Goal: Task Accomplishment & Management: Use online tool/utility

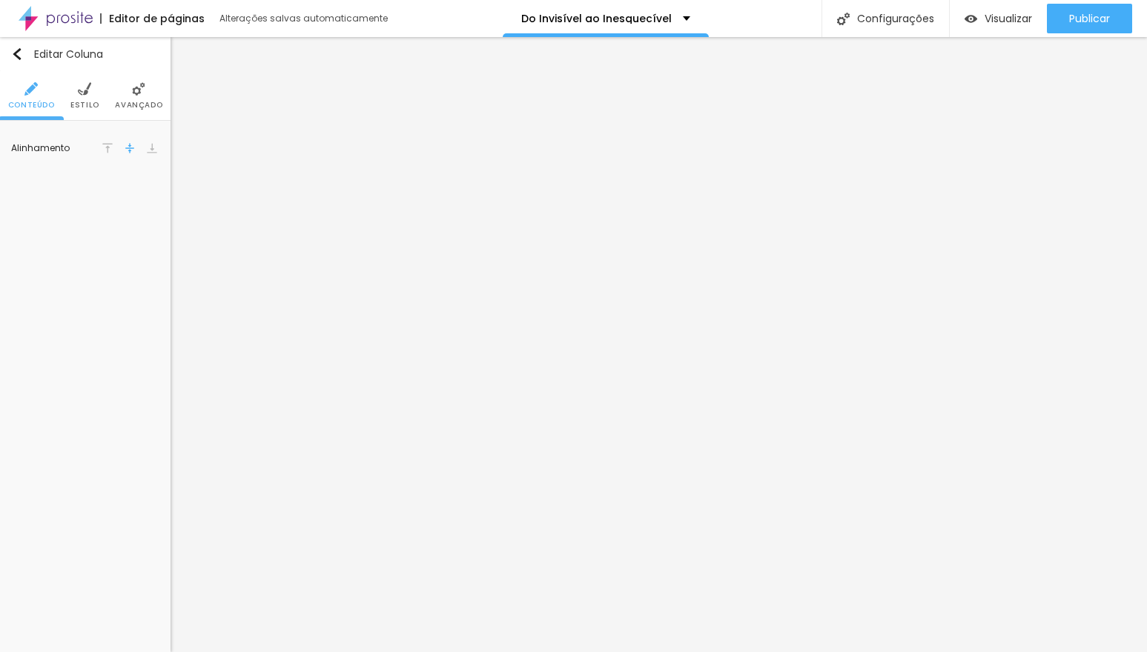
click at [84, 99] on li "Estilo" at bounding box center [84, 95] width 29 height 49
click at [132, 102] on span "Avançado" at bounding box center [138, 105] width 47 height 7
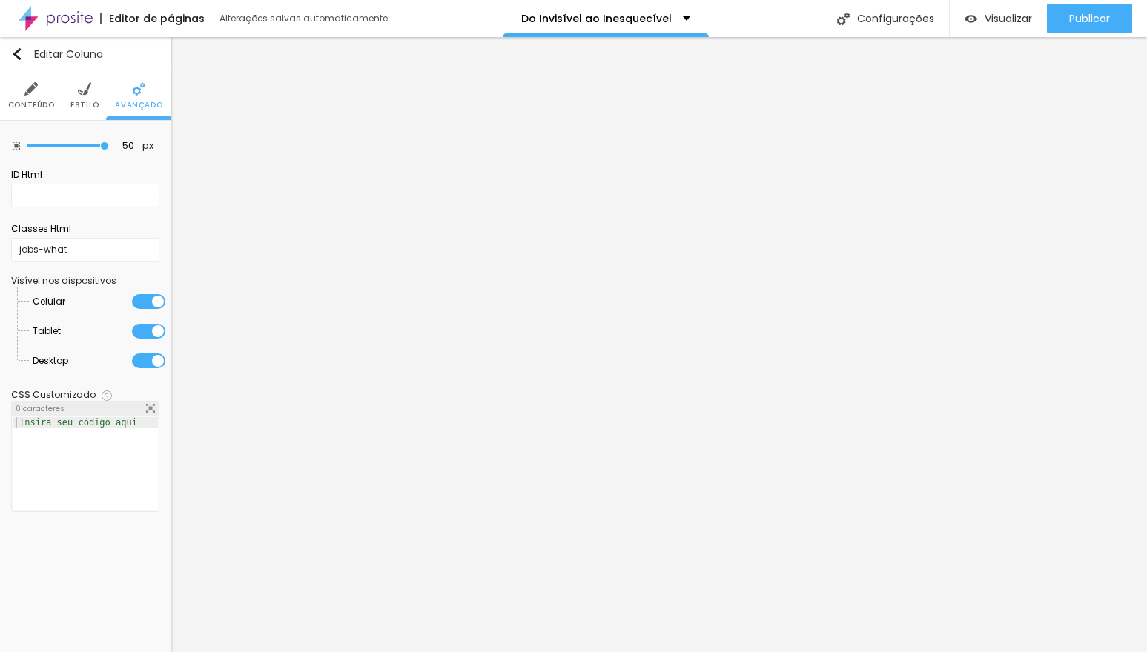
click at [37, 102] on span "Conteúdo" at bounding box center [31, 105] width 47 height 7
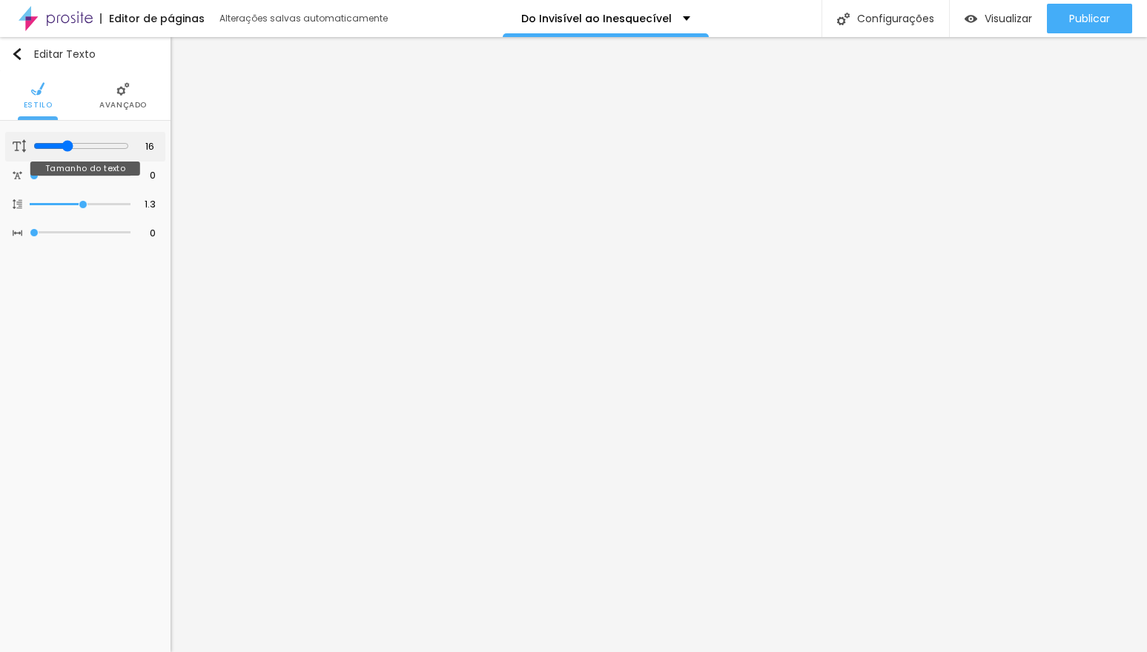
type input "17"
type input "18"
type input "19"
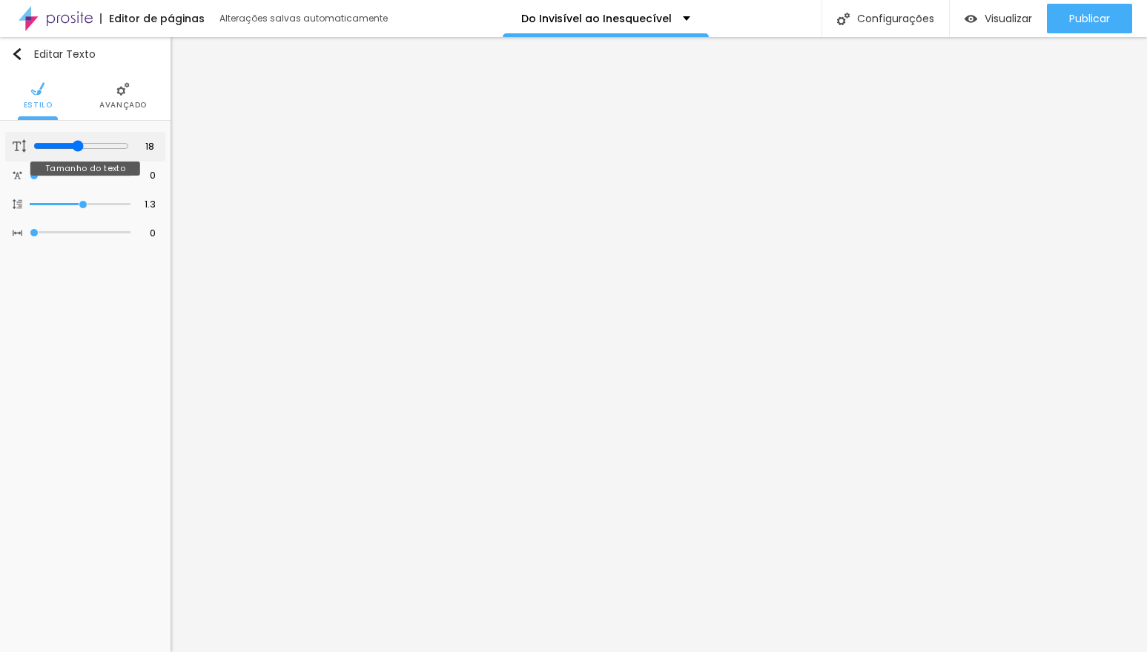
type input "19"
type input "20"
type input "21"
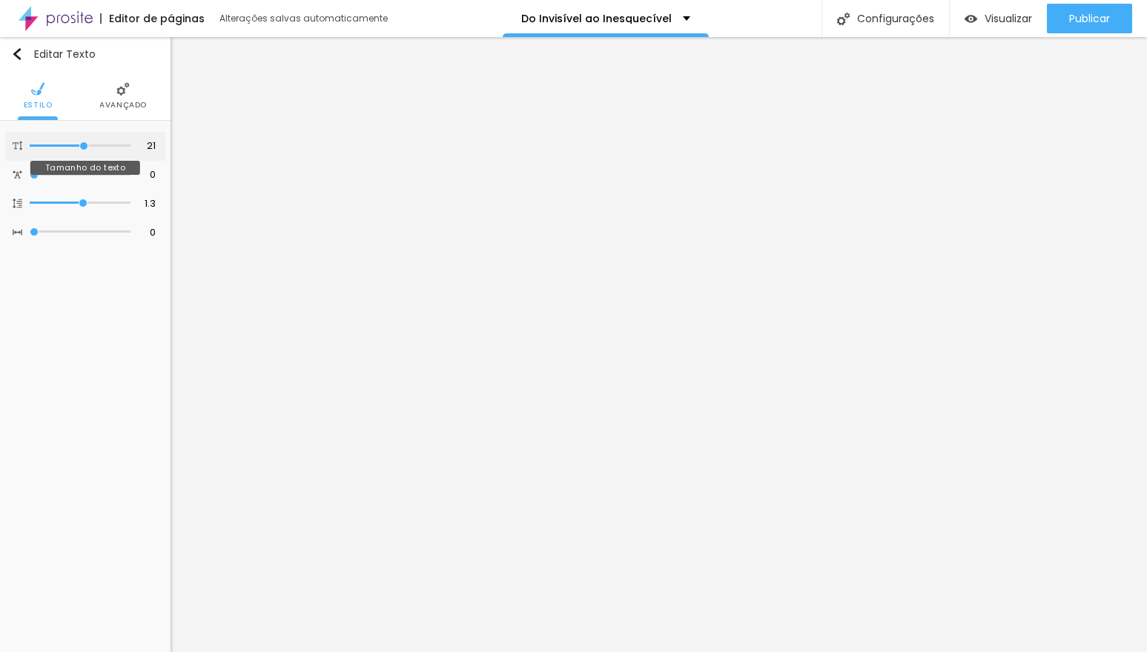
type input "22"
type input "23"
type input "25"
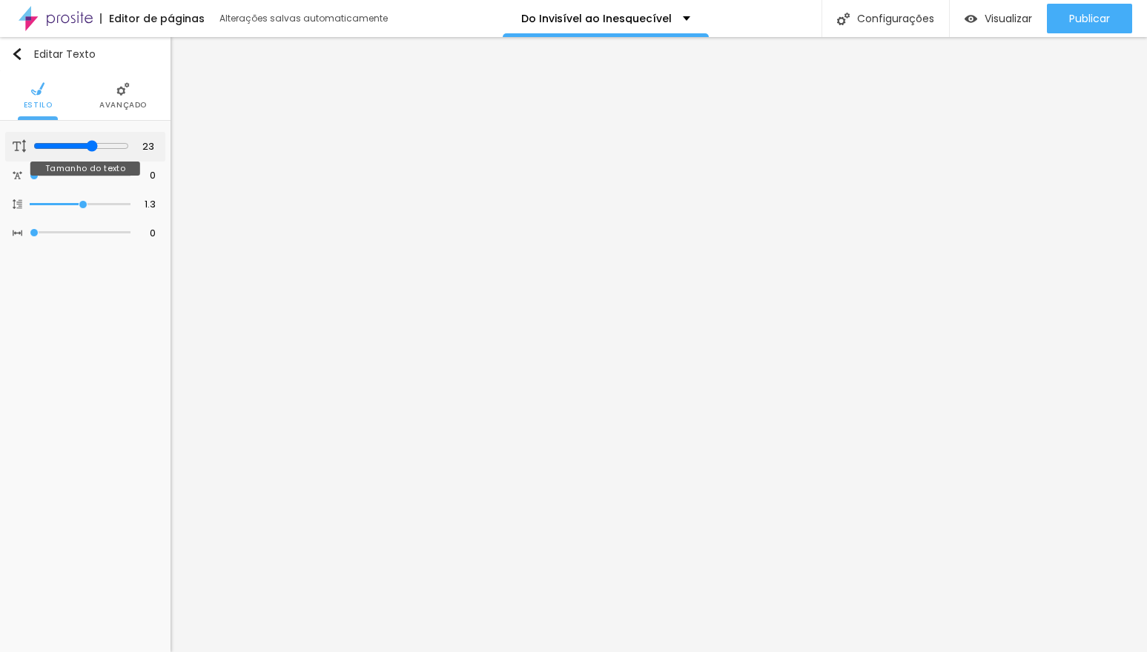
type input "25"
type input "26"
type input "27"
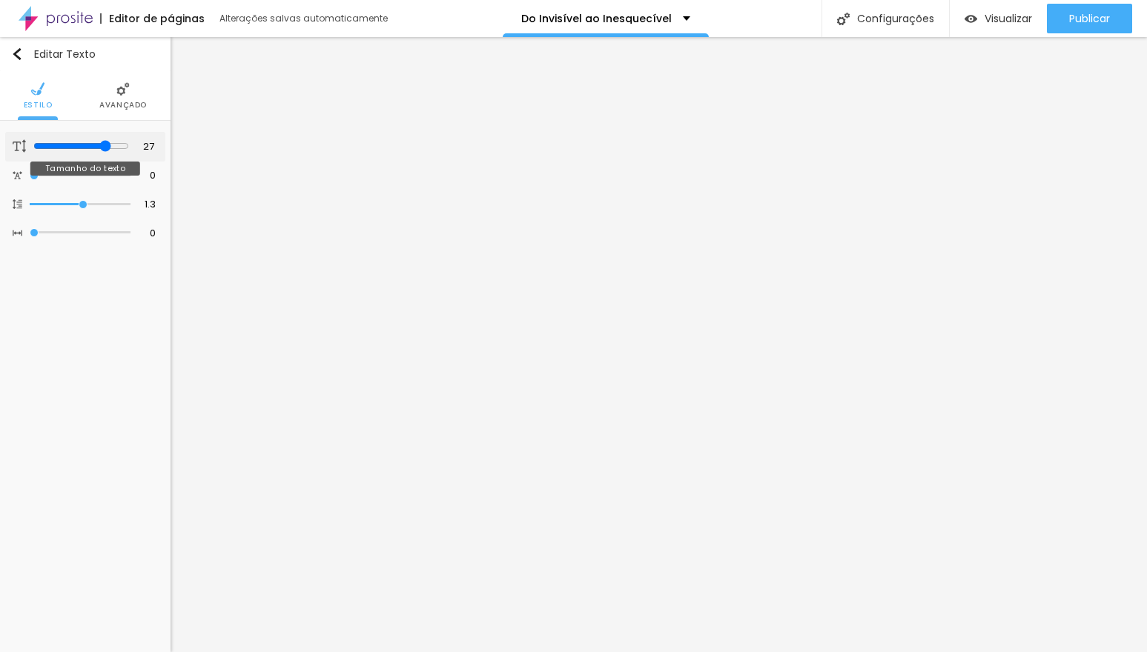
type input "28"
type input "29"
type input "30"
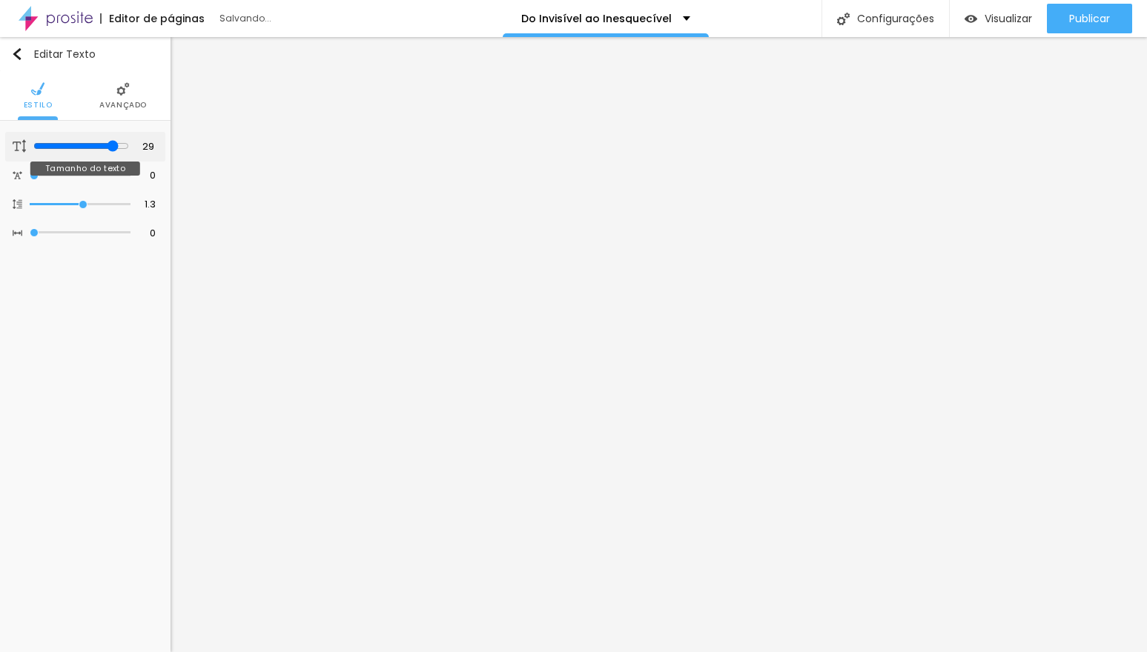
type input "30"
type input "31"
type input "32"
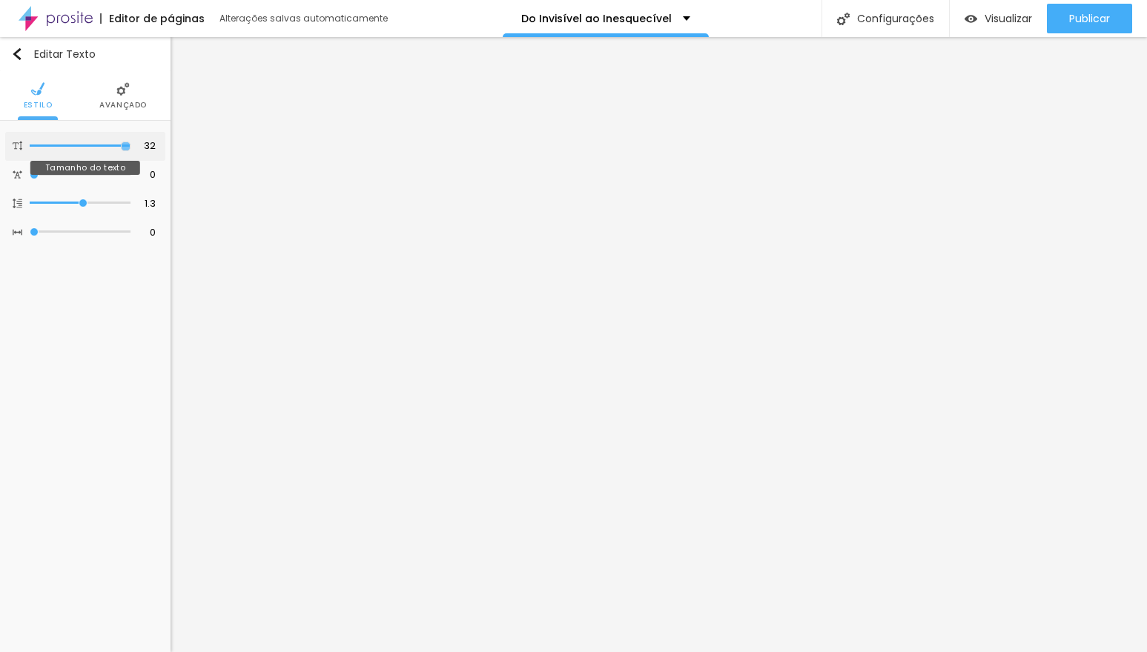
drag, startPoint x: 64, startPoint y: 147, endPoint x: 135, endPoint y: 156, distance: 71.7
type input "32"
click at [130, 150] on input "range" at bounding box center [80, 145] width 101 height 7
type input "2.5"
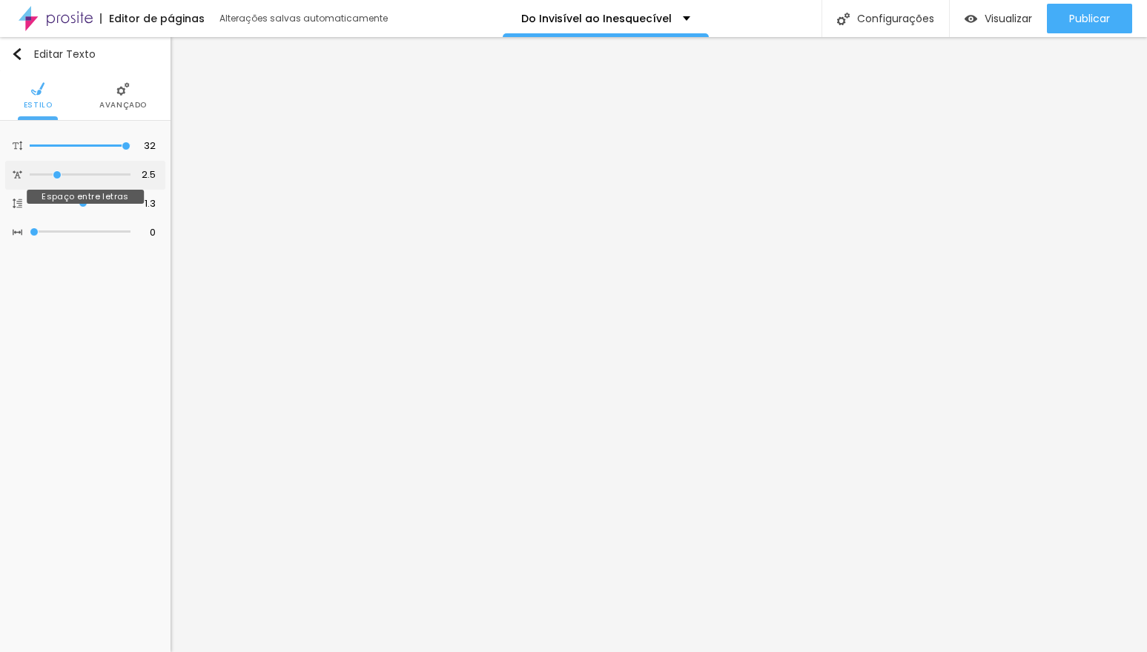
type input "3"
type input "3.5"
type input "3.6"
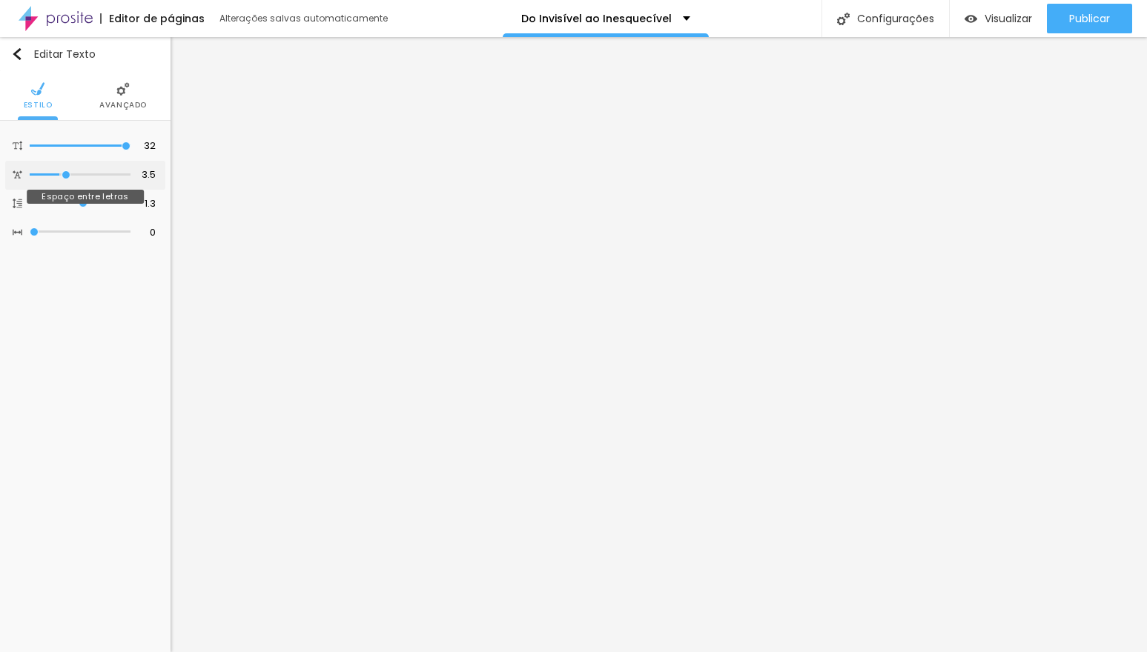
type input "3.6"
type input "3.5"
type input "3.1"
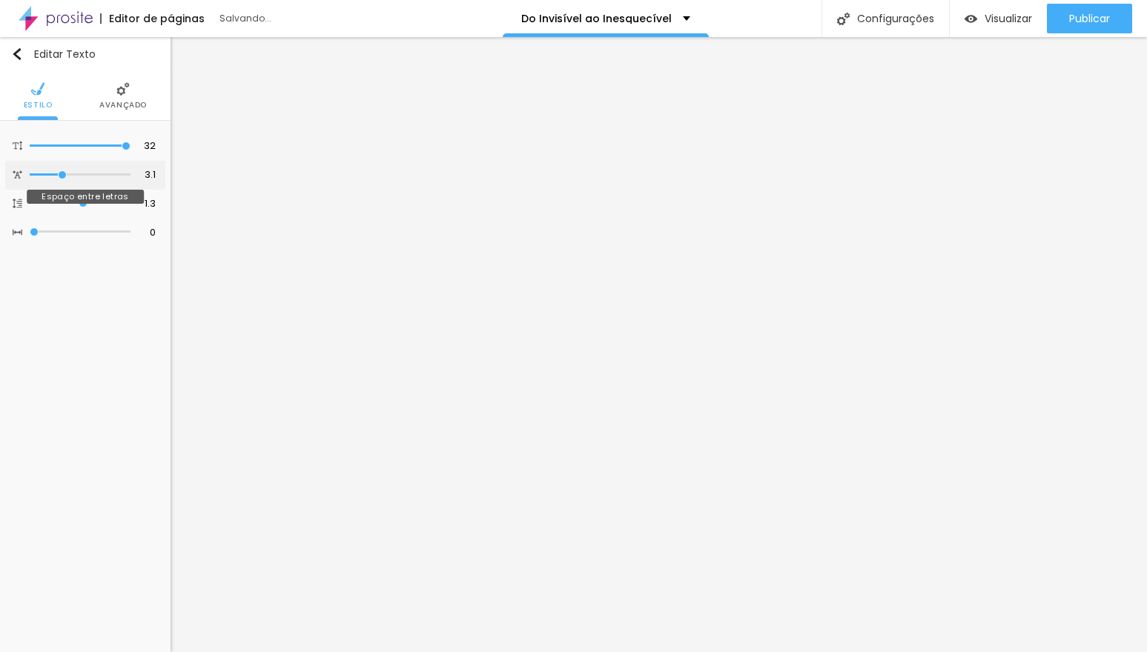
type input "2.3"
type input "2.2"
type input "2"
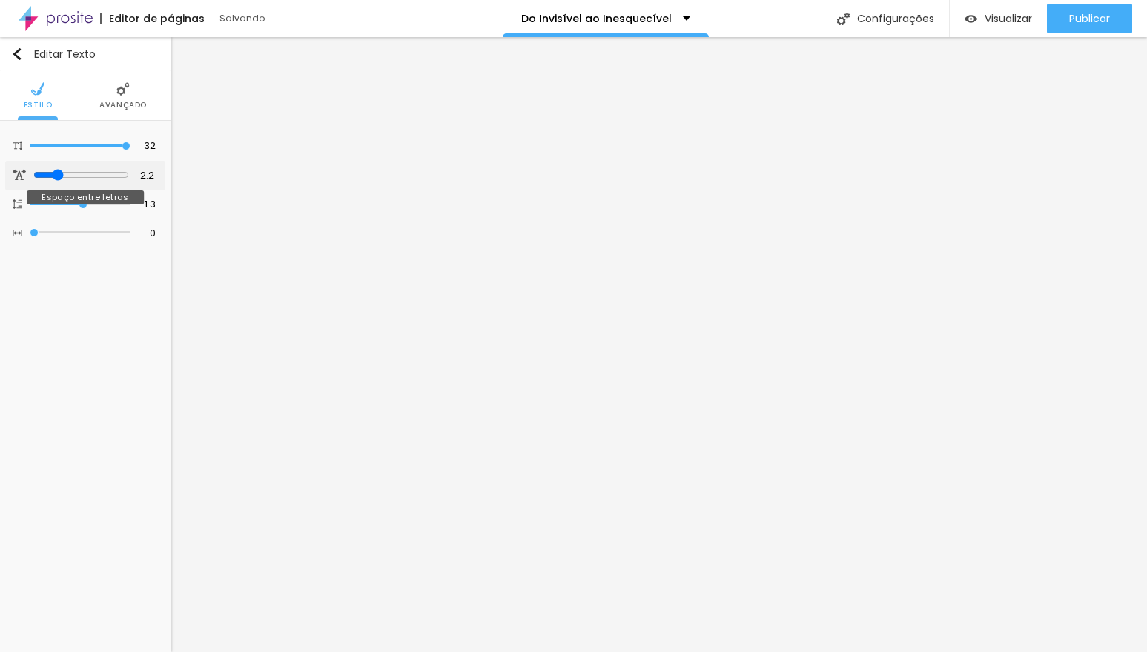
type input "2"
type input "1.9"
type input "1.6"
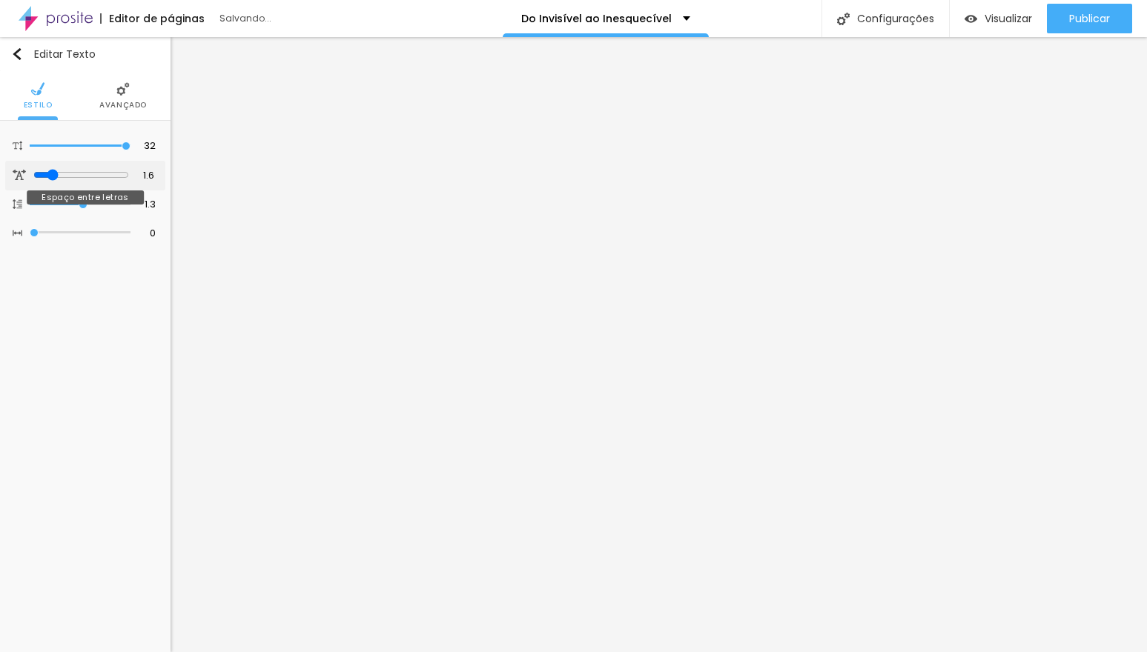
type input "1.5"
type input "1.3"
type input "0.4"
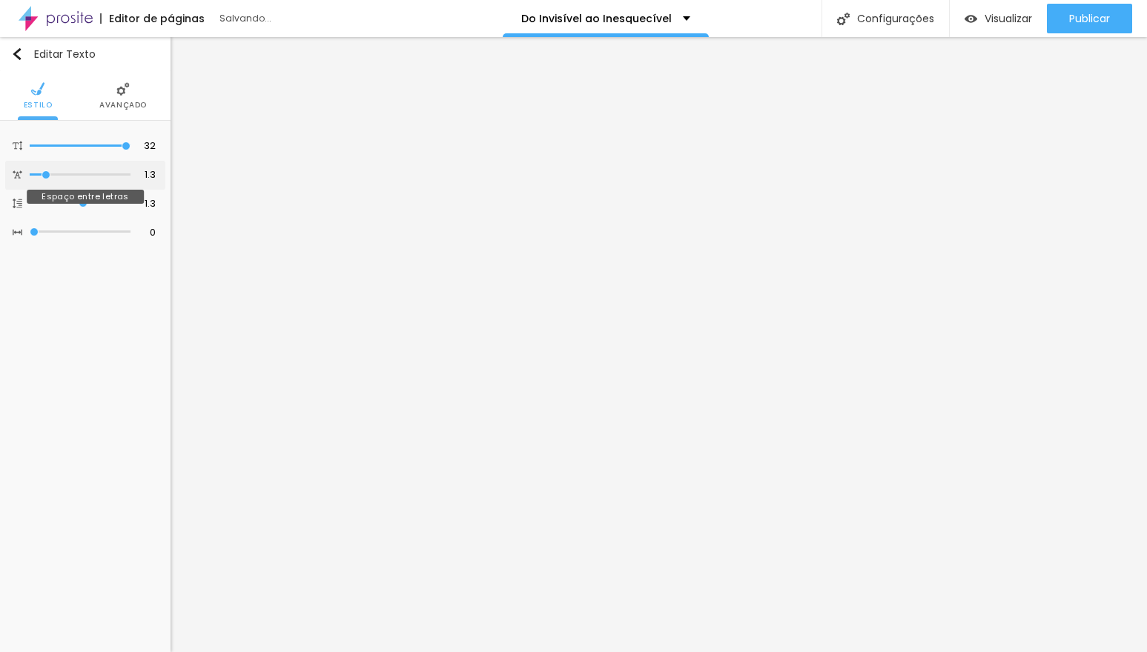
type input "0.4"
type input "0.1"
type input "0"
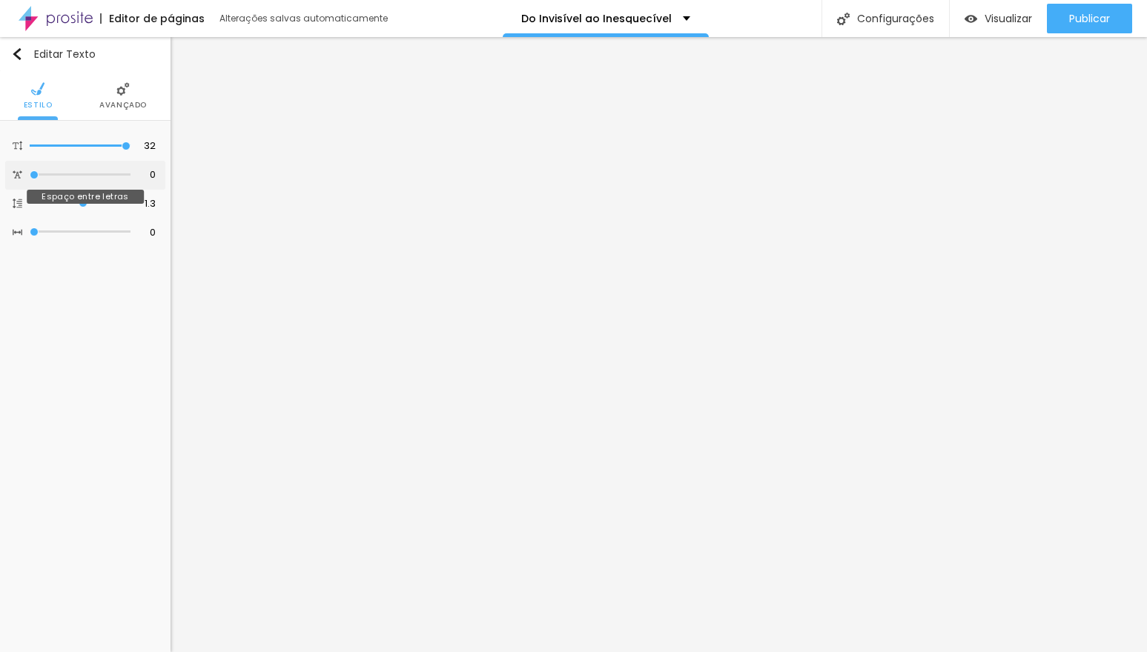
drag, startPoint x: 35, startPoint y: 176, endPoint x: 26, endPoint y: 178, distance: 9.0
click at [27, 178] on div "0 Espaço entre letras" at bounding box center [85, 175] width 160 height 29
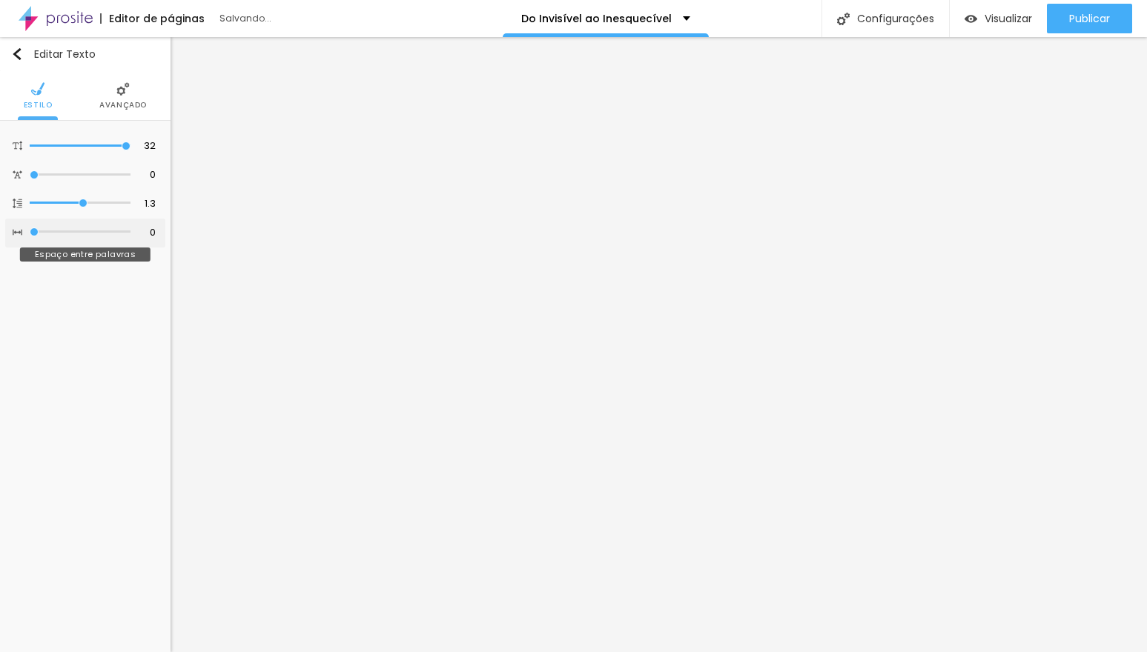
type input "1"
type input "2"
type input "3"
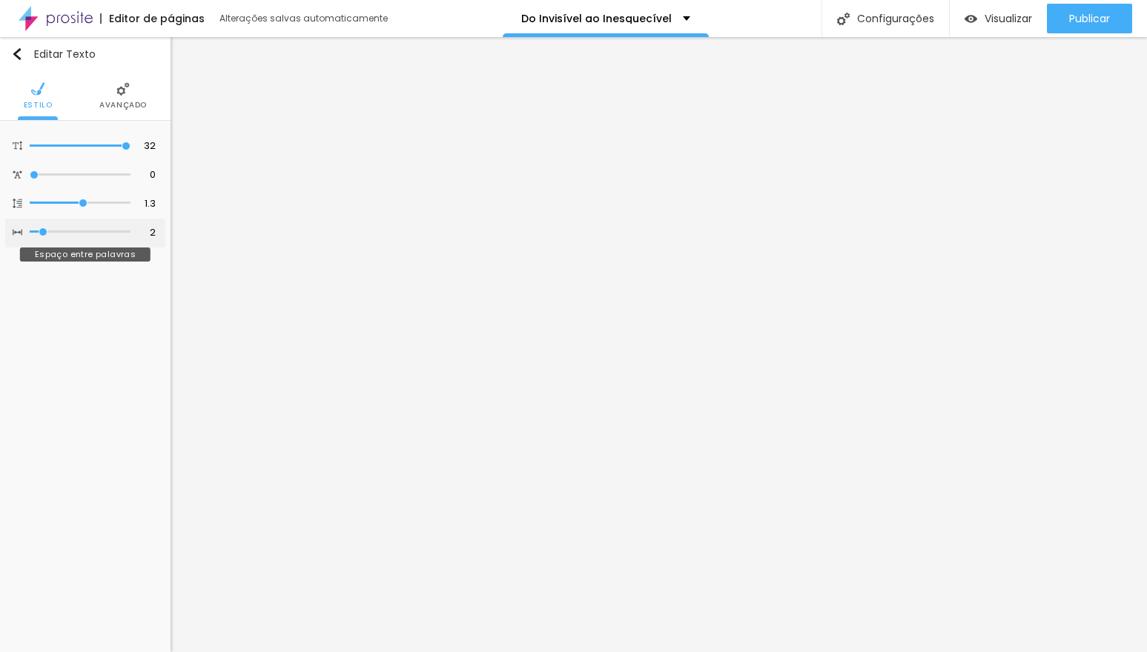
type input "3"
type input "4"
type input "5"
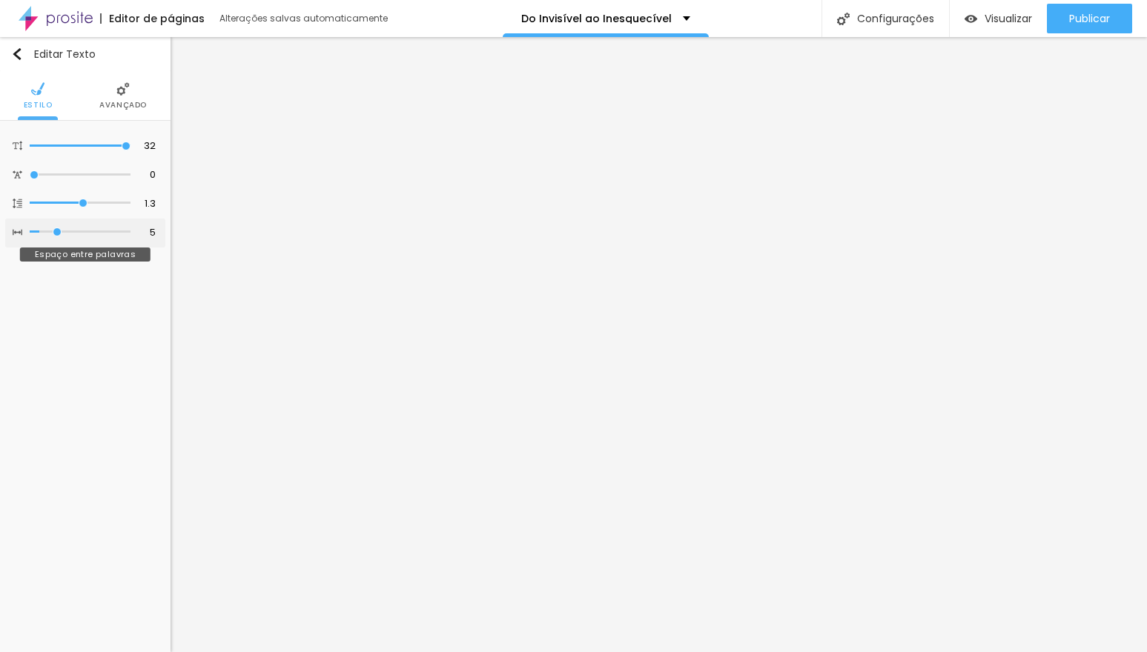
type input "6"
type input "7"
type input "6"
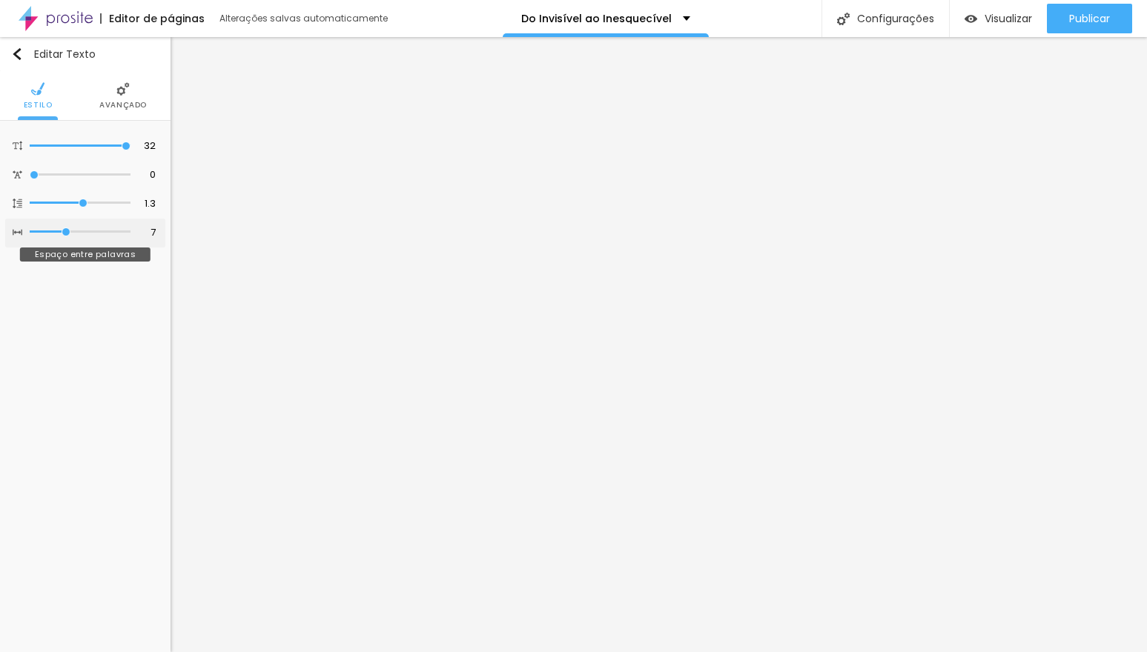
type input "6"
type input "5"
type input "4"
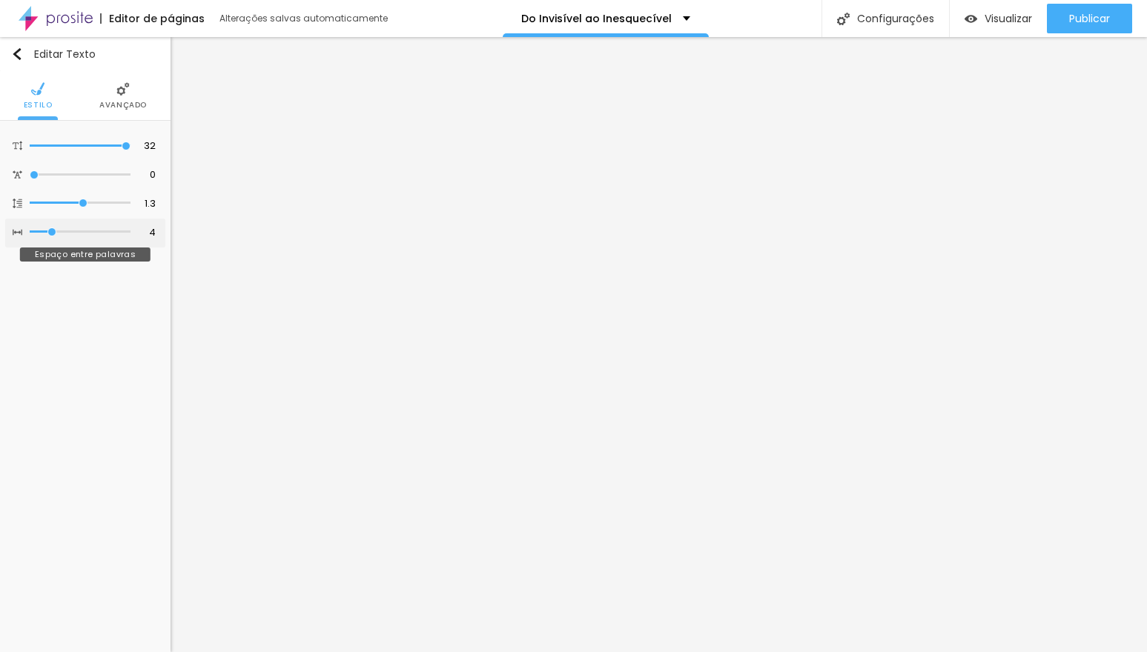
type input "3"
type input "2"
type input "1"
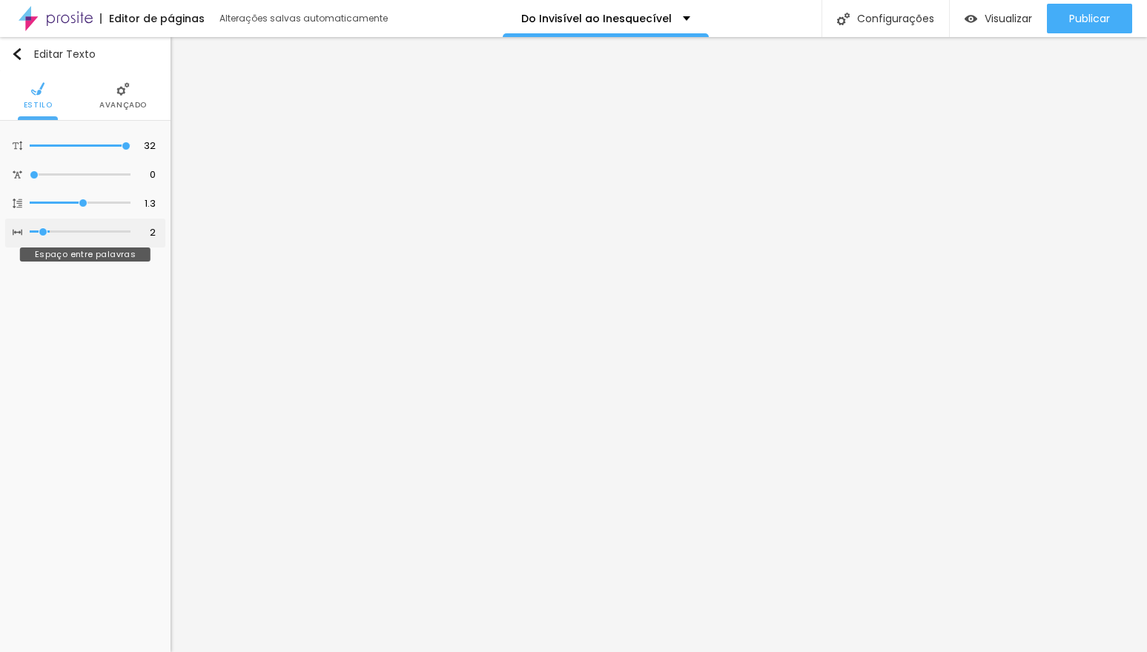
type input "1"
type input "0"
drag, startPoint x: 36, startPoint y: 231, endPoint x: 24, endPoint y: 231, distance: 11.1
click at [24, 231] on div "0 Espaço entre palavras" at bounding box center [85, 233] width 160 height 29
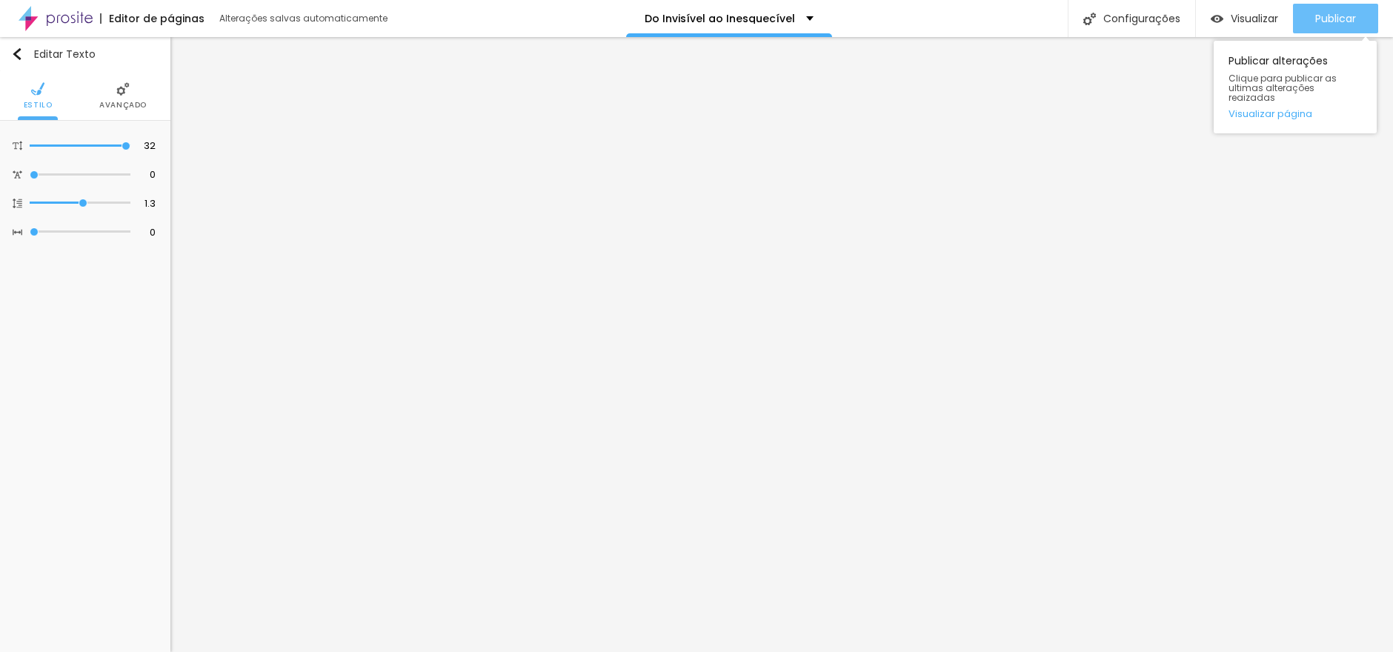
click at [1146, 16] on span "Publicar" at bounding box center [1336, 19] width 41 height 12
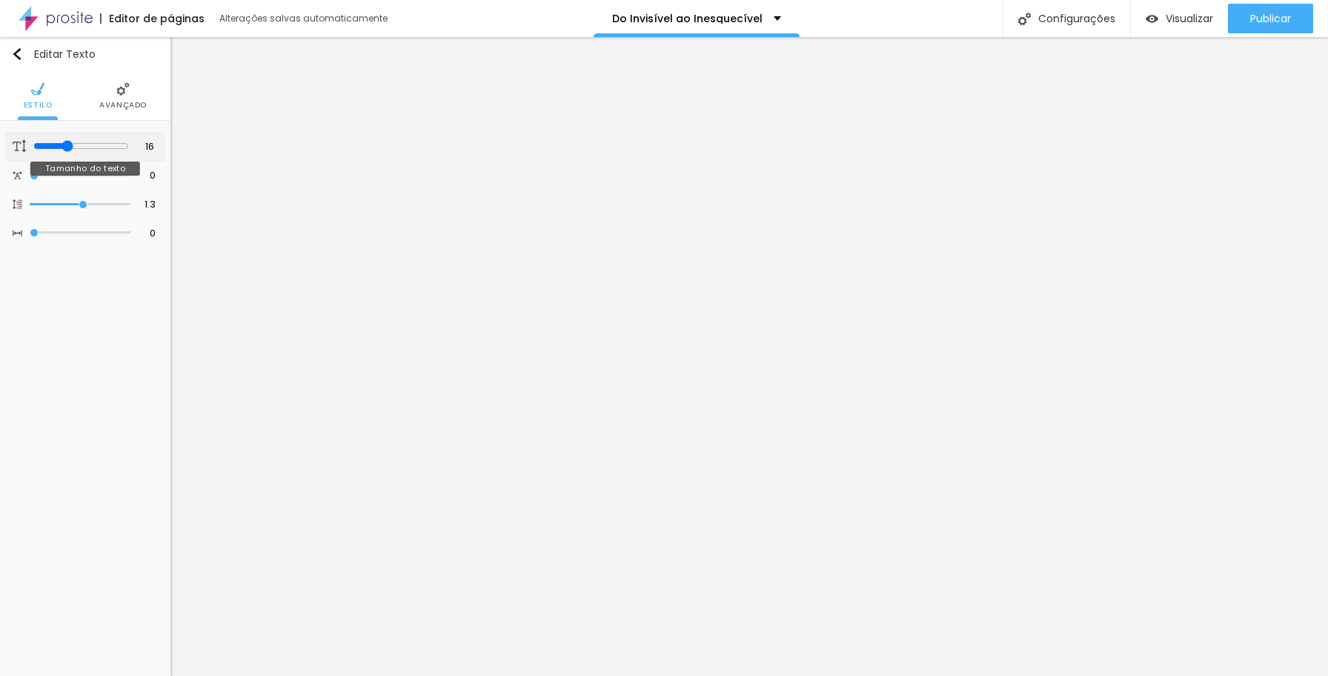
type input "17"
type input "18"
type input "19"
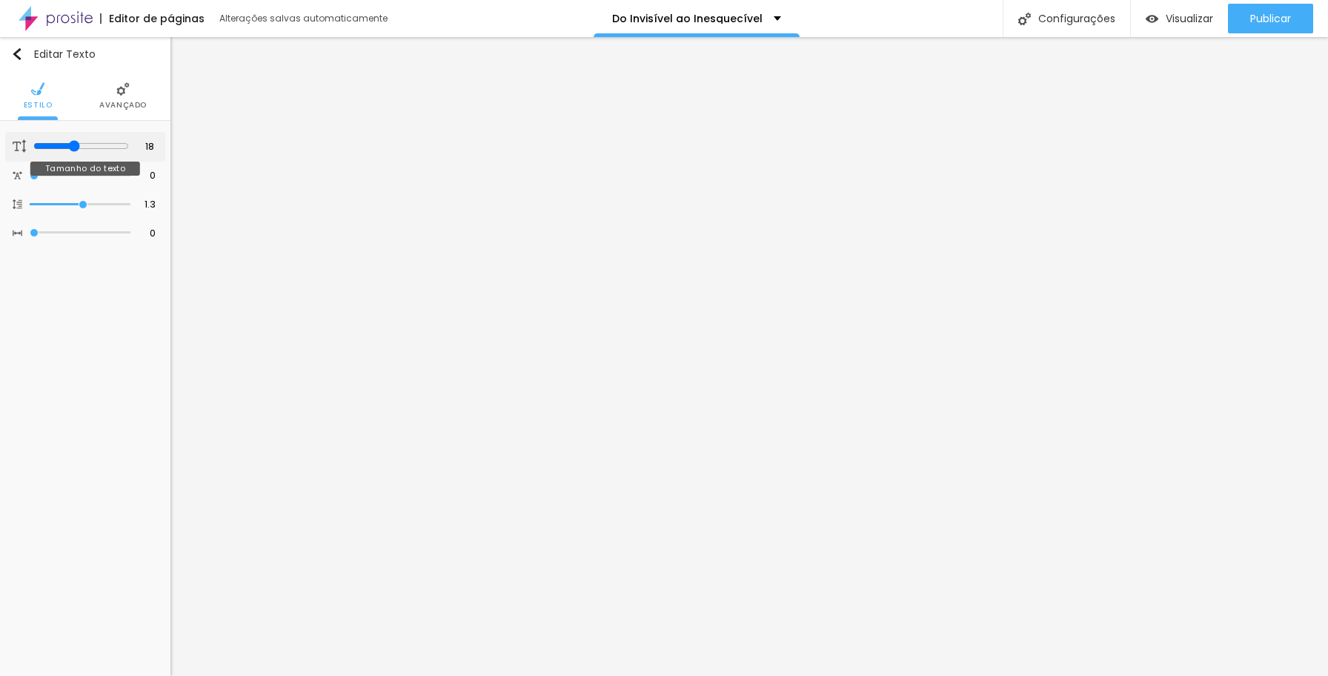
type input "19"
type input "20"
type input "21"
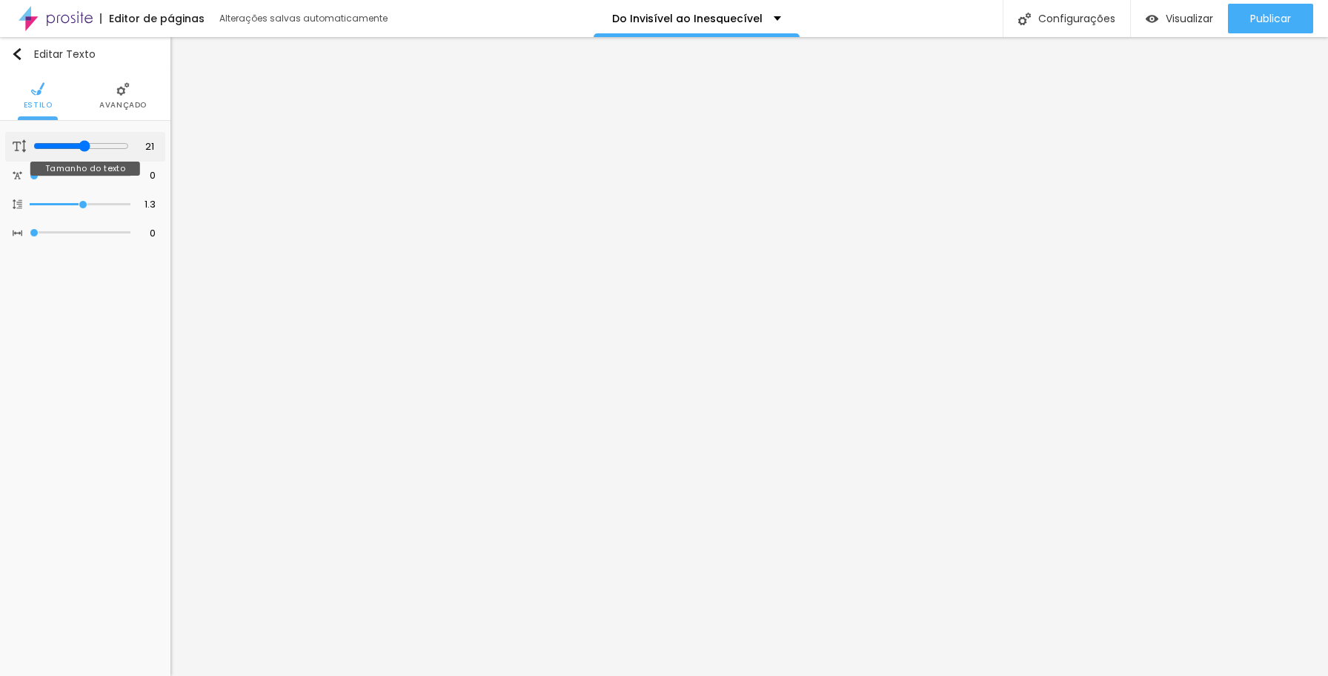
type input "22"
type input "23"
type input "24"
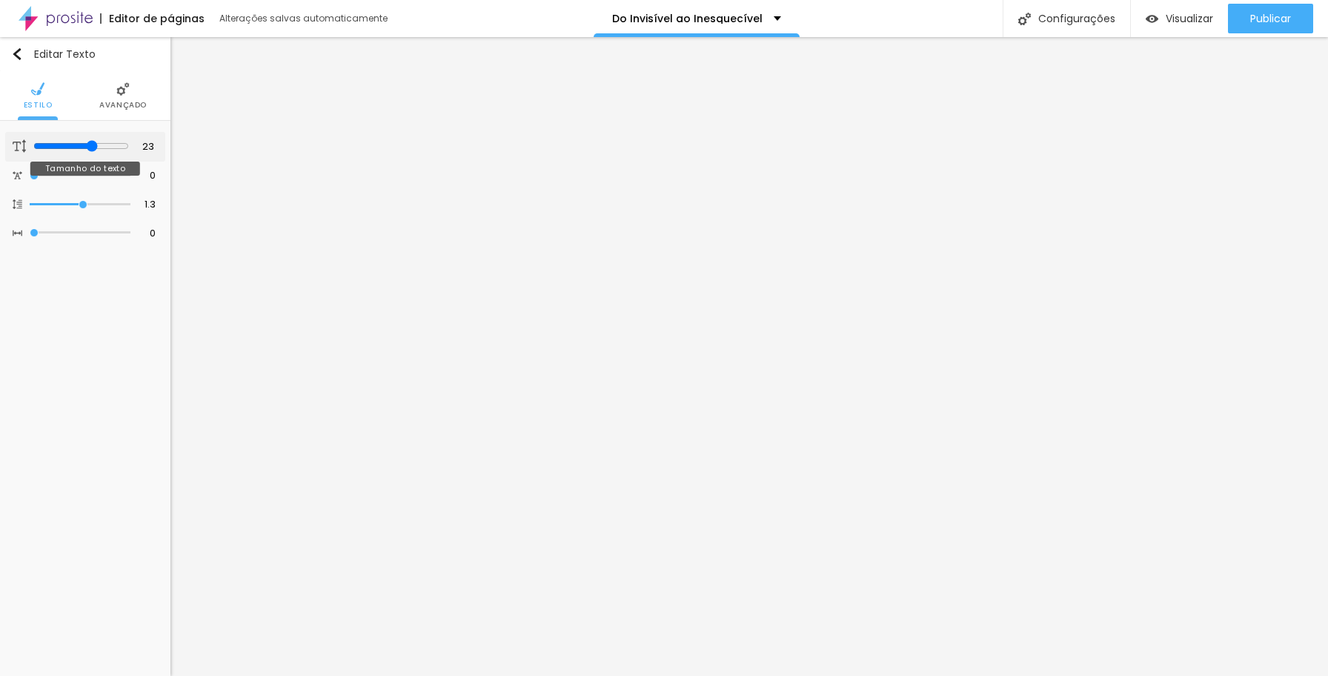
type input "24"
type input "25"
type input "26"
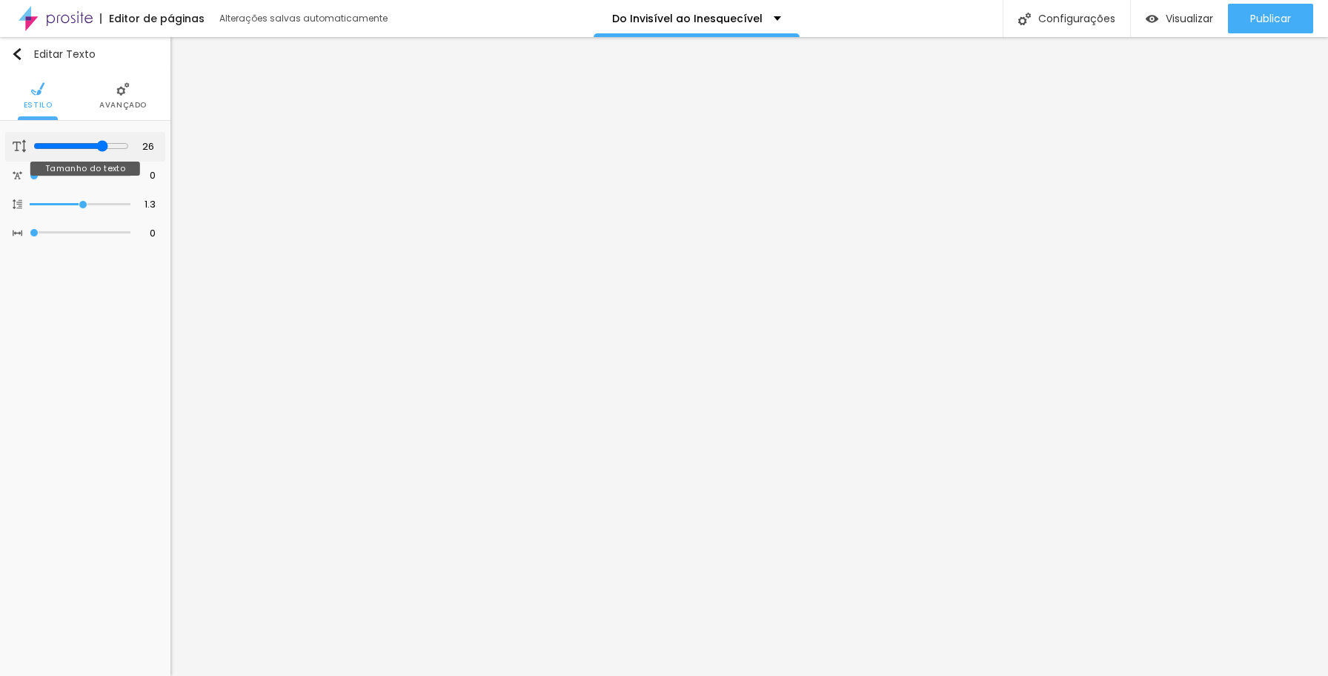
type input "27"
drag, startPoint x: 67, startPoint y: 145, endPoint x: 105, endPoint y: 145, distance: 38.5
type input "27"
click at [105, 145] on input "range" at bounding box center [81, 146] width 96 height 12
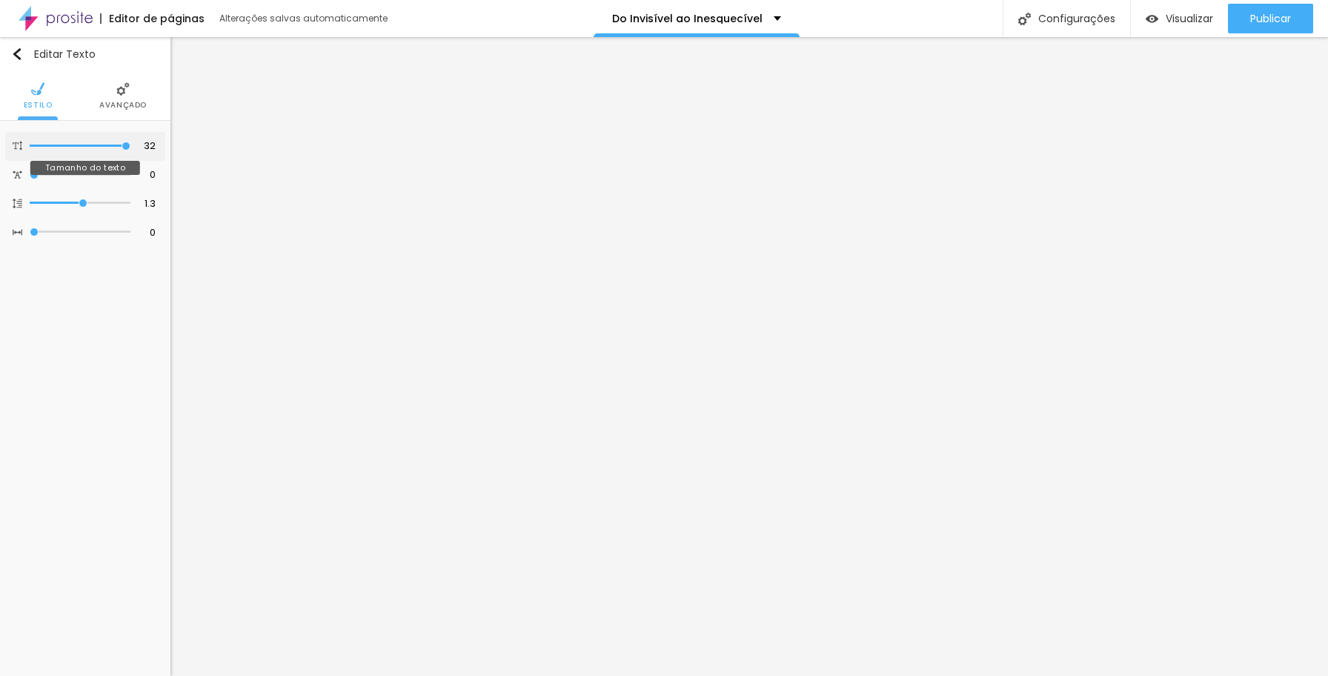
click at [130, 147] on input "range" at bounding box center [80, 145] width 101 height 7
type input "26"
type input "25"
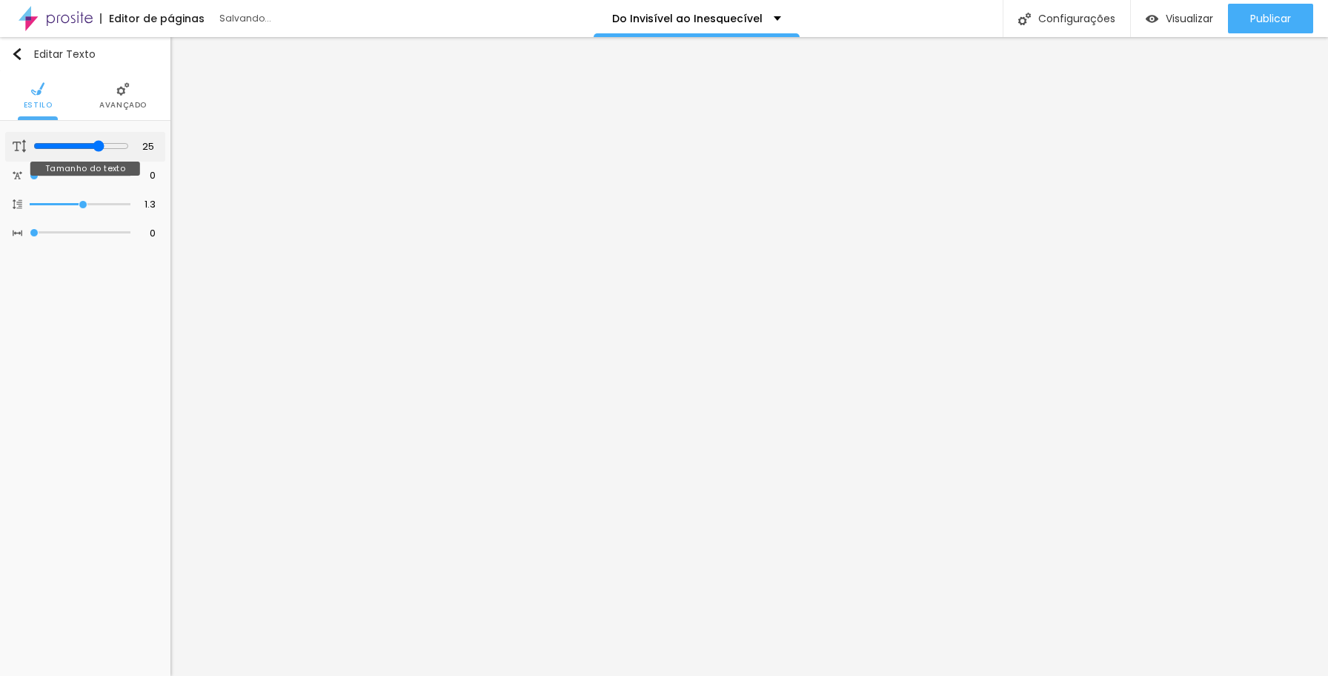
type input "24"
type input "23"
drag, startPoint x: 107, startPoint y: 145, endPoint x: 91, endPoint y: 147, distance: 16.4
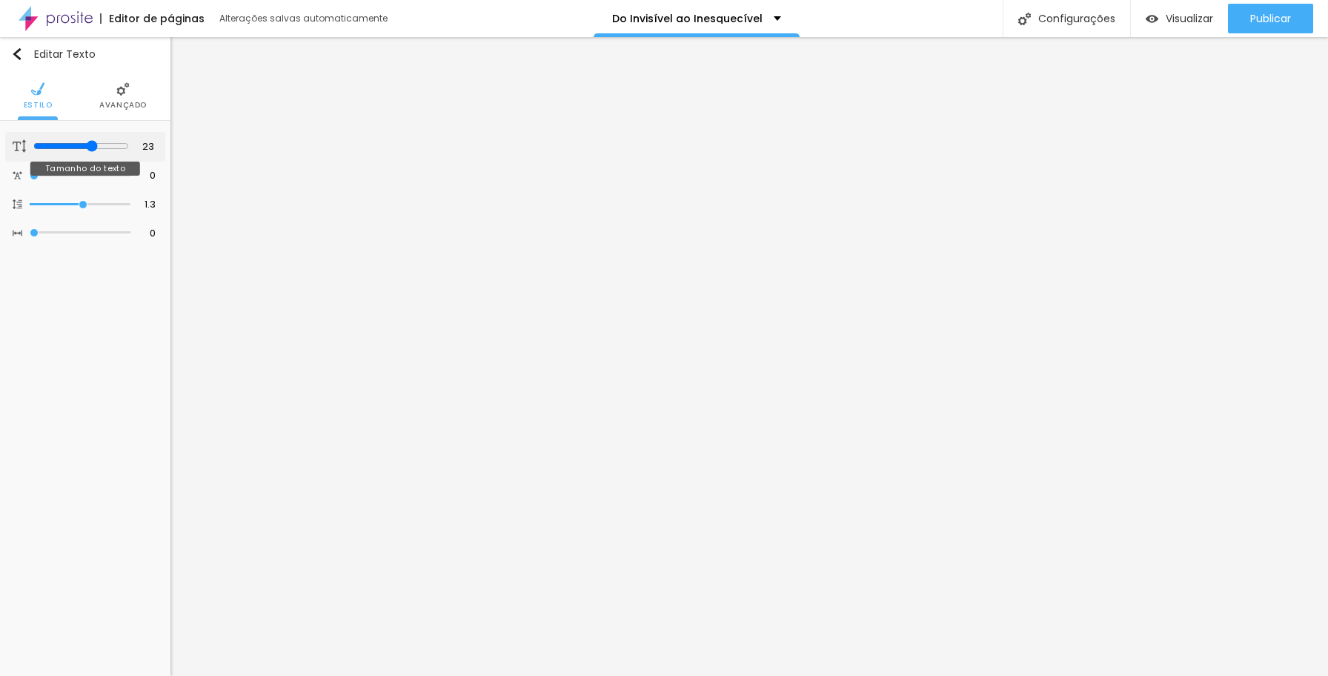
type input "23"
click at [91, 147] on input "range" at bounding box center [81, 146] width 96 height 12
click at [130, 150] on img at bounding box center [130, 148] width 10 height 10
click at [156, 176] on span "Sólido" at bounding box center [140, 176] width 39 height 9
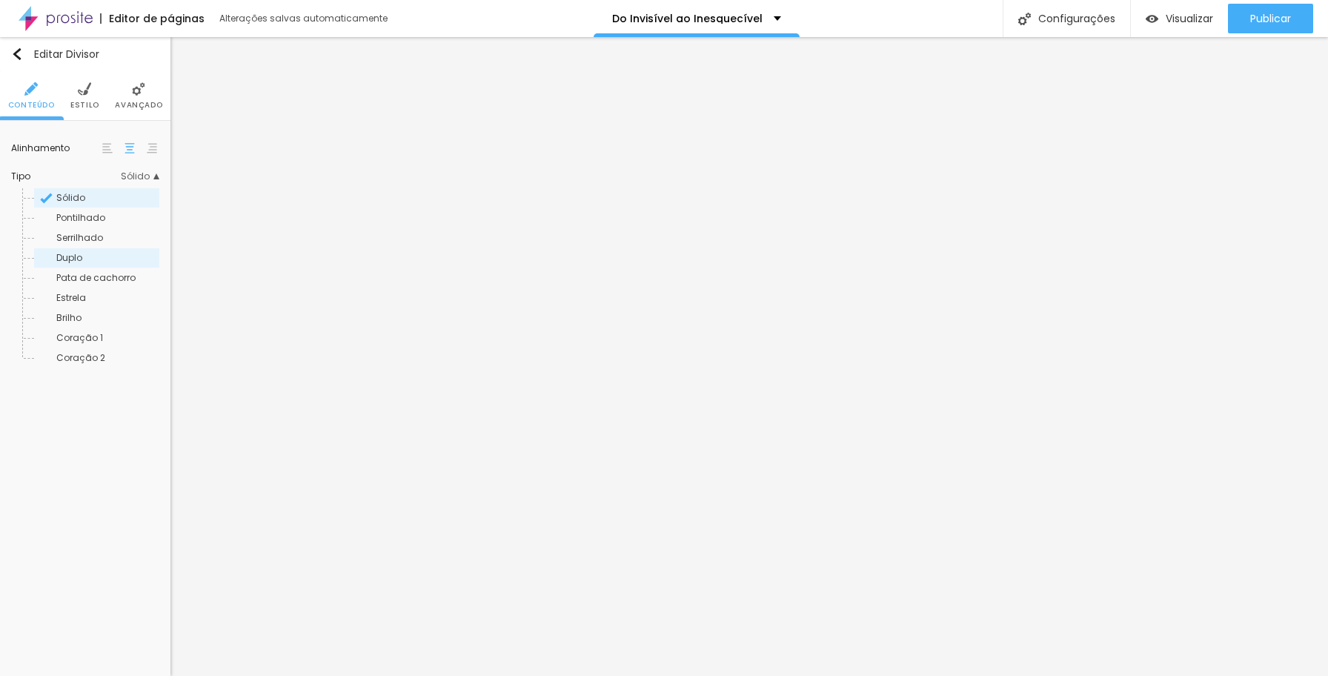
click at [88, 256] on span "Duplo" at bounding box center [106, 257] width 101 height 9
click at [104, 273] on span "Pata de cachorro" at bounding box center [95, 277] width 79 height 13
click at [99, 297] on span "Estrela" at bounding box center [106, 298] width 101 height 9
click at [99, 316] on span "Brilho" at bounding box center [106, 318] width 101 height 9
click at [101, 331] on div "Coração 1" at bounding box center [96, 337] width 125 height 19
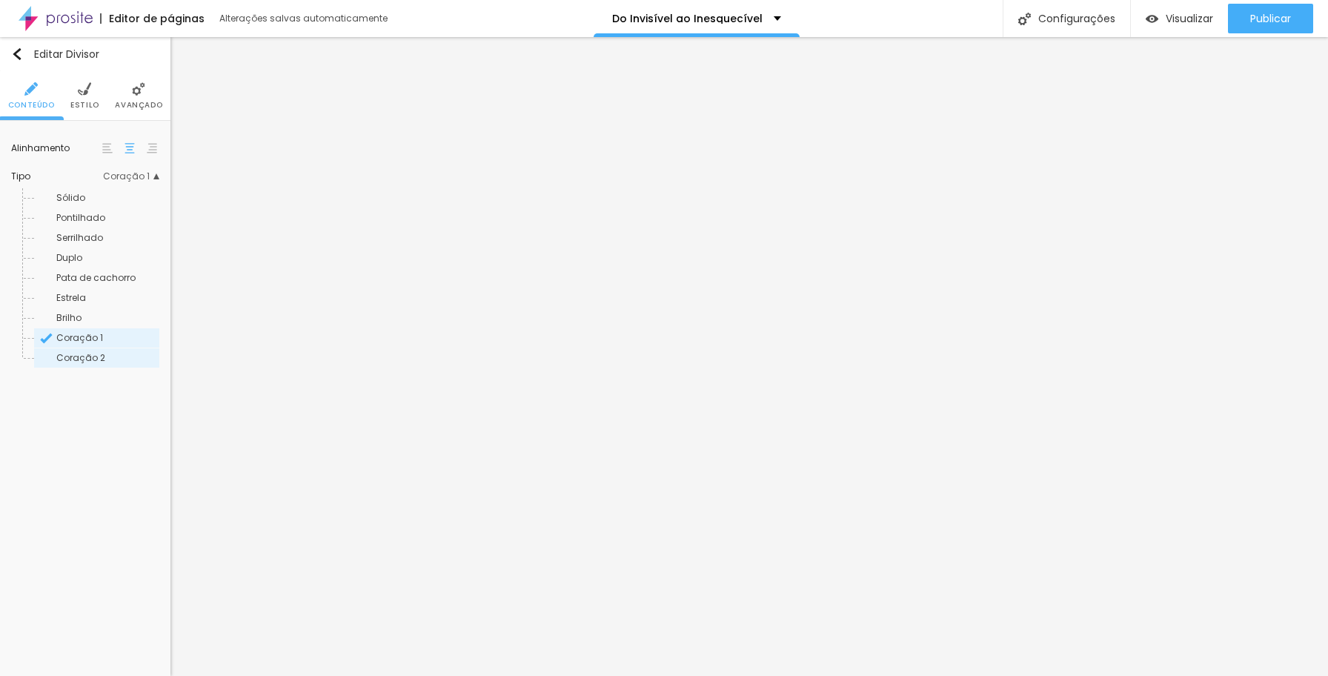
click at [96, 351] on div "Coração 2" at bounding box center [96, 357] width 125 height 19
click at [93, 241] on span "Serrilhado" at bounding box center [79, 237] width 47 height 13
click at [94, 218] on span "Pontilhado" at bounding box center [80, 217] width 49 height 13
click at [93, 102] on span "Estilo" at bounding box center [84, 105] width 29 height 7
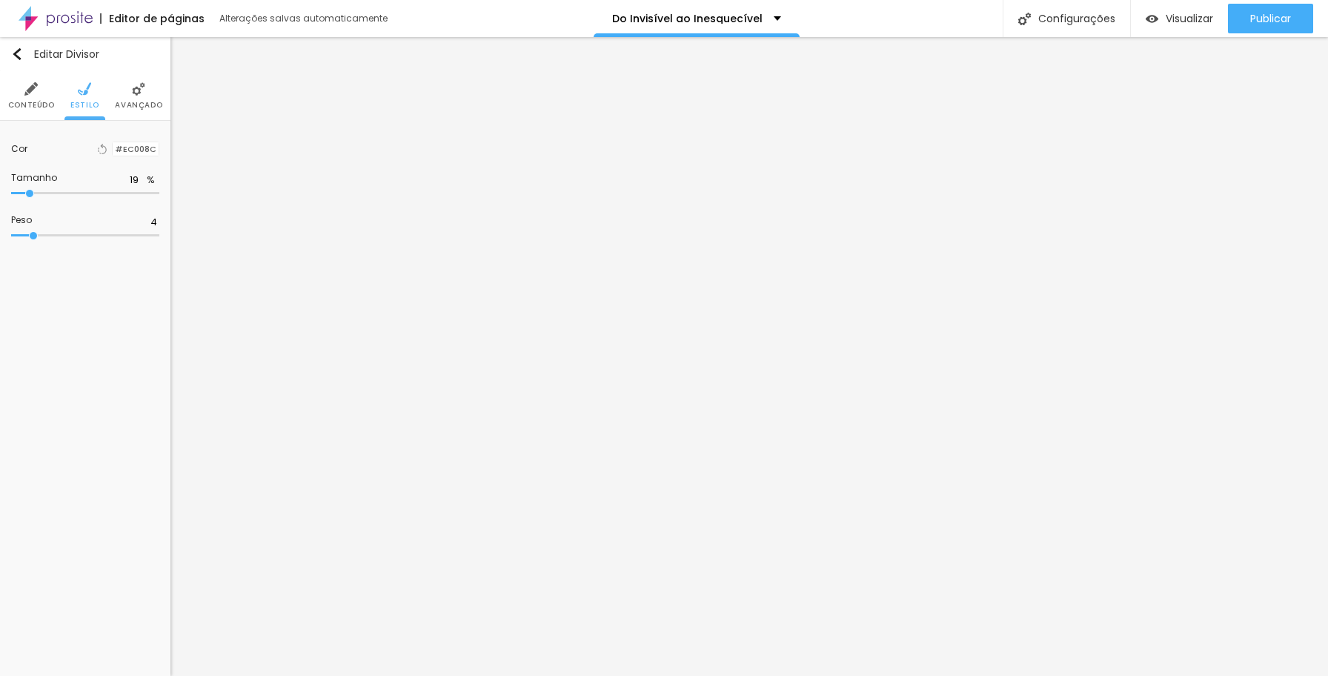
type input "21"
type input "22"
type input "24"
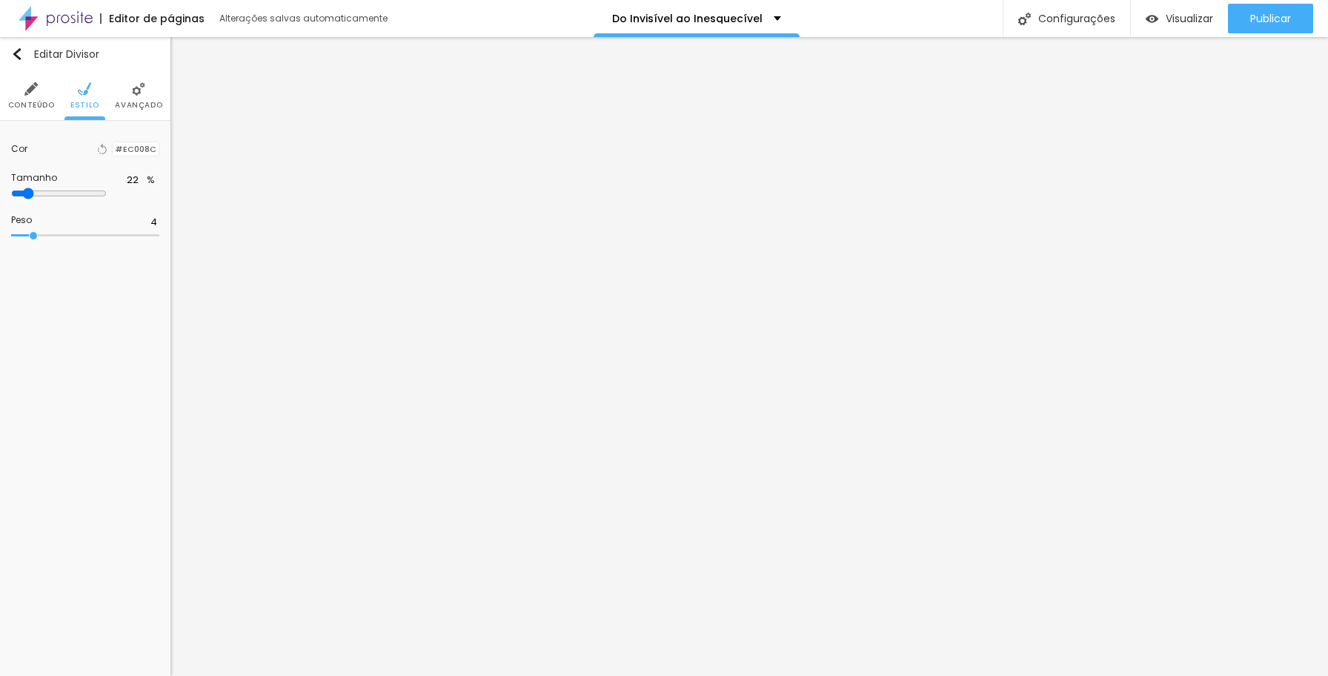
type input "24"
type input "25"
type input "26"
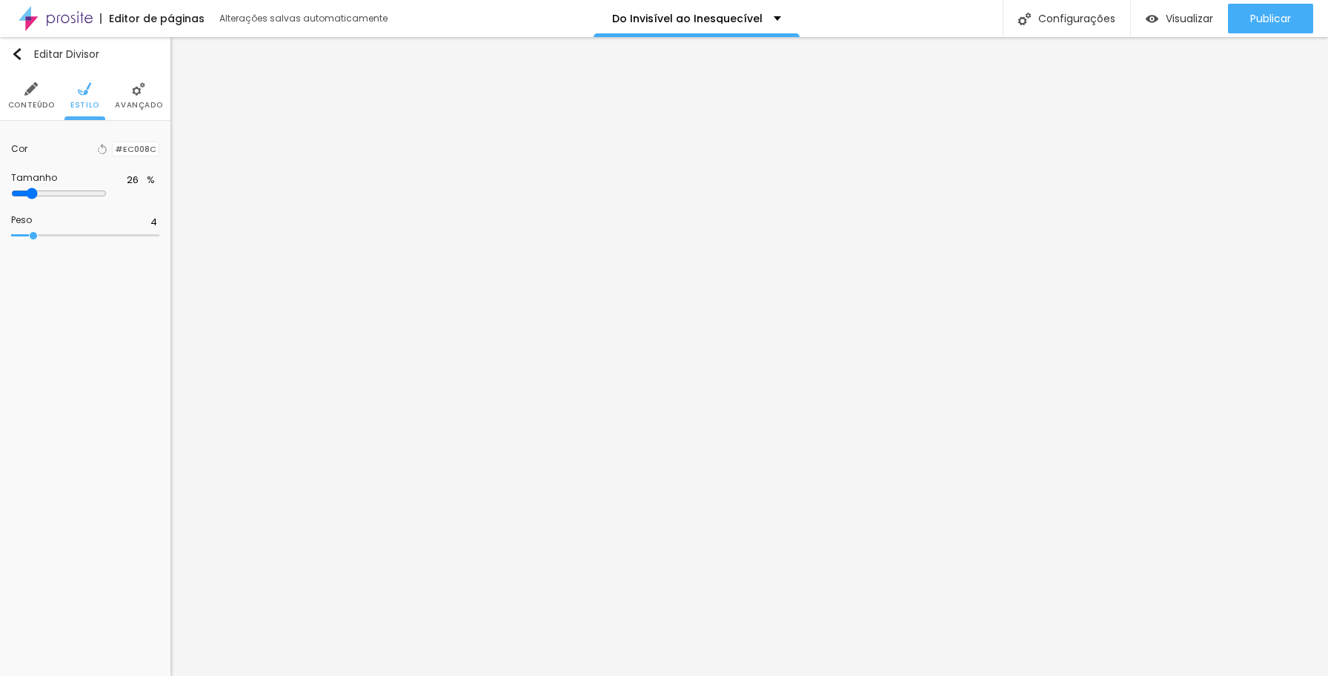
type input "27"
type input "29"
type input "30"
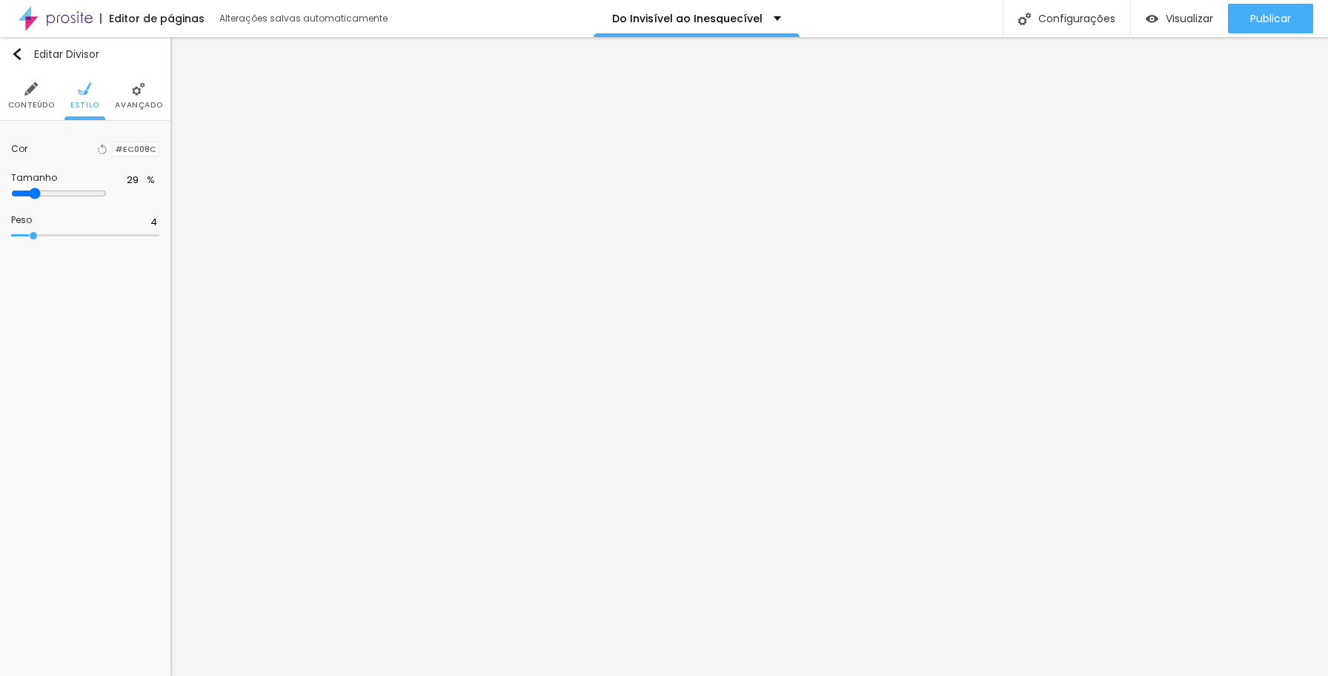
type input "30"
type input "31"
type input "32"
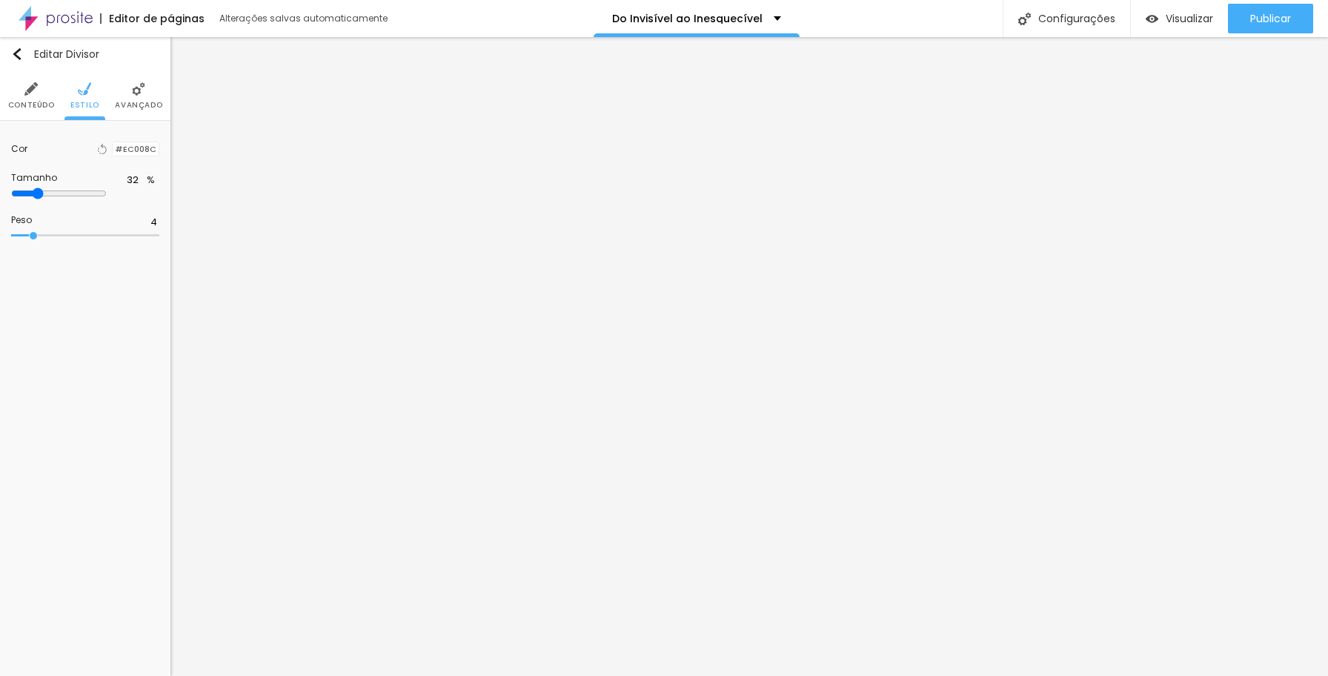
type input "33"
type input "34"
type input "35"
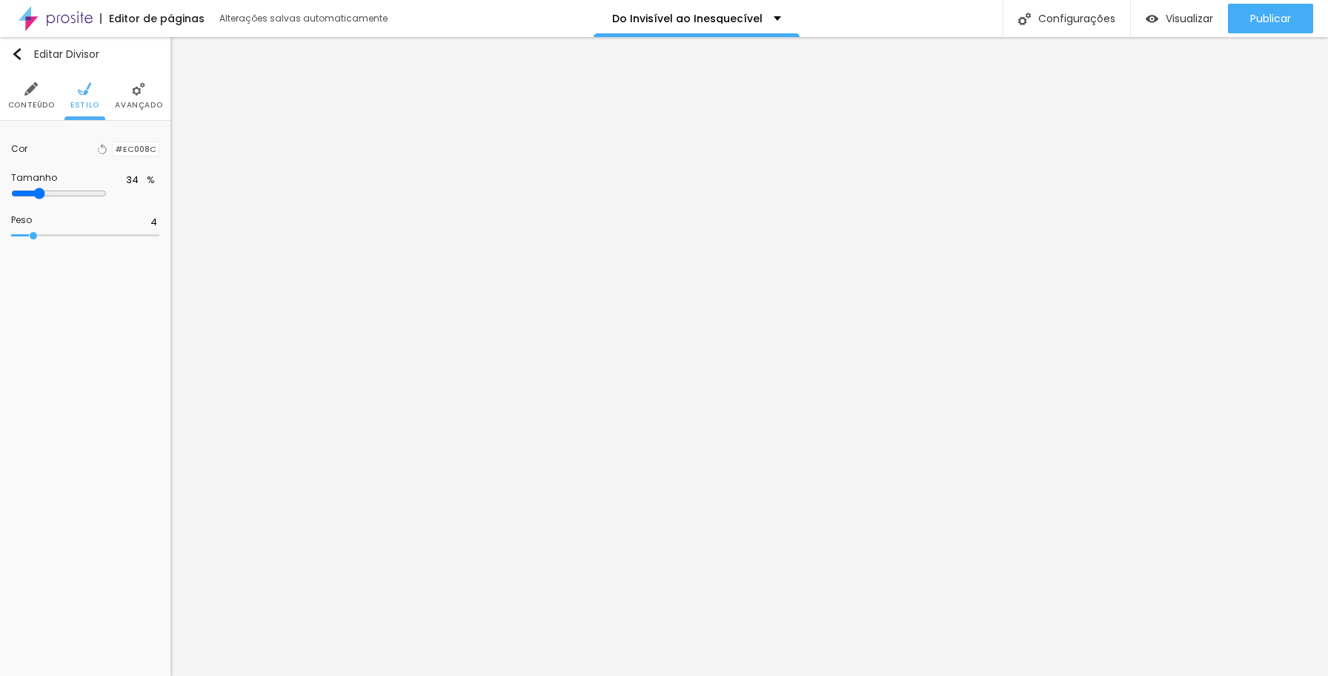
type input "35"
type input "36"
type input "37"
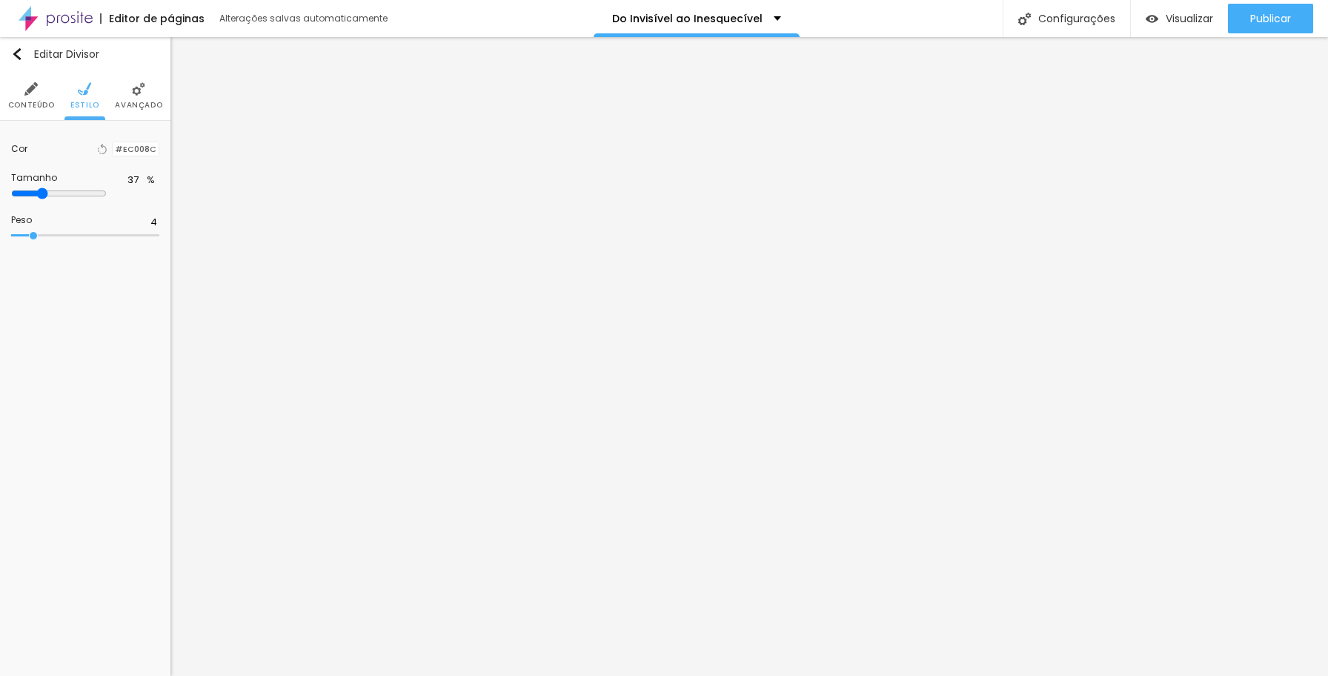
type input "38"
type input "39"
type input "40"
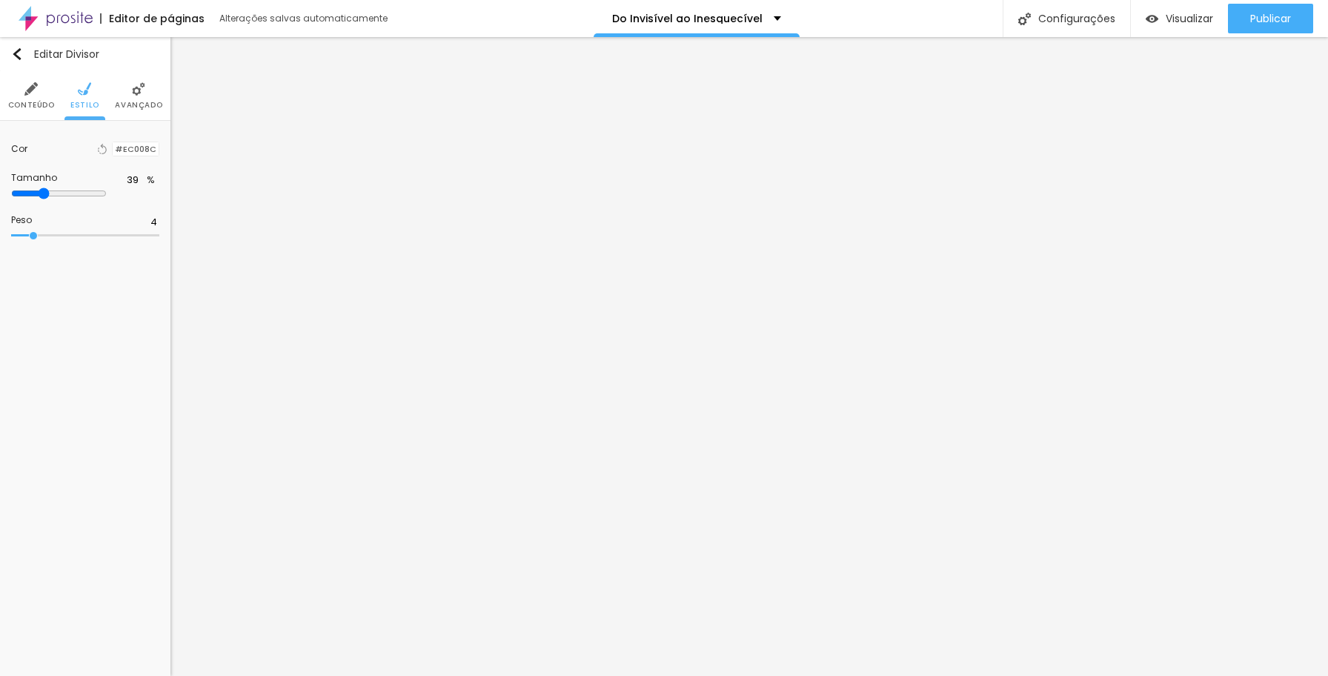
type input "40"
type input "41"
type input "42"
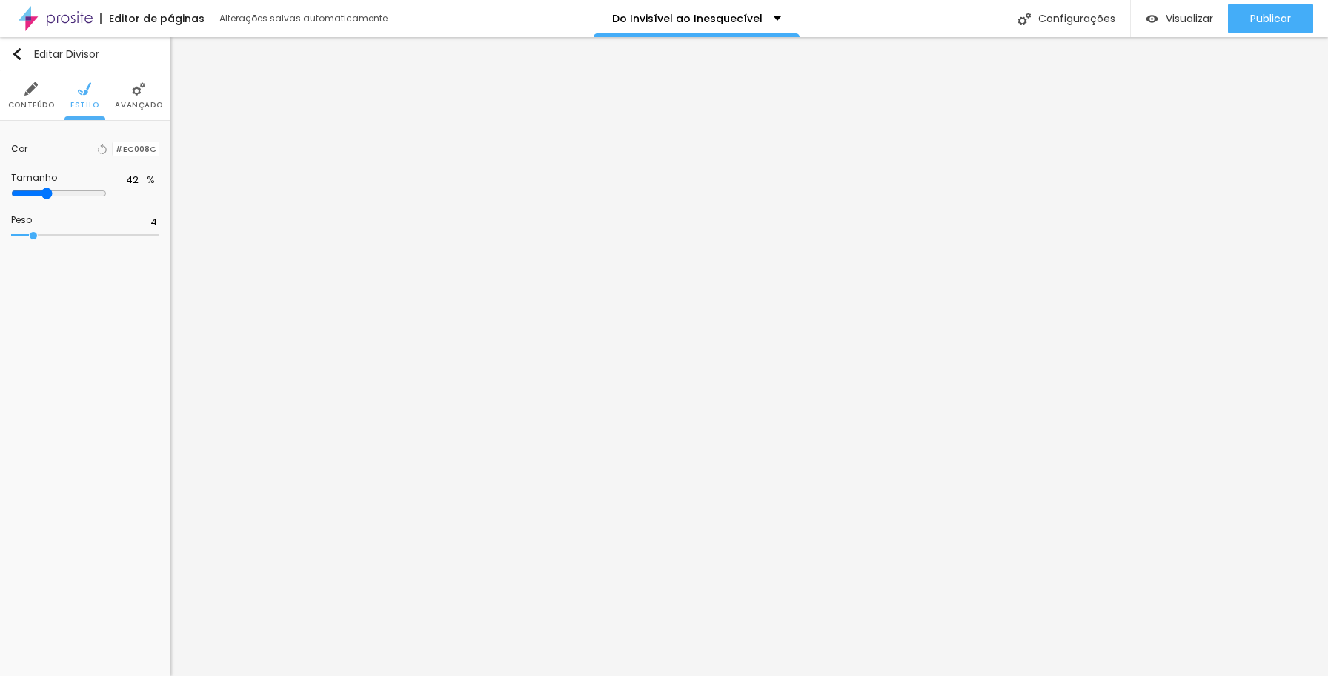
type input "43"
type input "42"
type input "41"
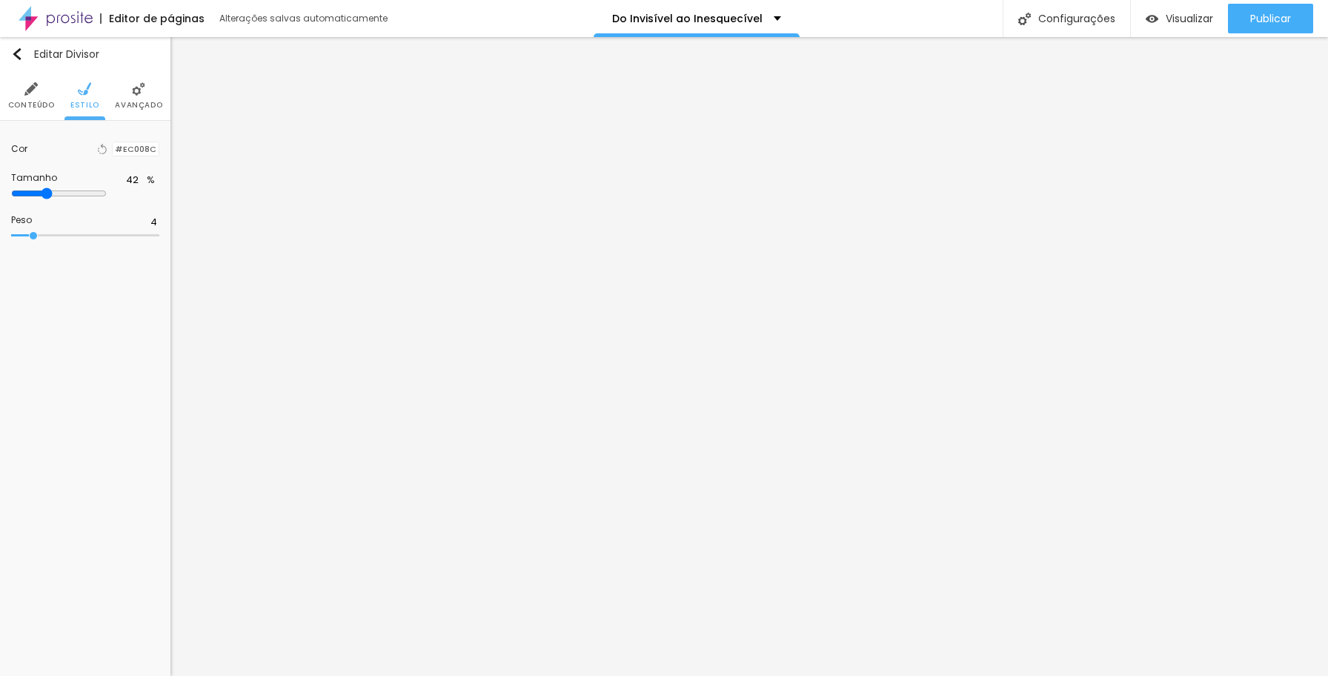
type input "41"
type input "40"
type input "39"
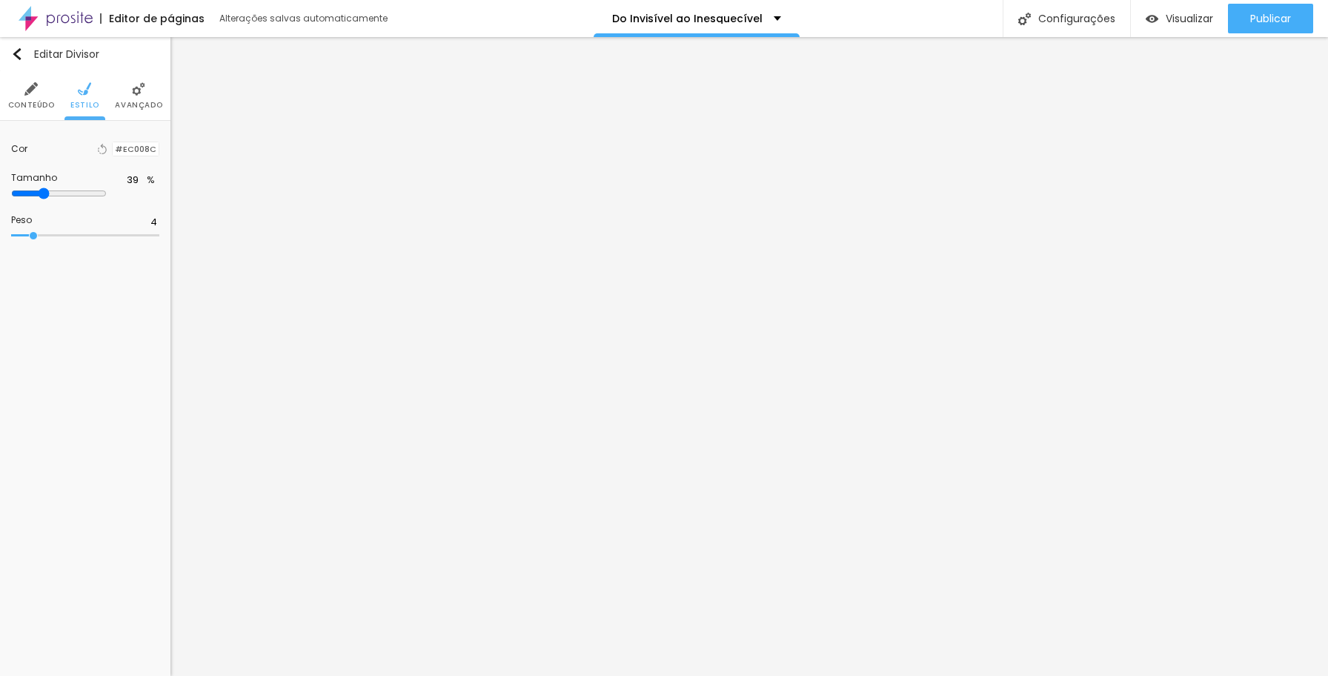
type input "38"
type input "37"
type input "36"
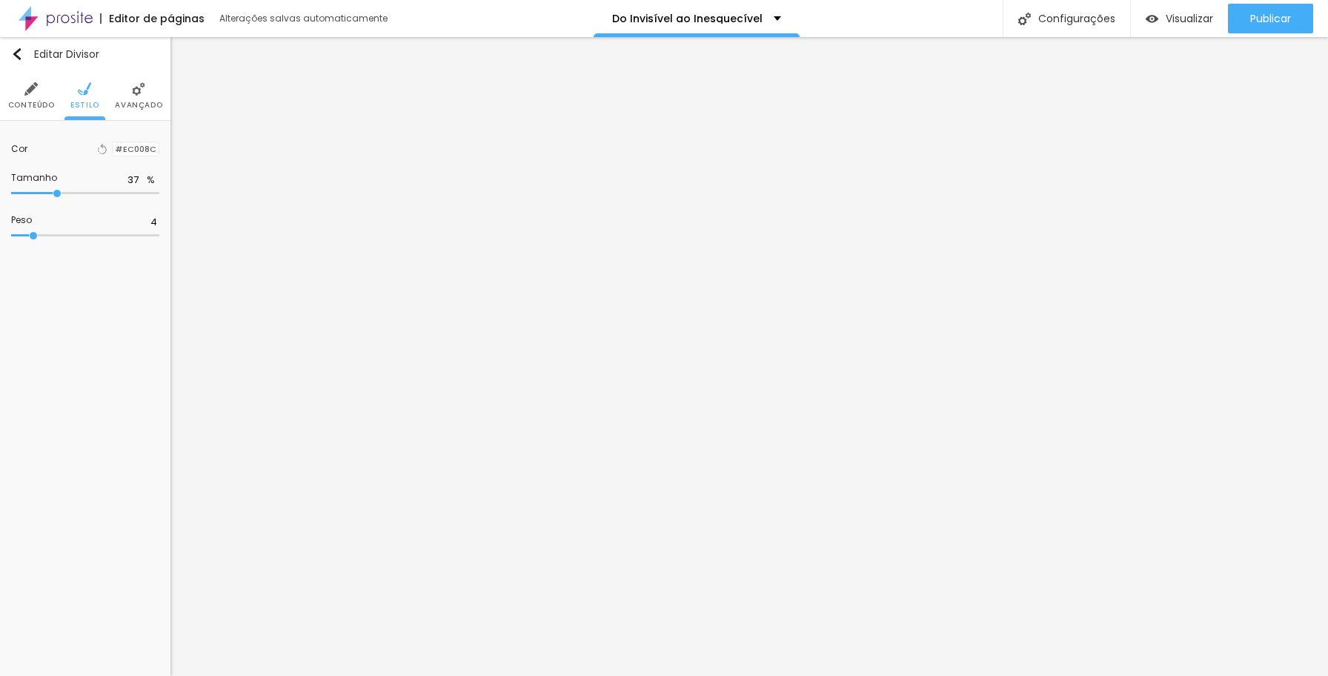
type input "36"
type input "35"
type input "34"
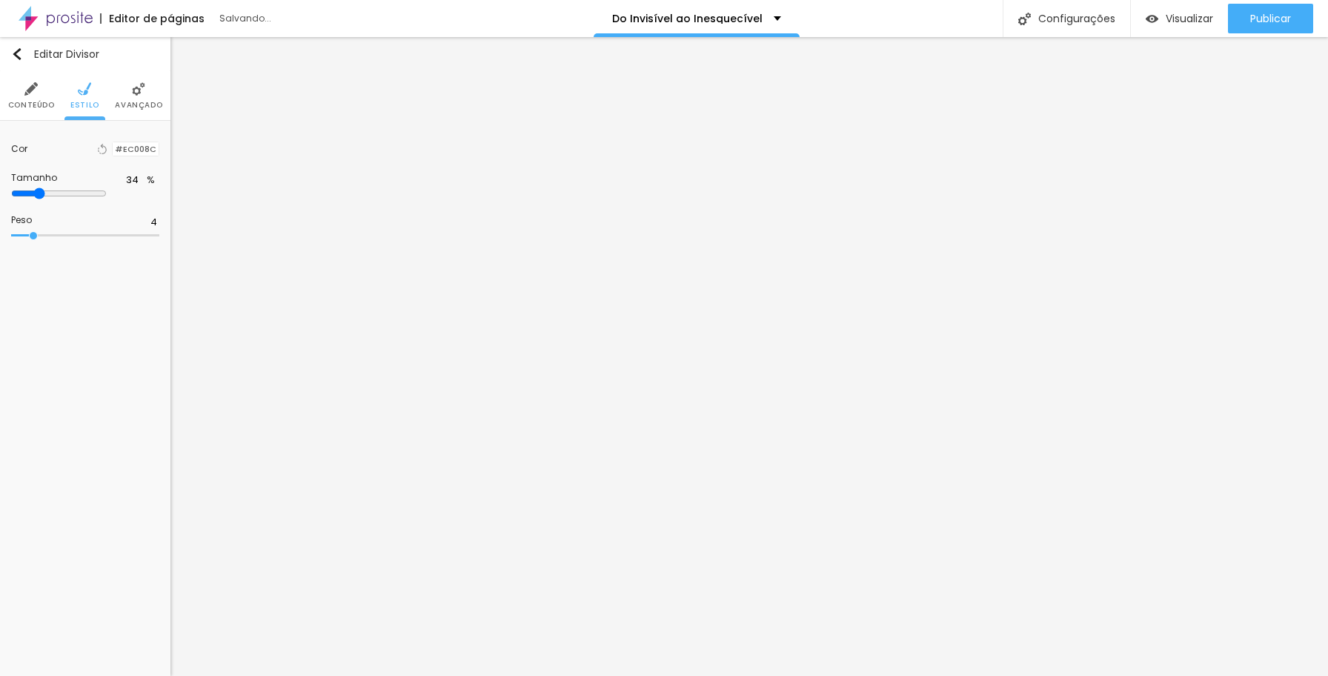
type input "33"
type input "32"
type input "31"
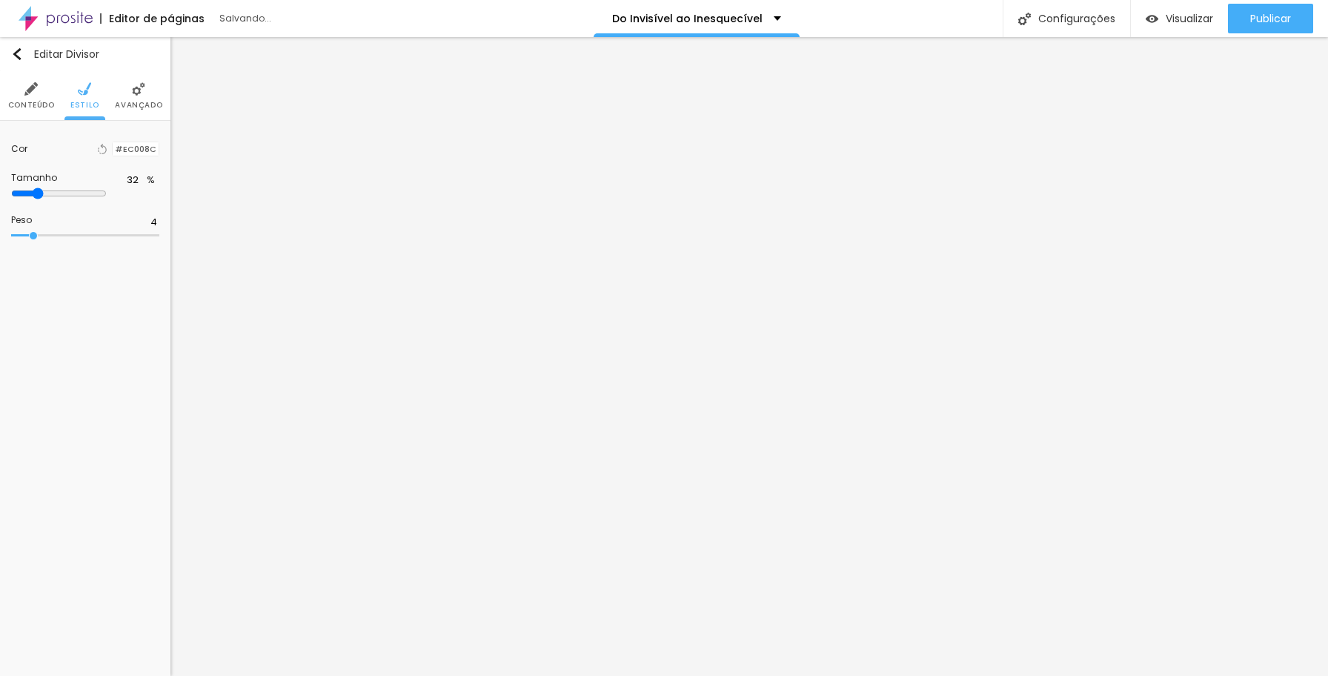
type input "31"
type input "30"
type input "29"
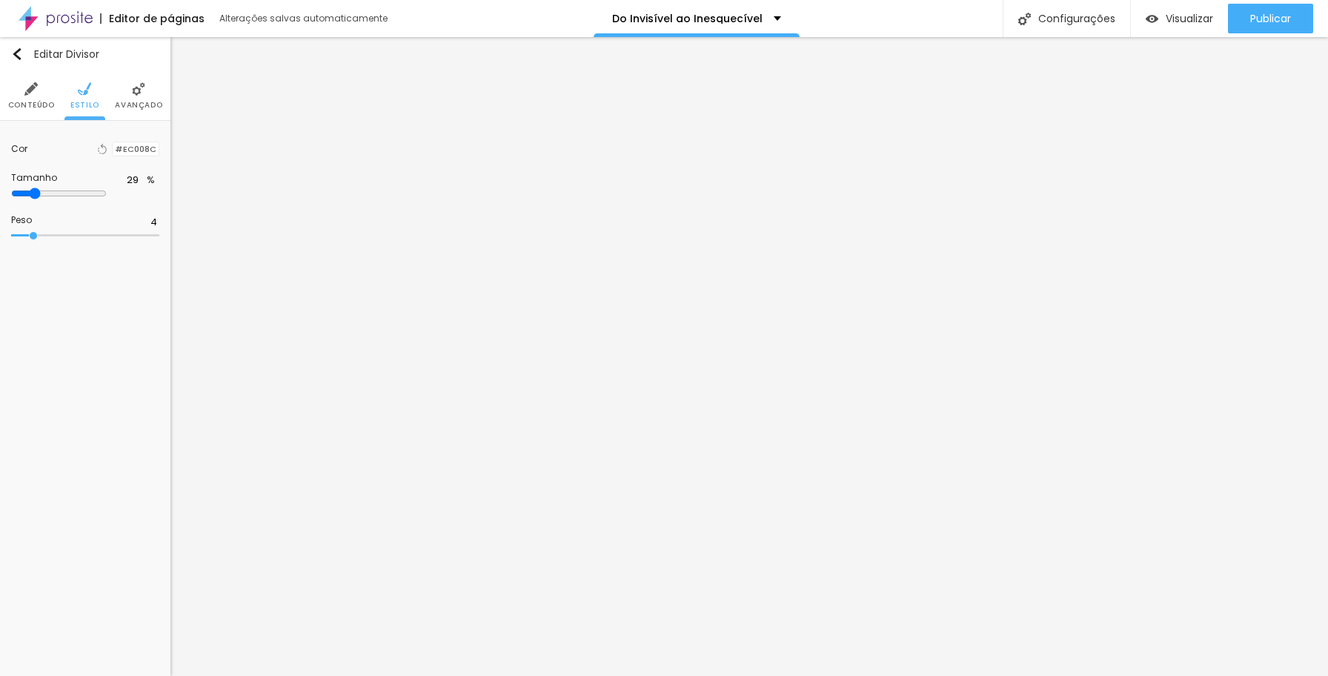
type input "28"
type input "29"
type input "30"
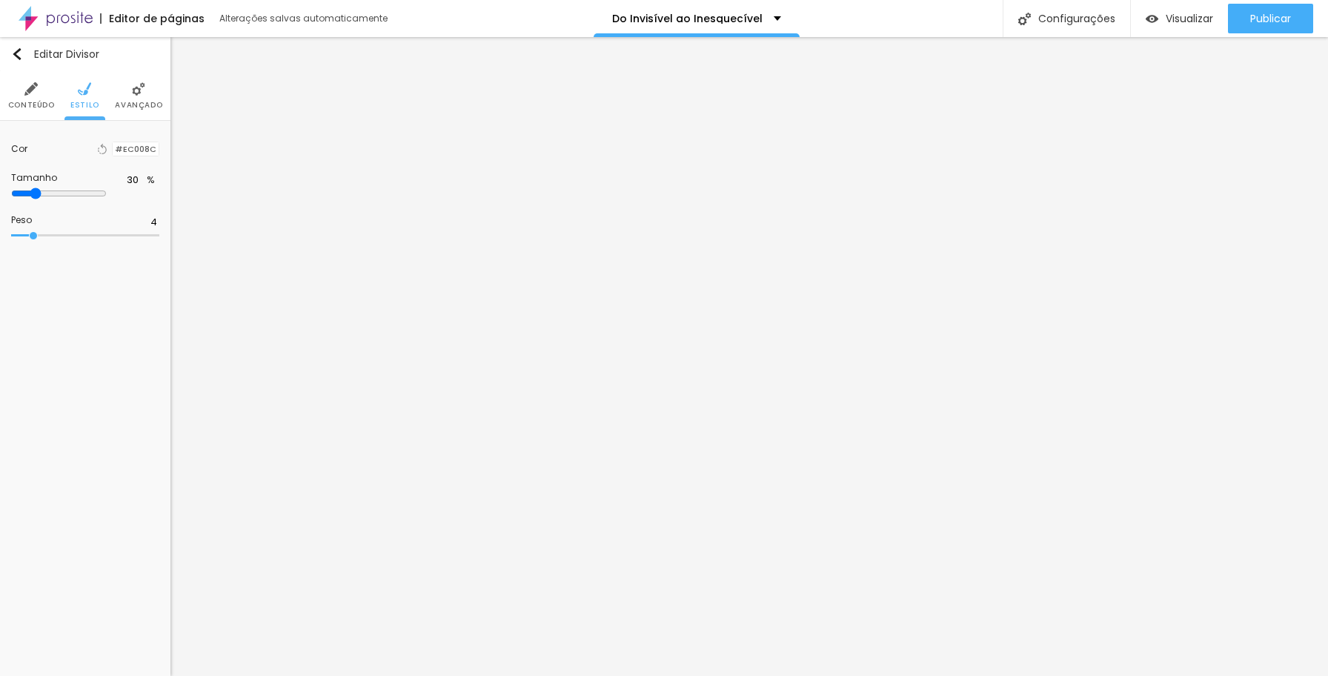
drag, startPoint x: 30, startPoint y: 193, endPoint x: 47, endPoint y: 193, distance: 16.3
type input "30"
click at [47, 193] on input "range" at bounding box center [59, 194] width 96 height 12
type input "5"
click at [27, 236] on input "range" at bounding box center [59, 236] width 96 height 12
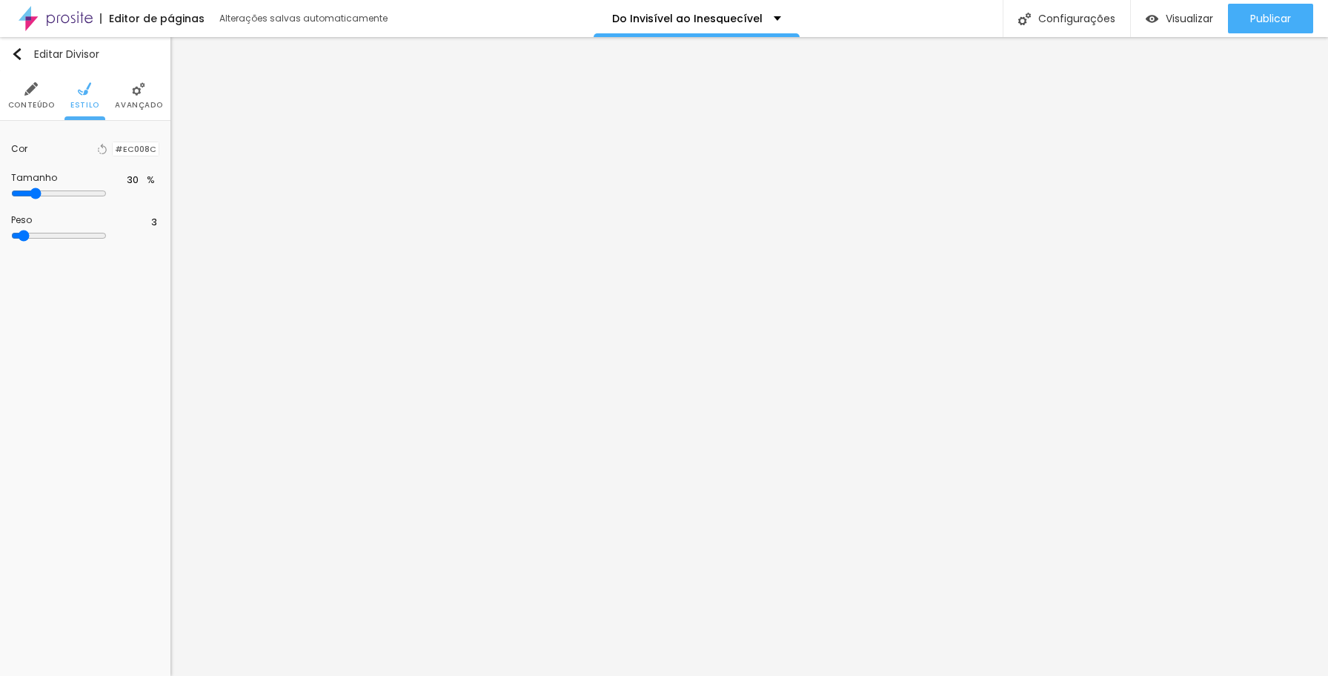
click at [113, 153] on div at bounding box center [113, 149] width 0 height 14
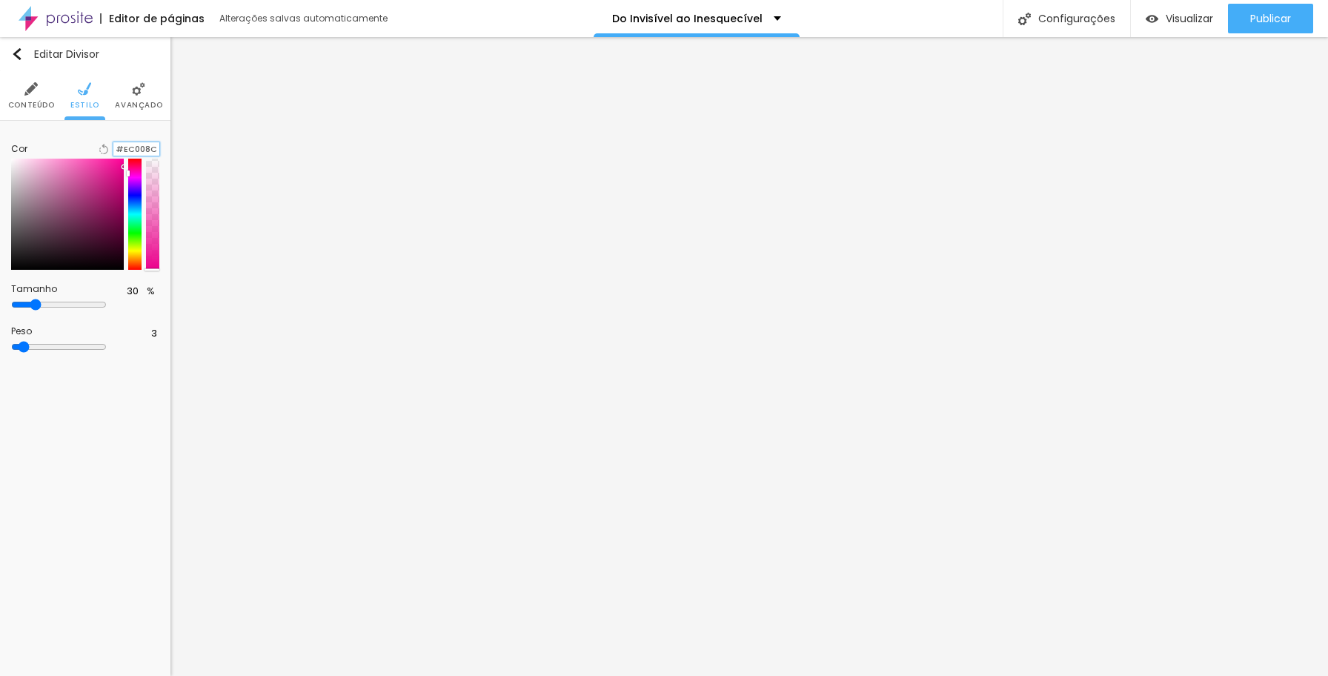
click at [142, 149] on input "#EC008C" at bounding box center [136, 149] width 46 height 14
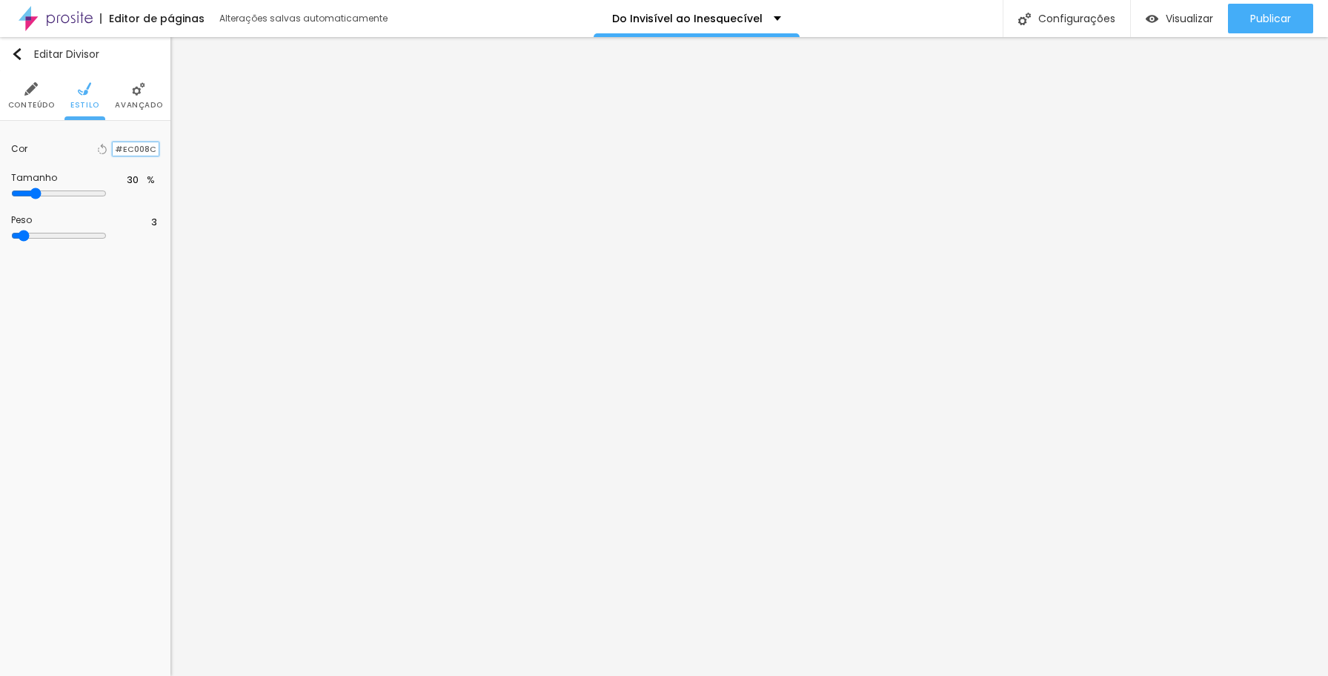
click at [142, 149] on input "#EC008C" at bounding box center [136, 149] width 46 height 14
click at [155, 149] on input "#EC008C" at bounding box center [136, 149] width 46 height 14
drag, startPoint x: 156, startPoint y: 148, endPoint x: 116, endPoint y: 147, distance: 40.1
click at [116, 147] on input "#EC008C" at bounding box center [136, 149] width 46 height 14
paste input "A89664"
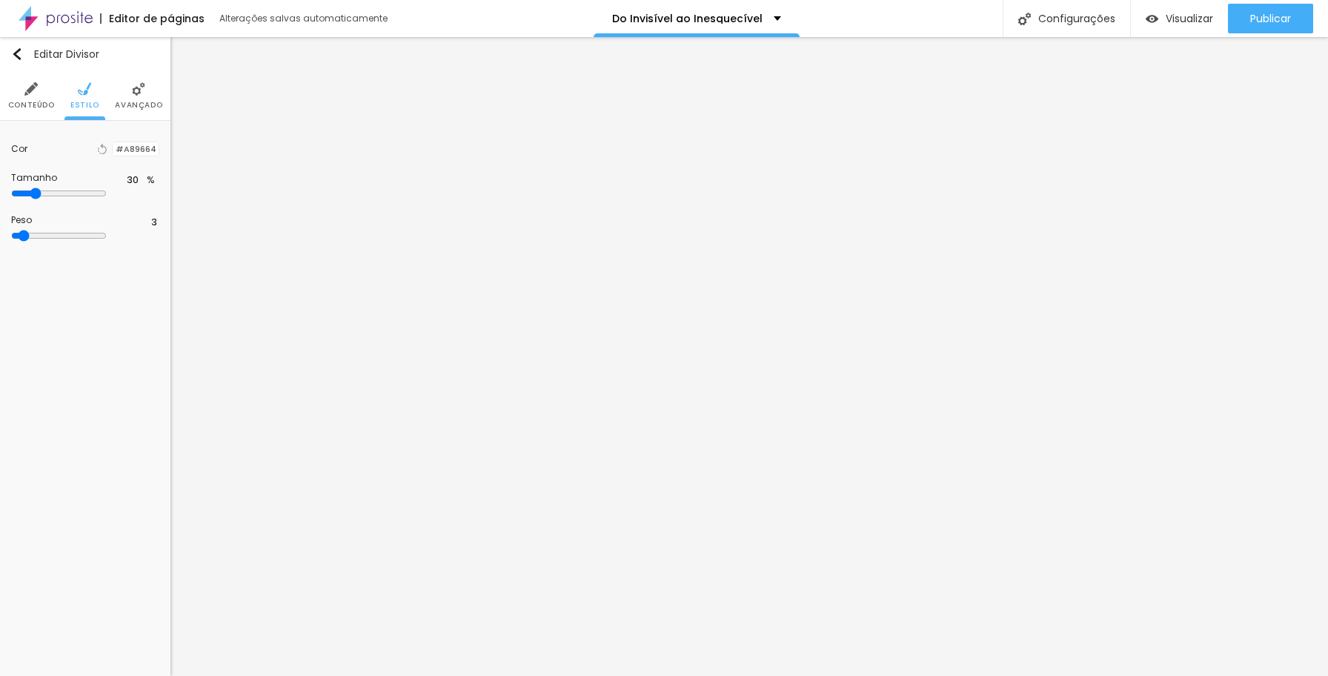
click at [123, 262] on div "Editar Divisor Conteúdo Estilo Avançado Cor Voltar ao padrão #A89664 Tamanho 30…" at bounding box center [85, 356] width 170 height 639
click at [126, 145] on img at bounding box center [130, 148] width 10 height 10
click at [87, 102] on span "Estilo" at bounding box center [84, 105] width 29 height 7
drag, startPoint x: 30, startPoint y: 193, endPoint x: 47, endPoint y: 195, distance: 17.1
click at [47, 195] on input "range" at bounding box center [59, 194] width 96 height 12
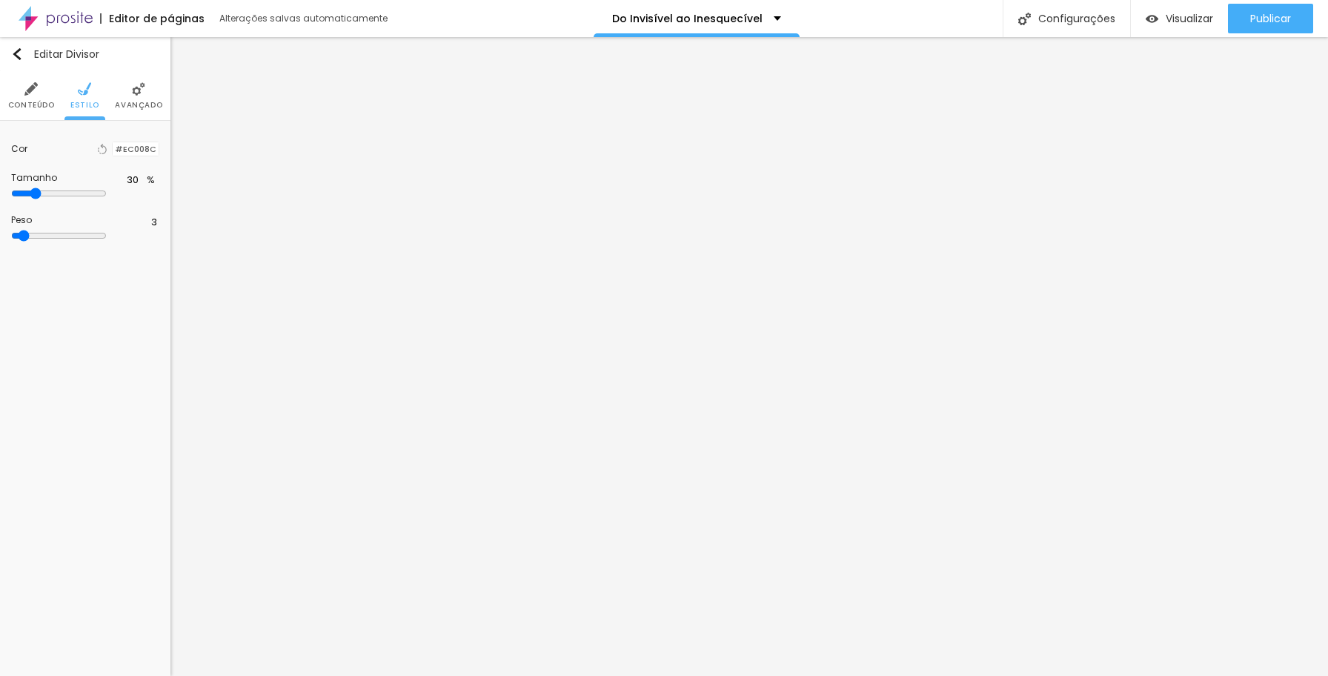
click at [28, 234] on input "range" at bounding box center [59, 236] width 96 height 12
click at [35, 102] on span "Conteúdo" at bounding box center [31, 105] width 47 height 7
click at [145, 178] on span "Sólido" at bounding box center [140, 176] width 39 height 9
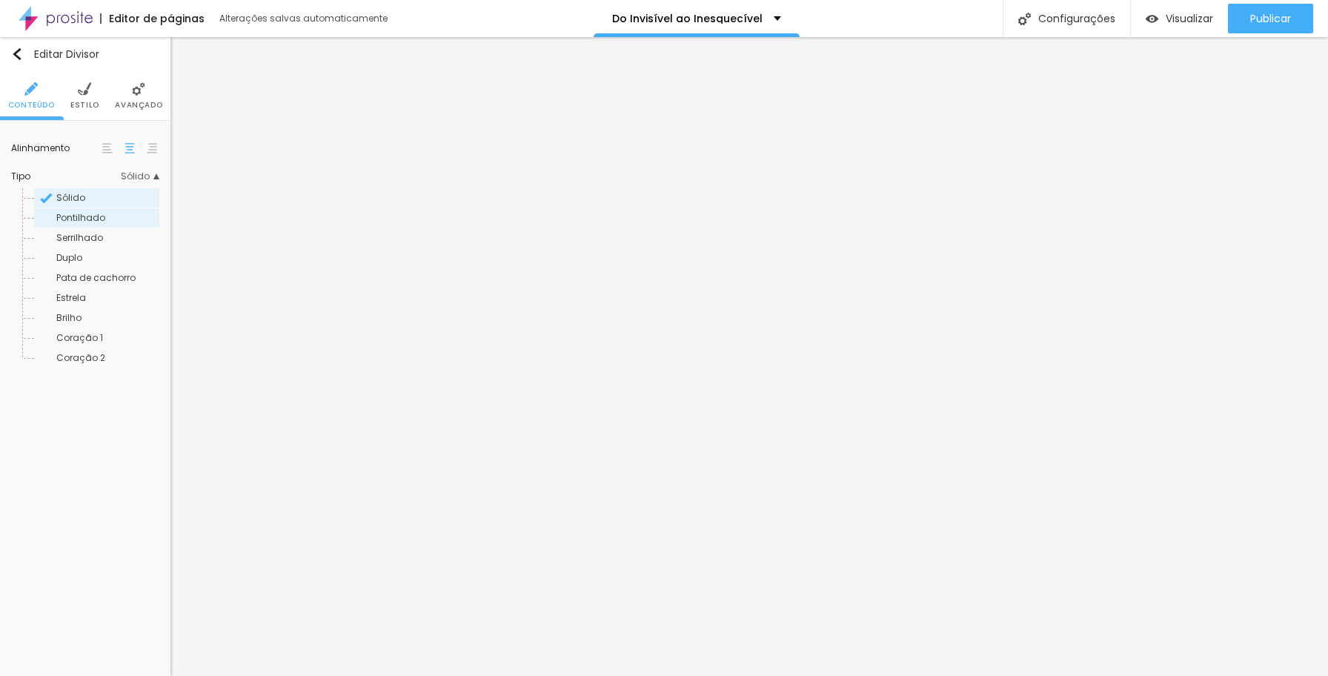
click at [115, 222] on span "Pontilhado" at bounding box center [106, 217] width 101 height 9
click at [83, 102] on span "Estilo" at bounding box center [84, 105] width 29 height 7
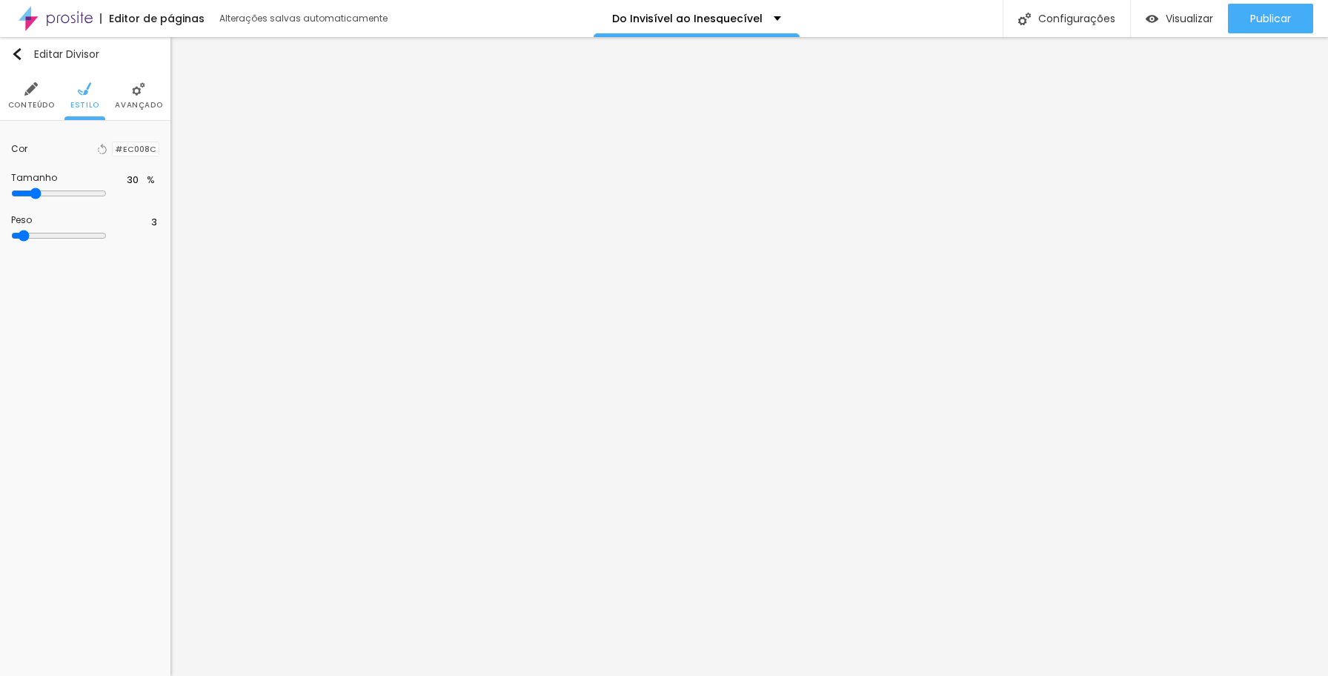
click at [113, 150] on div at bounding box center [113, 149] width 0 height 14
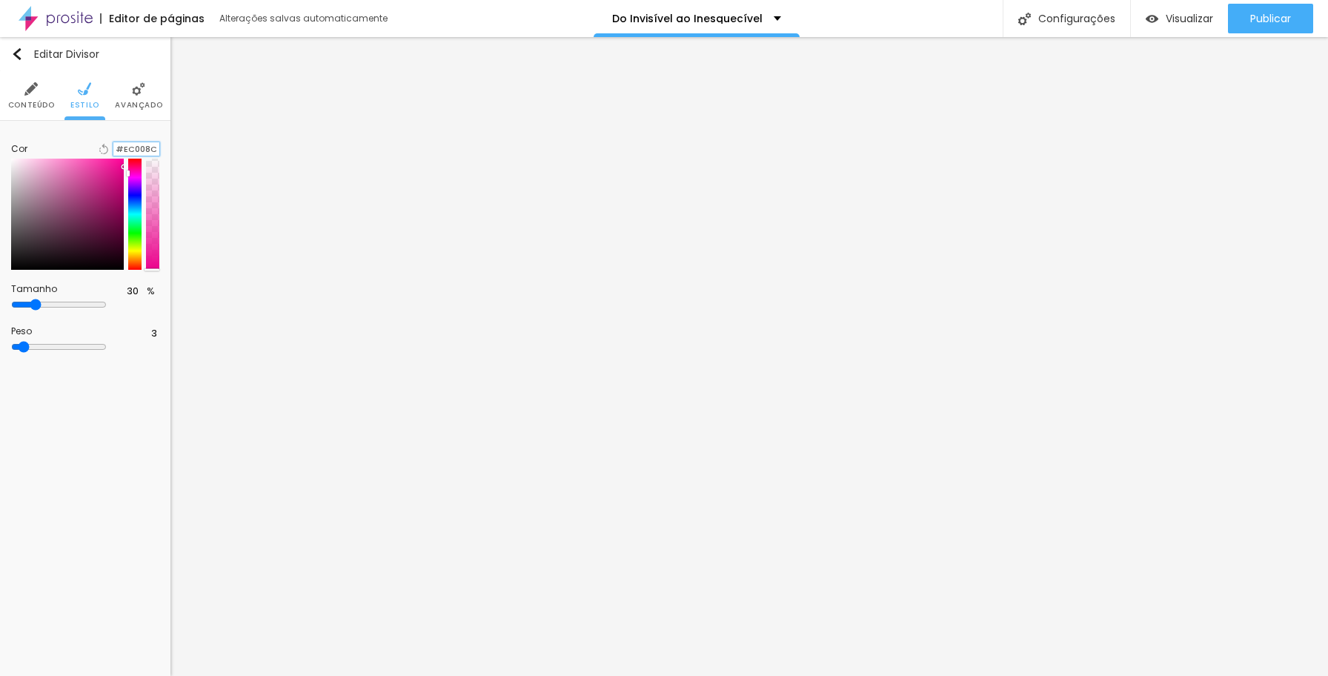
drag, startPoint x: 115, startPoint y: 150, endPoint x: 158, endPoint y: 151, distance: 43.0
click at [158, 151] on input "#EC008C" at bounding box center [136, 149] width 46 height 14
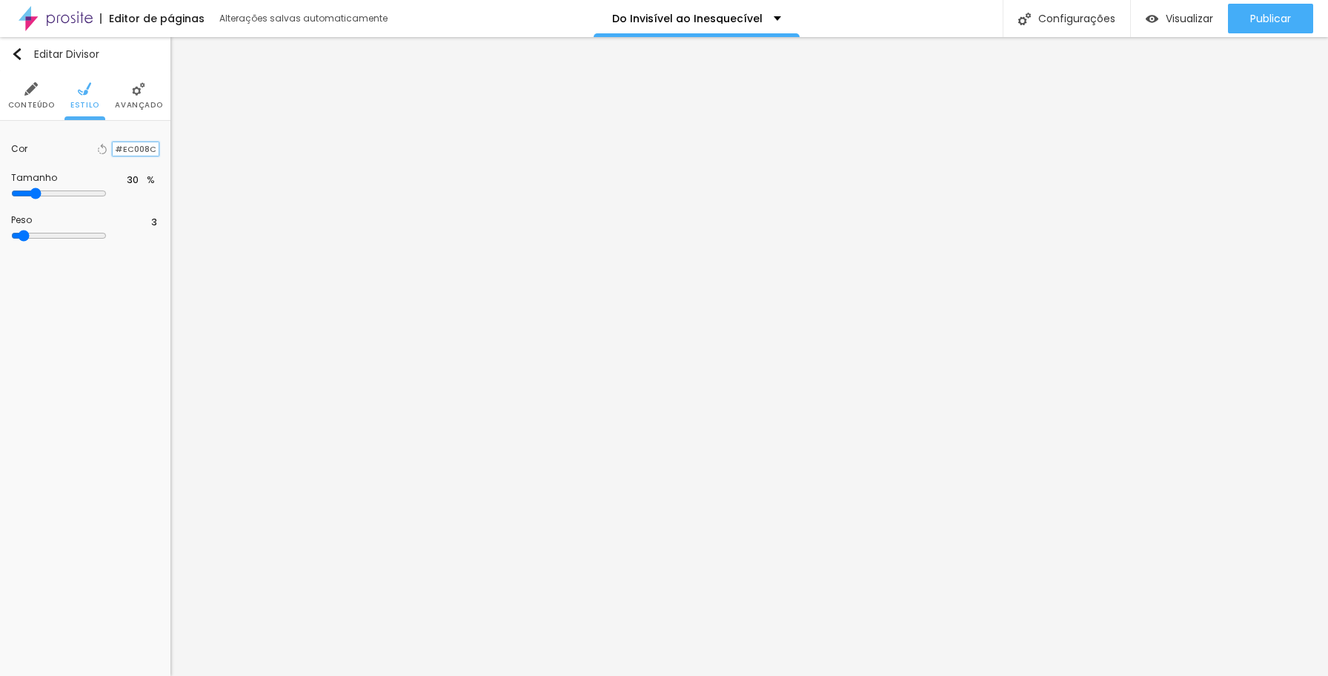
paste input "A89664"
click at [119, 271] on div "Editar Divisor Conteúdo Estilo Avançado Cor Voltar ao padrão #A89664 Tamanho 30…" at bounding box center [85, 356] width 170 height 639
drag, startPoint x: 64, startPoint y: 144, endPoint x: 90, endPoint y: 145, distance: 25.2
click at [90, 145] on input "range" at bounding box center [81, 146] width 96 height 12
click at [123, 98] on li "Avançado" at bounding box center [122, 95] width 47 height 49
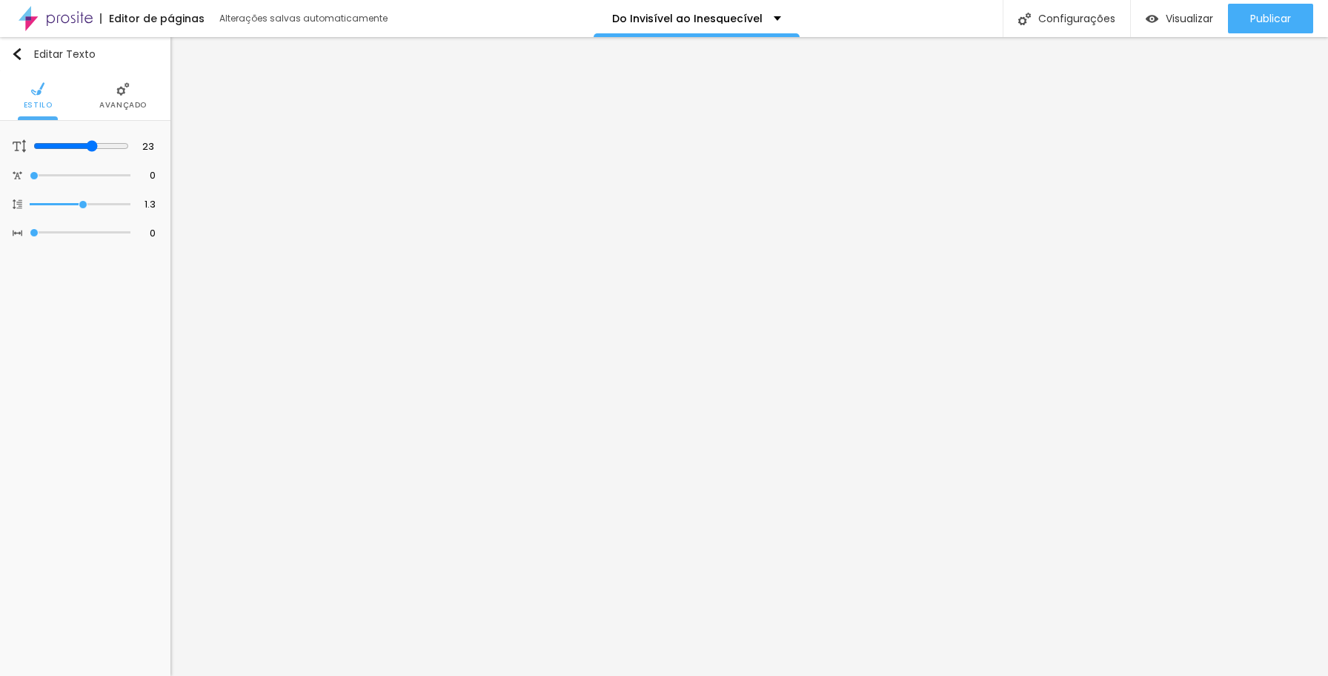
click at [129, 102] on span "Avançado" at bounding box center [122, 105] width 47 height 7
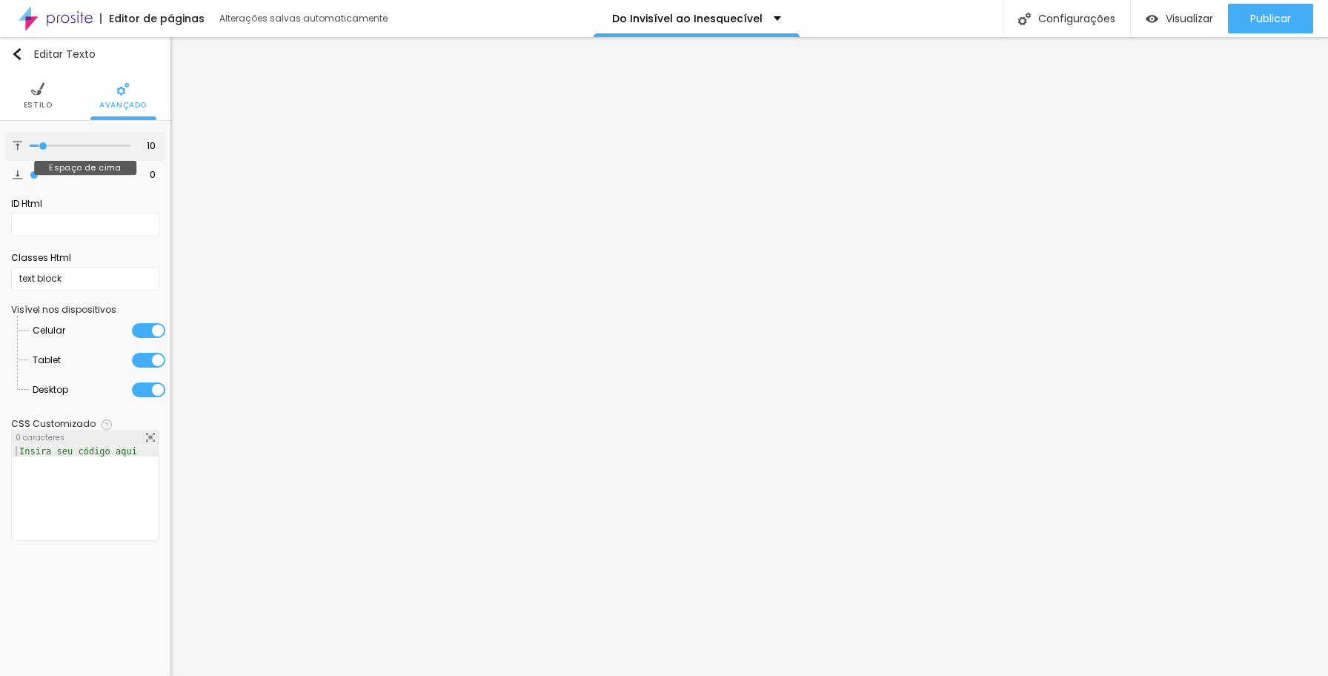
drag, startPoint x: 35, startPoint y: 144, endPoint x: 44, endPoint y: 145, distance: 9.0
click at [44, 145] on input "range" at bounding box center [80, 145] width 101 height 7
click at [34, 98] on li "Estilo" at bounding box center [38, 95] width 29 height 49
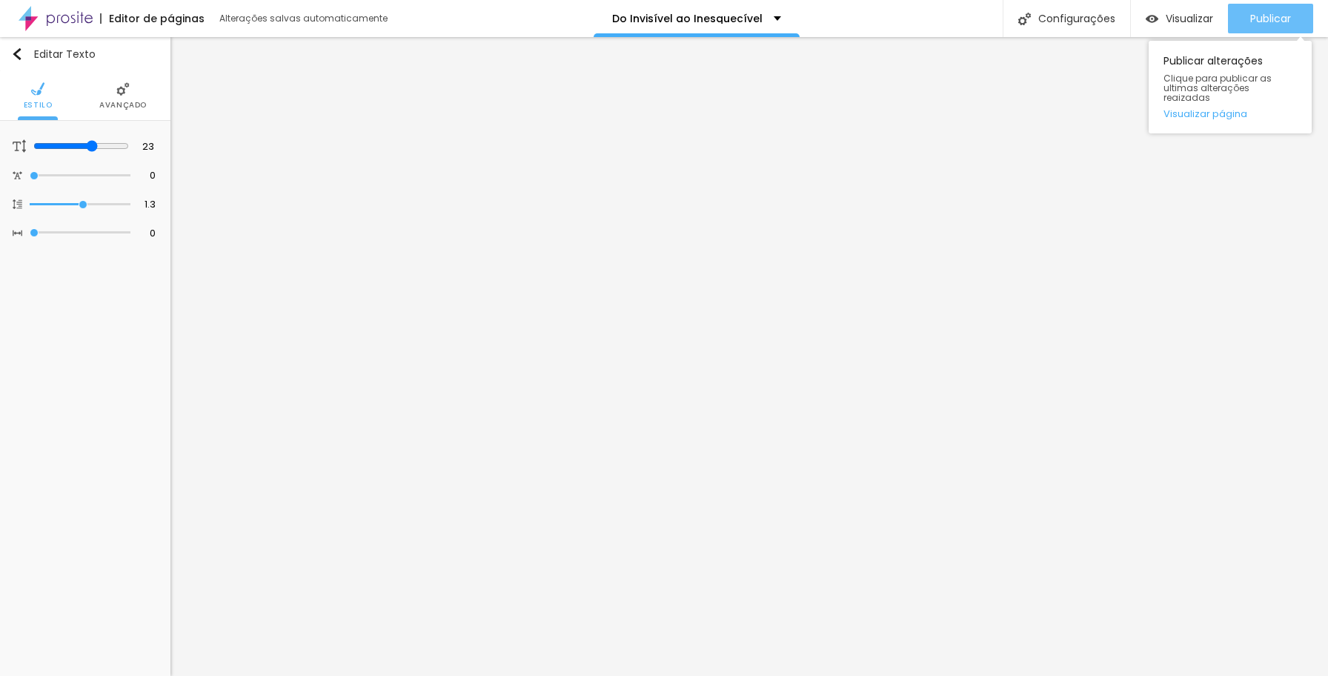
click at [1146, 22] on span "Publicar" at bounding box center [1270, 19] width 41 height 12
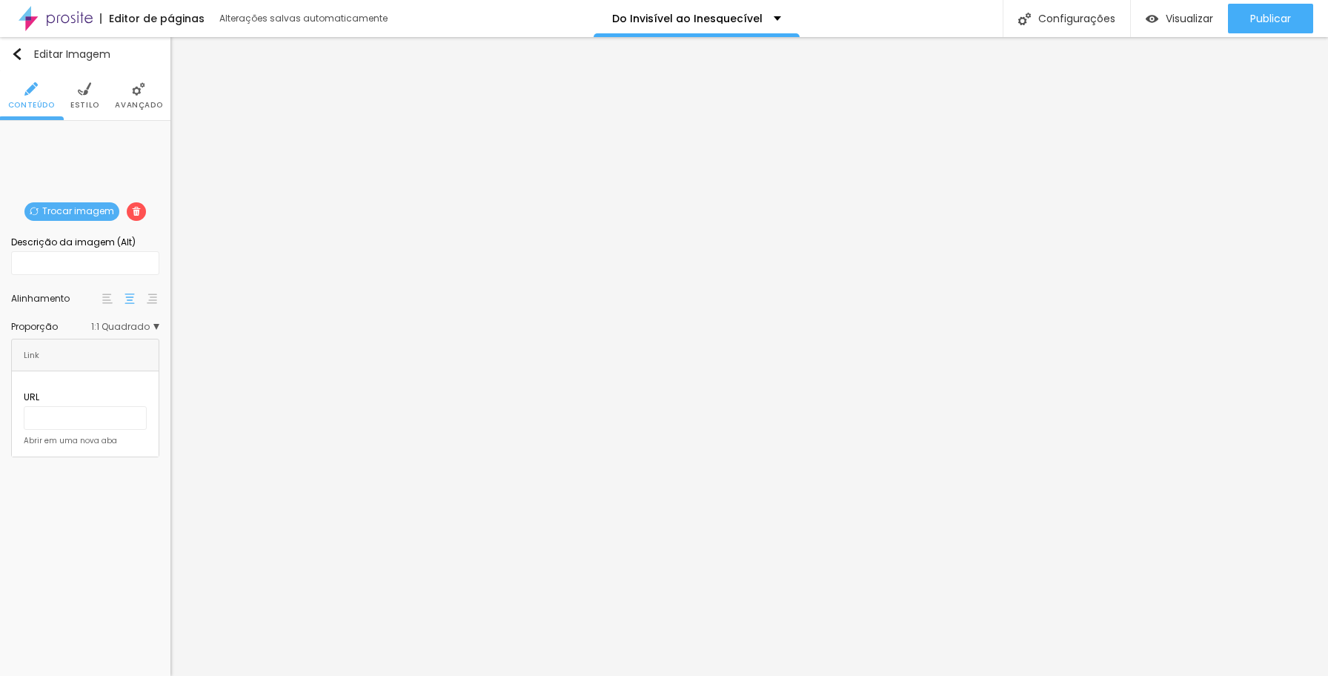
click at [156, 325] on span "1:1 Quadrado" at bounding box center [125, 326] width 68 height 9
click at [115, 405] on span "Original" at bounding box center [106, 408] width 101 height 9
click at [121, 382] on div "Quadrado 1:1" at bounding box center [96, 388] width 125 height 19
click at [132, 148] on img at bounding box center [130, 148] width 10 height 10
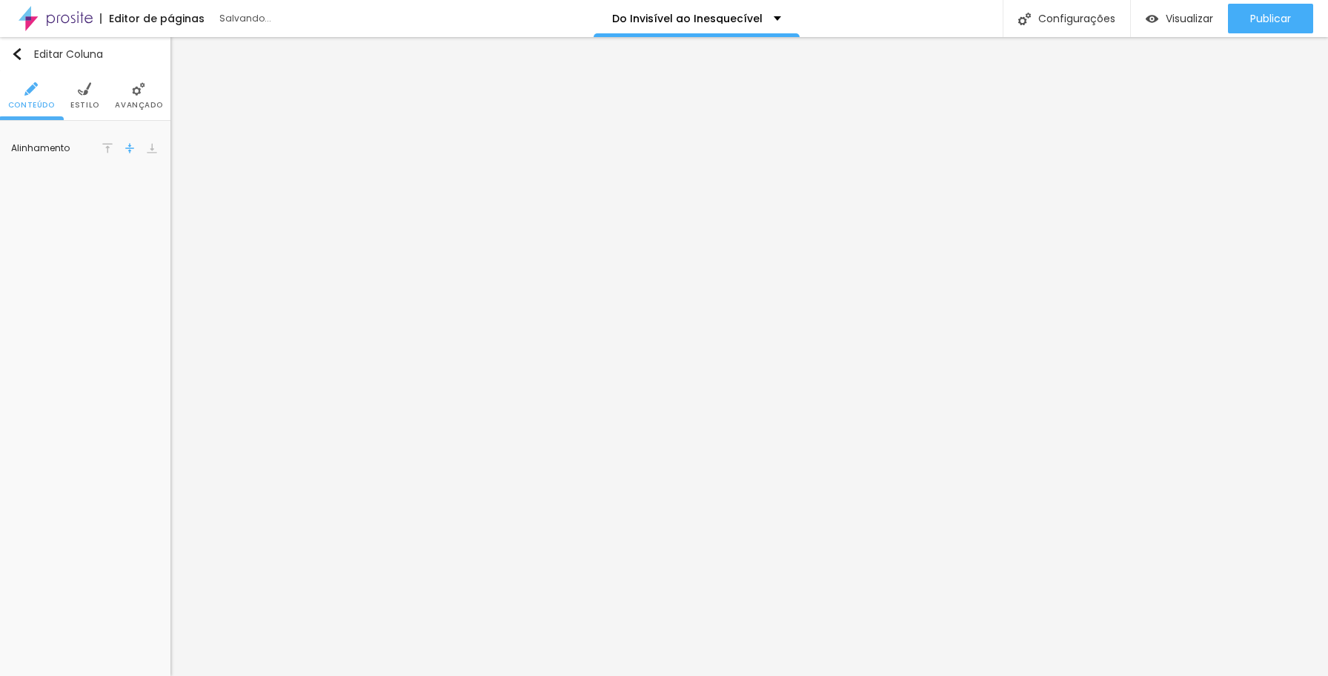
click at [87, 102] on span "Estilo" at bounding box center [84, 105] width 29 height 7
drag, startPoint x: 153, startPoint y: 149, endPoint x: 116, endPoint y: 147, distance: 37.8
click at [116, 147] on input "#FFFFFF" at bounding box center [136, 149] width 46 height 19
paste input "A89664"
click at [130, 208] on div "Editar Coluna Conteúdo Estilo Avançado Cor de fundo Voltar ao padrão #A89664 0 …" at bounding box center [85, 356] width 170 height 639
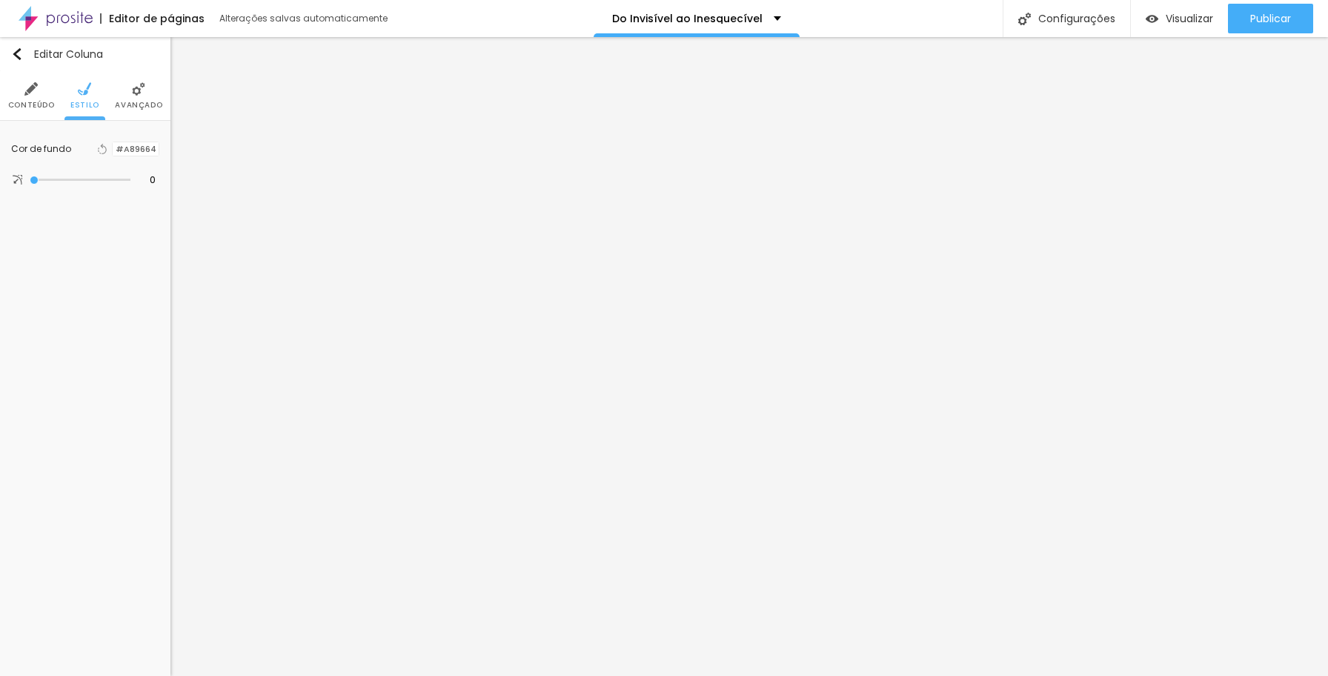
click at [141, 97] on li "Avançado" at bounding box center [138, 95] width 47 height 49
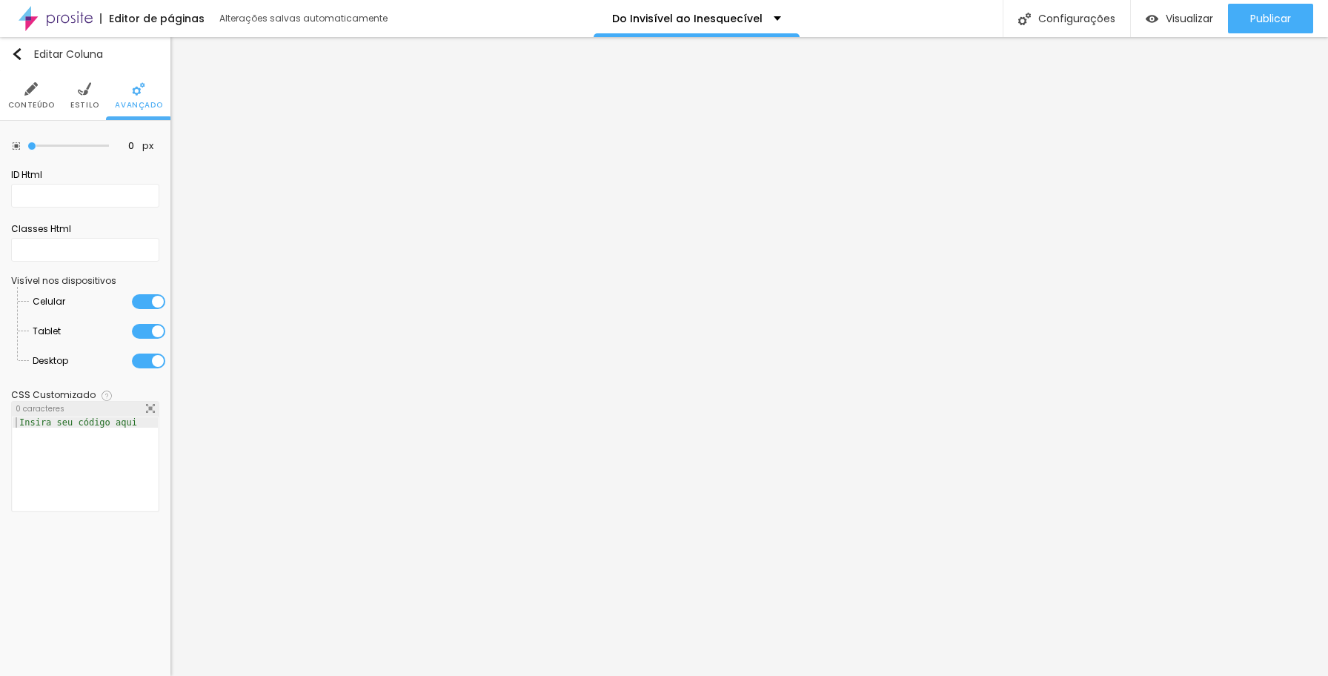
click at [34, 102] on span "Conteúdo" at bounding box center [31, 105] width 47 height 7
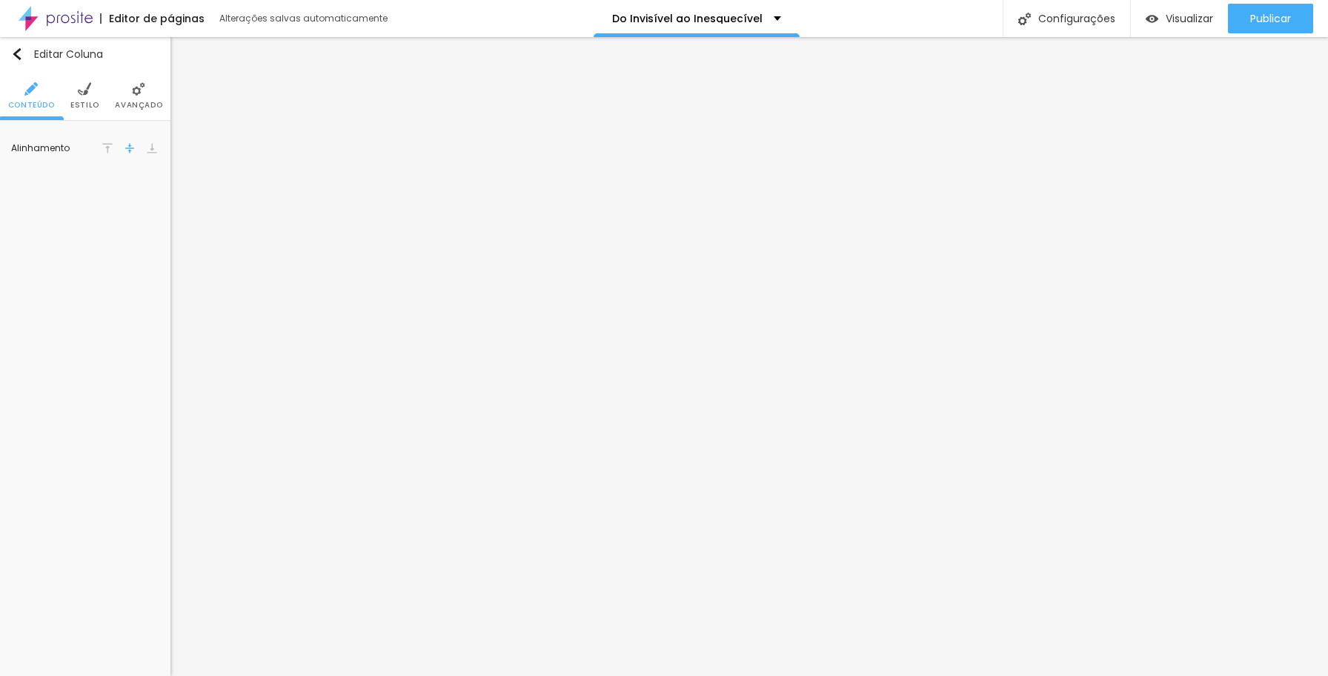
click at [138, 97] on li "Avançado" at bounding box center [138, 95] width 47 height 49
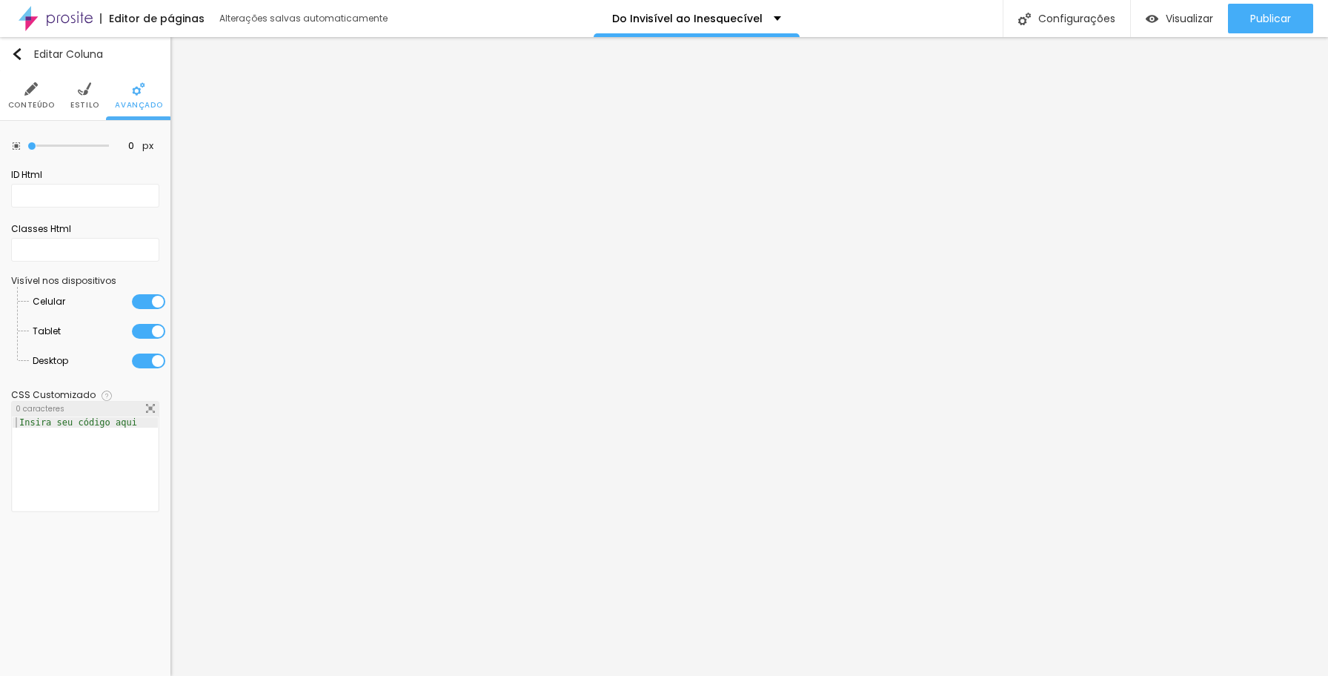
click at [40, 97] on li "Conteúdo" at bounding box center [31, 95] width 47 height 49
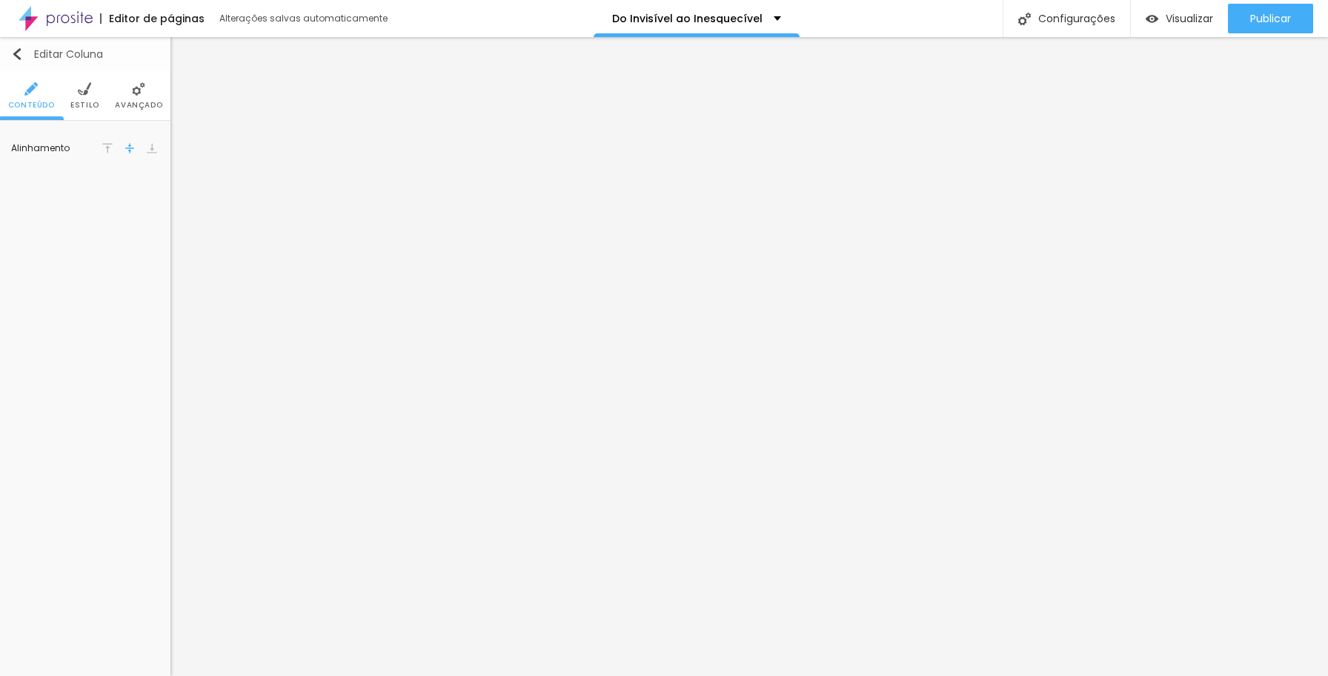
click at [16, 53] on img "button" at bounding box center [17, 54] width 12 height 12
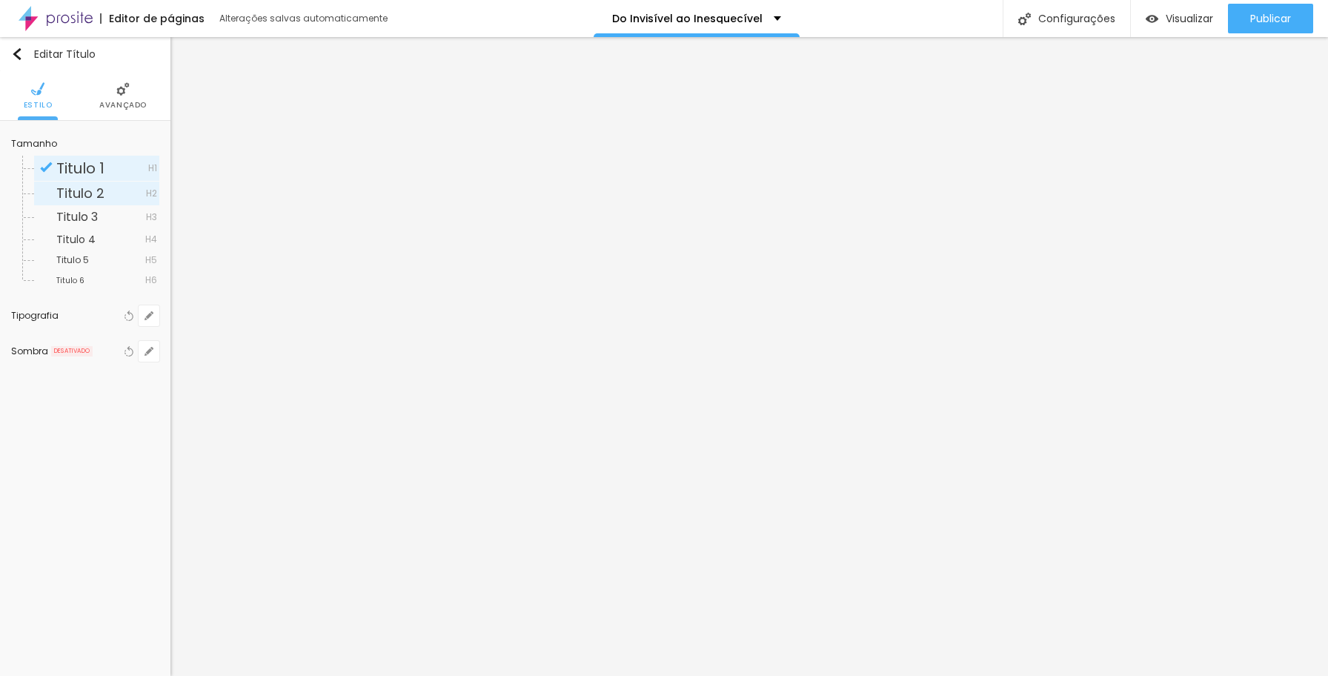
click at [109, 191] on span "Titulo 2" at bounding box center [101, 193] width 90 height 13
click at [95, 169] on span "Titulo 1" at bounding box center [80, 168] width 48 height 21
click at [113, 92] on li "Avançado" at bounding box center [122, 95] width 47 height 49
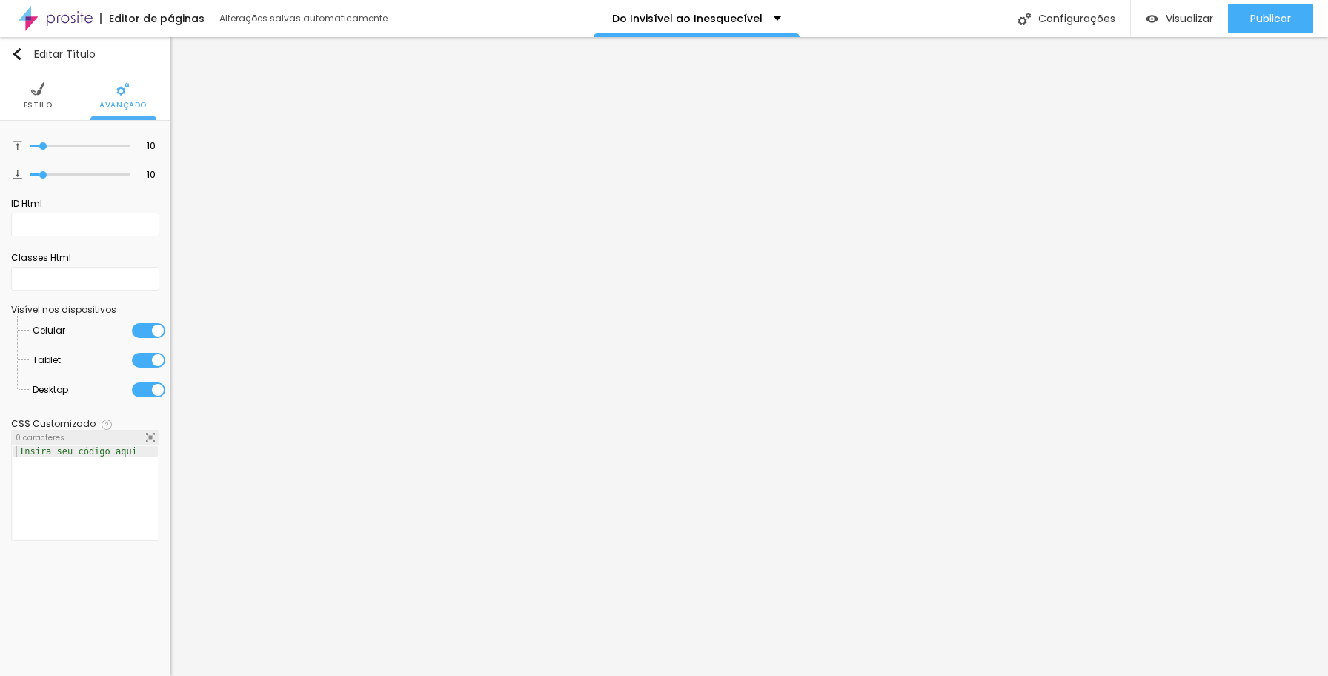
click at [35, 93] on img at bounding box center [37, 88] width 13 height 13
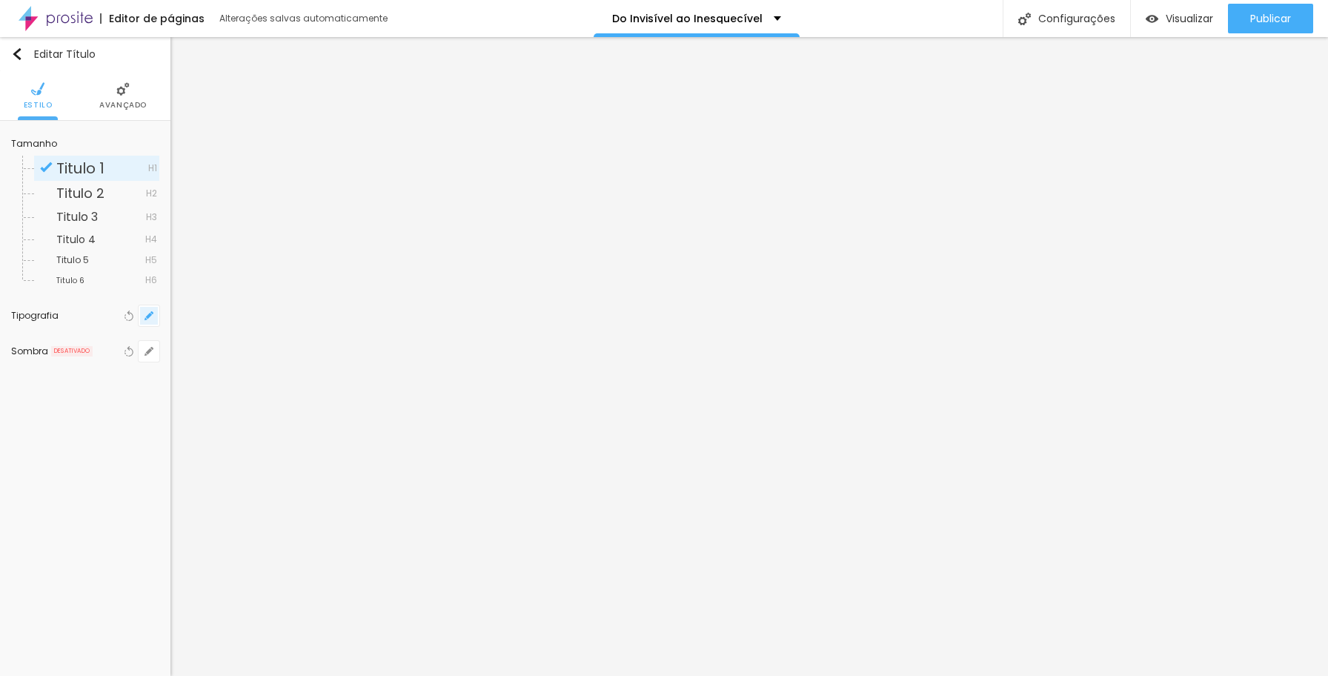
click at [150, 314] on icon "button" at bounding box center [149, 316] width 6 height 6
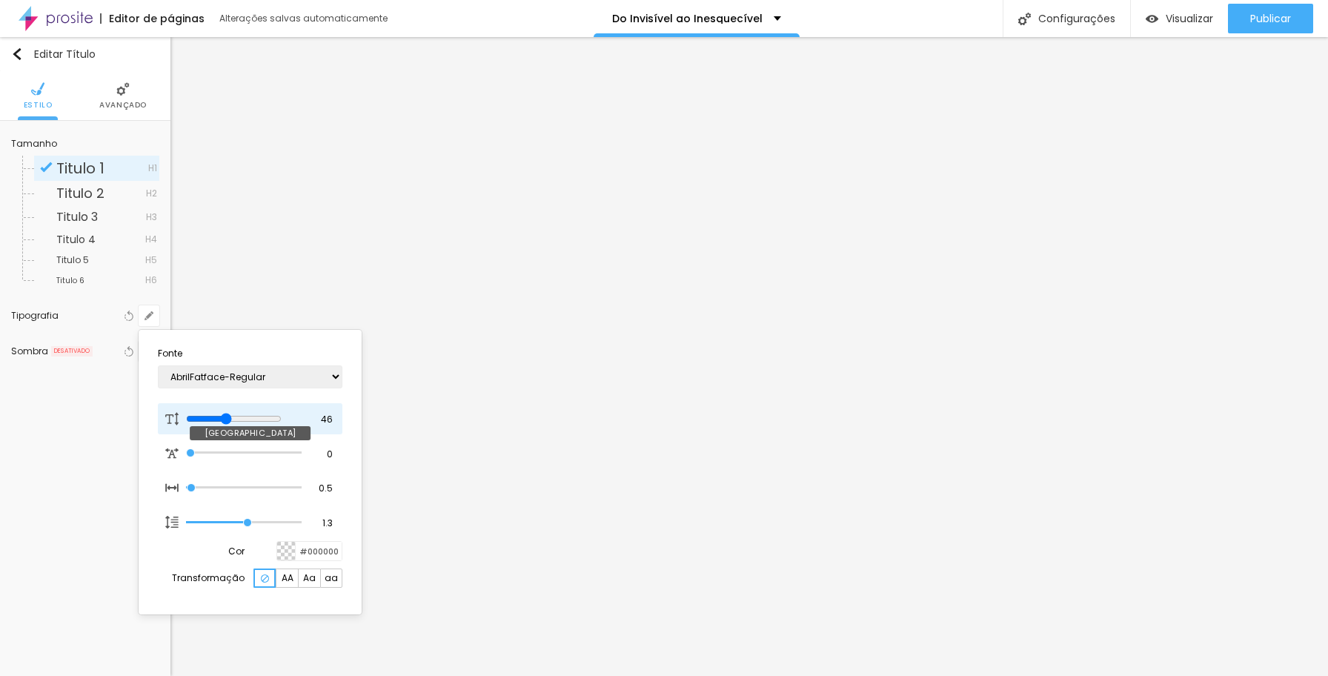
drag, startPoint x: 199, startPoint y: 416, endPoint x: 235, endPoint y: 417, distance: 35.6
click at [235, 417] on input "range" at bounding box center [234, 419] width 96 height 12
click at [692, 314] on div at bounding box center [664, 338] width 1328 height 676
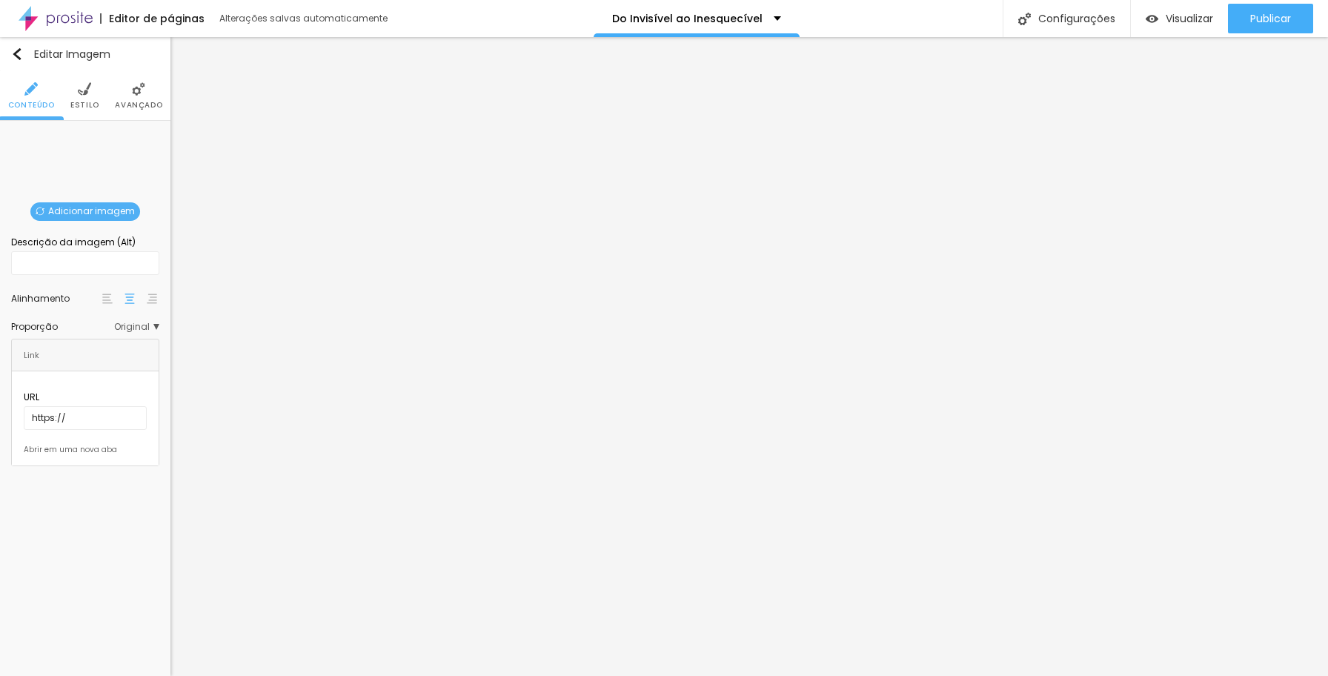
click at [102, 213] on span "Adicionar imagem" at bounding box center [85, 211] width 110 height 19
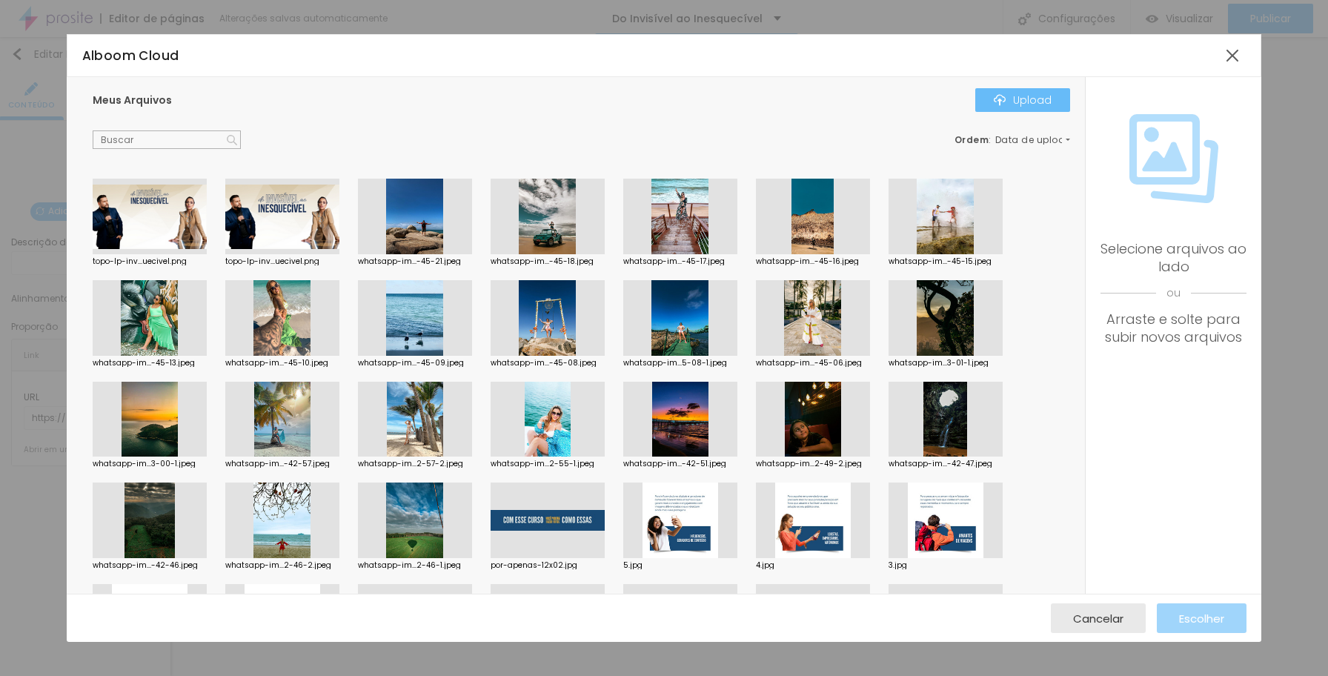
click at [1026, 103] on div "Upload" at bounding box center [1023, 100] width 58 height 12
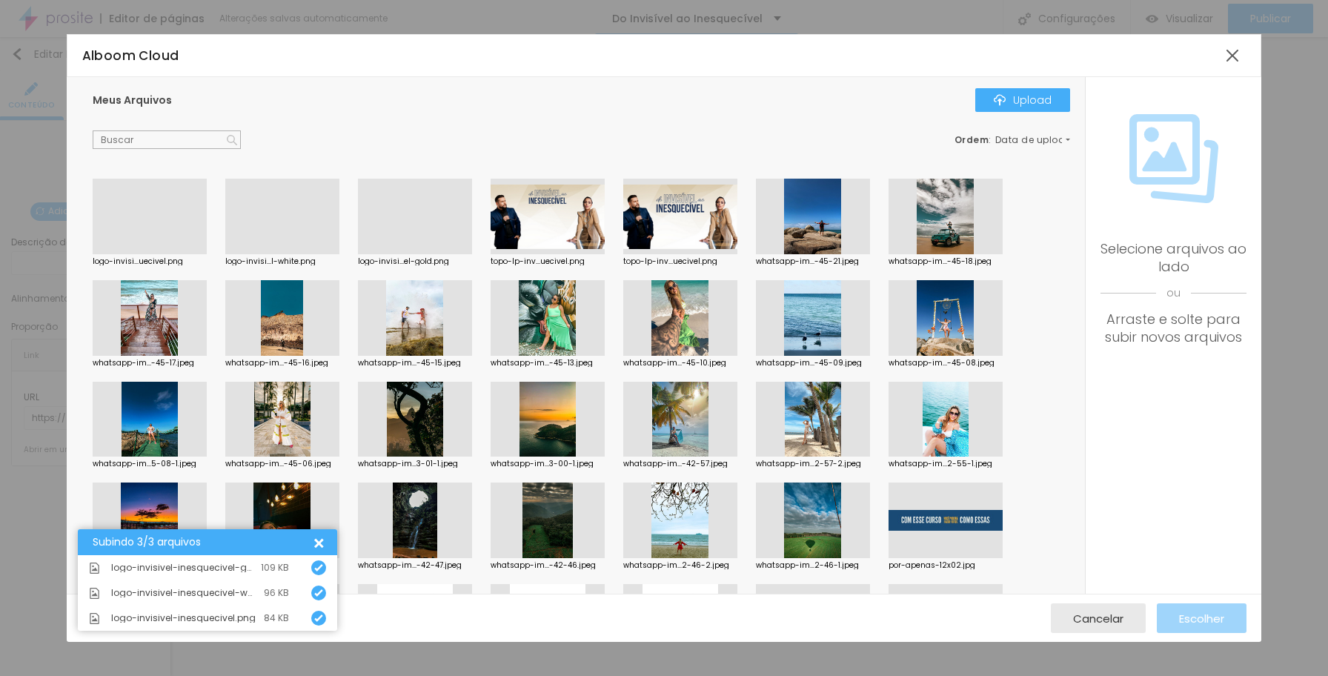
click at [157, 254] on div at bounding box center [150, 254] width 114 height 0
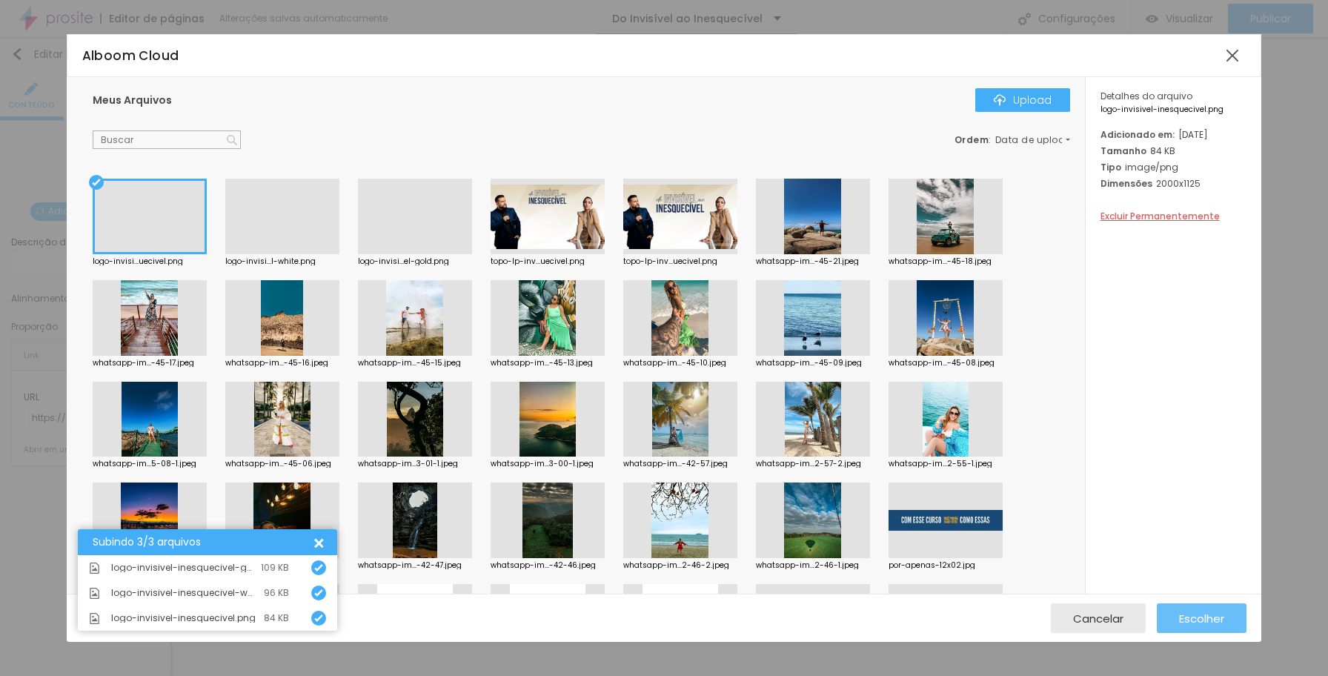
click at [1146, 623] on span "Escolher" at bounding box center [1201, 618] width 45 height 13
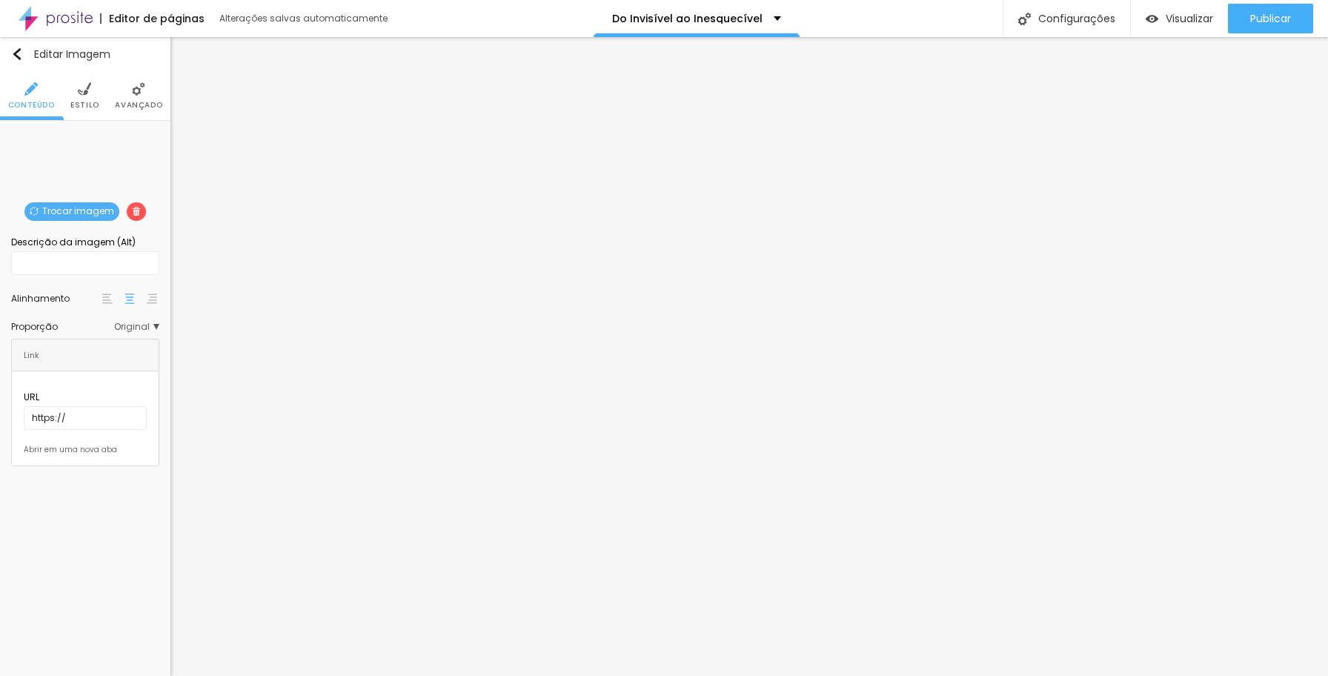
click at [156, 328] on span "Original" at bounding box center [136, 326] width 45 height 9
click at [156, 327] on span "Original" at bounding box center [136, 326] width 45 height 9
click at [86, 96] on li "Estilo" at bounding box center [84, 95] width 29 height 49
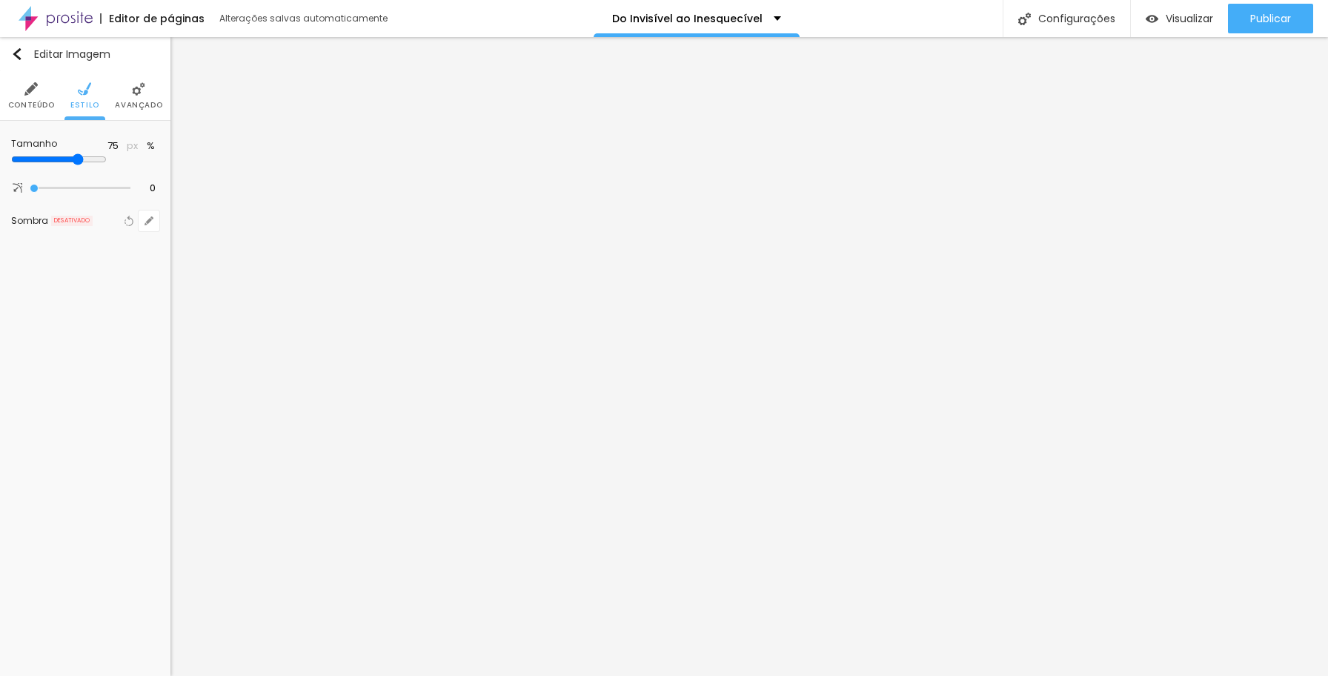
drag, startPoint x: 154, startPoint y: 160, endPoint x: 115, endPoint y: 159, distance: 39.3
click at [107, 159] on input "range" at bounding box center [59, 159] width 96 height 12
click at [30, 191] on div at bounding box center [80, 188] width 101 height 15
click at [146, 221] on icon "button" at bounding box center [149, 220] width 9 height 9
click at [250, 259] on div at bounding box center [232, 257] width 33 height 15
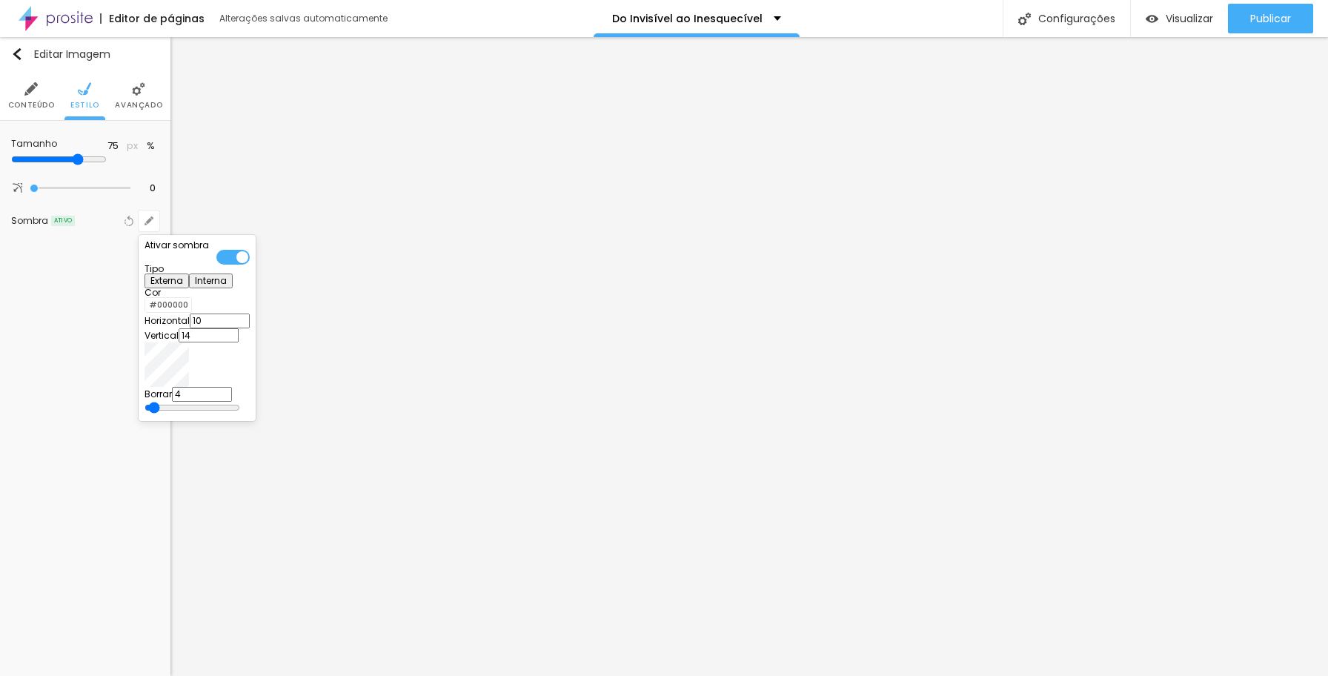
click at [250, 259] on div at bounding box center [232, 257] width 33 height 15
click at [136, 104] on div at bounding box center [664, 338] width 1328 height 676
click at [136, 103] on span "Avançado" at bounding box center [138, 105] width 47 height 7
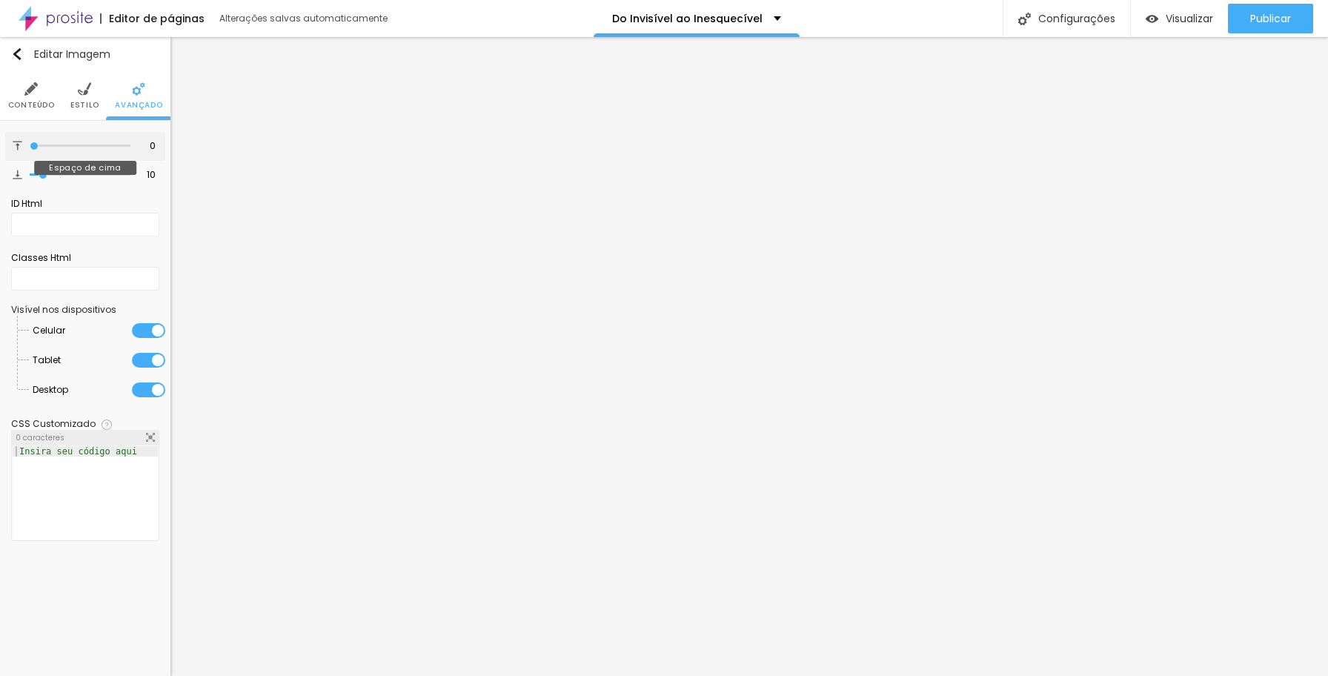
drag, startPoint x: 45, startPoint y: 146, endPoint x: 24, endPoint y: 148, distance: 21.6
click at [24, 147] on div "0 Espaço de cima" at bounding box center [85, 146] width 160 height 29
drag, startPoint x: 41, startPoint y: 174, endPoint x: 22, endPoint y: 172, distance: 18.7
click at [22, 173] on div "0 Espaço de baixo" at bounding box center [85, 175] width 160 height 29
drag, startPoint x: 33, startPoint y: 173, endPoint x: 11, endPoint y: 167, distance: 22.5
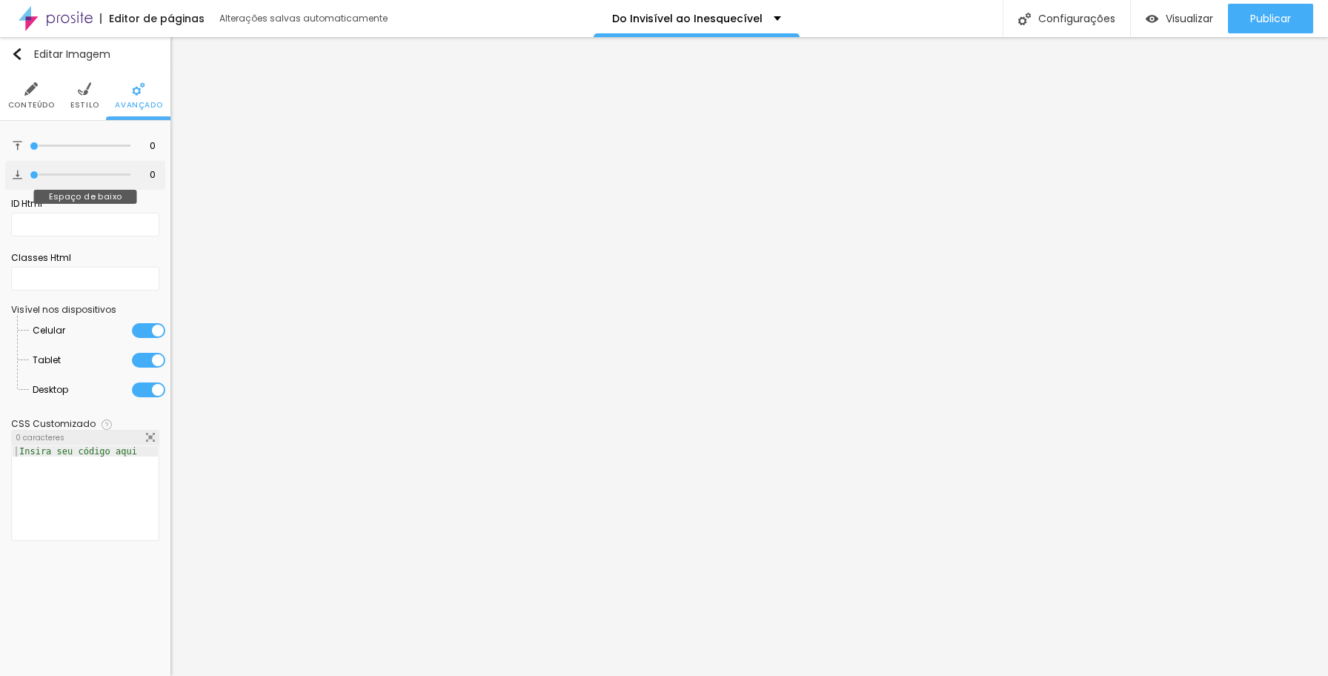
click at [12, 168] on div "0 Espaço de baixo" at bounding box center [85, 175] width 160 height 29
click at [83, 96] on li "Estilo" at bounding box center [84, 95] width 29 height 49
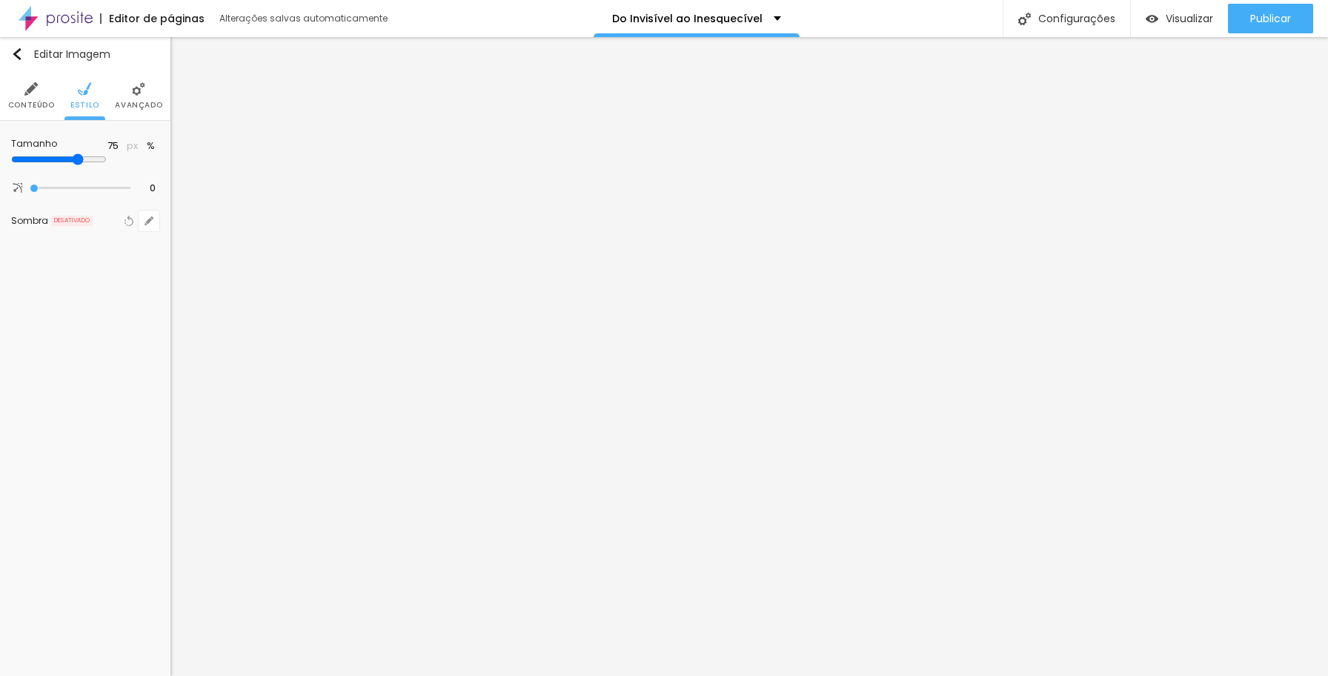
click at [30, 96] on li "Conteúdo" at bounding box center [31, 95] width 47 height 49
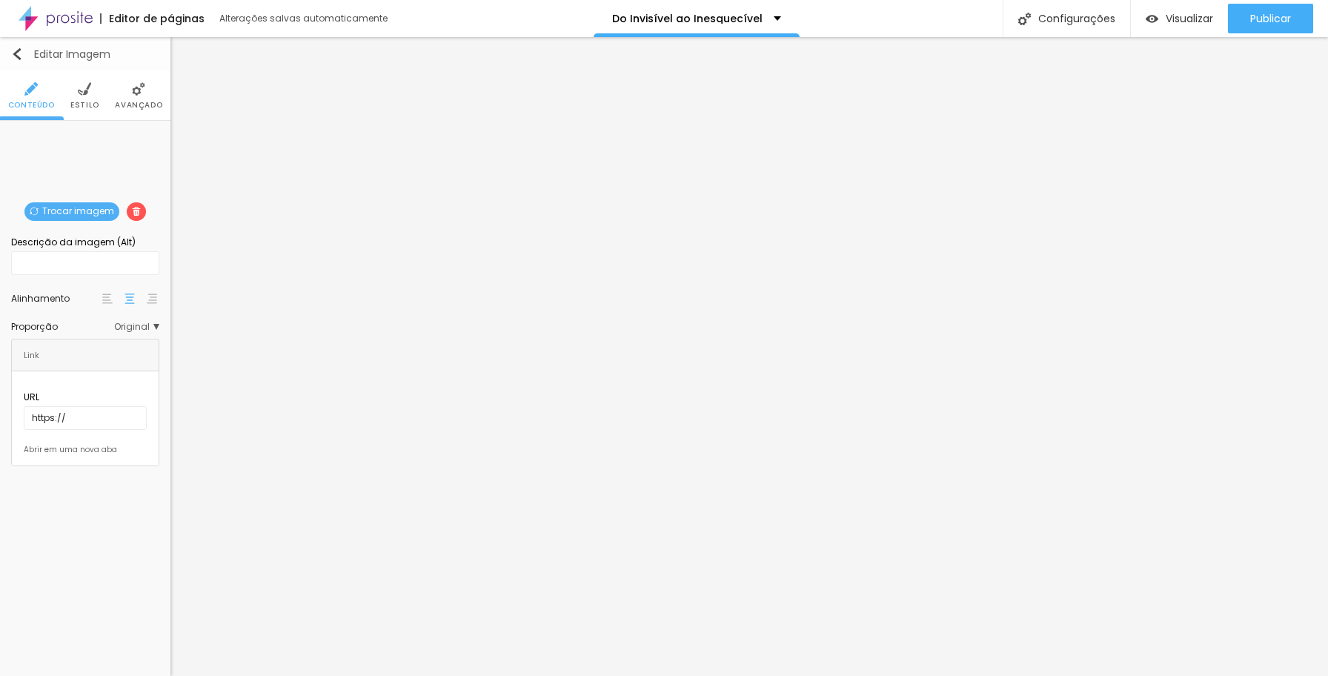
click at [18, 53] on img "button" at bounding box center [17, 54] width 12 height 12
click at [80, 96] on li "Estilo" at bounding box center [84, 95] width 29 height 49
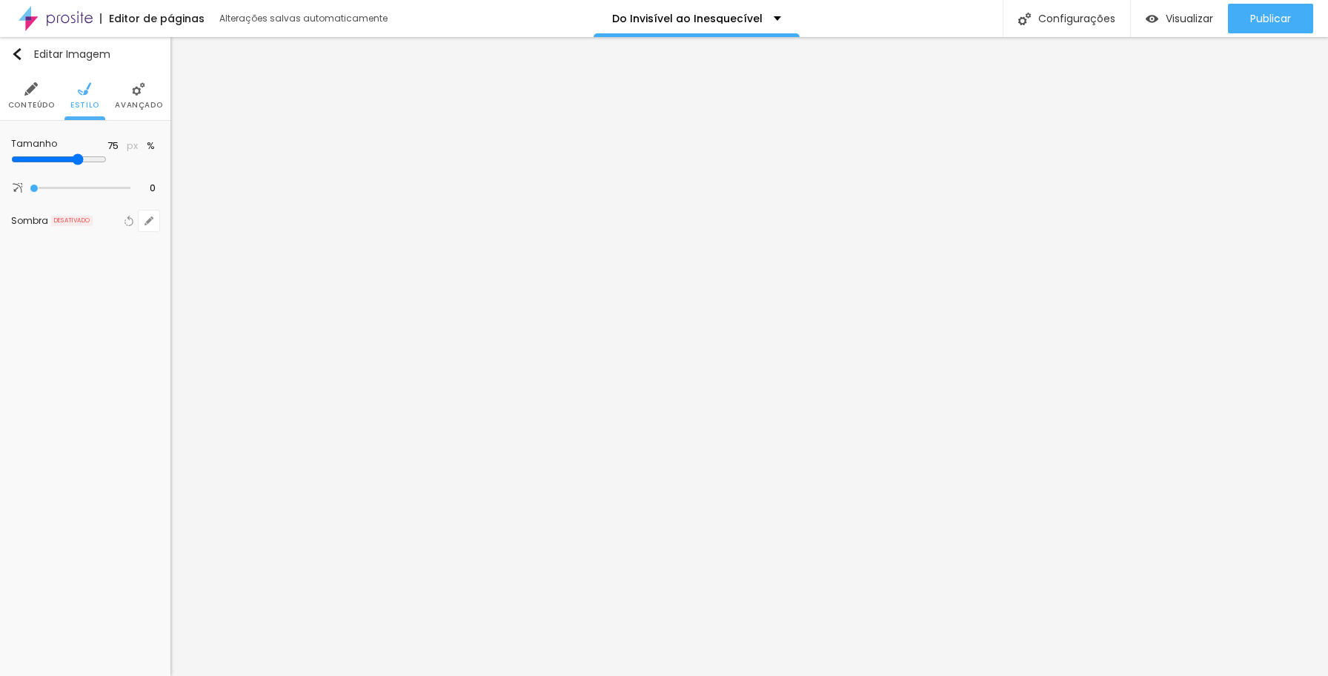
click at [130, 95] on li "Avançado" at bounding box center [138, 95] width 47 height 49
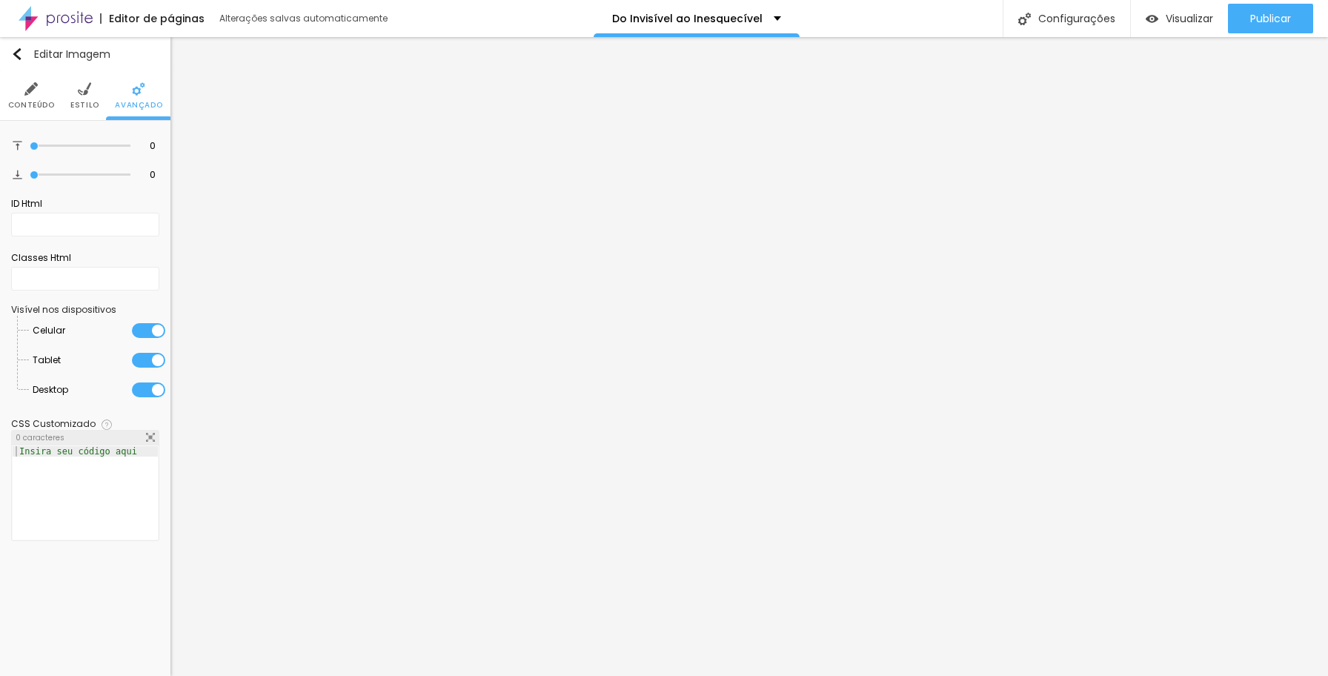
click at [70, 93] on ul "Conteúdo Estilo Avançado" at bounding box center [85, 96] width 170 height 50
click at [79, 93] on img at bounding box center [84, 88] width 13 height 13
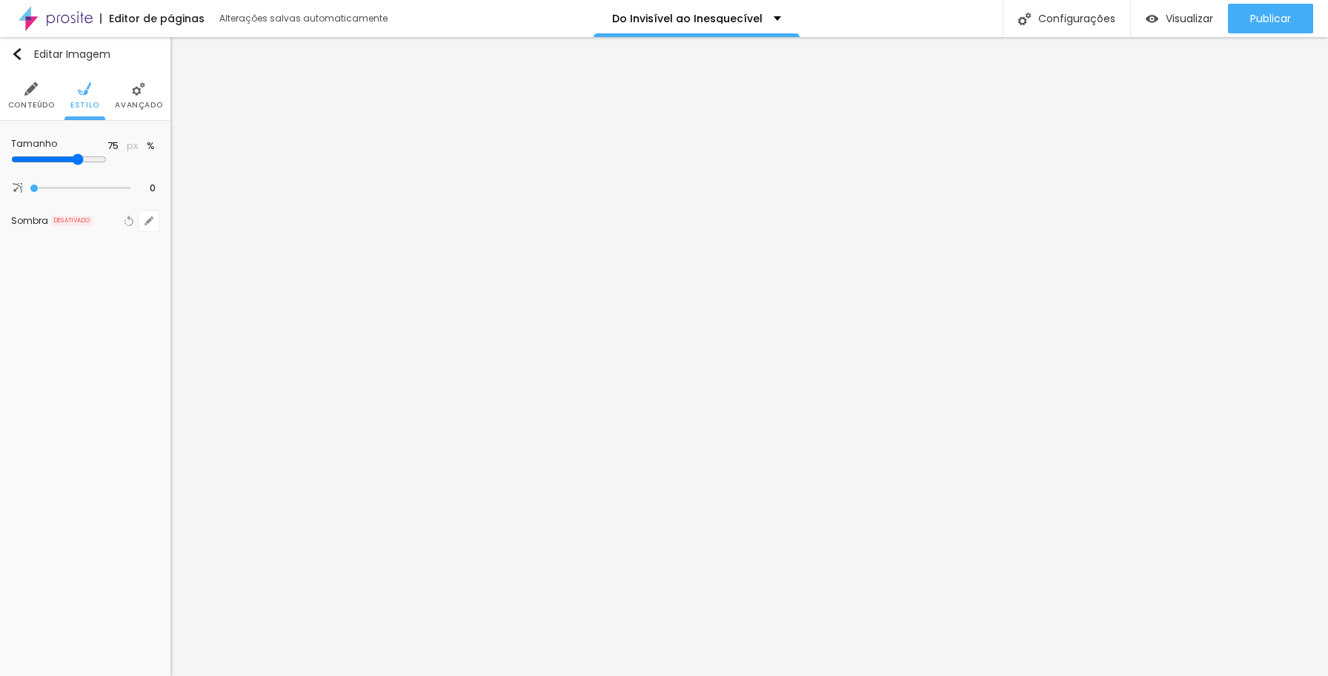
click at [37, 93] on img at bounding box center [30, 88] width 13 height 13
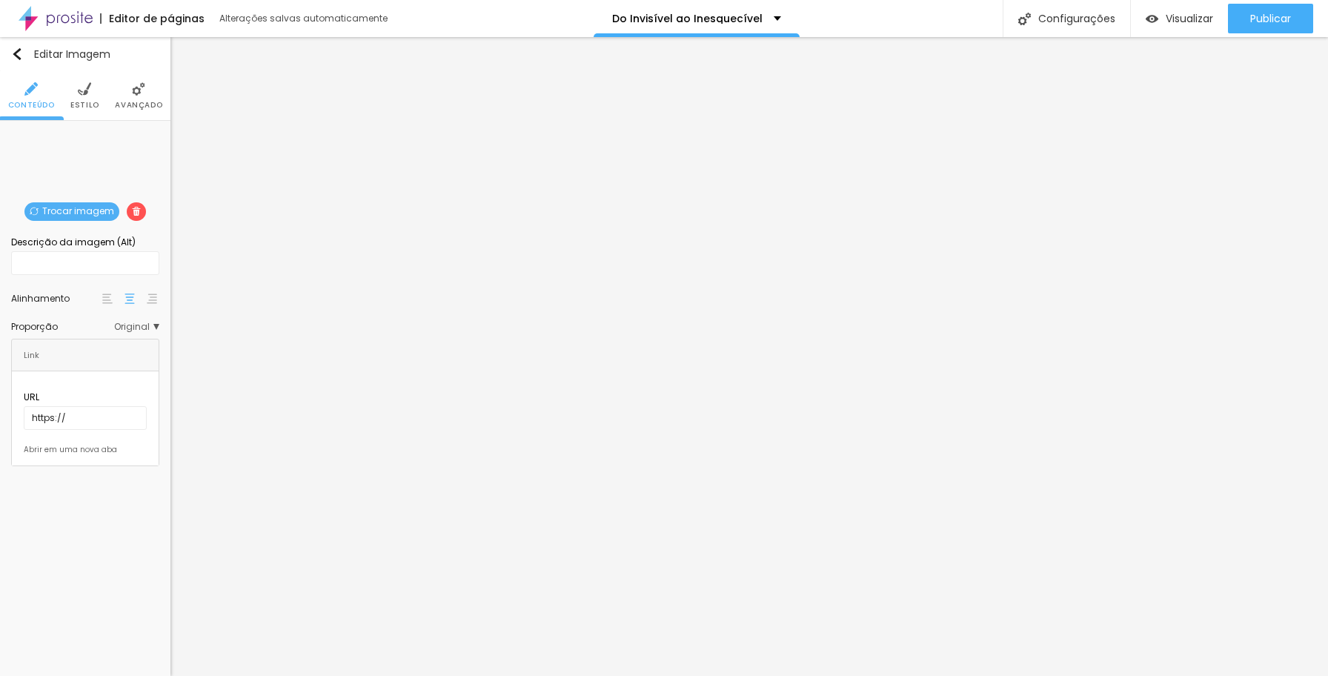
click at [156, 325] on span "Original" at bounding box center [136, 326] width 45 height 9
click at [78, 94] on img at bounding box center [84, 88] width 13 height 13
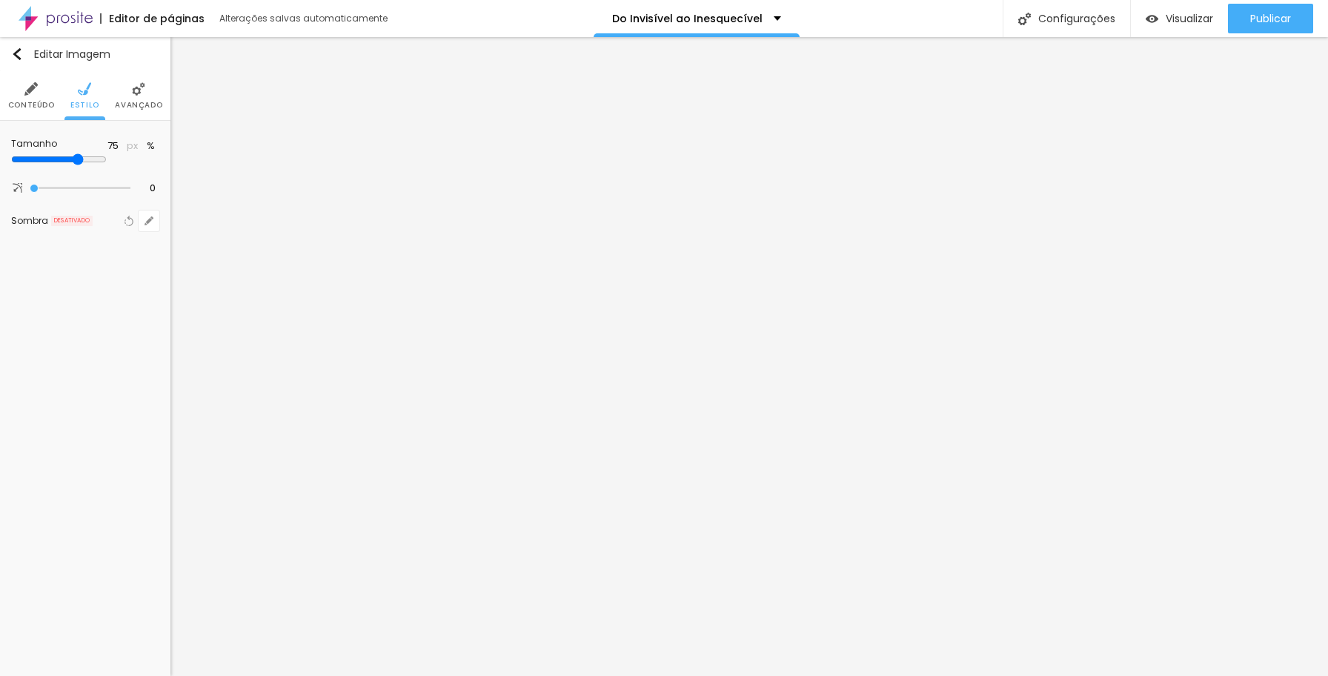
click at [78, 94] on img at bounding box center [84, 88] width 13 height 13
click at [14, 52] on img "button" at bounding box center [17, 54] width 12 height 12
click at [89, 97] on li "Estilo" at bounding box center [84, 95] width 29 height 49
click at [141, 97] on li "Avançado" at bounding box center [138, 95] width 47 height 49
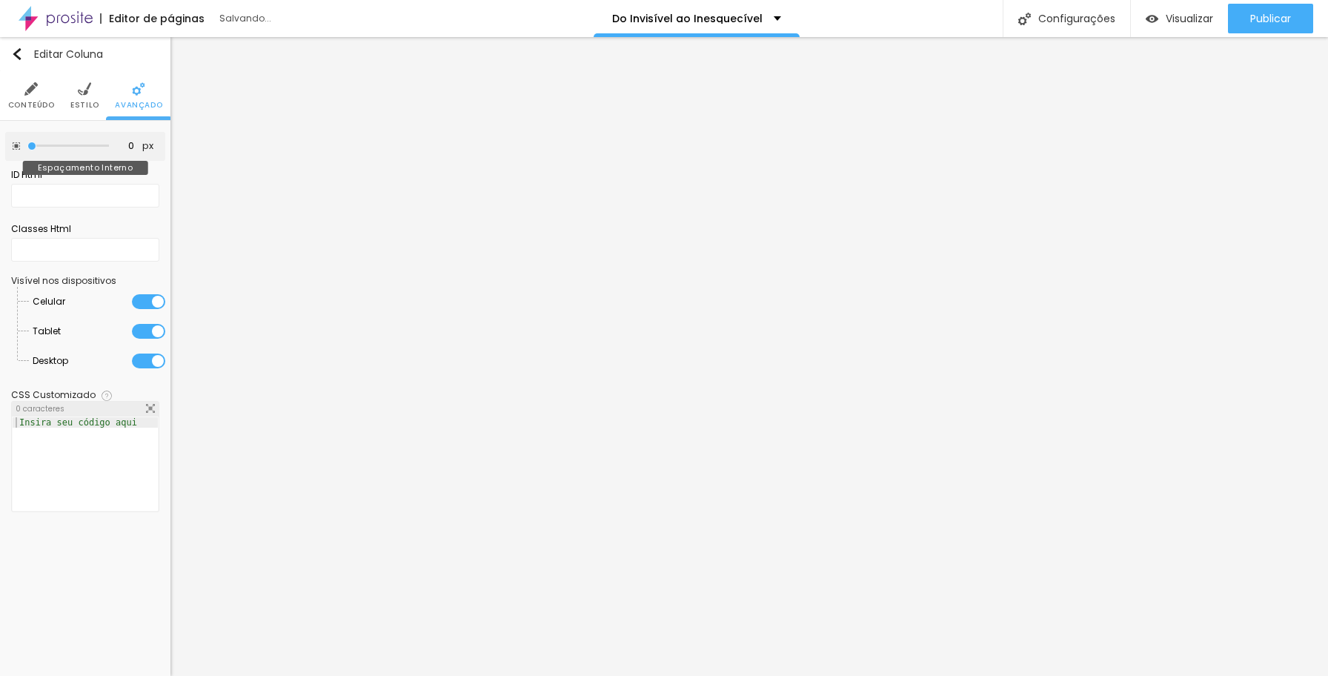
drag, startPoint x: 34, startPoint y: 145, endPoint x: -3, endPoint y: 135, distance: 38.5
click at [0, 135] on html "Editor de páginas Salvando... Do Invisível ao Inesquecível Configurações Config…" at bounding box center [664, 338] width 1328 height 676
click at [28, 99] on li "Conteúdo" at bounding box center [31, 95] width 47 height 49
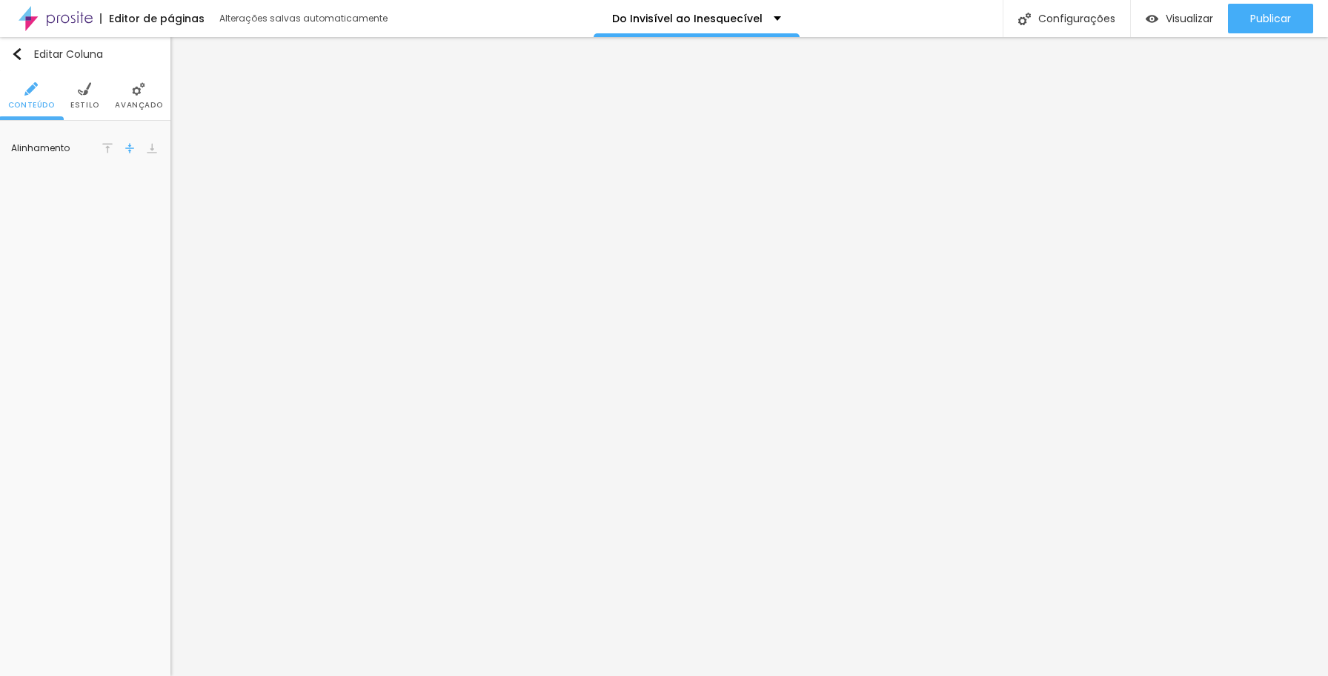
click at [107, 147] on img at bounding box center [107, 148] width 10 height 10
click at [149, 149] on img at bounding box center [152, 148] width 10 height 10
click at [128, 147] on img at bounding box center [130, 148] width 10 height 10
click at [99, 208] on span "Trocar imagem" at bounding box center [71, 211] width 95 height 19
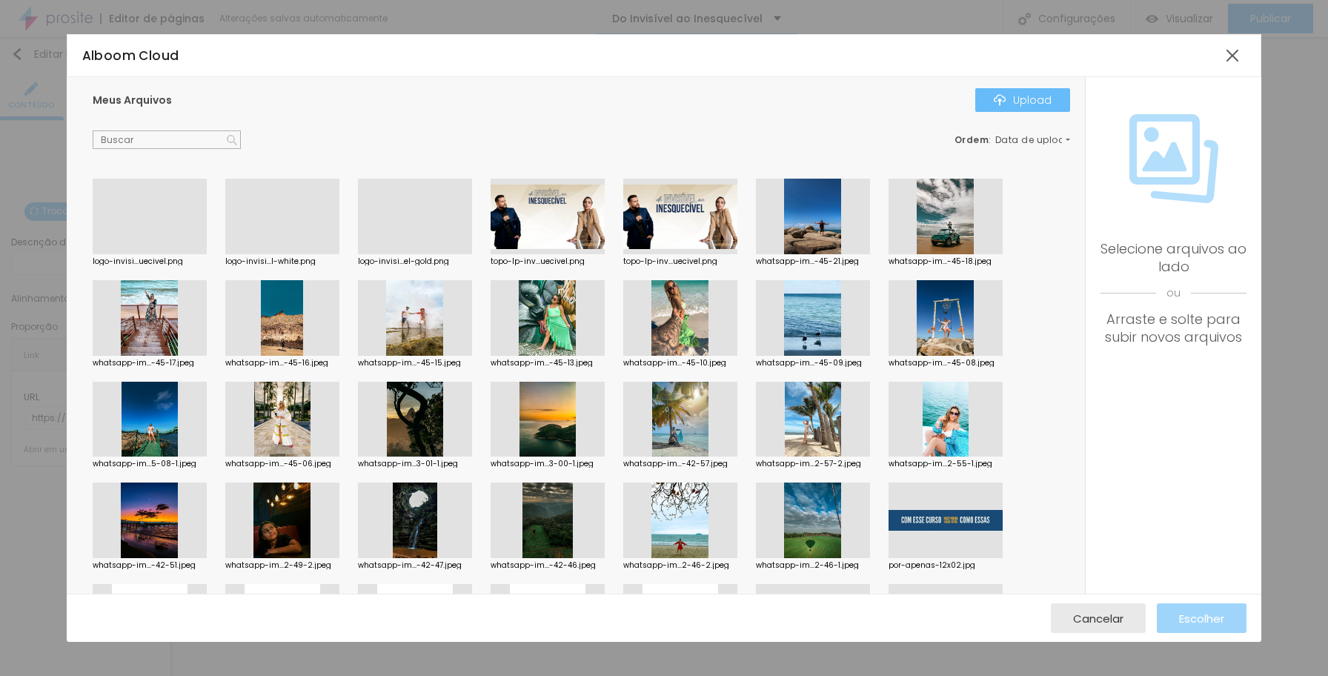
click at [1018, 102] on div "Upload" at bounding box center [1023, 100] width 58 height 12
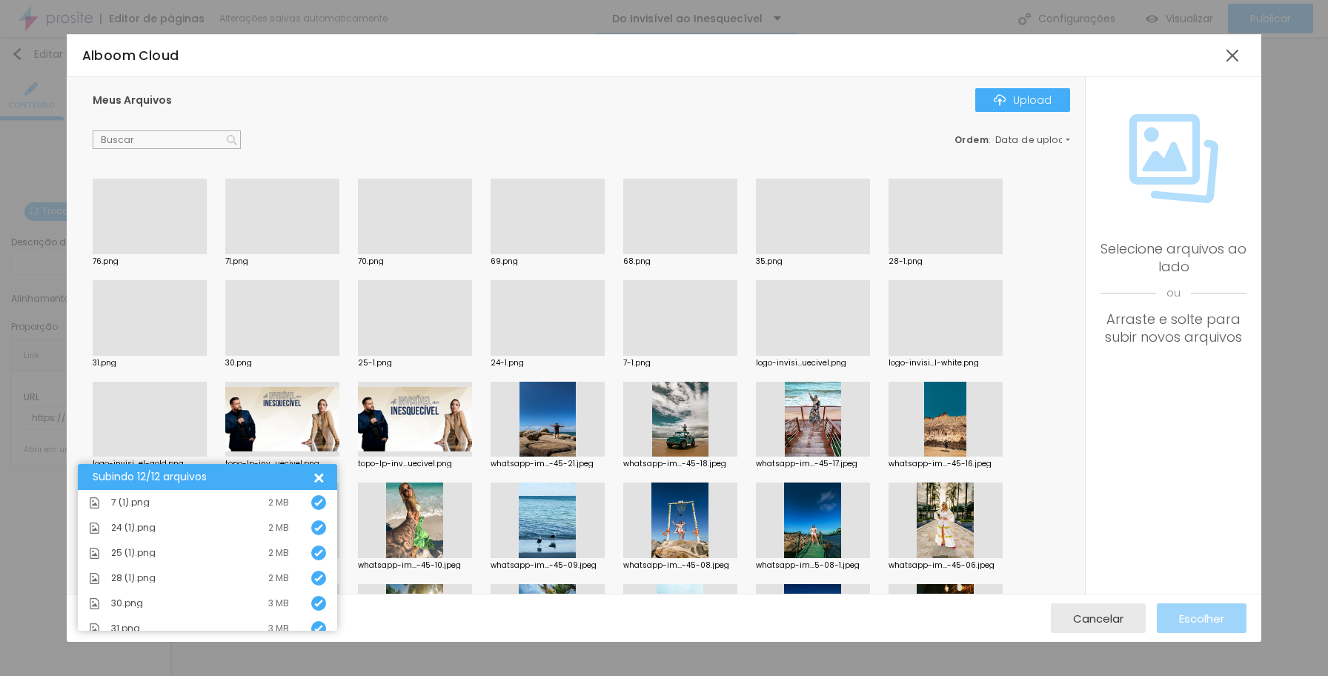
click at [430, 356] on div at bounding box center [415, 356] width 114 height 0
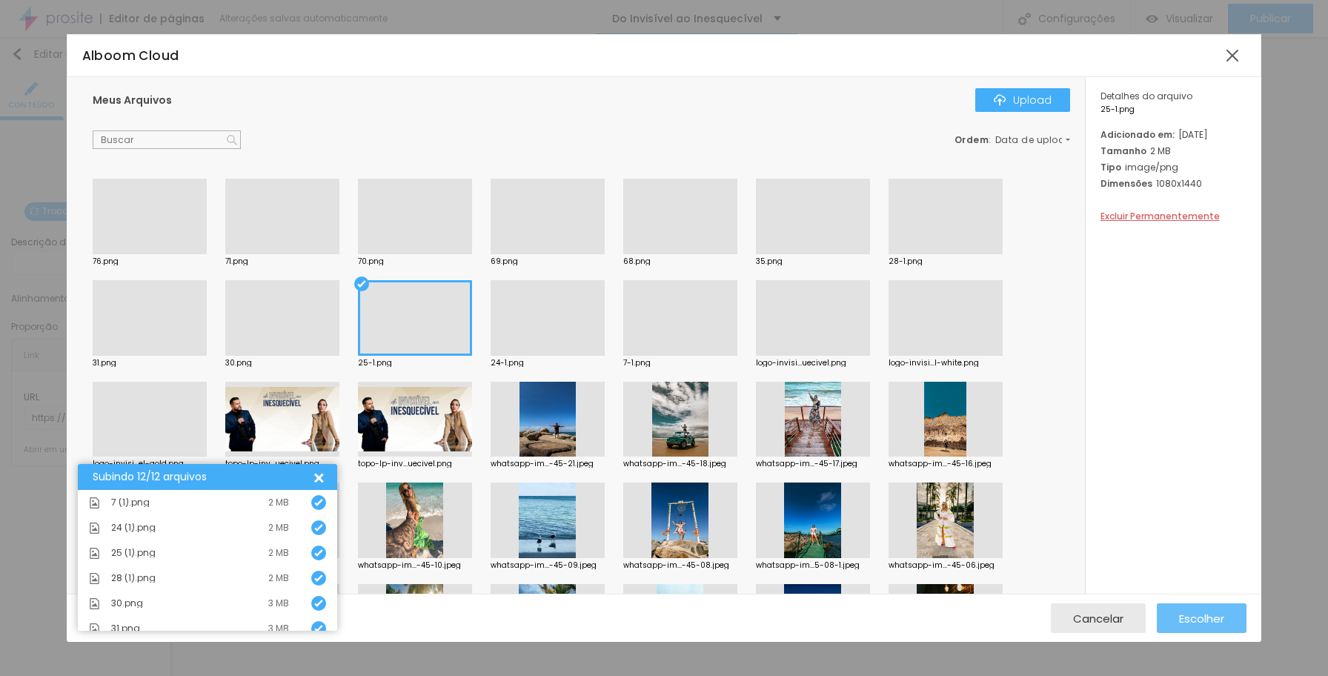
click at [1146, 620] on span "Escolher" at bounding box center [1201, 618] width 45 height 13
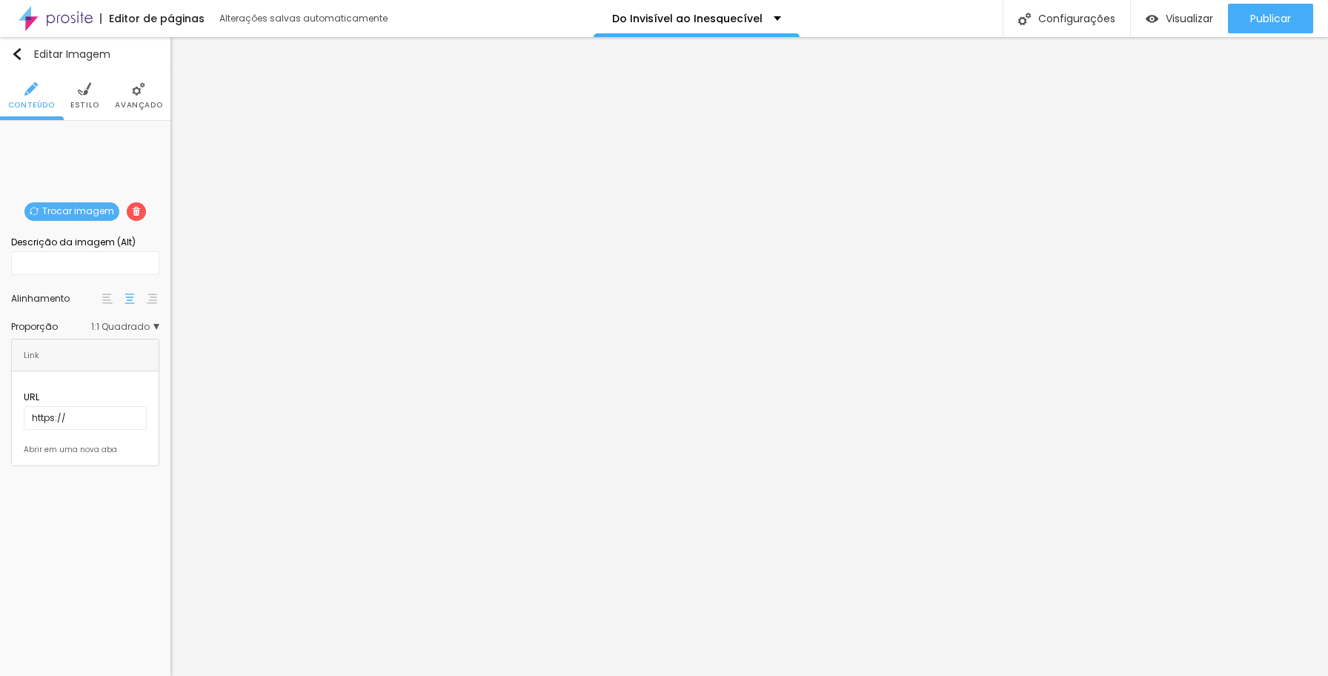
click at [157, 326] on span "1:1 Quadrado" at bounding box center [125, 326] width 68 height 9
click at [125, 406] on span "Original" at bounding box center [106, 408] width 101 height 9
click at [126, 391] on span "Quadrado" at bounding box center [102, 388] width 93 height 9
click at [86, 212] on span "Trocar imagem" at bounding box center [71, 211] width 95 height 19
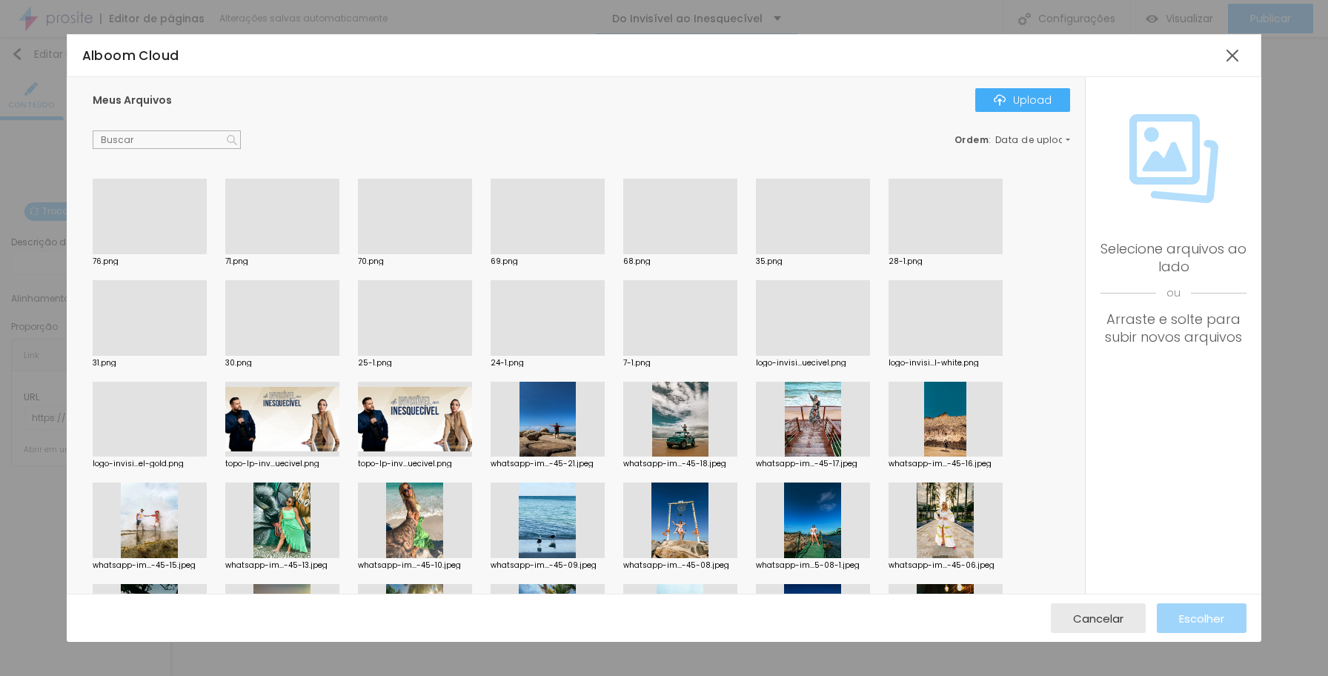
click at [966, 254] on div at bounding box center [946, 254] width 114 height 0
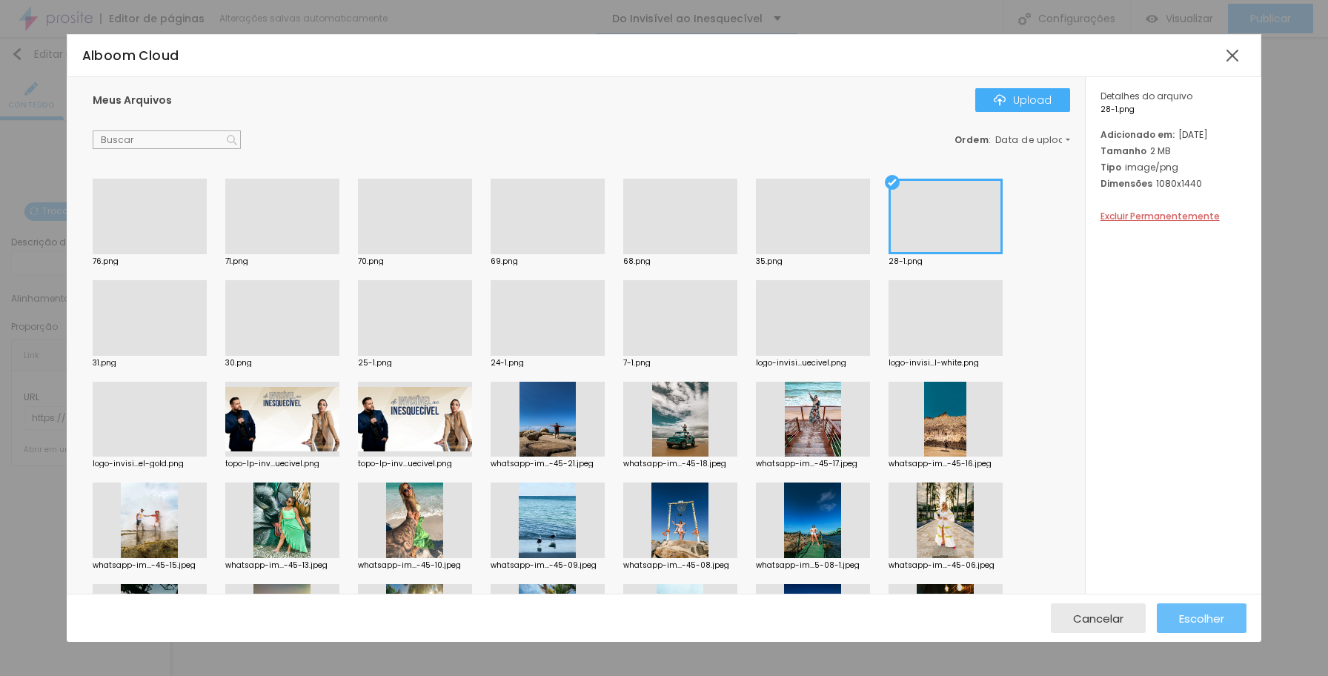
click at [1146, 626] on div "Escolher" at bounding box center [1201, 618] width 45 height 30
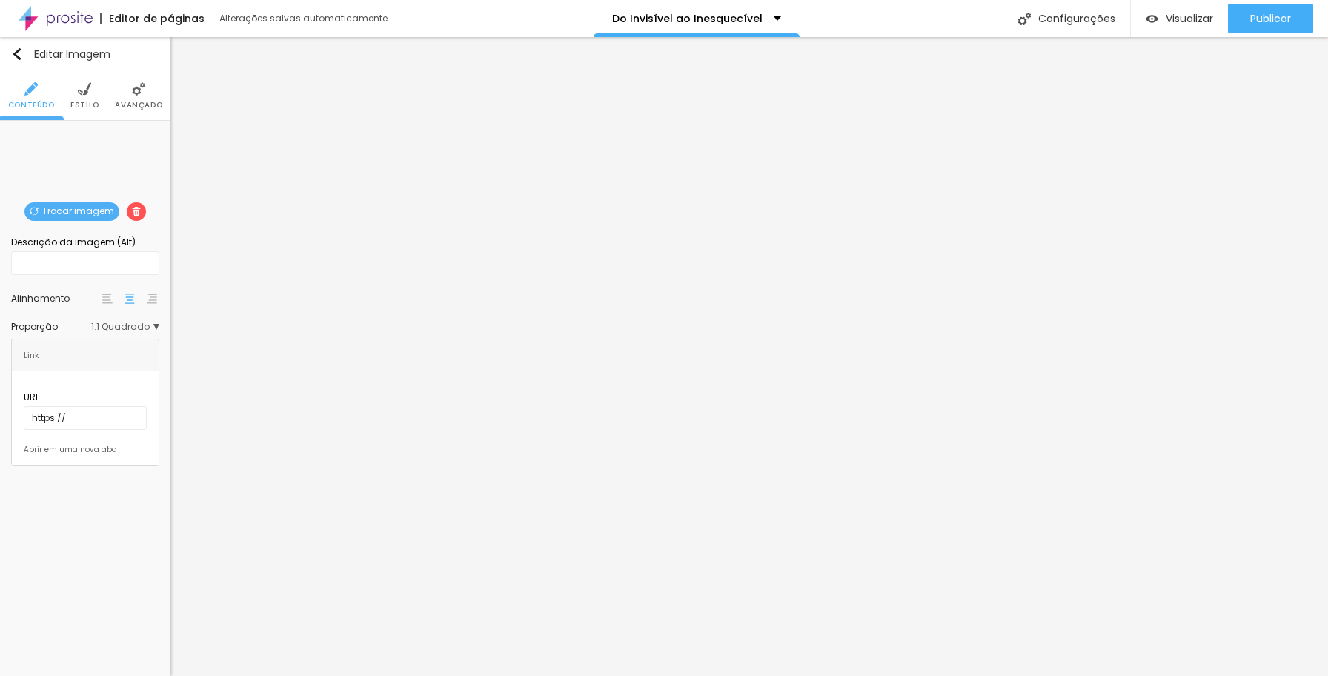
click at [76, 208] on span "Trocar imagem" at bounding box center [71, 211] width 95 height 19
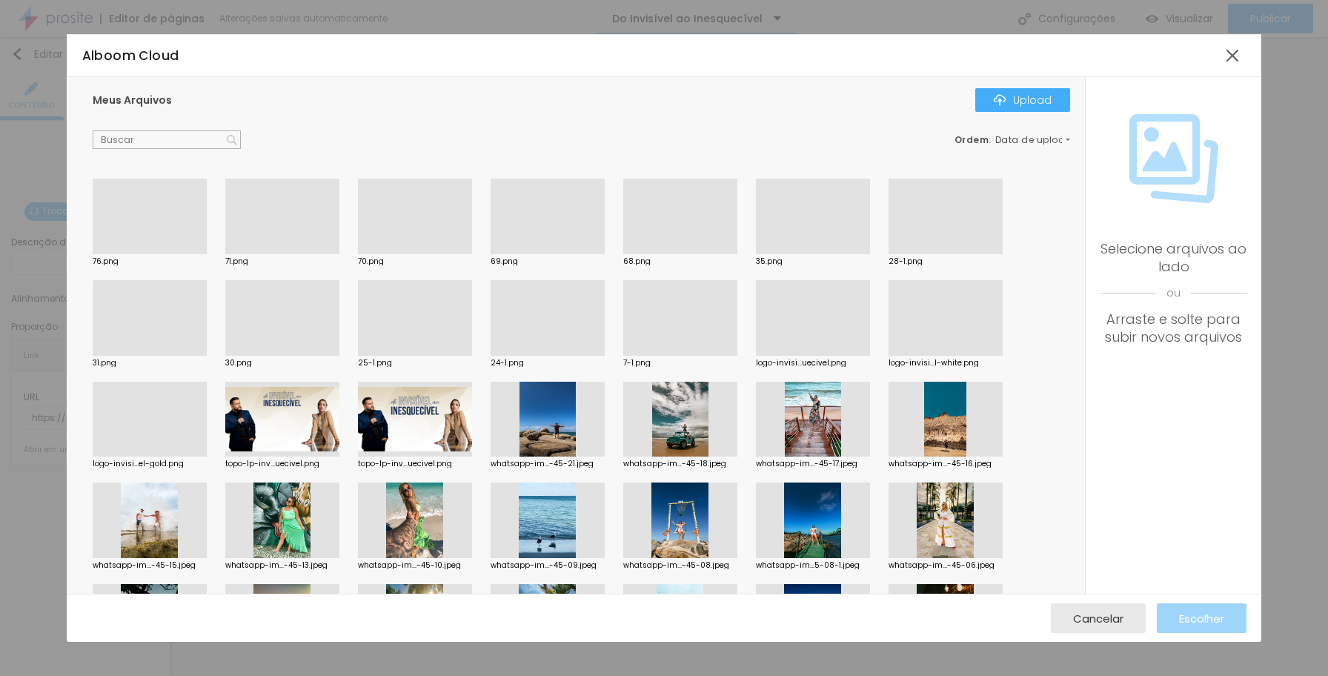
click at [675, 356] on div at bounding box center [680, 356] width 114 height 0
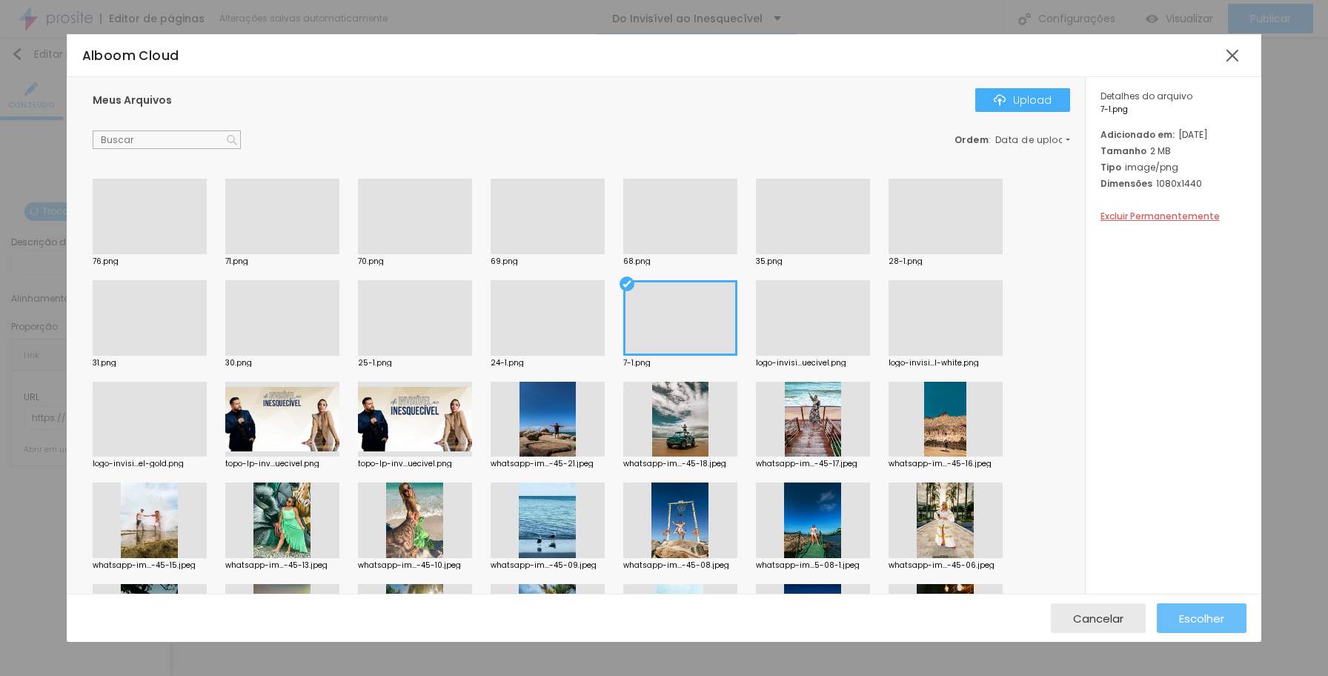
click at [1146, 615] on span "Escolher" at bounding box center [1201, 618] width 45 height 13
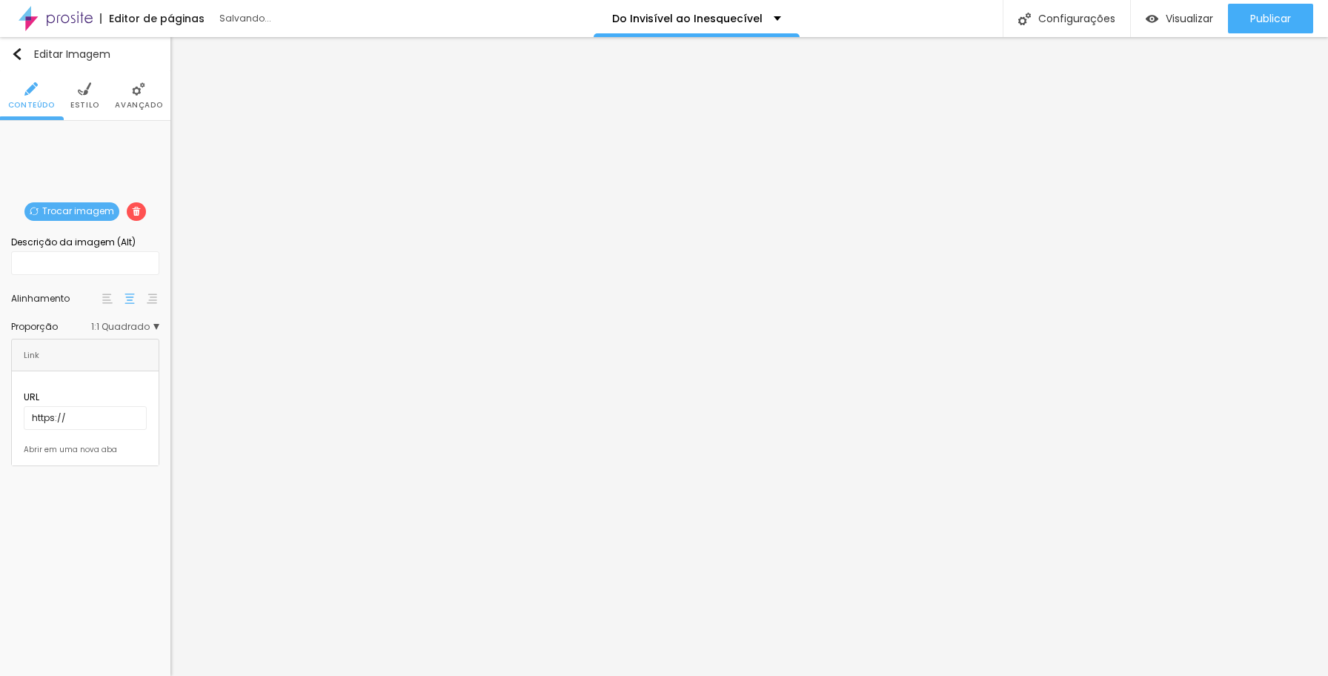
click at [82, 211] on span "Trocar imagem" at bounding box center [71, 211] width 95 height 19
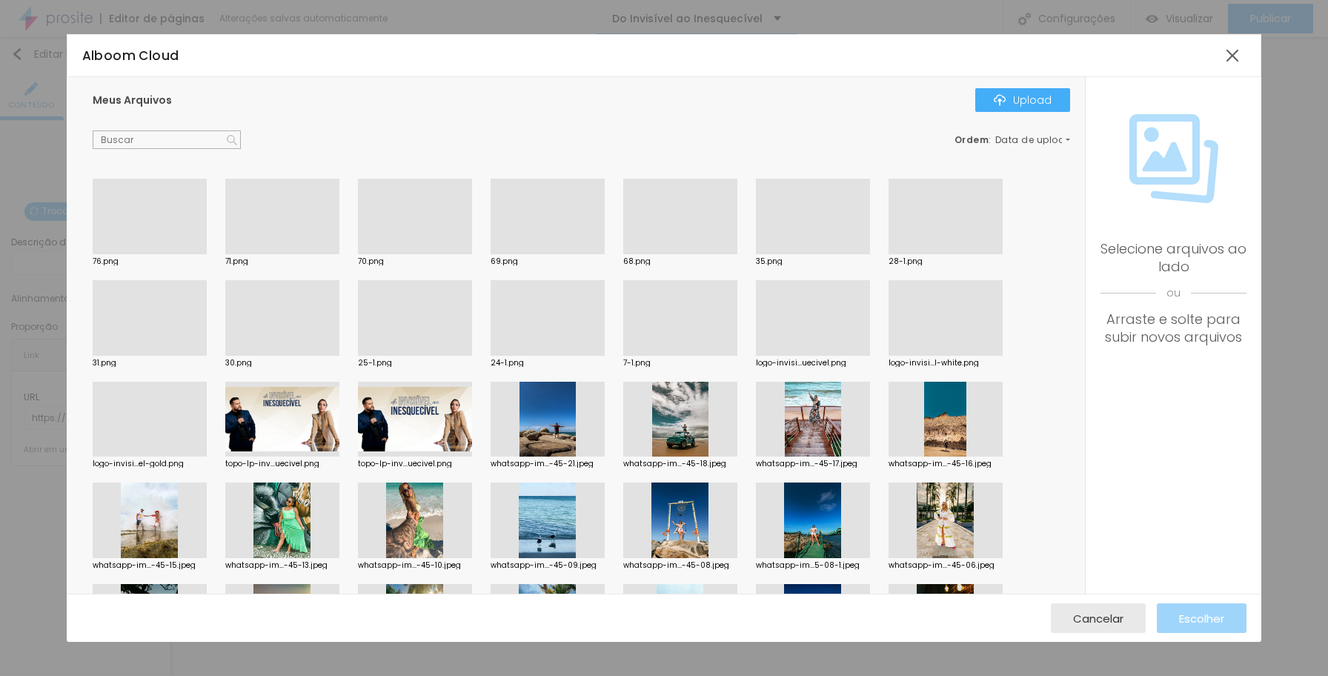
click at [681, 254] on div at bounding box center [680, 254] width 114 height 0
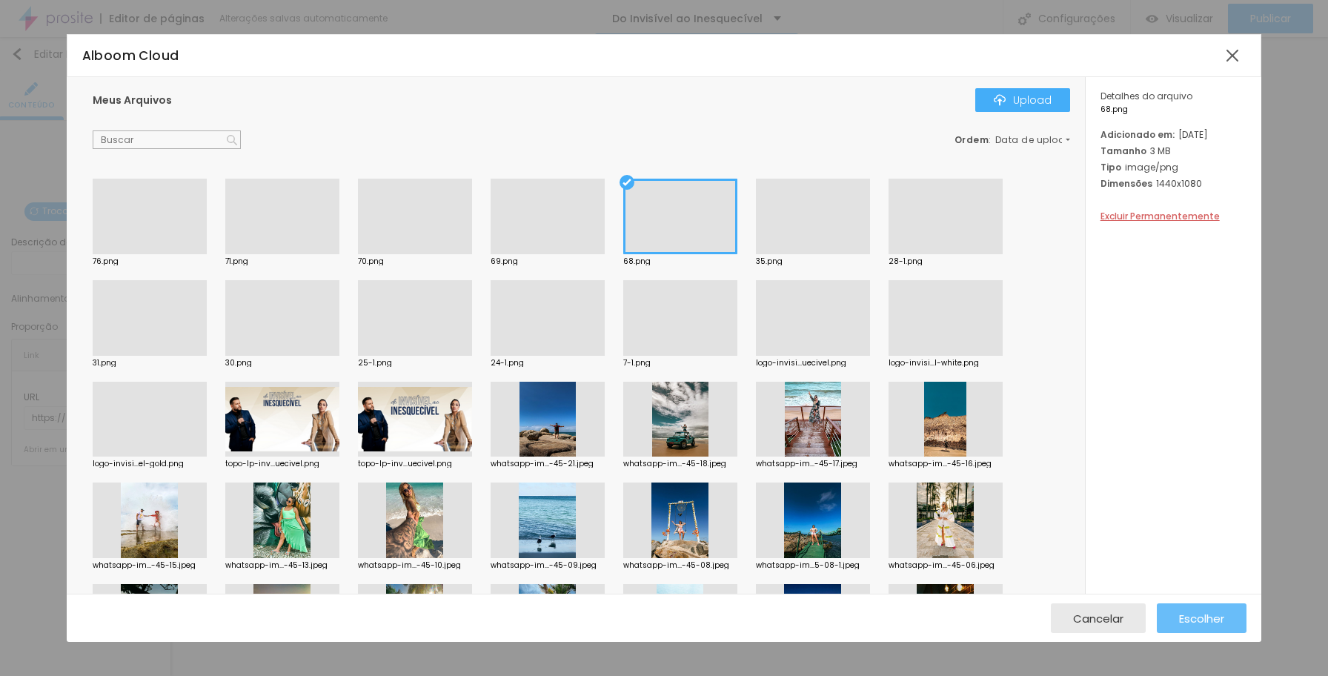
click at [1146, 615] on span "Escolher" at bounding box center [1201, 618] width 45 height 13
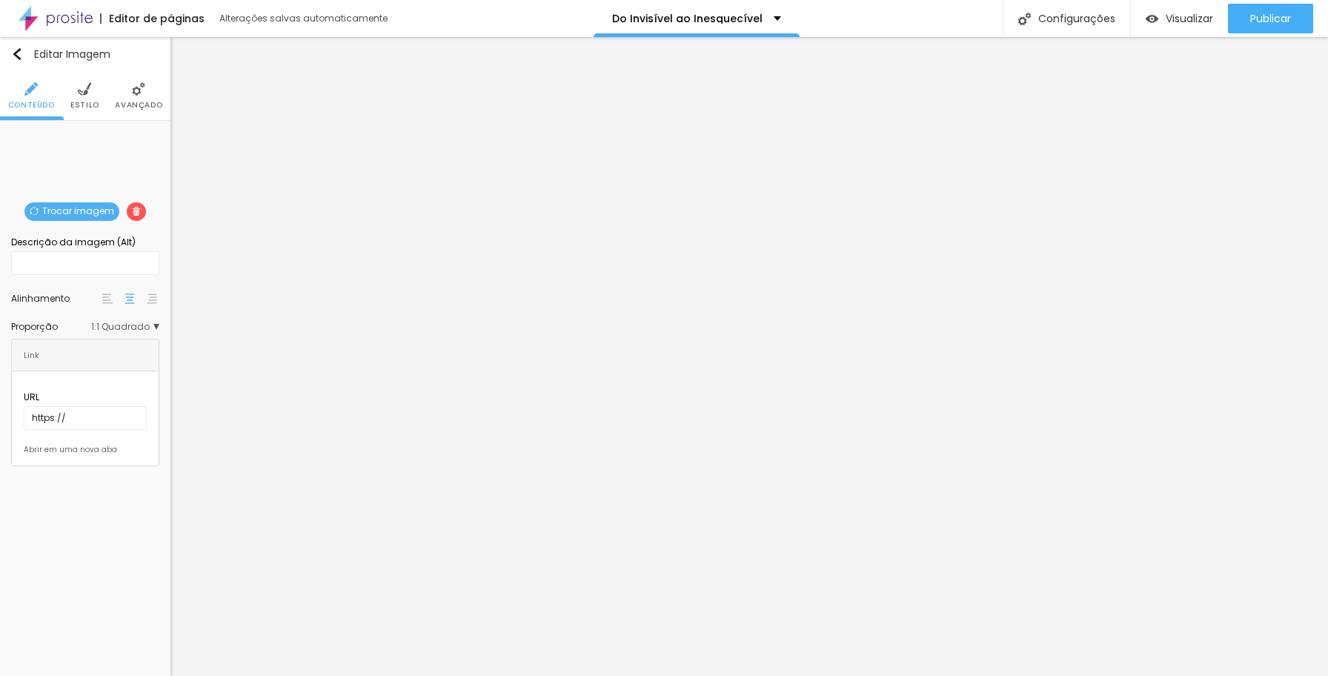
click at [102, 212] on span "Trocar imagem" at bounding box center [71, 211] width 95 height 19
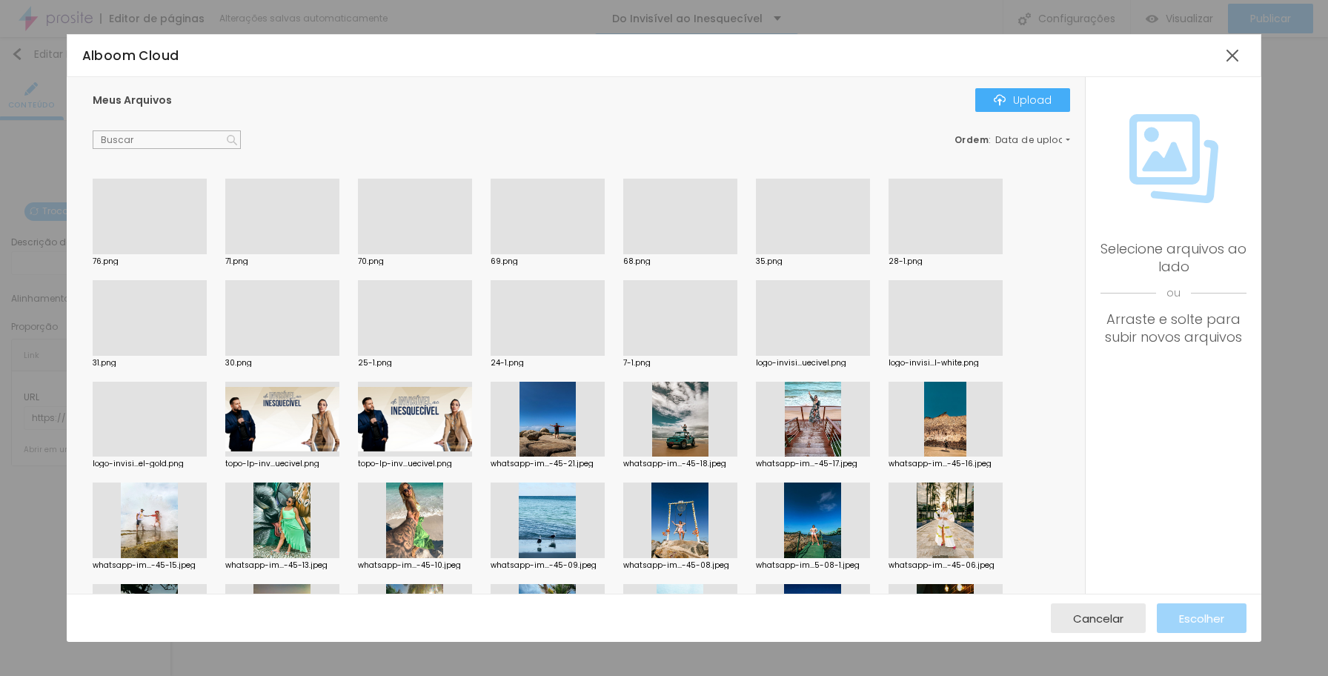
click at [308, 254] on div at bounding box center [282, 254] width 114 height 0
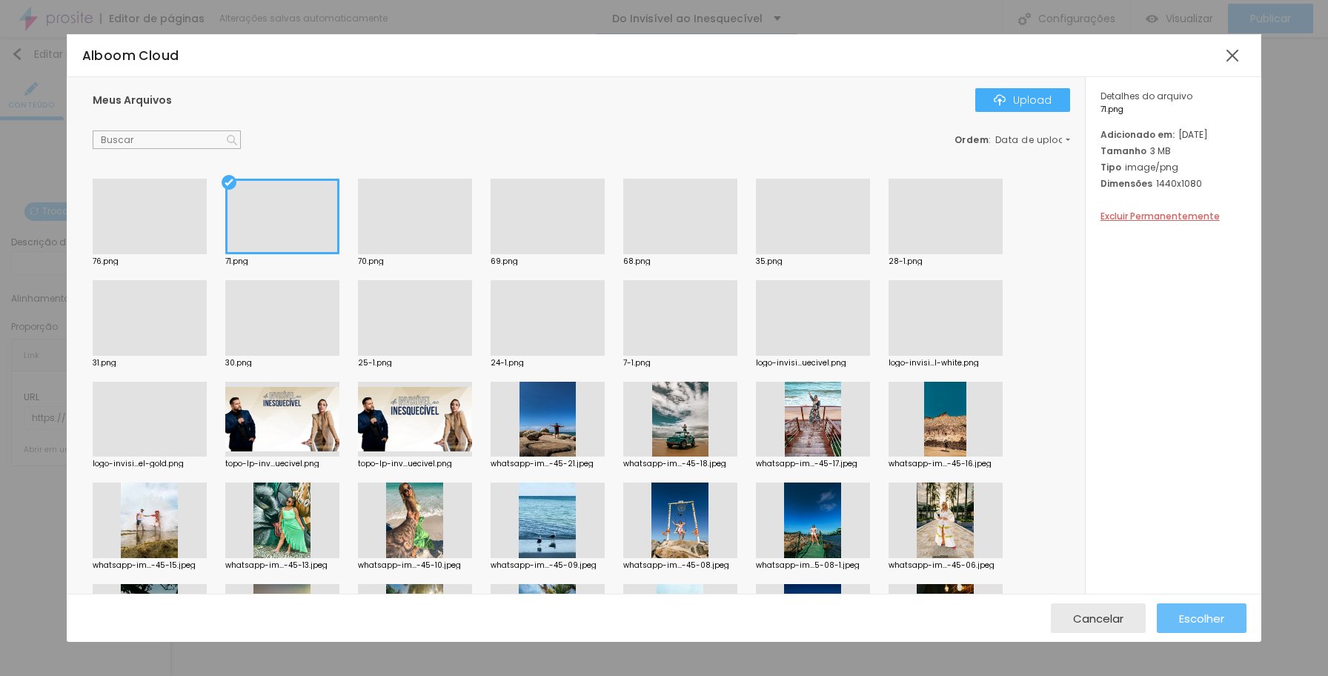
click at [1146, 625] on span "Escolher" at bounding box center [1201, 618] width 45 height 13
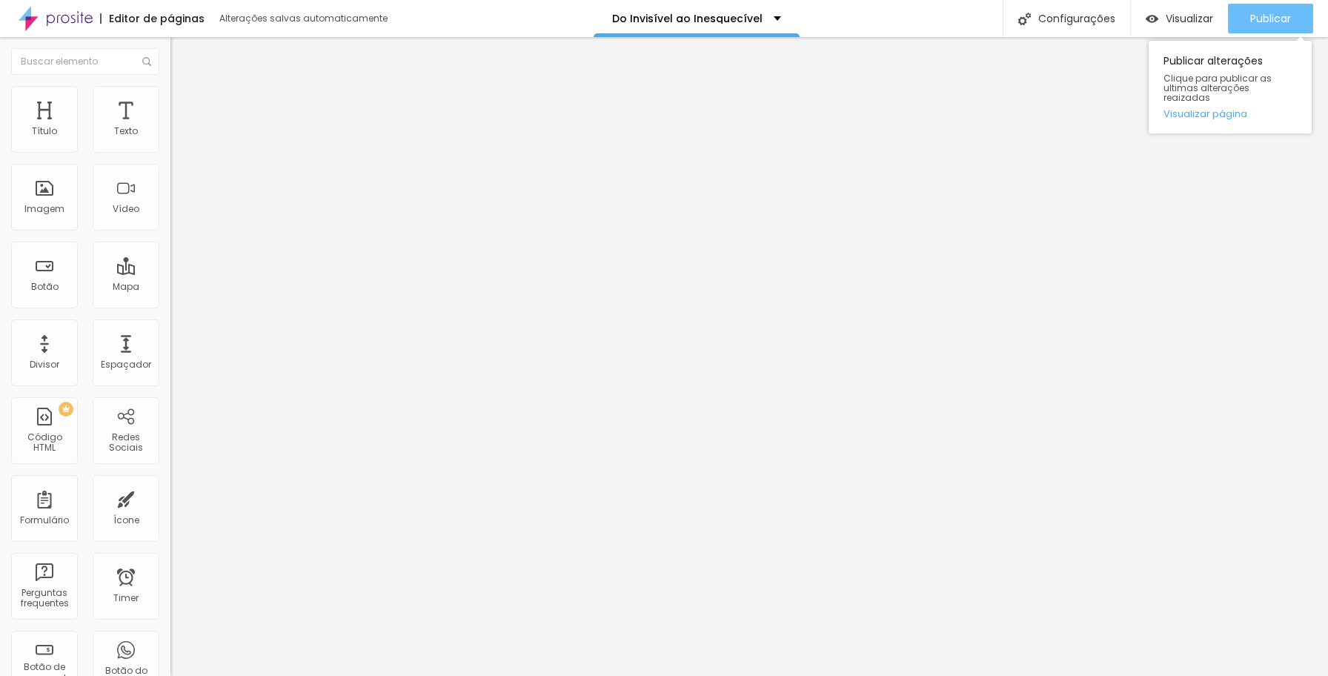
click at [1146, 17] on span "Publicar" at bounding box center [1270, 19] width 41 height 12
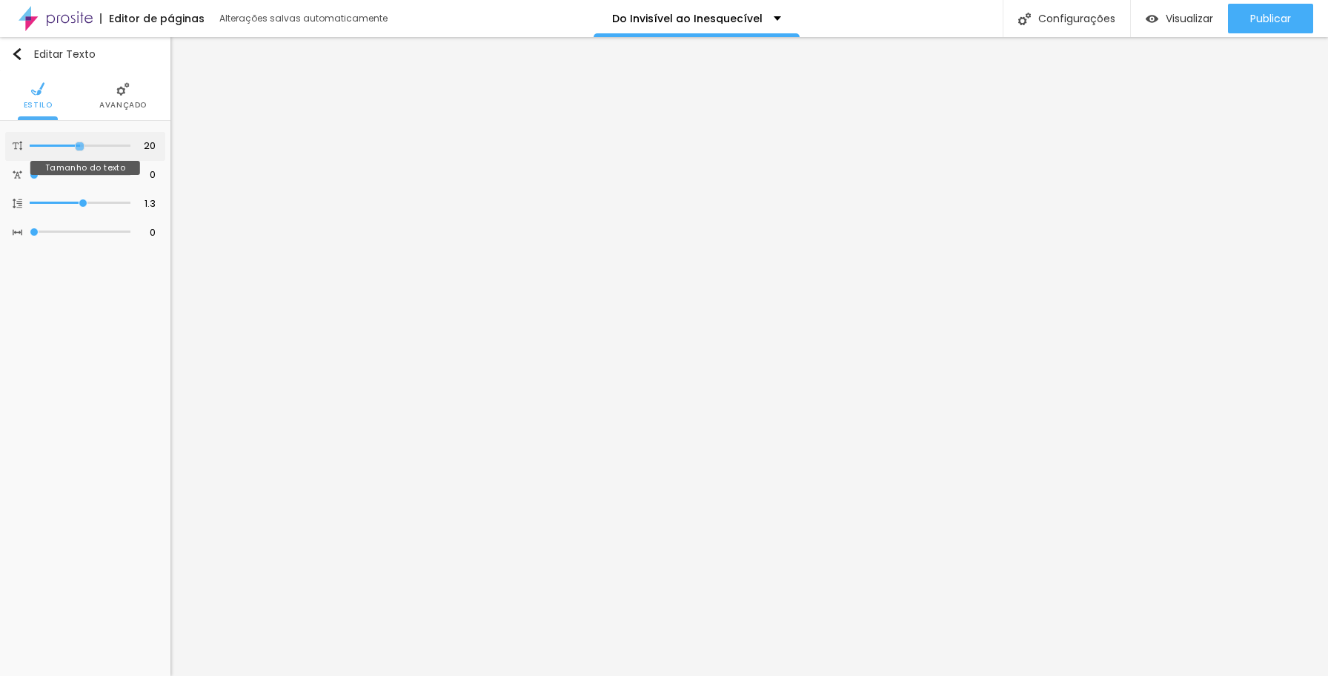
drag, startPoint x: 67, startPoint y: 147, endPoint x: 81, endPoint y: 145, distance: 14.3
click at [81, 145] on input "range" at bounding box center [80, 145] width 101 height 7
click at [77, 145] on input "range" at bounding box center [81, 146] width 96 height 12
click at [122, 105] on span "Avançado" at bounding box center [122, 105] width 47 height 7
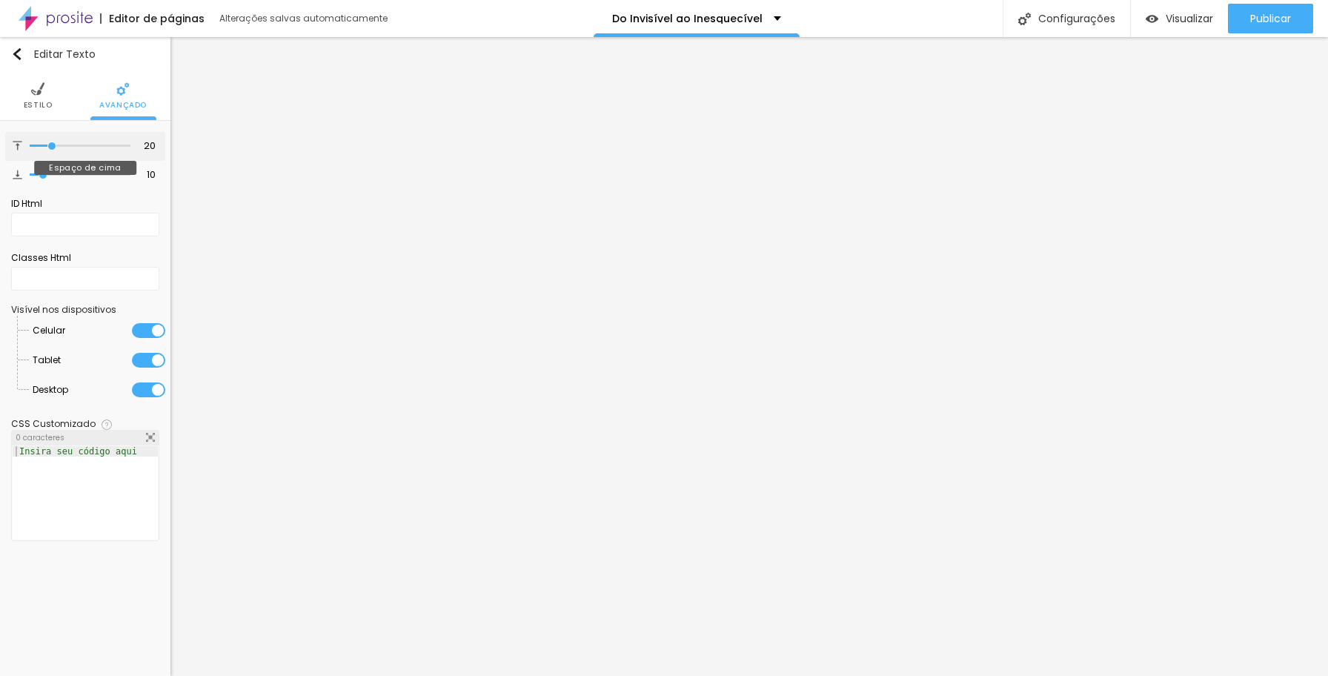
drag, startPoint x: 44, startPoint y: 145, endPoint x: 53, endPoint y: 145, distance: 8.2
click at [53, 145] on input "range" at bounding box center [80, 145] width 101 height 7
drag, startPoint x: 43, startPoint y: 174, endPoint x: 53, endPoint y: 173, distance: 9.7
click at [53, 173] on input "range" at bounding box center [80, 174] width 101 height 7
click at [40, 103] on span "Estilo" at bounding box center [38, 105] width 29 height 7
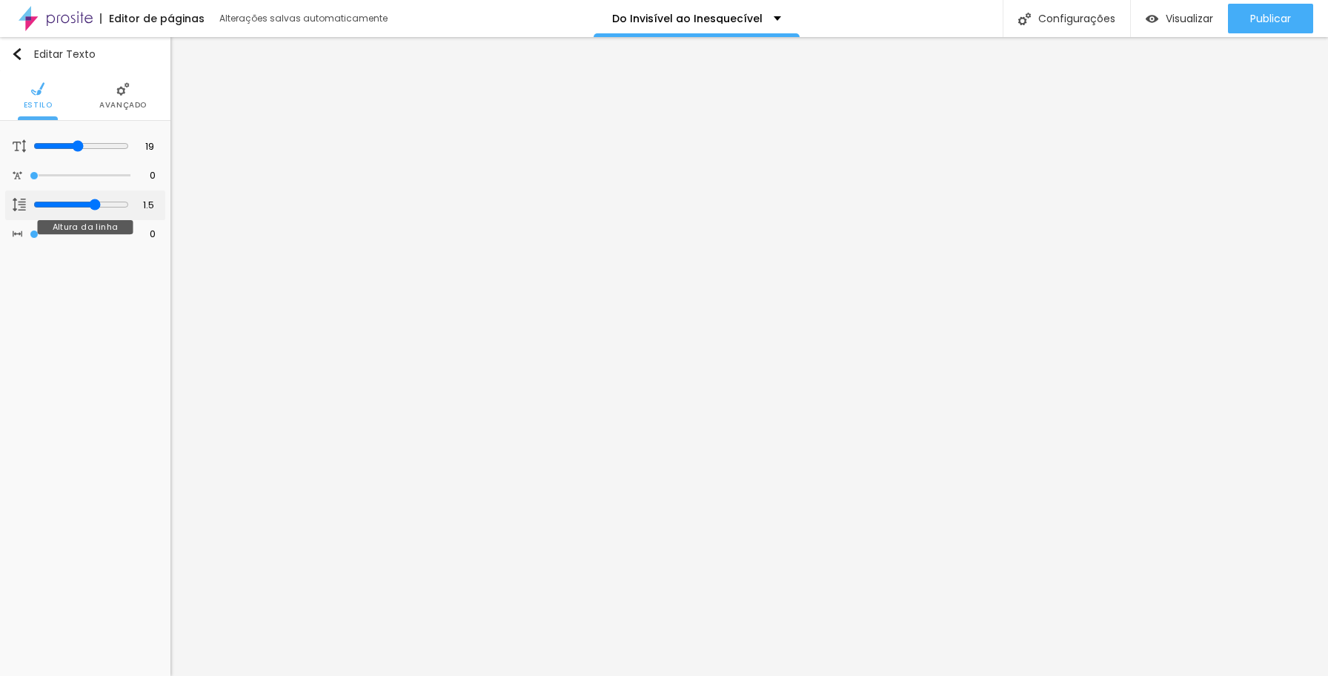
drag, startPoint x: 83, startPoint y: 202, endPoint x: 93, endPoint y: 202, distance: 9.7
click at [93, 202] on input "range" at bounding box center [81, 205] width 96 height 12
drag, startPoint x: 65, startPoint y: 146, endPoint x: 74, endPoint y: 145, distance: 8.9
click at [74, 145] on input "range" at bounding box center [81, 146] width 96 height 12
click at [122, 105] on span "Avançado" at bounding box center [122, 105] width 47 height 7
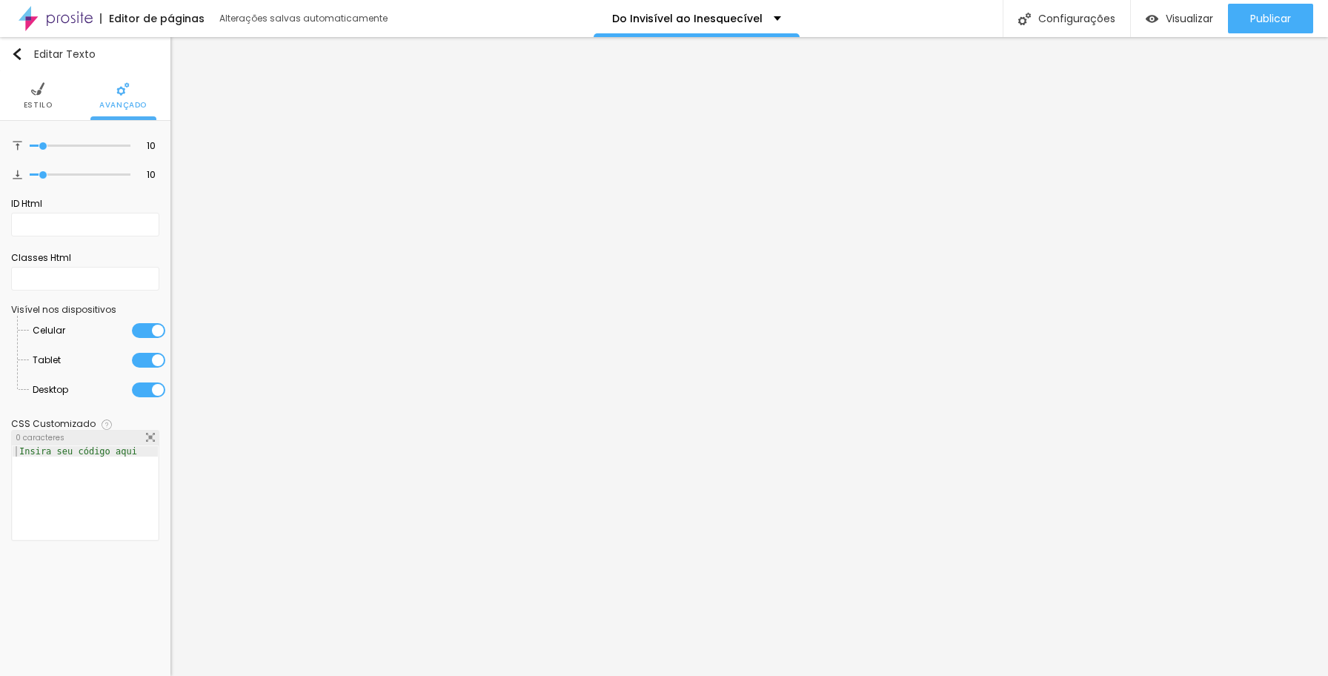
click at [47, 102] on span "Estilo" at bounding box center [38, 105] width 29 height 7
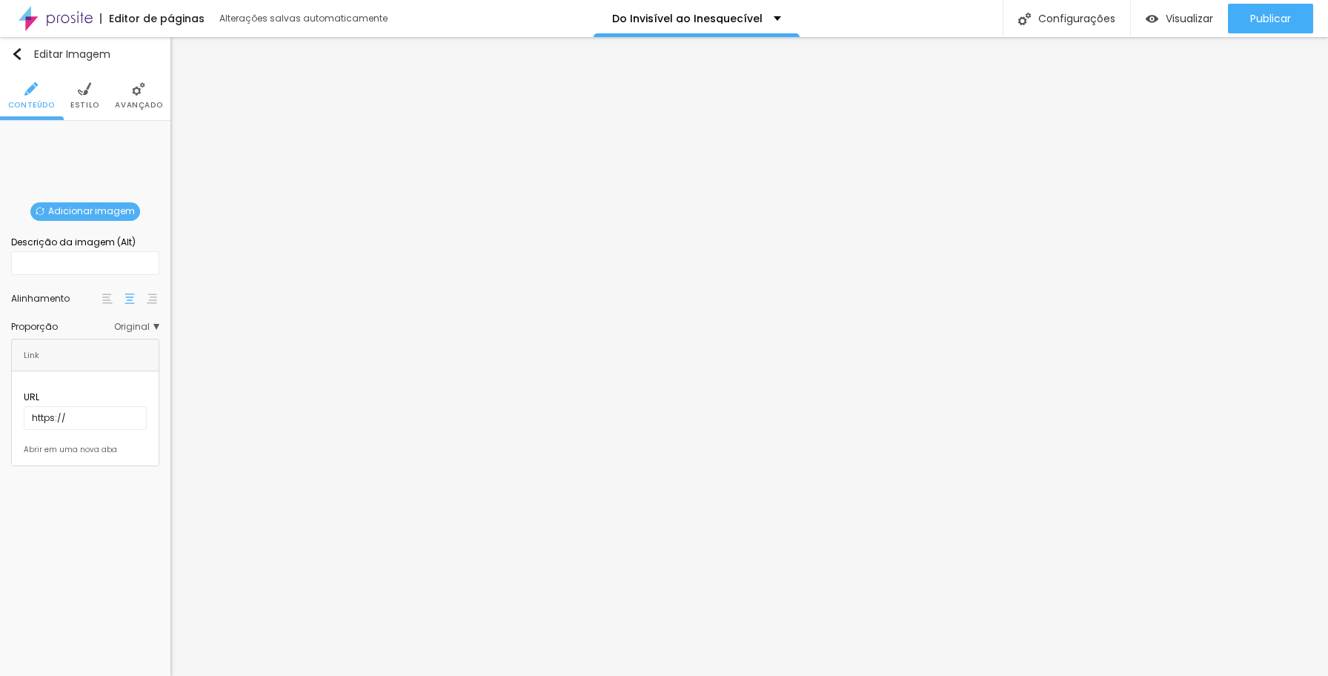
click at [146, 327] on span "Original" at bounding box center [136, 326] width 45 height 9
click at [123, 384] on span "Quadrado" at bounding box center [102, 388] width 93 height 9
click at [17, 53] on img "button" at bounding box center [17, 54] width 12 height 12
click at [150, 328] on span "Original" at bounding box center [136, 326] width 45 height 9
click at [145, 329] on span "Original" at bounding box center [136, 326] width 45 height 9
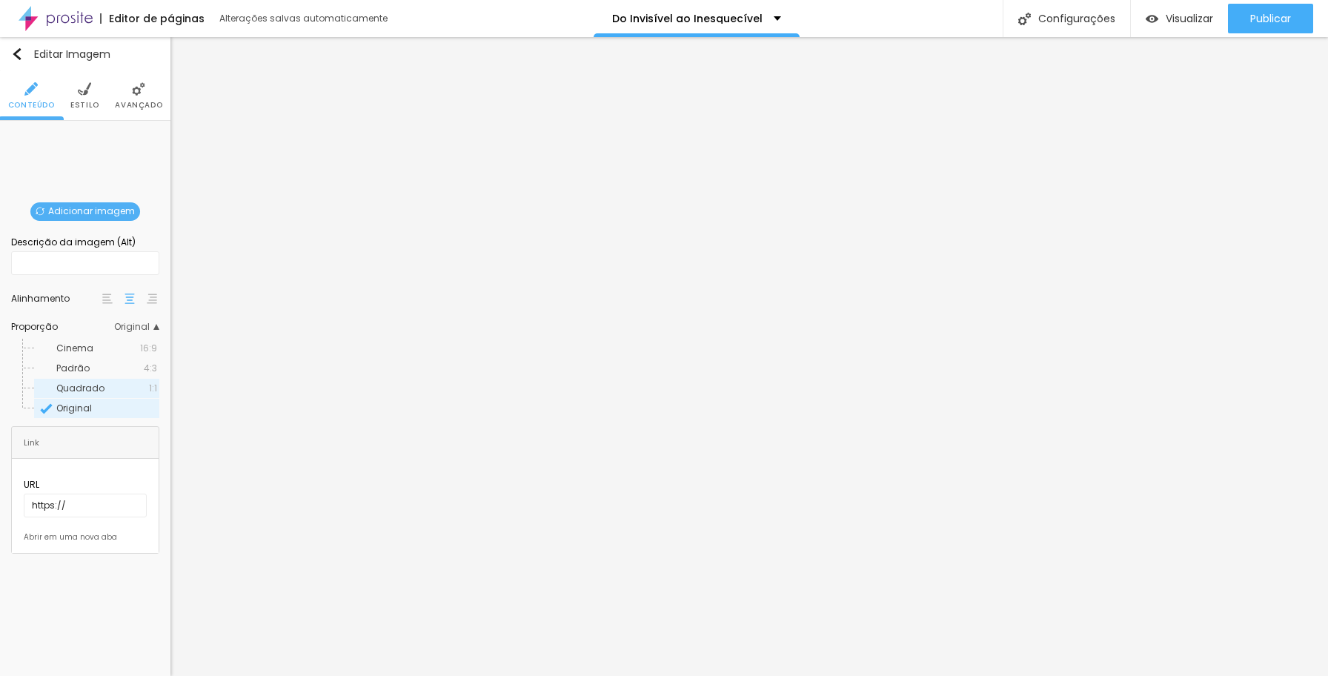
click at [119, 390] on span "Quadrado" at bounding box center [102, 388] width 93 height 9
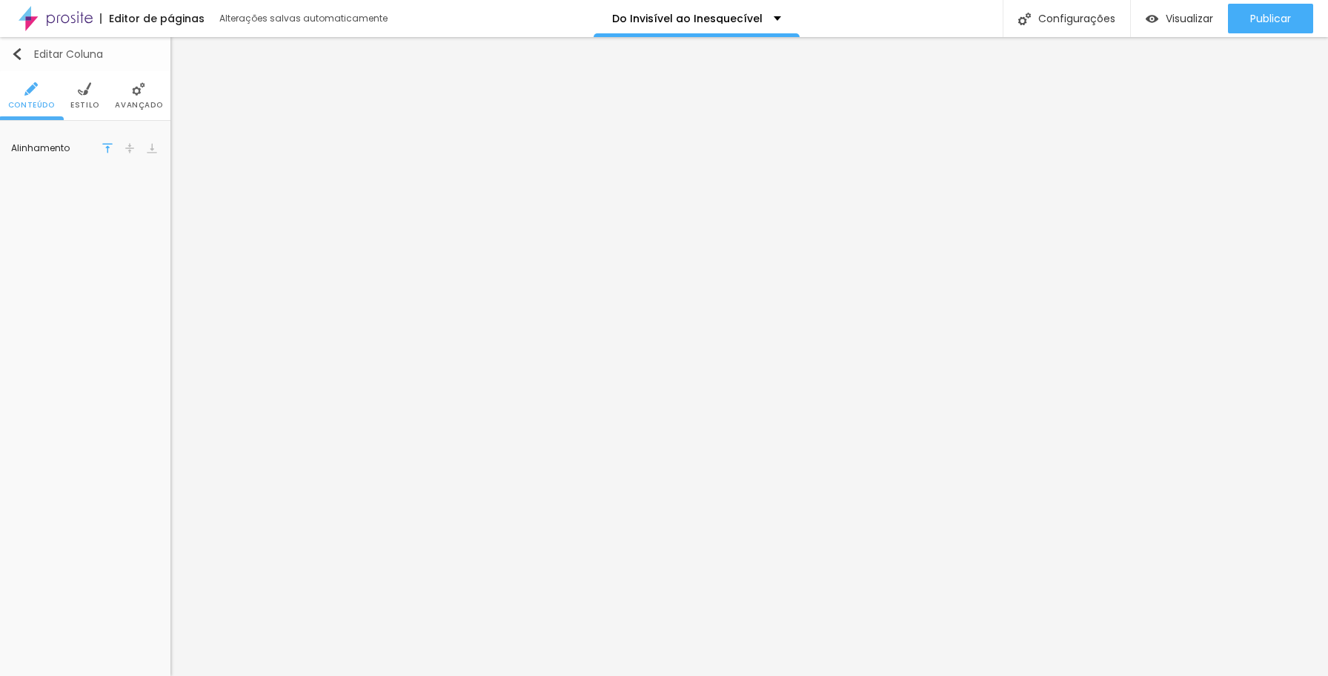
click at [20, 56] on img "button" at bounding box center [17, 54] width 12 height 12
click at [129, 326] on span "Original" at bounding box center [136, 326] width 45 height 9
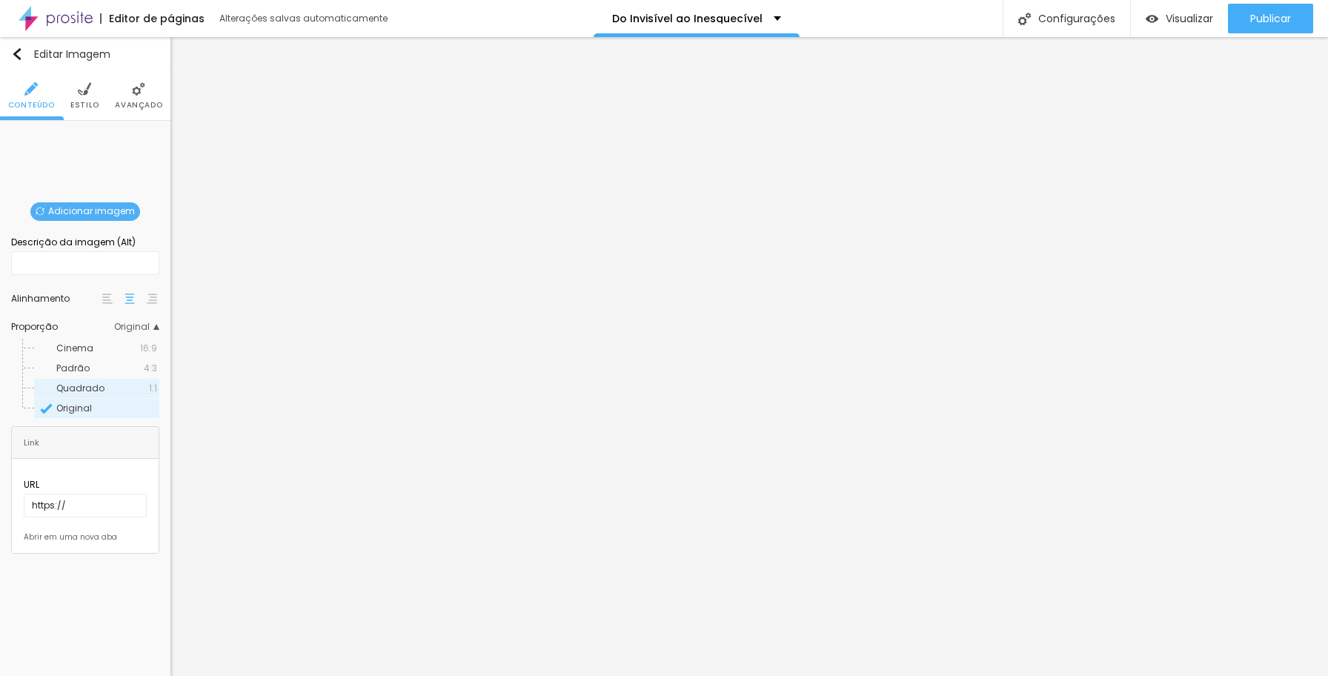
click at [110, 381] on div "Quadrado 1:1" at bounding box center [96, 388] width 125 height 19
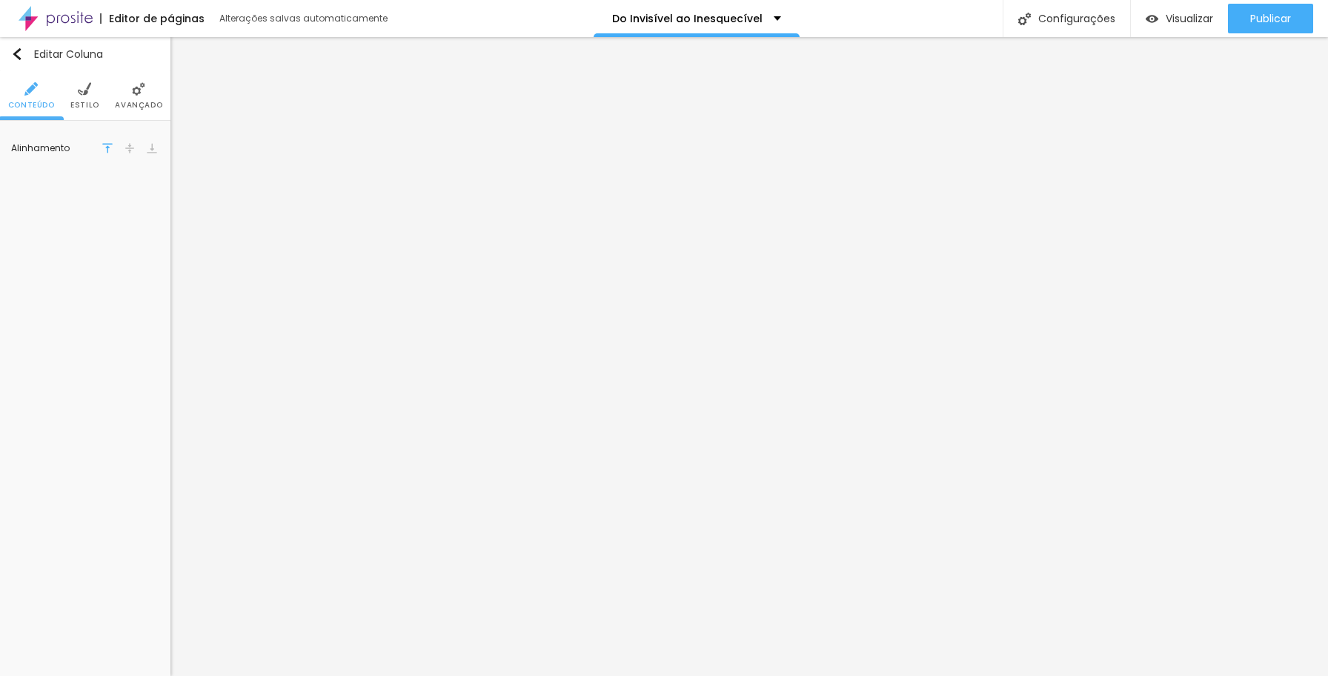
click at [132, 147] on img at bounding box center [130, 148] width 10 height 10
click at [89, 107] on span "Estilo" at bounding box center [84, 105] width 29 height 7
click at [131, 105] on span "Avançado" at bounding box center [138, 105] width 47 height 7
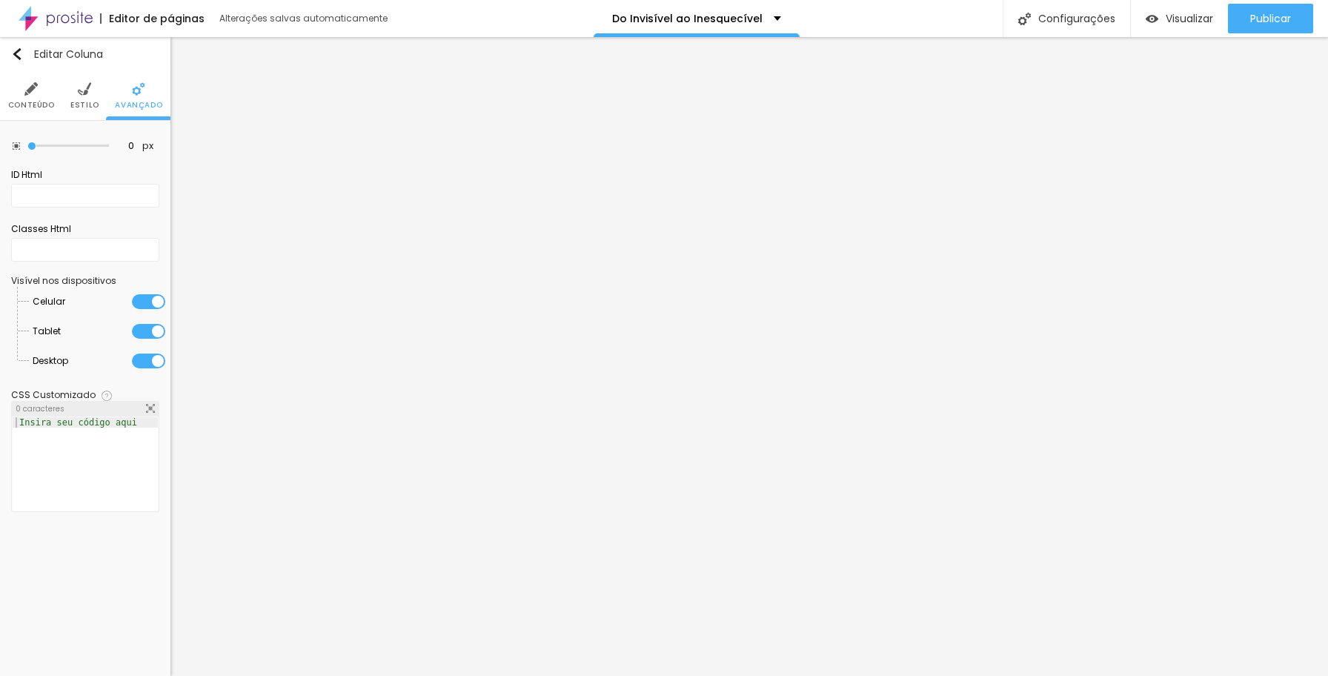
drag, startPoint x: 64, startPoint y: 146, endPoint x: 3, endPoint y: 145, distance: 60.8
click at [27, 144] on input "range" at bounding box center [68, 145] width 82 height 7
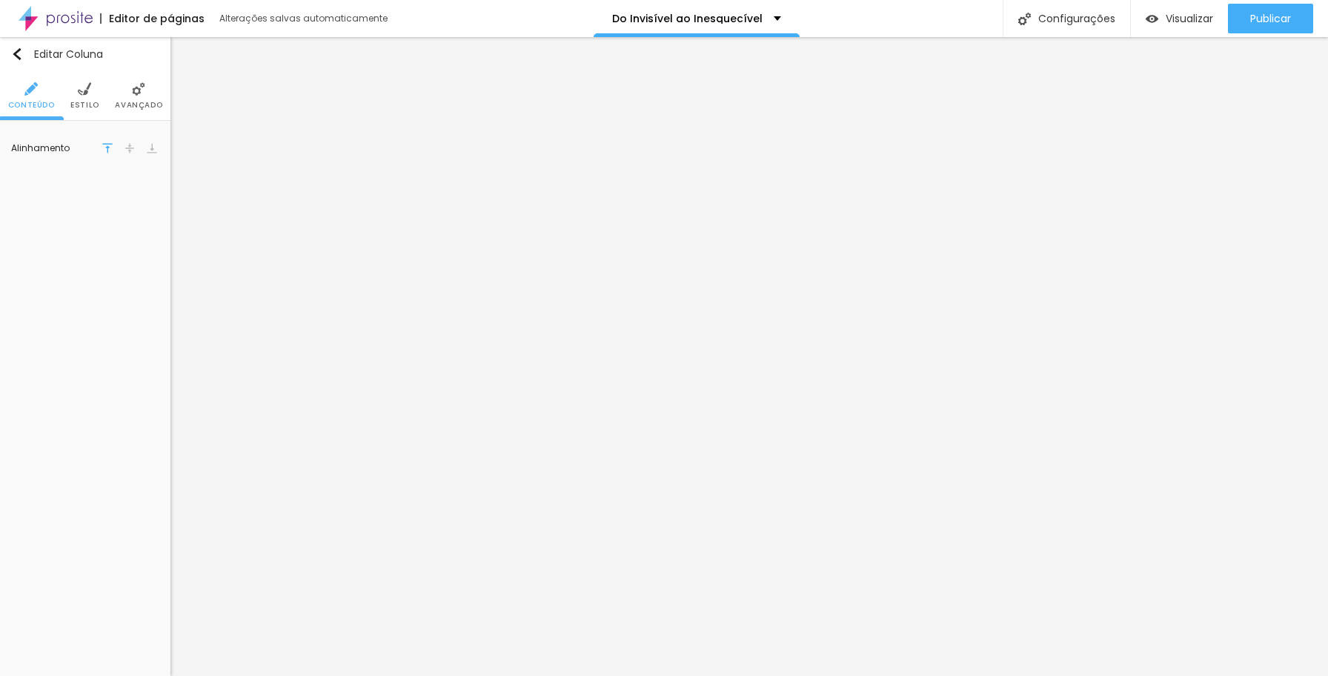
click at [140, 102] on span "Avançado" at bounding box center [138, 105] width 47 height 7
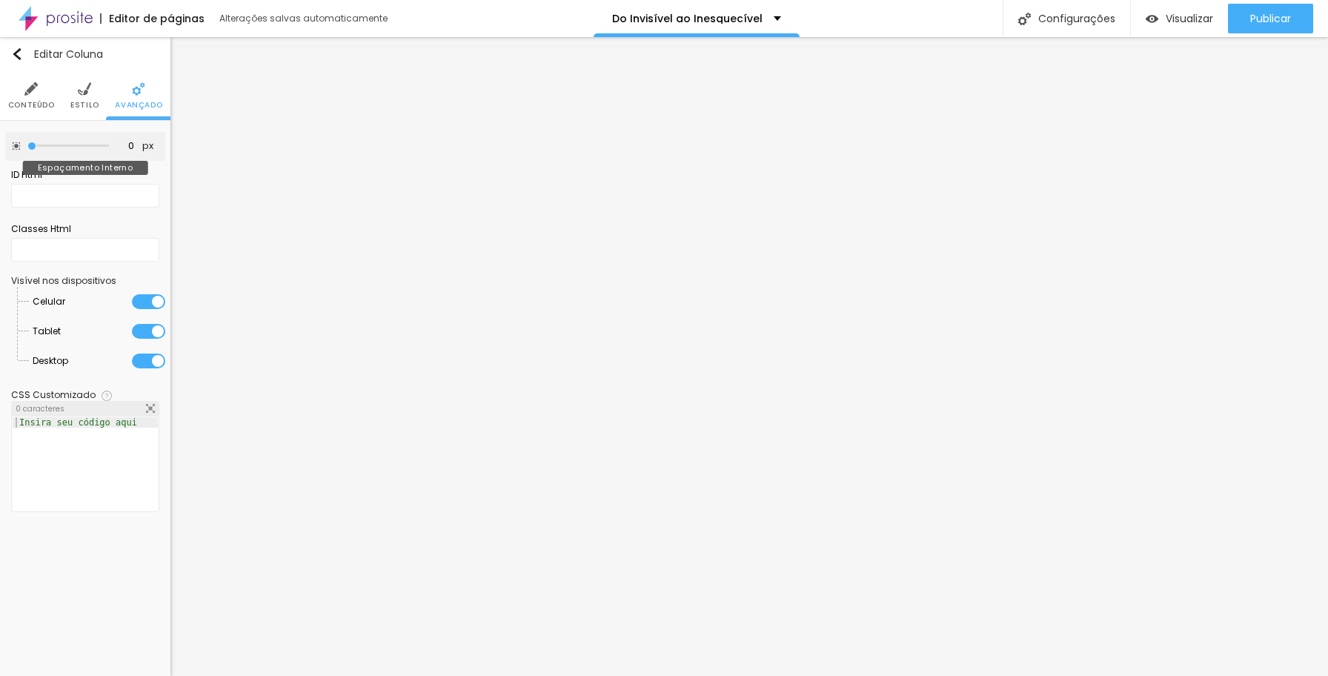
drag, startPoint x: 63, startPoint y: 145, endPoint x: 11, endPoint y: 145, distance: 51.9
click at [27, 145] on input "range" at bounding box center [68, 145] width 82 height 7
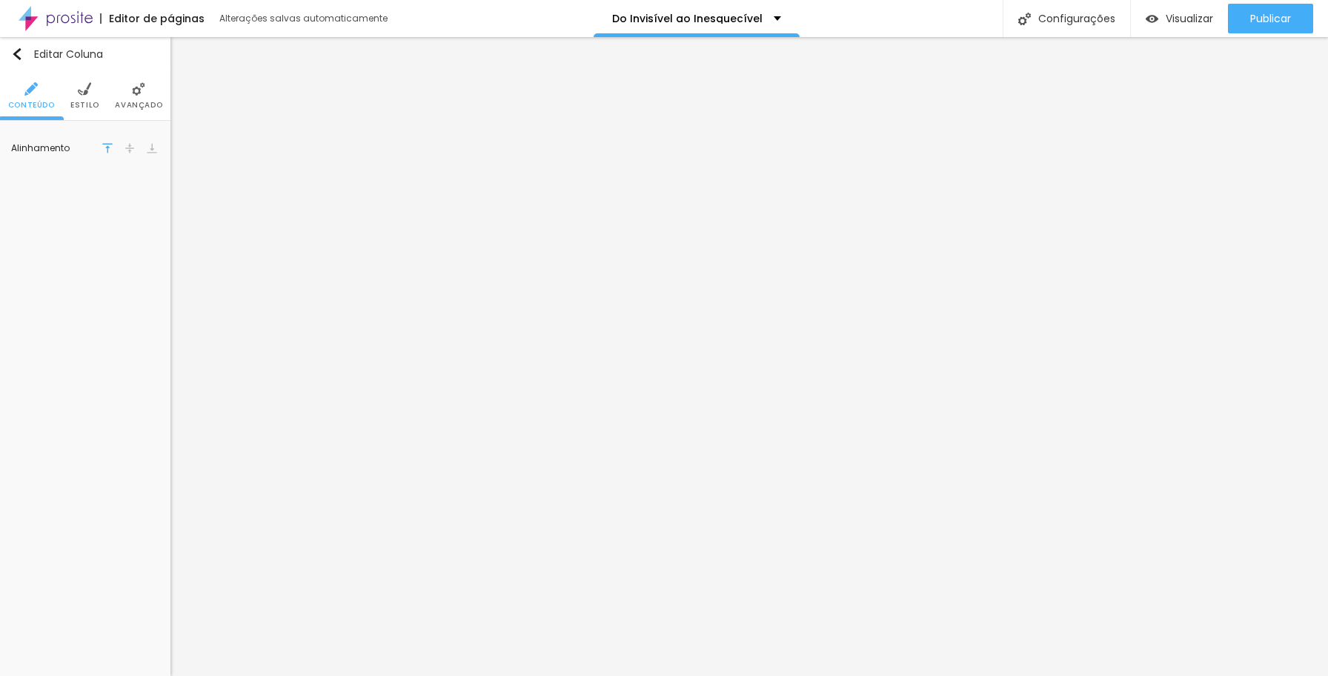
click at [139, 102] on span "Avançado" at bounding box center [138, 105] width 47 height 7
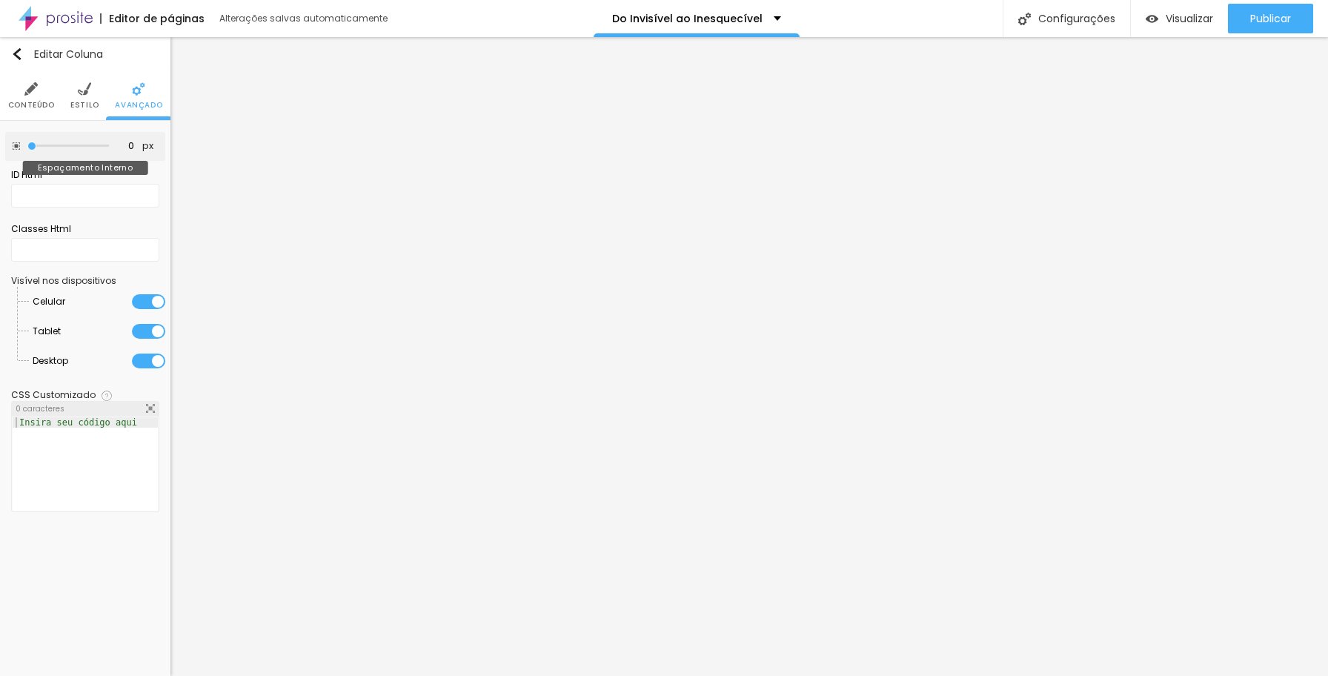
drag, startPoint x: 62, startPoint y: 147, endPoint x: 19, endPoint y: 147, distance: 42.2
click at [19, 147] on div "0 px Espaçamento Interno" at bounding box center [85, 146] width 160 height 29
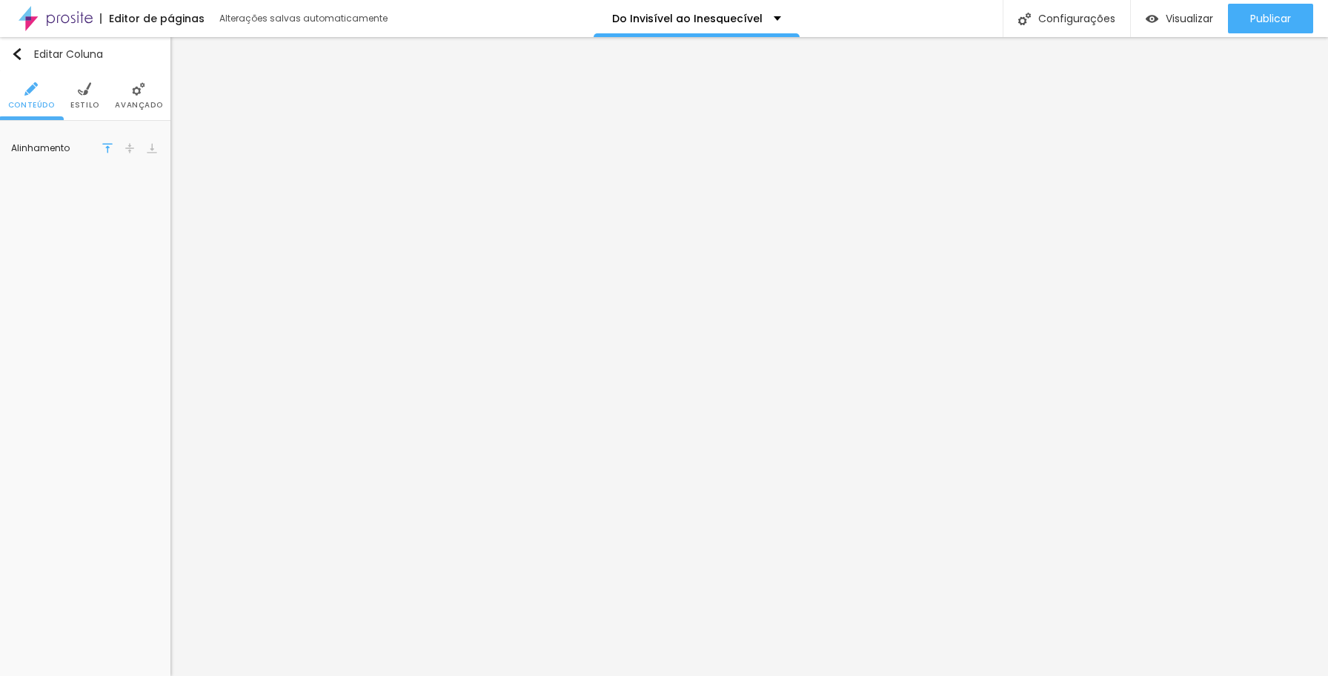
click at [133, 102] on span "Avançado" at bounding box center [138, 105] width 47 height 7
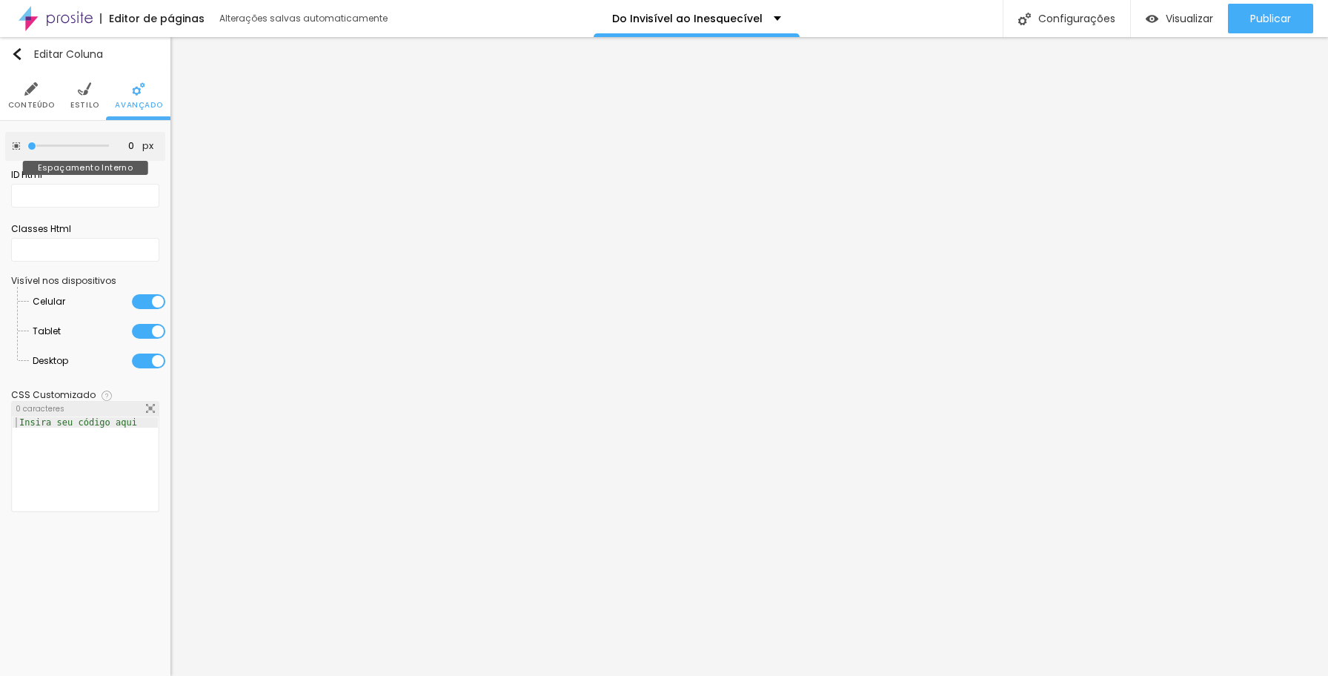
drag, startPoint x: 61, startPoint y: 144, endPoint x: 7, endPoint y: 140, distance: 54.2
click at [7, 140] on div "0 px Espaçamento Interno" at bounding box center [85, 146] width 160 height 29
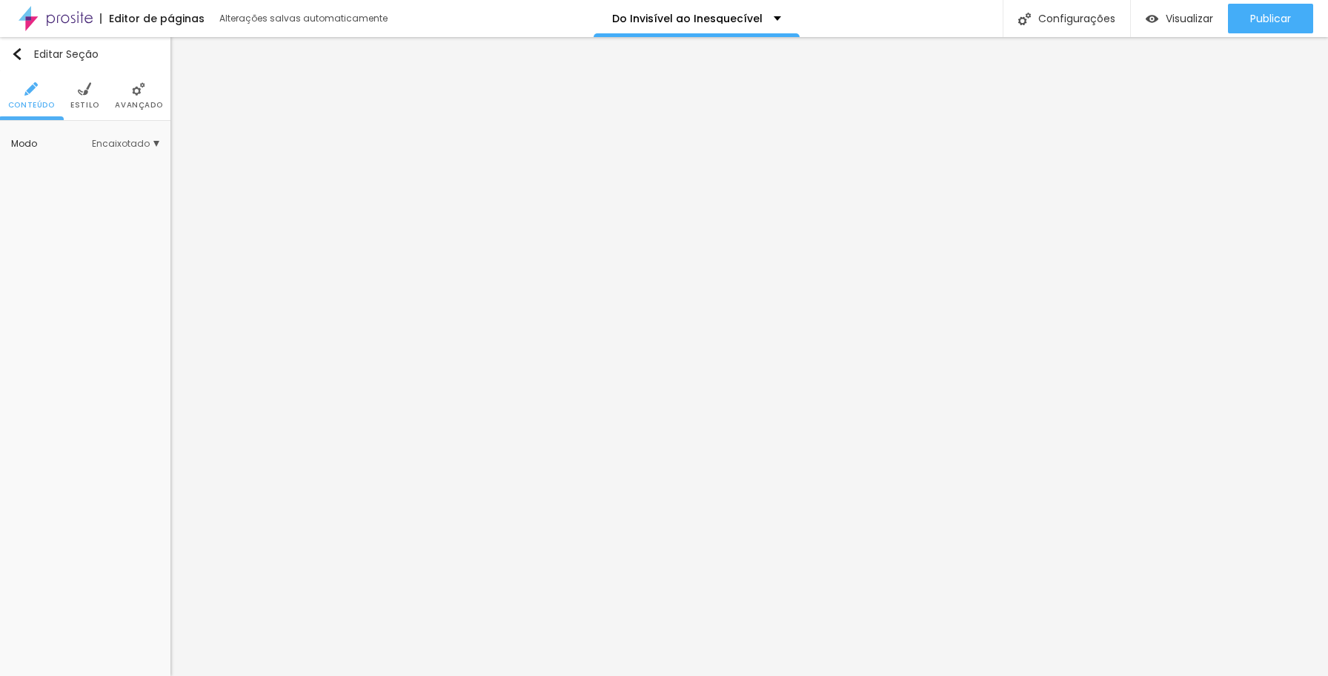
click at [153, 142] on span "Encaixotado" at bounding box center [125, 143] width 67 height 9
click at [91, 103] on span "Estilo" at bounding box center [84, 105] width 29 height 7
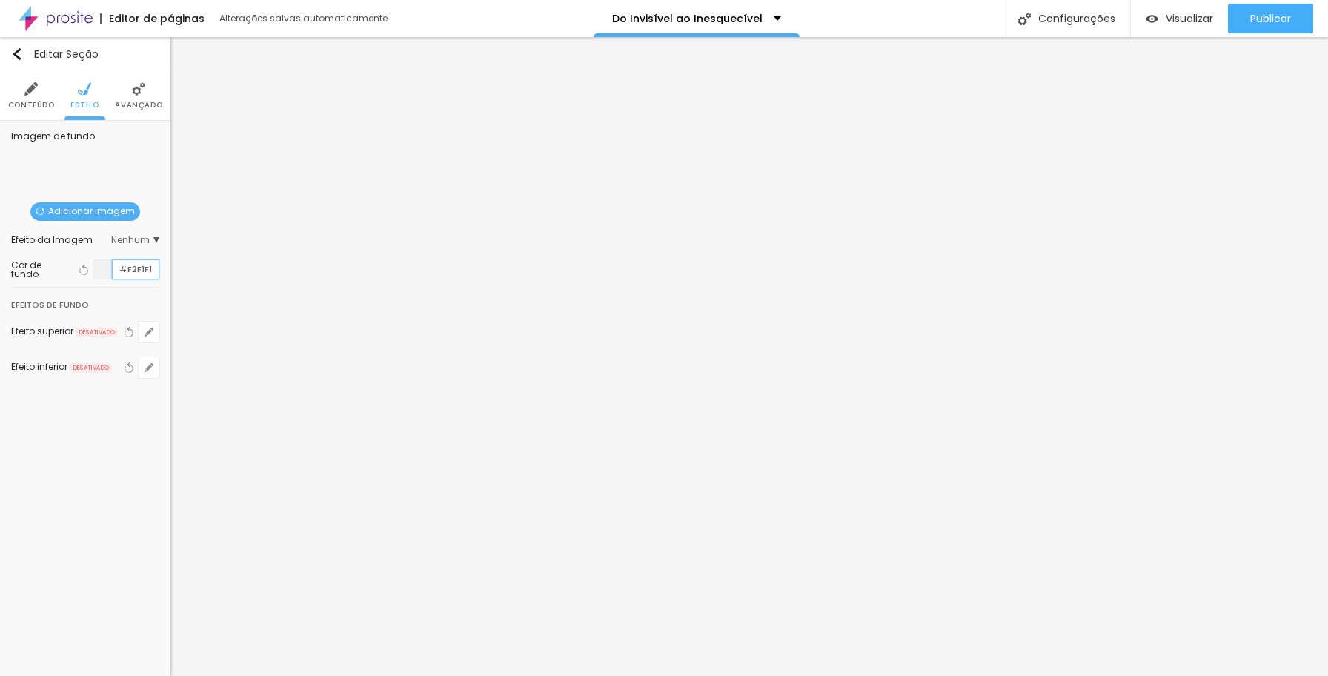
paste input "A89664"
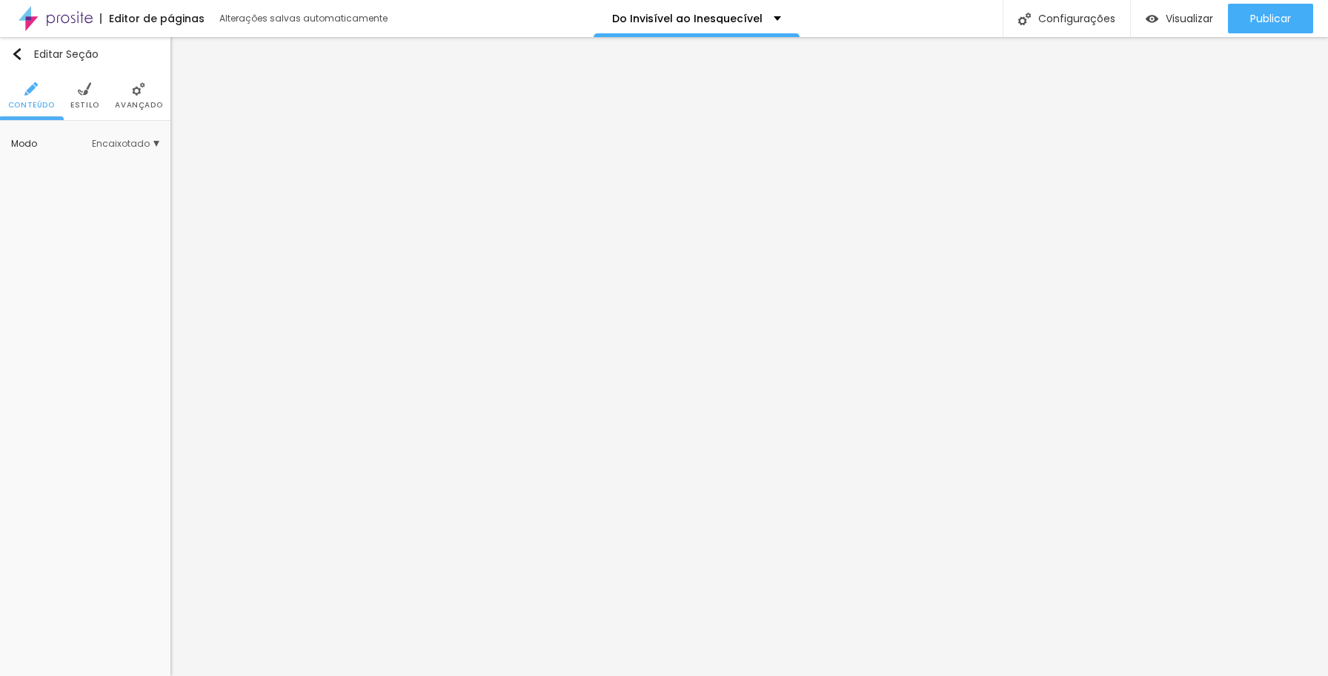
click at [84, 91] on img at bounding box center [84, 88] width 13 height 13
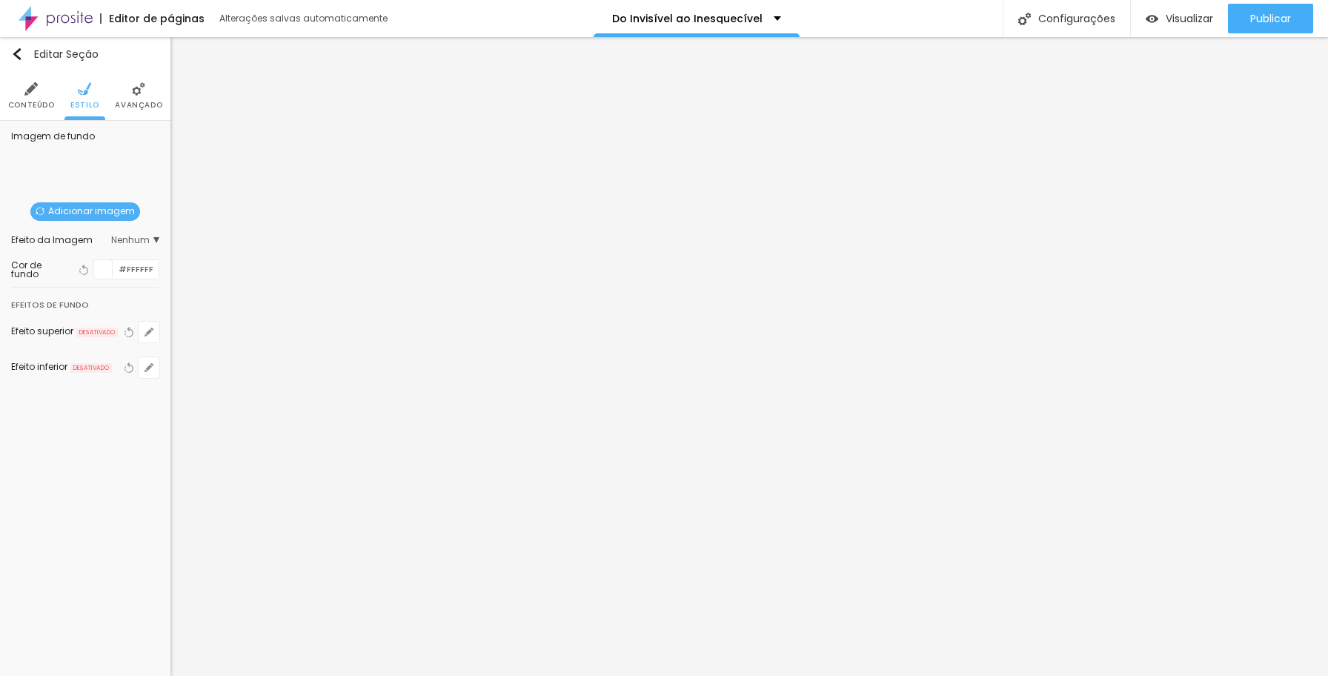
click at [105, 268] on div at bounding box center [103, 269] width 19 height 19
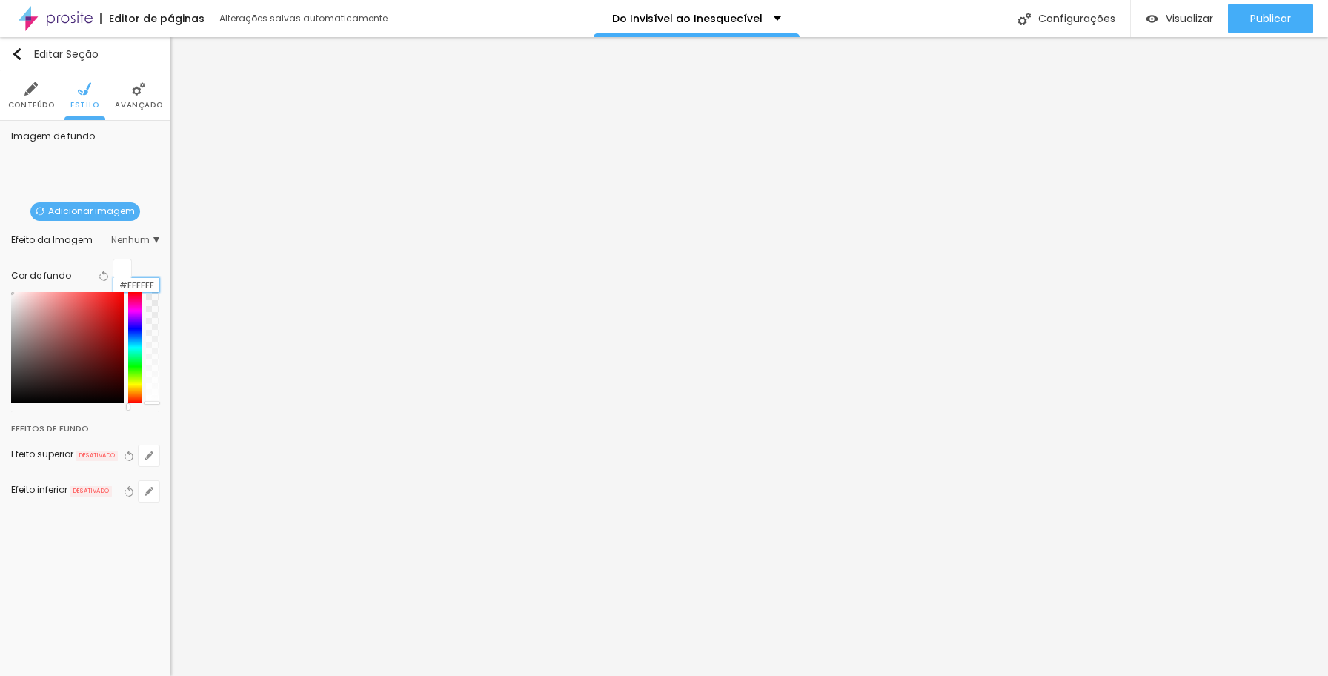
drag, startPoint x: 119, startPoint y: 268, endPoint x: 162, endPoint y: 271, distance: 43.0
click at [162, 271] on div "Imagem de fundo Adicionar imagem Efeito da Imagem Nenhum Nenhum Parallax Cor de…" at bounding box center [85, 326] width 170 height 410
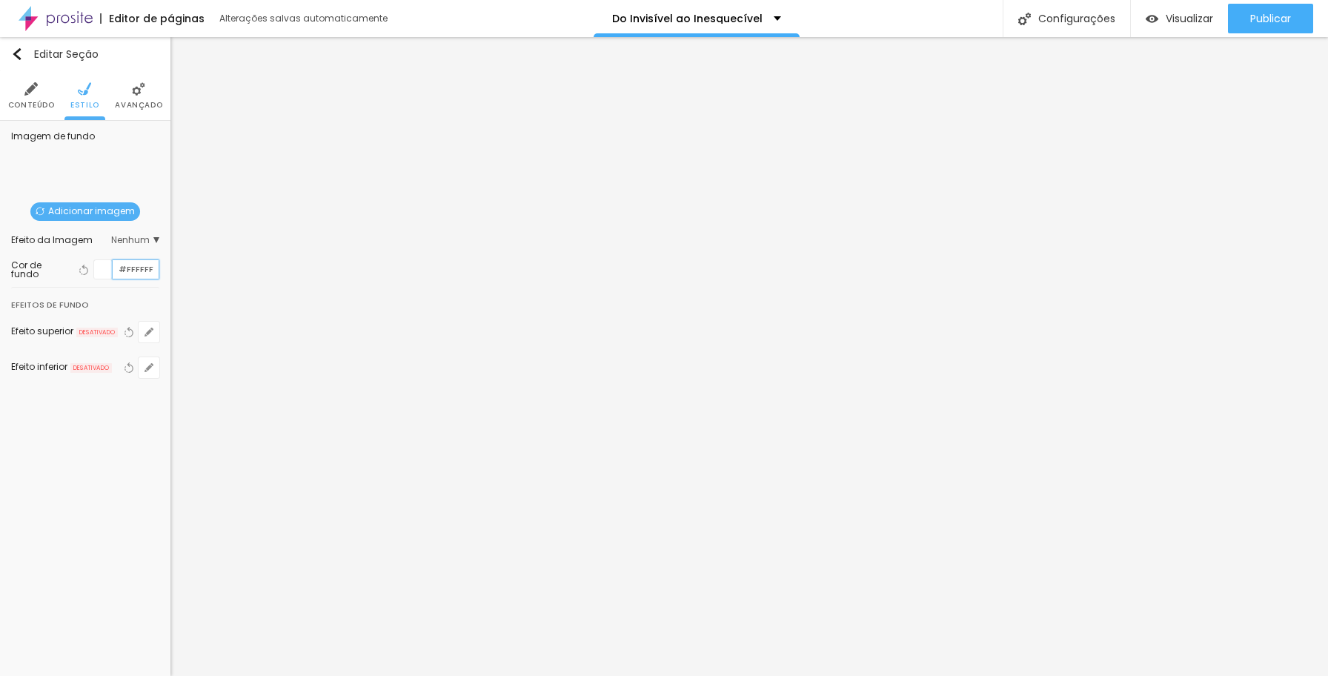
paste input "[PERSON_NAME]"
drag, startPoint x: 150, startPoint y: 265, endPoint x: 120, endPoint y: 265, distance: 30.4
click at [120, 265] on input "#EDE" at bounding box center [136, 269] width 46 height 14
paste input "203459"
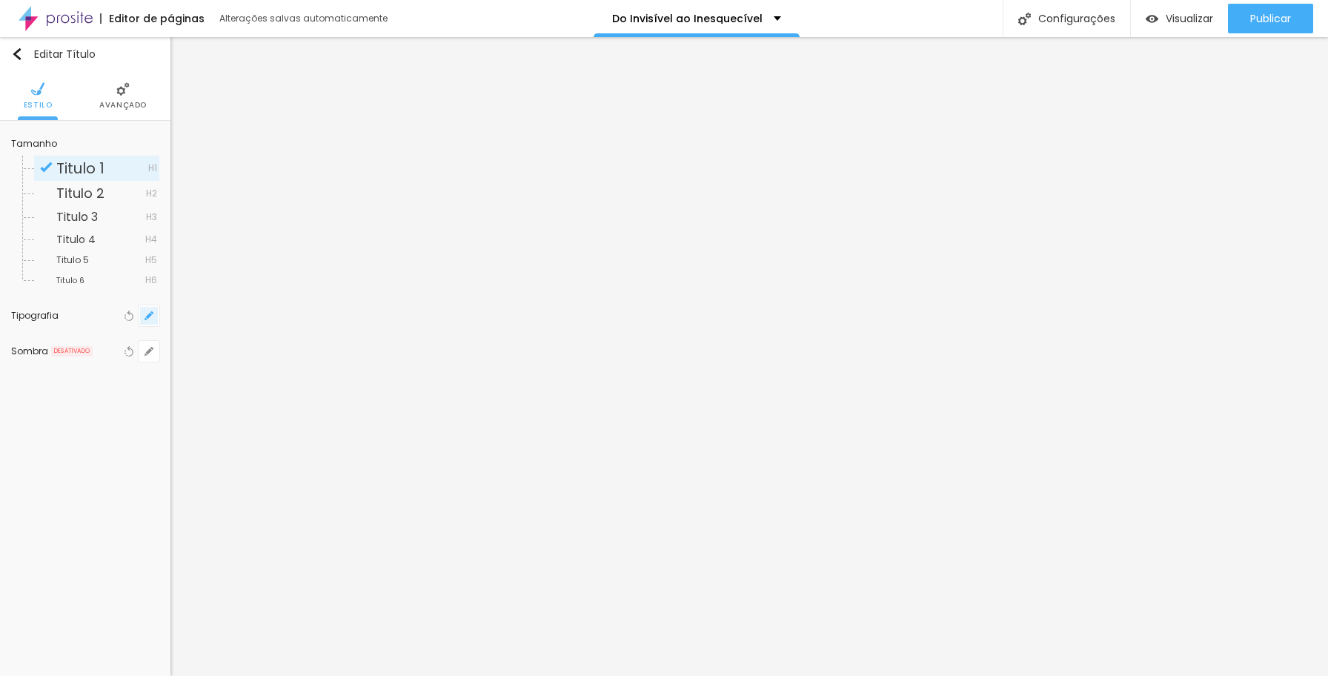
click at [149, 312] on icon "button" at bounding box center [149, 315] width 9 height 9
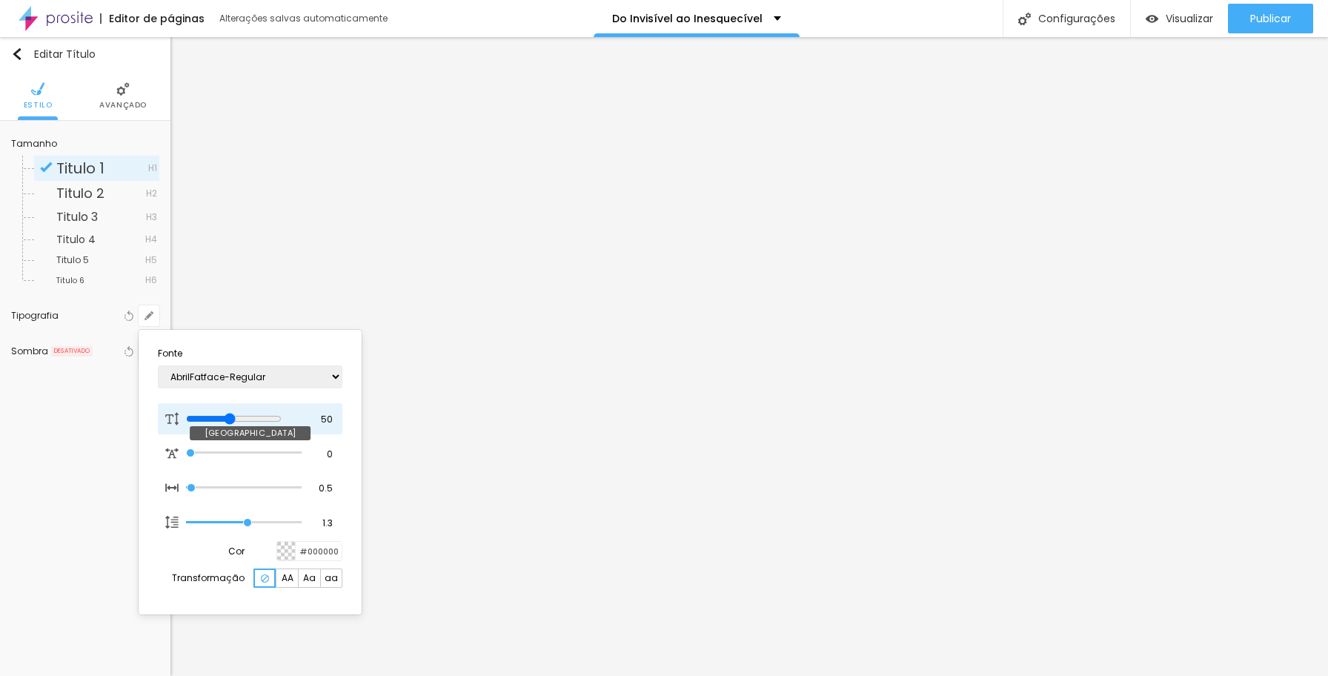
drag, startPoint x: 199, startPoint y: 417, endPoint x: 239, endPoint y: 421, distance: 40.3
click at [239, 421] on input "range" at bounding box center [234, 419] width 96 height 12
click at [278, 377] on select "AbrilFatface-Regular Actor-Regular Alegreya AlegreyaBlack [PERSON_NAME] Allan-R…" at bounding box center [250, 376] width 185 height 23
click at [158, 365] on select "AbrilFatface-Regular Actor-Regular Alegreya AlegreyaBlack [PERSON_NAME] Allan-R…" at bounding box center [250, 376] width 185 height 23
click at [616, 255] on div at bounding box center [664, 338] width 1328 height 676
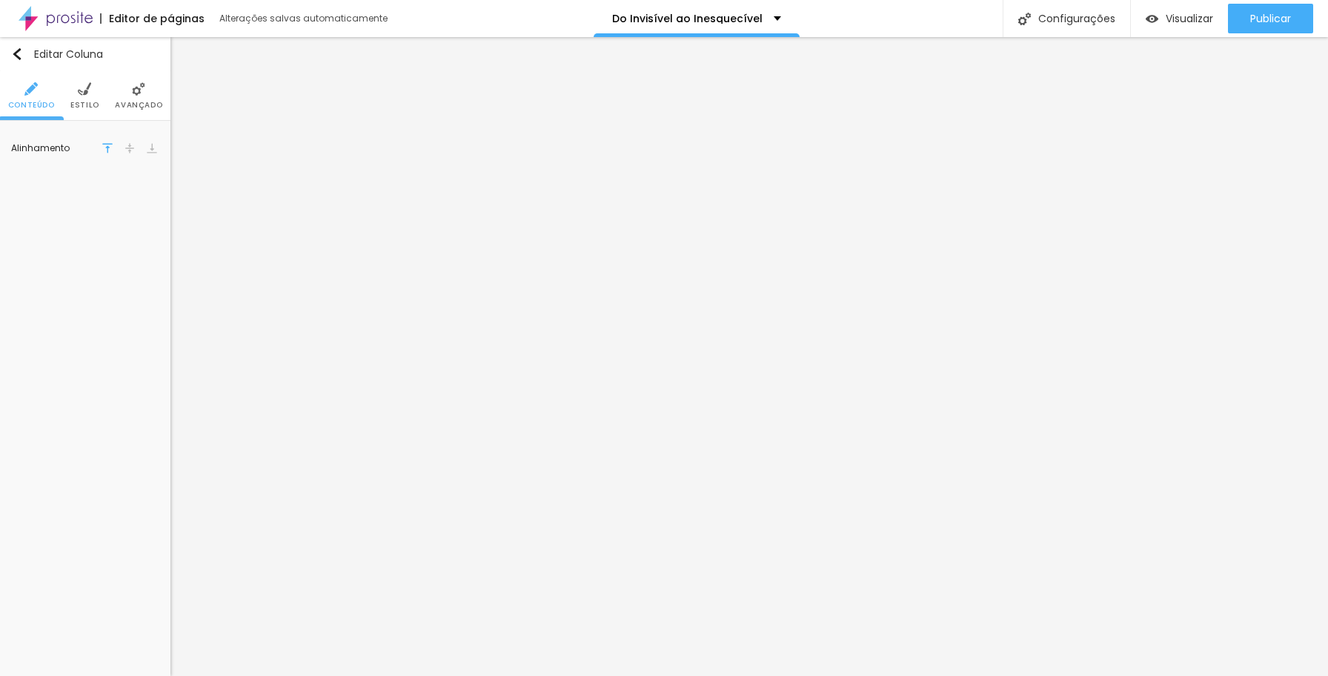
click at [90, 104] on span "Estilo" at bounding box center [84, 105] width 29 height 7
click at [127, 102] on span "Avançado" at bounding box center [138, 105] width 47 height 7
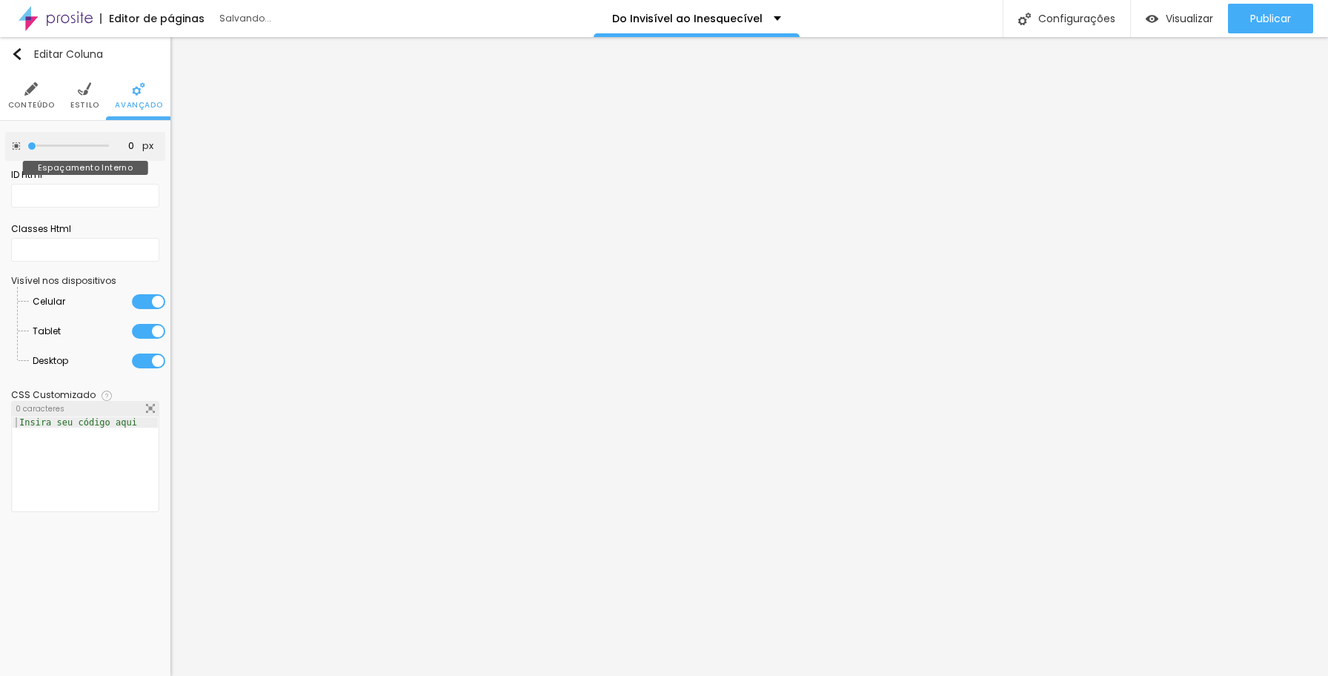
drag, startPoint x: 62, startPoint y: 146, endPoint x: 13, endPoint y: 143, distance: 49.0
click at [27, 143] on input "range" at bounding box center [68, 145] width 82 height 7
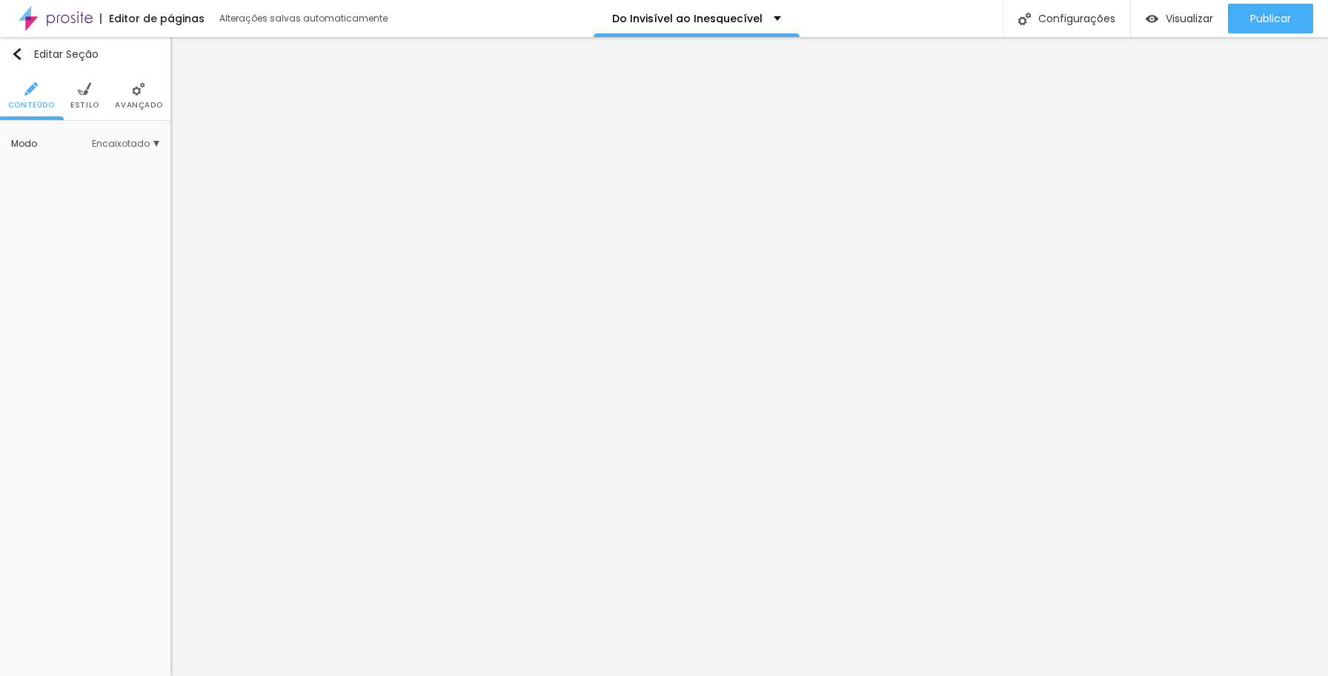
click at [90, 102] on span "Estilo" at bounding box center [84, 105] width 29 height 7
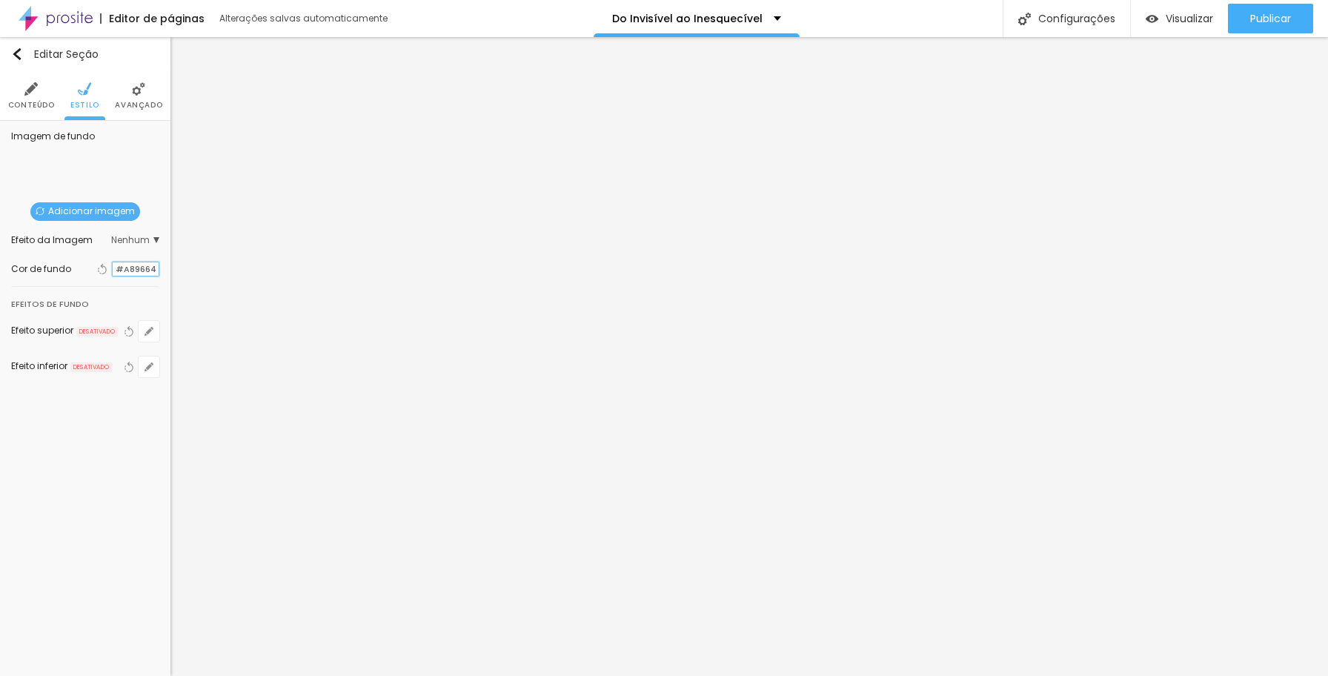
drag, startPoint x: 116, startPoint y: 266, endPoint x: 158, endPoint y: 269, distance: 42.4
click at [158, 269] on input "#A89664" at bounding box center [136, 269] width 46 height 14
paste input "203459"
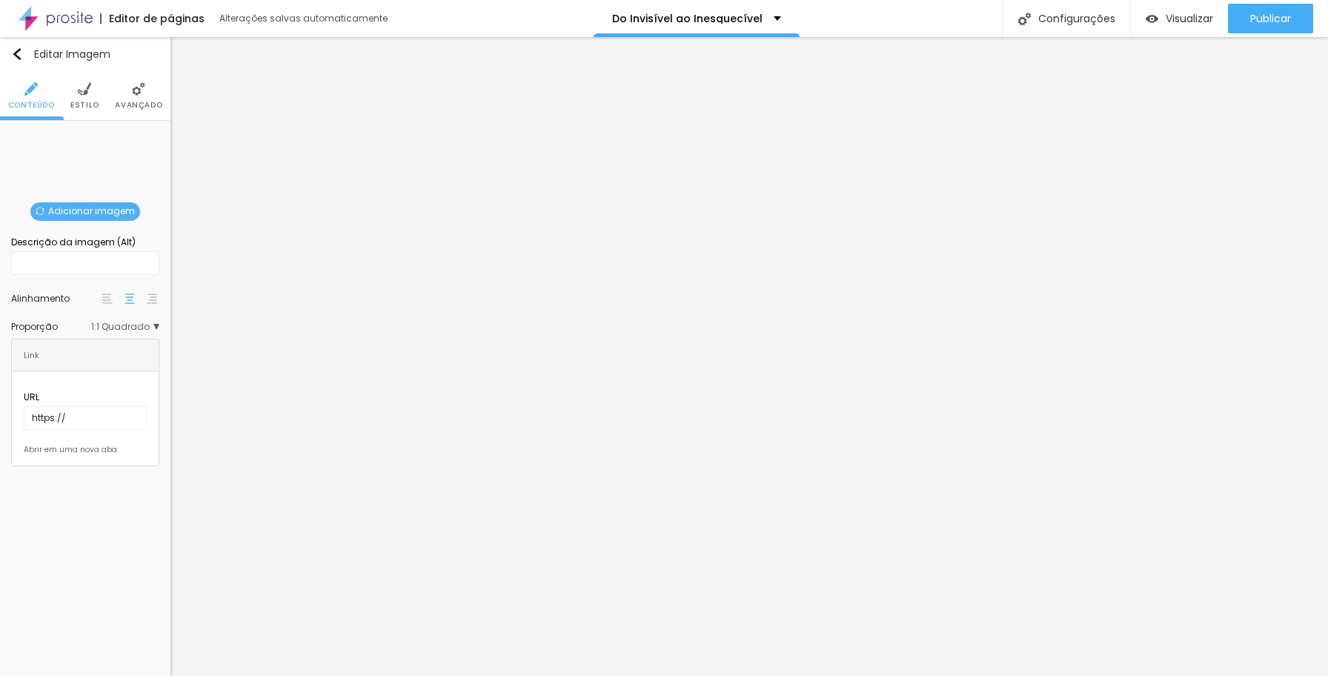
click at [101, 211] on span "Adicionar imagem" at bounding box center [85, 211] width 110 height 19
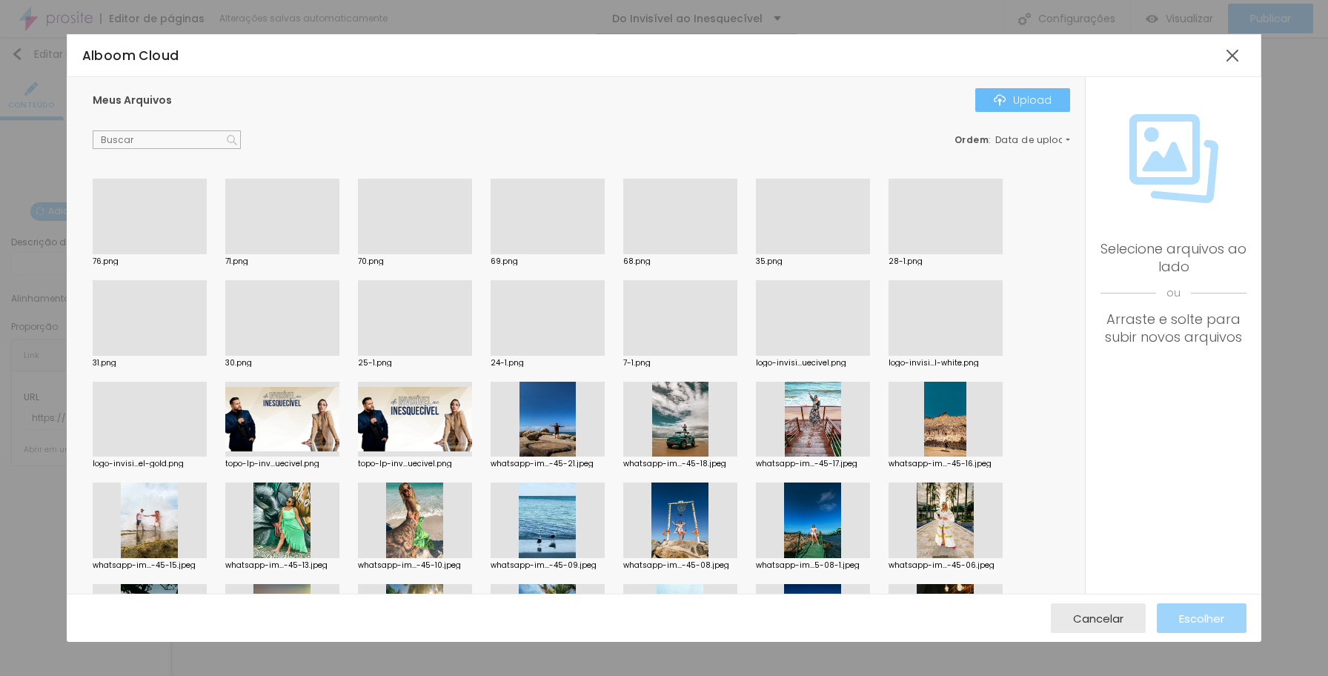
click at [1024, 98] on div "Upload" at bounding box center [1023, 100] width 58 height 12
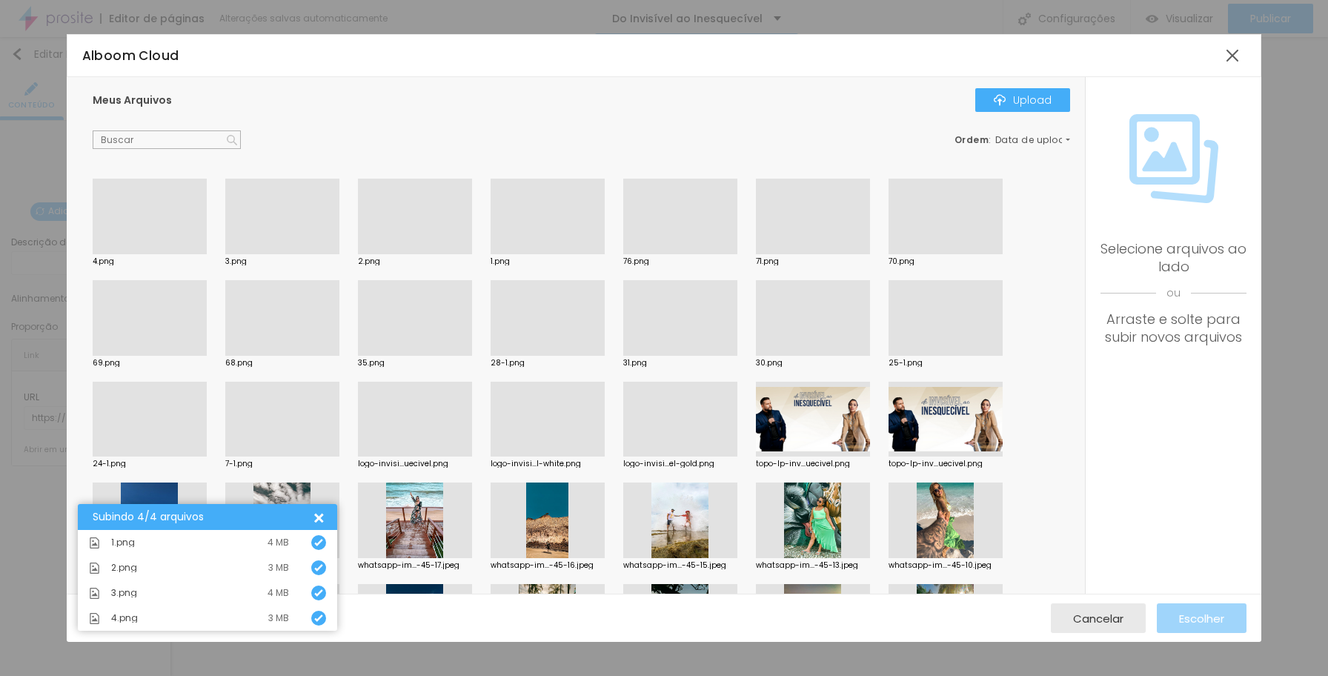
click at [429, 254] on div at bounding box center [415, 254] width 114 height 0
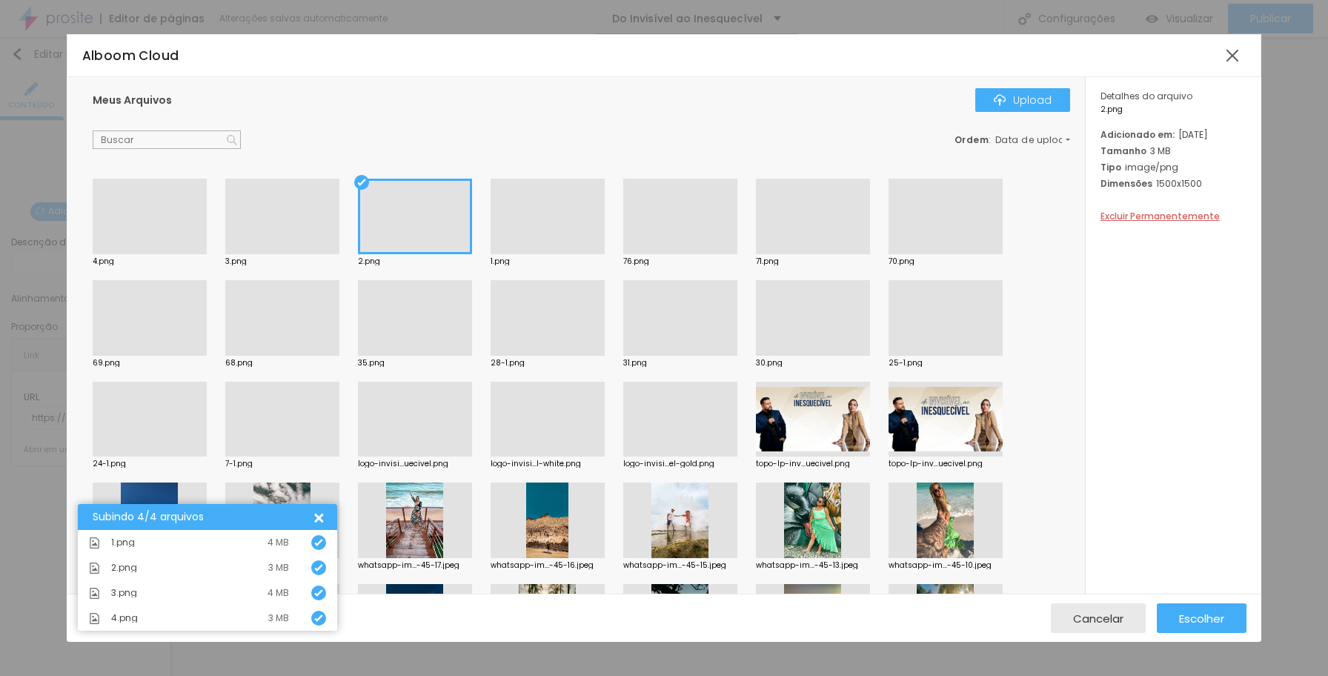
click at [429, 219] on div at bounding box center [415, 217] width 114 height 76
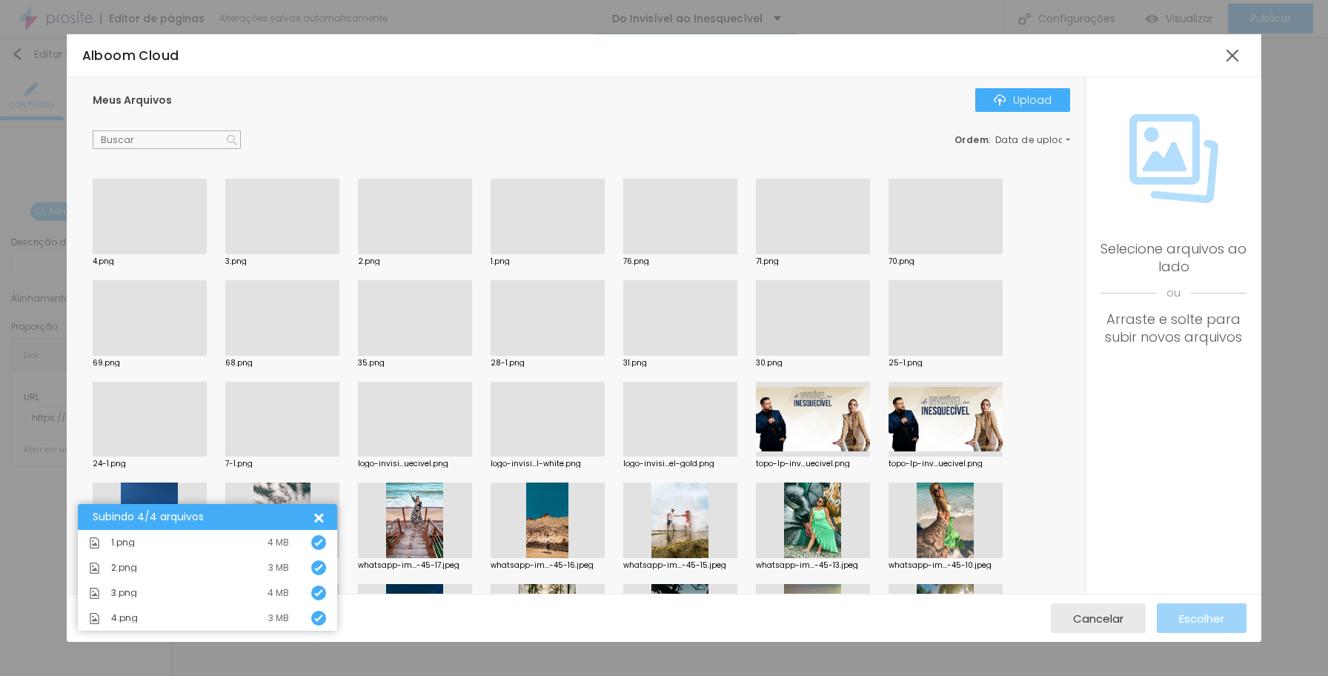
click at [436, 254] on div at bounding box center [415, 254] width 114 height 0
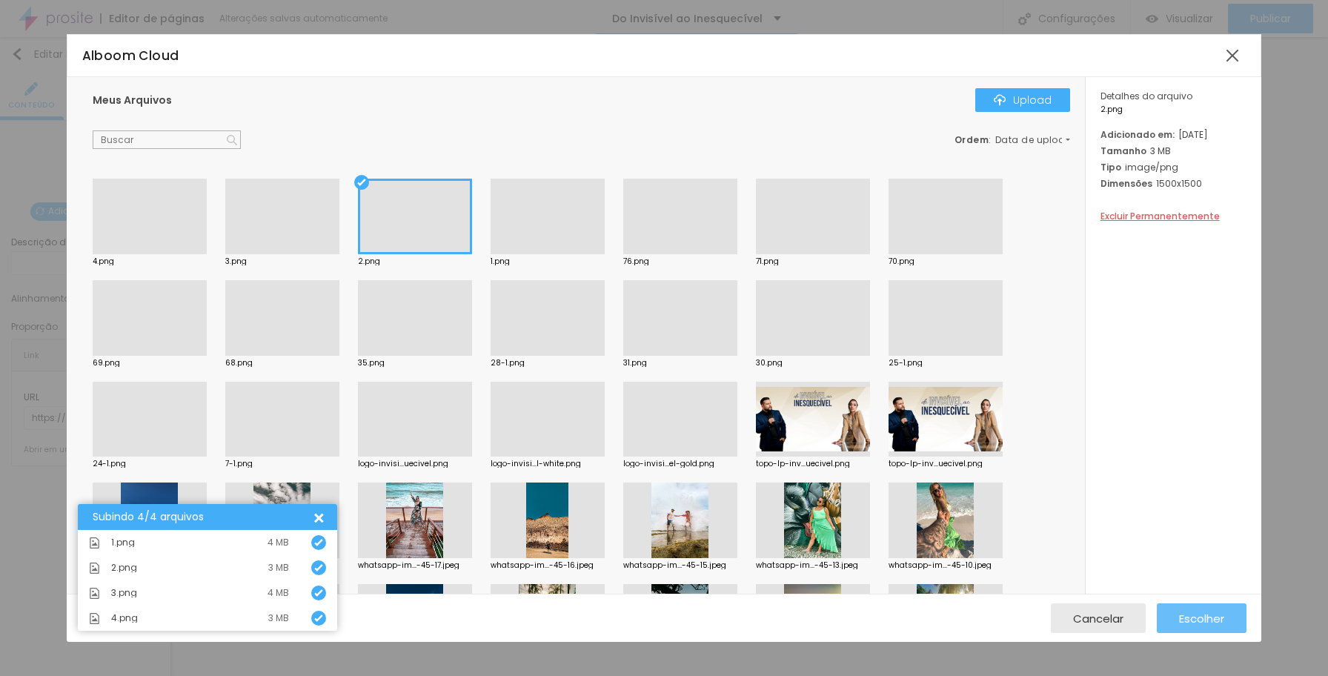
click at [1146, 612] on span "Escolher" at bounding box center [1201, 618] width 45 height 13
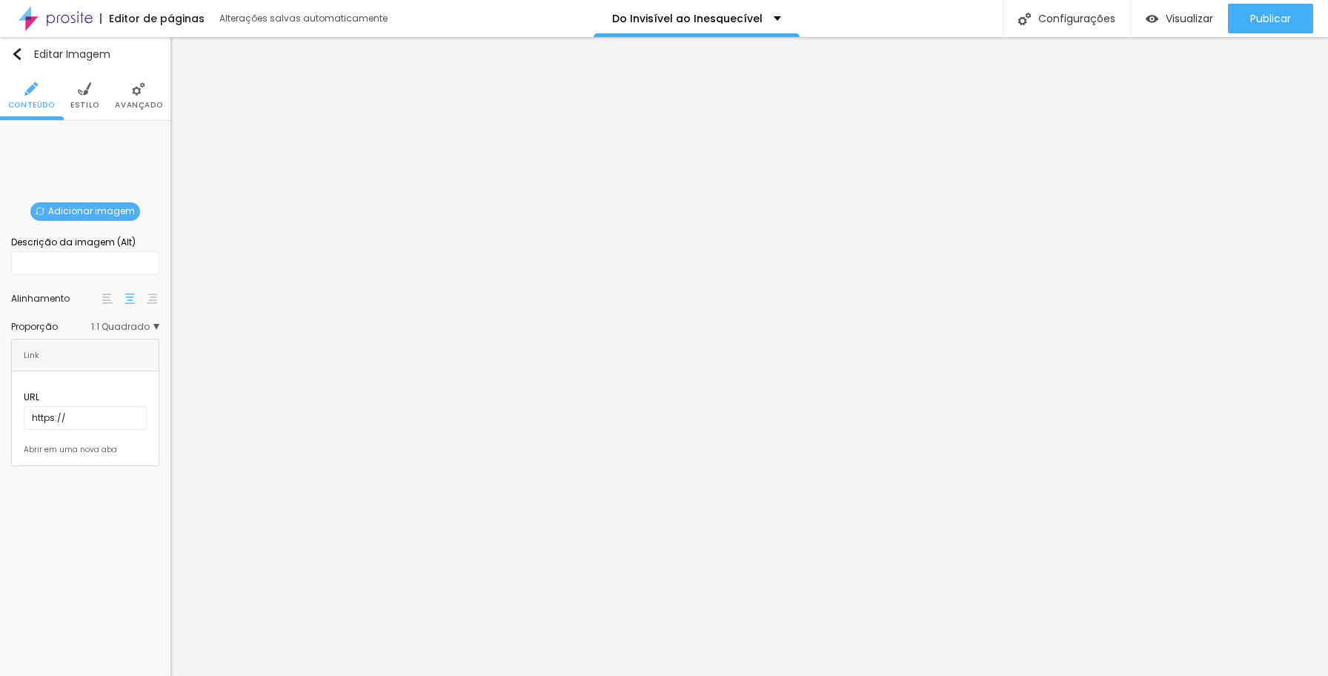
click at [107, 209] on span "Adicionar imagem" at bounding box center [85, 211] width 110 height 19
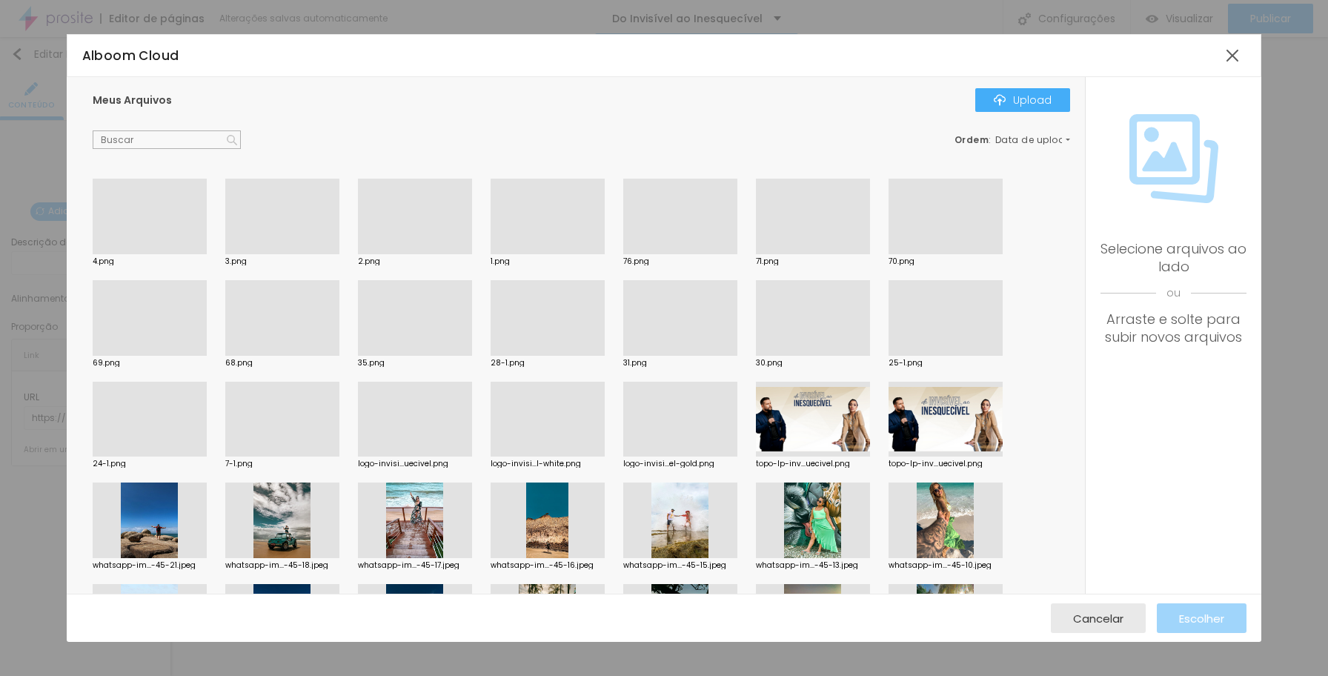
click at [543, 254] on div at bounding box center [548, 254] width 114 height 0
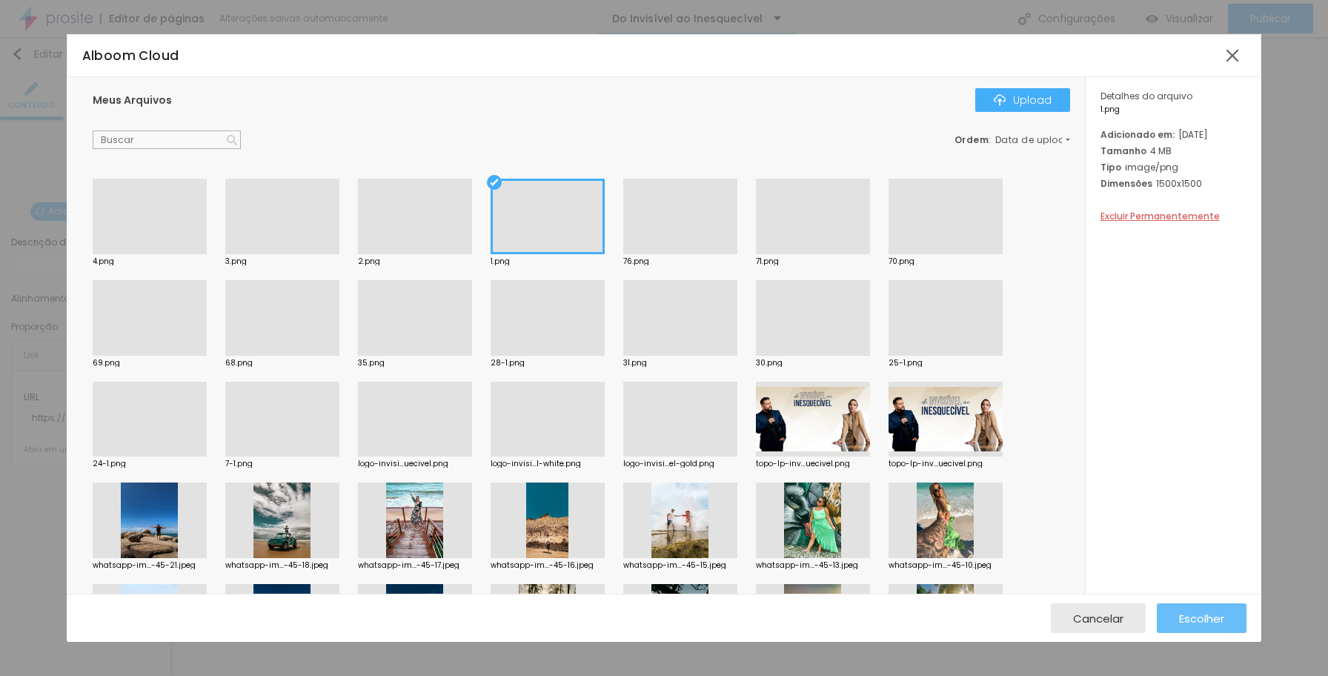
click at [1146, 612] on span "Escolher" at bounding box center [1201, 618] width 45 height 13
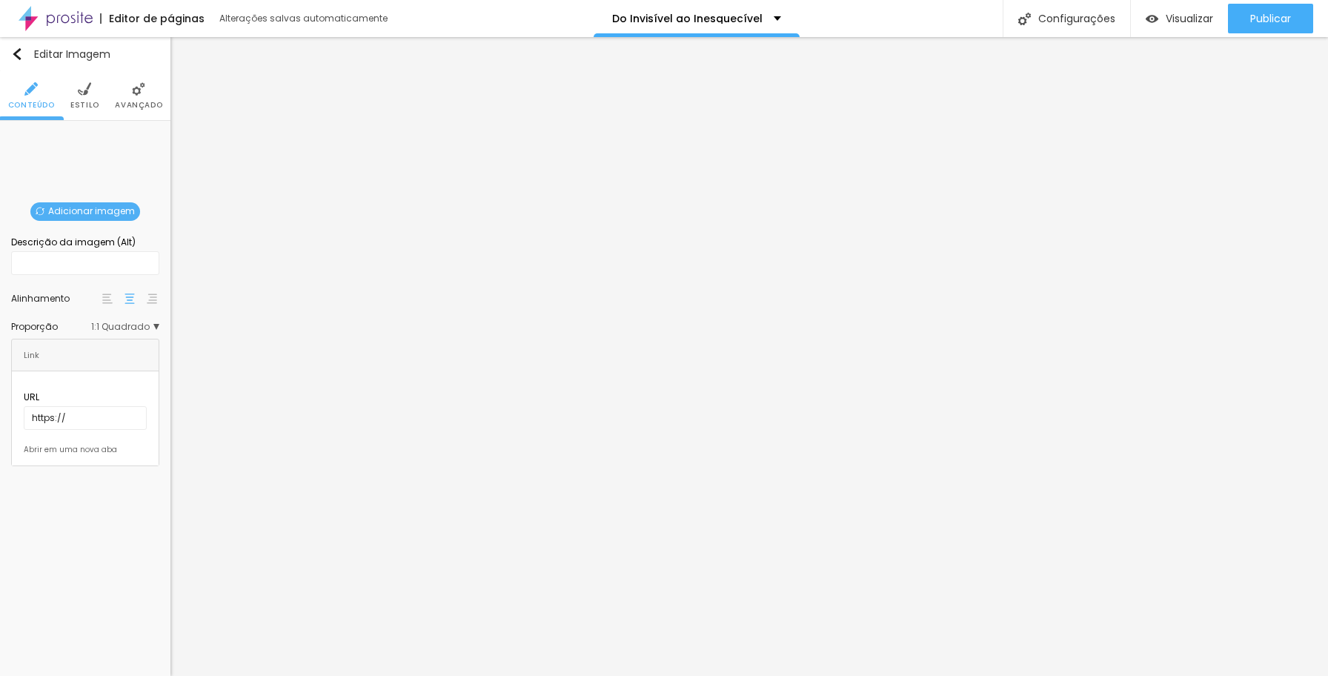
click at [111, 210] on span "Adicionar imagem" at bounding box center [85, 211] width 110 height 19
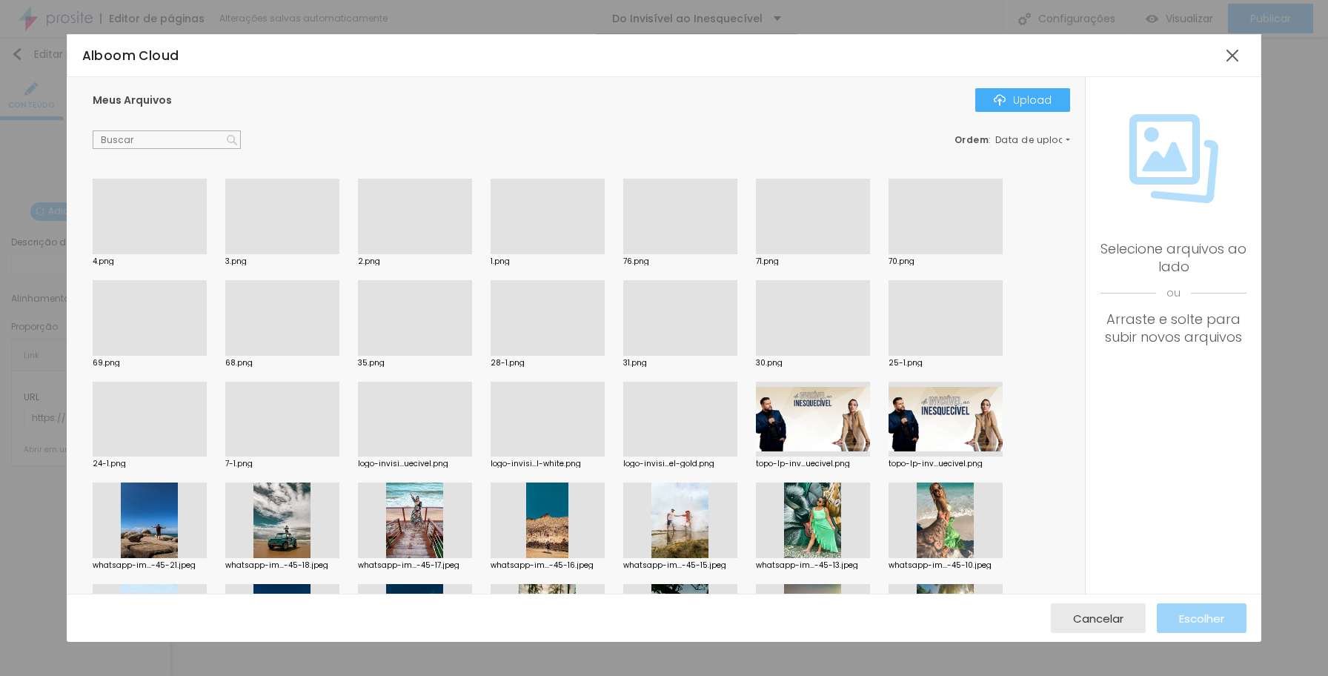
click at [422, 254] on div at bounding box center [415, 254] width 114 height 0
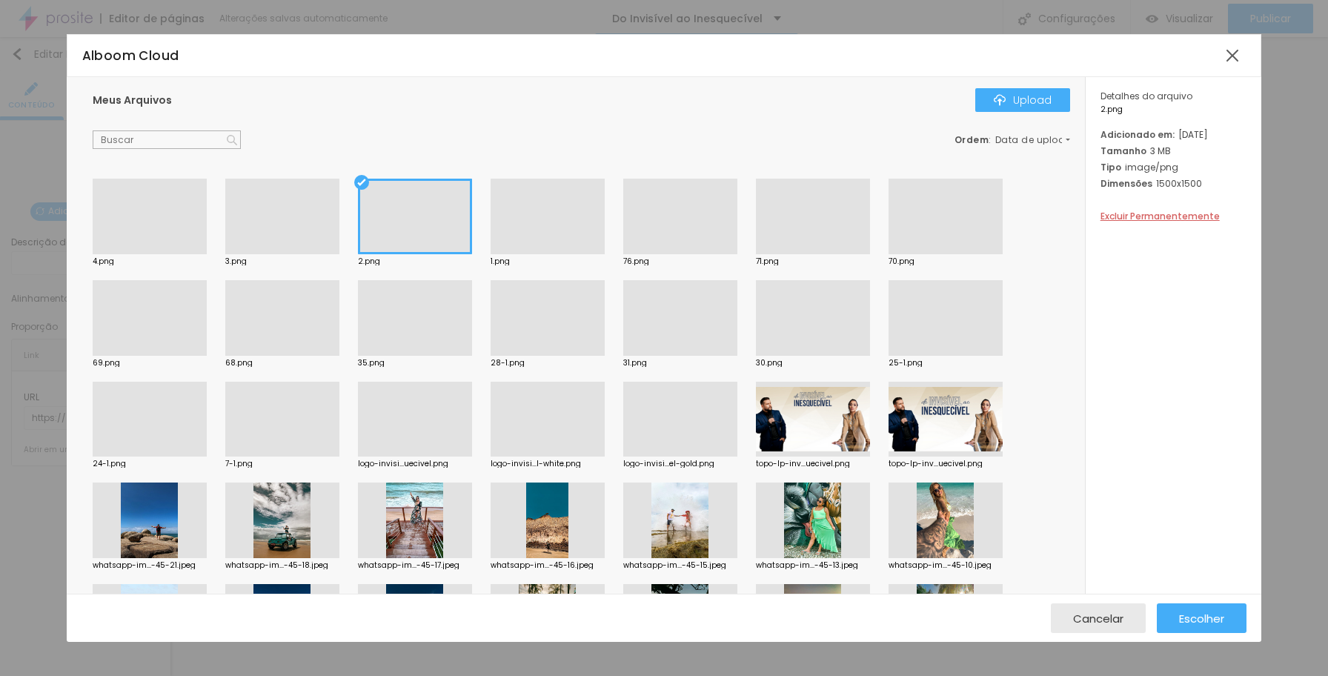
click at [292, 254] on div at bounding box center [282, 254] width 114 height 0
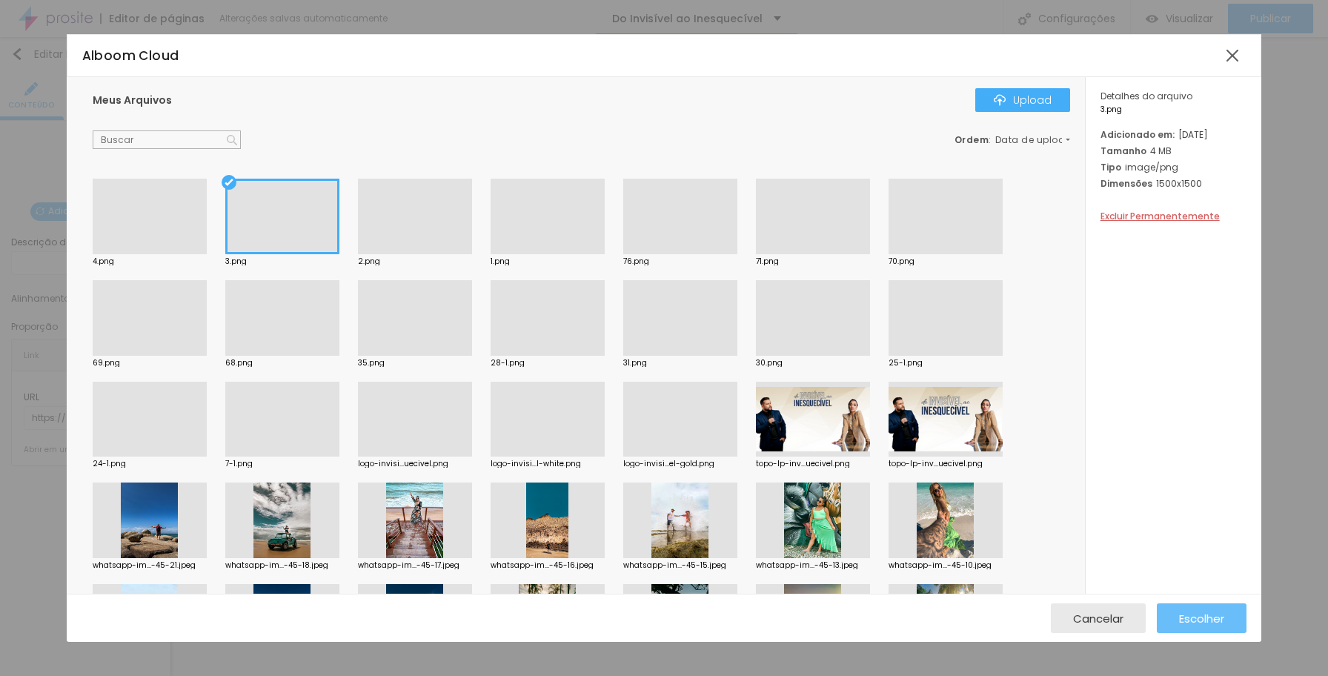
click at [1146, 620] on span "Escolher" at bounding box center [1201, 618] width 45 height 13
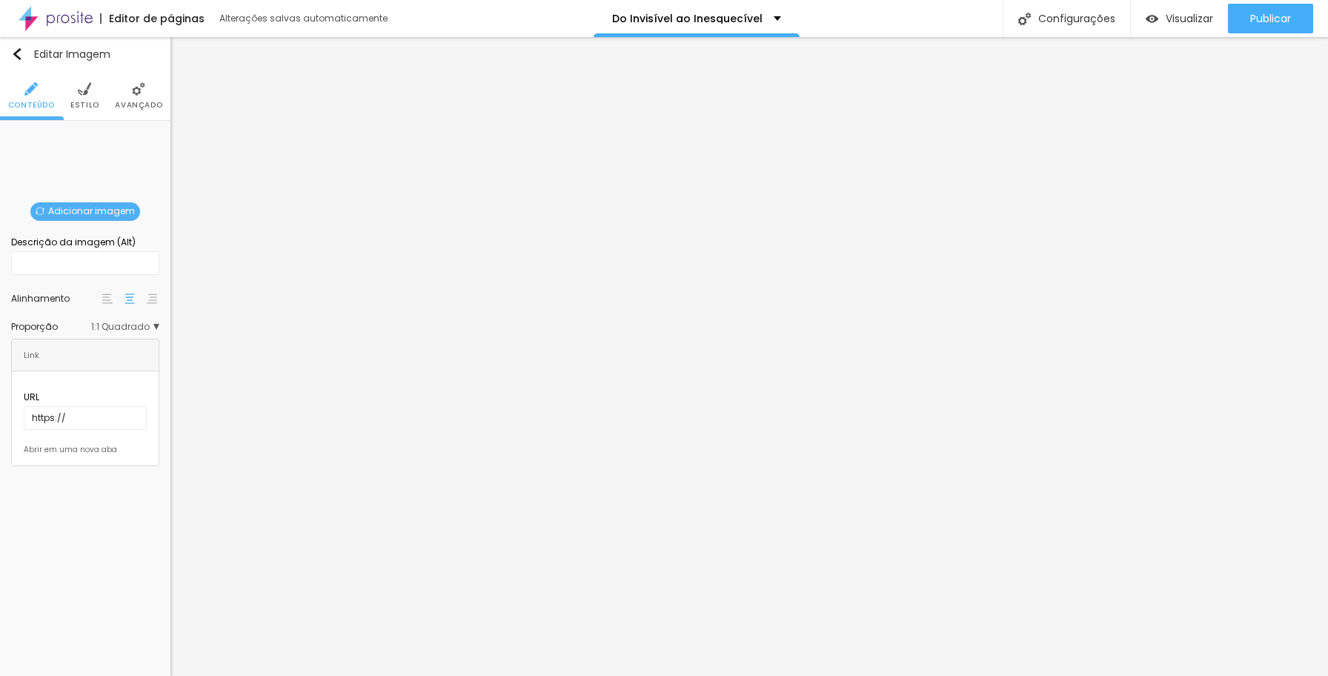
click at [122, 213] on span "Adicionar imagem" at bounding box center [85, 211] width 110 height 19
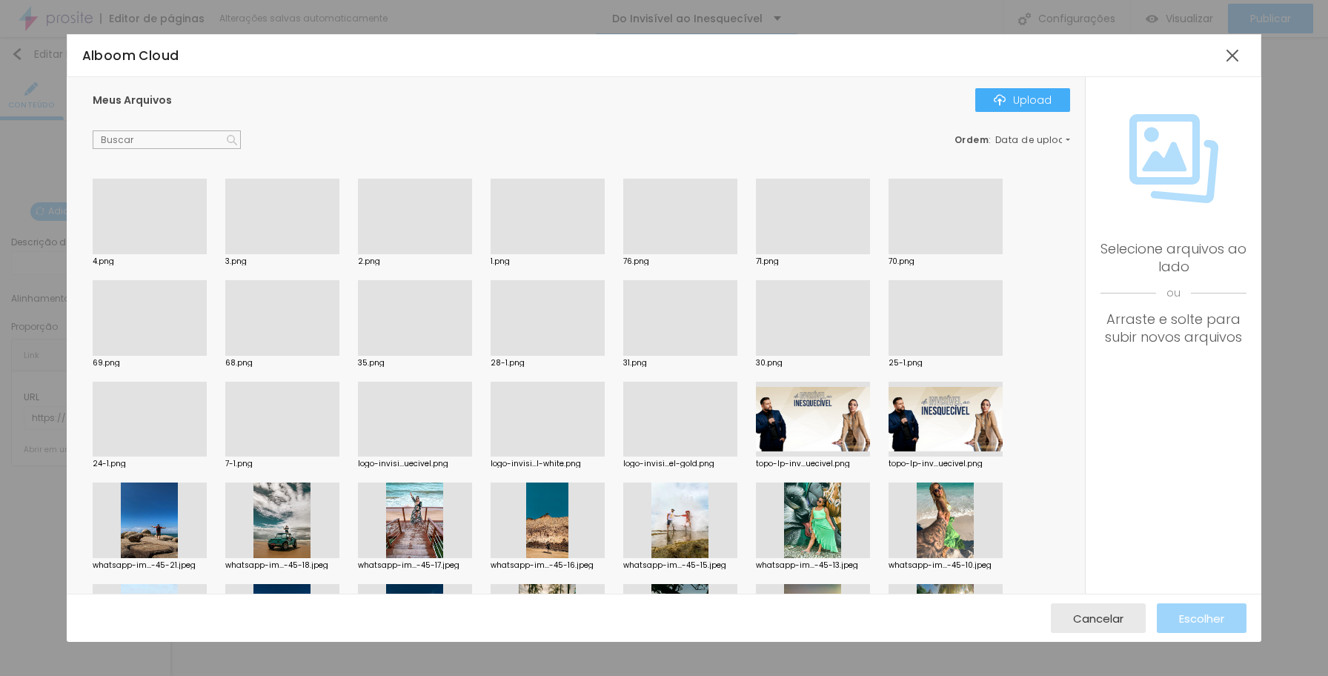
click at [174, 254] on div at bounding box center [150, 254] width 114 height 0
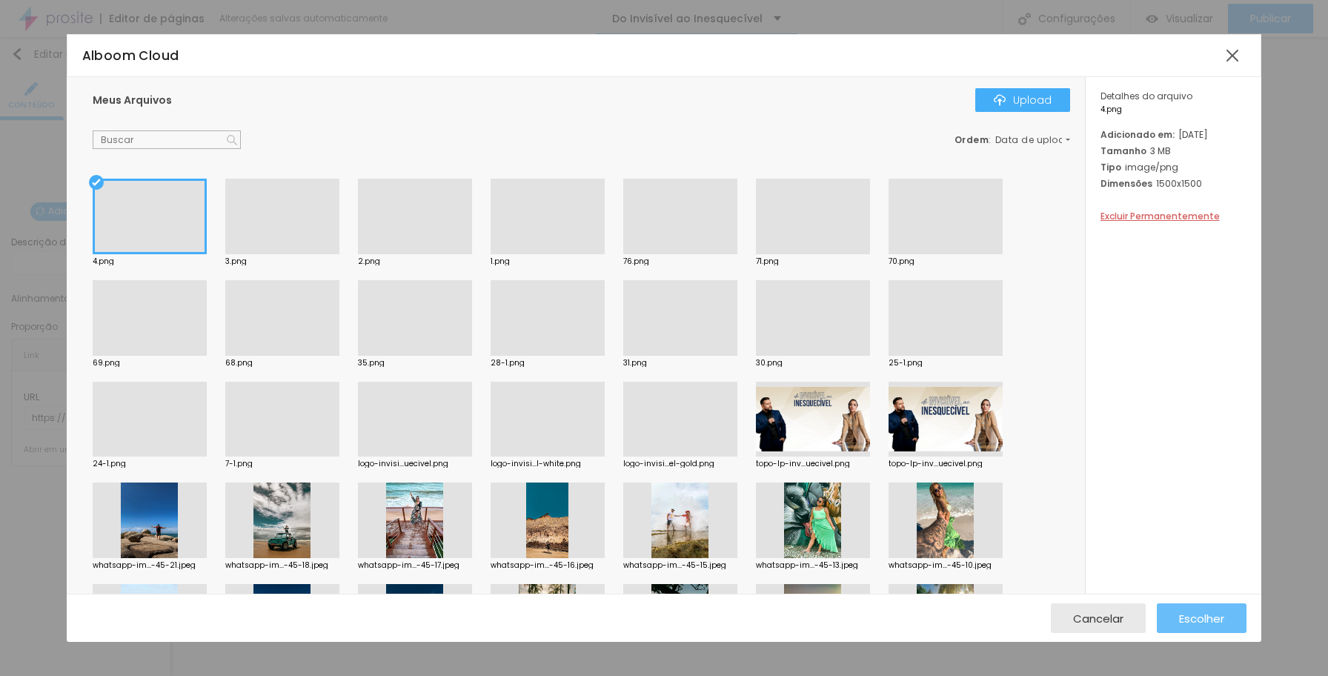
click at [1146, 625] on span "Escolher" at bounding box center [1201, 618] width 45 height 13
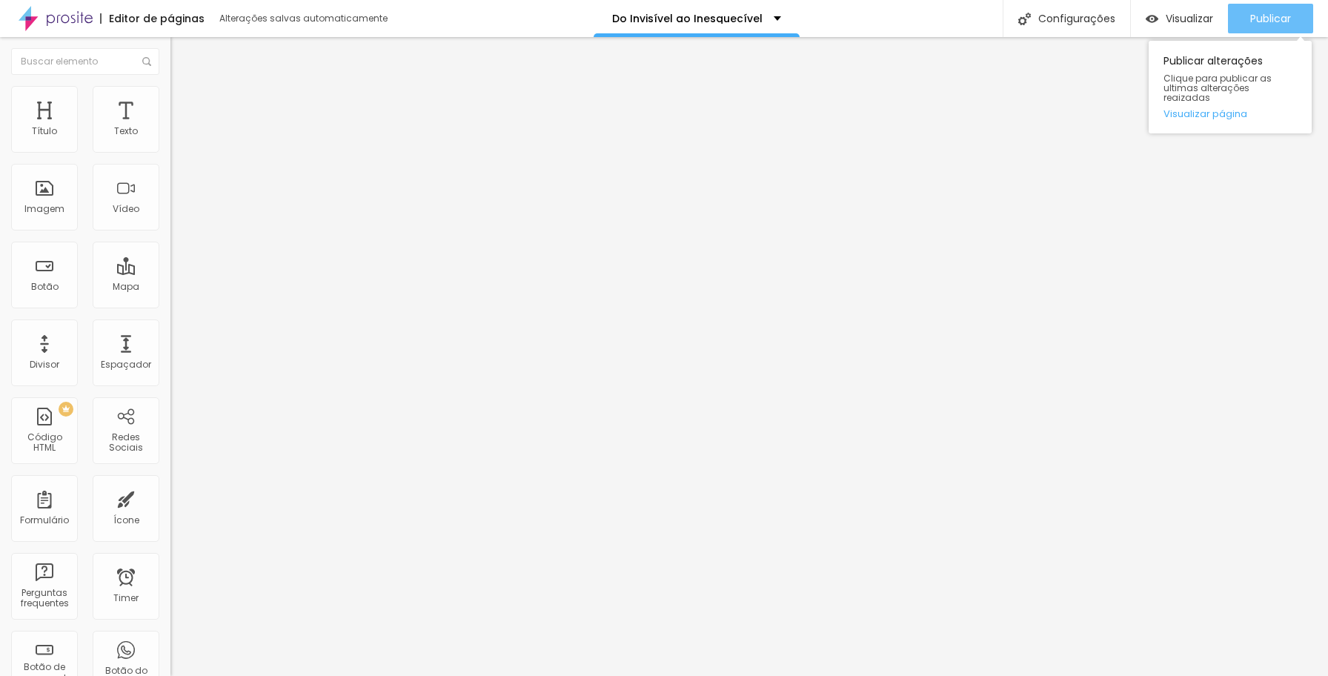
click at [1146, 20] on button "Publicar" at bounding box center [1270, 19] width 85 height 30
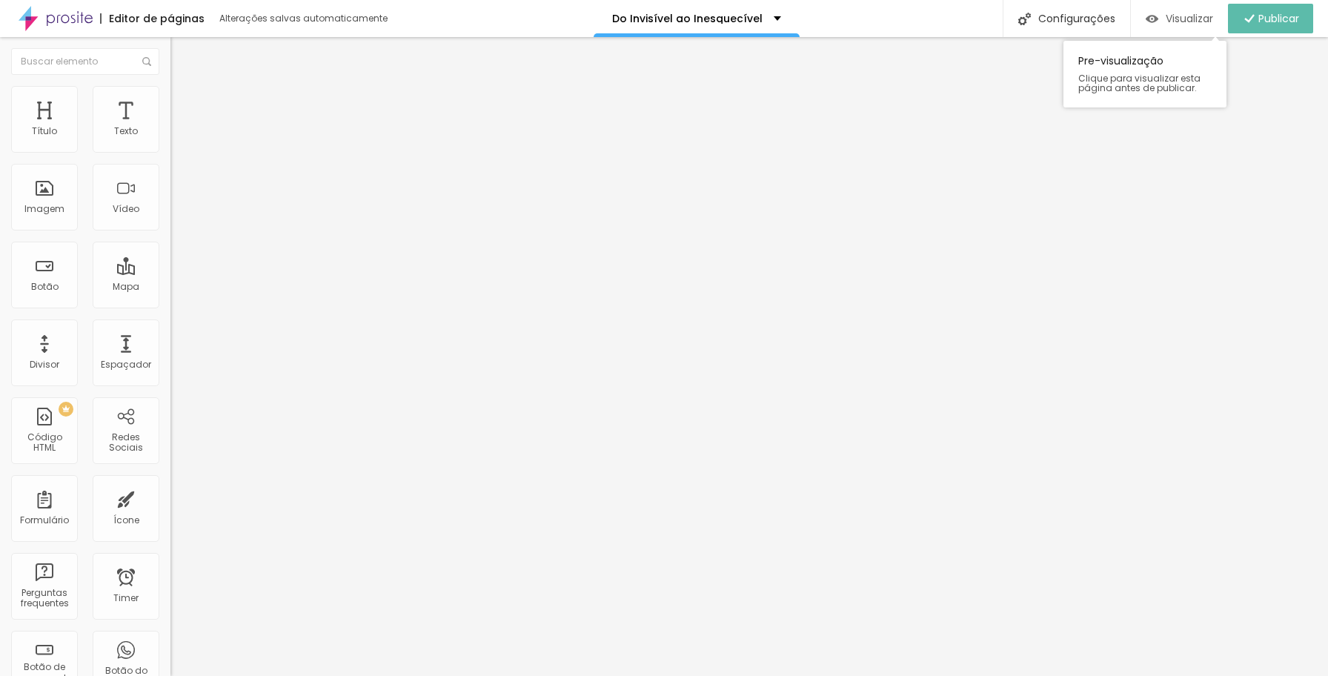
click at [1146, 19] on span "Visualizar" at bounding box center [1189, 19] width 47 height 12
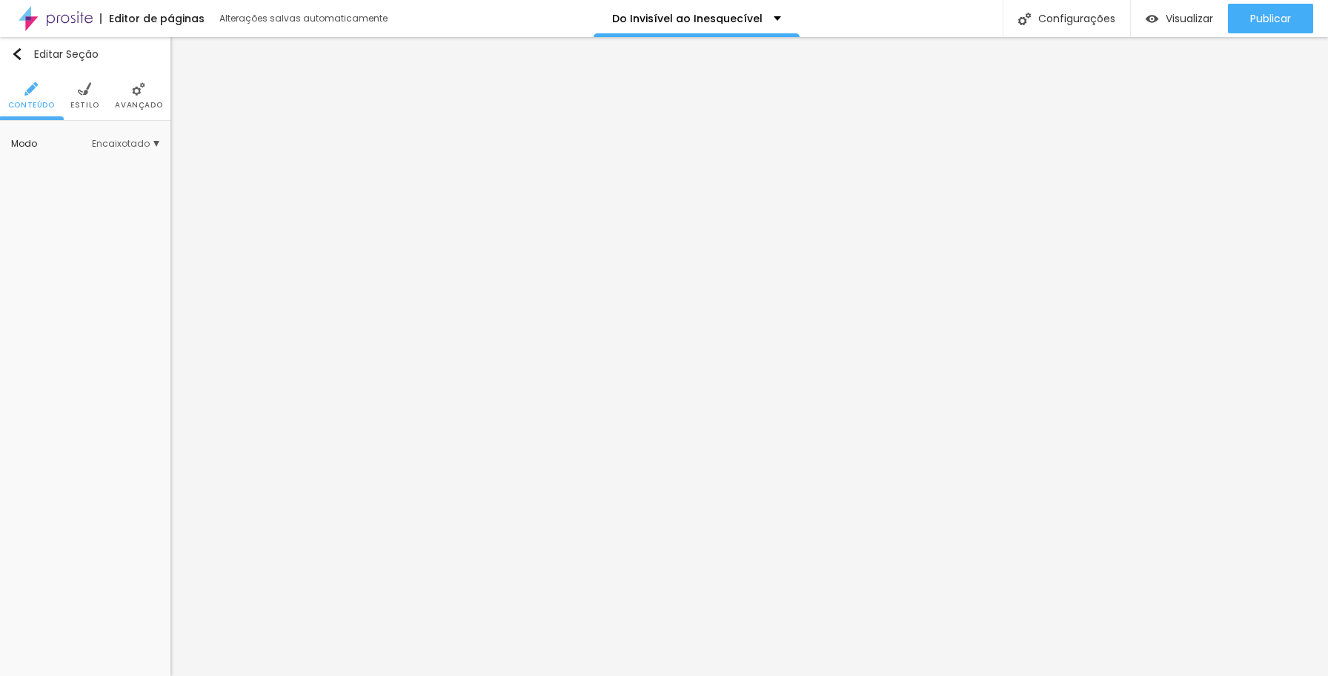
click at [87, 102] on span "Estilo" at bounding box center [84, 105] width 29 height 7
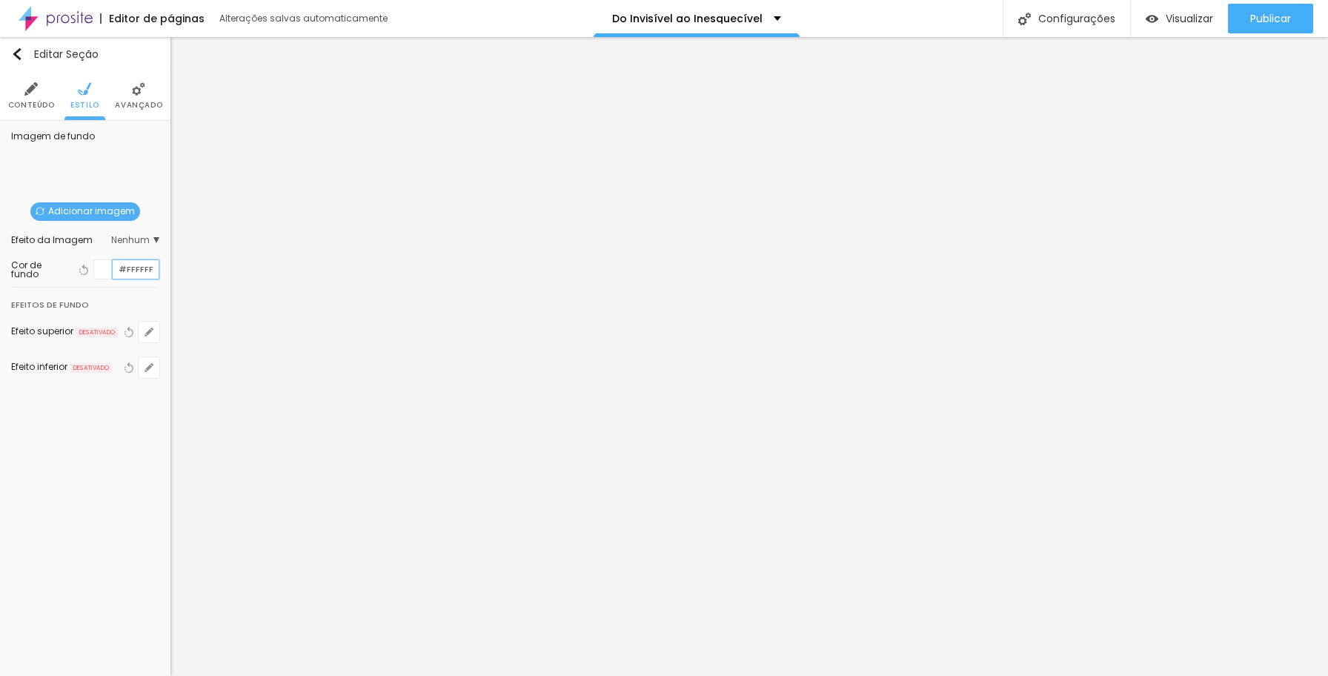
drag, startPoint x: 153, startPoint y: 269, endPoint x: 117, endPoint y: 269, distance: 36.3
click at [117, 269] on input "#FFFFFF" at bounding box center [136, 269] width 46 height 19
paste input "A89664"
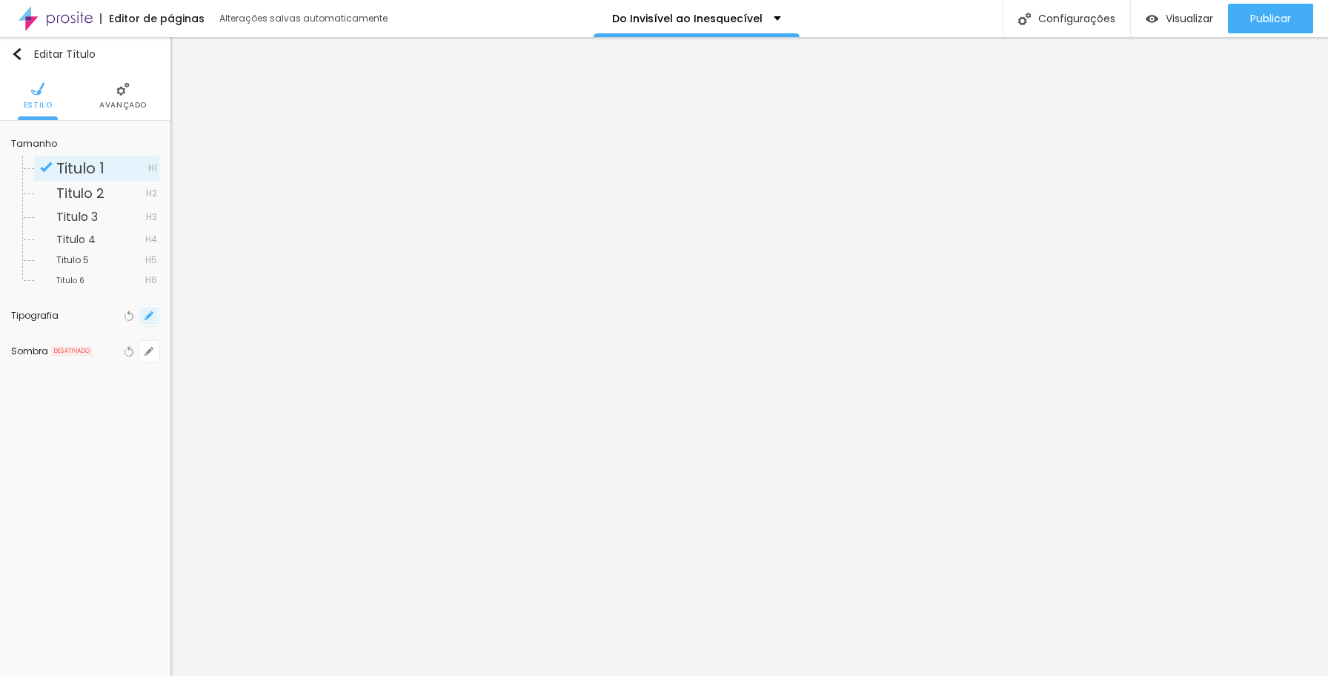
click at [147, 315] on icon "button" at bounding box center [149, 315] width 9 height 9
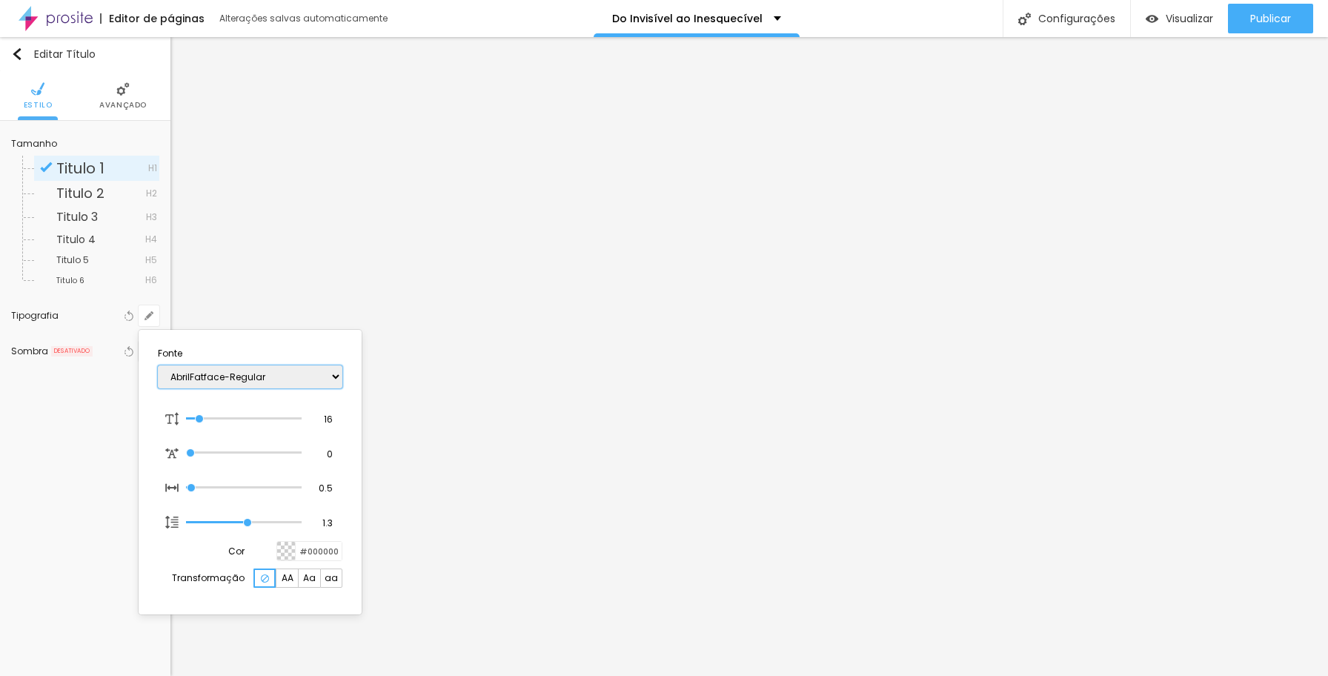
click at [333, 374] on select "AbrilFatface-Regular Actor-Regular Alegreya AlegreyaBlack [PERSON_NAME] Allan-R…" at bounding box center [250, 376] width 185 height 23
click at [158, 365] on select "AbrilFatface-Regular Actor-Regular Alegreya AlegreyaBlack [PERSON_NAME] Allan-R…" at bounding box center [250, 376] width 185 height 23
drag, startPoint x: 200, startPoint y: 416, endPoint x: 233, endPoint y: 417, distance: 32.6
click at [233, 417] on input "range" at bounding box center [234, 419] width 96 height 12
click at [608, 355] on div at bounding box center [664, 338] width 1328 height 676
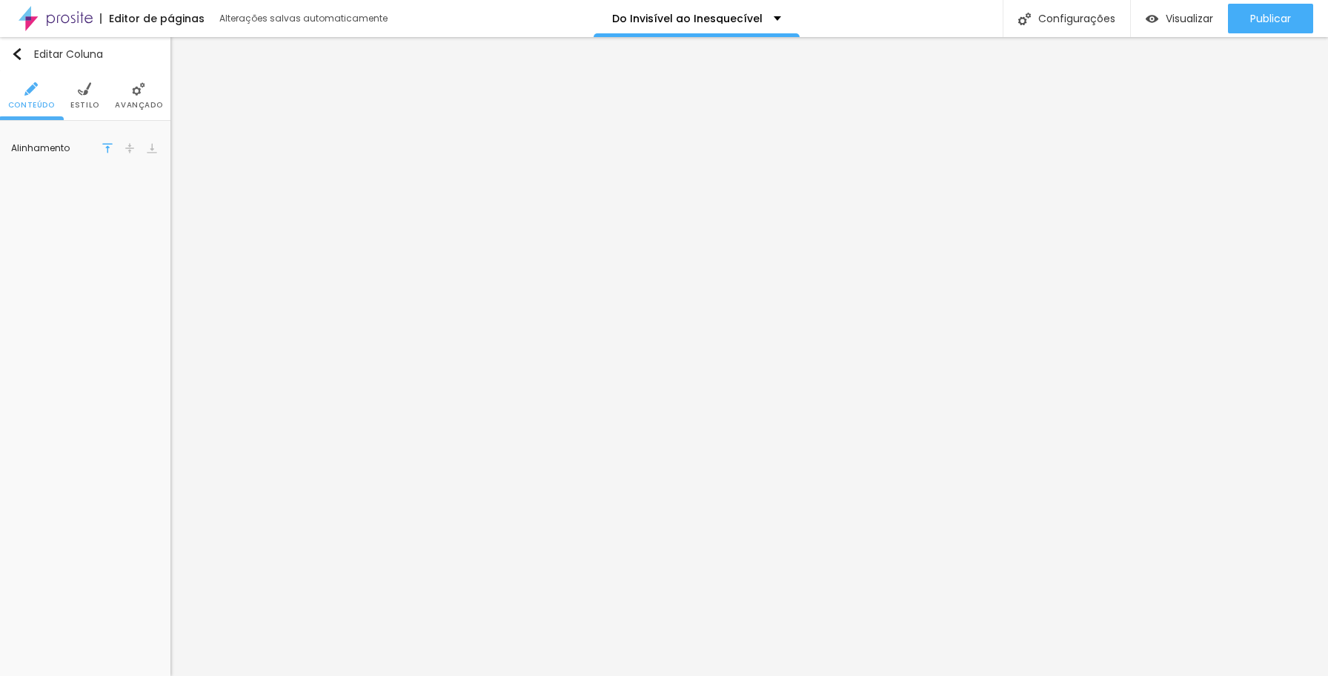
click at [92, 102] on span "Estilo" at bounding box center [84, 105] width 29 height 7
click at [132, 97] on li "Avançado" at bounding box center [138, 95] width 47 height 49
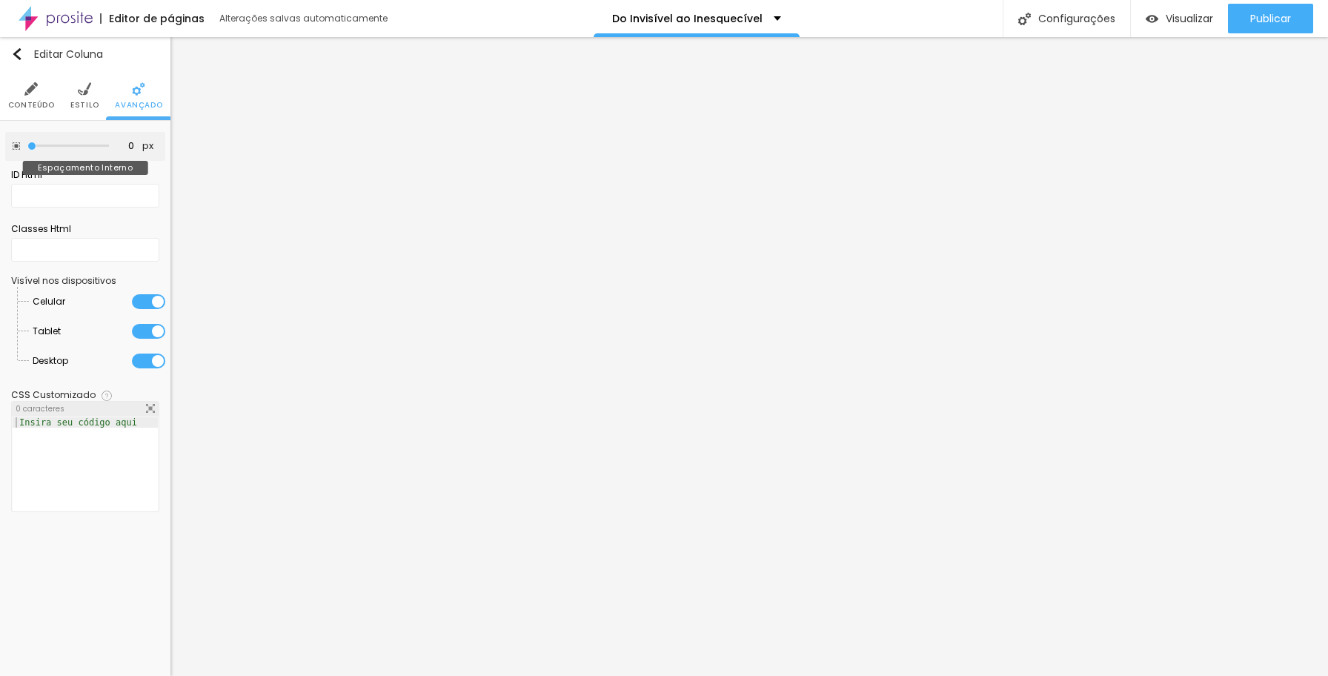
drag, startPoint x: 62, startPoint y: 146, endPoint x: -2, endPoint y: 145, distance: 64.5
click at [0, 145] on html "Editor de páginas Alterações salvas automaticamente Do Invisível ao Inesquecíve…" at bounding box center [664, 338] width 1328 height 676
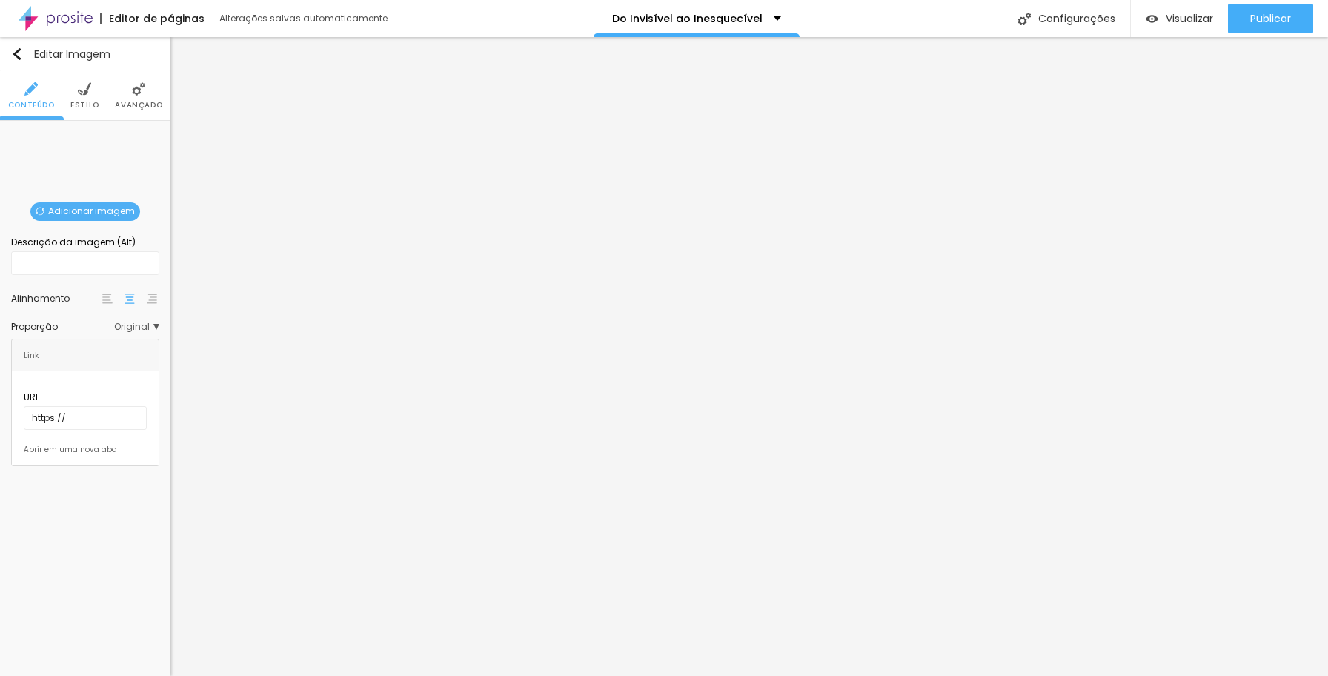
click at [154, 328] on span "Original" at bounding box center [136, 326] width 45 height 9
click at [127, 385] on span "Quadrado" at bounding box center [102, 388] width 93 height 9
click at [145, 328] on span "Original" at bounding box center [136, 326] width 45 height 9
click at [121, 382] on div "Quadrado 1:1" at bounding box center [96, 388] width 125 height 19
click at [139, 326] on span "Original" at bounding box center [136, 326] width 45 height 9
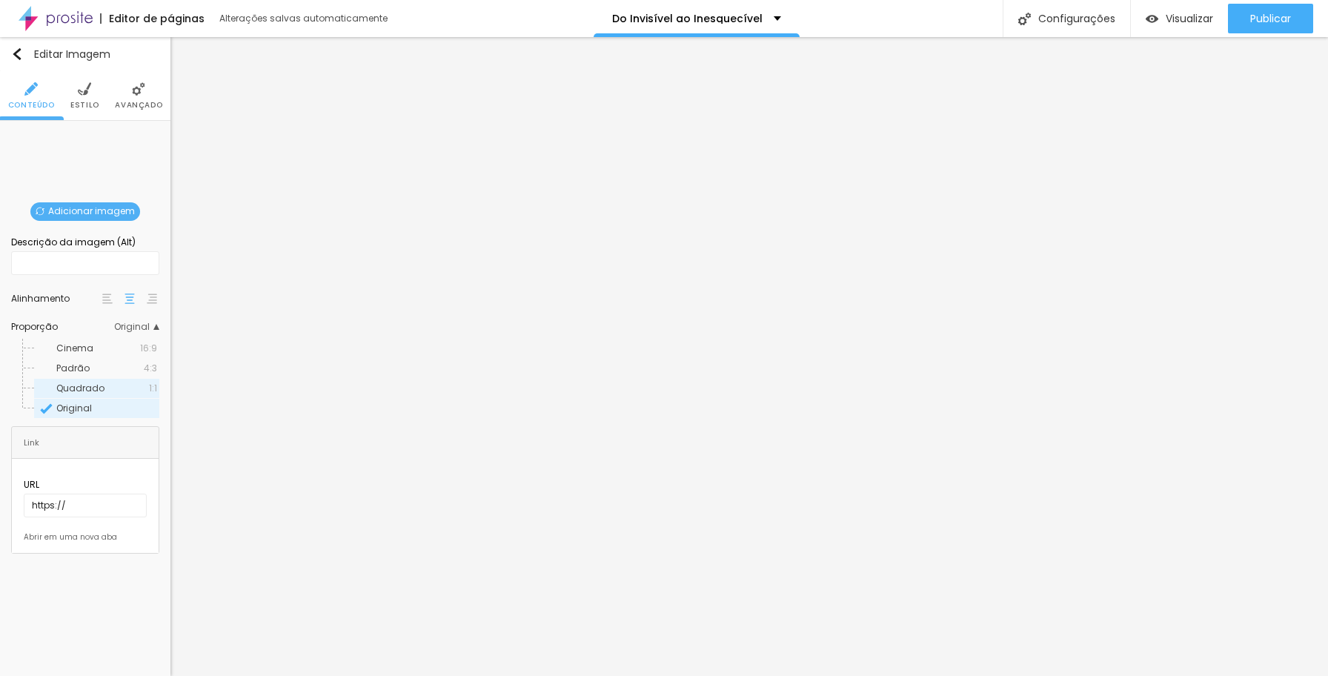
click at [123, 380] on div "Quadrado 1:1" at bounding box center [96, 388] width 125 height 19
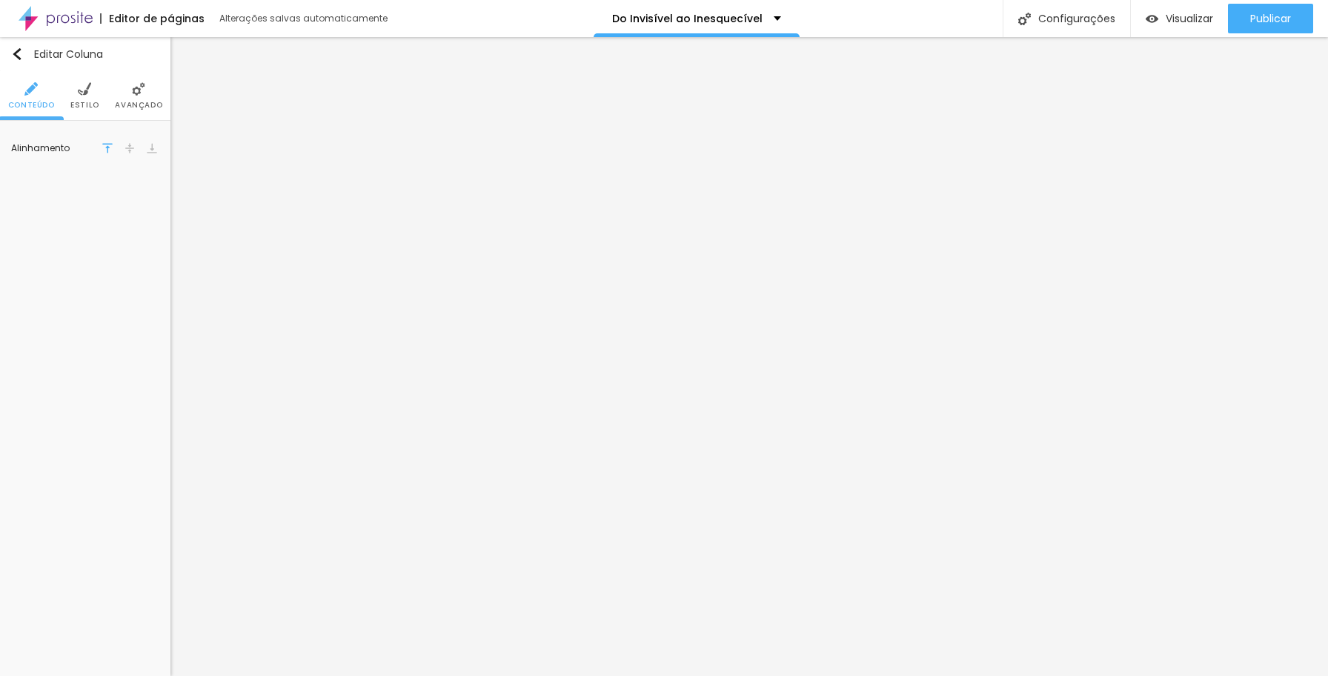
click at [144, 97] on li "Avançado" at bounding box center [138, 95] width 47 height 49
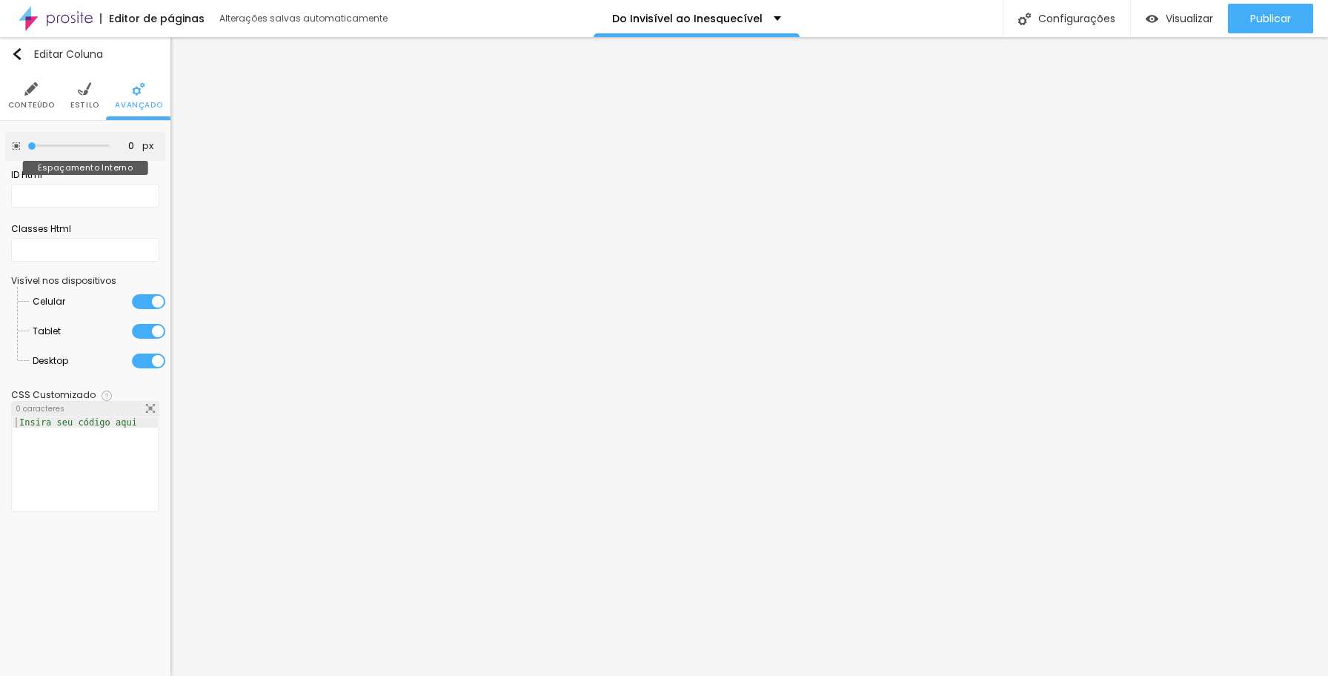
drag, startPoint x: 59, startPoint y: 142, endPoint x: -11, endPoint y: 139, distance: 69.7
click at [0, 139] on html "Editor de páginas Alterações salvas automaticamente Do Invisível ao Inesquecíve…" at bounding box center [664, 338] width 1328 height 676
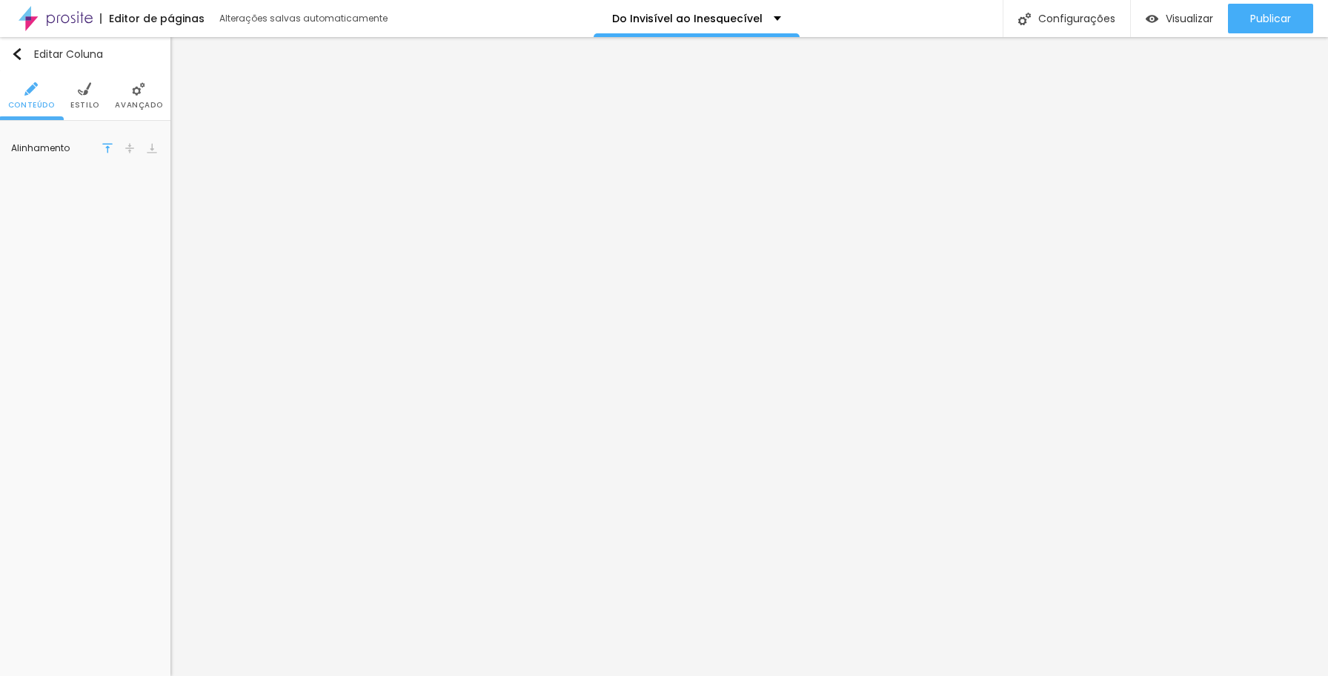
click at [133, 93] on img at bounding box center [138, 88] width 13 height 13
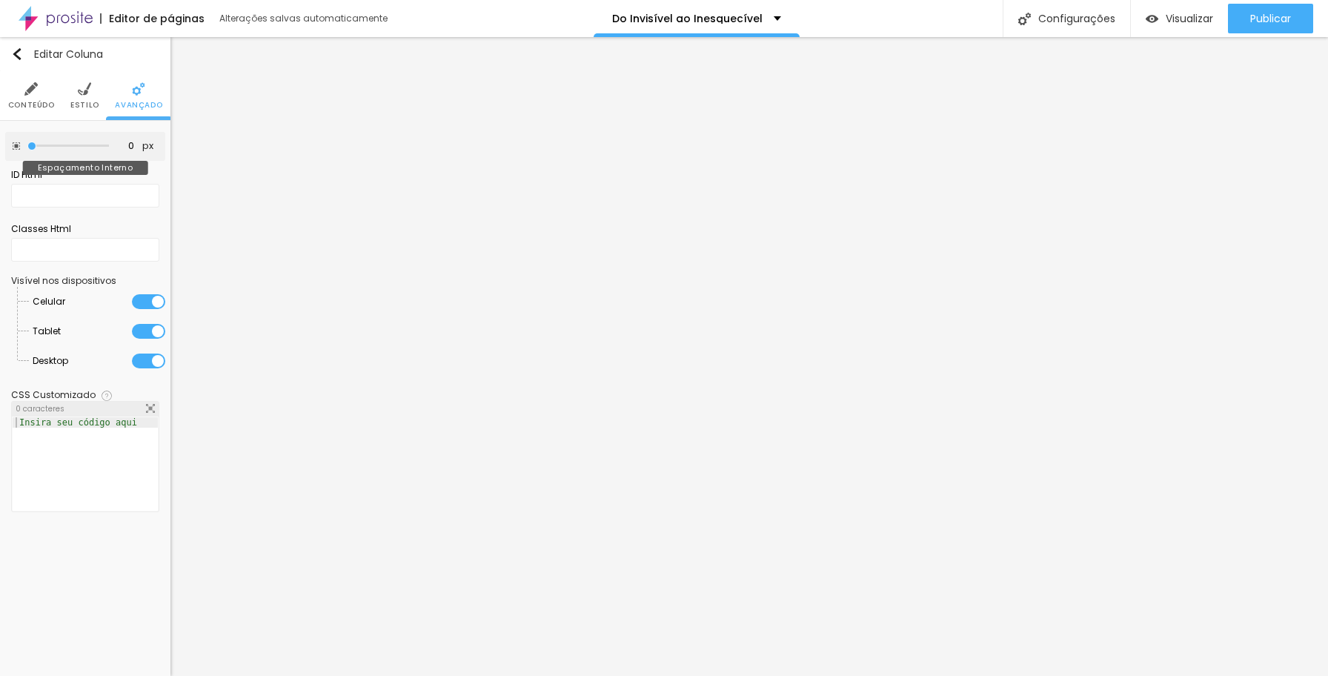
drag, startPoint x: 55, startPoint y: 144, endPoint x: 15, endPoint y: 142, distance: 40.1
click at [15, 143] on div "0 px Espaçamento Interno" at bounding box center [85, 146] width 160 height 29
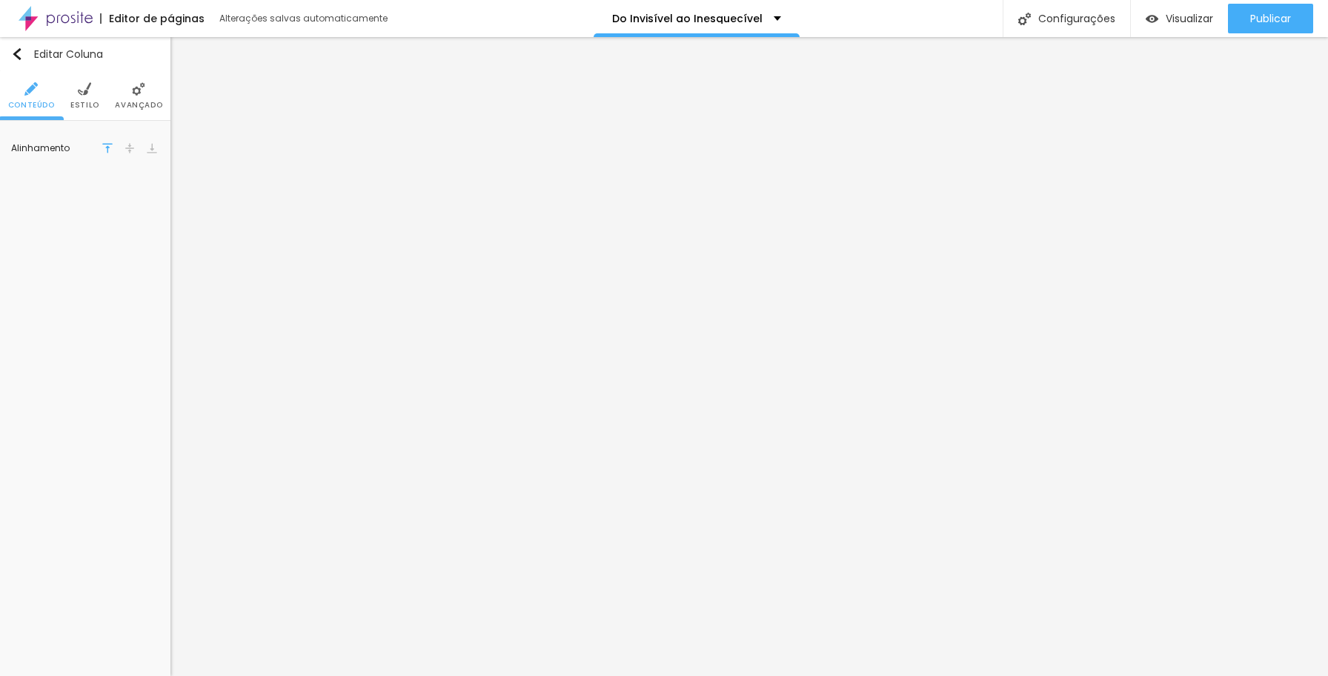
click at [142, 94] on img at bounding box center [138, 88] width 13 height 13
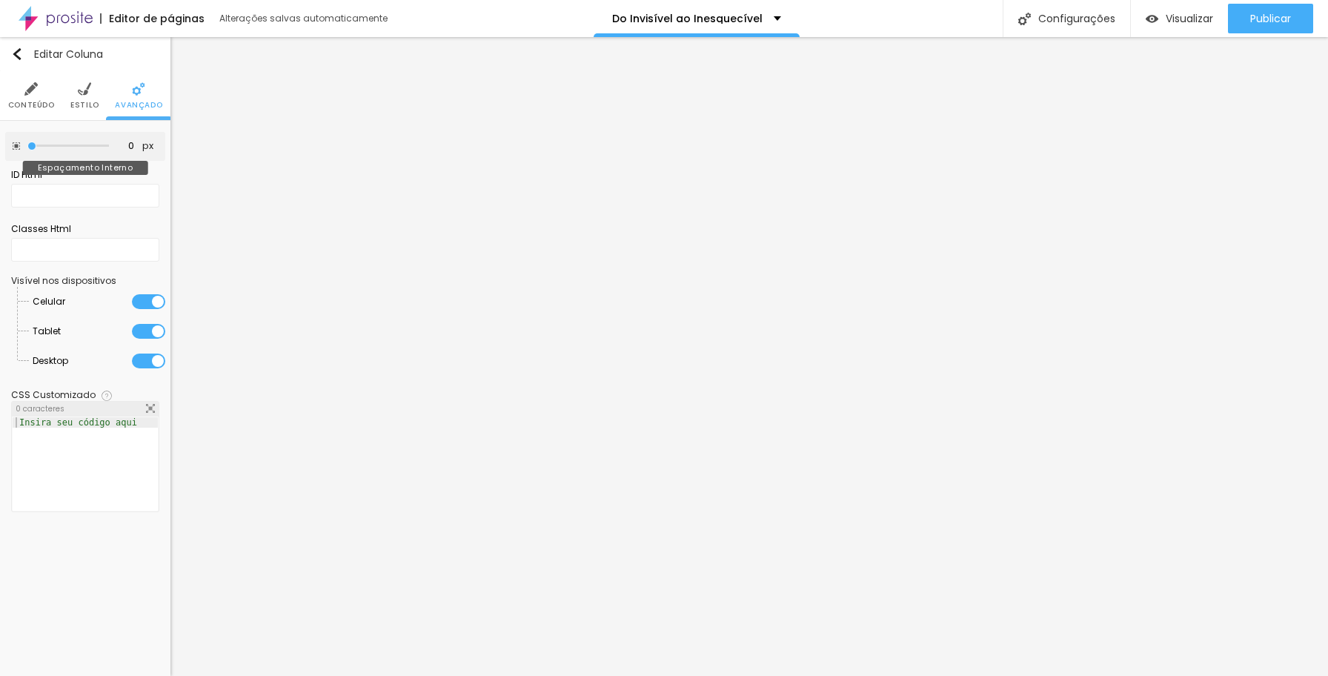
drag, startPoint x: 60, startPoint y: 142, endPoint x: -1, endPoint y: 136, distance: 61.0
click at [27, 142] on input "range" at bounding box center [68, 145] width 82 height 7
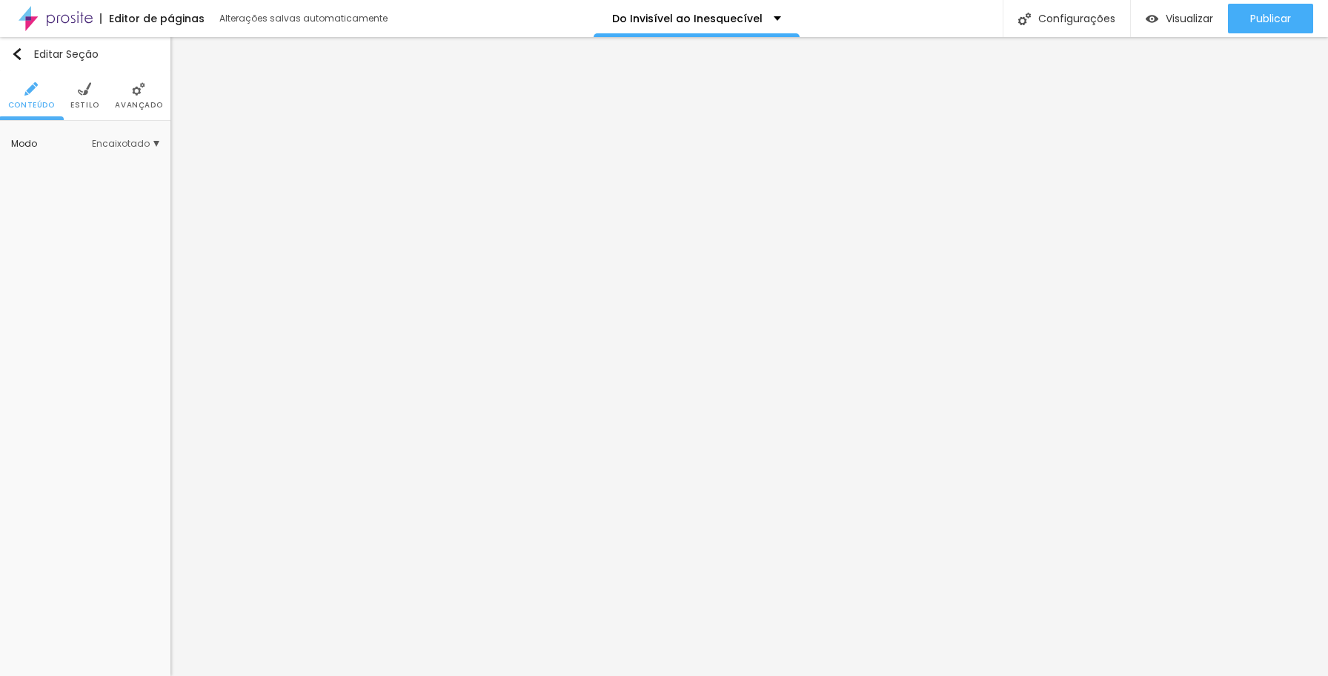
click at [76, 102] on span "Estilo" at bounding box center [84, 105] width 29 height 7
click at [124, 102] on span "Avançado" at bounding box center [138, 105] width 47 height 7
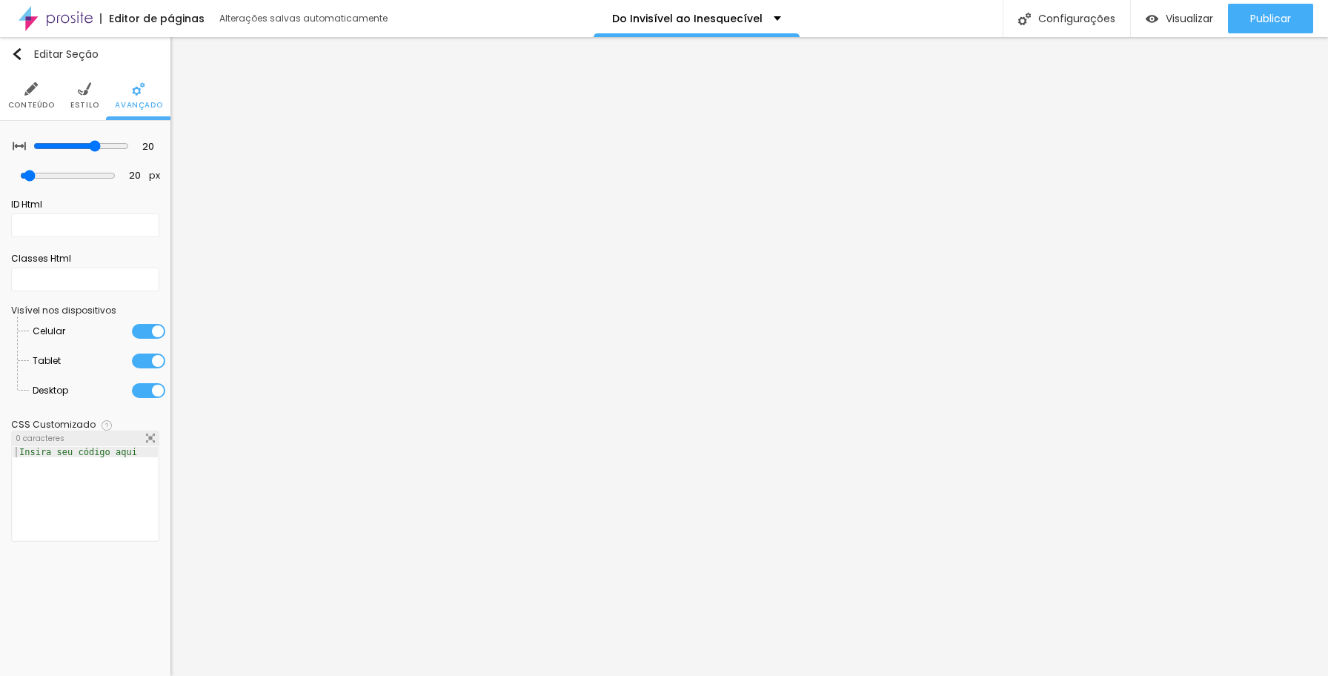
click at [89, 104] on span "Estilo" at bounding box center [84, 105] width 29 height 7
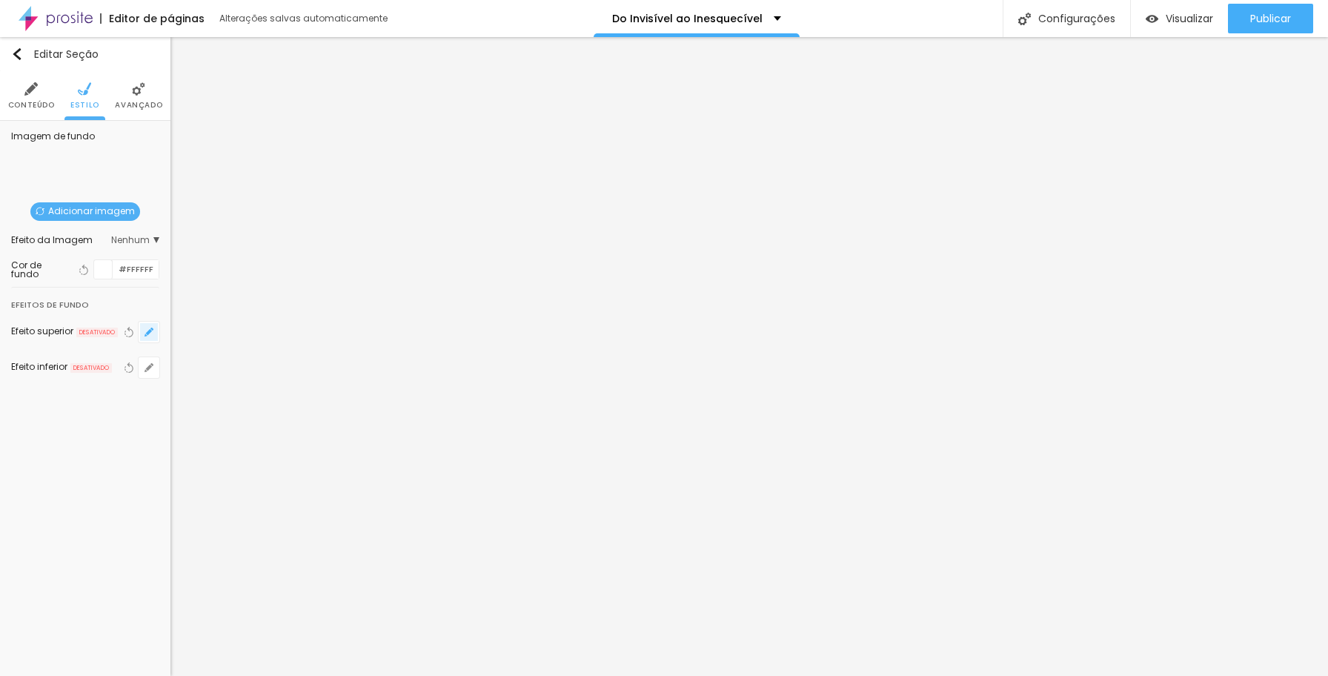
click at [150, 334] on icon "button" at bounding box center [149, 332] width 9 height 9
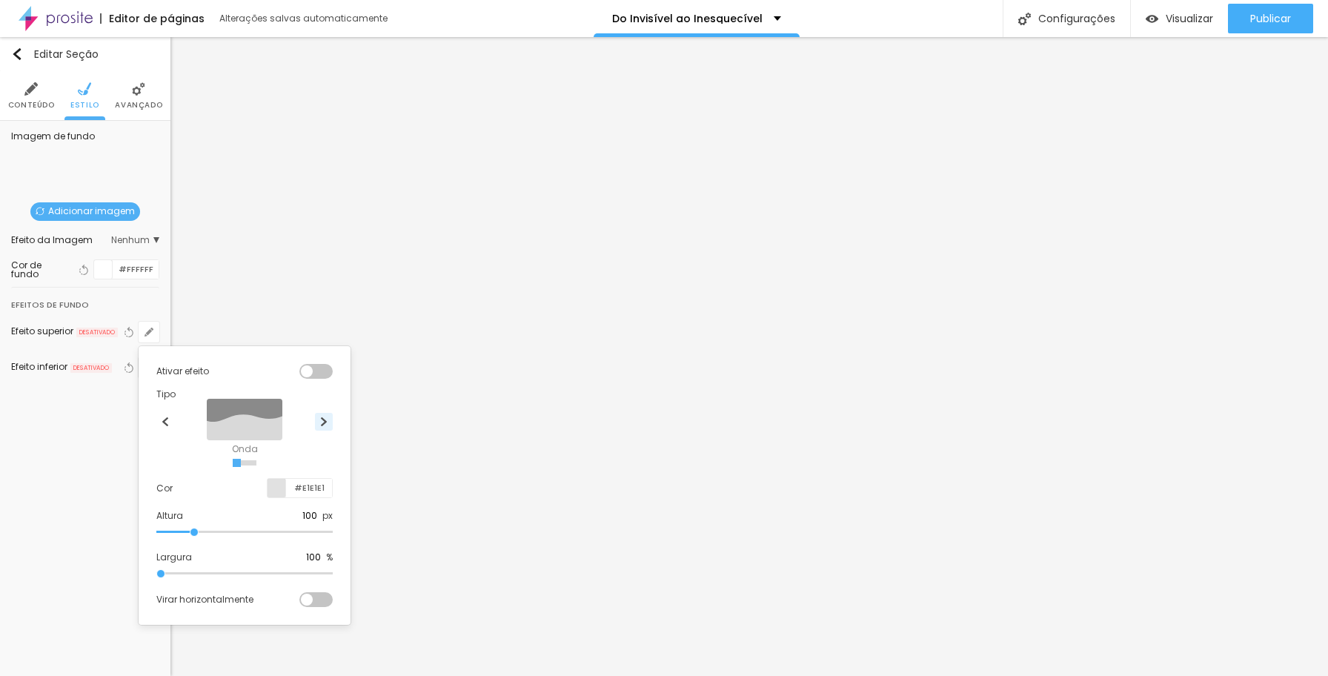
click at [323, 424] on img at bounding box center [323, 421] width 9 height 9
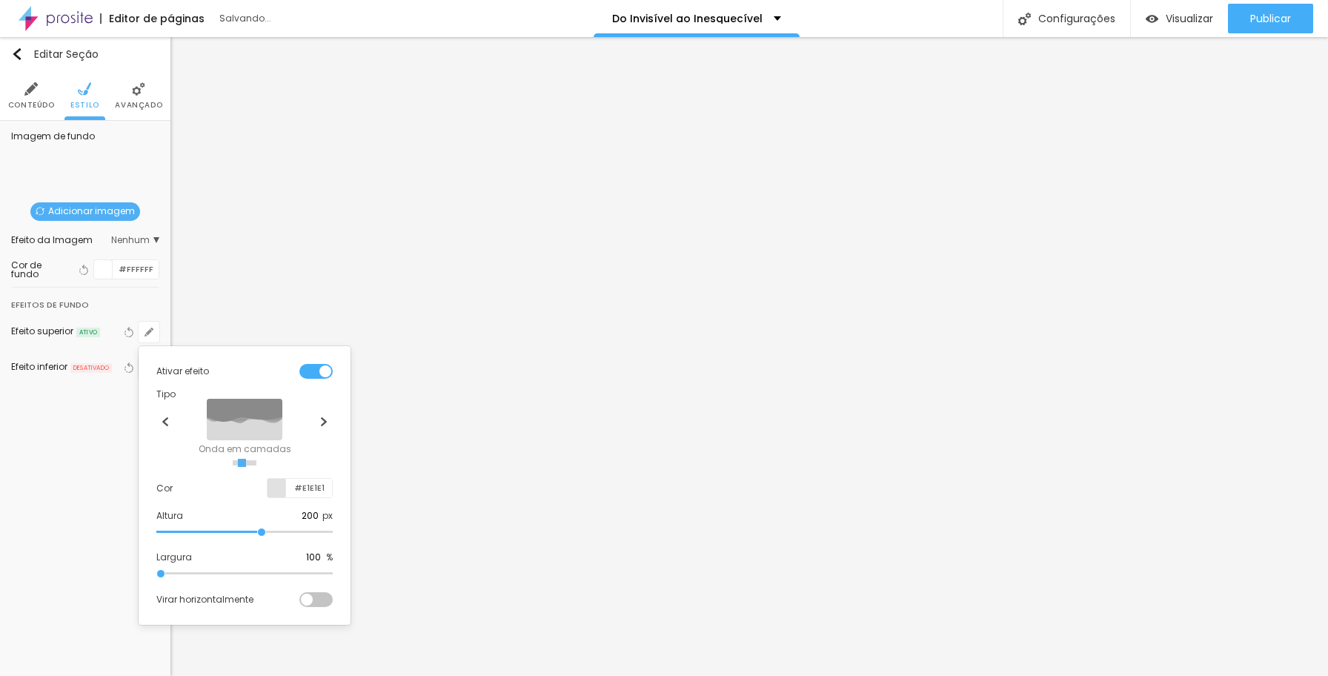
drag, startPoint x: 198, startPoint y: 532, endPoint x: 261, endPoint y: 534, distance: 63.0
click at [261, 534] on input "range" at bounding box center [244, 531] width 176 height 7
drag, startPoint x: 162, startPoint y: 571, endPoint x: 149, endPoint y: 571, distance: 13.4
click at [151, 571] on div "Ativar efeito Tipo Onda Onda em camadas Rampa Rampa em camadas Cor #E1E1E1 Altu…" at bounding box center [245, 485] width 200 height 267
click at [305, 597] on div at bounding box center [315, 599] width 33 height 15
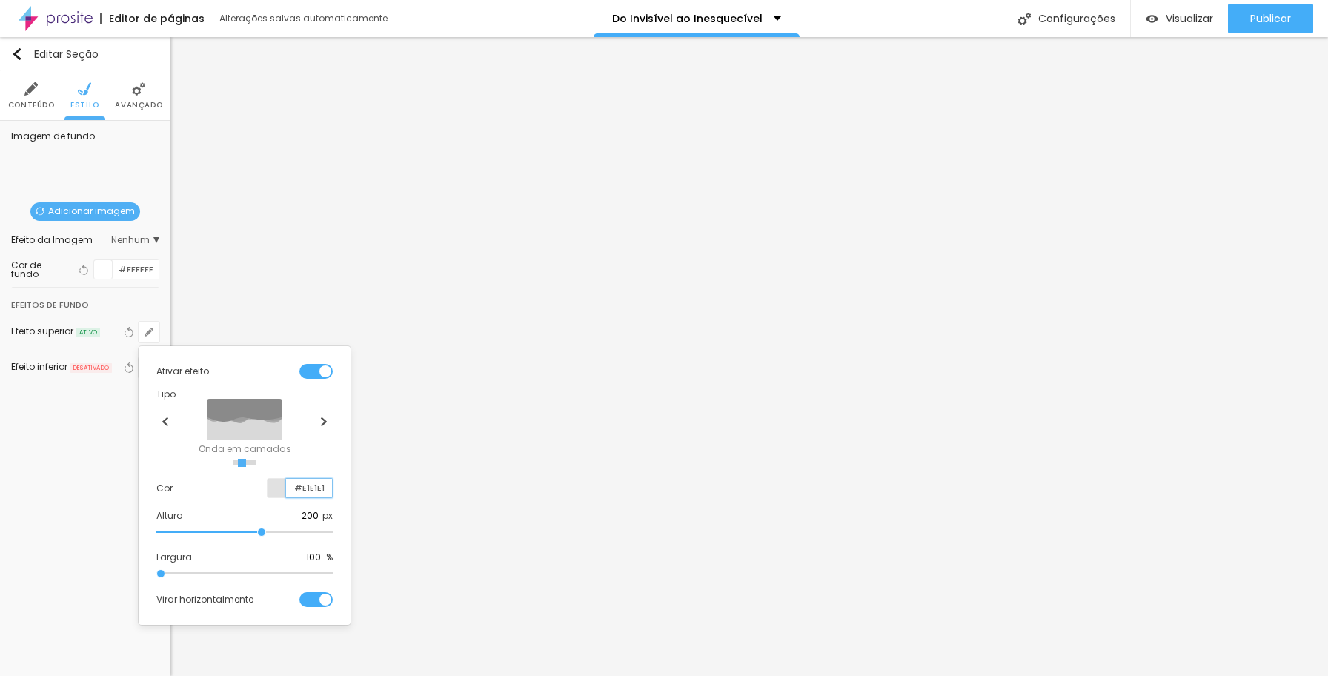
drag, startPoint x: 291, startPoint y: 485, endPoint x: 330, endPoint y: 486, distance: 38.6
click at [331, 487] on input "#E1E1E1" at bounding box center [309, 488] width 46 height 19
paste input "A89664"
click at [1146, 476] on div at bounding box center [664, 338] width 1328 height 676
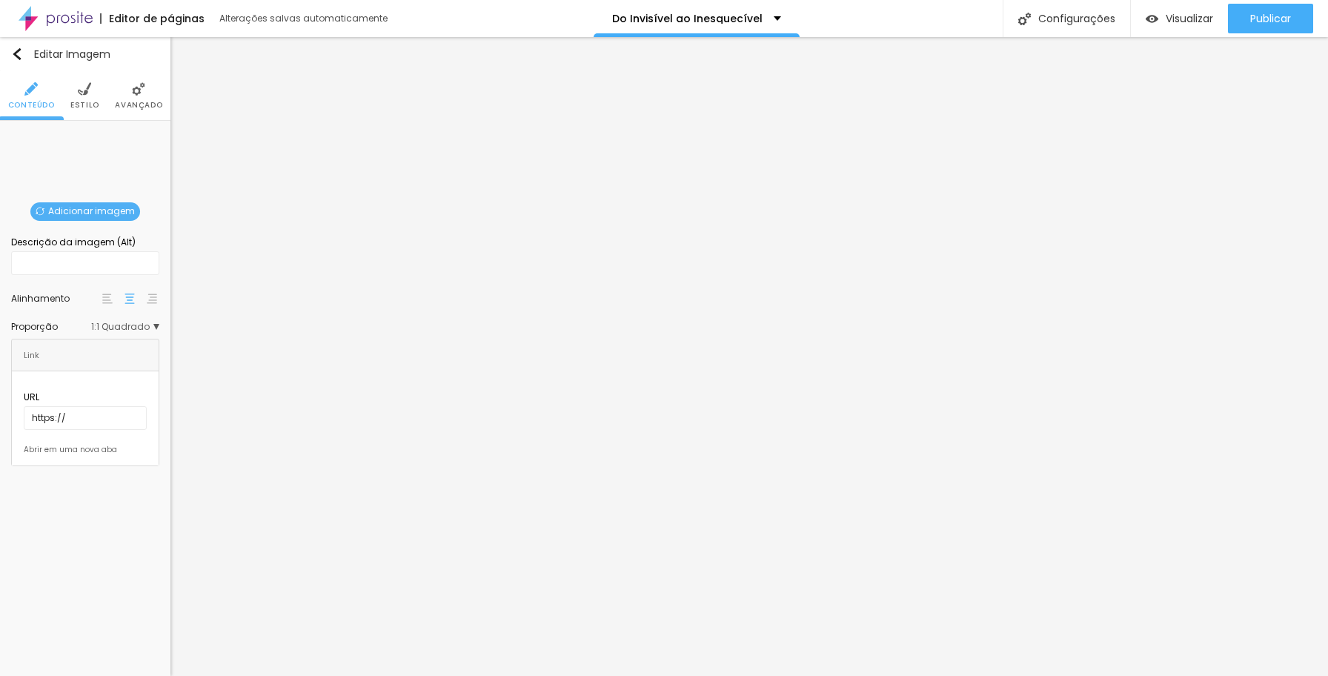
click at [105, 210] on span "Adicionar imagem" at bounding box center [85, 211] width 110 height 19
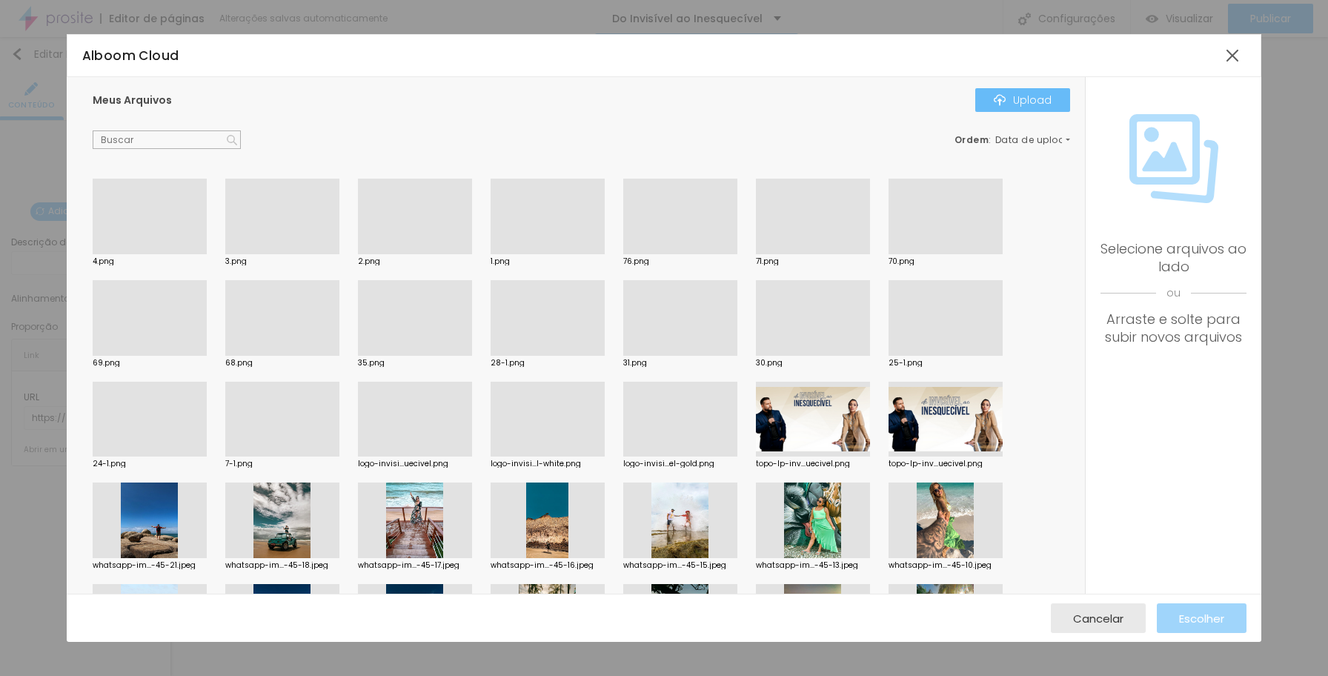
click at [1017, 100] on div "Upload" at bounding box center [1023, 100] width 58 height 12
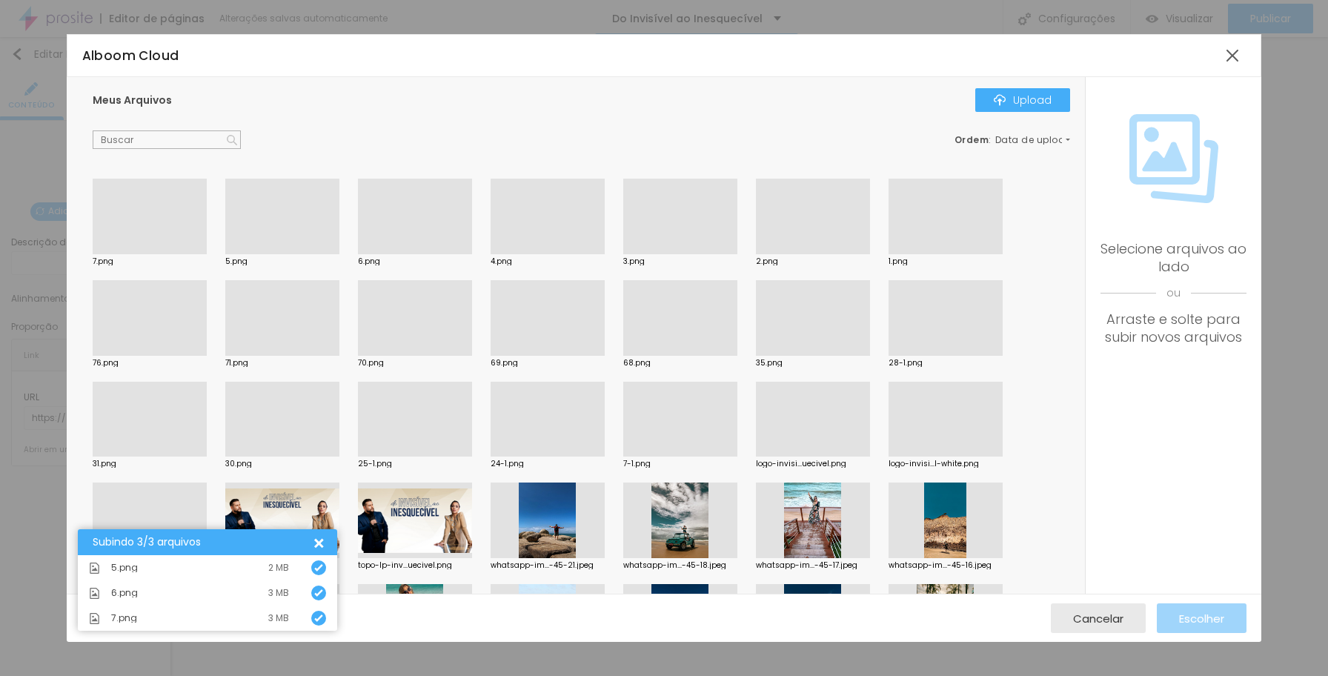
click at [294, 254] on div at bounding box center [282, 254] width 114 height 0
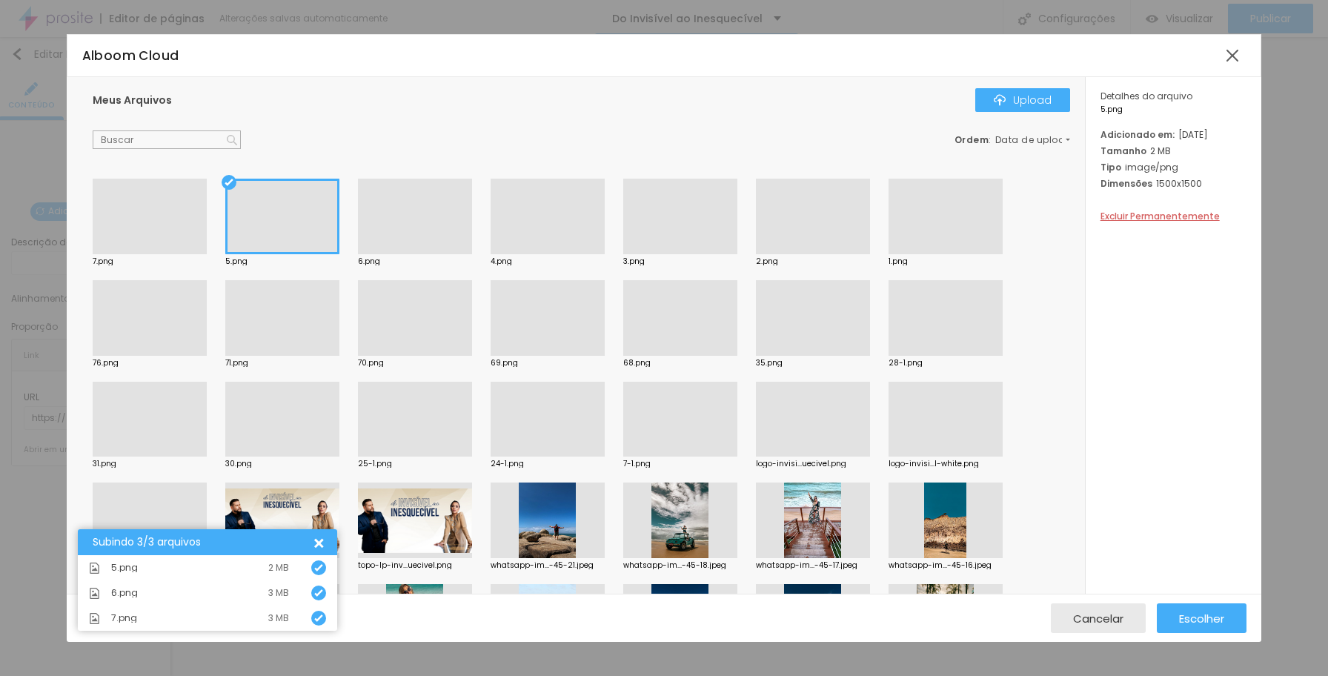
click at [294, 222] on div at bounding box center [282, 217] width 114 height 76
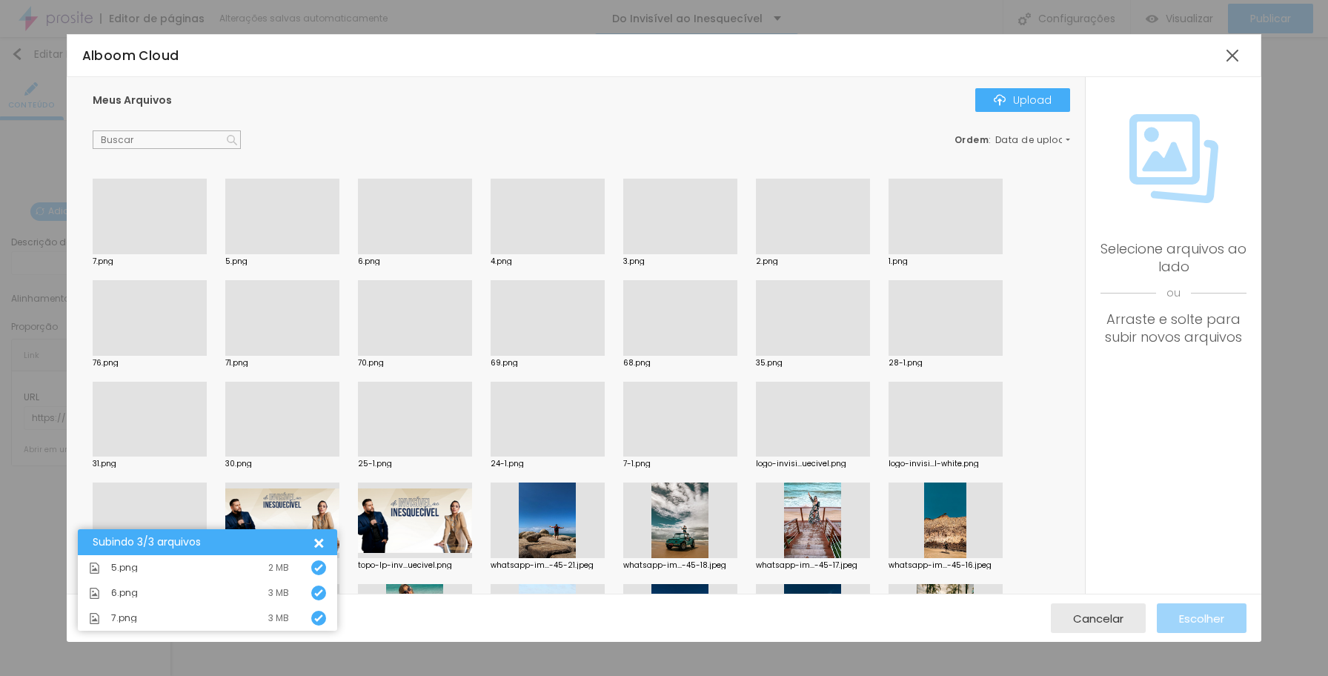
click at [415, 254] on div at bounding box center [415, 254] width 114 height 0
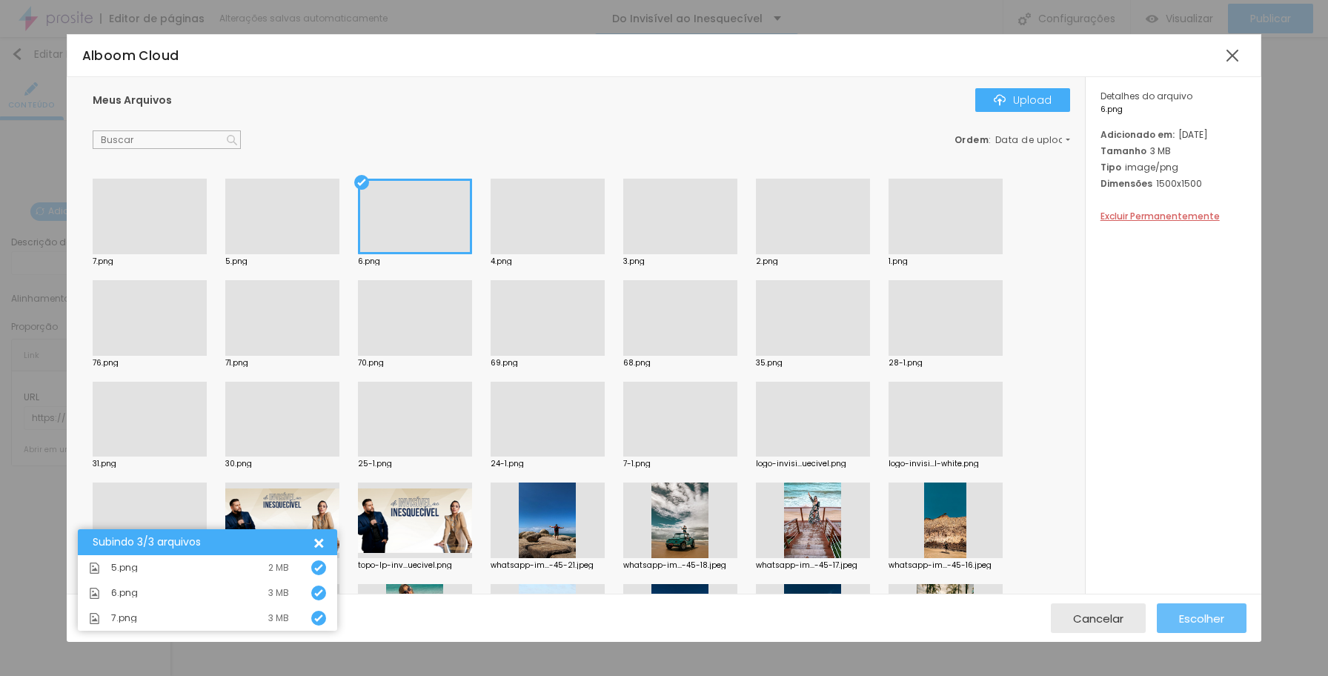
click at [1146, 626] on div "Escolher" at bounding box center [1201, 618] width 45 height 30
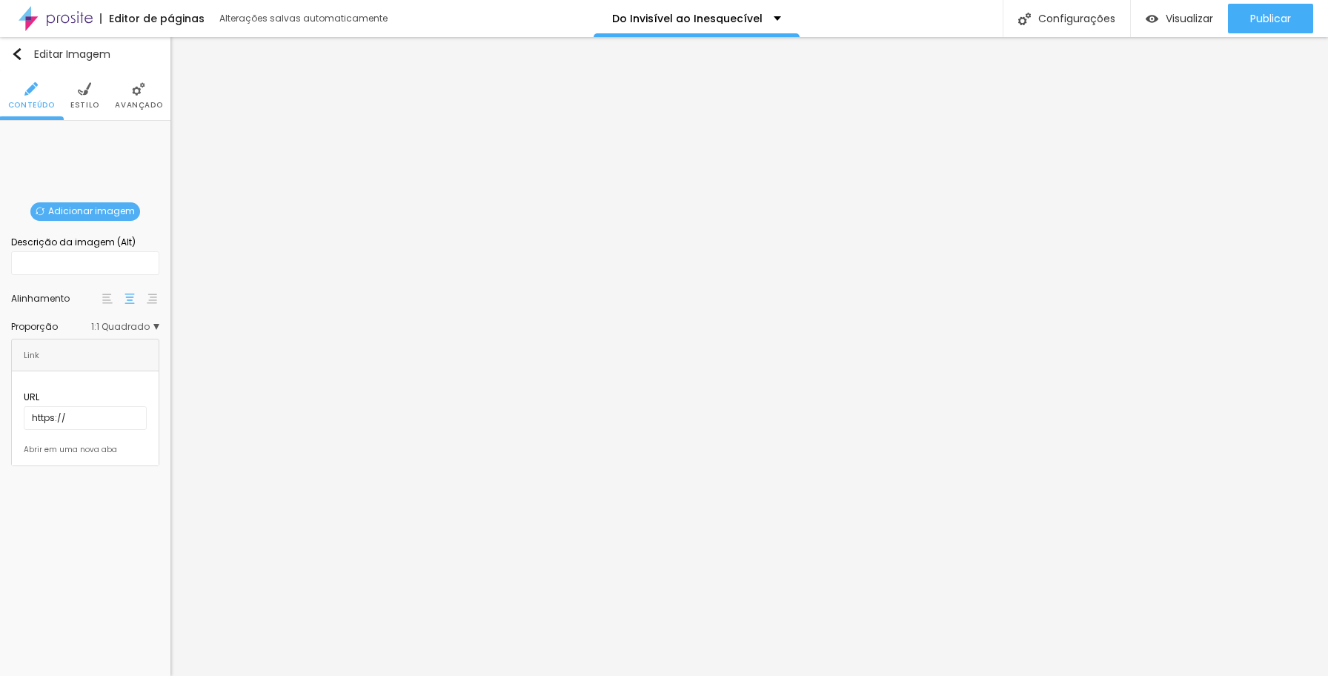
click at [120, 208] on span "Adicionar imagem" at bounding box center [85, 211] width 110 height 19
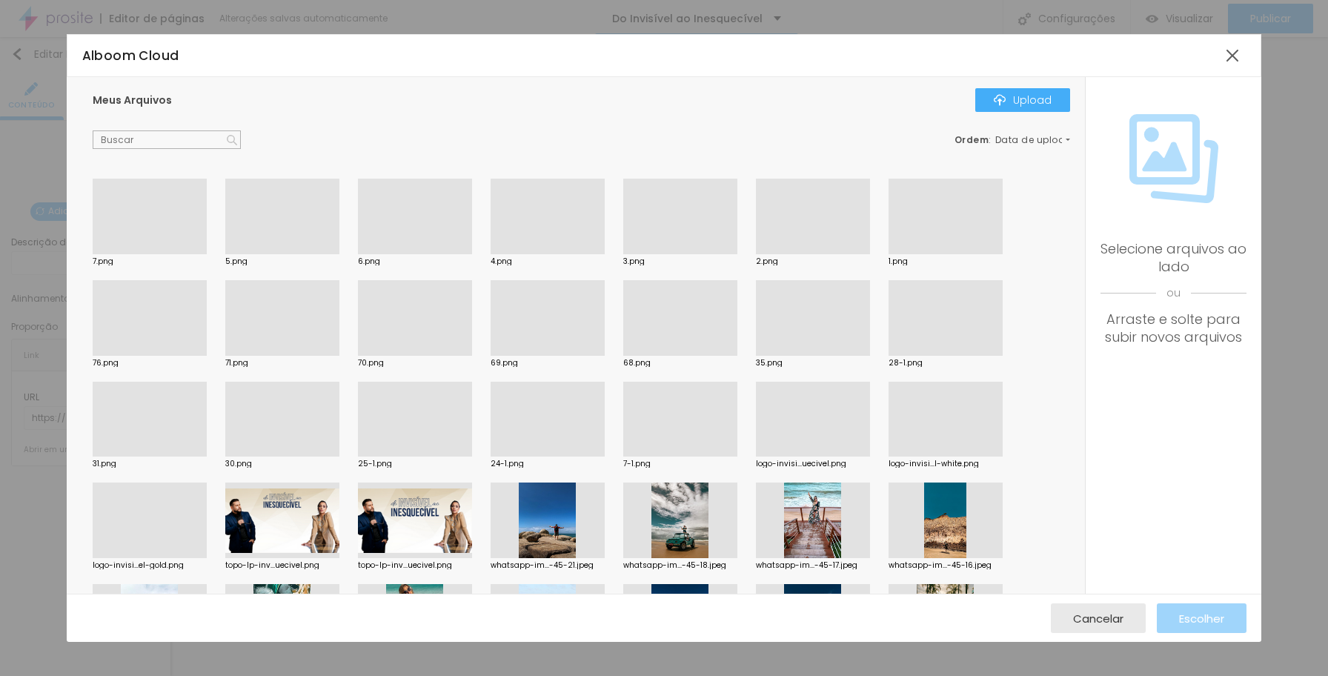
click at [283, 254] on div at bounding box center [282, 254] width 114 height 0
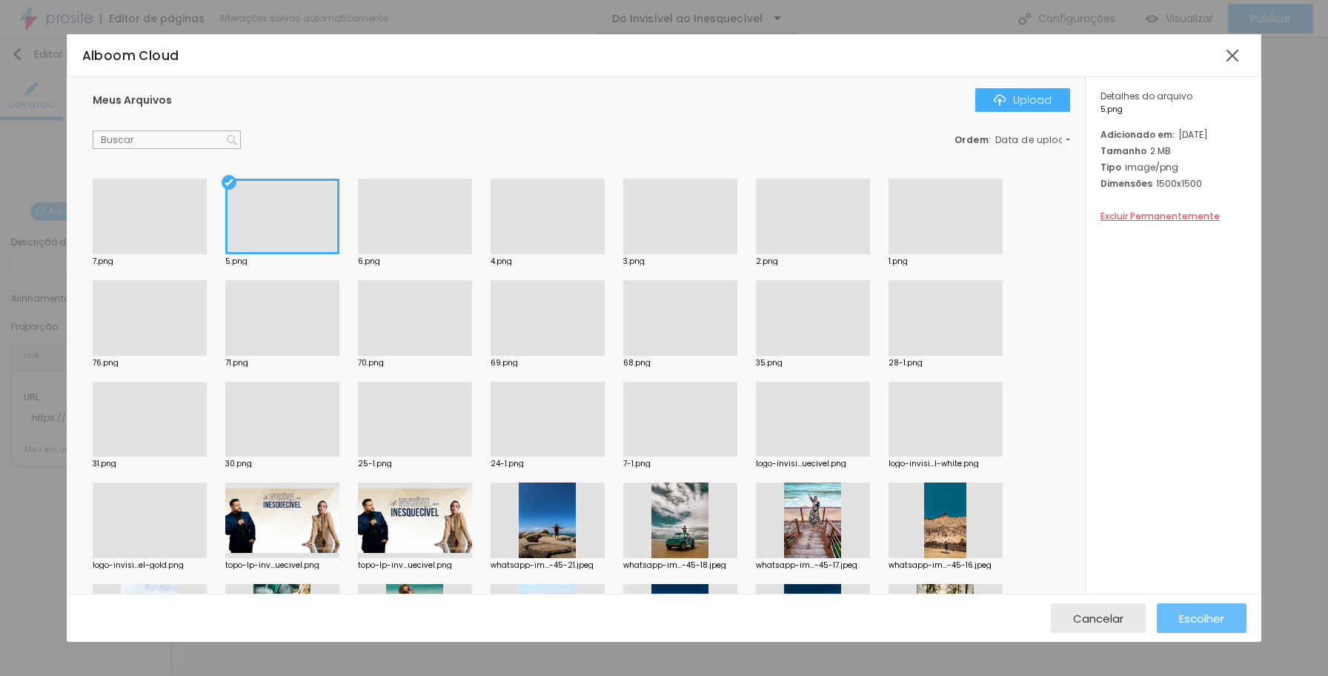
click at [1146, 618] on span "Escolher" at bounding box center [1201, 618] width 45 height 13
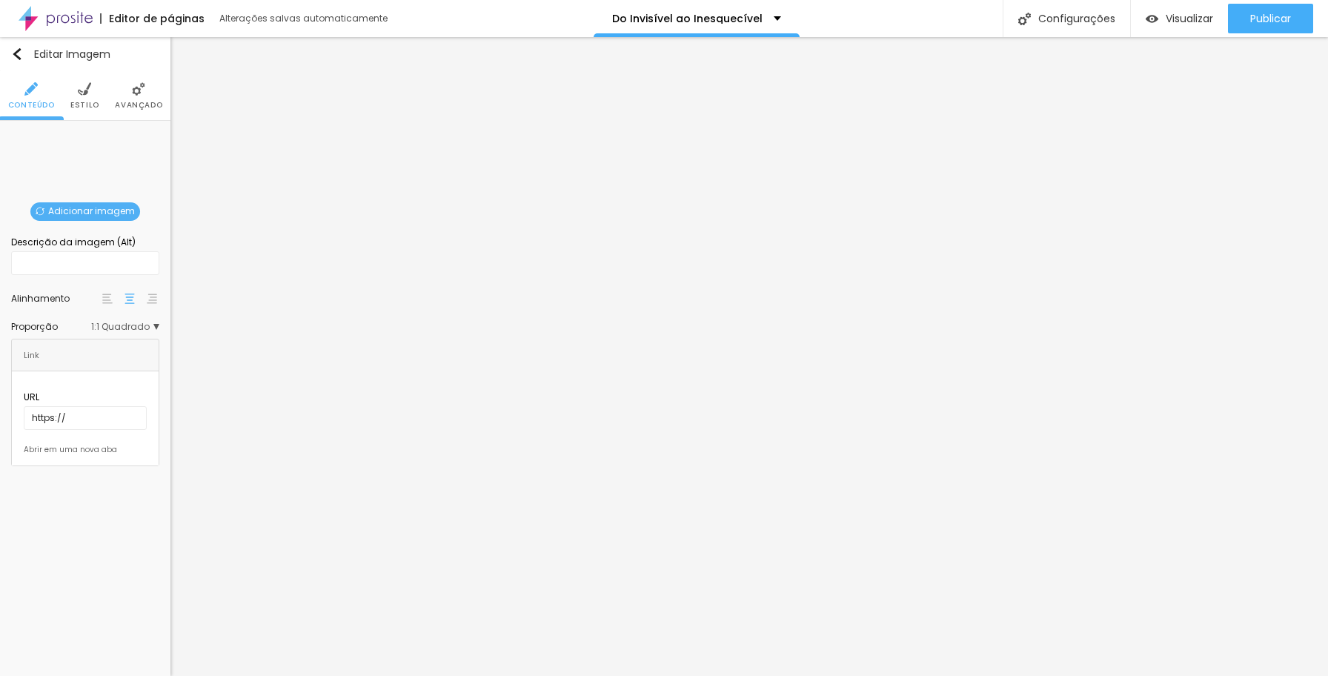
click at [84, 205] on span "Adicionar imagem" at bounding box center [85, 211] width 110 height 19
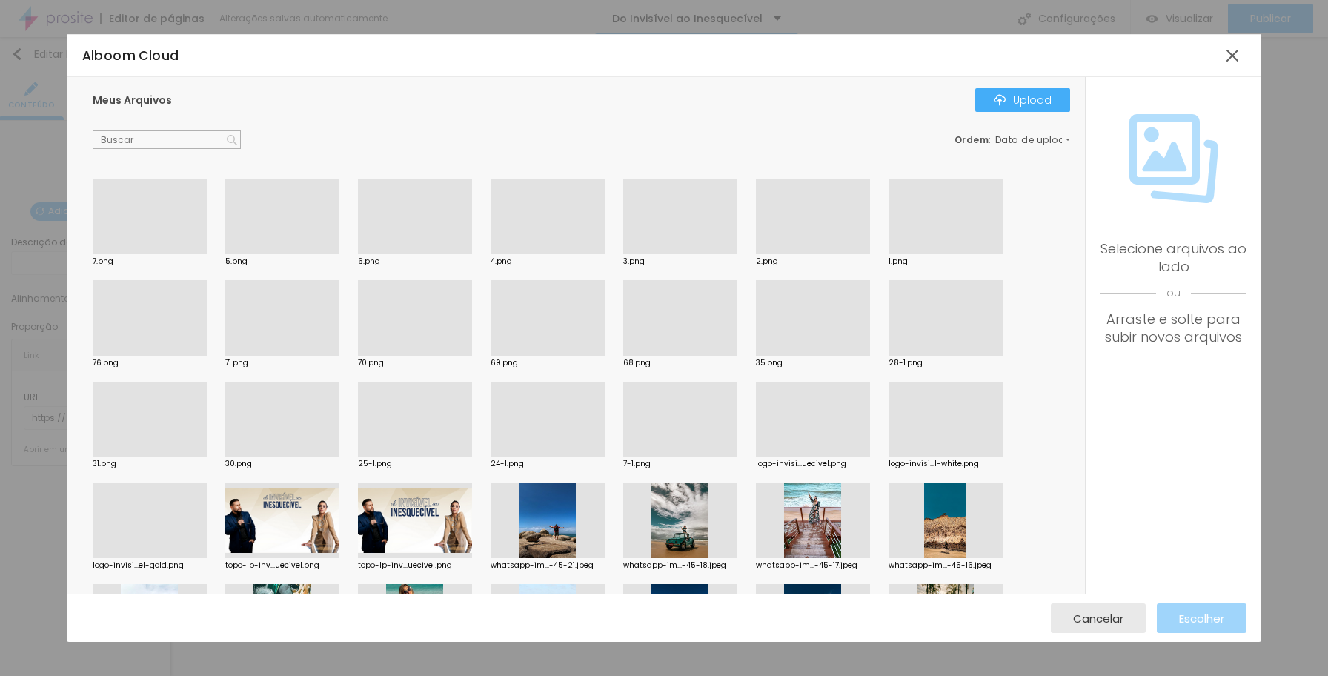
click at [170, 254] on div at bounding box center [150, 254] width 114 height 0
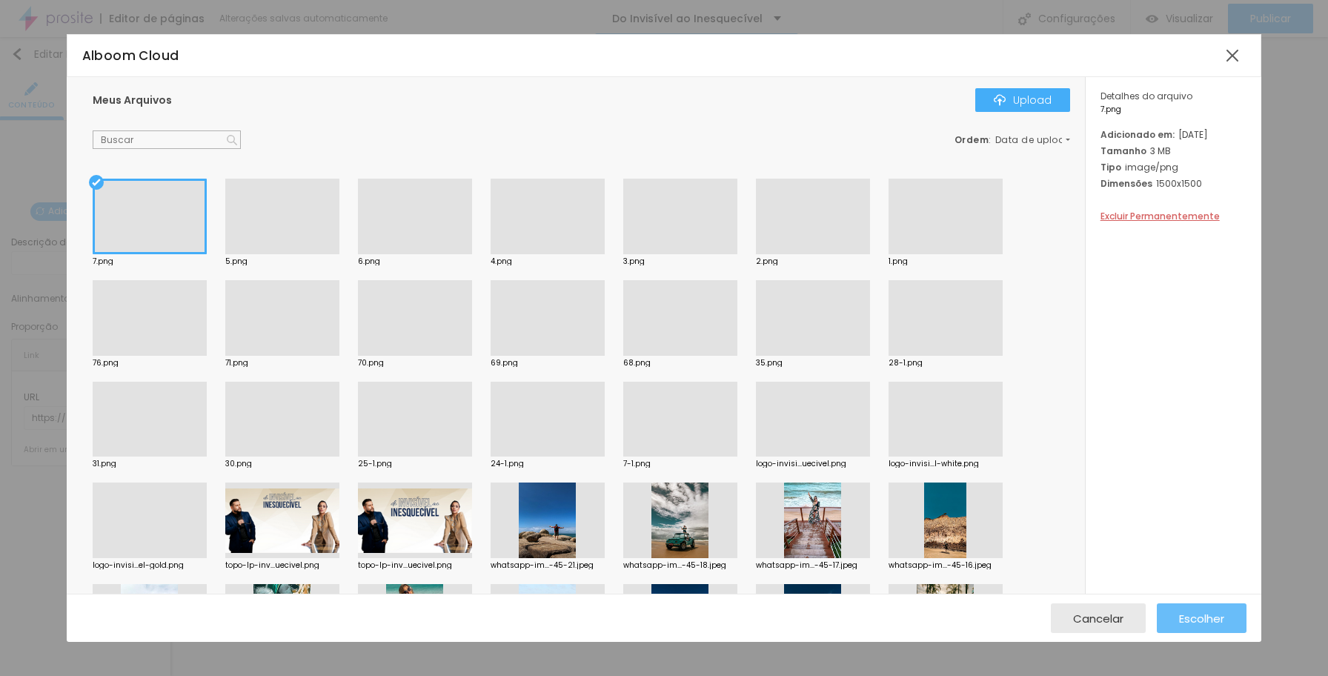
click at [1146, 612] on span "Escolher" at bounding box center [1201, 618] width 45 height 13
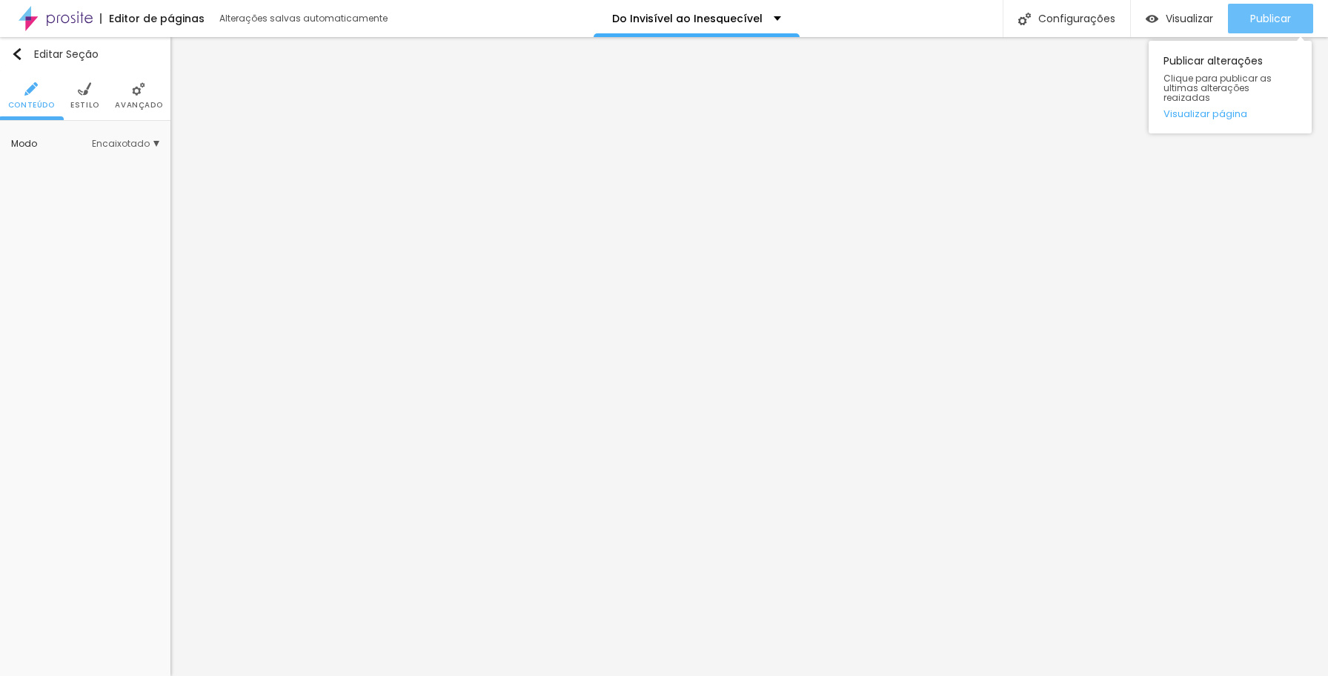
click at [1146, 14] on span "Publicar" at bounding box center [1270, 19] width 41 height 12
click at [1146, 18] on span "Publicar" at bounding box center [1270, 19] width 41 height 12
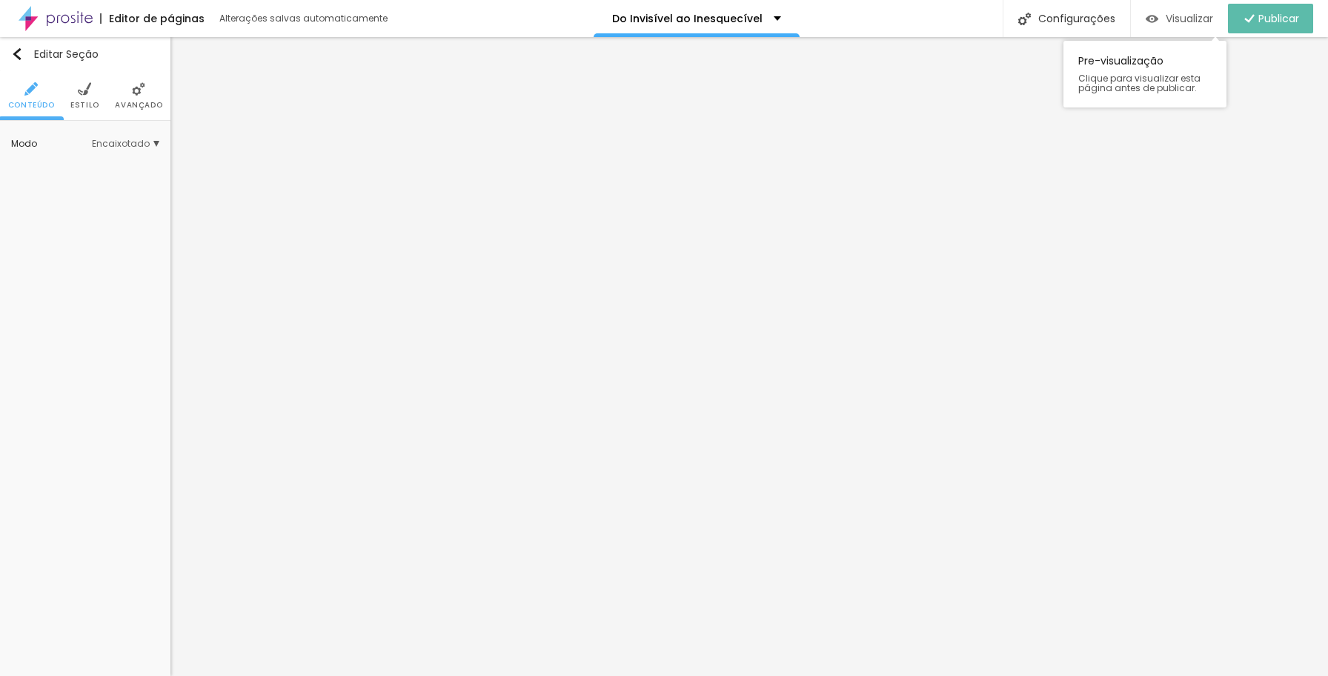
click at [1146, 20] on span "Visualizar" at bounding box center [1189, 19] width 47 height 12
click at [93, 102] on span "Estilo" at bounding box center [84, 105] width 29 height 7
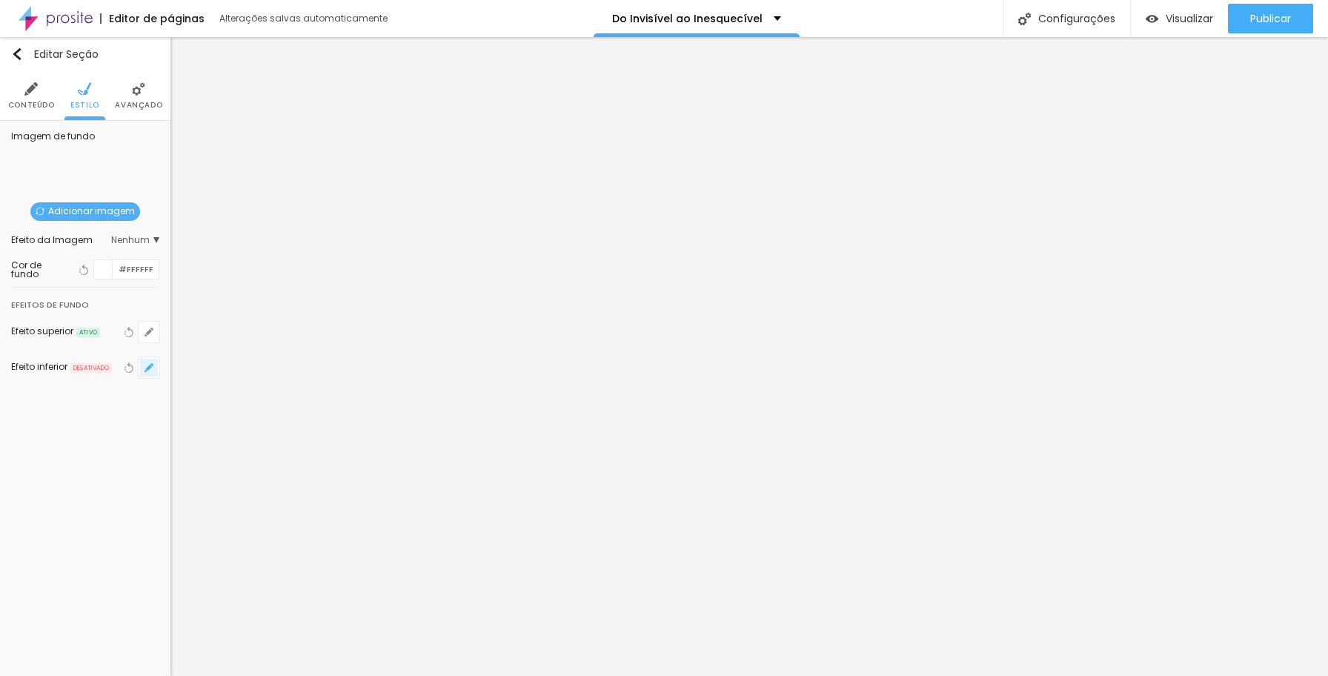
click at [148, 368] on icon "button" at bounding box center [149, 368] width 6 height 6
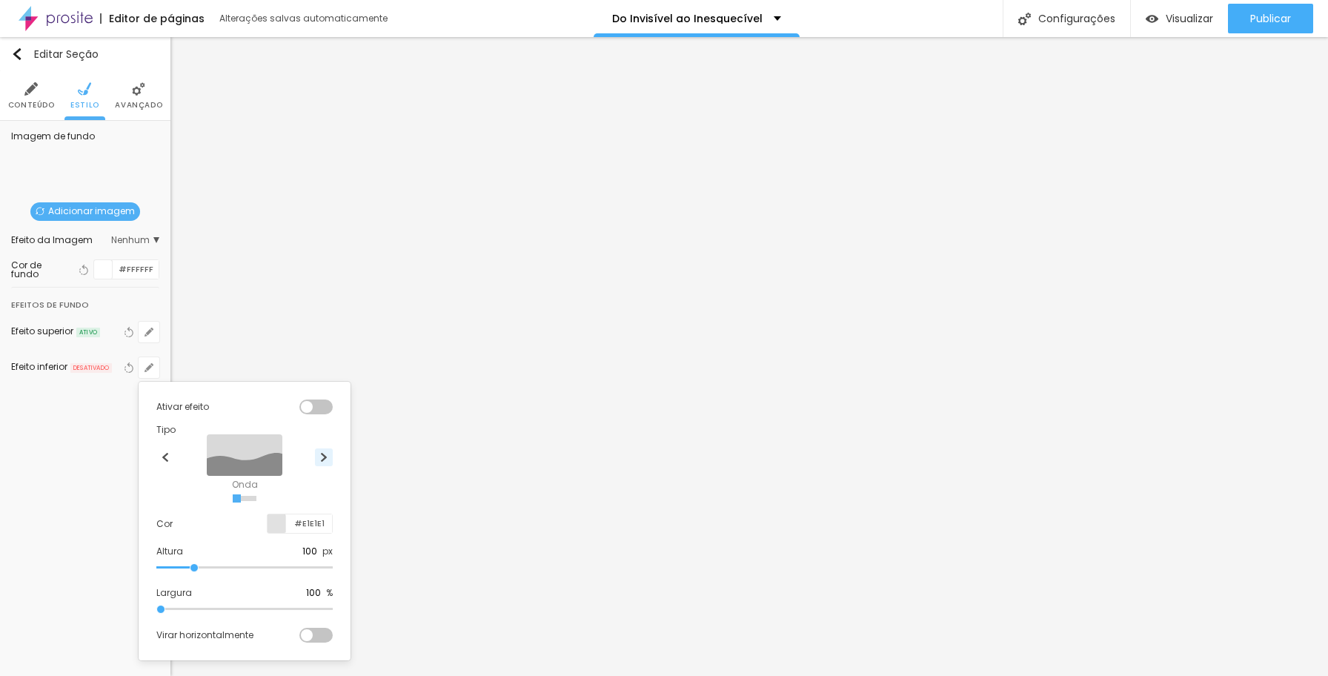
click at [320, 460] on img at bounding box center [323, 457] width 9 height 9
drag, startPoint x: 195, startPoint y: 567, endPoint x: 169, endPoint y: 567, distance: 25.9
click at [169, 567] on input "range" at bounding box center [204, 568] width 96 height 12
drag, startPoint x: 294, startPoint y: 521, endPoint x: 322, endPoint y: 523, distance: 28.9
click at [325, 523] on input "#E1E1E1" at bounding box center [309, 523] width 46 height 19
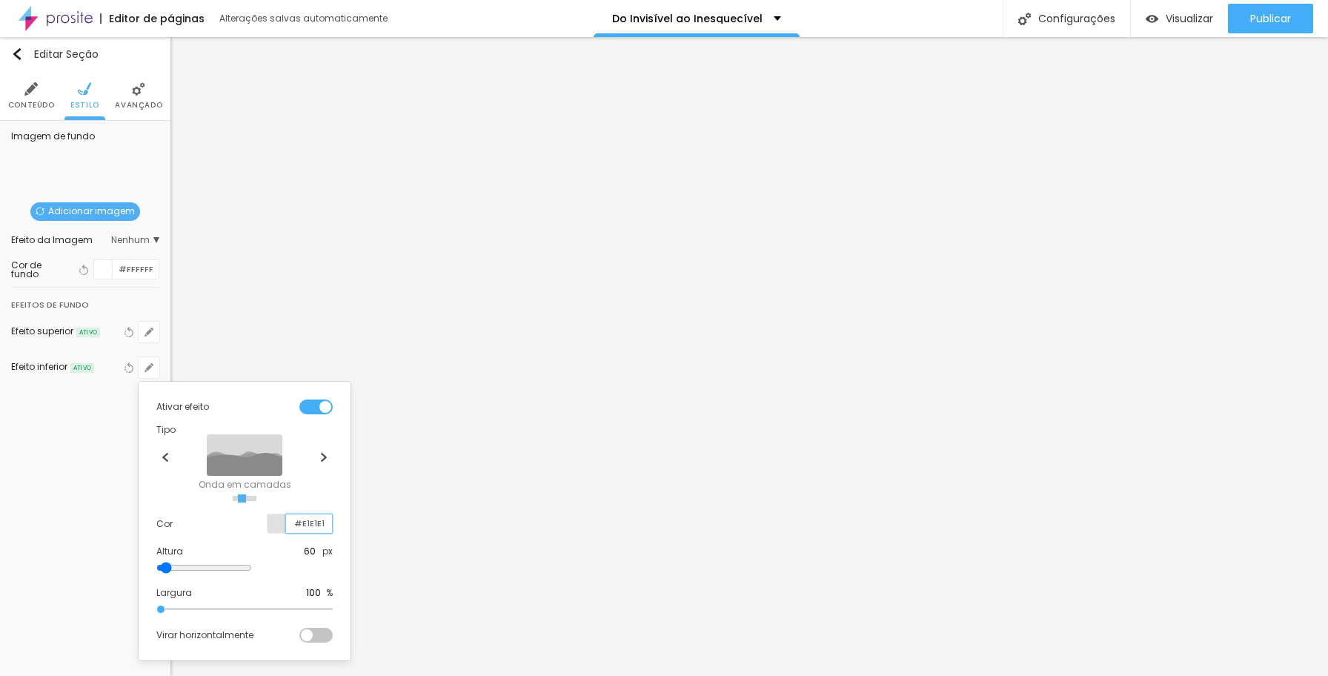
paste input "A89664"
click at [1146, 471] on div at bounding box center [664, 338] width 1328 height 676
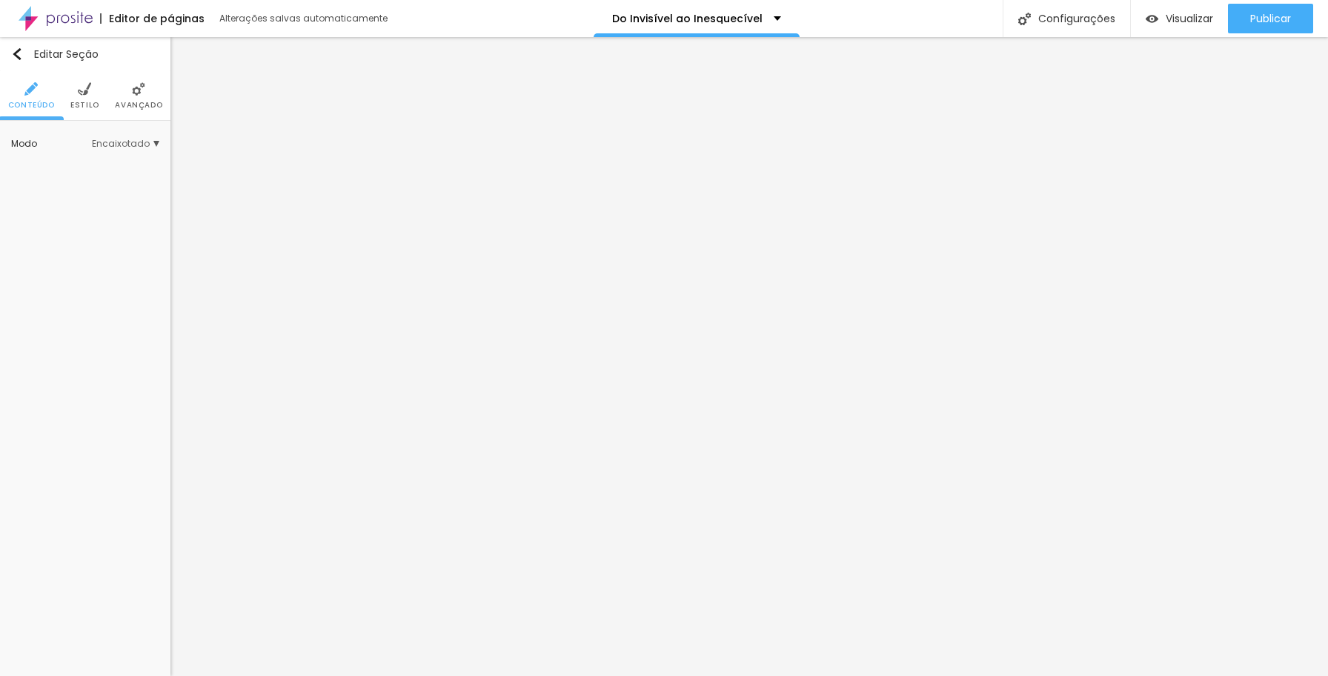
click at [90, 108] on span "Estilo" at bounding box center [84, 105] width 29 height 7
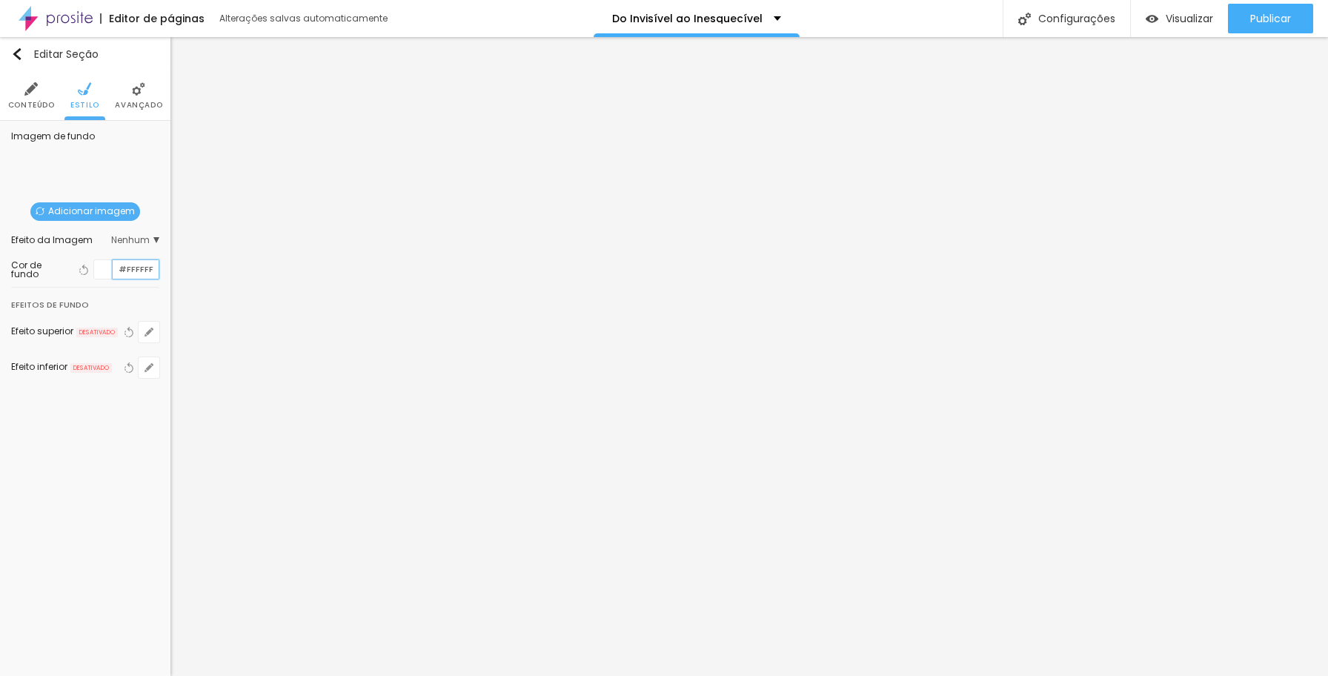
click at [117, 265] on input "#FFFFFF" at bounding box center [136, 269] width 46 height 19
drag, startPoint x: 122, startPoint y: 268, endPoint x: 155, endPoint y: 269, distance: 33.4
click at [155, 269] on input "#FFFFFF" at bounding box center [136, 269] width 46 height 19
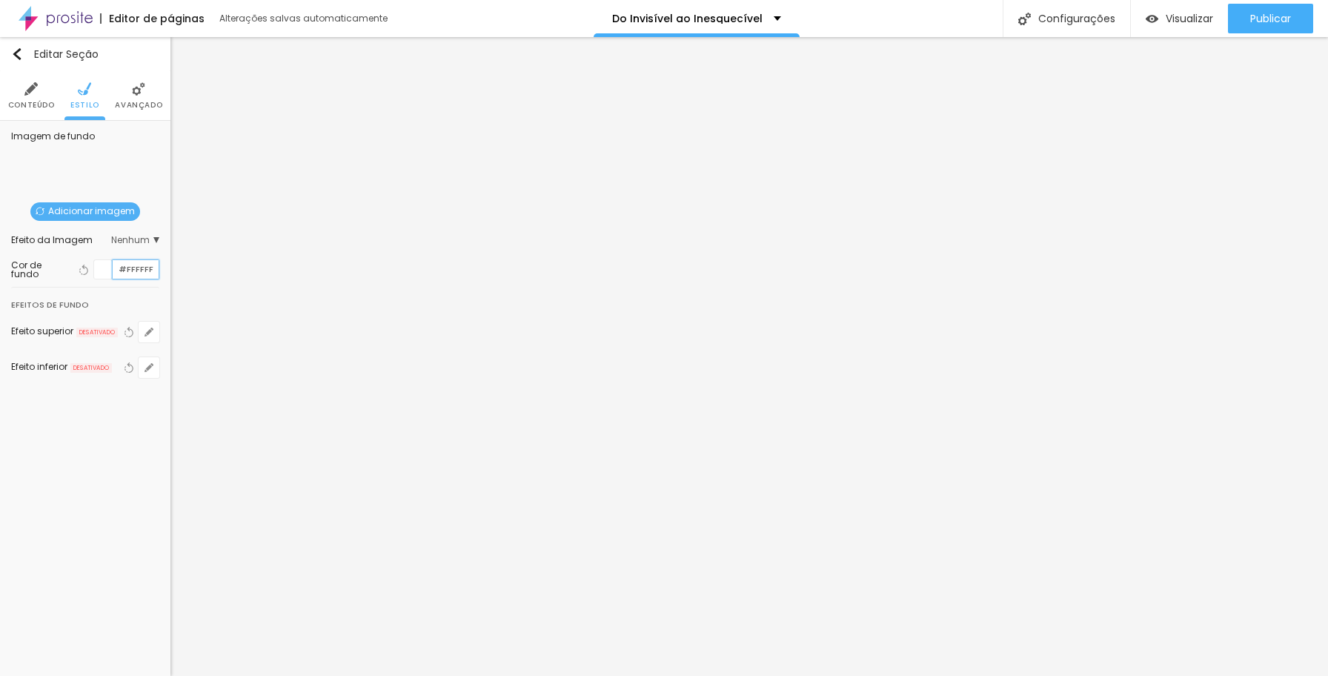
paste input "A89664"
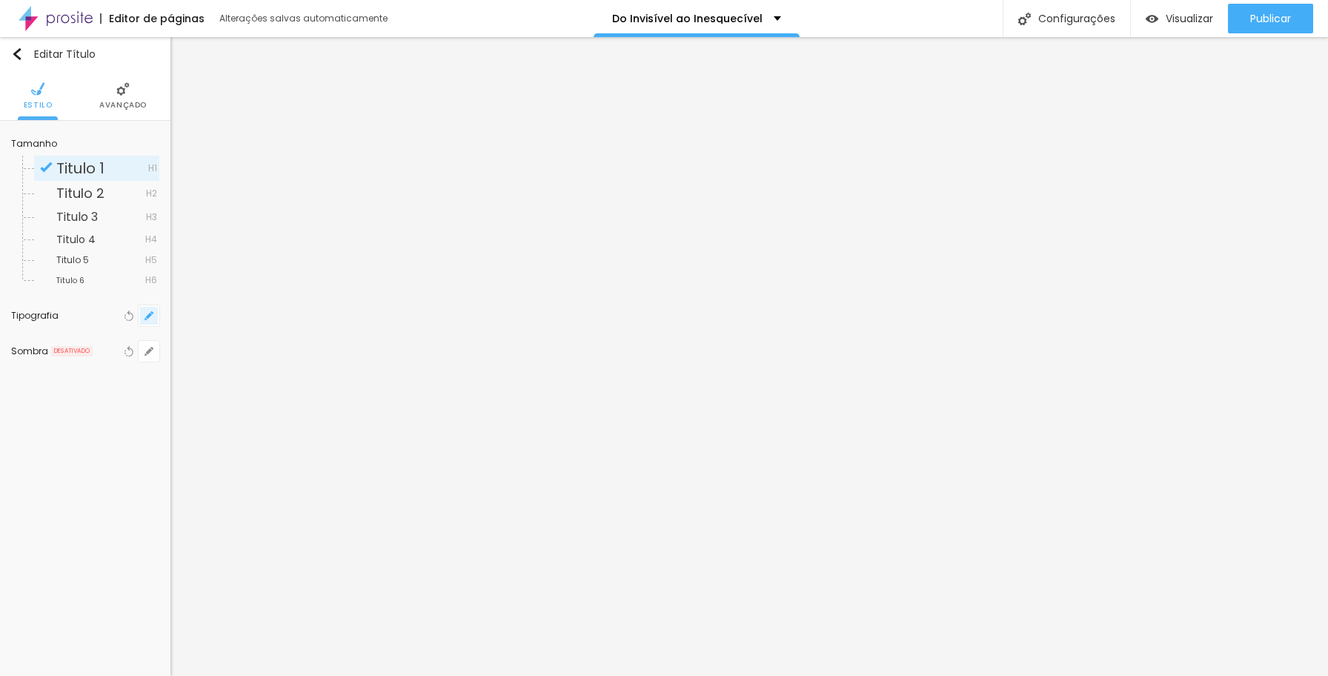
click at [154, 315] on button "button" at bounding box center [149, 315] width 21 height 21
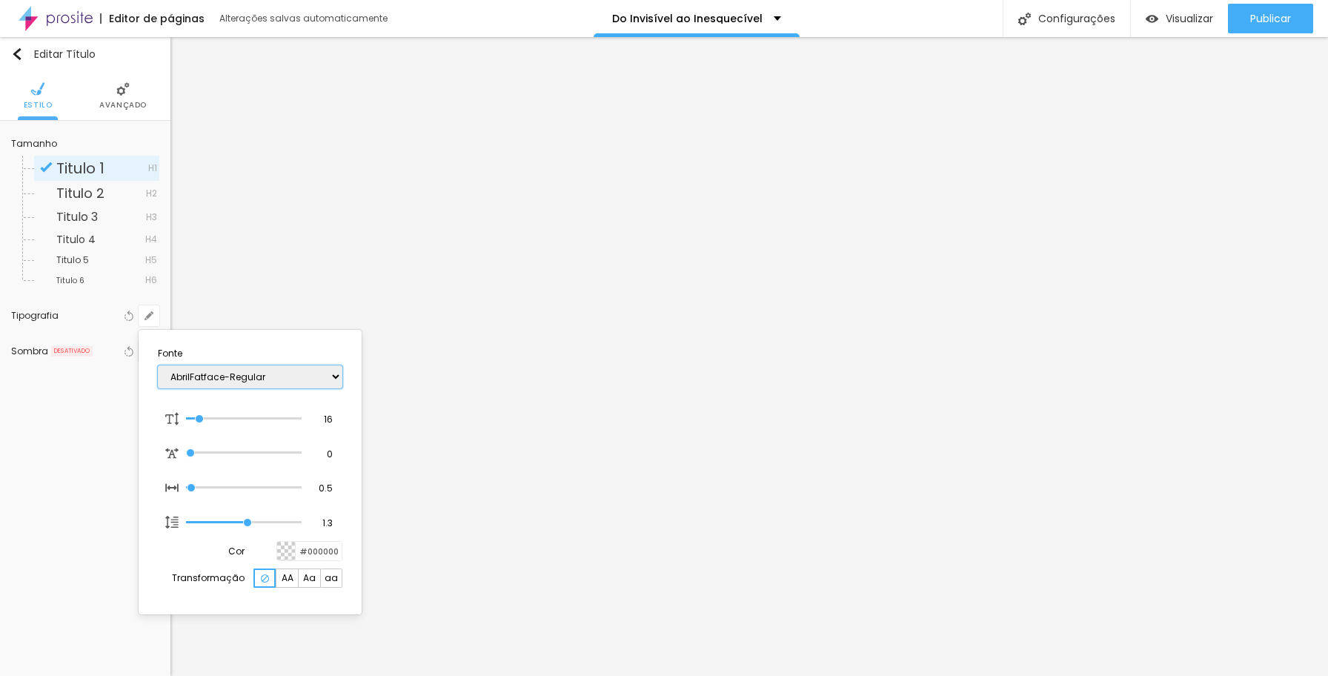
click at [327, 378] on select "AbrilFatface-Regular Actor-Regular Alegreya AlegreyaBlack [PERSON_NAME] Allan-R…" at bounding box center [250, 376] width 185 height 23
click at [158, 365] on select "AbrilFatface-Regular Actor-Regular Alegreya AlegreyaBlack [PERSON_NAME] Allan-R…" at bounding box center [250, 376] width 185 height 23
drag, startPoint x: 202, startPoint y: 418, endPoint x: 233, endPoint y: 417, distance: 31.1
click at [233, 417] on input "range" at bounding box center [234, 419] width 96 height 12
click at [494, 426] on div at bounding box center [664, 338] width 1328 height 676
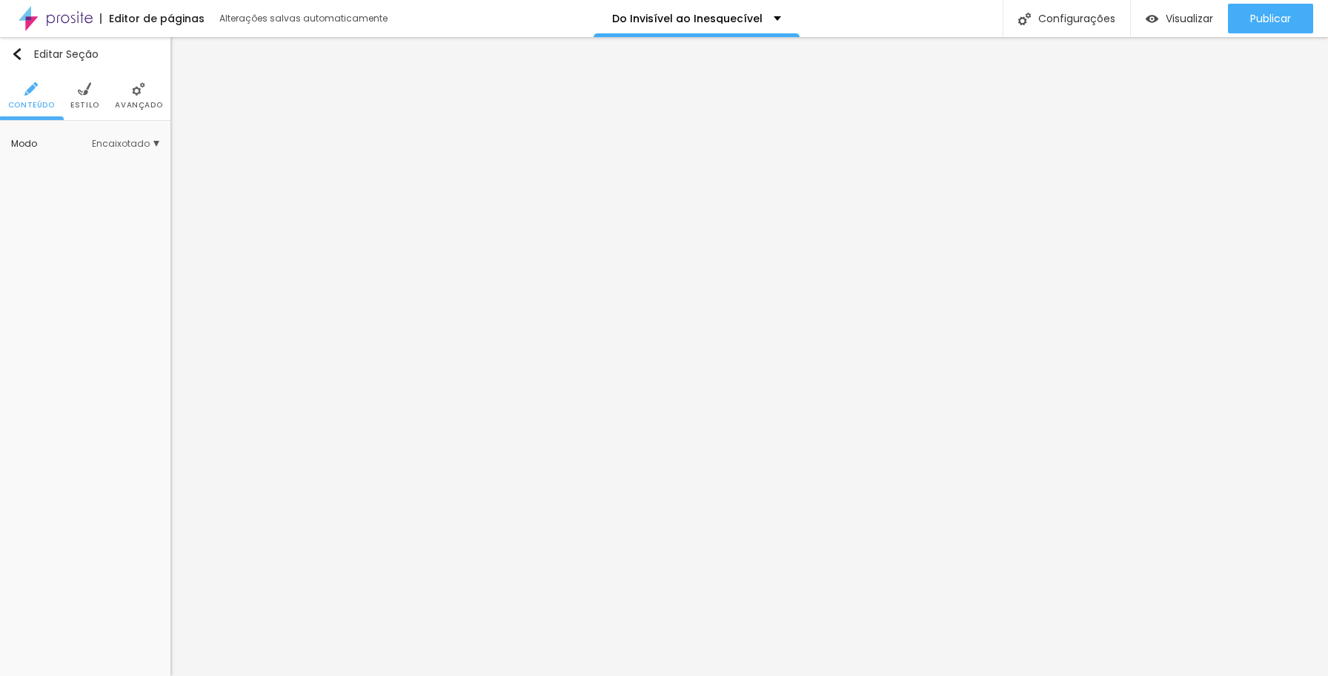
click at [87, 102] on span "Estilo" at bounding box center [84, 105] width 29 height 7
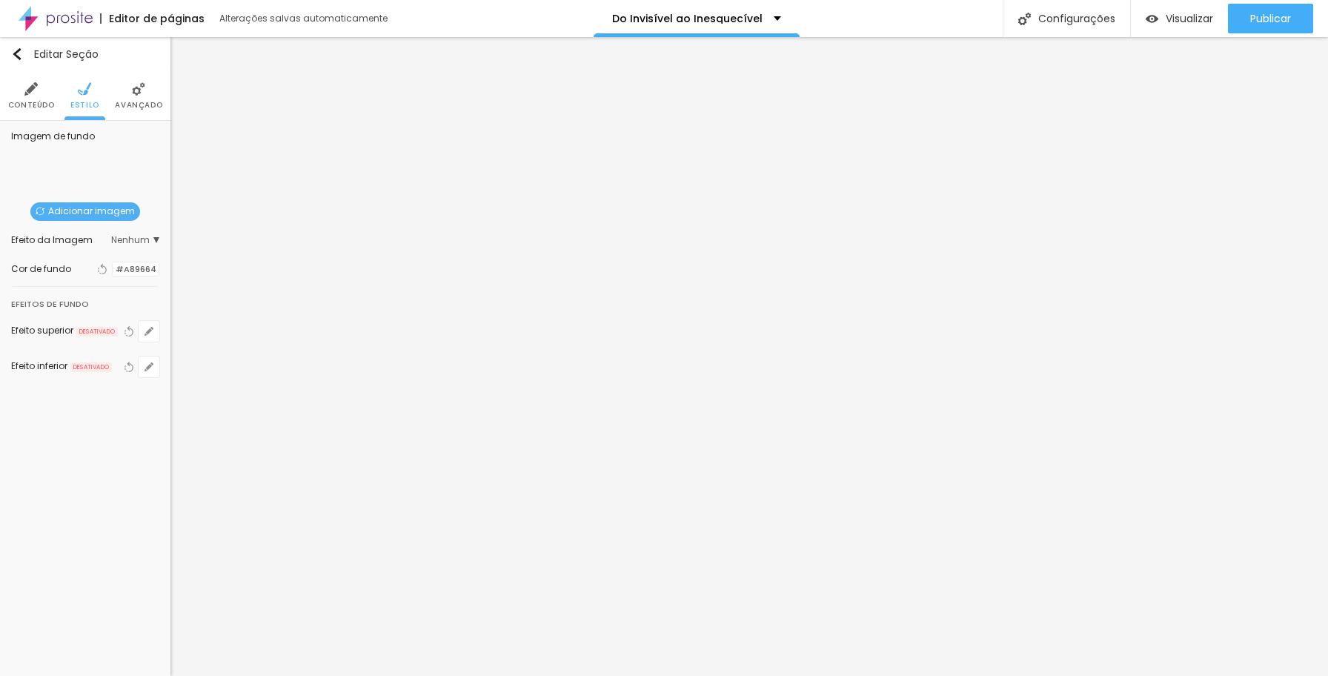
click at [121, 99] on li "Avançado" at bounding box center [138, 95] width 47 height 49
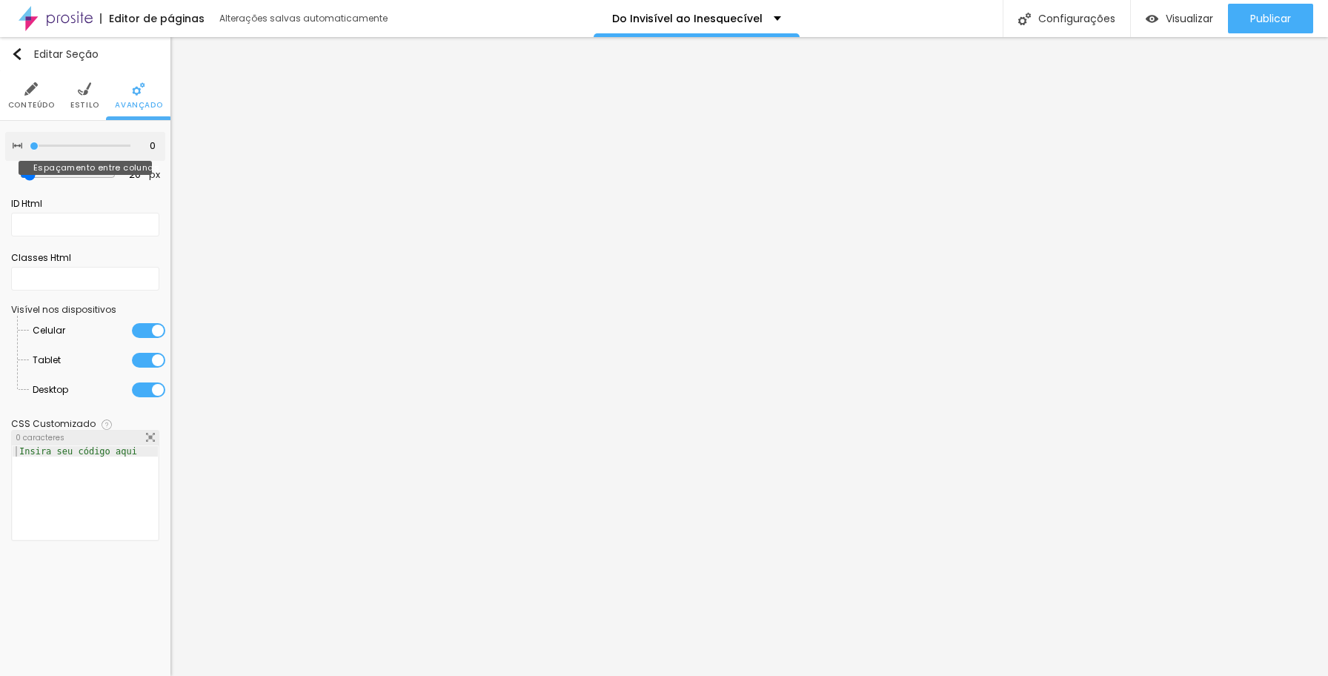
drag, startPoint x: 77, startPoint y: 144, endPoint x: -19, endPoint y: 145, distance: 95.6
click at [30, 145] on input "range" at bounding box center [80, 145] width 101 height 7
drag, startPoint x: 30, startPoint y: 173, endPoint x: 20, endPoint y: 173, distance: 10.4
click at [20, 173] on div "0 px Espaçamento vertical" at bounding box center [85, 175] width 160 height 29
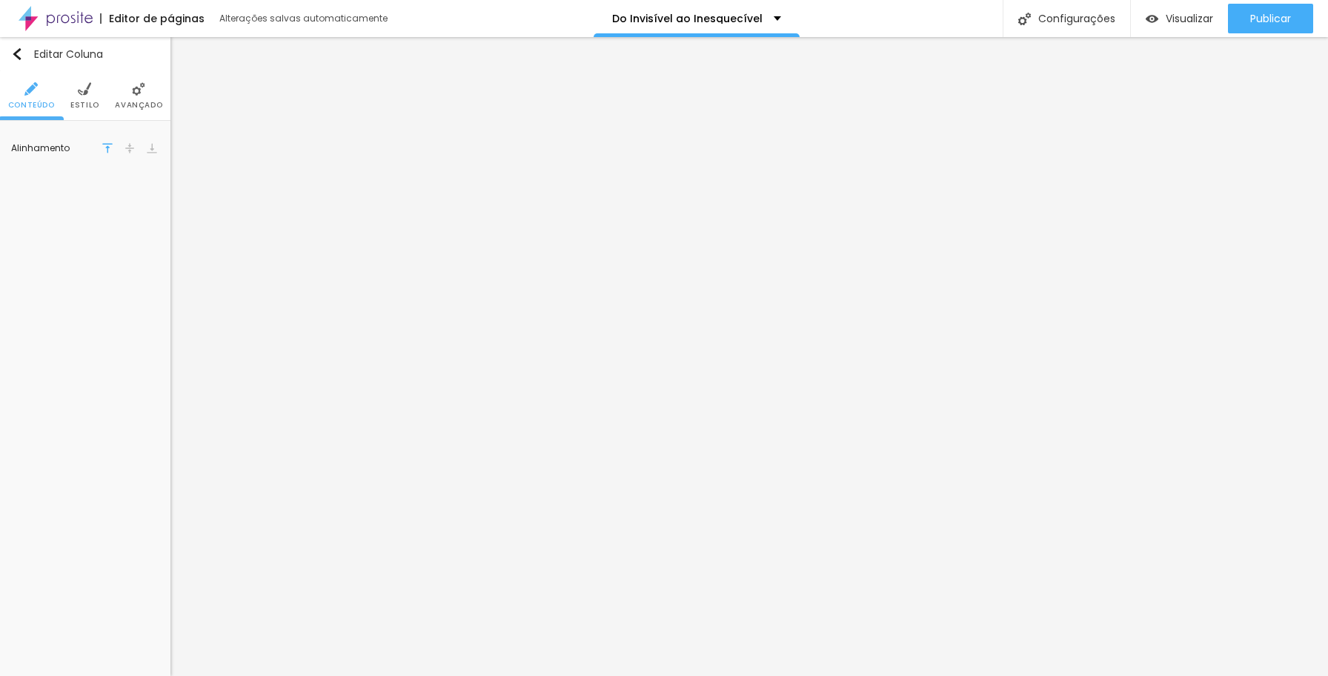
click at [145, 105] on span "Avançado" at bounding box center [138, 105] width 47 height 7
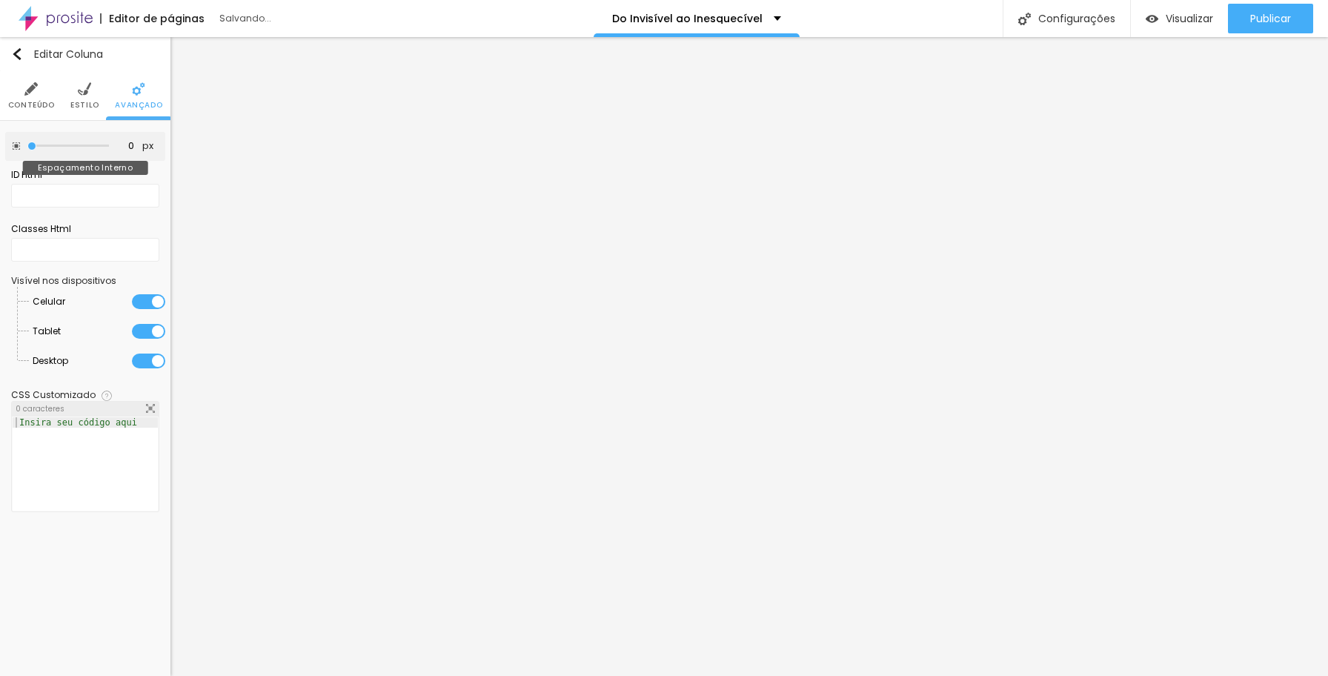
drag, startPoint x: 51, startPoint y: 143, endPoint x: -4, endPoint y: 140, distance: 55.7
click at [27, 142] on input "range" at bounding box center [68, 145] width 82 height 7
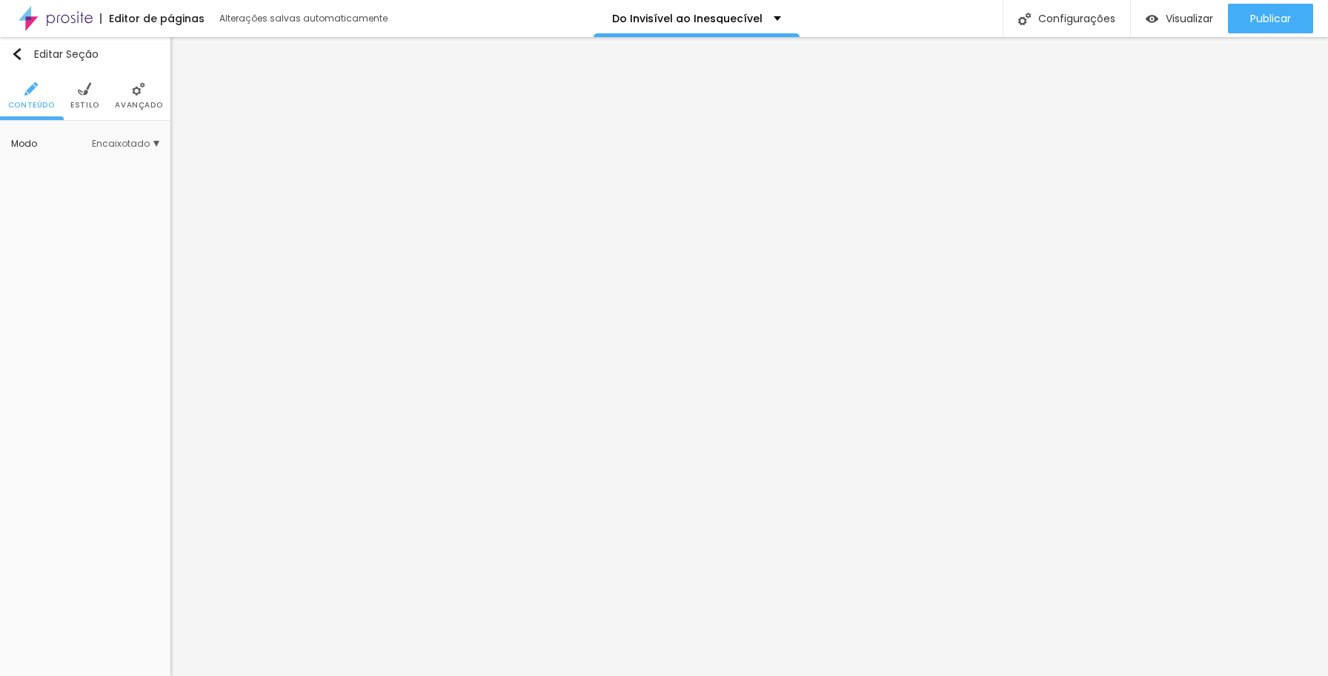
click at [96, 107] on span "Estilo" at bounding box center [84, 105] width 29 height 7
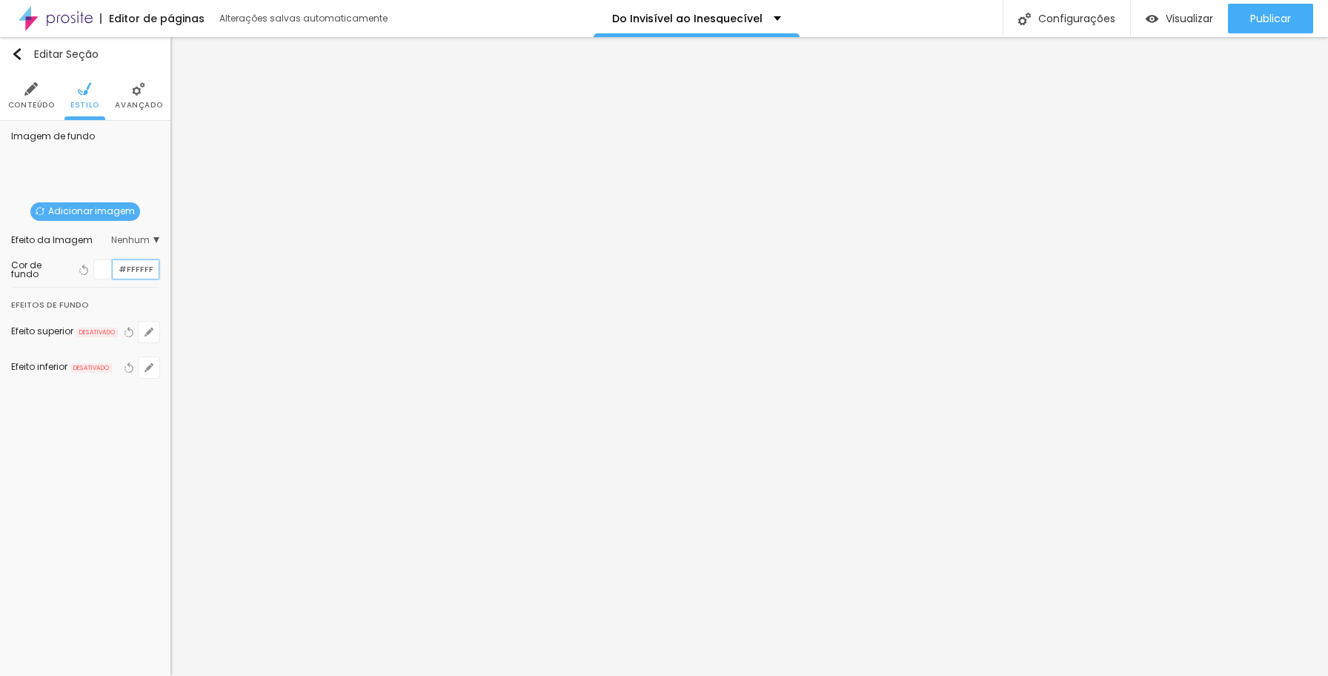
click at [133, 267] on input "#FFFFFF" at bounding box center [136, 269] width 46 height 19
paste input "A89664"
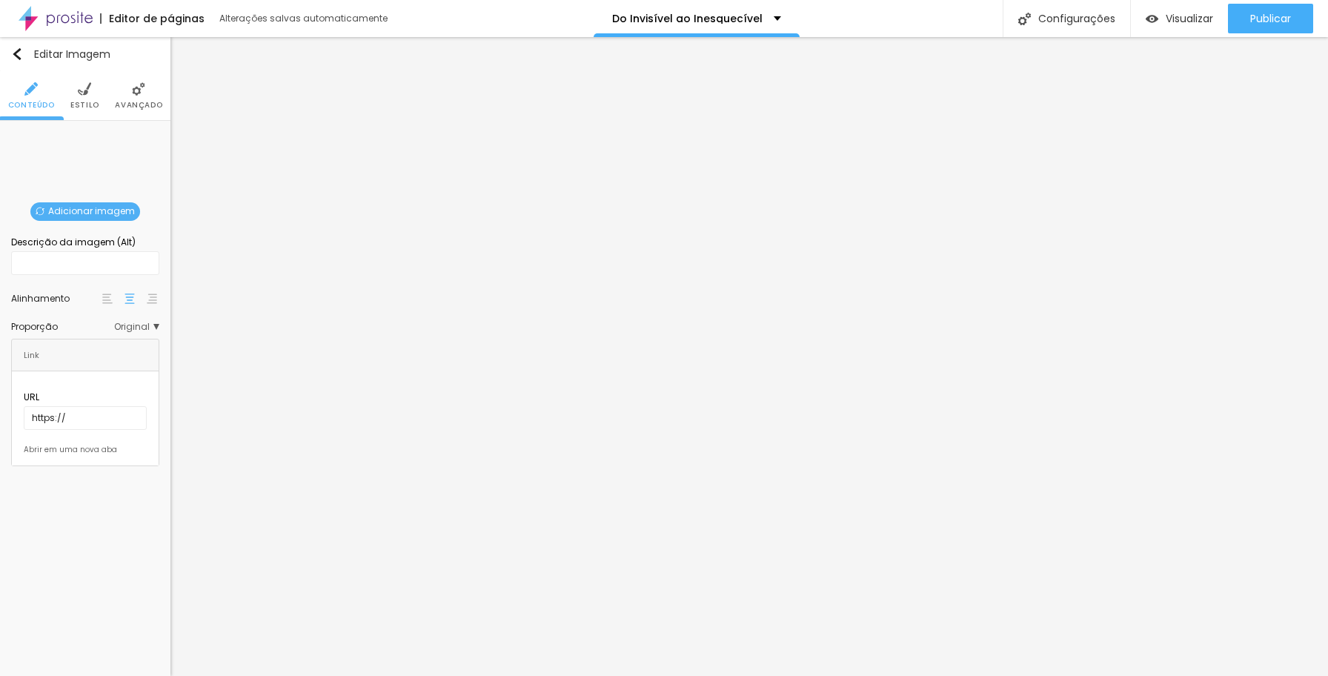
click at [86, 212] on span "Adicionar imagem" at bounding box center [85, 211] width 110 height 19
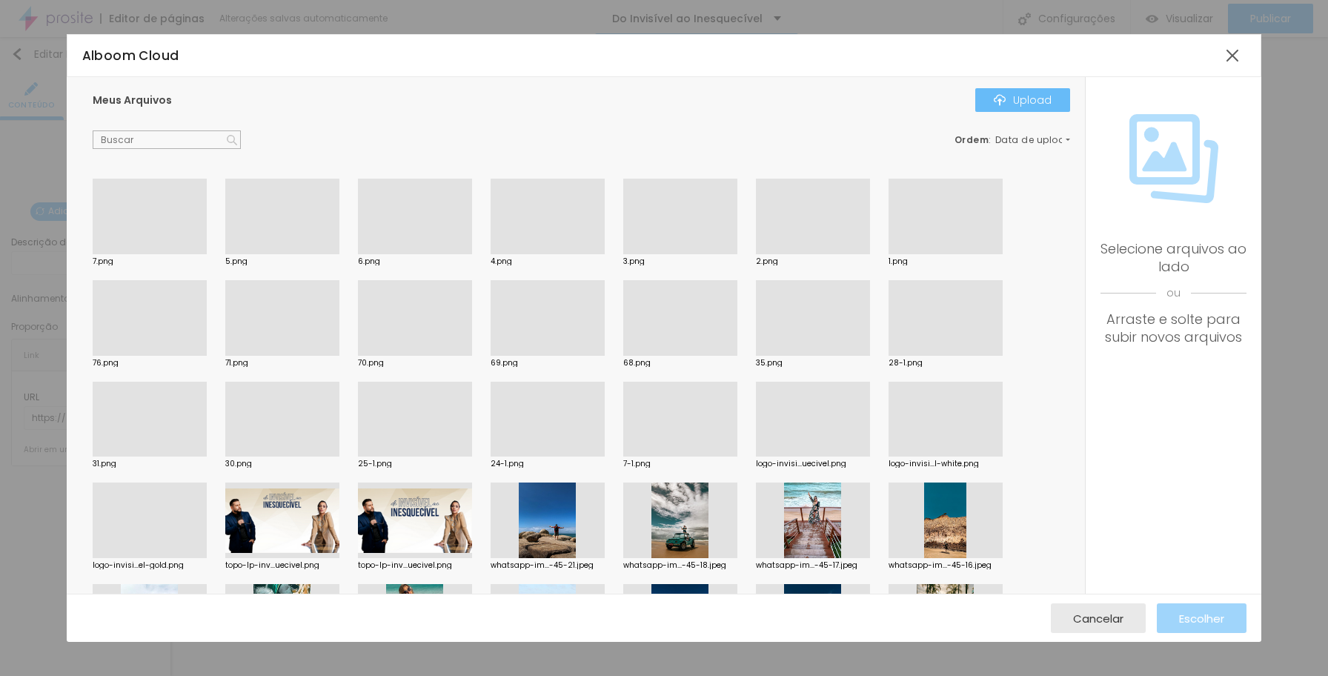
click at [1030, 103] on div "Upload" at bounding box center [1023, 100] width 58 height 12
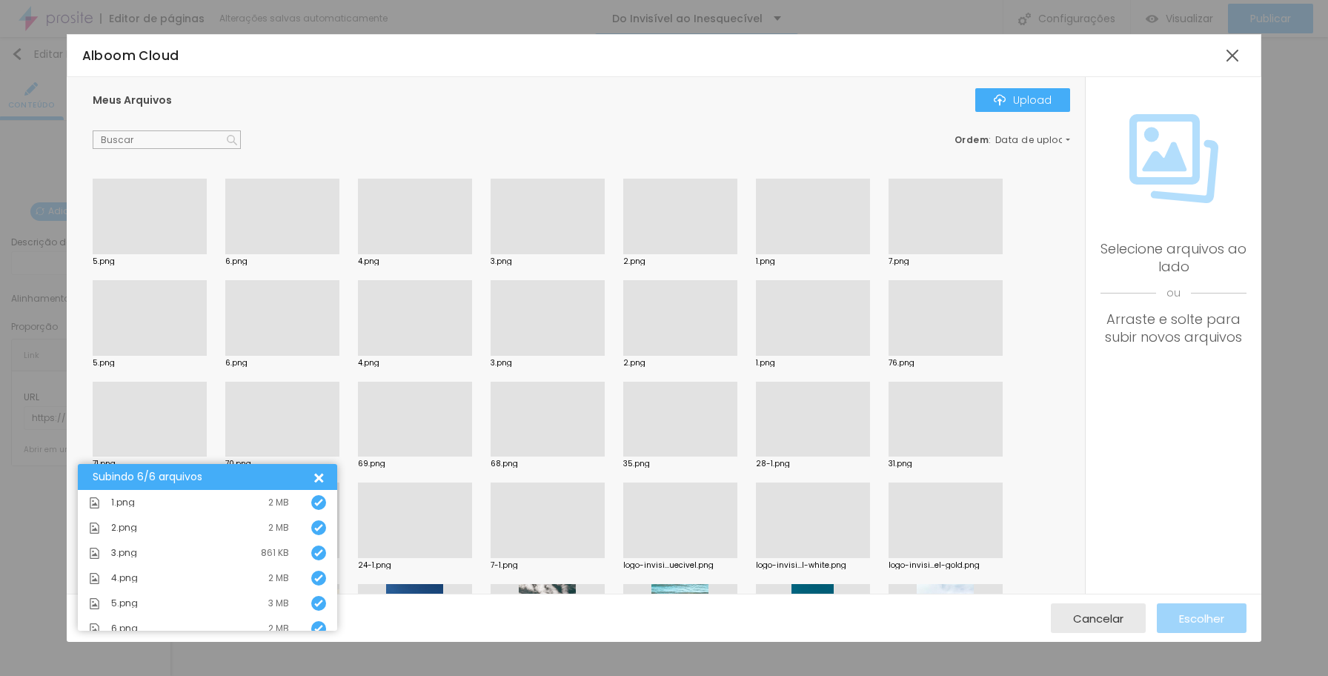
click at [817, 254] on div at bounding box center [813, 254] width 114 height 0
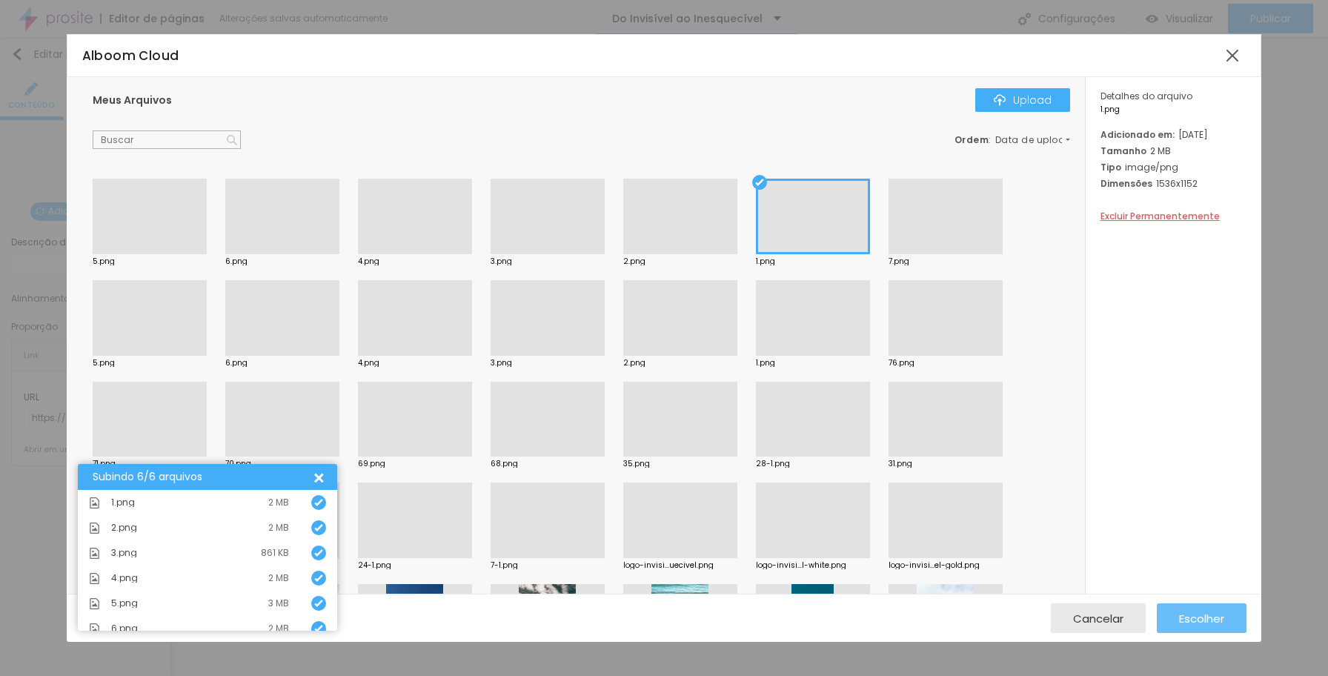
click at [1146, 623] on span "Escolher" at bounding box center [1201, 618] width 45 height 13
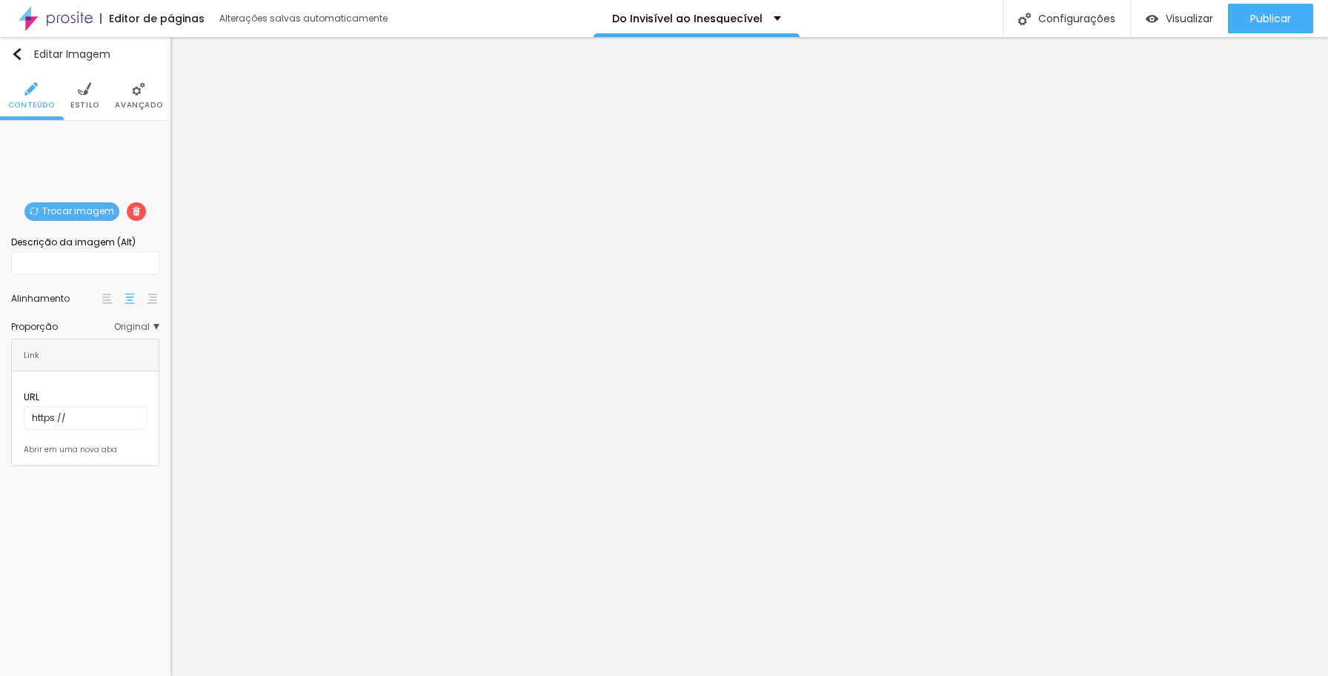
click at [159, 326] on span "Original" at bounding box center [136, 326] width 45 height 9
click at [121, 208] on span "Adicionar imagem" at bounding box center [85, 211] width 110 height 19
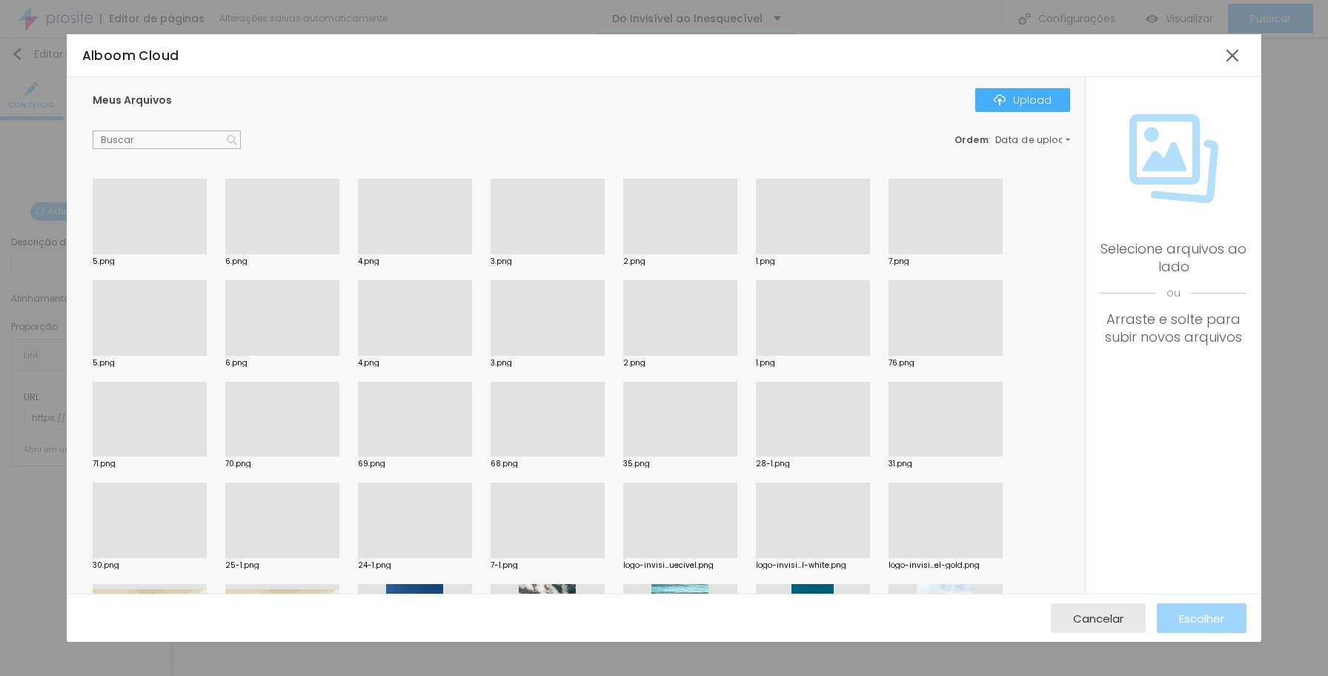
click at [680, 254] on div at bounding box center [680, 254] width 114 height 0
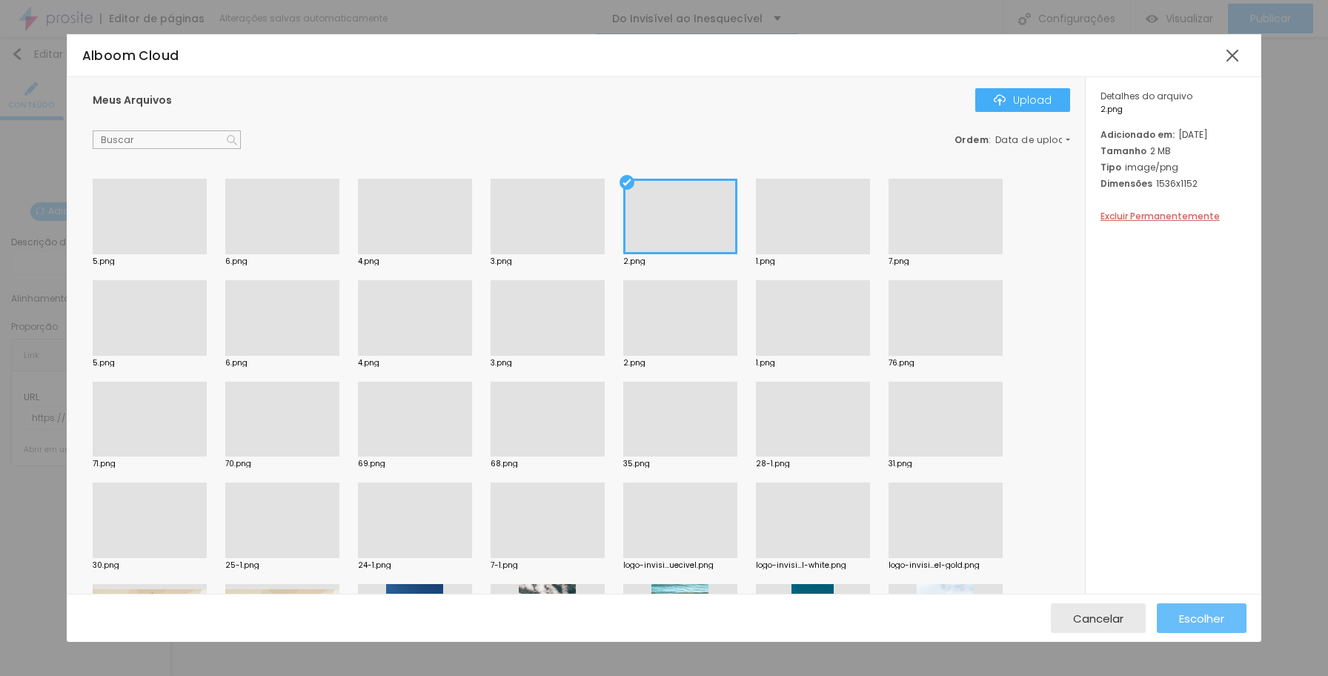
click at [1146, 620] on span "Escolher" at bounding box center [1201, 618] width 45 height 13
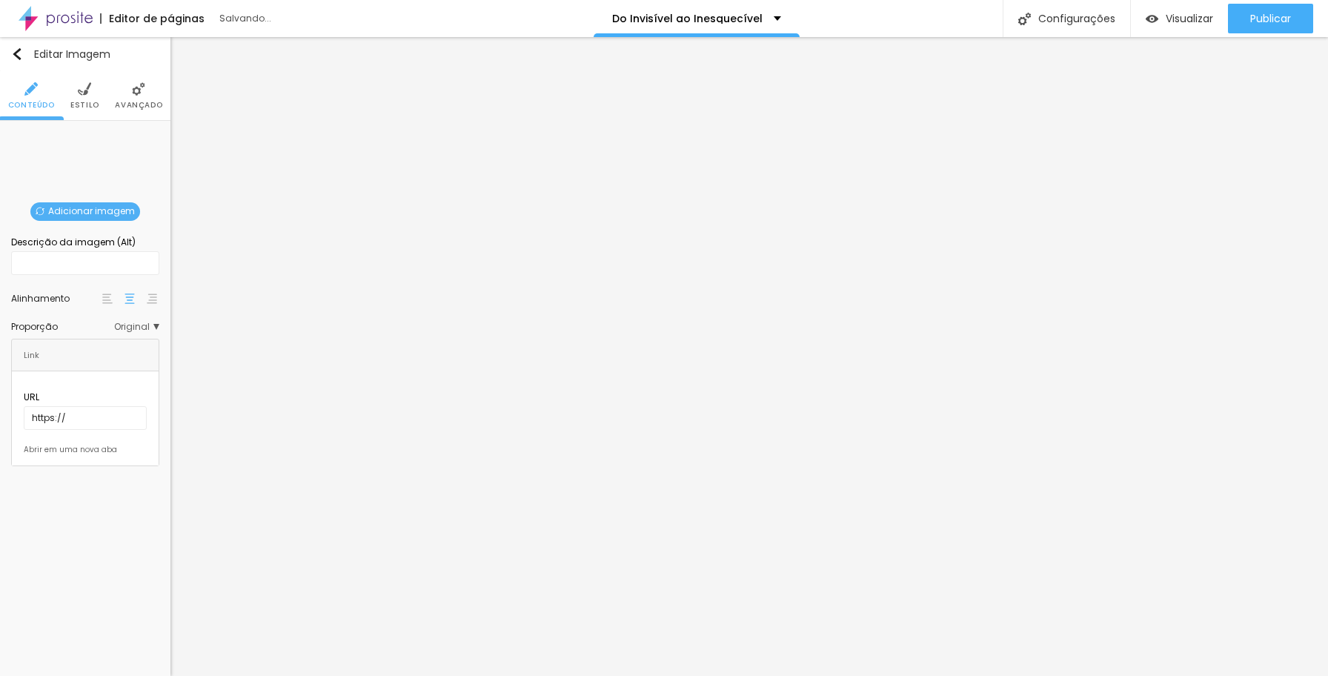
click at [116, 212] on span "Adicionar imagem" at bounding box center [85, 211] width 110 height 19
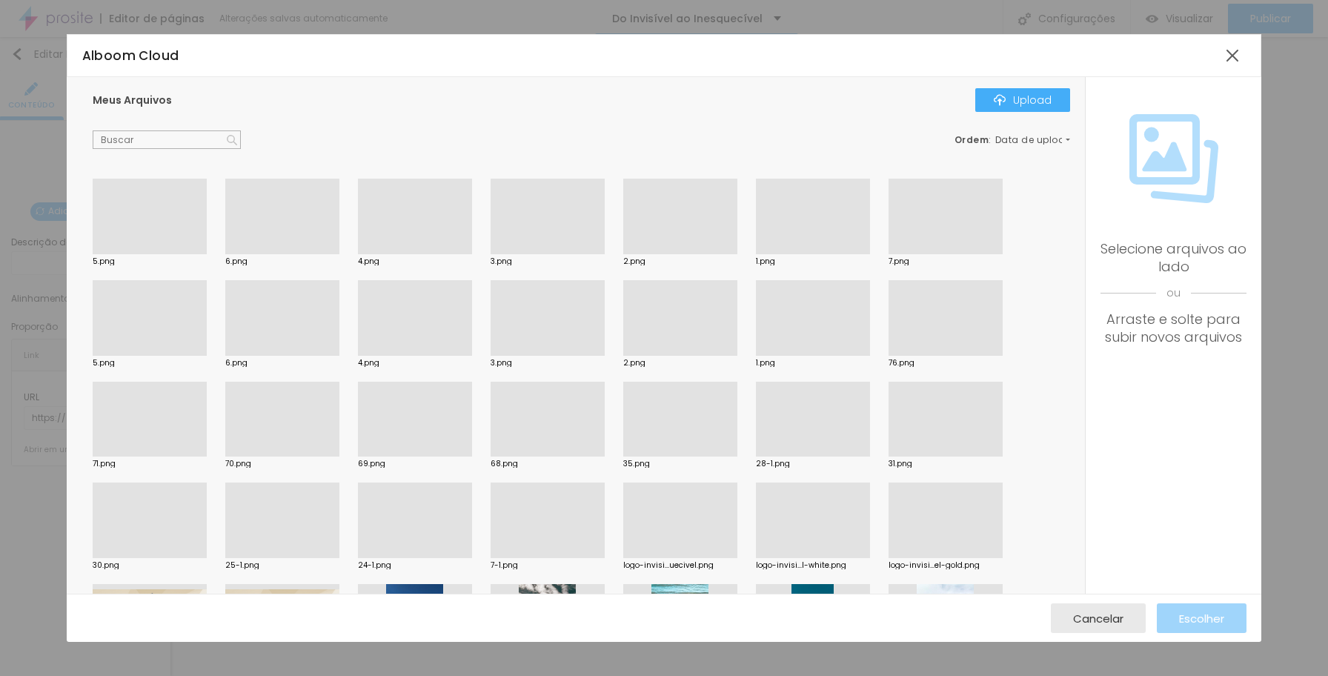
click at [551, 254] on div at bounding box center [548, 254] width 114 height 0
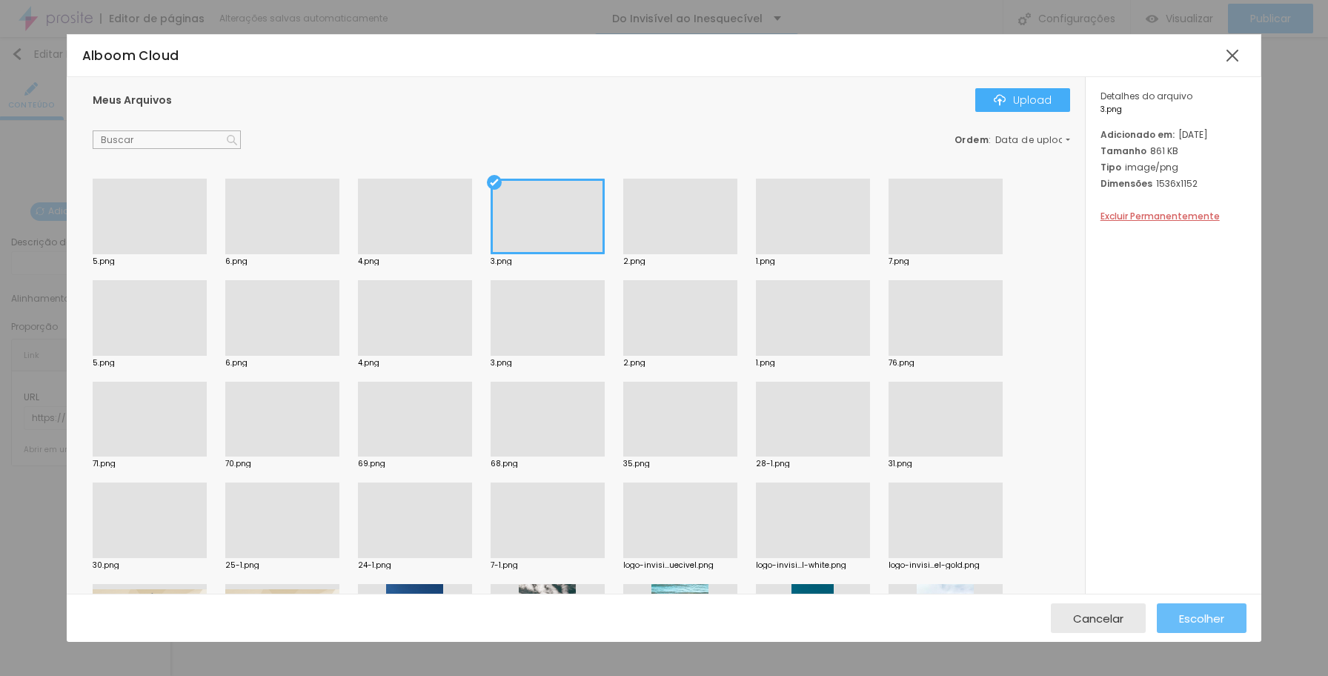
click at [1146, 620] on span "Escolher" at bounding box center [1201, 618] width 45 height 13
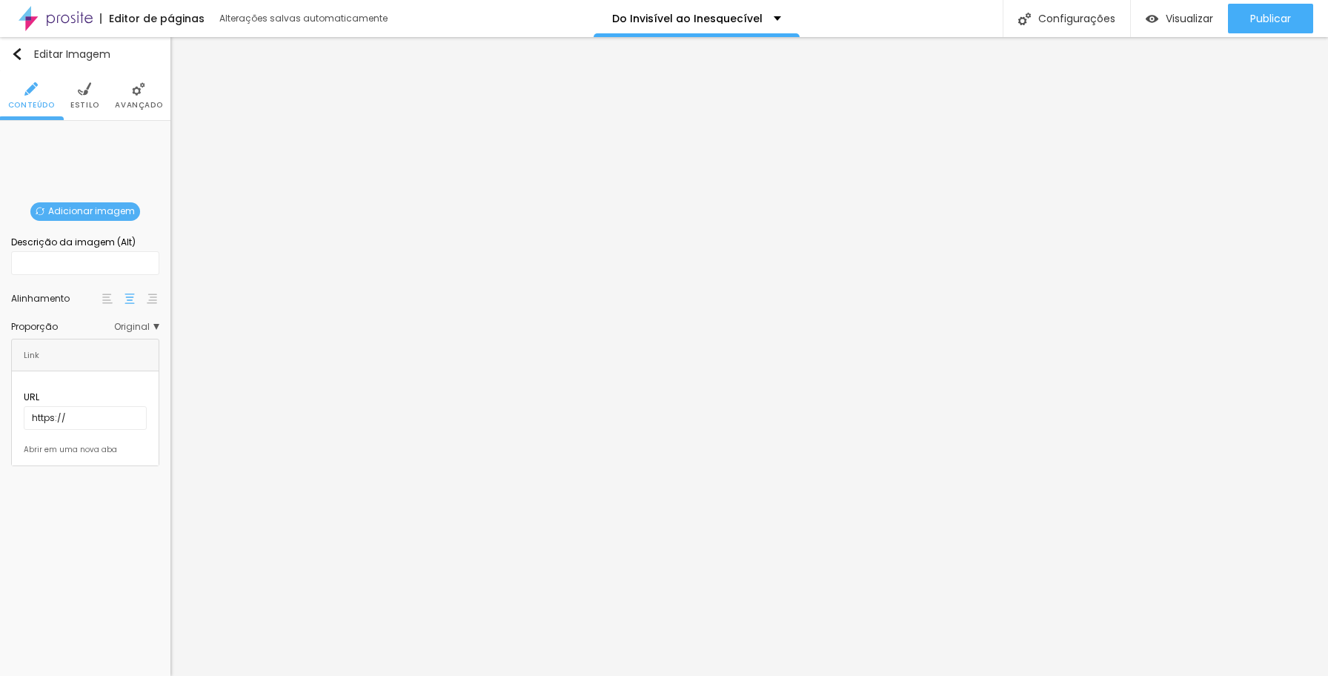
click at [88, 207] on span "Adicionar imagem" at bounding box center [85, 211] width 110 height 19
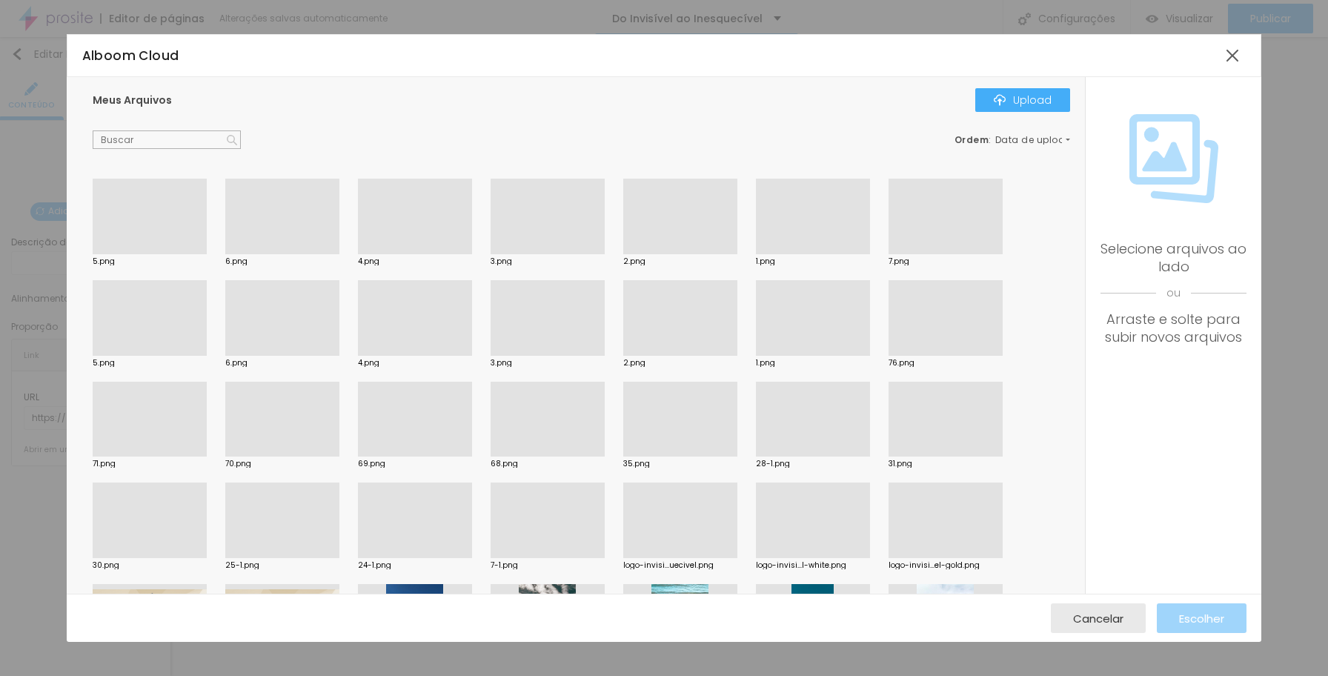
click at [428, 254] on div at bounding box center [415, 254] width 114 height 0
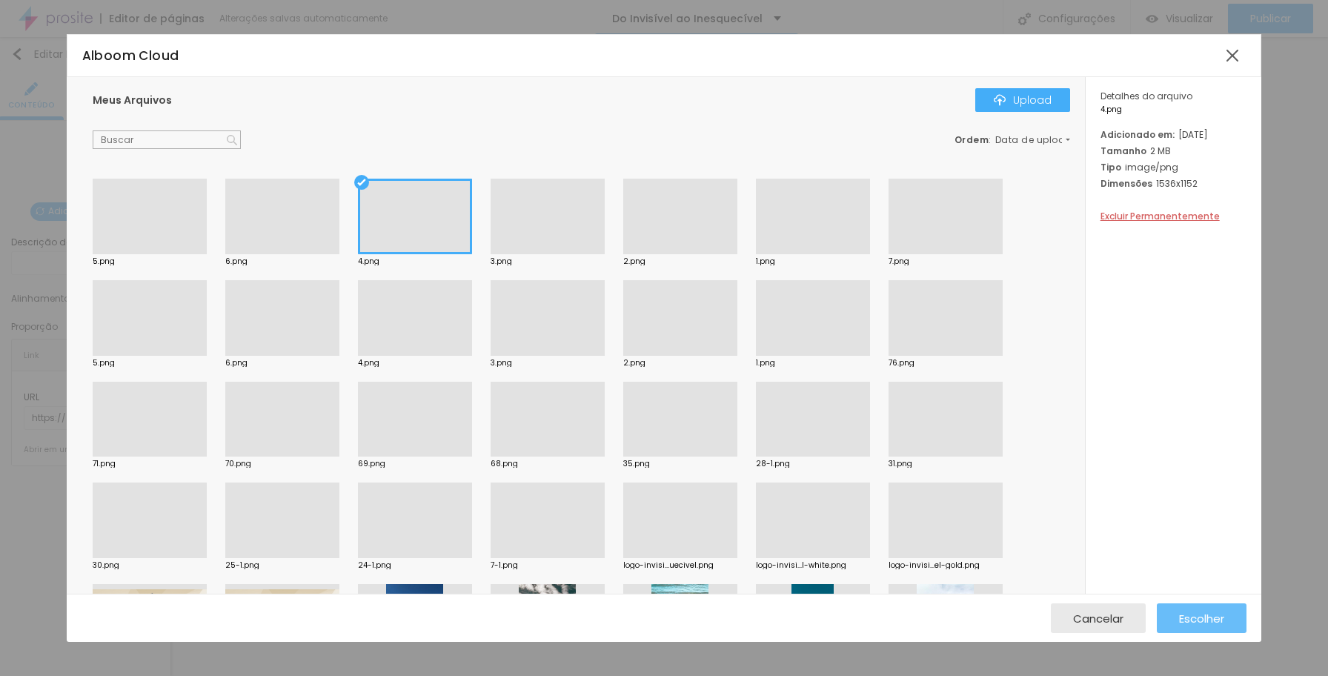
click at [1146, 615] on span "Escolher" at bounding box center [1201, 618] width 45 height 13
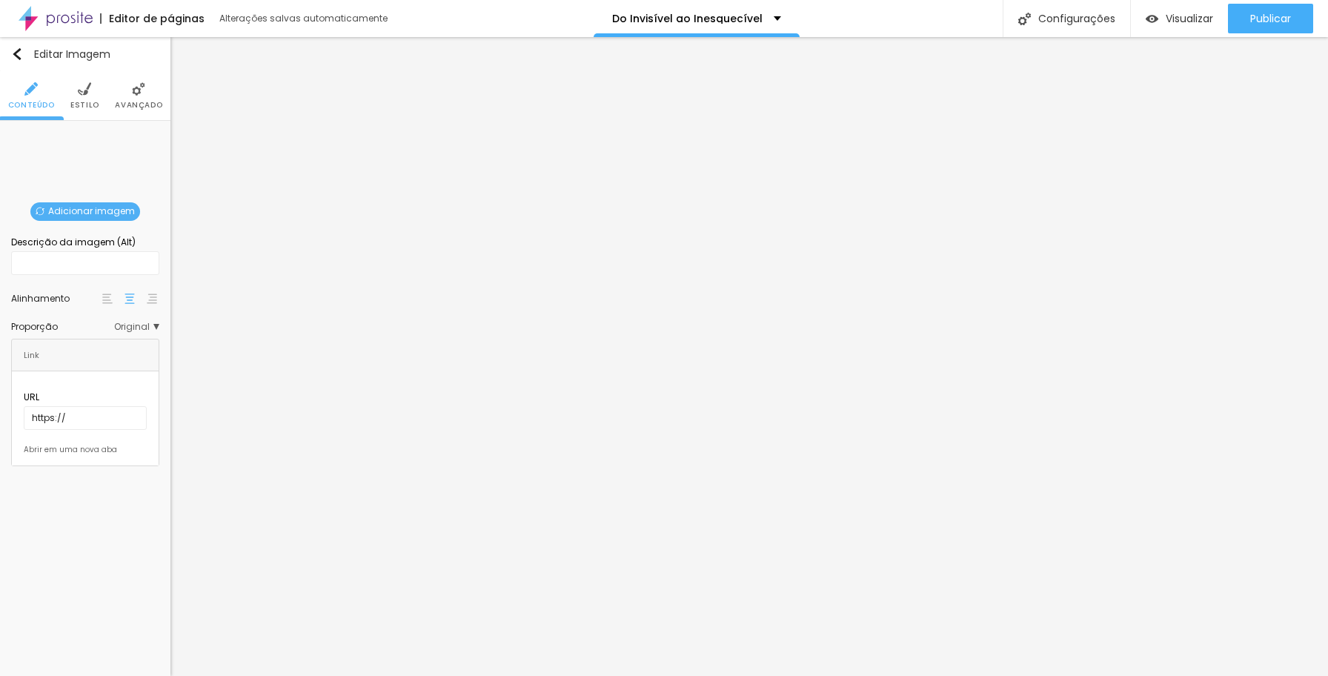
click at [93, 209] on span "Adicionar imagem" at bounding box center [85, 211] width 110 height 19
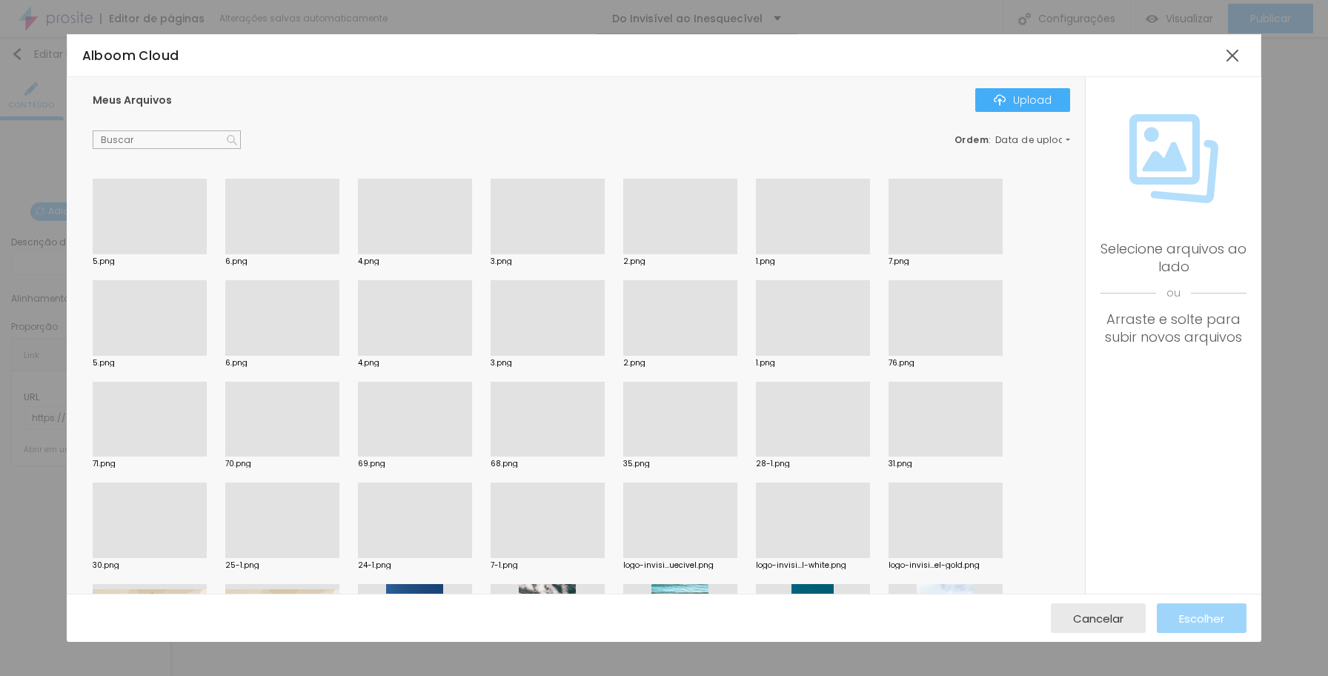
click at [288, 254] on div at bounding box center [282, 254] width 114 height 0
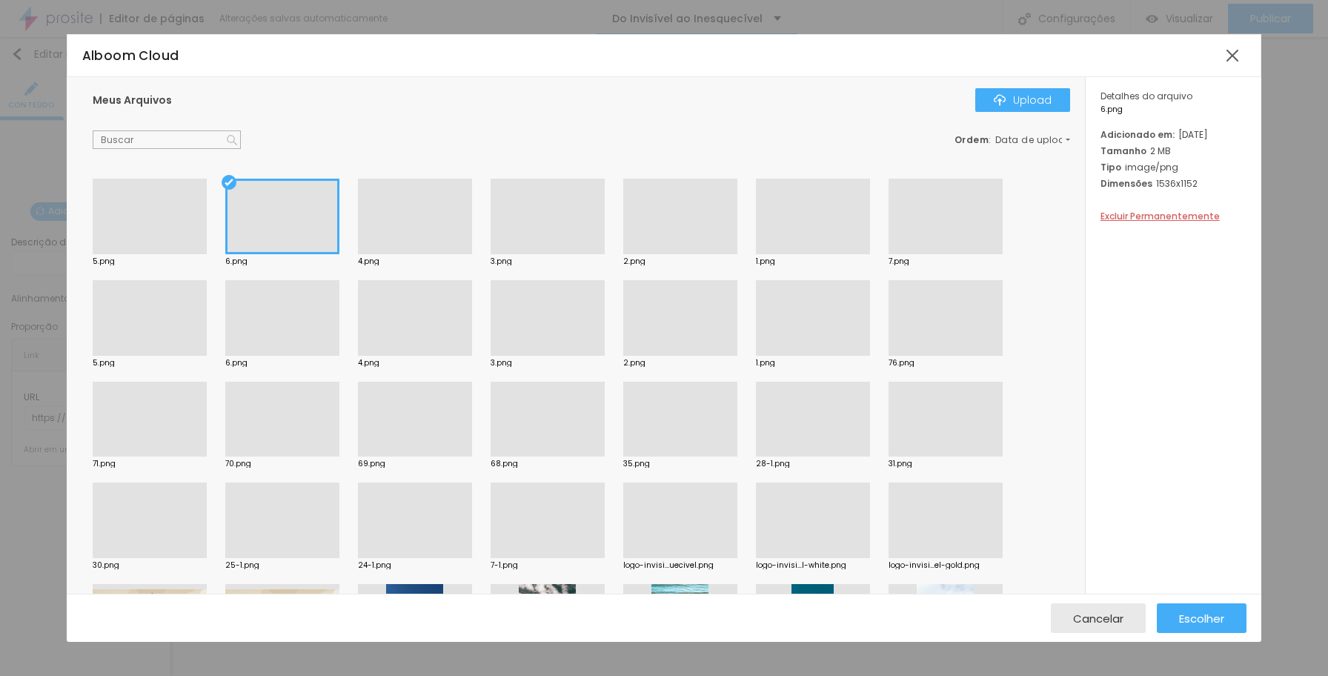
click at [156, 254] on div at bounding box center [150, 254] width 114 height 0
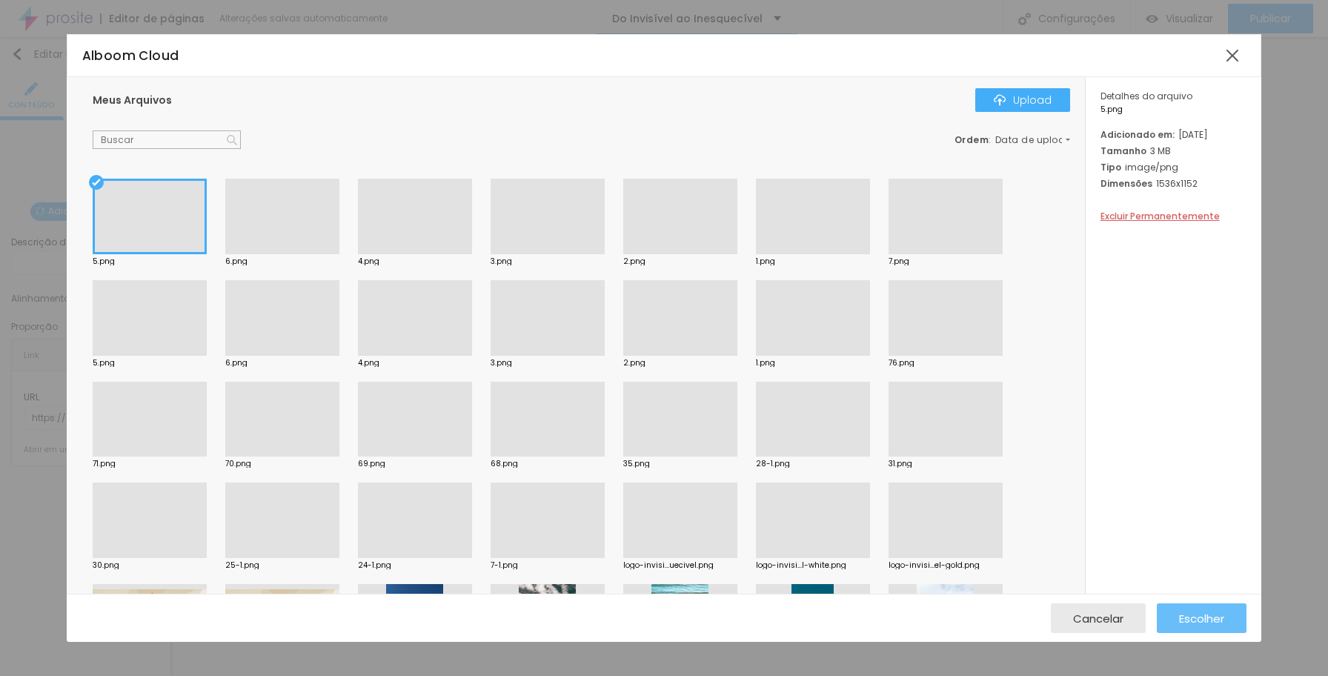
click at [1146, 616] on span "Escolher" at bounding box center [1201, 618] width 45 height 13
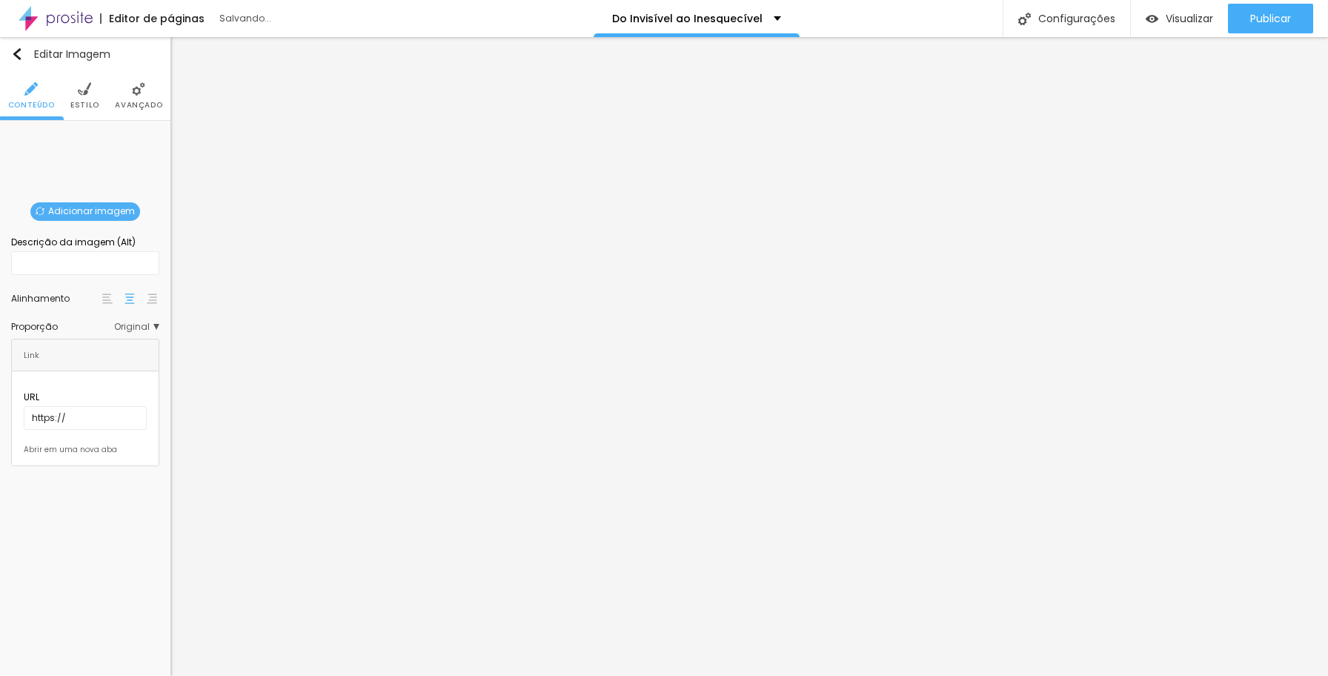
click at [116, 214] on span "Adicionar imagem" at bounding box center [85, 211] width 110 height 19
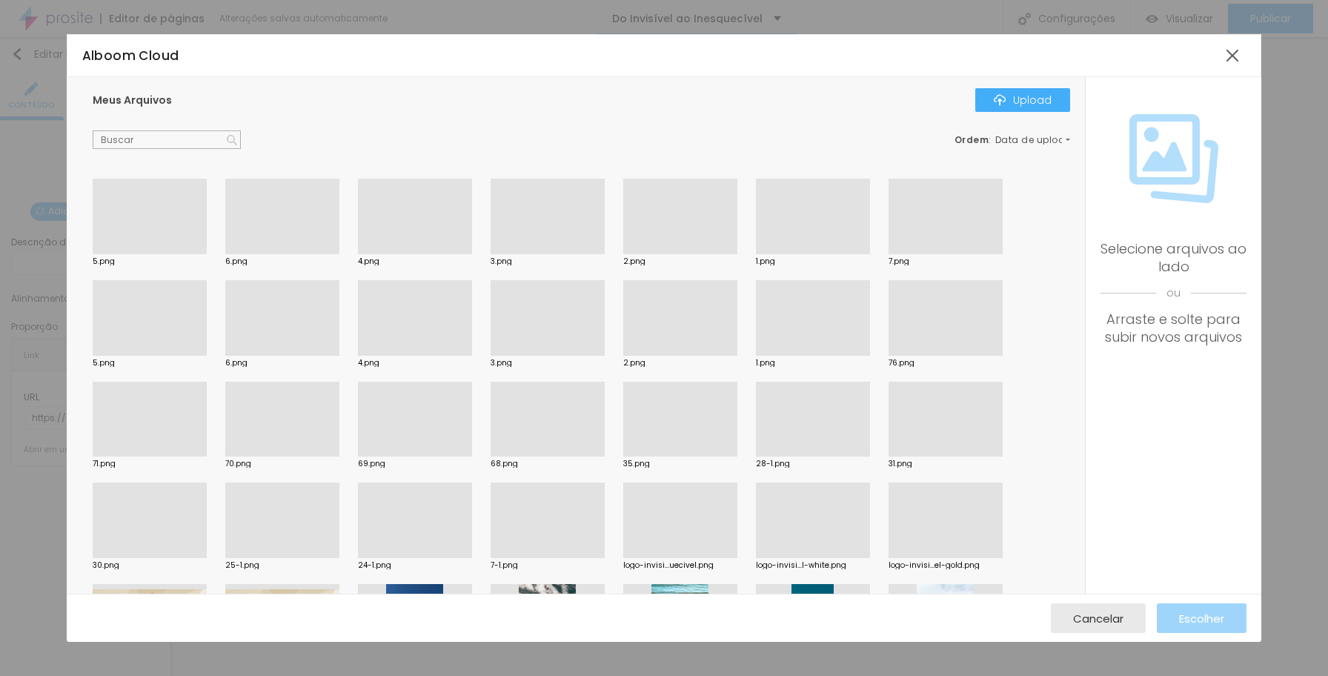
click at [158, 254] on div at bounding box center [150, 254] width 114 height 0
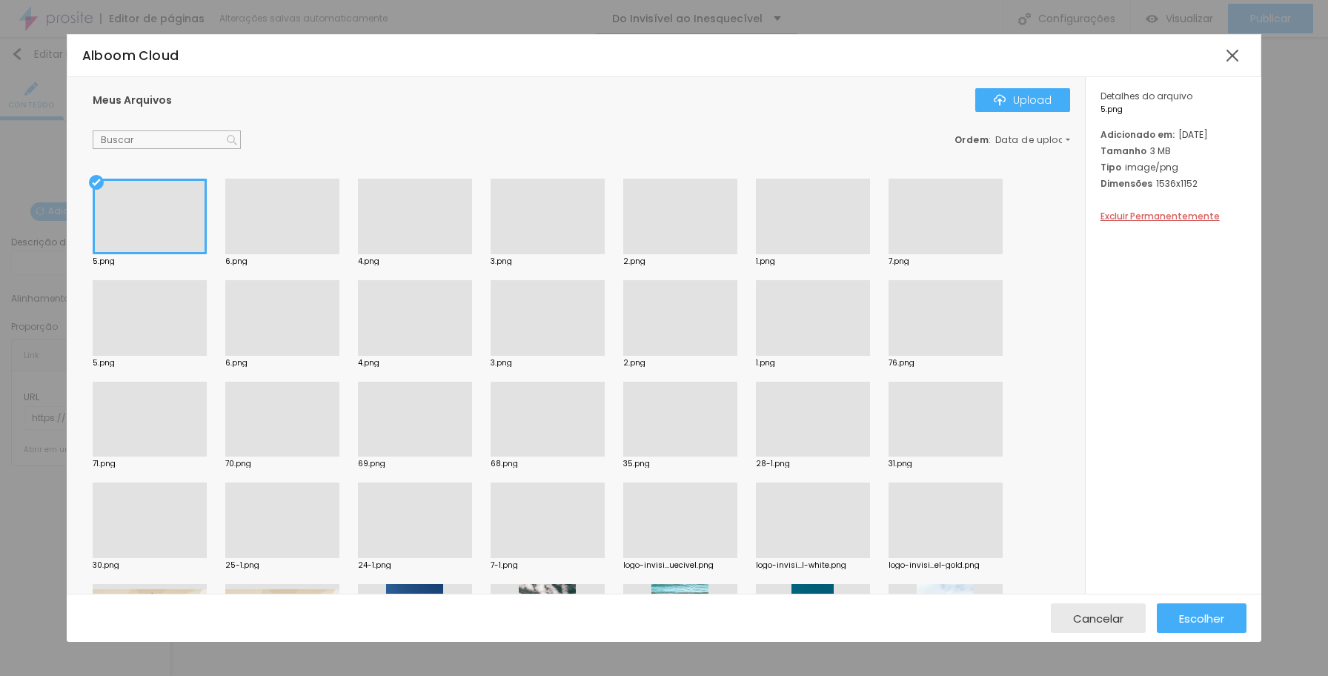
click at [307, 254] on div at bounding box center [282, 254] width 114 height 0
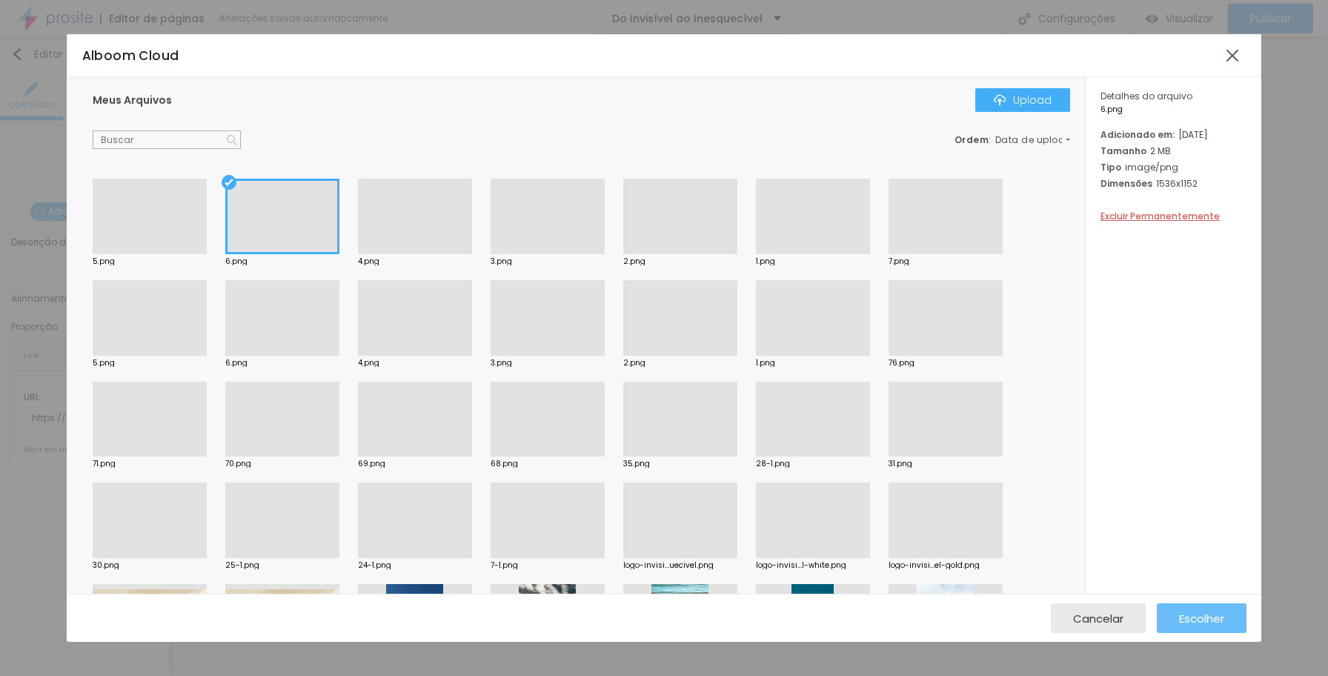
click at [1146, 621] on span "Escolher" at bounding box center [1201, 618] width 45 height 13
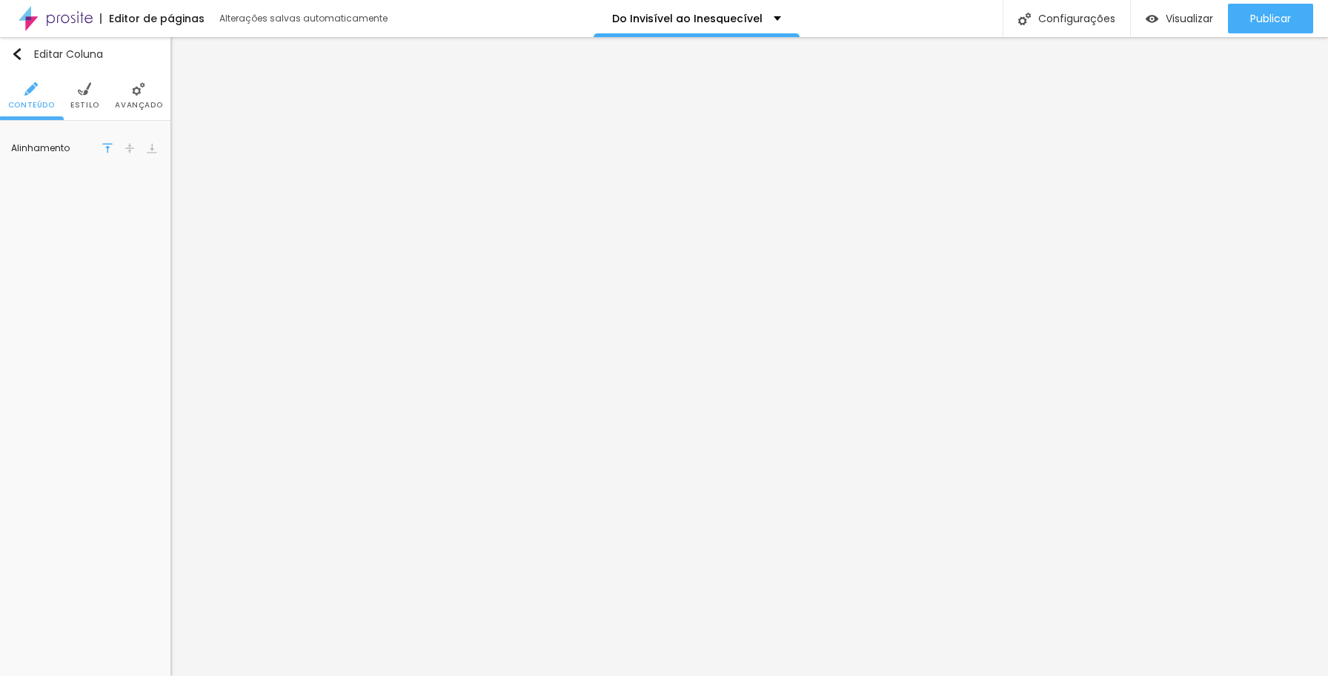
click at [144, 102] on span "Avançado" at bounding box center [138, 105] width 47 height 7
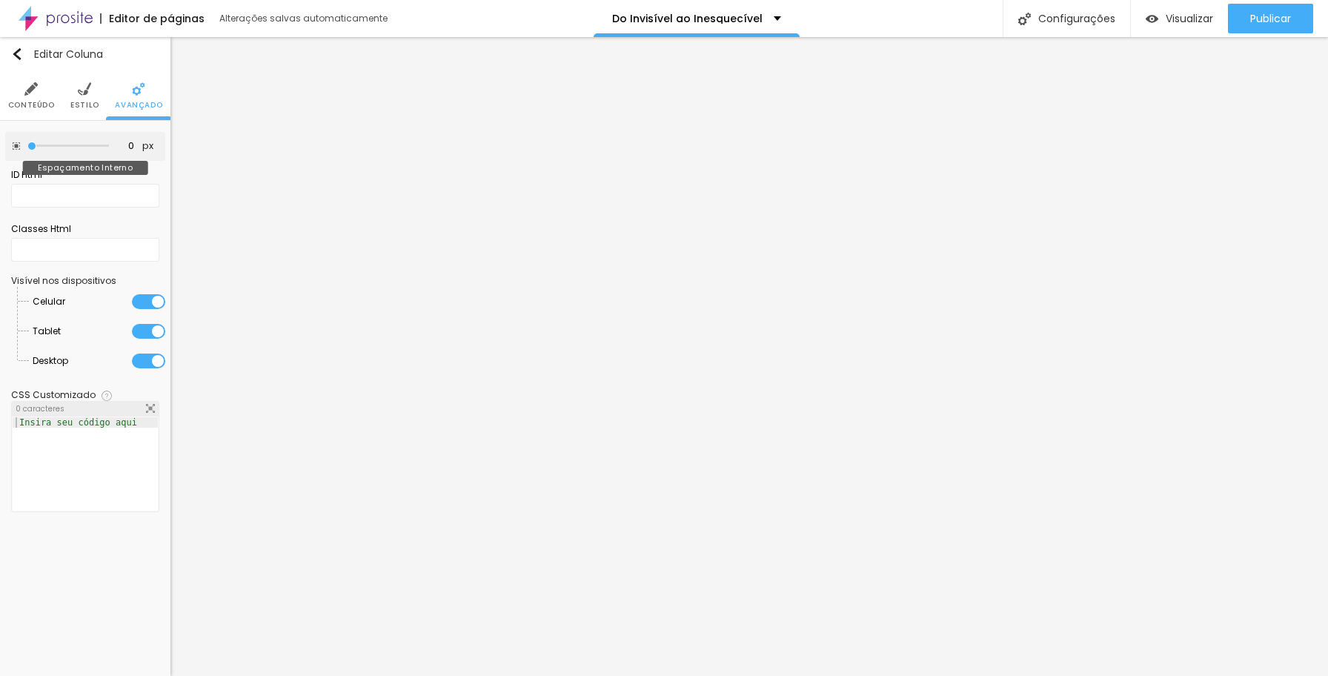
drag, startPoint x: 62, startPoint y: 145, endPoint x: -19, endPoint y: 142, distance: 80.8
click at [0, 142] on html "Editor de páginas Alterações salvas automaticamente Do Invisível ao Inesquecíve…" at bounding box center [664, 338] width 1328 height 676
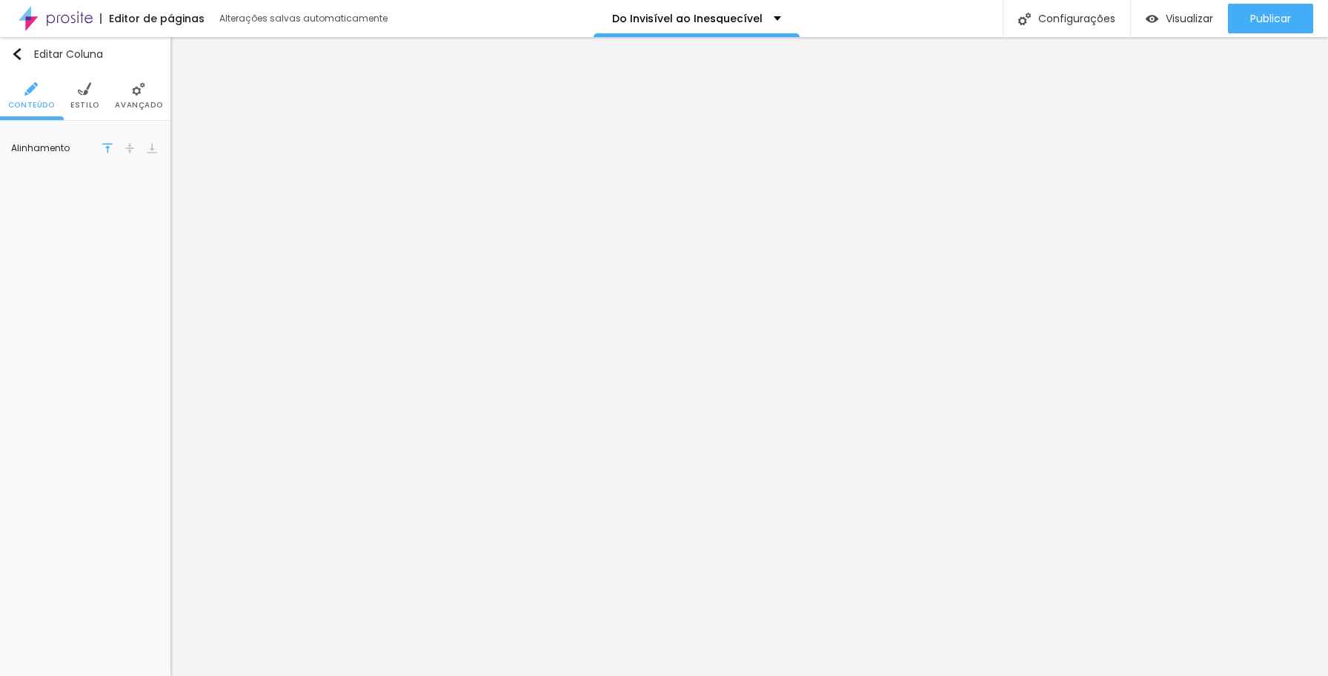
click at [138, 102] on span "Avançado" at bounding box center [138, 105] width 47 height 7
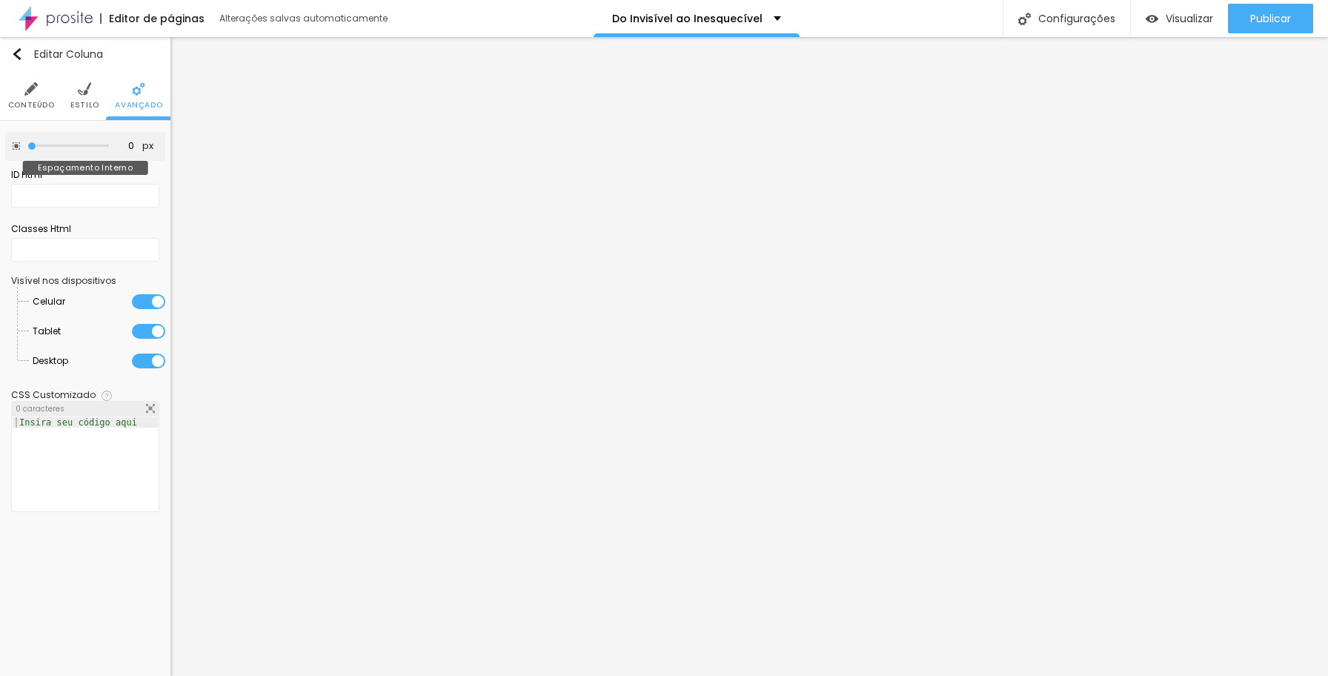
drag, startPoint x: 62, startPoint y: 142, endPoint x: -11, endPoint y: 142, distance: 72.6
click at [0, 142] on html "Editor de páginas Alterações salvas automaticamente Do Invisível ao Inesquecíve…" at bounding box center [664, 338] width 1328 height 676
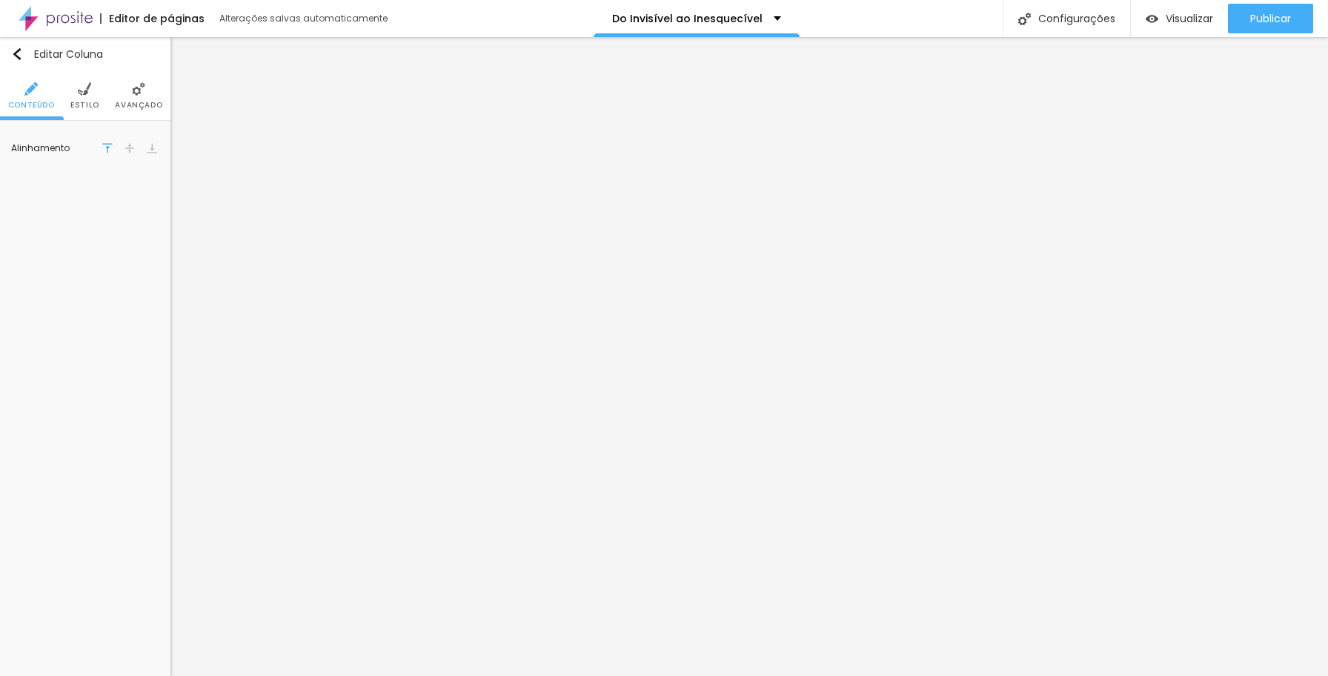
click at [147, 102] on span "Avançado" at bounding box center [138, 105] width 47 height 7
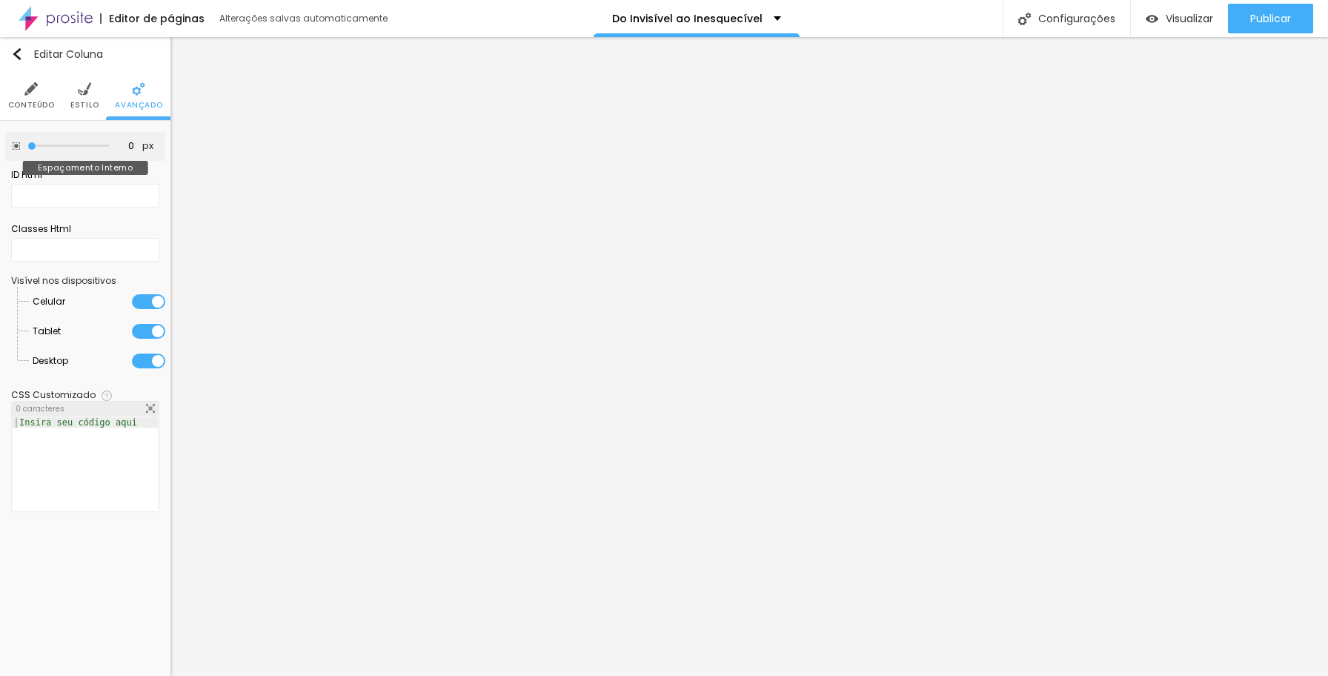
drag, startPoint x: 59, startPoint y: 145, endPoint x: 81, endPoint y: 156, distance: 24.2
click at [12, 147] on div "0 px Espaçamento Interno" at bounding box center [85, 146] width 160 height 29
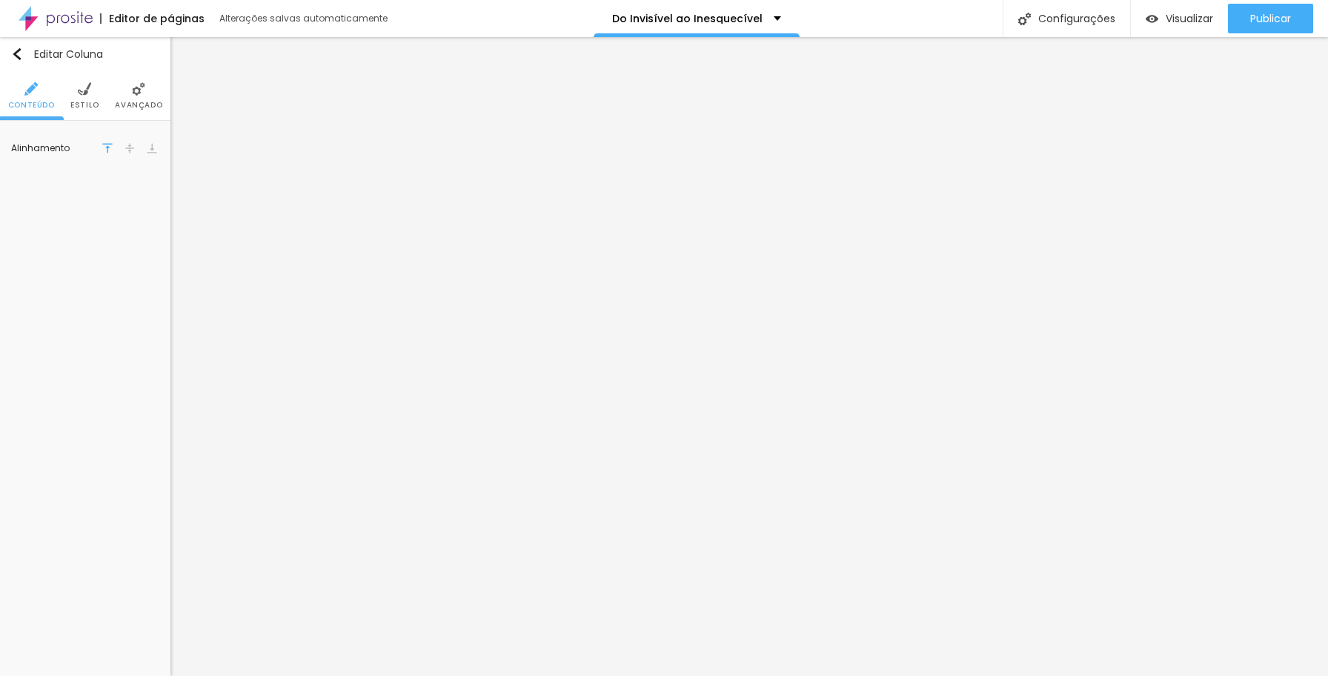
click at [133, 94] on img at bounding box center [138, 88] width 13 height 13
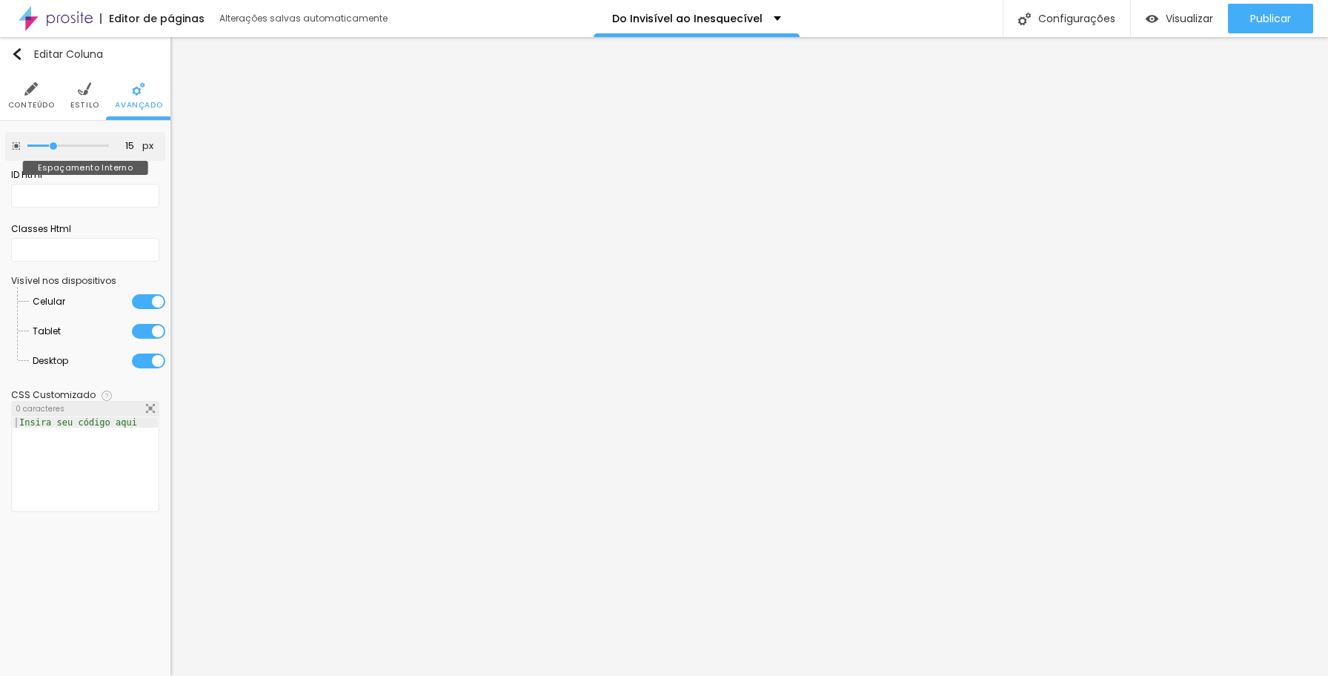
type input "5"
type input "0"
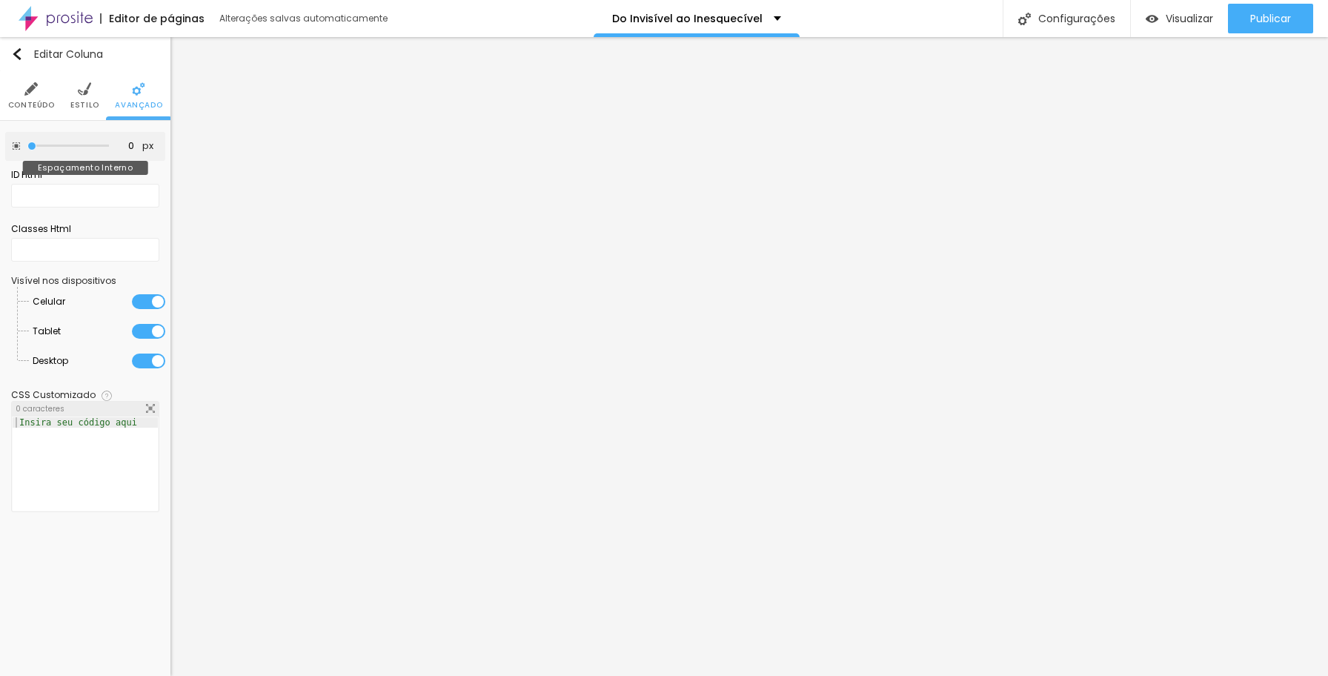
click at [27, 144] on input "range" at bounding box center [68, 145] width 82 height 7
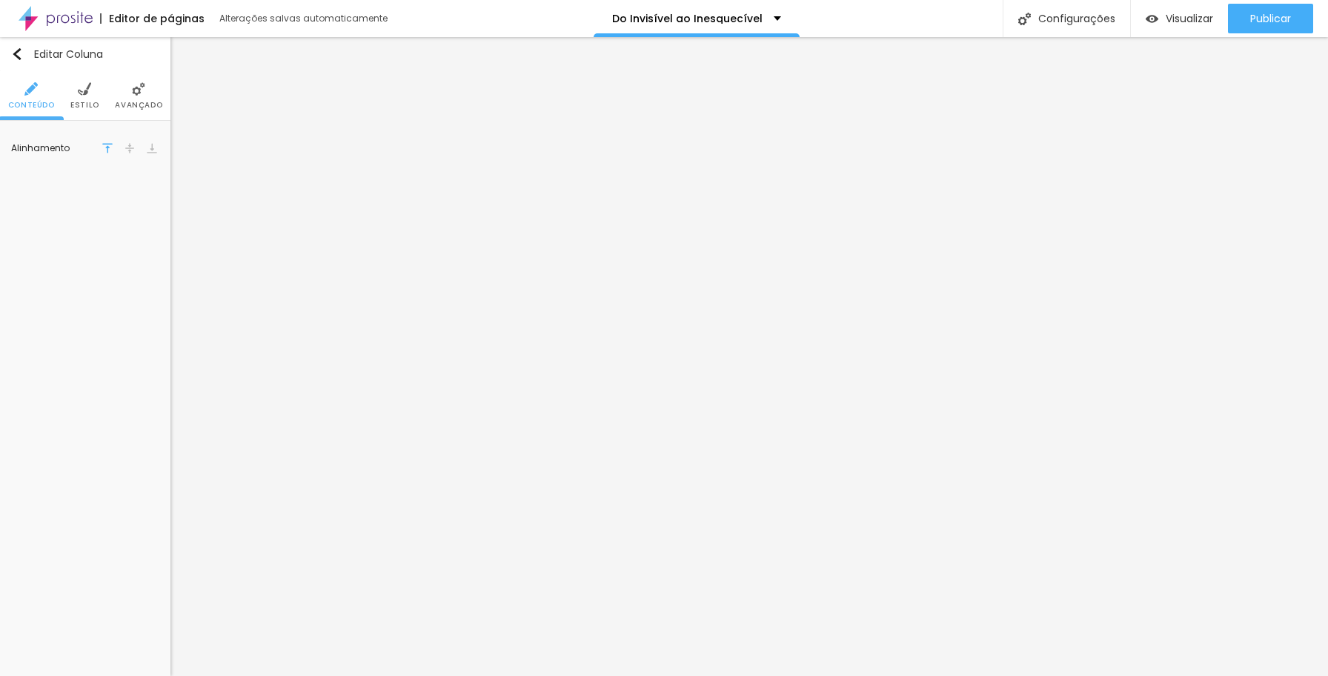
click at [144, 102] on span "Avançado" at bounding box center [138, 105] width 47 height 7
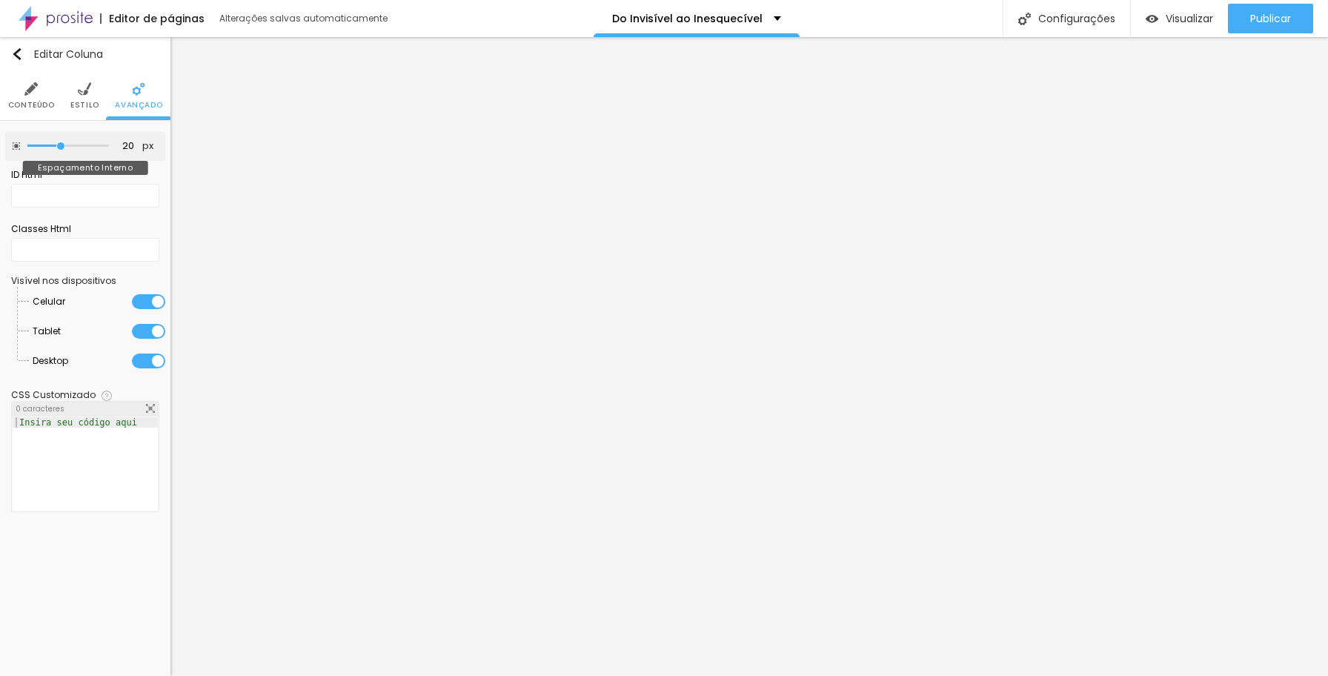
type input "15"
type input "0"
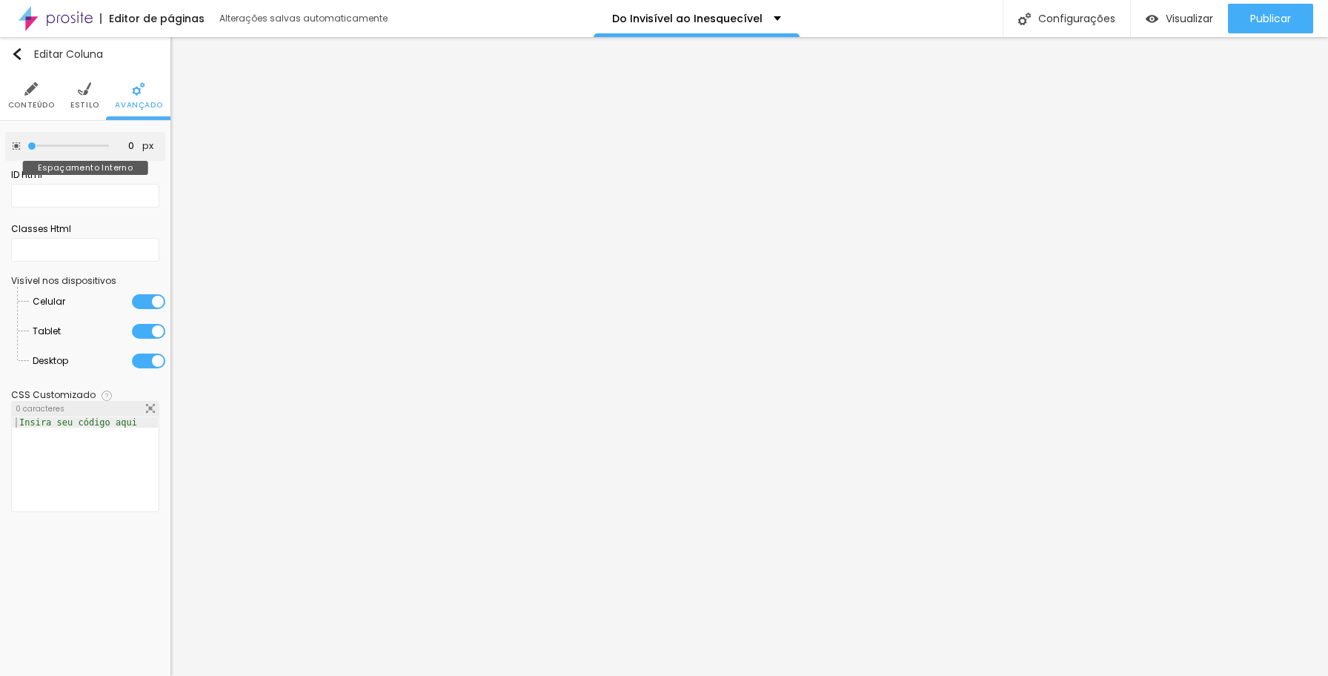
drag, startPoint x: 62, startPoint y: 145, endPoint x: -7, endPoint y: 146, distance: 68.9
click at [0, 146] on html "Editor de páginas Alterações salvas automaticamente Do Invisível ao Inesquecíve…" at bounding box center [664, 338] width 1328 height 676
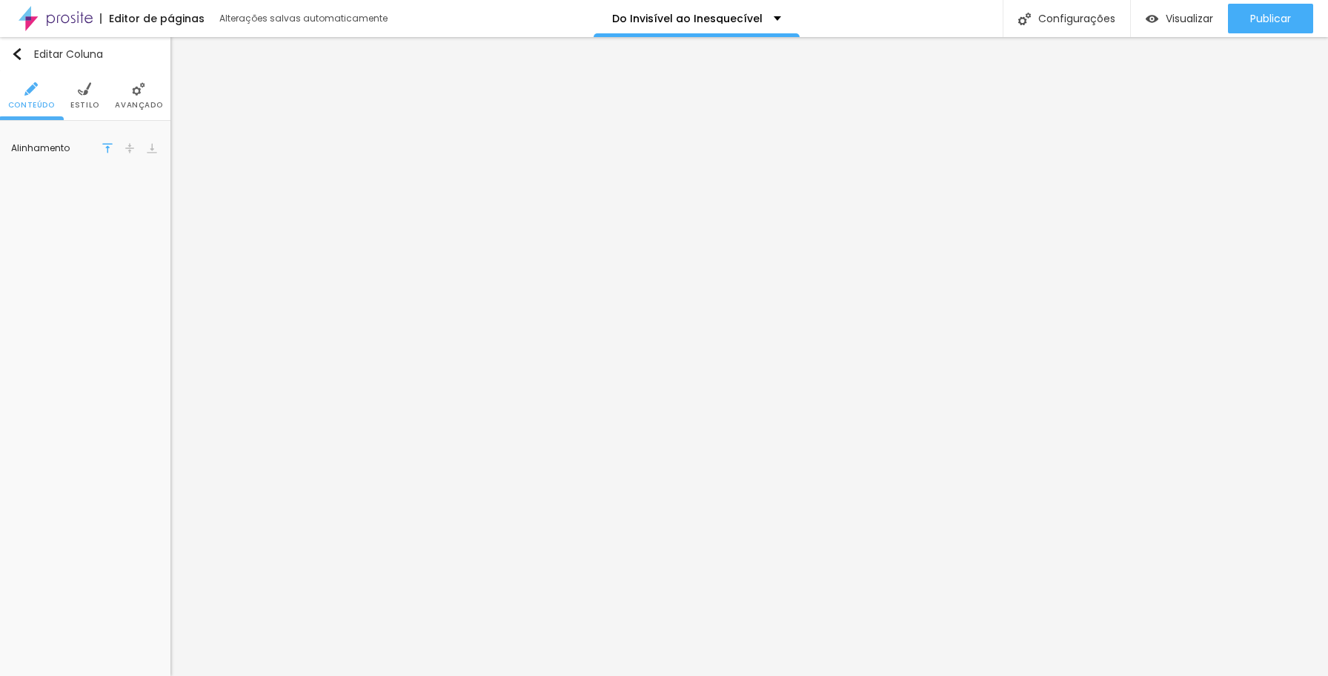
click at [136, 96] on li "Avançado" at bounding box center [138, 95] width 47 height 49
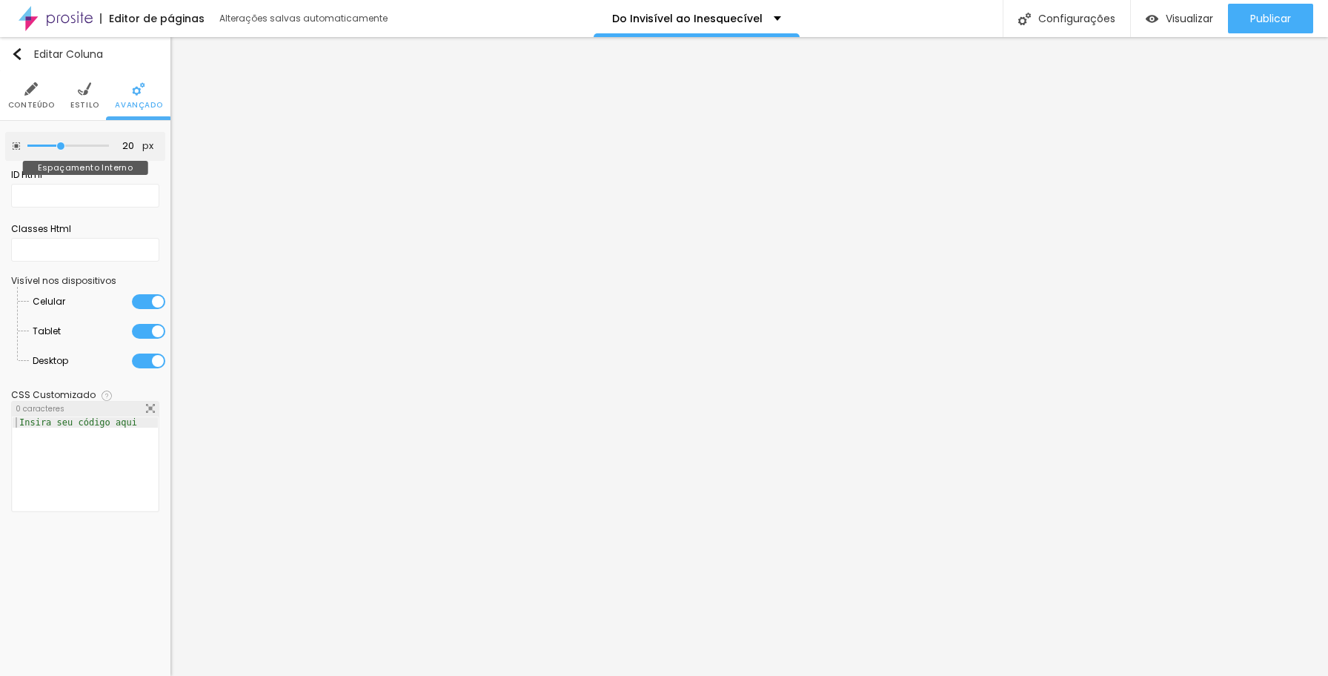
type input "15"
type input "5"
type input "0"
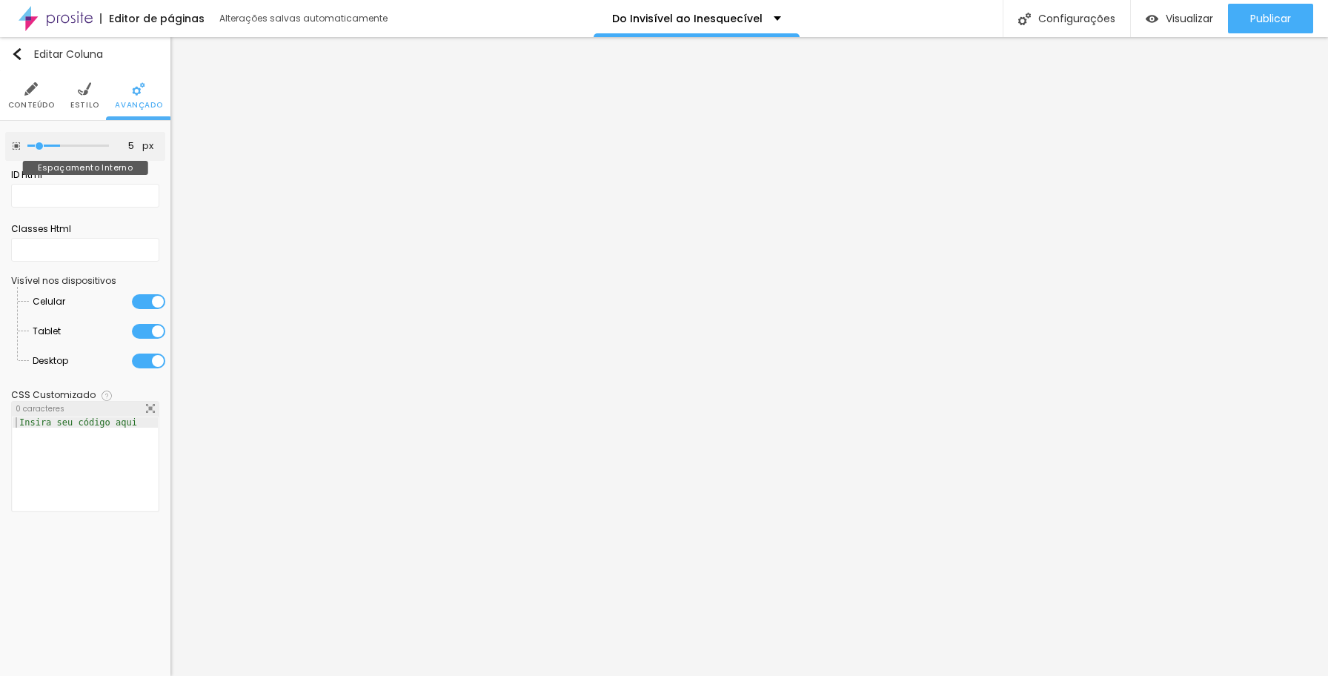
type input "0"
drag, startPoint x: 50, startPoint y: 145, endPoint x: -10, endPoint y: 143, distance: 60.8
click at [0, 143] on html "Editor de páginas Alterações salvas automaticamente Do Invisível ao Inesquecíve…" at bounding box center [664, 338] width 1328 height 676
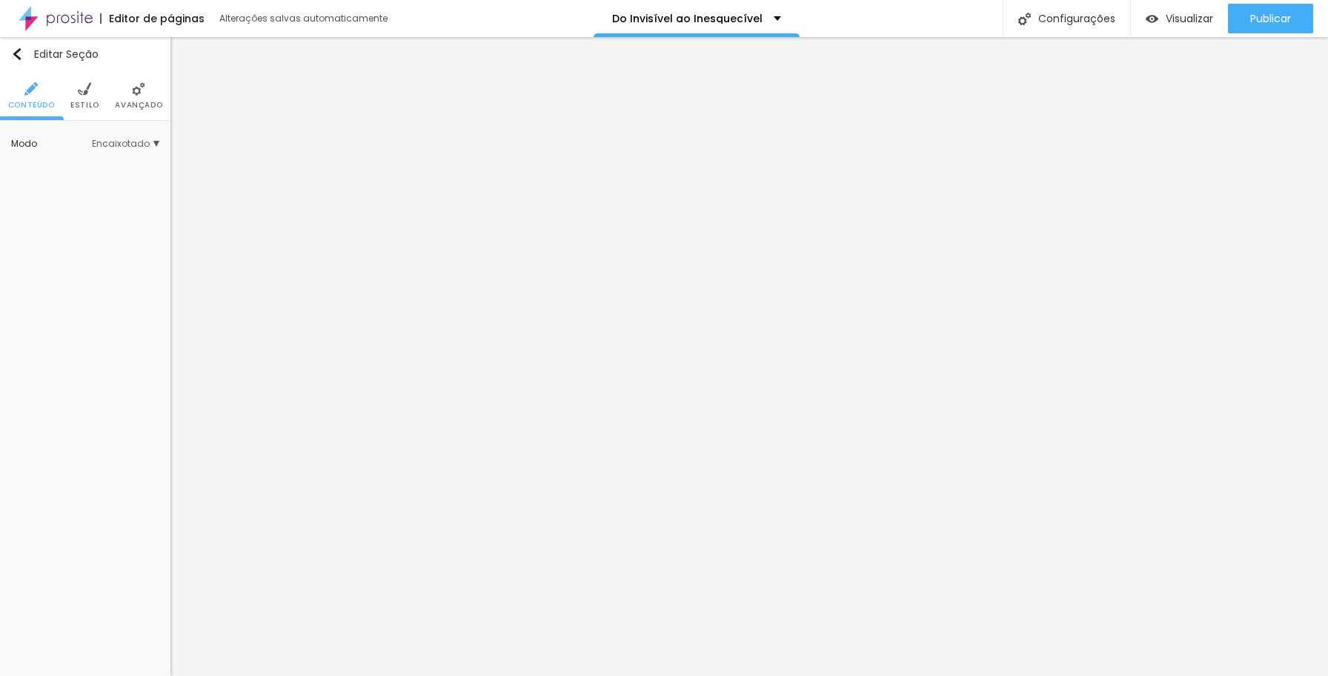
click at [86, 102] on span "Estilo" at bounding box center [84, 105] width 29 height 7
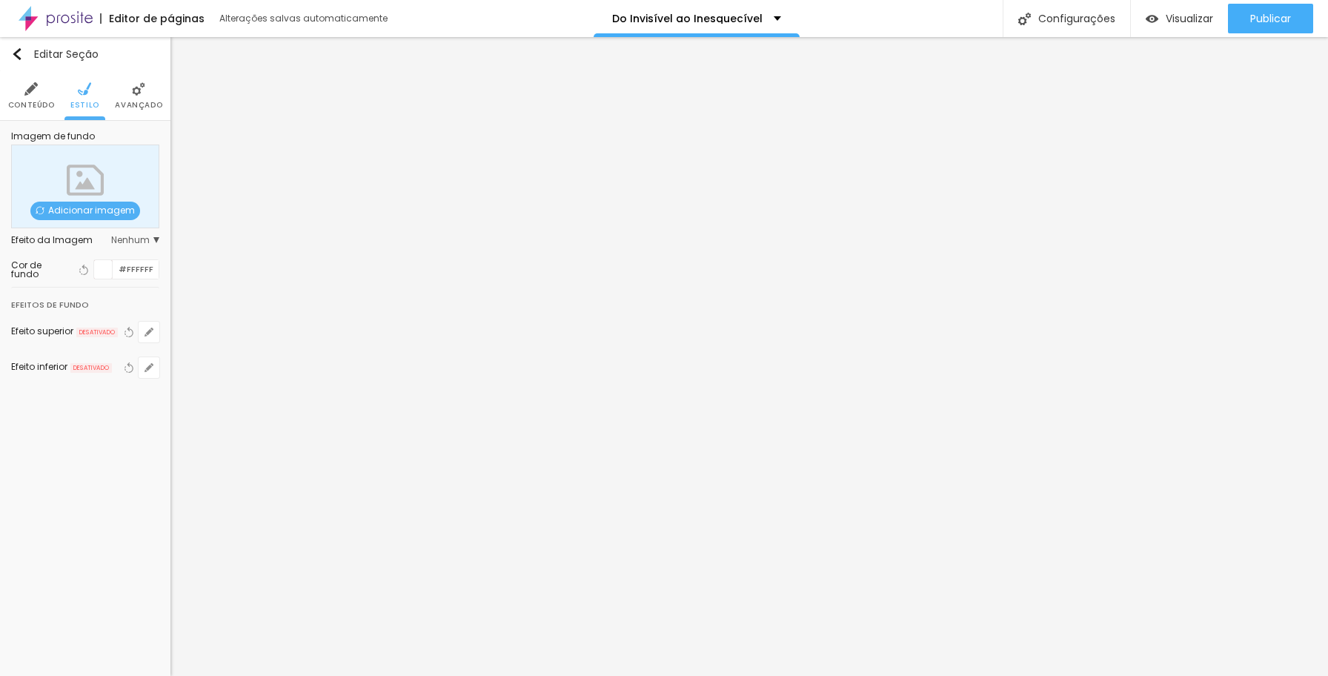
click at [135, 92] on img at bounding box center [138, 88] width 13 height 13
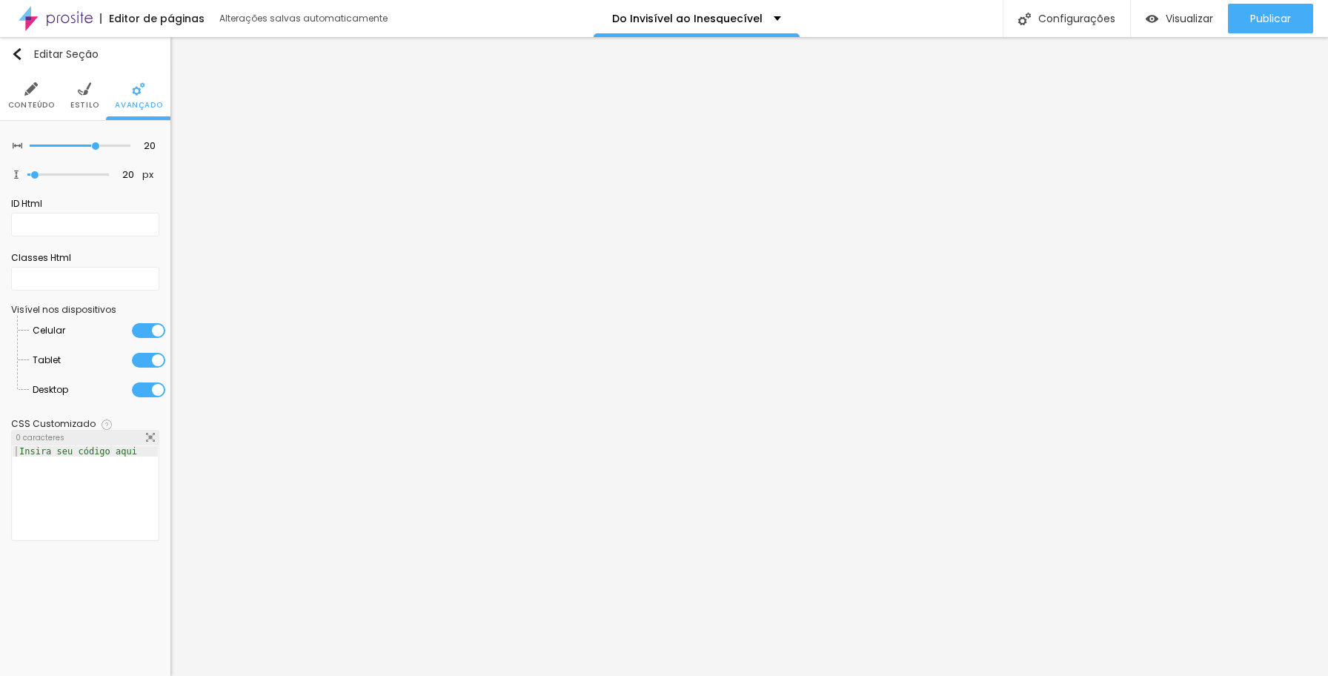
click at [89, 99] on li "Estilo" at bounding box center [84, 95] width 29 height 49
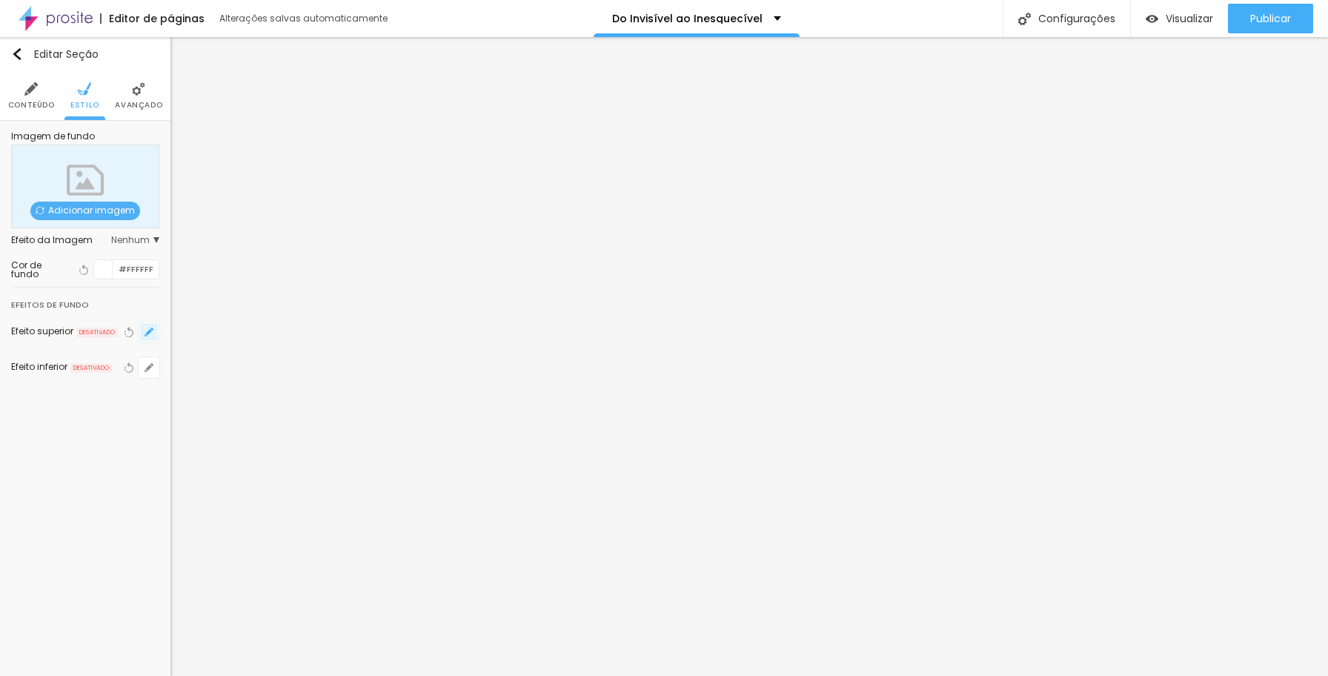
click at [149, 331] on icon "button" at bounding box center [149, 332] width 6 height 6
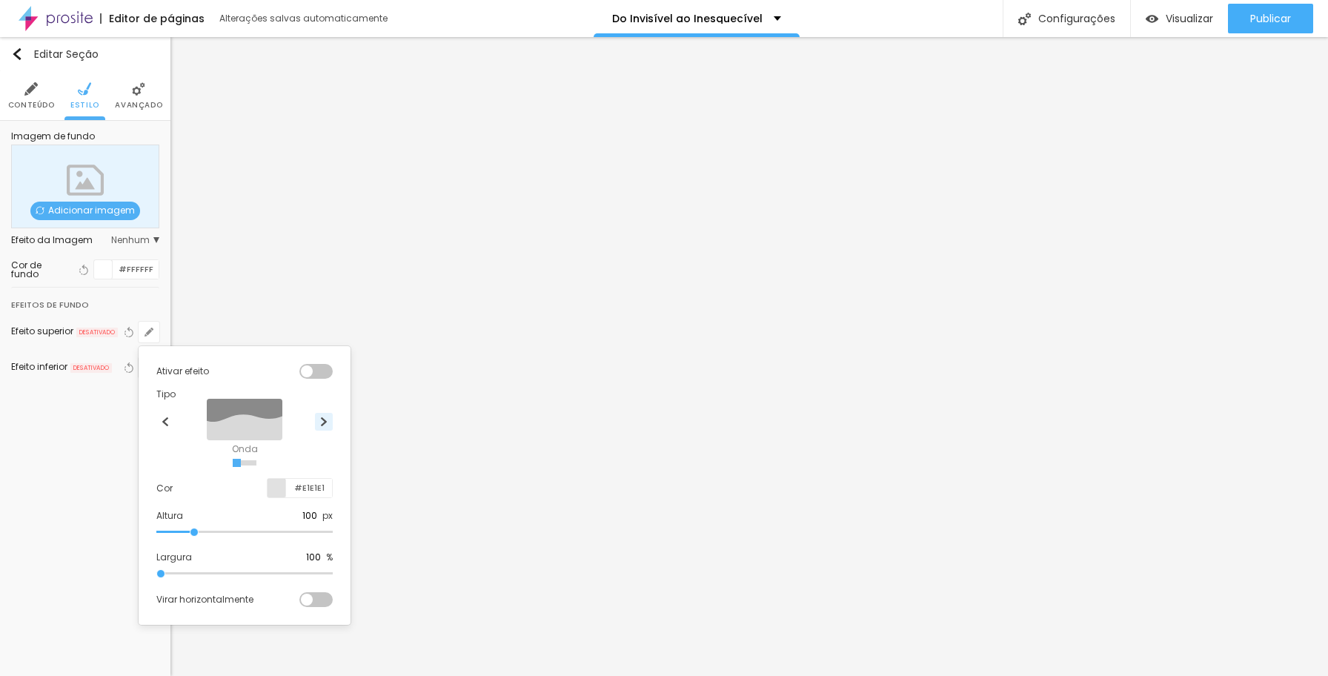
click at [320, 422] on img at bounding box center [323, 421] width 9 height 9
radio input "false"
radio input "true"
type input "95"
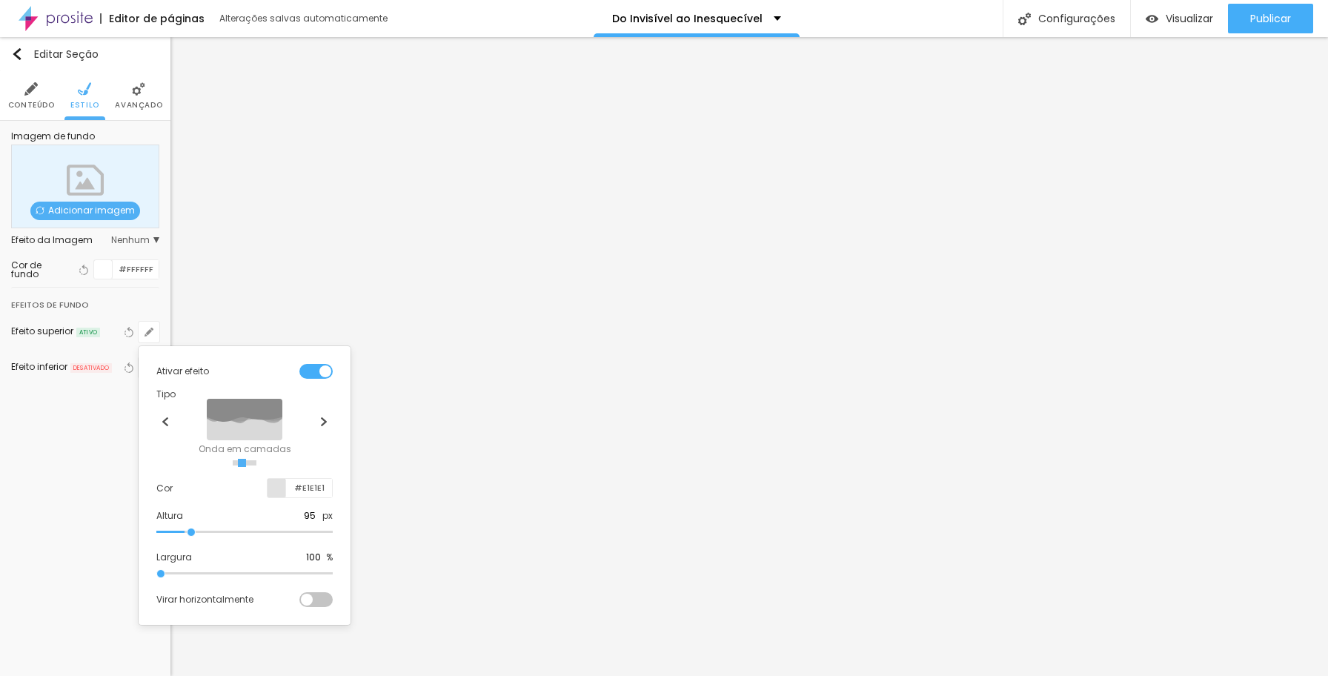
type input "90"
type input "75"
type input "70"
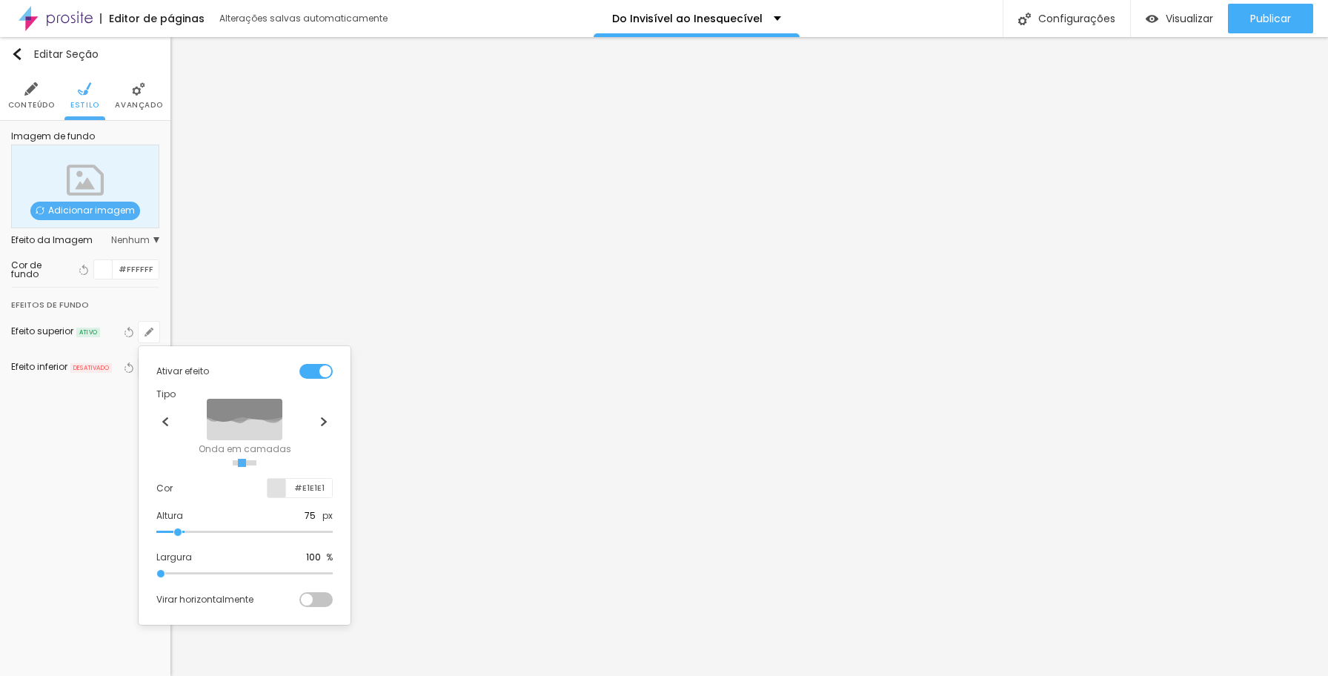
type input "70"
type input "65"
type input "60"
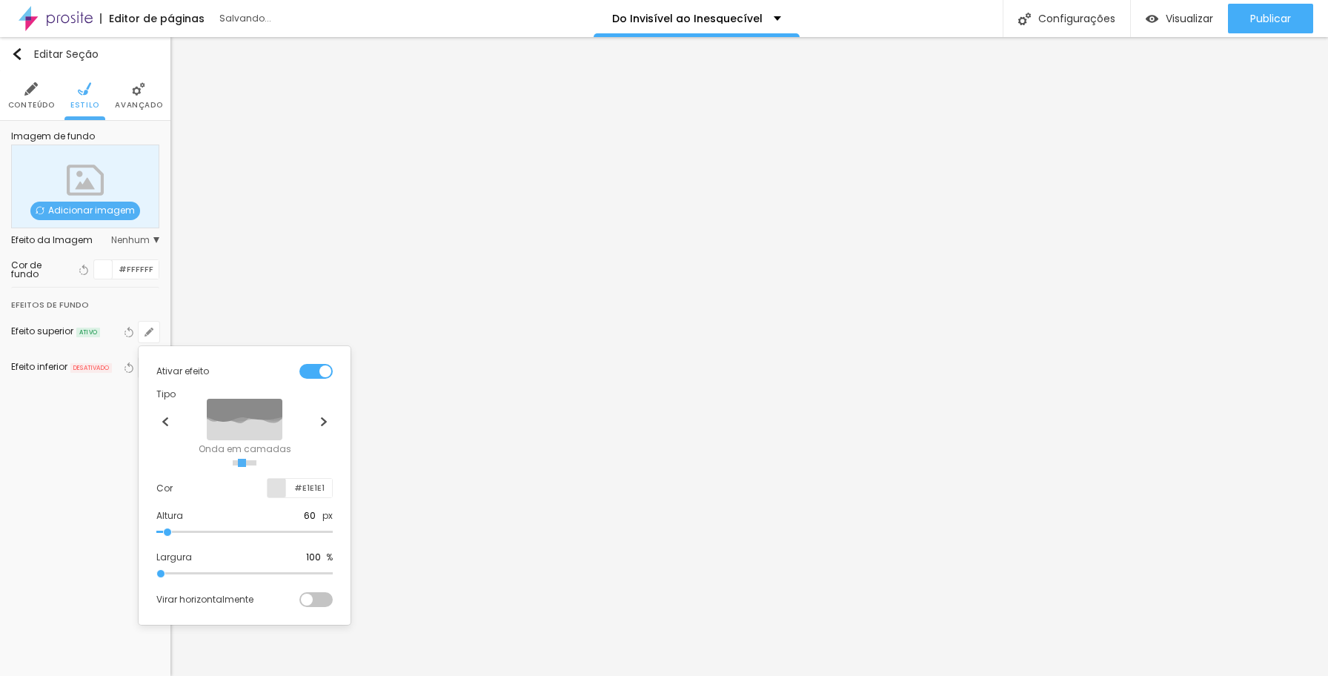
type input "65"
type input "60"
type input "65"
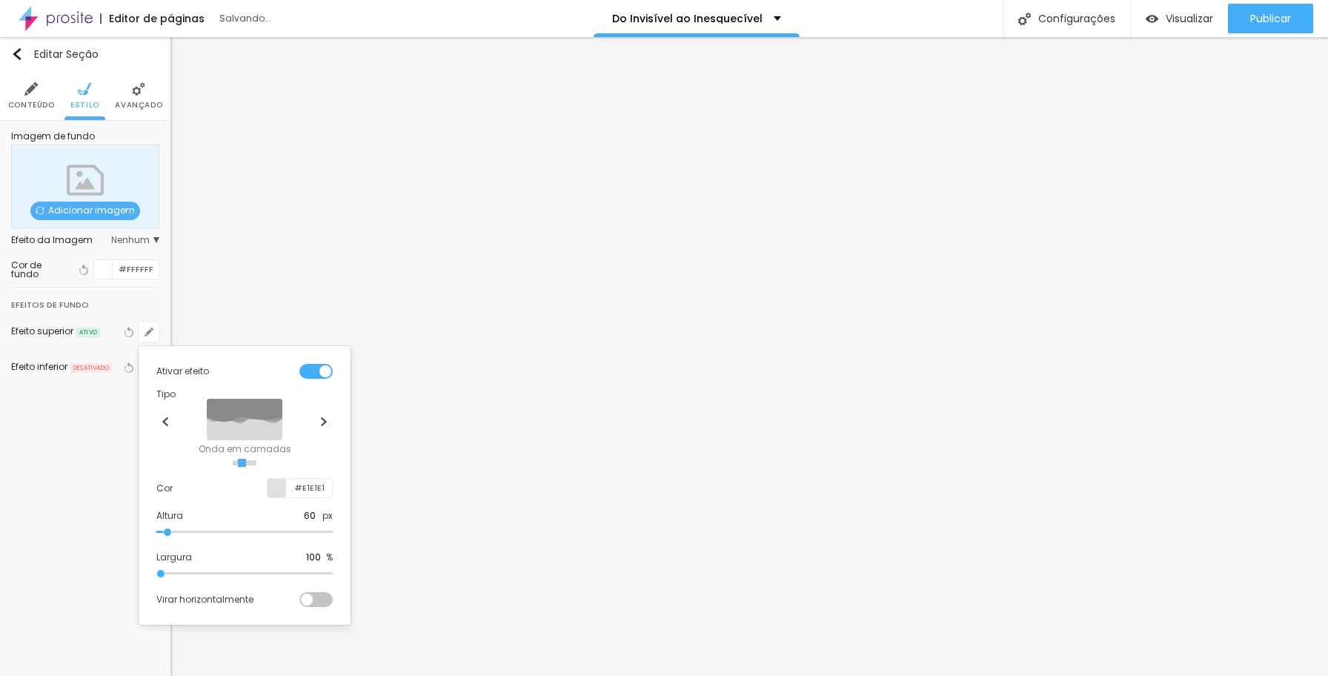
type input "65"
type input "70"
drag, startPoint x: 192, startPoint y: 530, endPoint x: 176, endPoint y: 528, distance: 16.5
type input "70"
click at [176, 528] on input "range" at bounding box center [244, 531] width 176 height 7
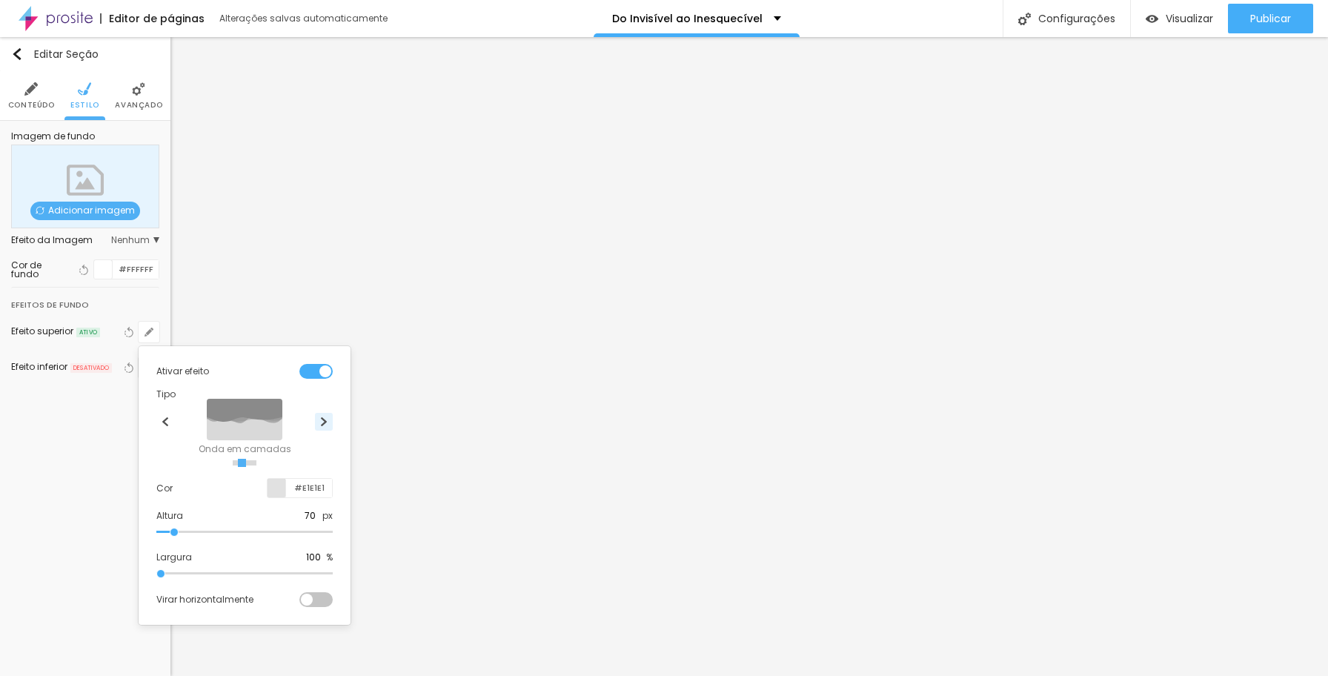
click at [321, 423] on img at bounding box center [323, 421] width 9 height 9
radio input "false"
click at [321, 423] on img at bounding box center [323, 421] width 9 height 9
radio input "false"
radio input "true"
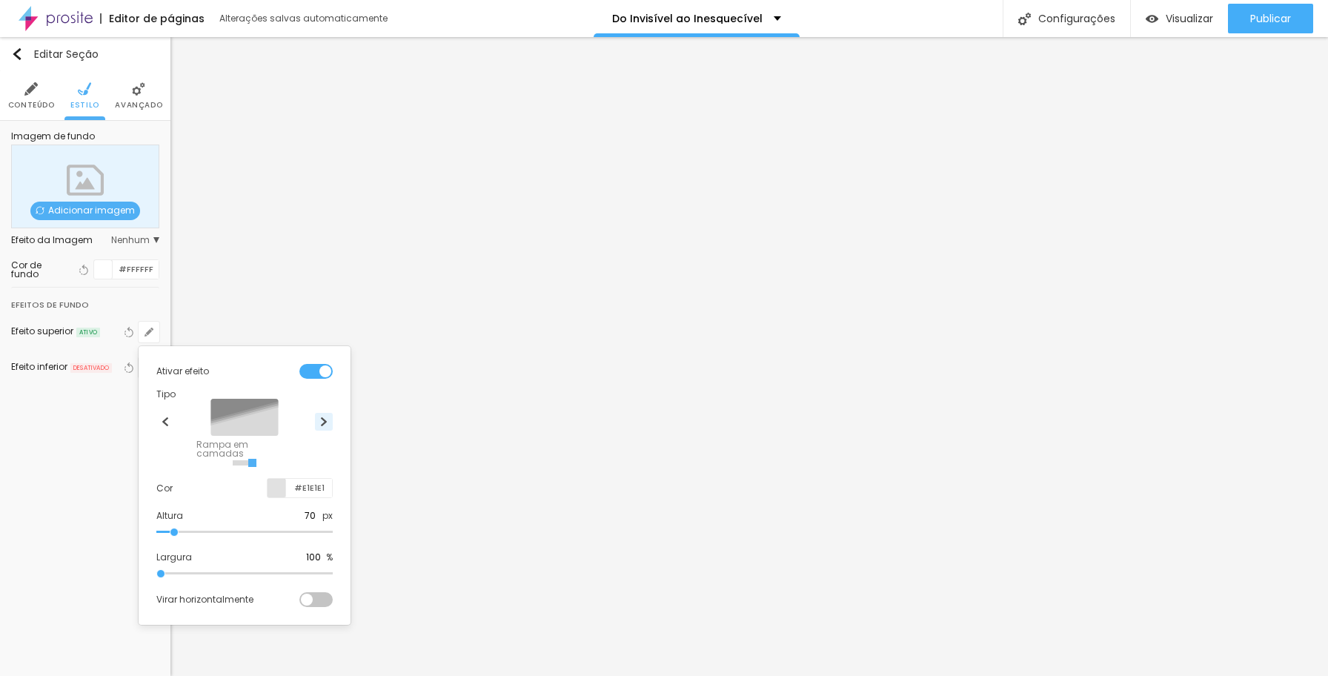
click at [321, 423] on img at bounding box center [323, 421] width 9 height 9
radio input "true"
radio input "false"
click at [321, 423] on img at bounding box center [323, 421] width 9 height 9
radio input "false"
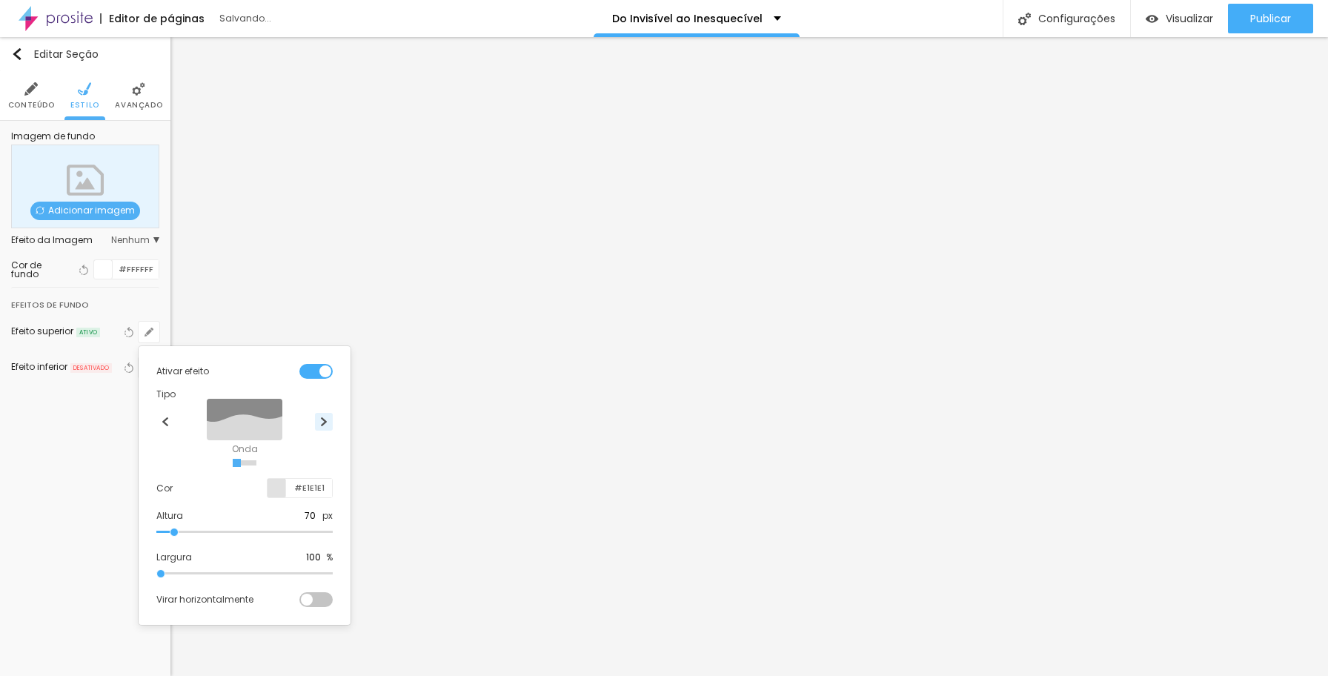
radio input "true"
drag, startPoint x: 299, startPoint y: 488, endPoint x: 328, endPoint y: 489, distance: 28.2
click at [328, 489] on input "#E1E1E1" at bounding box center [309, 488] width 46 height 19
paste input "DED"
drag, startPoint x: 322, startPoint y: 485, endPoint x: 293, endPoint y: 485, distance: 29.7
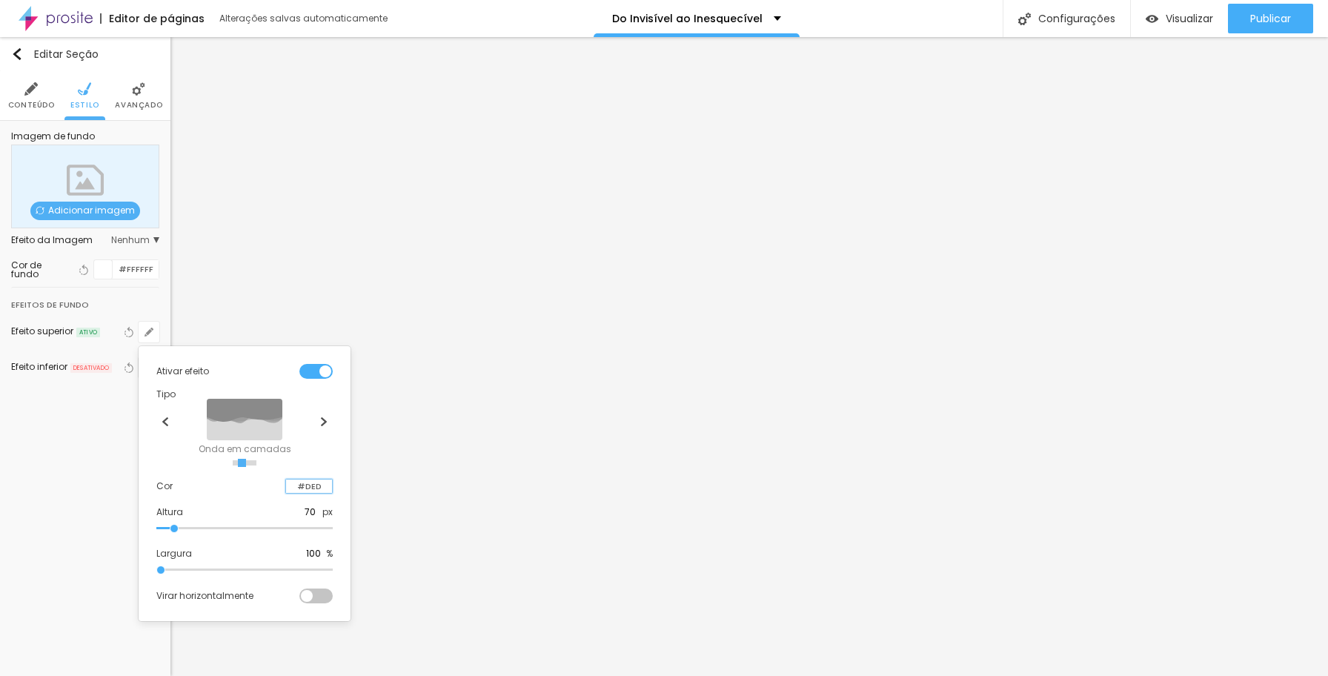
click at [293, 485] on input "#DED" at bounding box center [309, 487] width 46 height 14
paste input "A89664"
type input "#A89664"
click at [1224, 504] on div at bounding box center [664, 338] width 1328 height 676
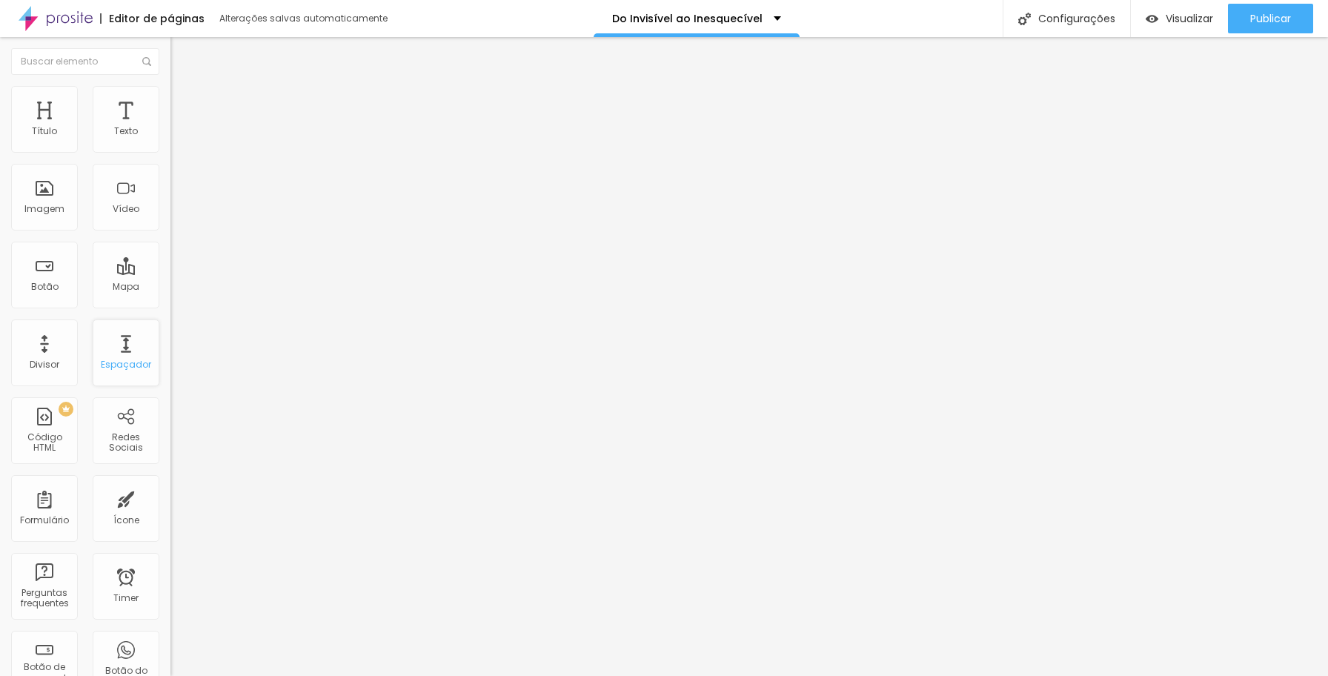
click at [140, 354] on div "Espaçador" at bounding box center [126, 352] width 67 height 67
click at [1272, 19] on span "Publicar" at bounding box center [1270, 19] width 41 height 12
click at [1199, 23] on span "Visualizar" at bounding box center [1189, 19] width 47 height 12
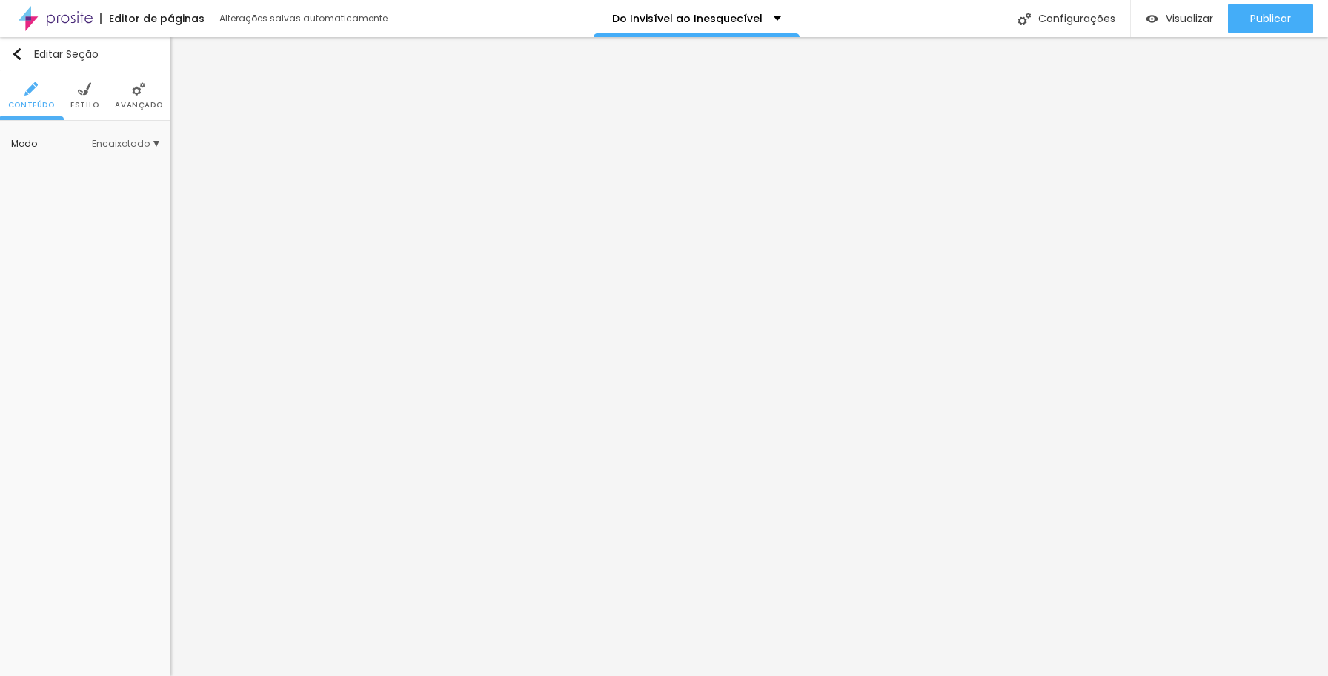
click at [92, 102] on span "Estilo" at bounding box center [84, 105] width 29 height 7
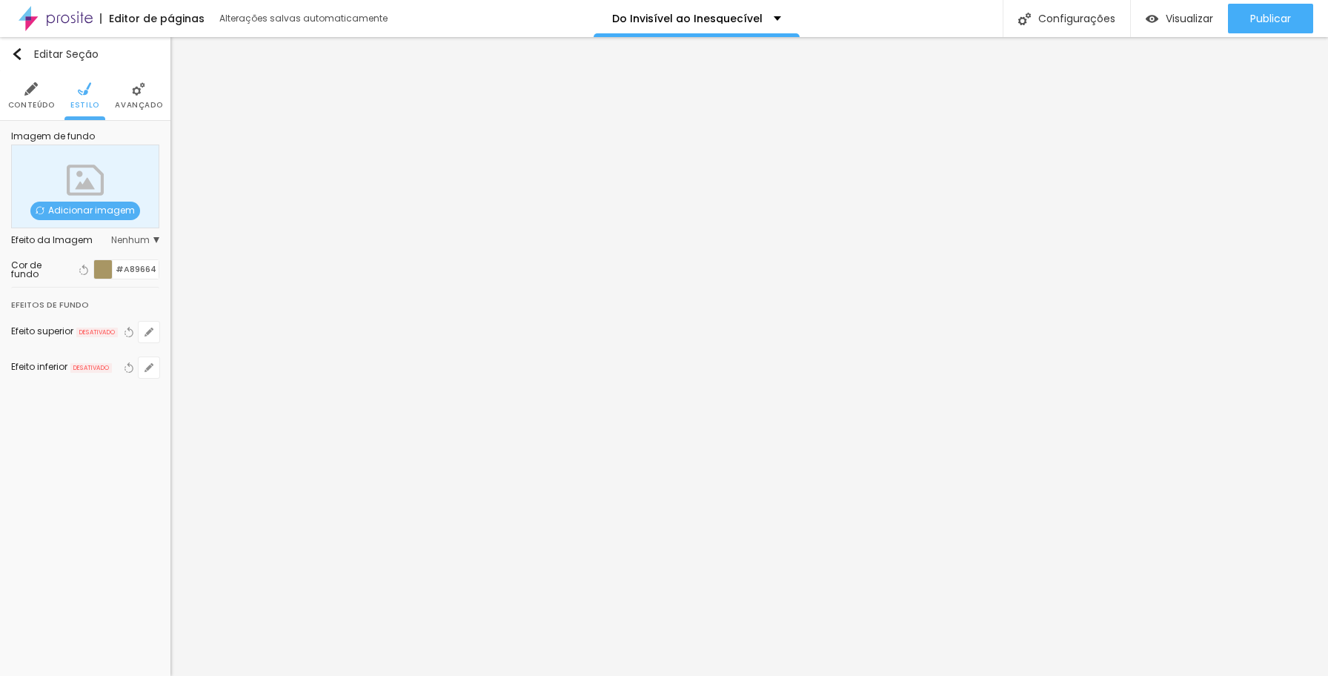
click at [105, 268] on div at bounding box center [103, 269] width 19 height 19
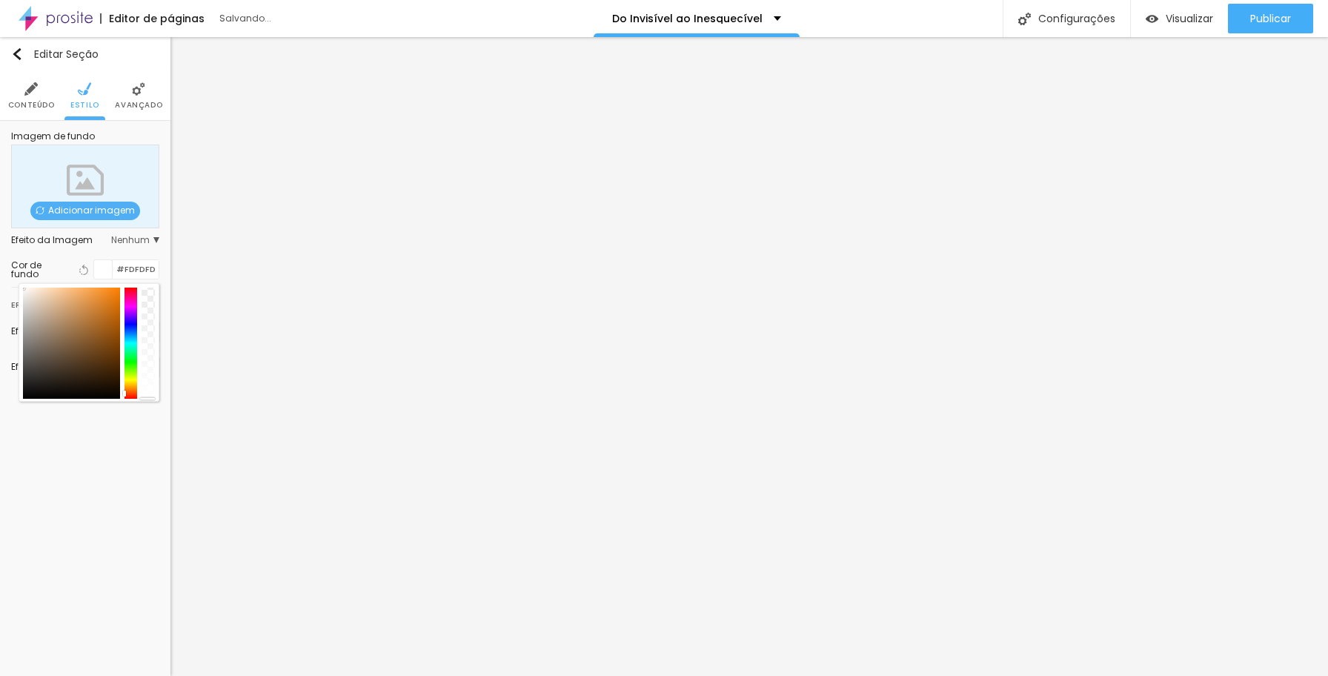
type input "#FFFFFF"
drag, startPoint x: 46, startPoint y: 300, endPoint x: 16, endPoint y: 284, distance: 33.8
click at [16, 284] on div "Cor de fundo Voltar ao padrão #FFFFFF" at bounding box center [85, 269] width 148 height 35
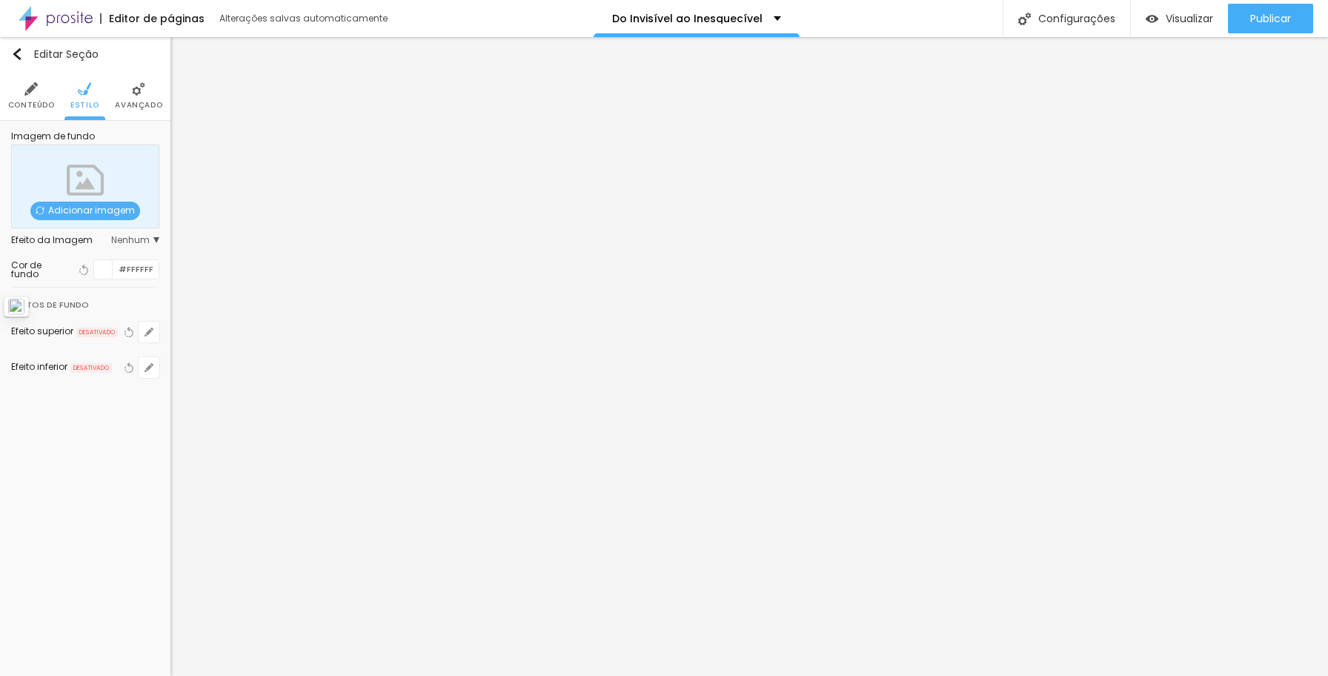
click at [33, 102] on span "Conteúdo" at bounding box center [31, 105] width 47 height 7
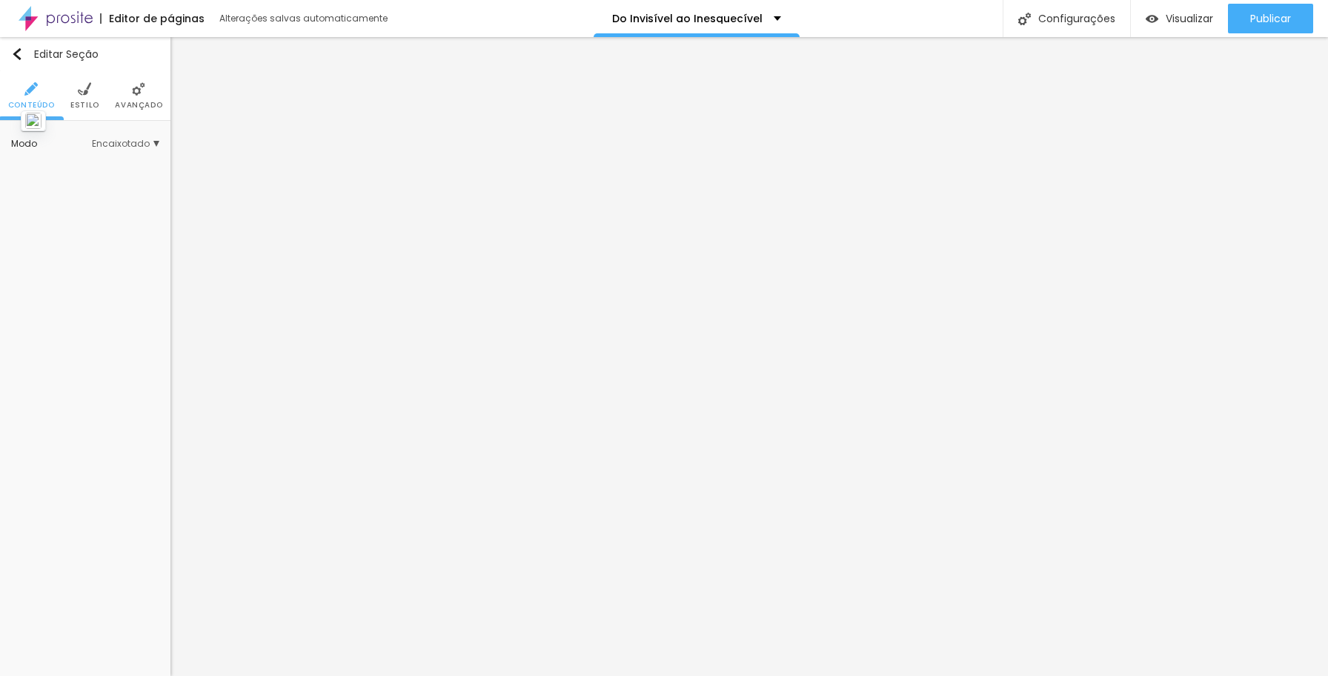
click at [136, 102] on span "Avançado" at bounding box center [138, 105] width 47 height 7
click at [86, 99] on li "Estilo" at bounding box center [84, 95] width 29 height 49
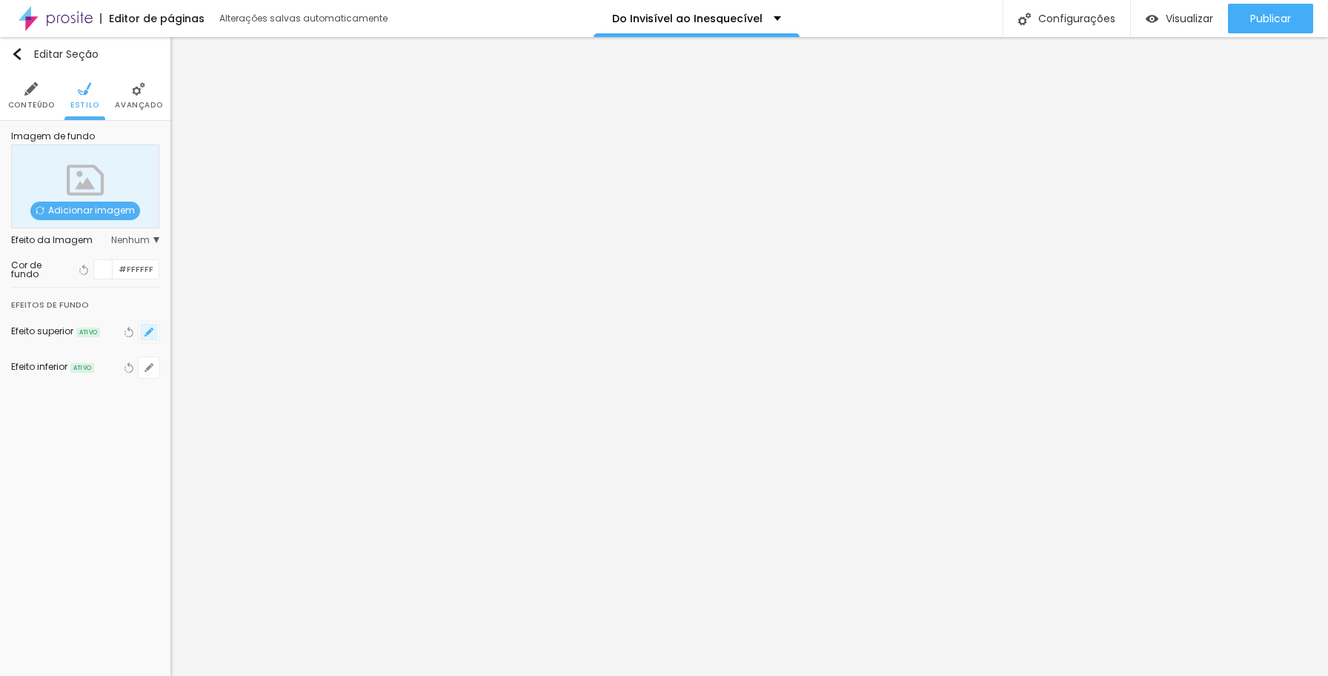
click at [147, 334] on icon "button" at bounding box center [149, 332] width 6 height 6
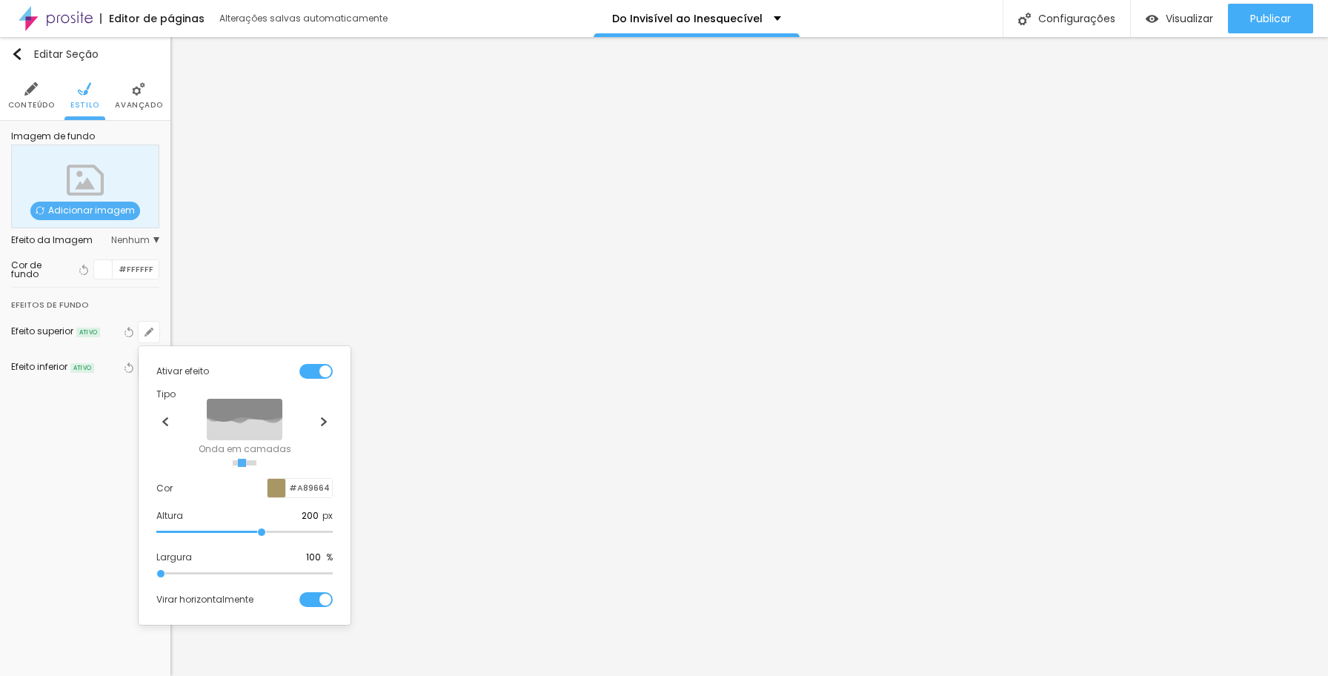
click at [314, 371] on div at bounding box center [315, 371] width 33 height 15
click at [418, 221] on div at bounding box center [664, 338] width 1328 height 676
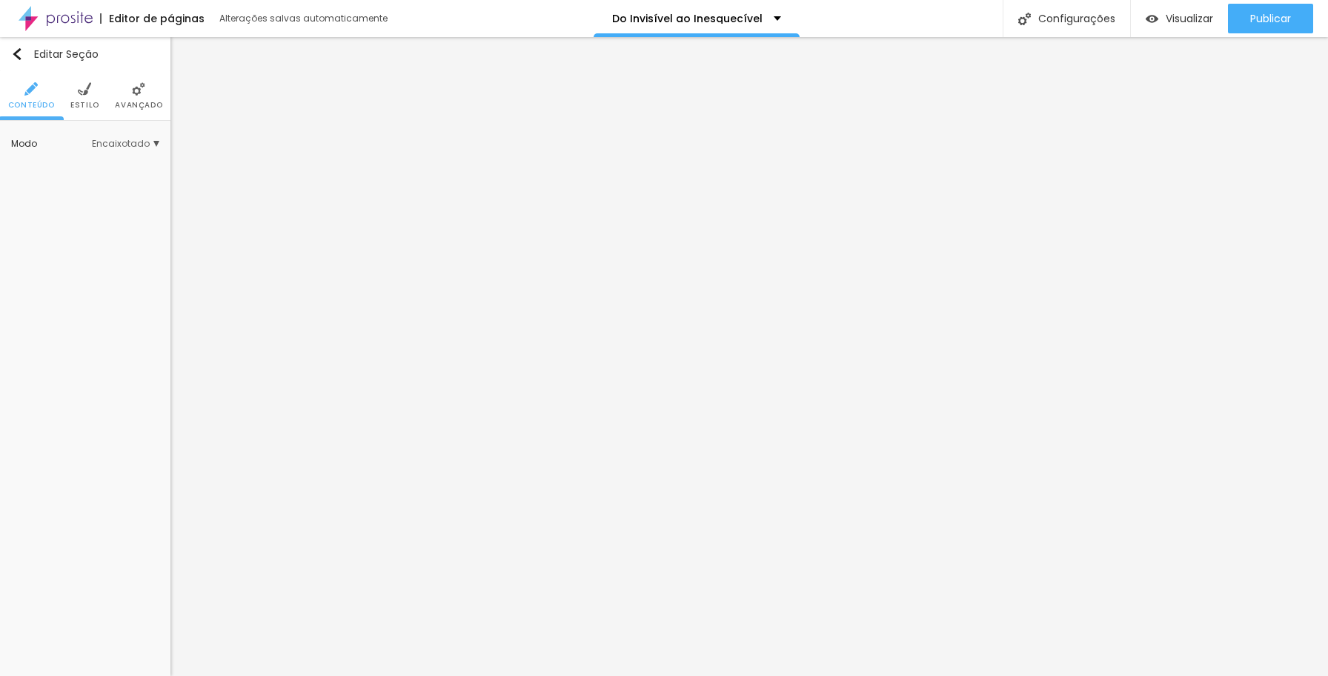
click at [131, 99] on li "Avançado" at bounding box center [138, 95] width 47 height 49
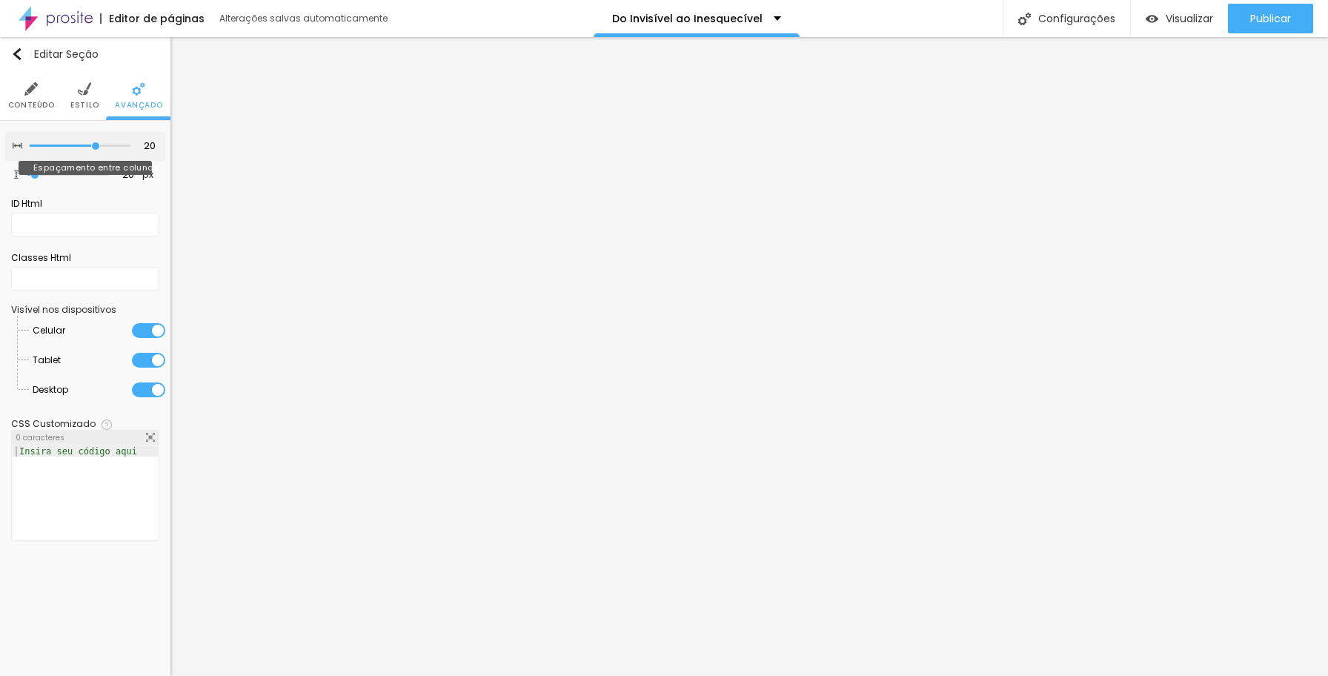
type input "10"
type input "0"
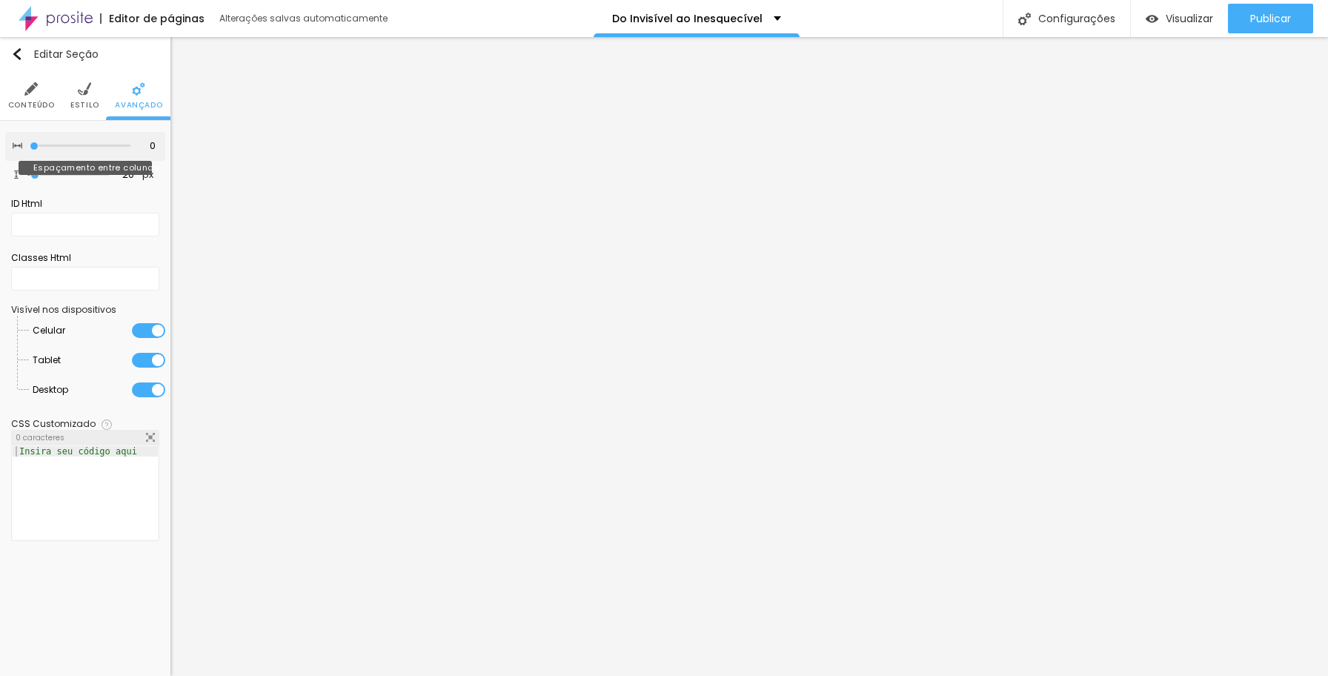
drag, startPoint x: 64, startPoint y: 144, endPoint x: -1, endPoint y: 145, distance: 65.2
click at [0, 145] on html "Editor de páginas Alterações salvas automaticamente Do Invisível ao Inesquecíve…" at bounding box center [664, 338] width 1328 height 676
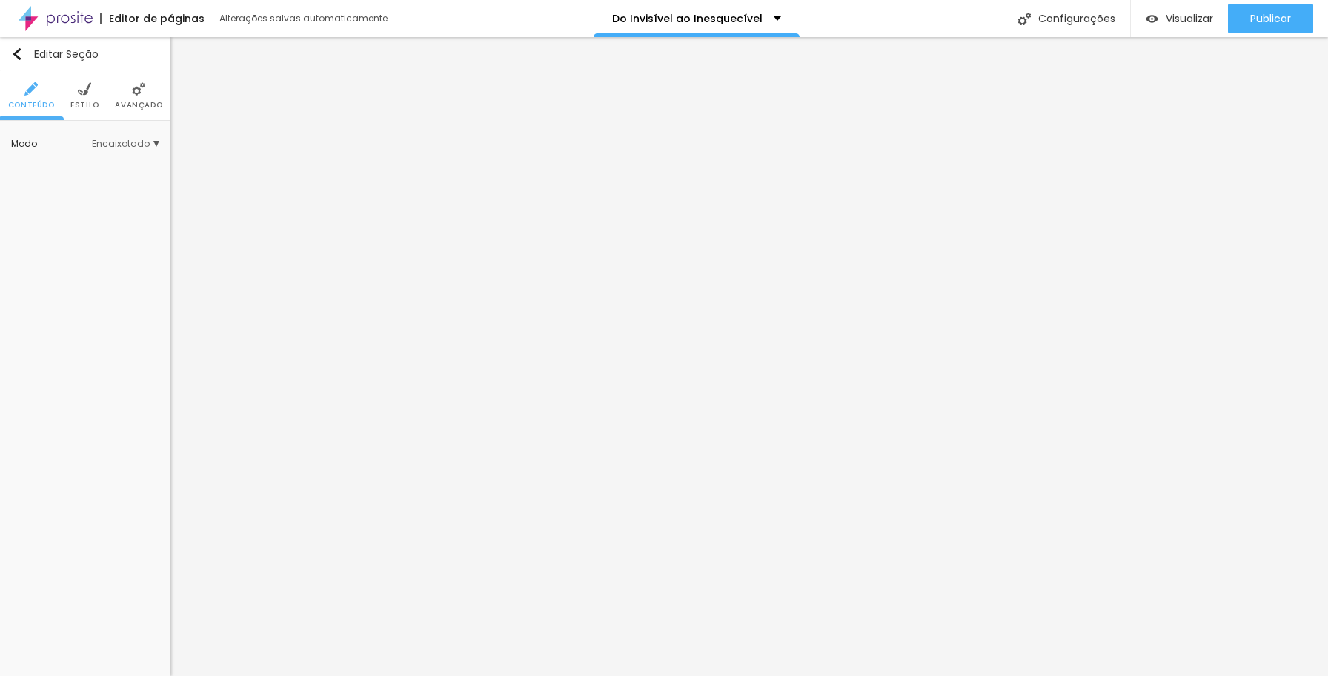
click at [142, 95] on img at bounding box center [138, 88] width 13 height 13
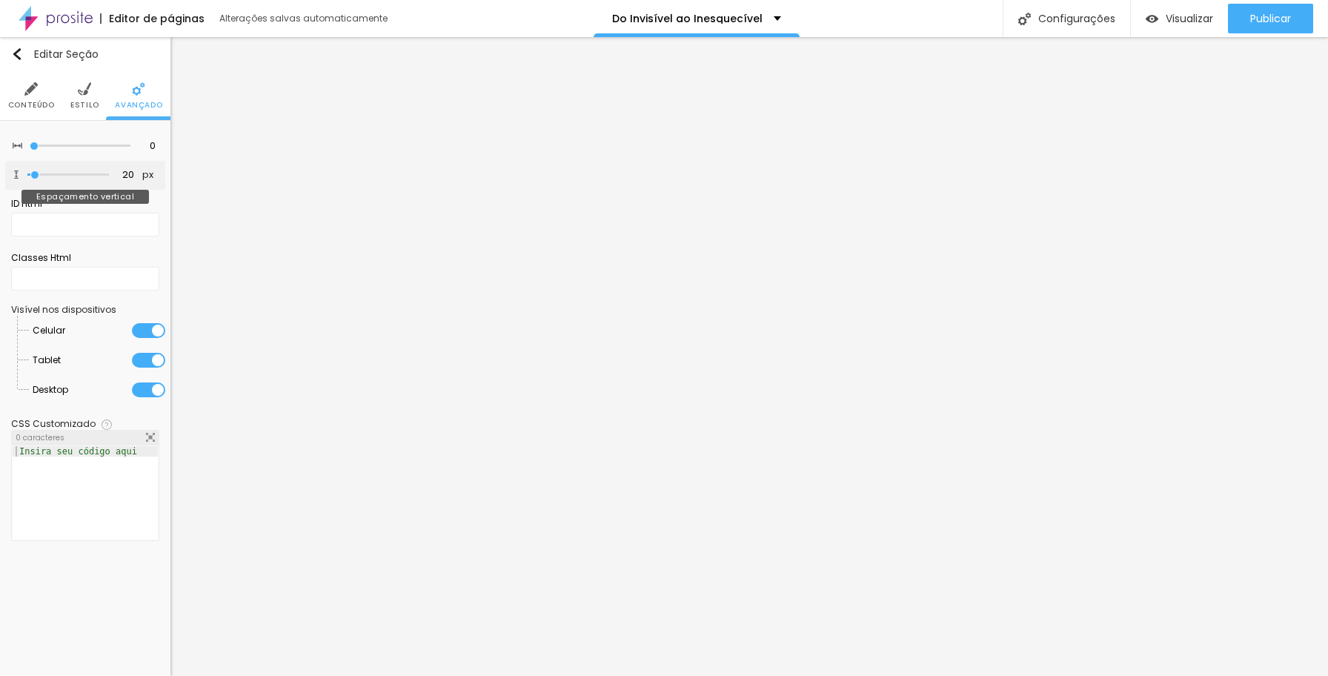
type input "21"
type input "0"
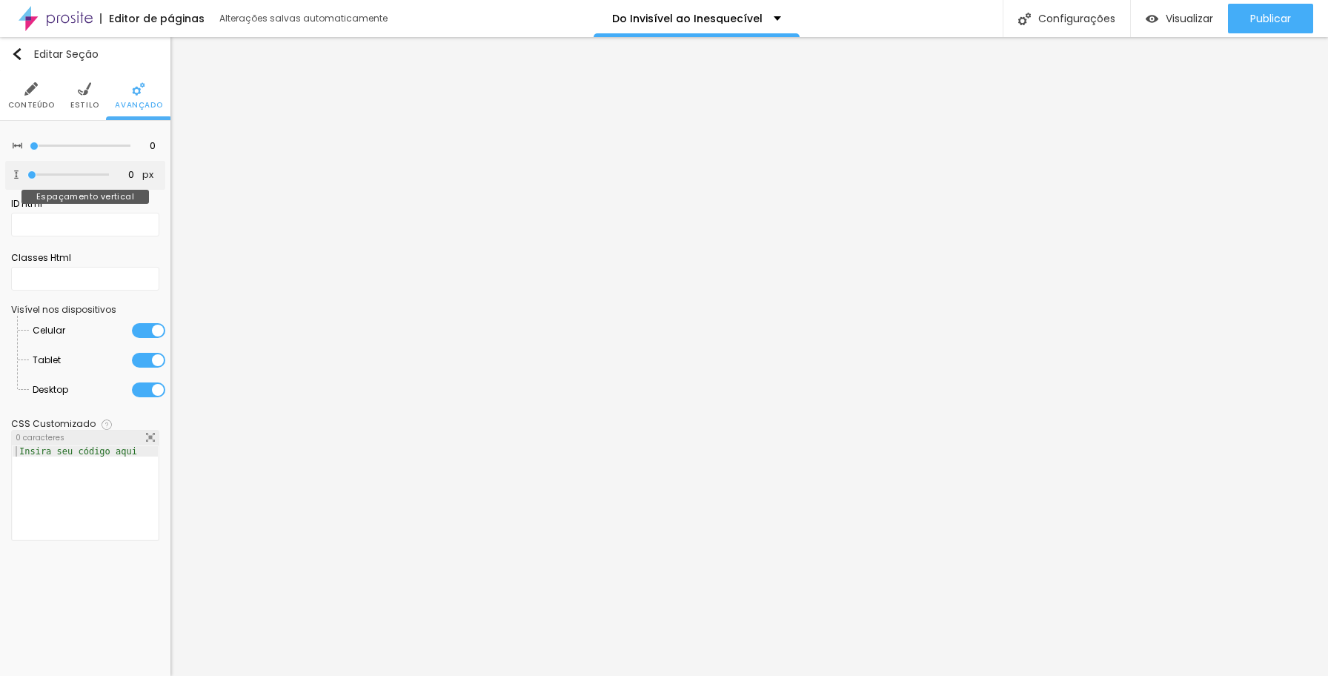
drag, startPoint x: 36, startPoint y: 174, endPoint x: 10, endPoint y: 173, distance: 26.0
click at [10, 173] on div "0 px Espaçamento vertical" at bounding box center [85, 175] width 160 height 29
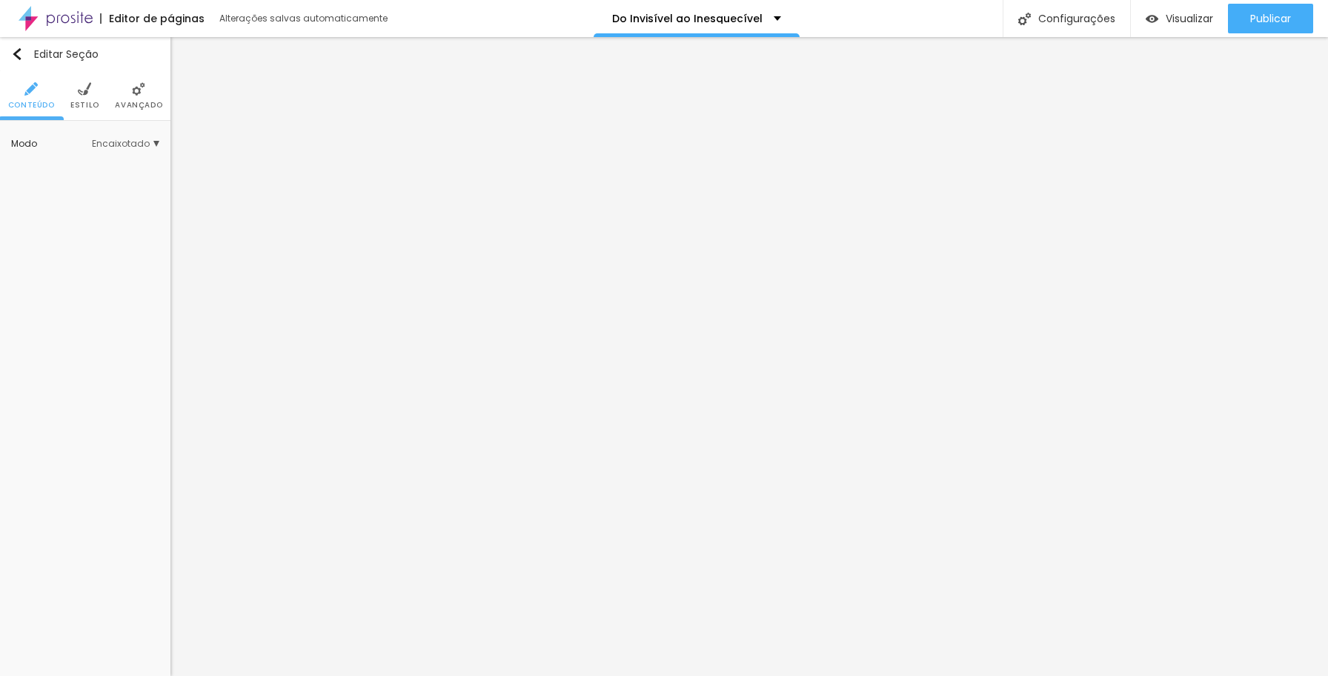
click at [135, 91] on img at bounding box center [138, 88] width 13 height 13
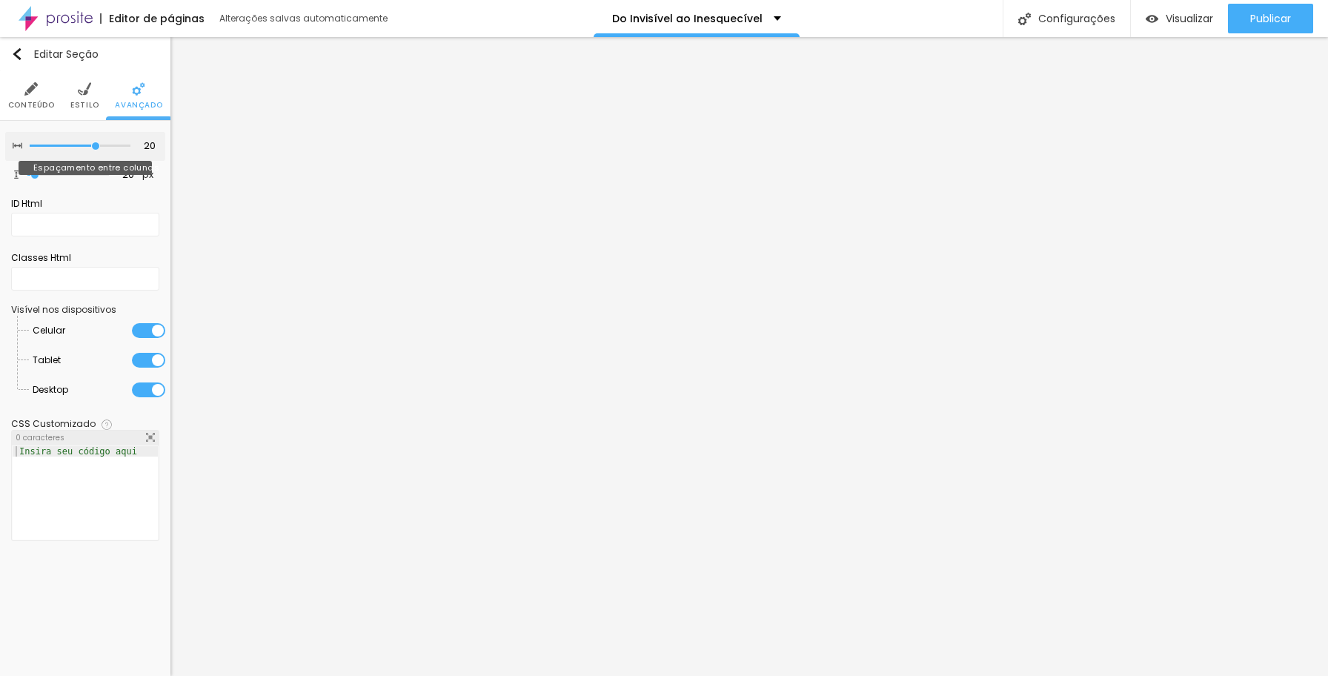
type input "15"
type input "10"
type input "5"
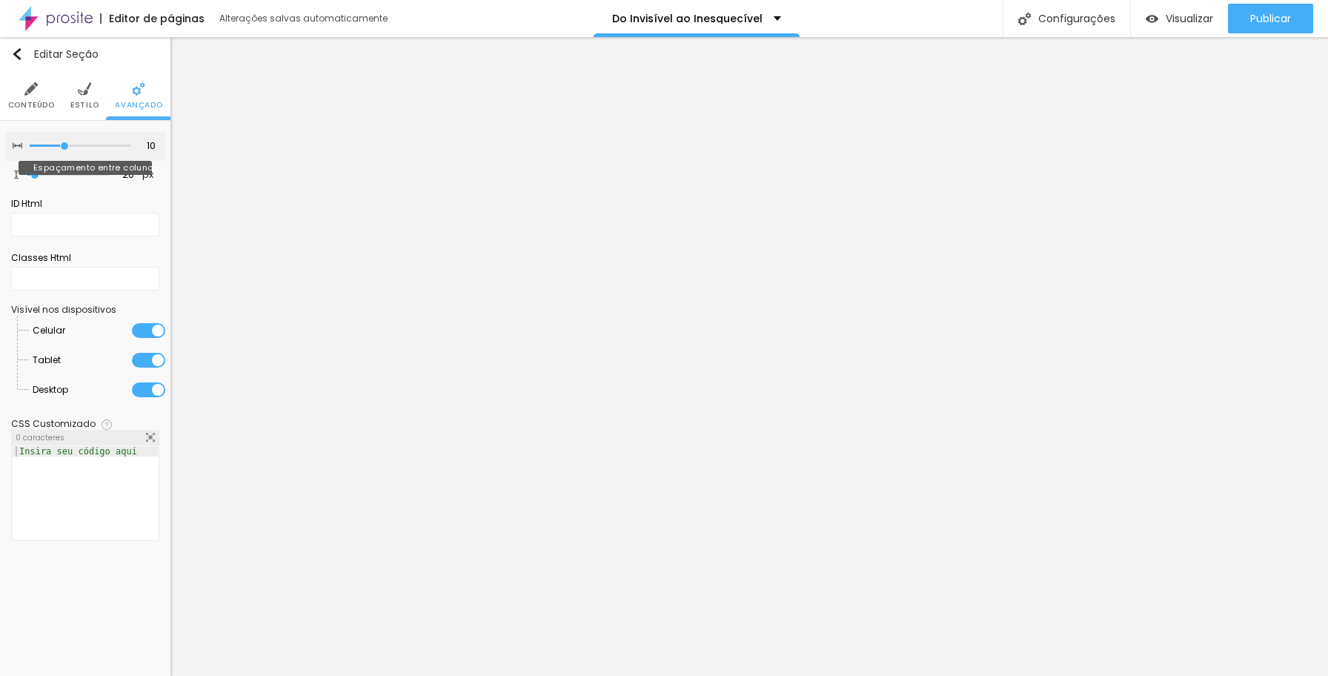
type input "5"
type input "0"
type input "5"
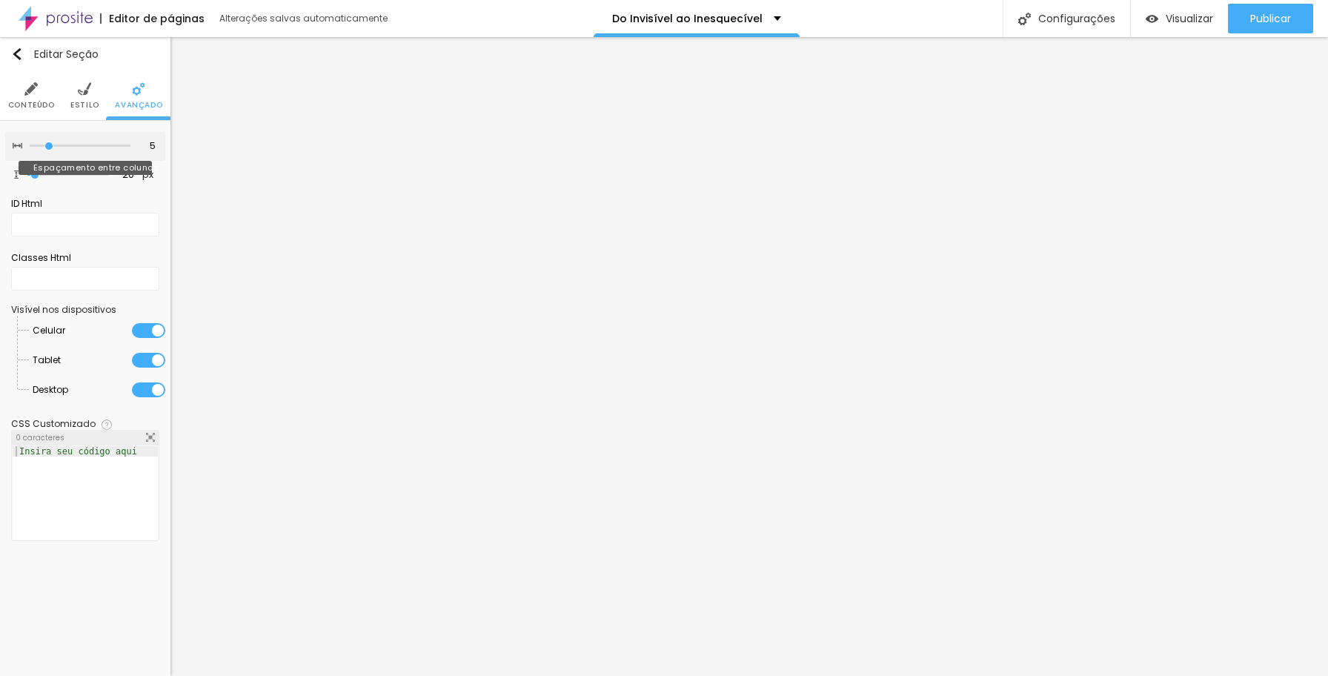
type input "10"
drag, startPoint x: 95, startPoint y: 142, endPoint x: 62, endPoint y: 148, distance: 34.0
type input "10"
click at [62, 148] on input "range" at bounding box center [80, 145] width 101 height 7
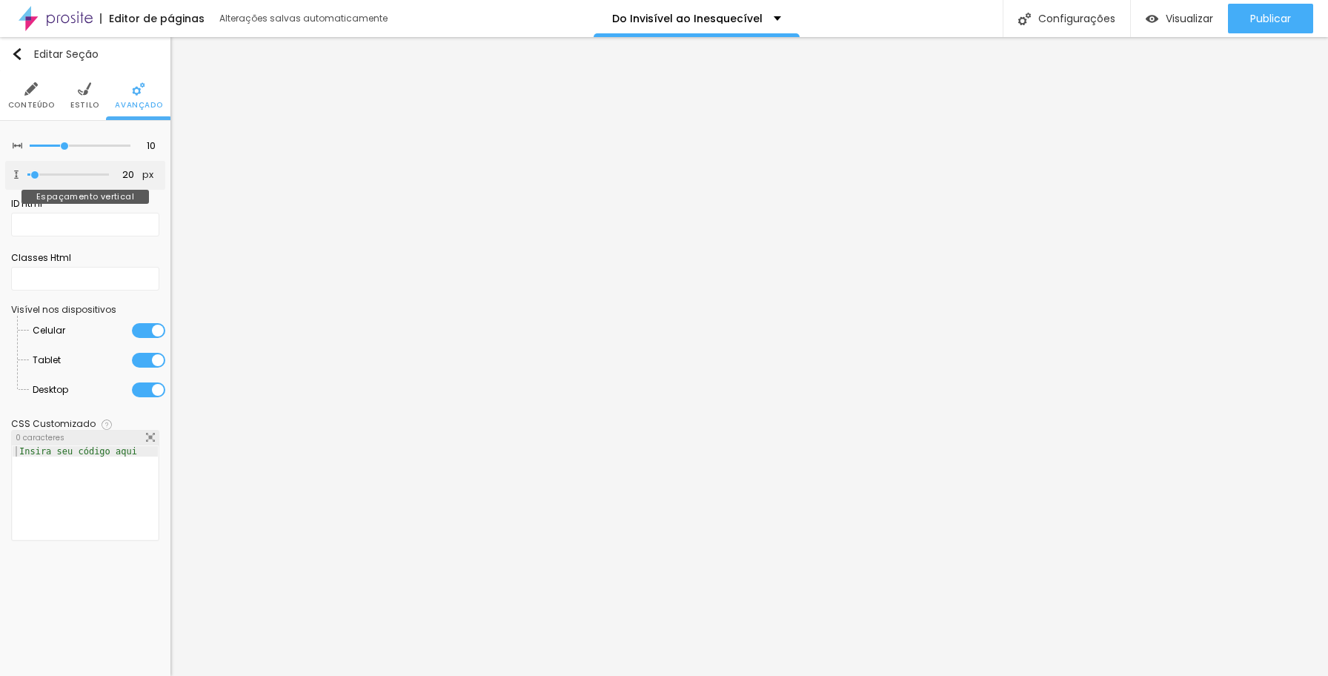
type input "10"
type input "0"
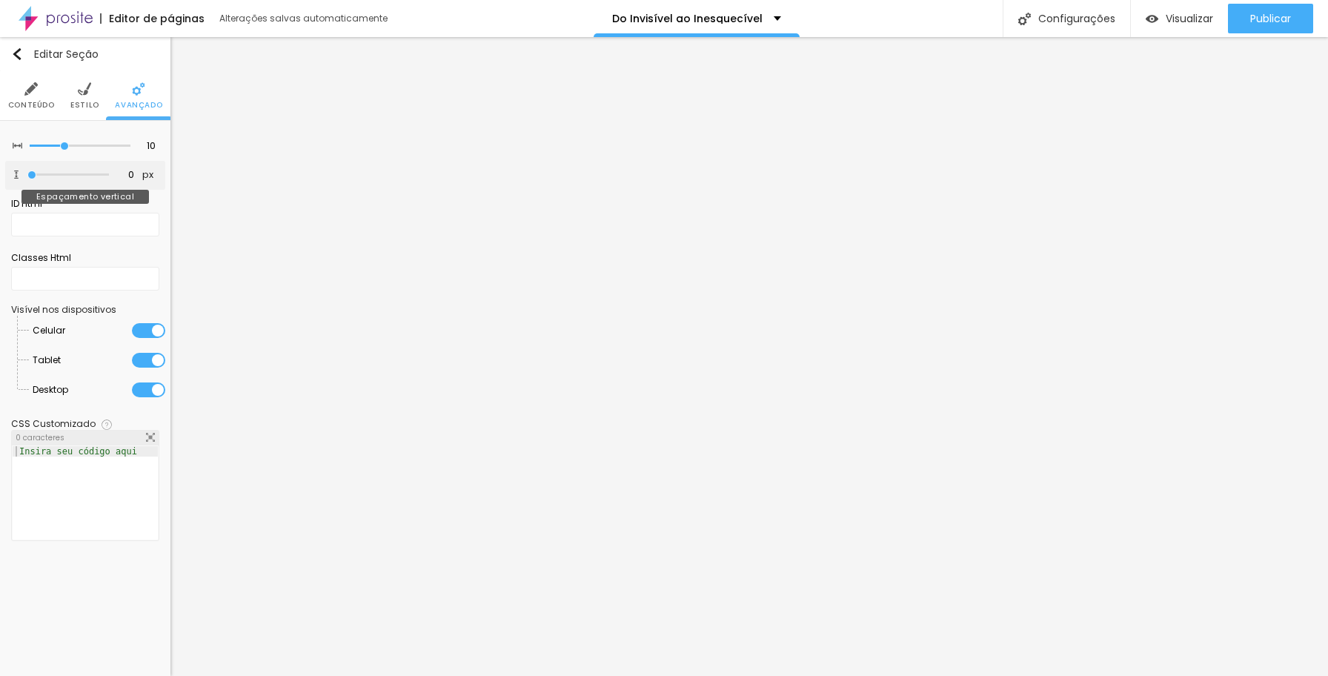
drag, startPoint x: 36, startPoint y: 176, endPoint x: 4, endPoint y: 173, distance: 31.2
click at [5, 173] on div "0 px Espaçamento vertical" at bounding box center [85, 175] width 160 height 29
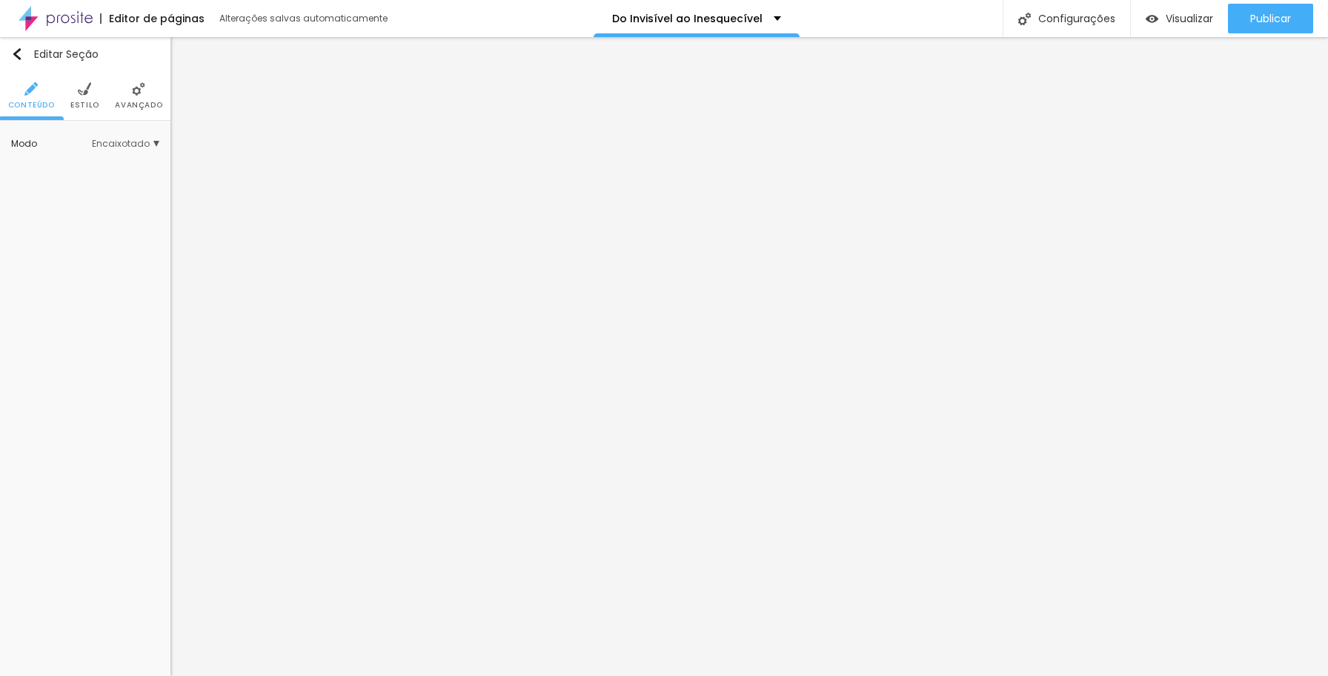
click at [139, 105] on span "Avançado" at bounding box center [138, 105] width 47 height 7
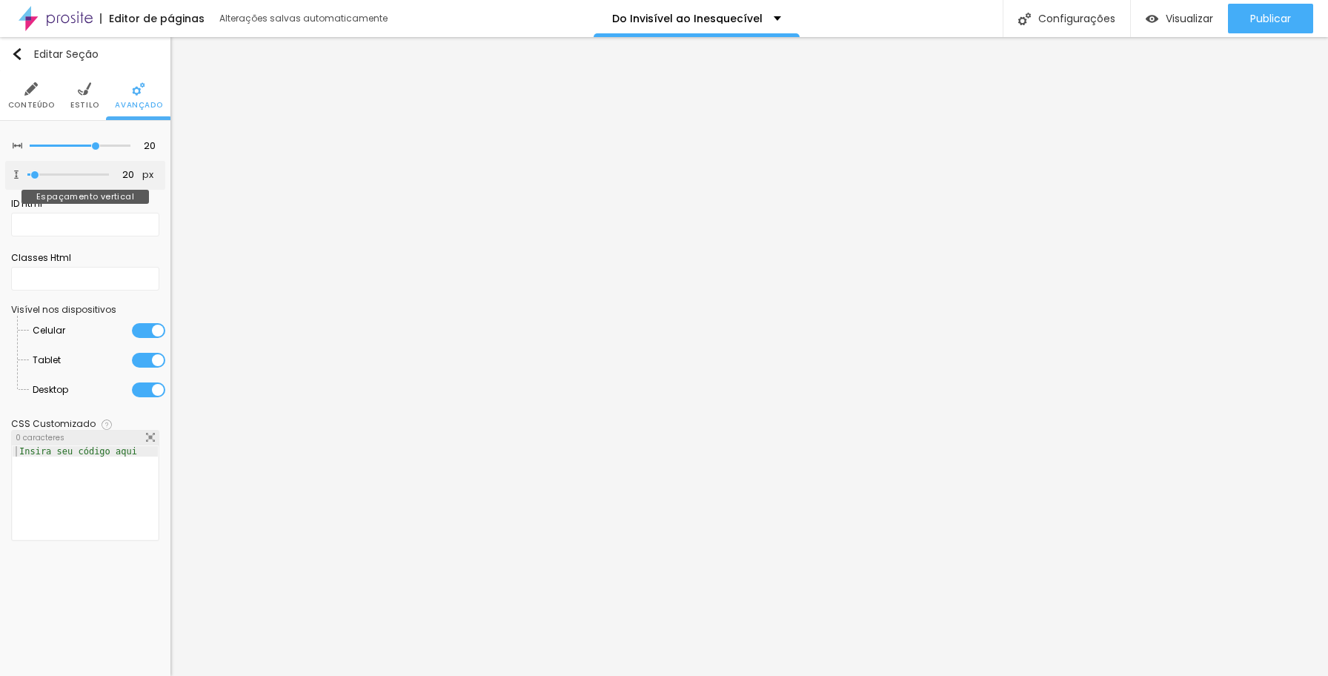
type input "21"
type input "0"
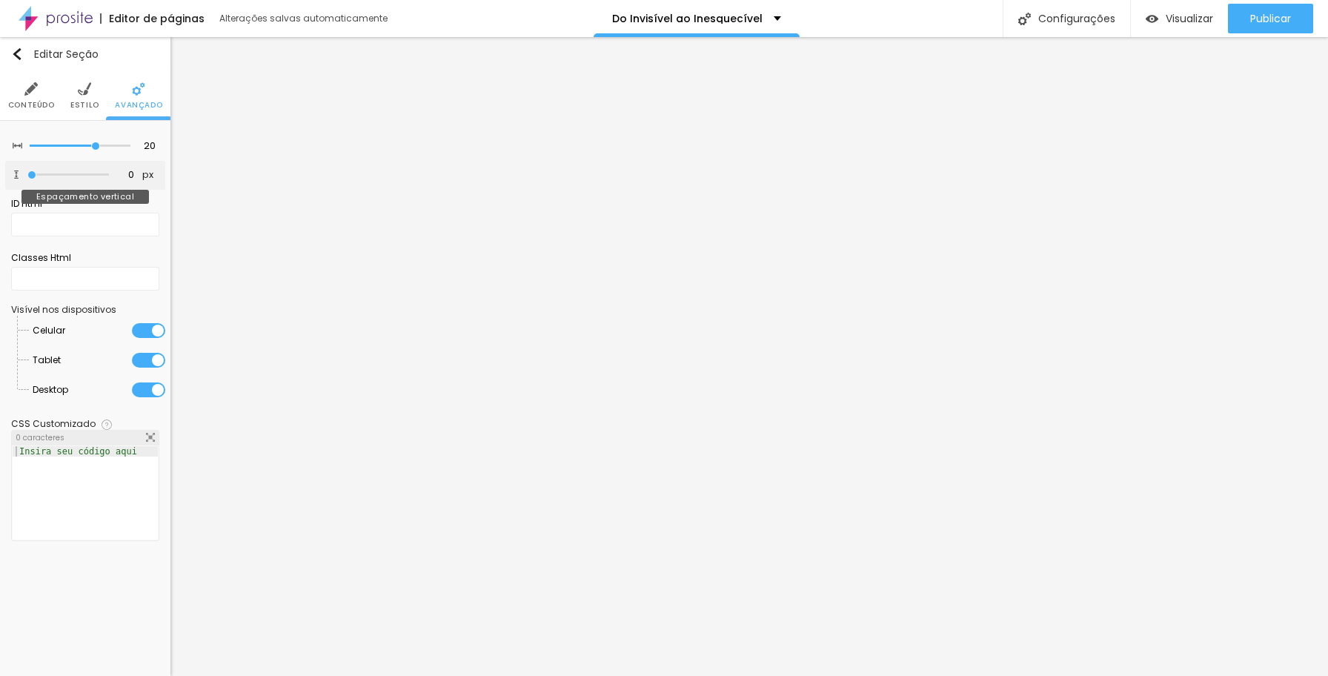
drag, startPoint x: 36, startPoint y: 173, endPoint x: 18, endPoint y: 174, distance: 17.8
click at [19, 174] on div "0 px Espaçamento vertical" at bounding box center [85, 175] width 160 height 29
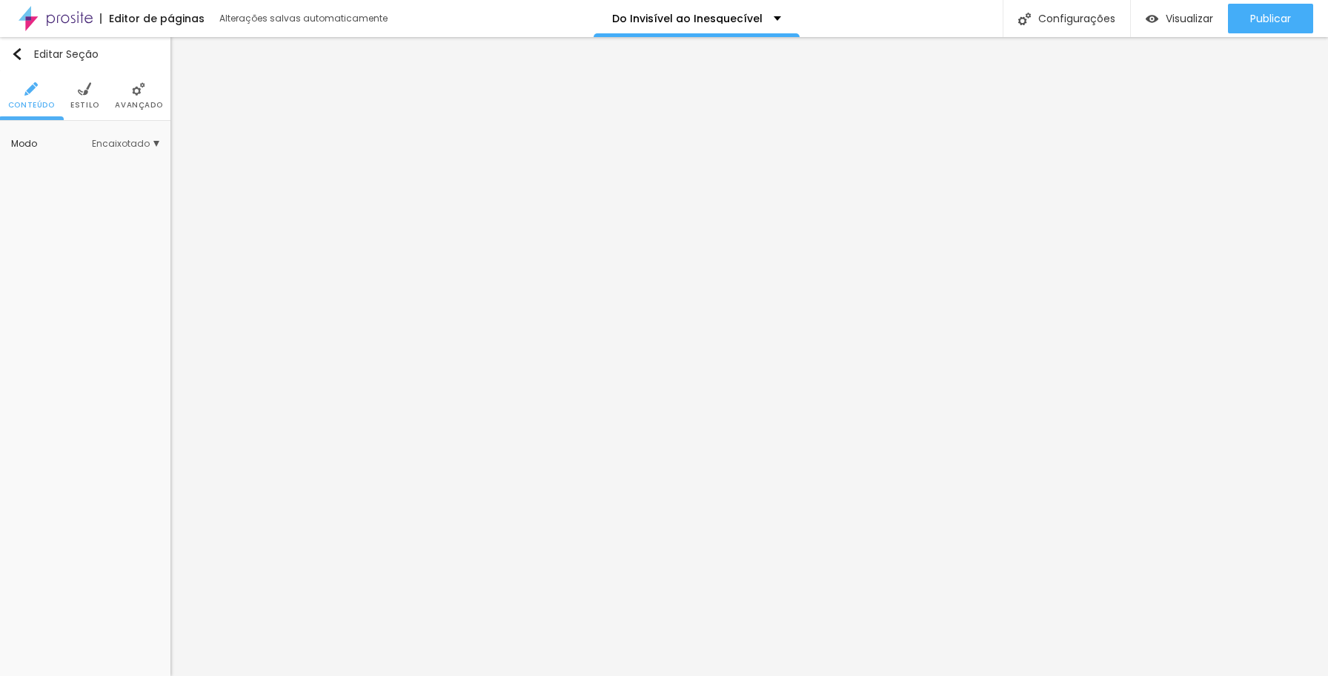
click at [136, 103] on span "Avançado" at bounding box center [138, 105] width 47 height 7
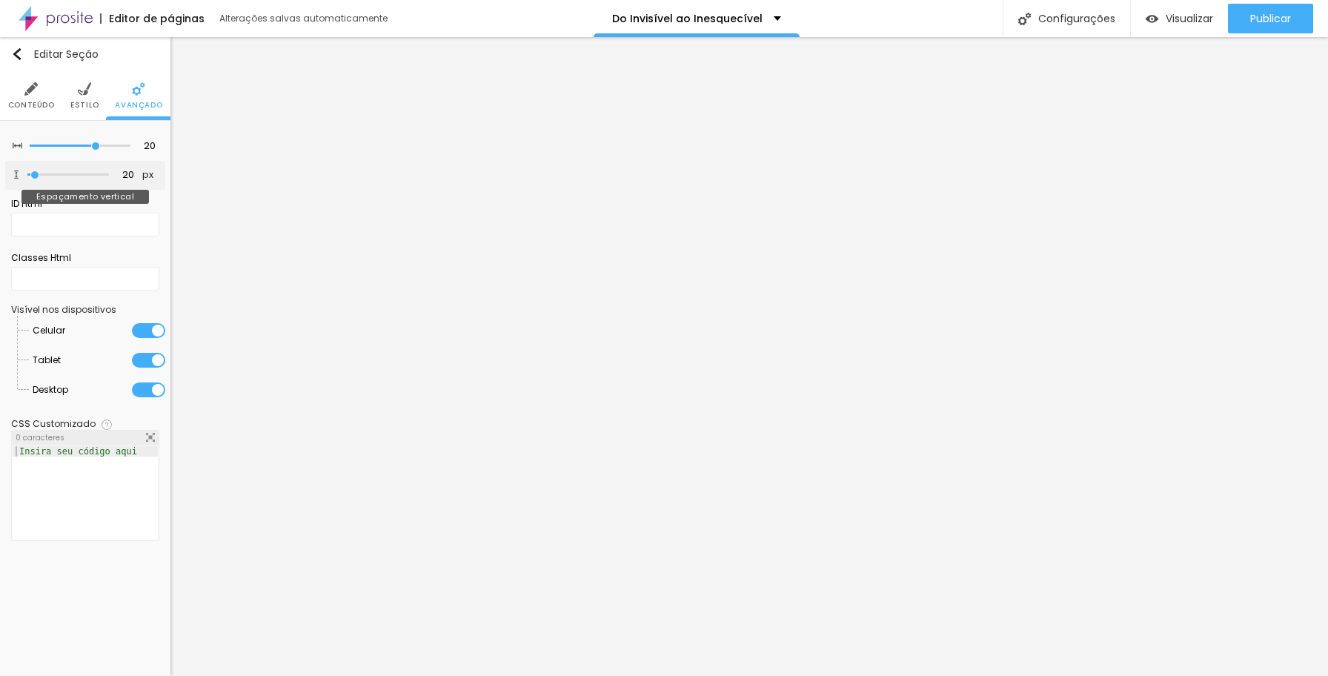
type input "0"
drag, startPoint x: 33, startPoint y: 172, endPoint x: 13, endPoint y: 173, distance: 20.1
click at [13, 173] on div "0 px Espaçamento vertical" at bounding box center [85, 175] width 160 height 29
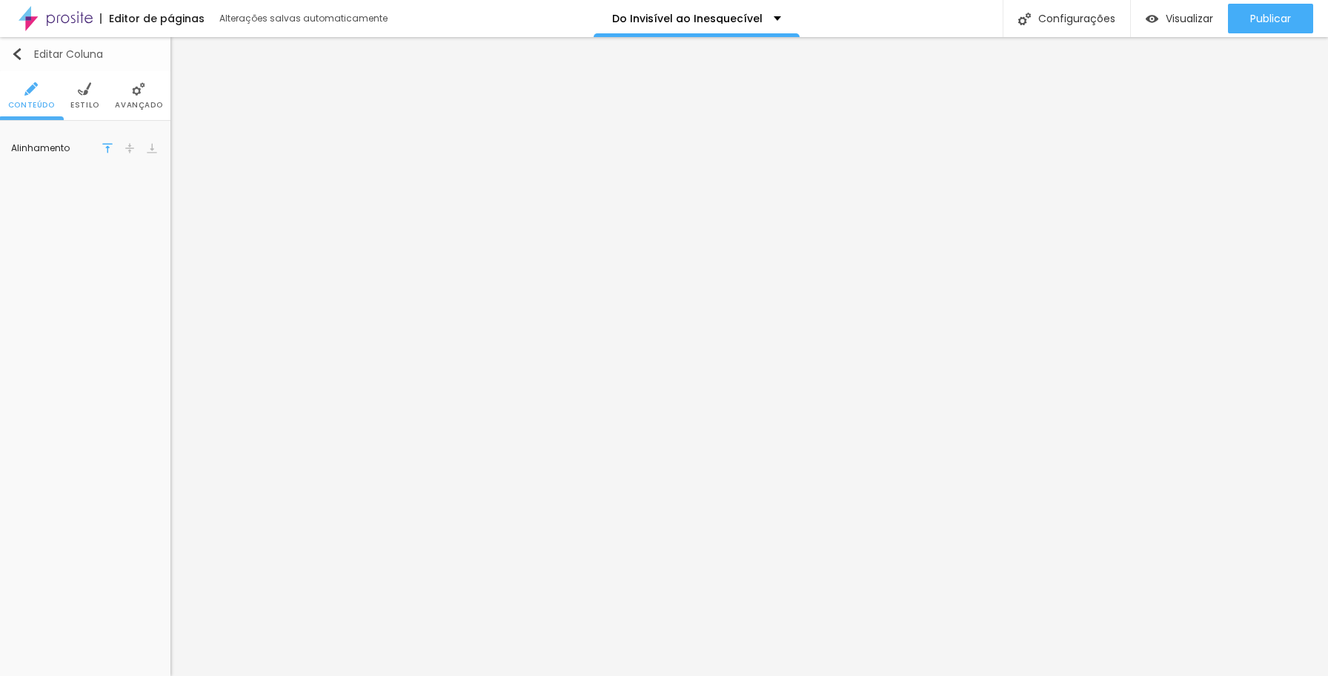
click at [20, 53] on img "button" at bounding box center [17, 54] width 12 height 12
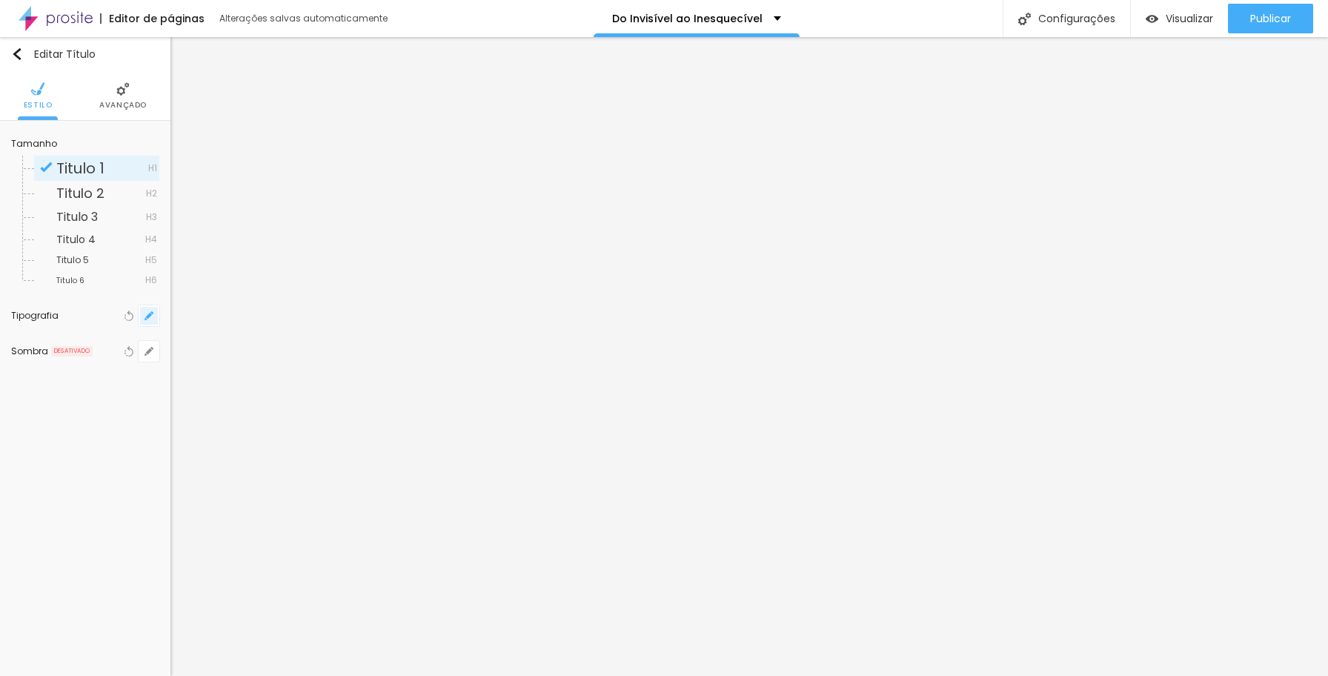
click at [148, 315] on icon "button" at bounding box center [149, 316] width 6 height 6
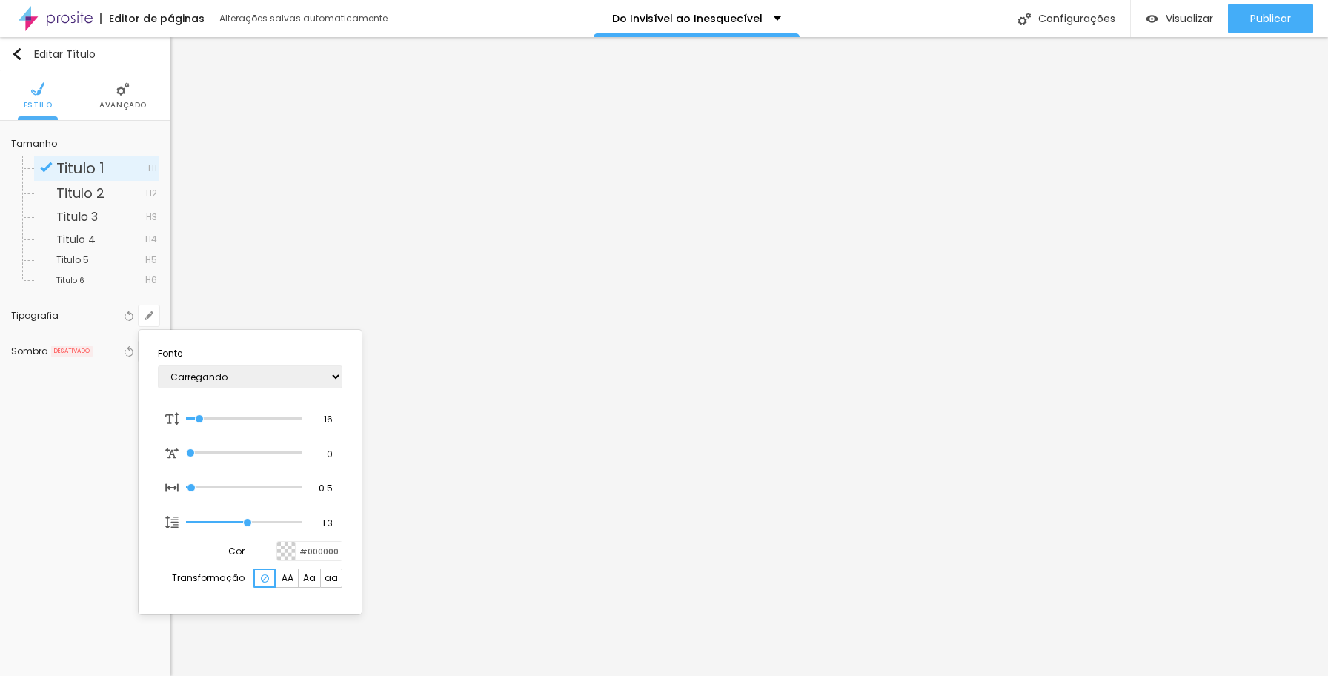
type input "1"
type input "26"
type input "1"
type input "29"
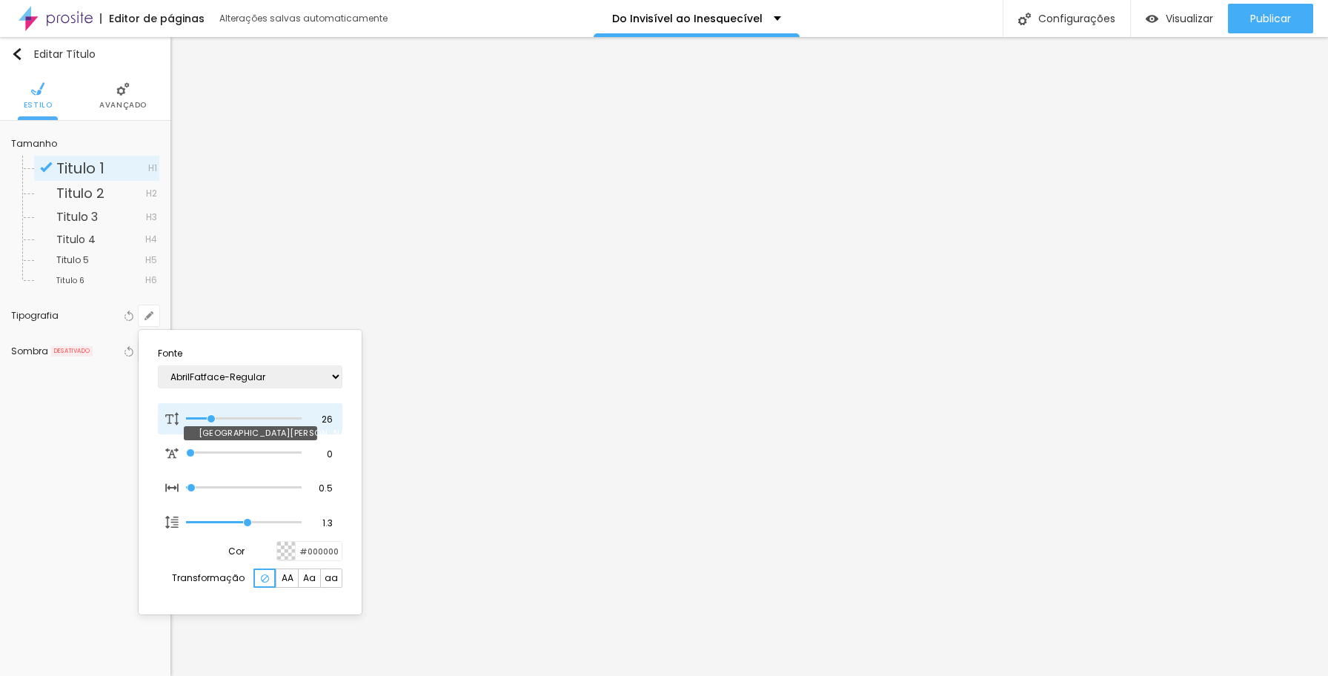
type input "29"
type input "1"
type input "31"
type input "1"
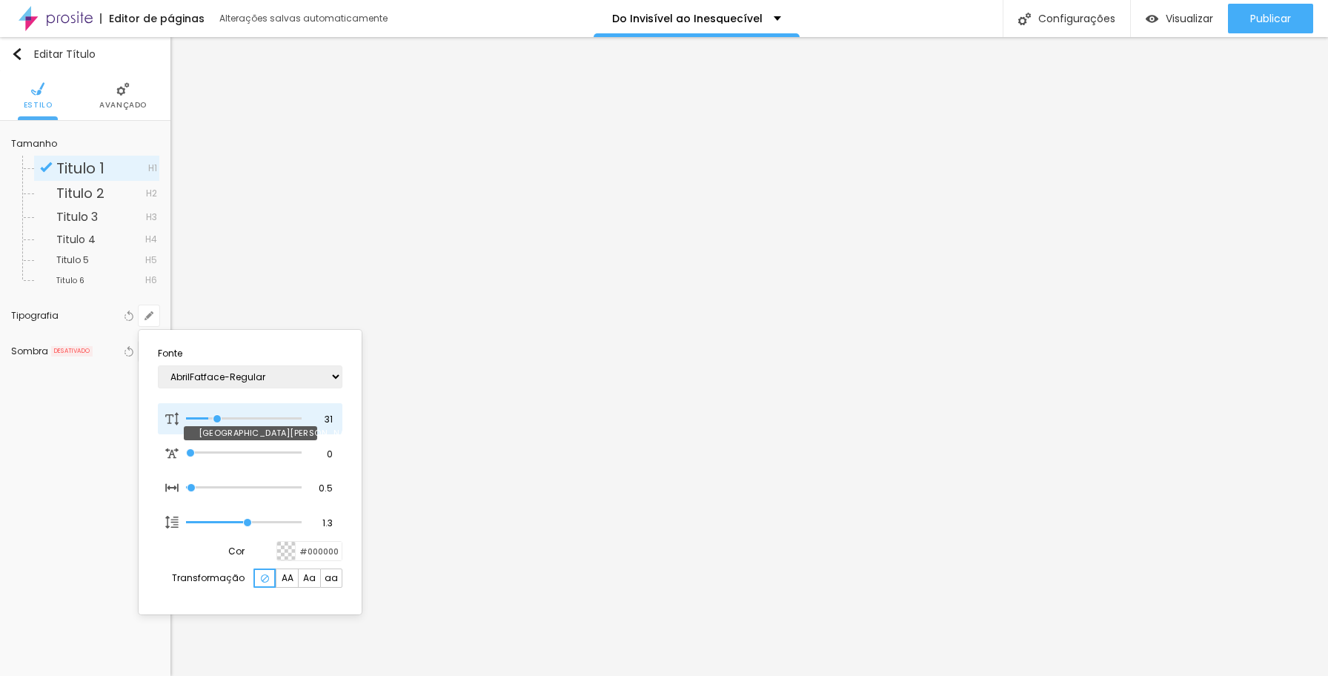
type input "33"
type input "1"
type input "34"
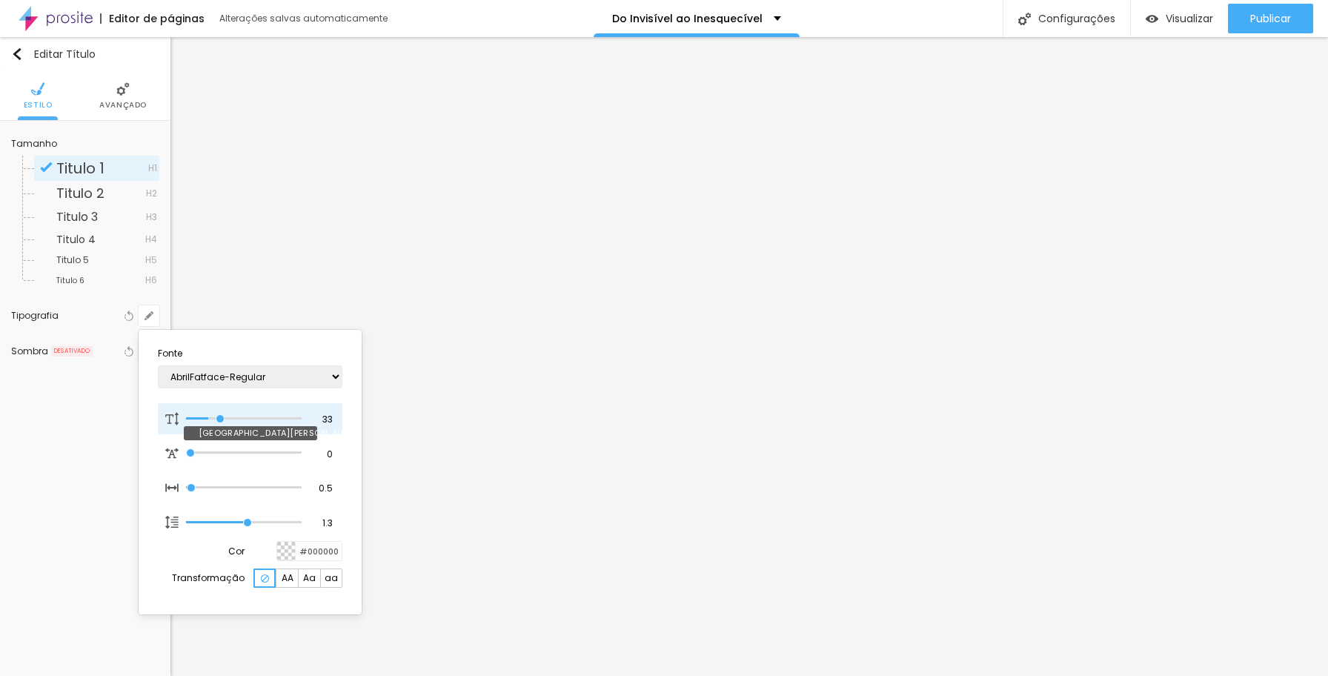
type input "1"
type input "35"
type input "1"
type input "36"
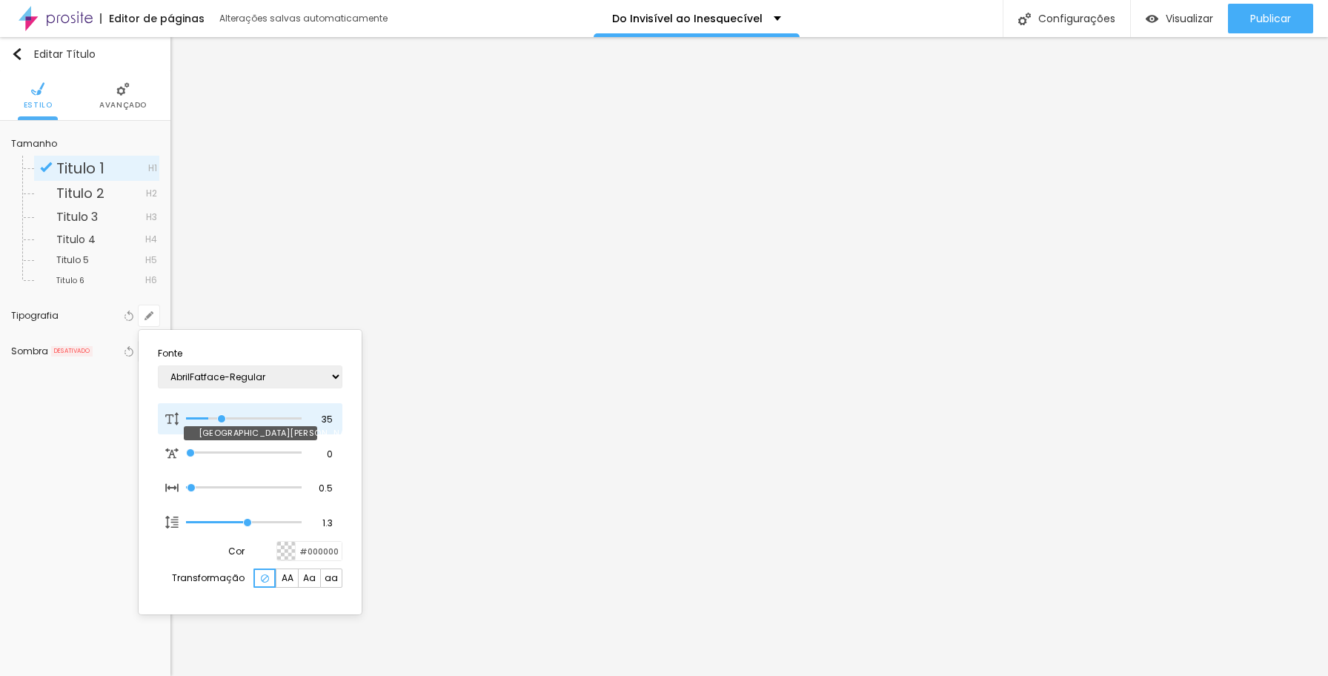
type input "36"
type input "1"
type input "37"
type input "1"
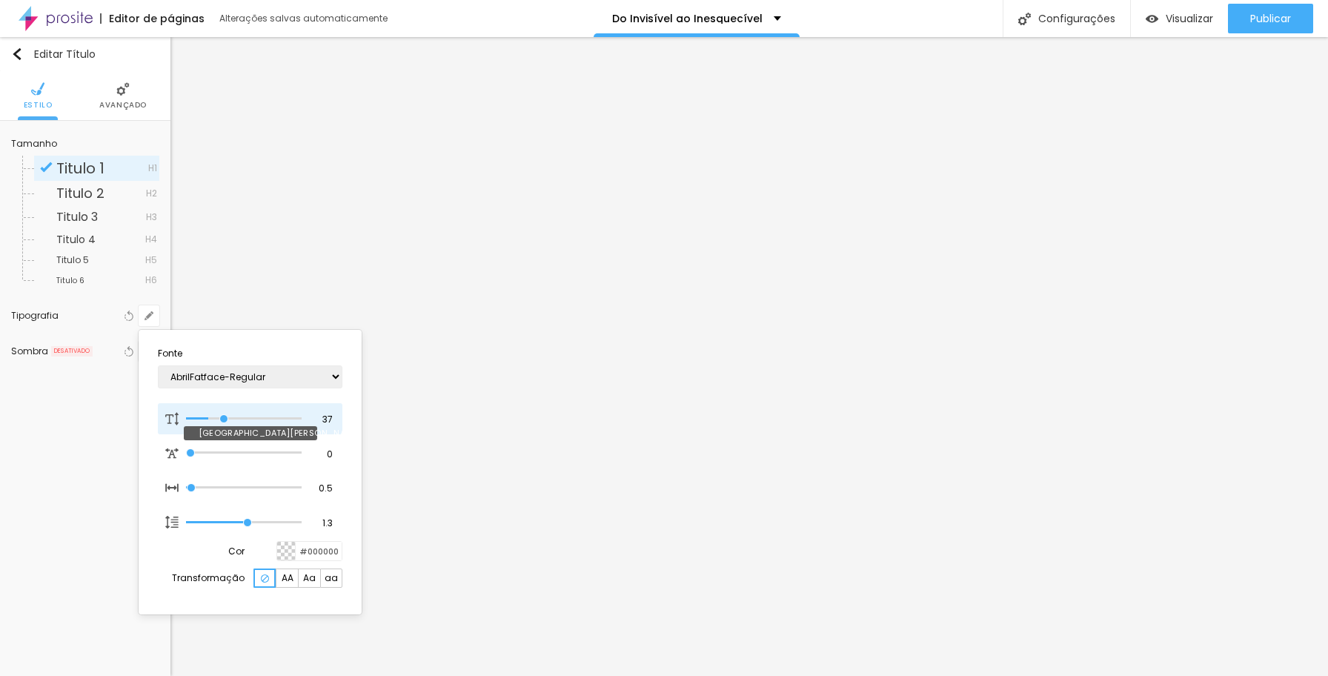
type input "39"
type input "1"
type input "42"
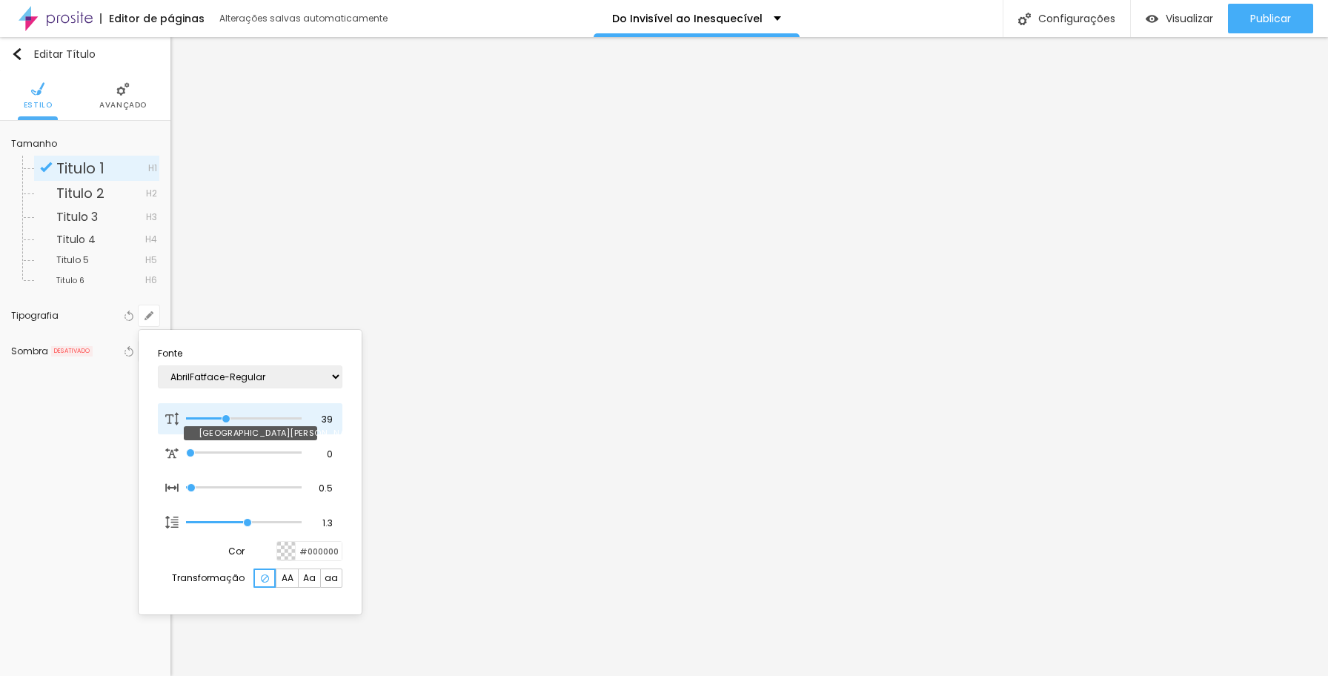
type input "1"
type input "43"
type input "1"
type input "45"
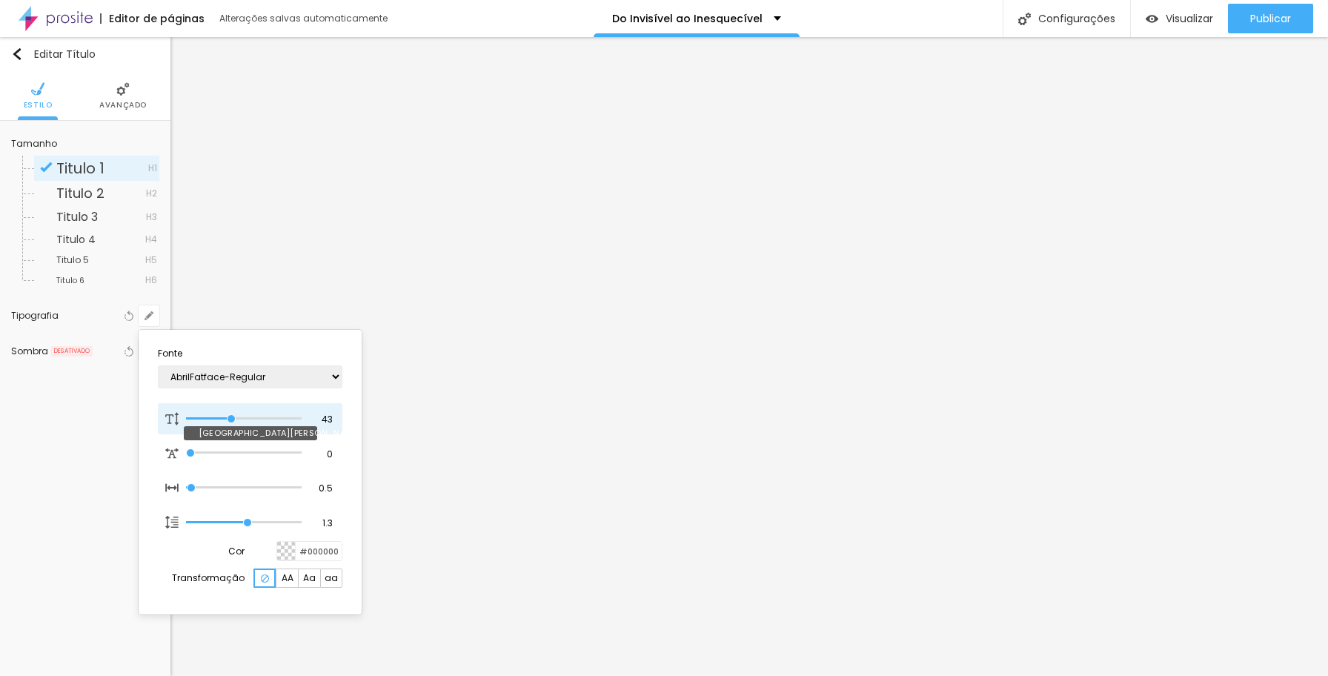
type input "45"
type input "1"
type input "46"
type input "1"
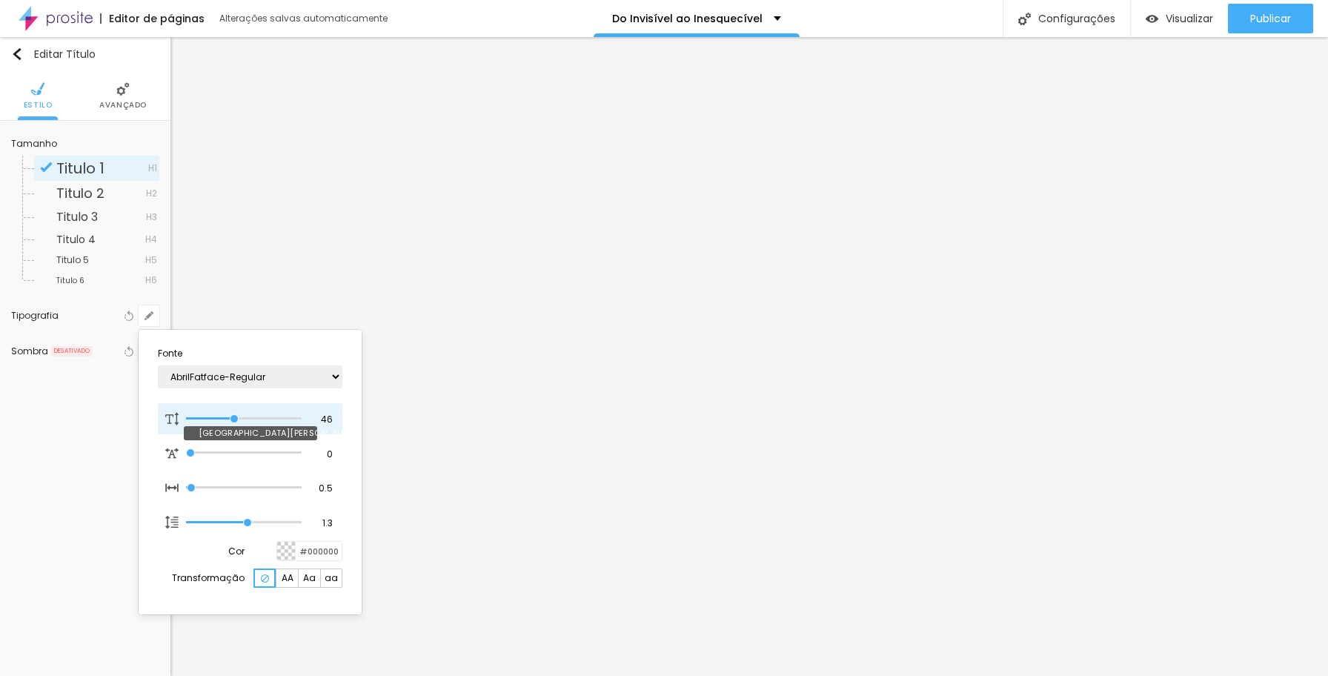
type input "45"
type input "1"
drag, startPoint x: 199, startPoint y: 419, endPoint x: 233, endPoint y: 420, distance: 34.9
type input "45"
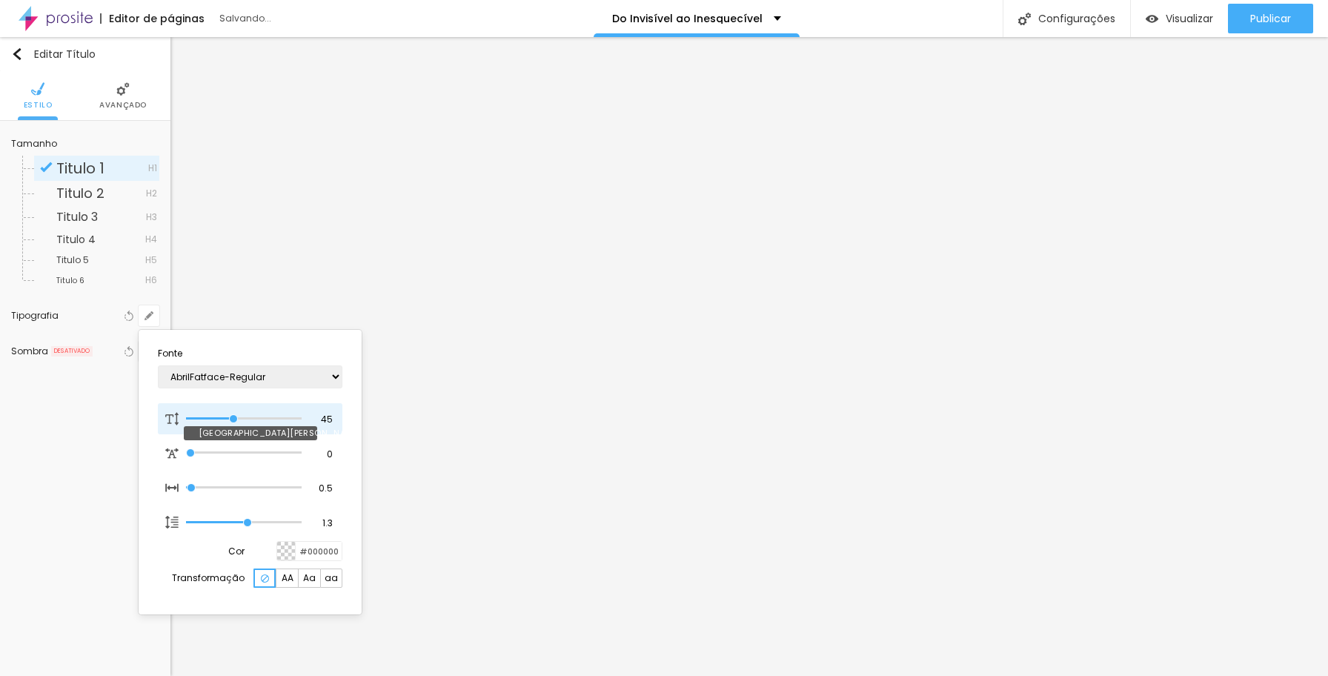
click at [233, 420] on input "range" at bounding box center [244, 418] width 116 height 7
type input "1"
click at [279, 375] on select "AbrilFatface-Regular Actor-Regular Alegreya AlegreyaBlack [PERSON_NAME] Allan-R…" at bounding box center [250, 376] width 185 height 23
select select "Assistant"
click at [158, 365] on select "AbrilFatface-Regular Actor-Regular Alegreya AlegreyaBlack [PERSON_NAME] Allan-R…" at bounding box center [250, 376] width 185 height 23
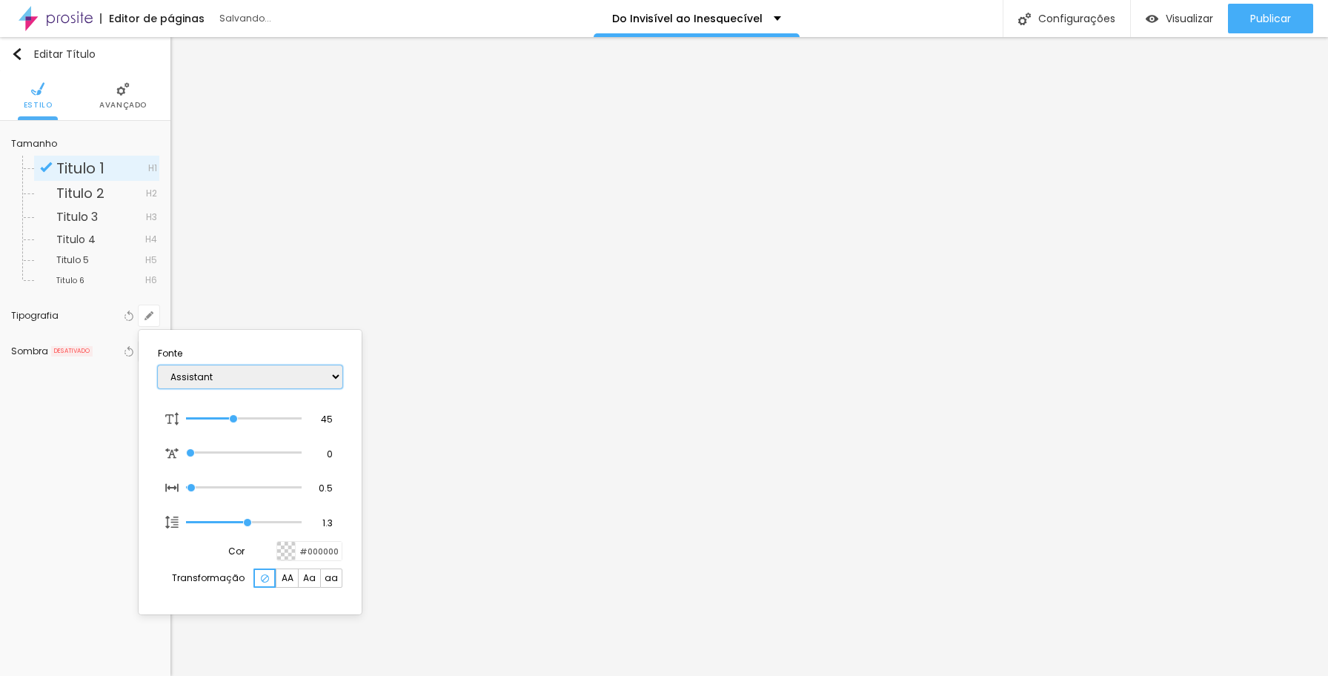
type input "1"
select select "VarelaRound"
type input "1"
select select "AbrilFatface-Regular"
type input "1"
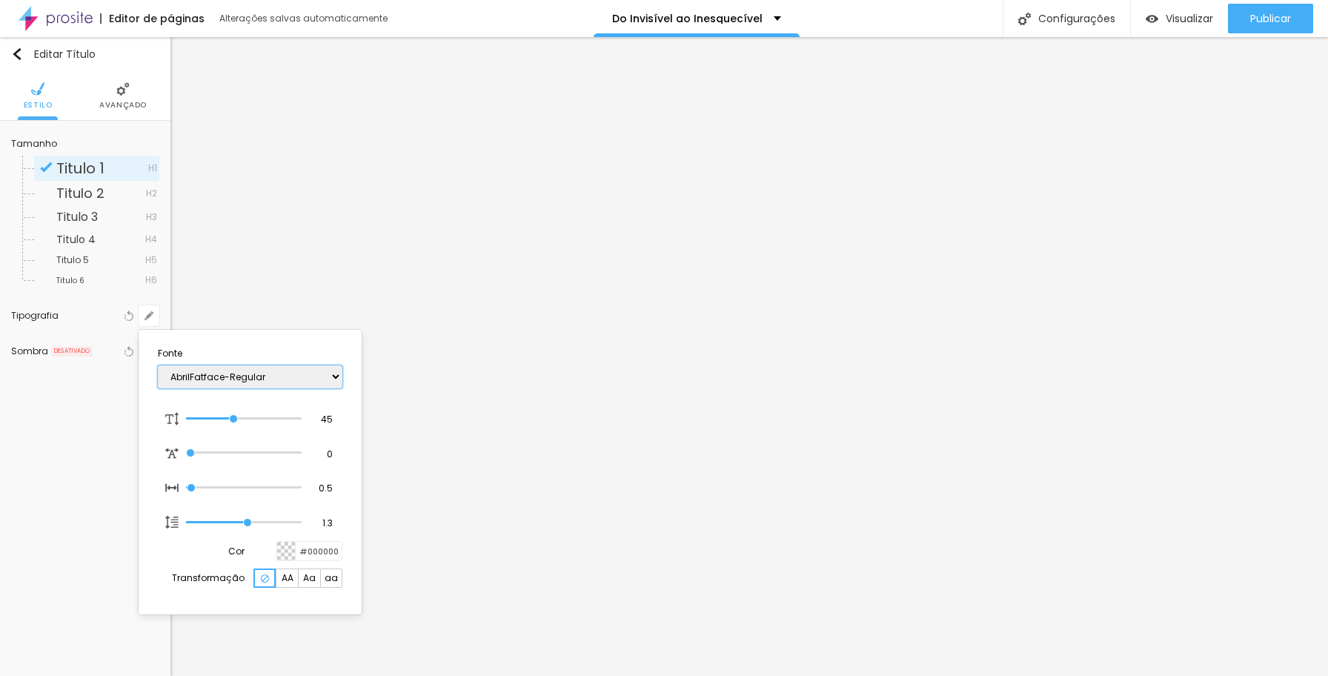
select select "Assistant"
type input "1"
click at [570, 411] on div at bounding box center [664, 338] width 1328 height 676
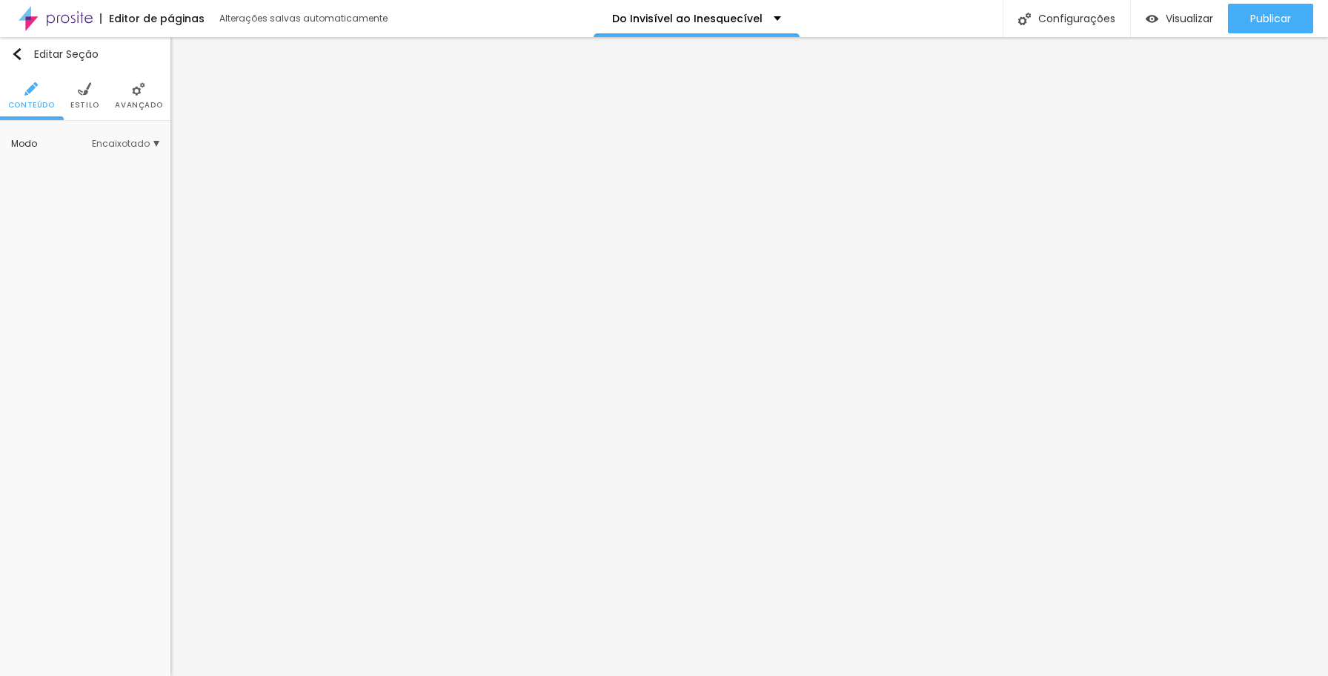
click at [139, 99] on li "Avançado" at bounding box center [138, 95] width 47 height 49
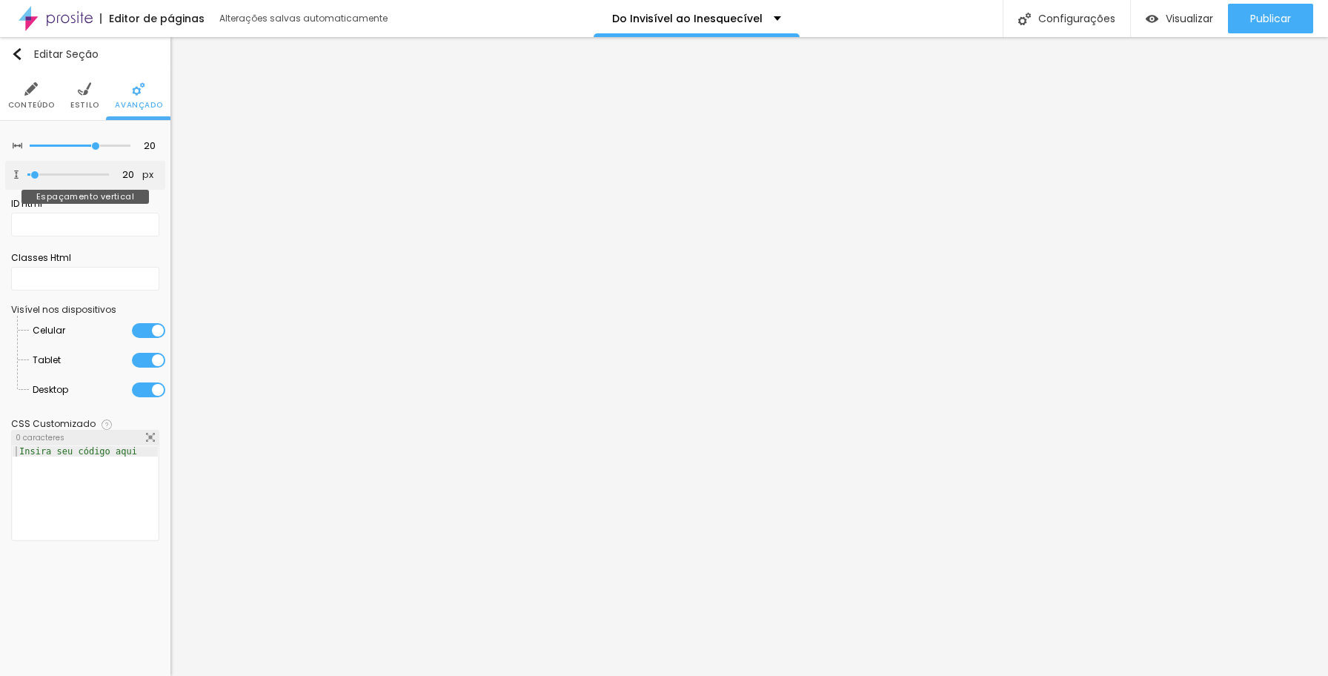
type input "35"
type input "34"
type input "25"
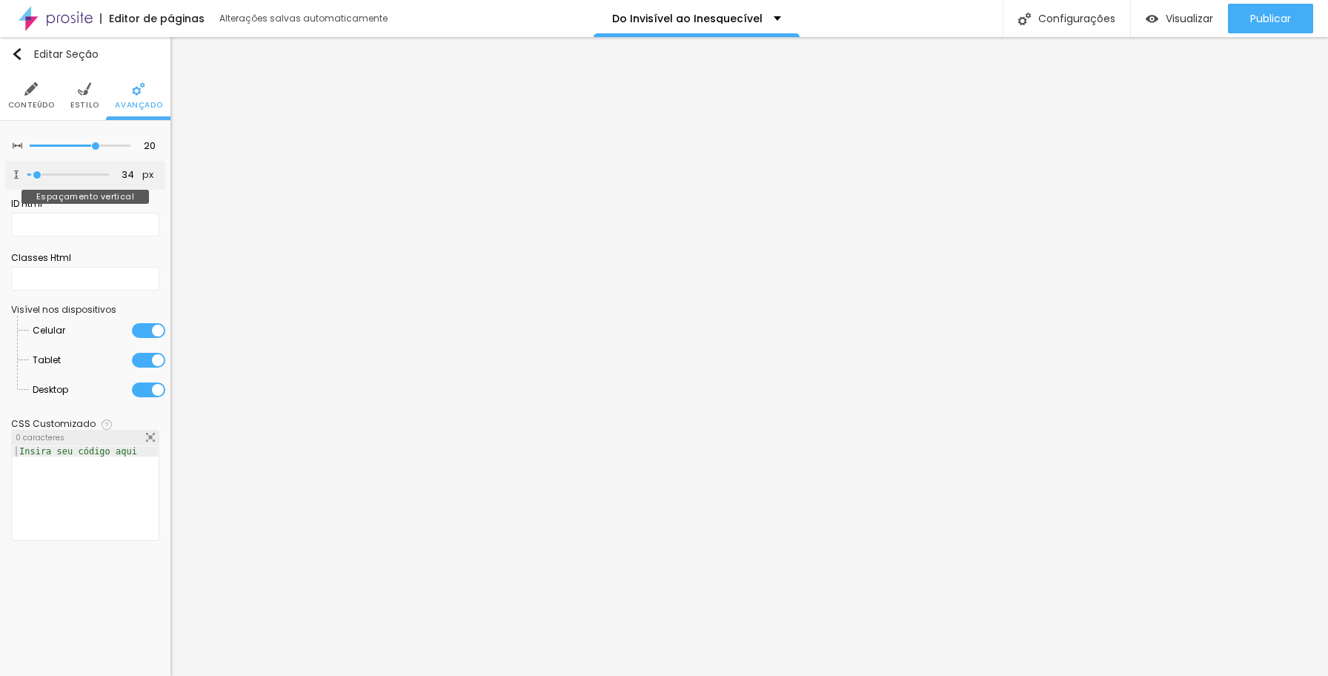
type input "25"
type input "4"
type input "0"
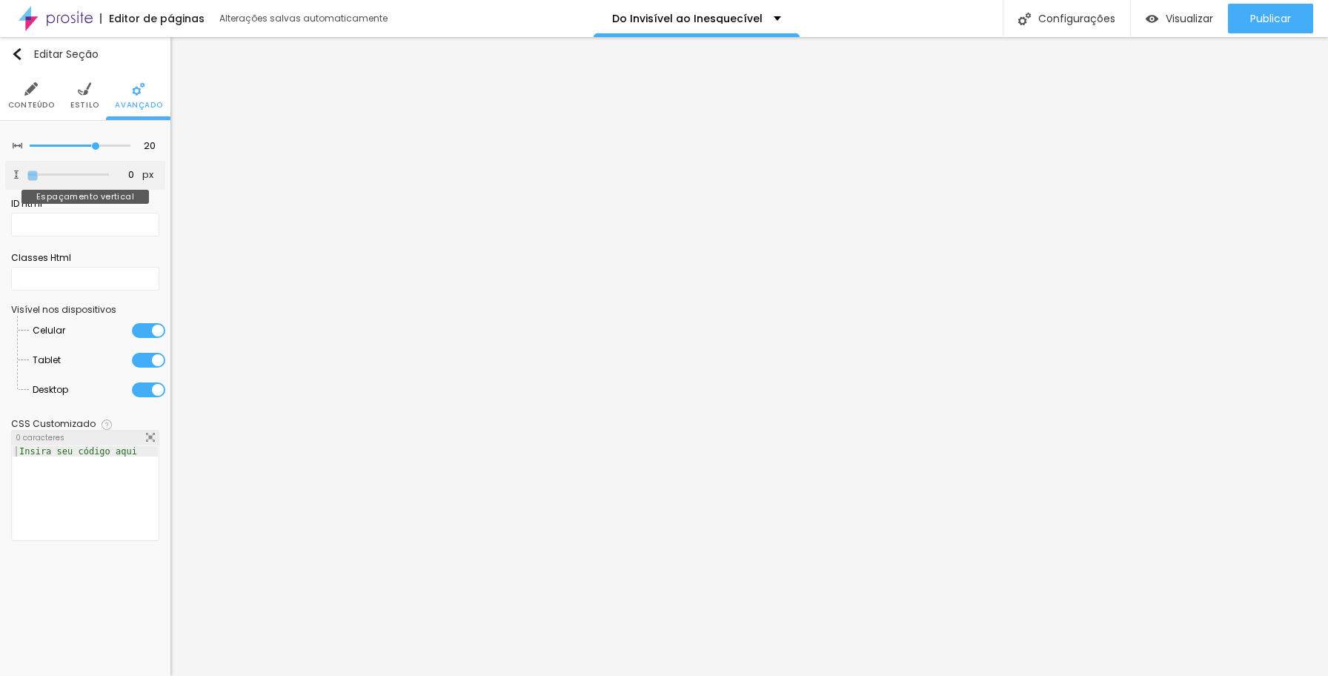
drag, startPoint x: 38, startPoint y: 173, endPoint x: 13, endPoint y: 174, distance: 24.5
type input "0"
click at [27, 174] on input "range" at bounding box center [68, 174] width 82 height 7
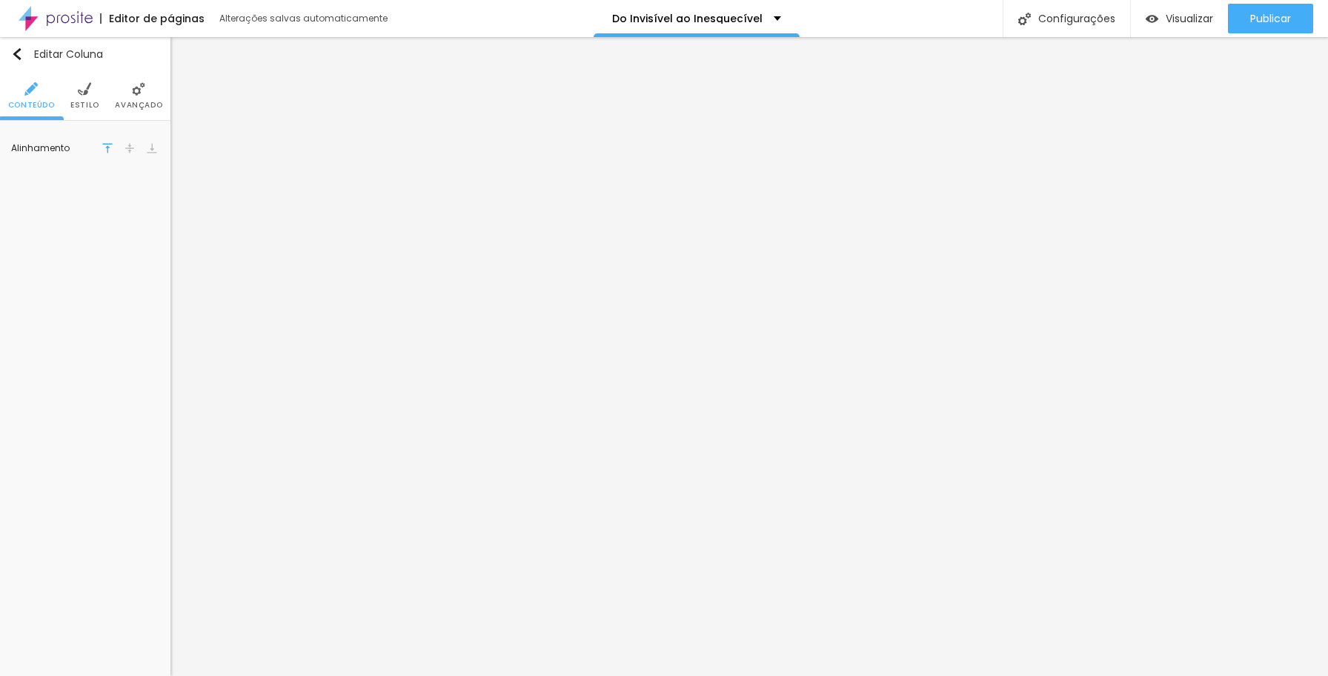
click at [142, 102] on span "Avançado" at bounding box center [138, 105] width 47 height 7
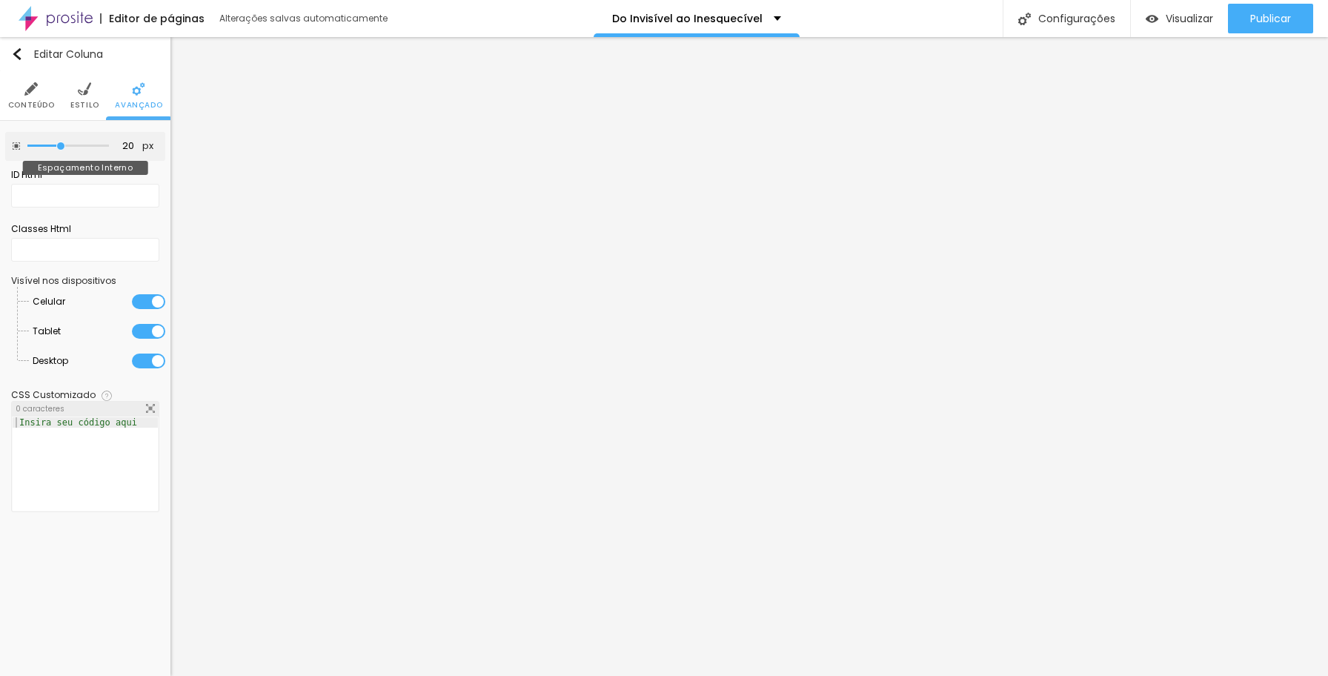
type input "10"
type input "5"
type input "0"
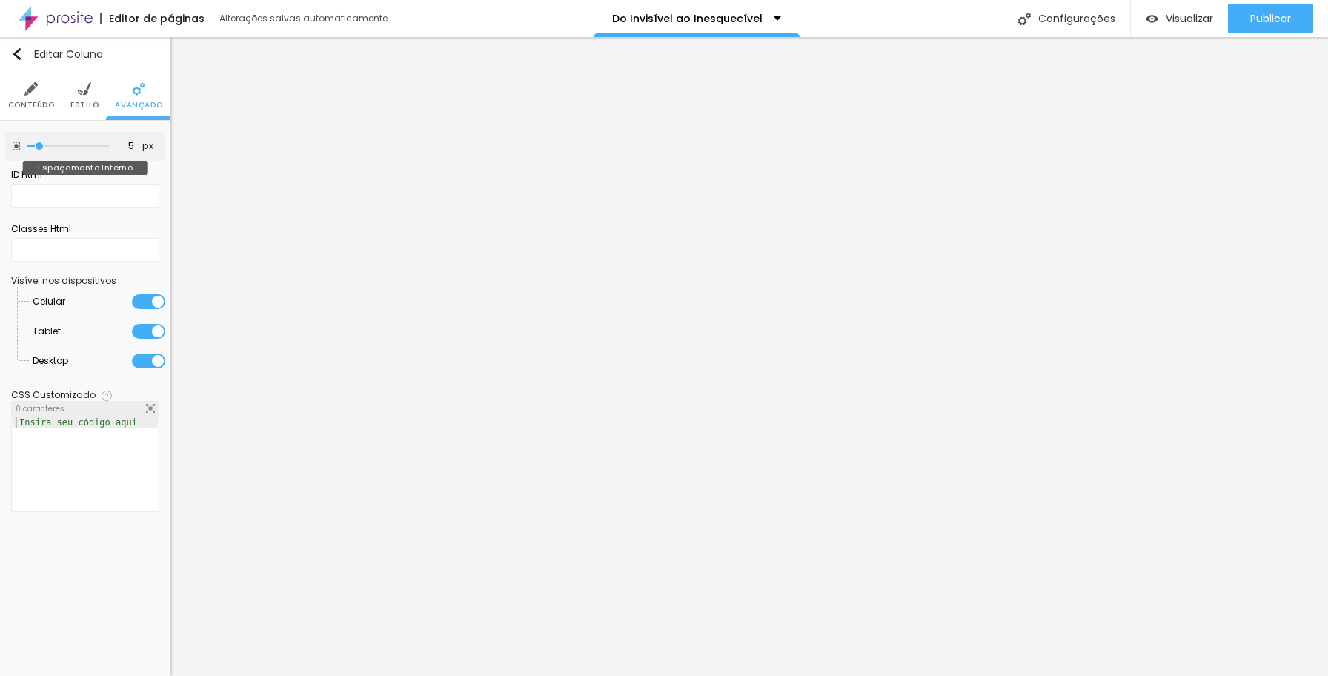
type input "0"
drag, startPoint x: 60, startPoint y: 145, endPoint x: -6, endPoint y: 145, distance: 66.0
type input "0"
click at [27, 145] on input "range" at bounding box center [68, 145] width 82 height 7
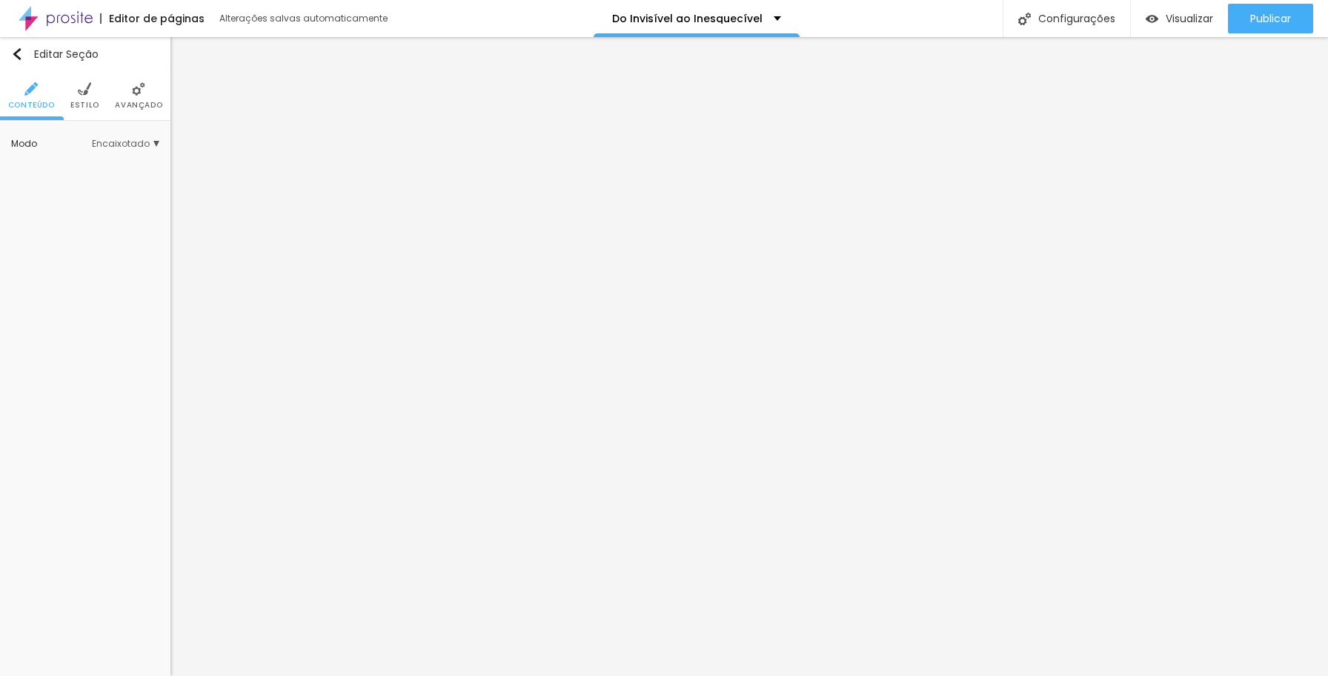
click at [131, 102] on span "Avançado" at bounding box center [138, 105] width 47 height 7
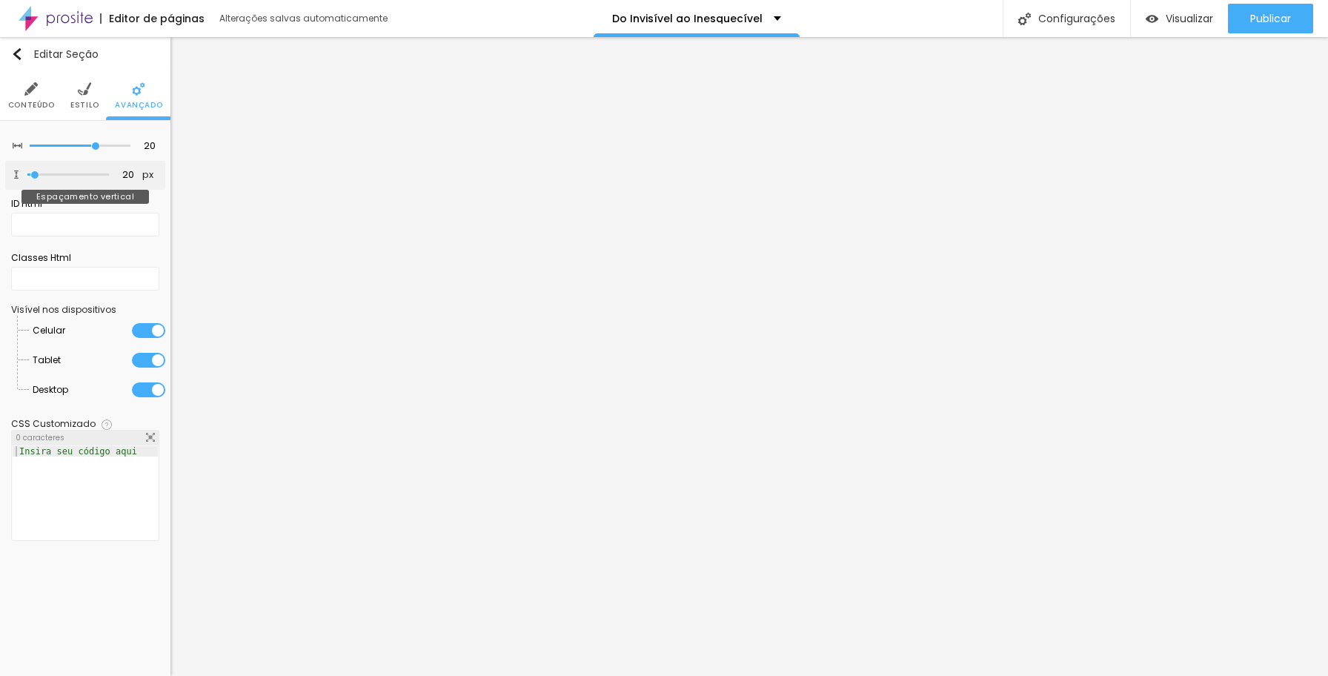
type input "0"
drag, startPoint x: 37, startPoint y: 173, endPoint x: 11, endPoint y: 170, distance: 26.1
click at [11, 170] on div "0 px Espaçamento vertical" at bounding box center [85, 175] width 160 height 29
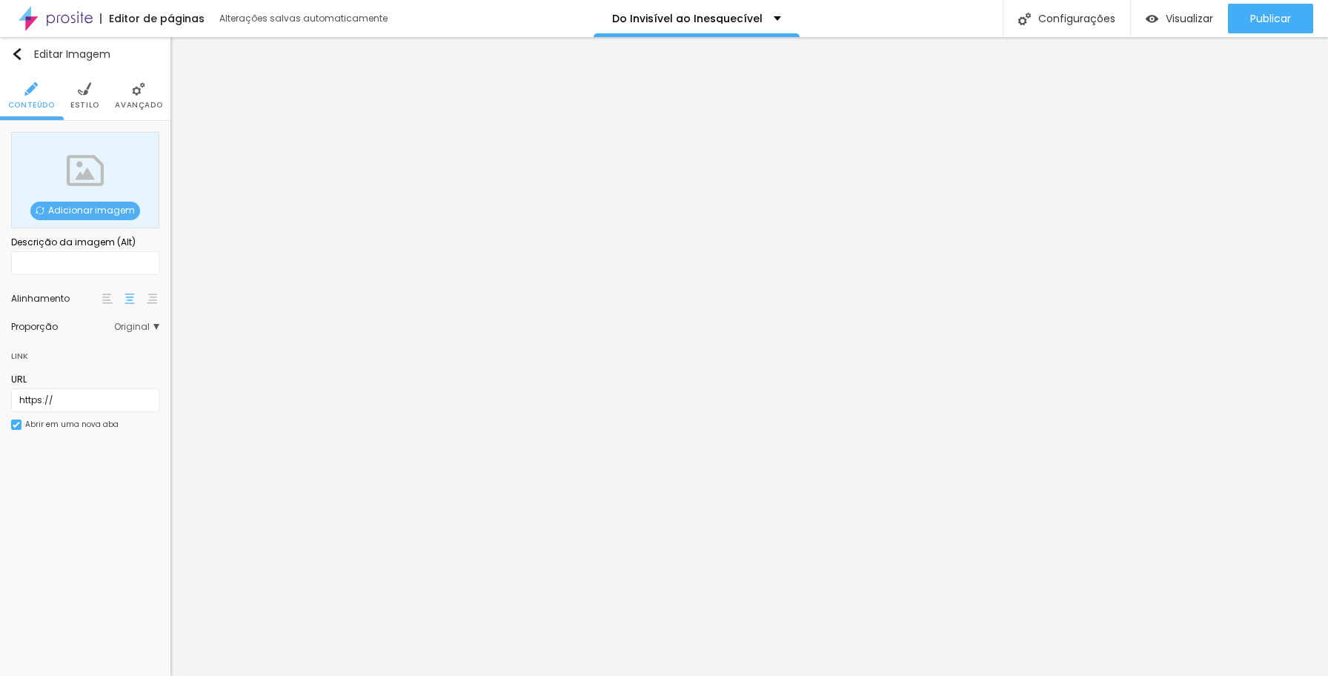
click at [154, 325] on span "Original" at bounding box center [136, 326] width 45 height 9
click at [133, 365] on span "Padrão" at bounding box center [99, 368] width 87 height 9
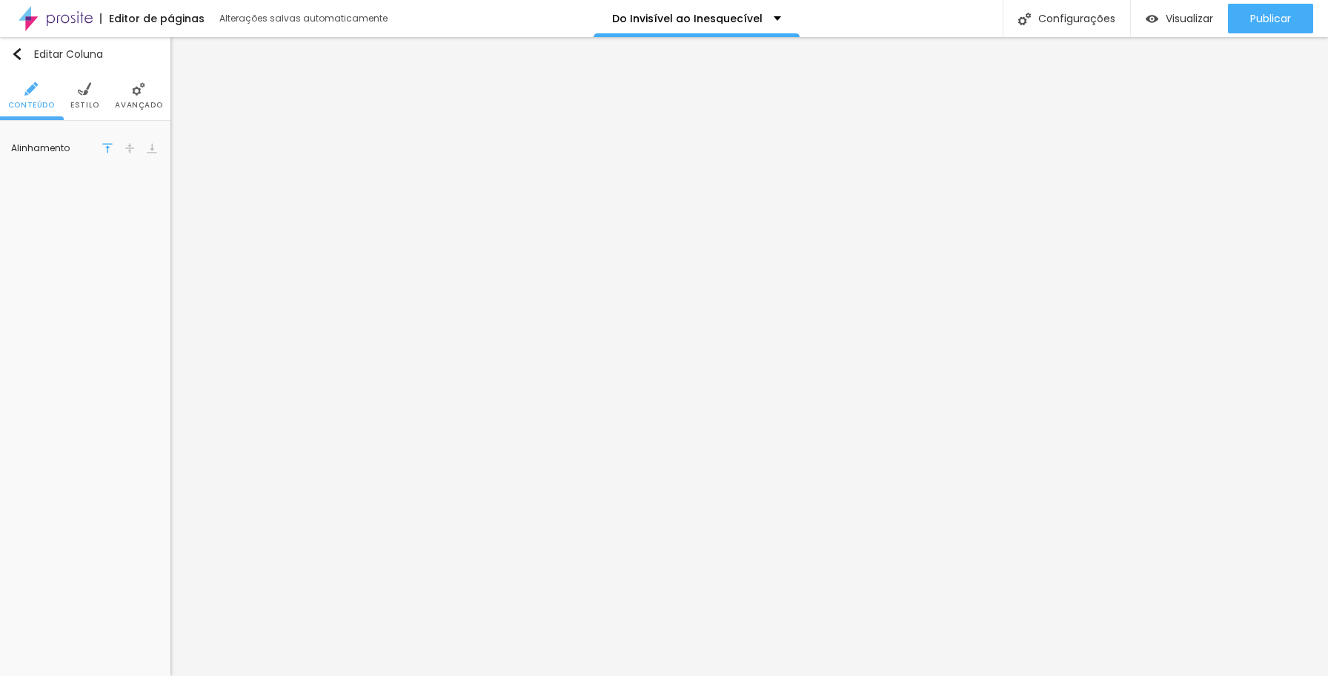
click at [130, 150] on img at bounding box center [130, 148] width 10 height 10
